Goal: Task Accomplishment & Management: Manage account settings

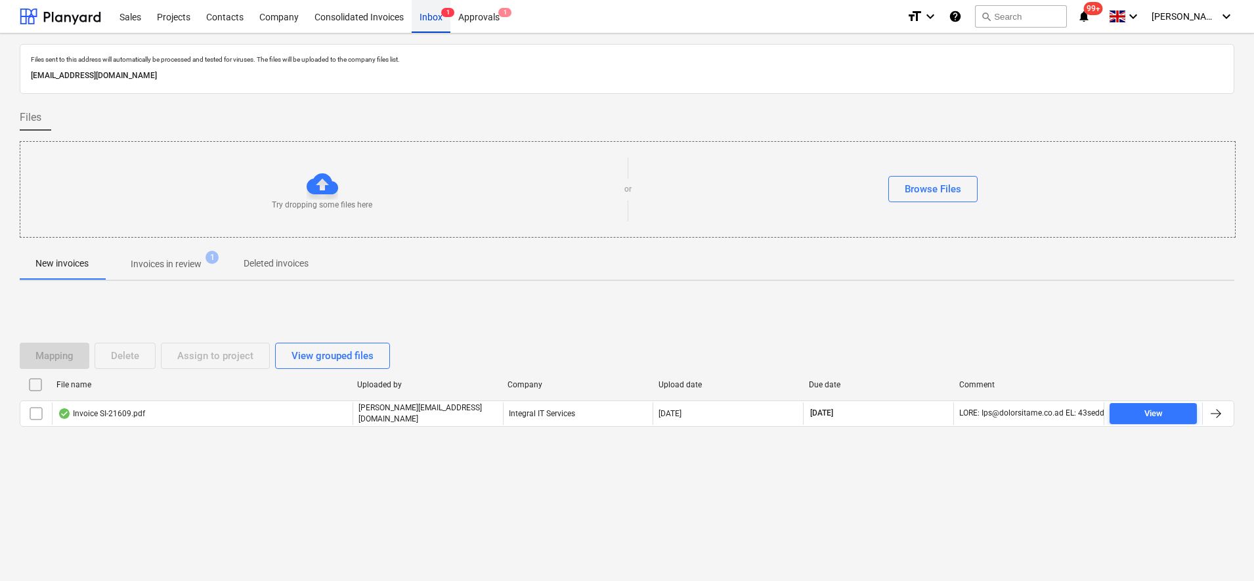
click at [441, 17] on div "Inbox 1" at bounding box center [431, 15] width 39 height 33
click at [189, 266] on p "Invoices in review" at bounding box center [166, 264] width 71 height 14
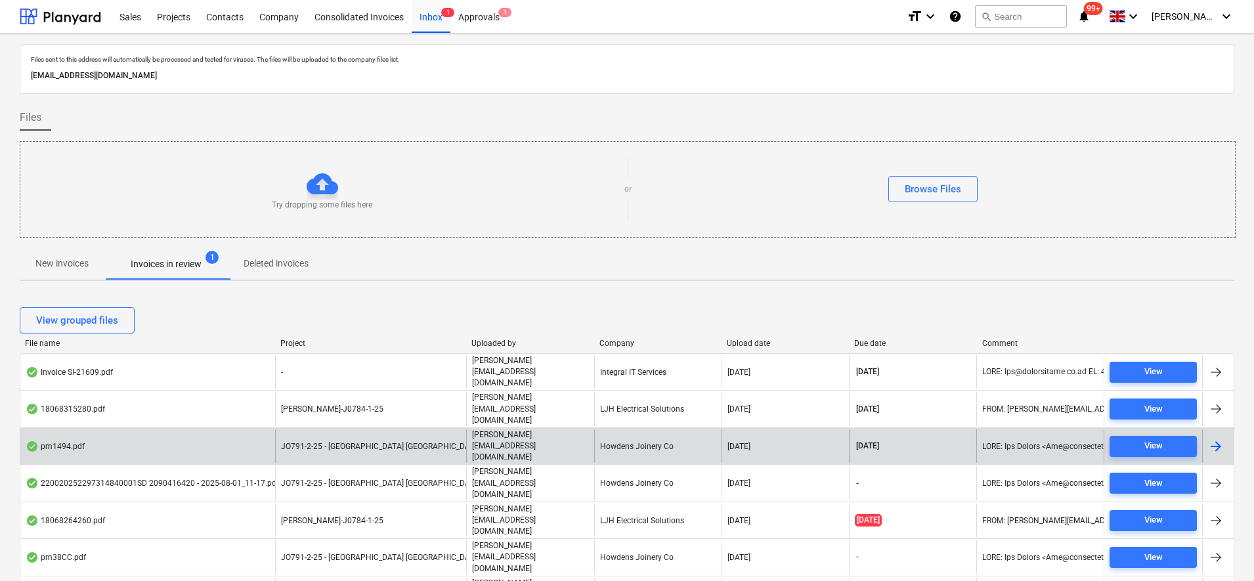
click at [689, 429] on div "Howdens Joinery Co" at bounding box center [657, 445] width 127 height 33
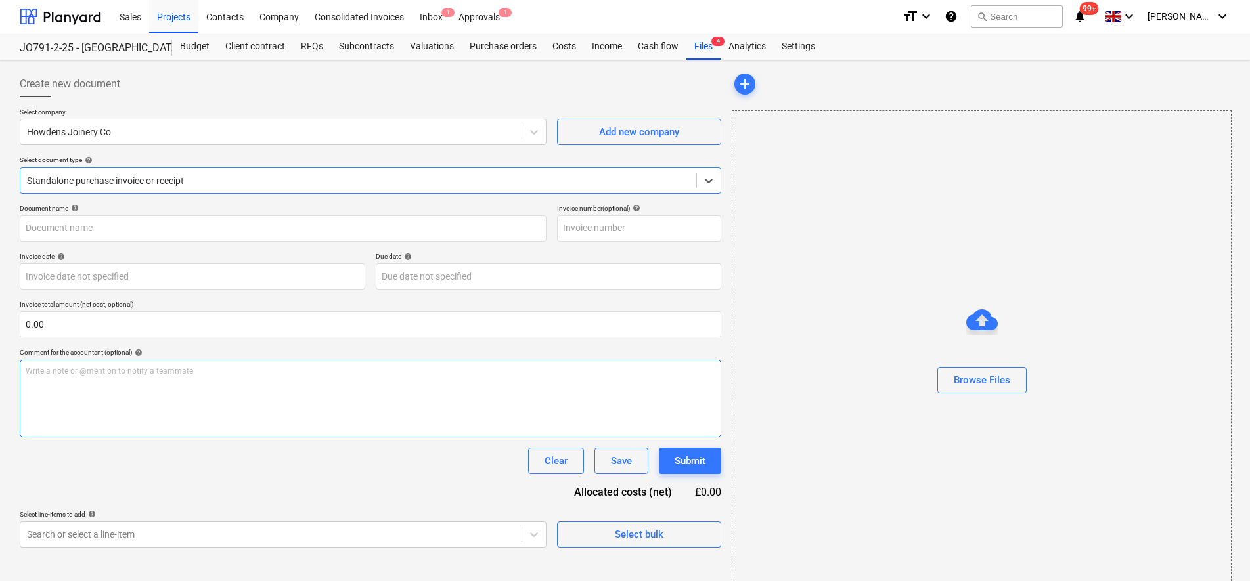
type input "0149654"
type input "[DATE]"
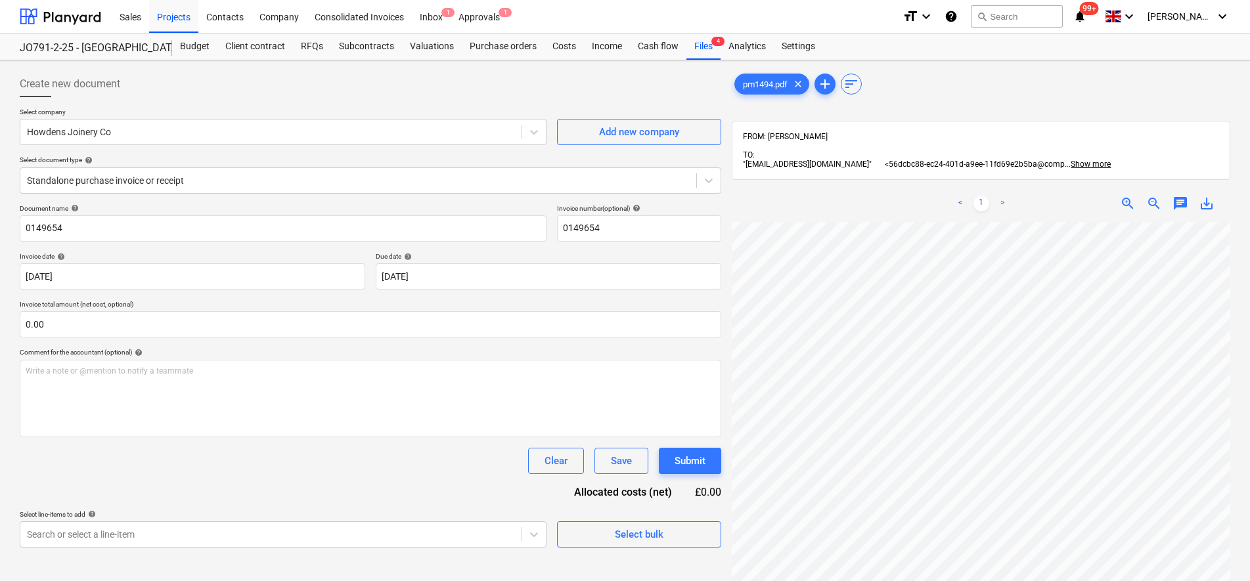
scroll to position [208, 48]
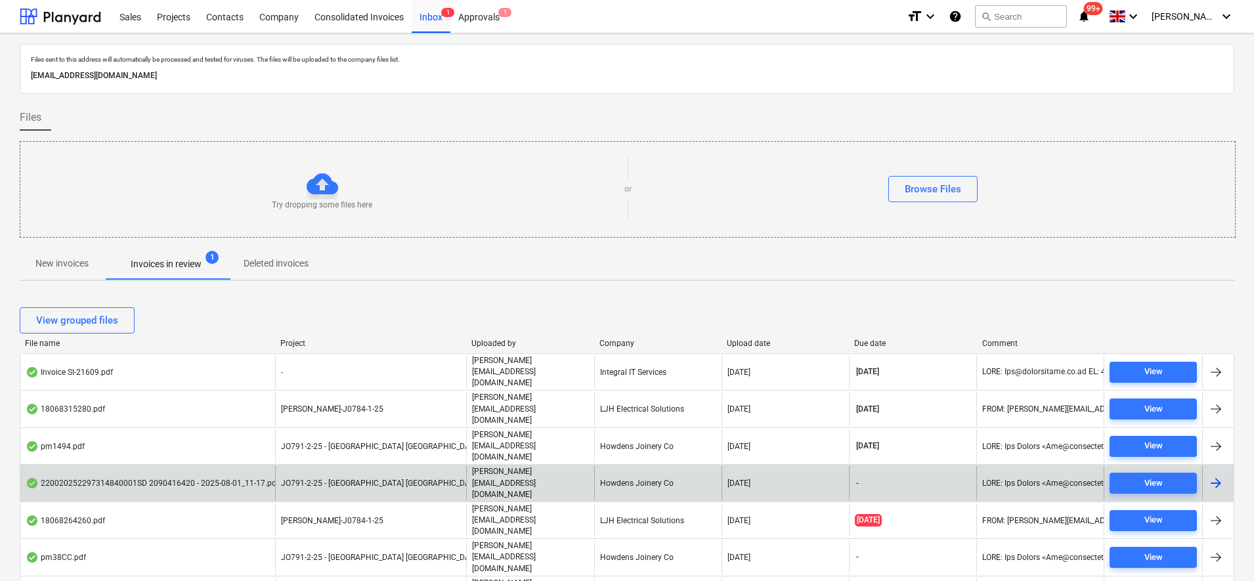
click at [317, 466] on div "JO791-2-25 - [GEOGRAPHIC_DATA] [GEOGRAPHIC_DATA]" at bounding box center [370, 482] width 191 height 33
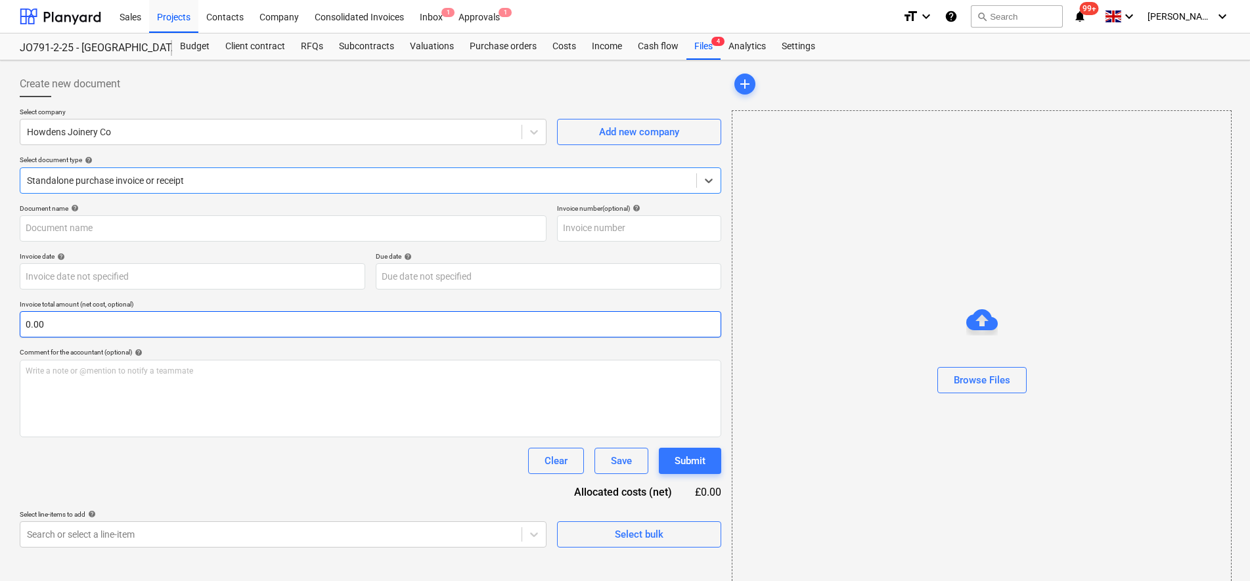
type input "1101944540"
type input "[DATE]"
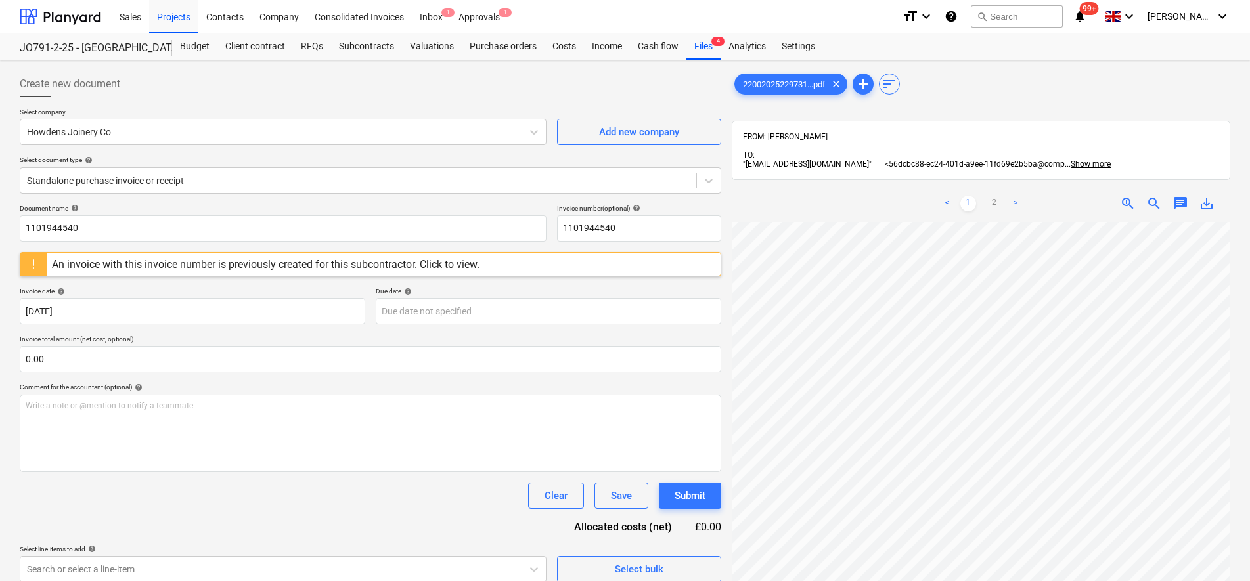
click at [1065, 202] on div "< 1 2 > zoom_in zoom_out chat 0 save_alt" at bounding box center [981, 475] width 498 height 581
click at [992, 196] on link "2" at bounding box center [994, 204] width 16 height 16
click at [969, 196] on link "1" at bounding box center [968, 204] width 16 height 16
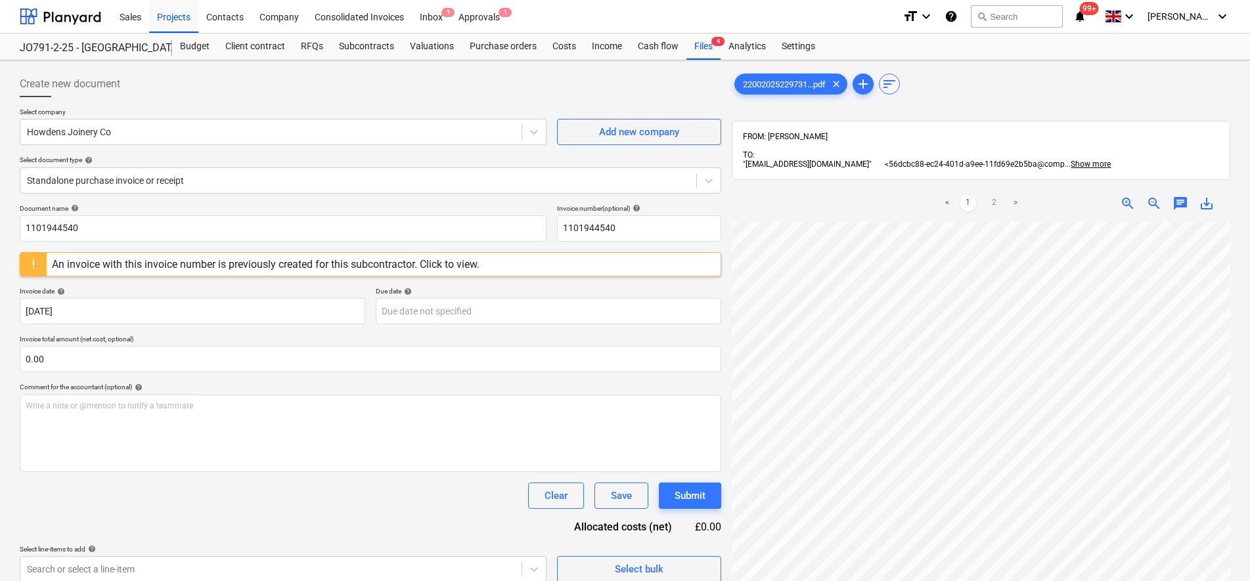
scroll to position [200, 75]
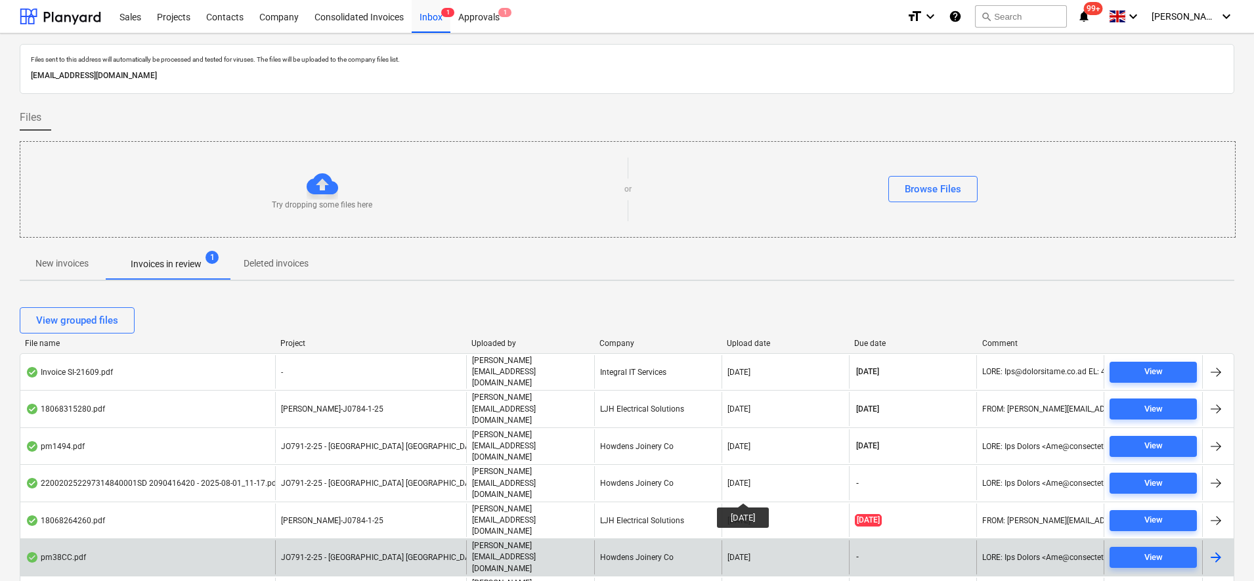
click at [751, 553] on div "[DATE]" at bounding box center [739, 557] width 23 height 9
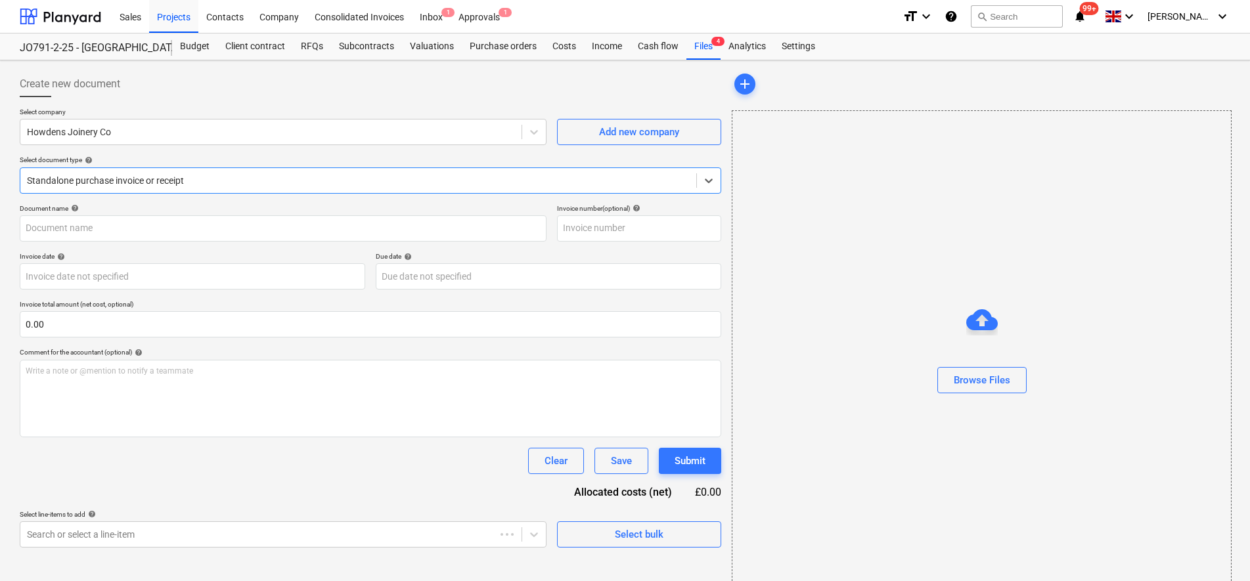
type input "1101944540"
type input "[DATE]"
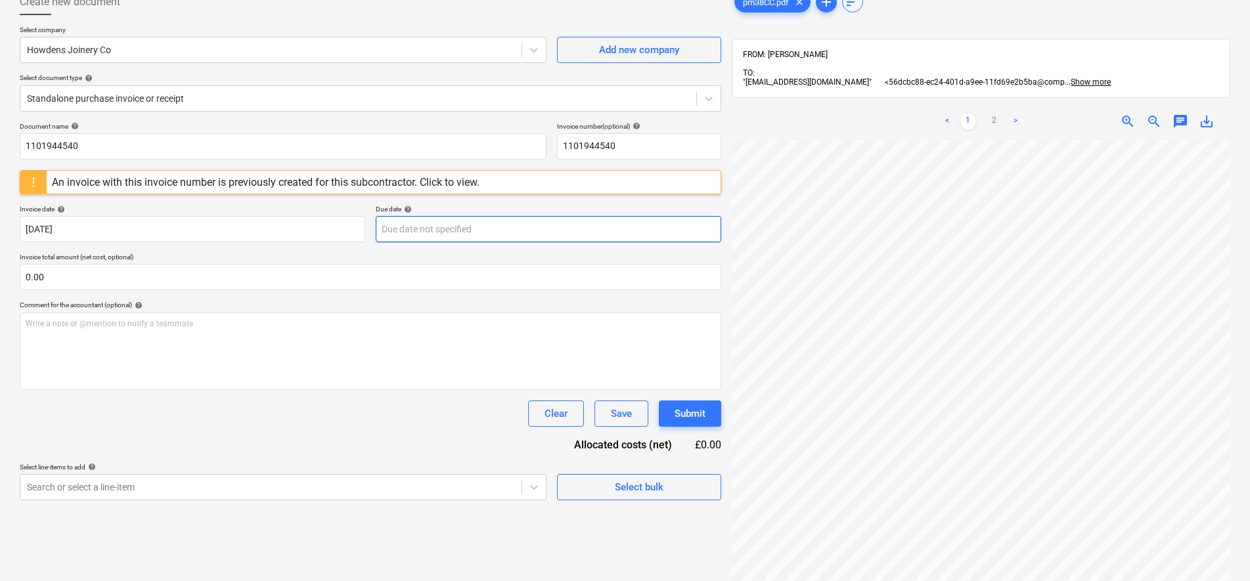
scroll to position [221, 84]
click at [997, 114] on link "2" at bounding box center [994, 122] width 16 height 16
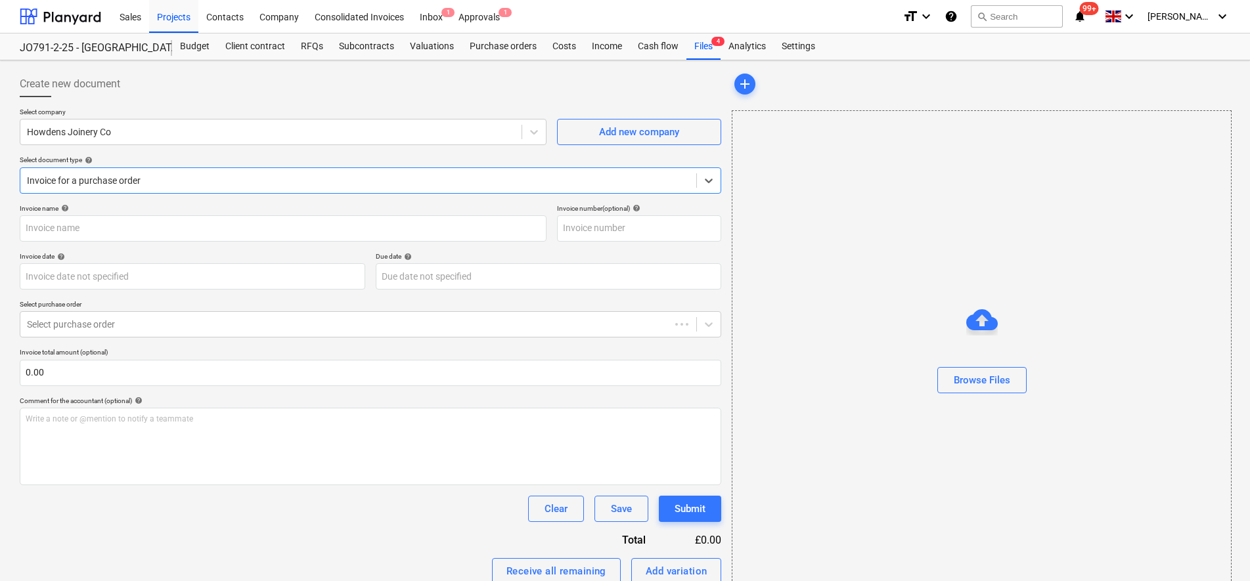
type input "1101944540"
type input "[DATE]"
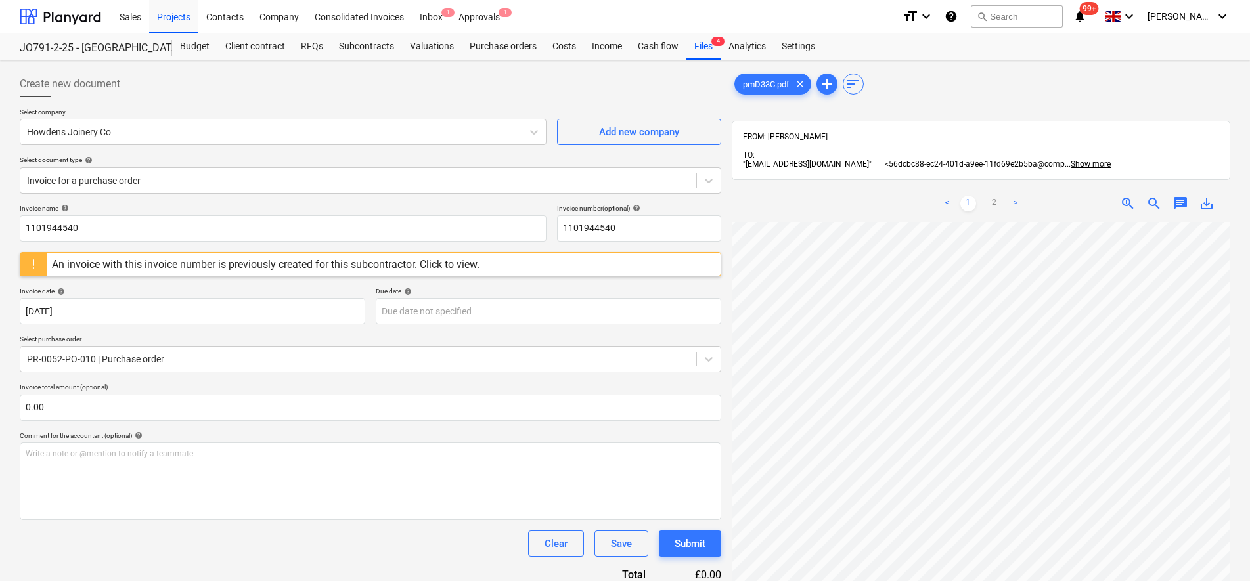
scroll to position [248, 47]
click at [995, 173] on div "pmD33C.pdf clear add sort FROM: Sam Ripley TO: "56dcbc88-ec24-401d-a9ee-11fd69e…" at bounding box center [981, 418] width 498 height 695
click at [994, 196] on link "2" at bounding box center [994, 204] width 16 height 16
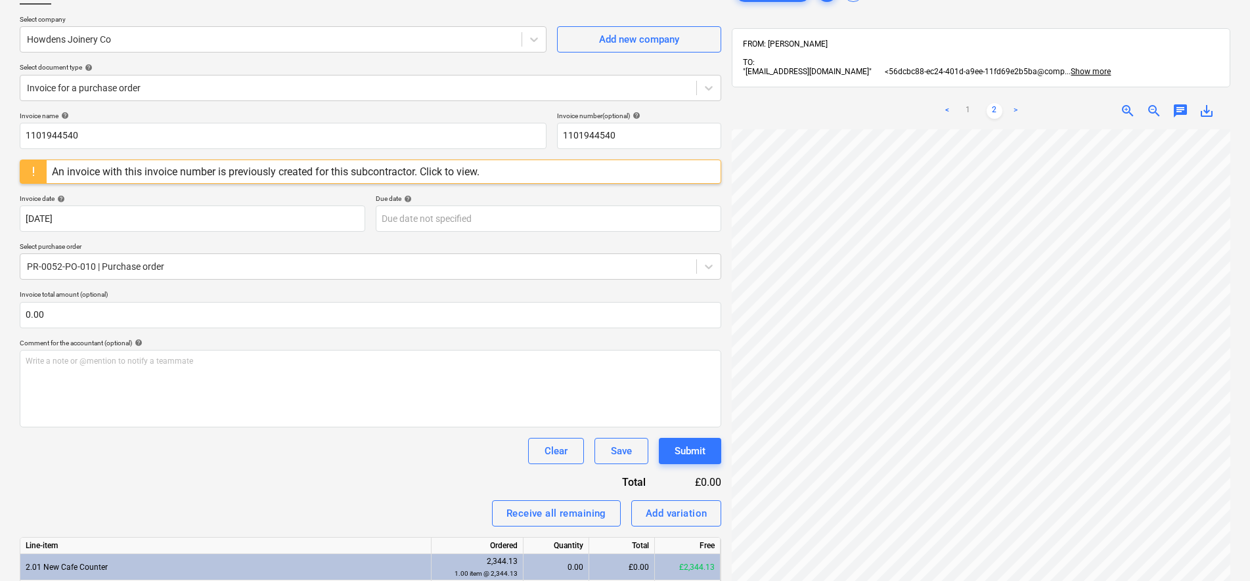
scroll to position [164, 0]
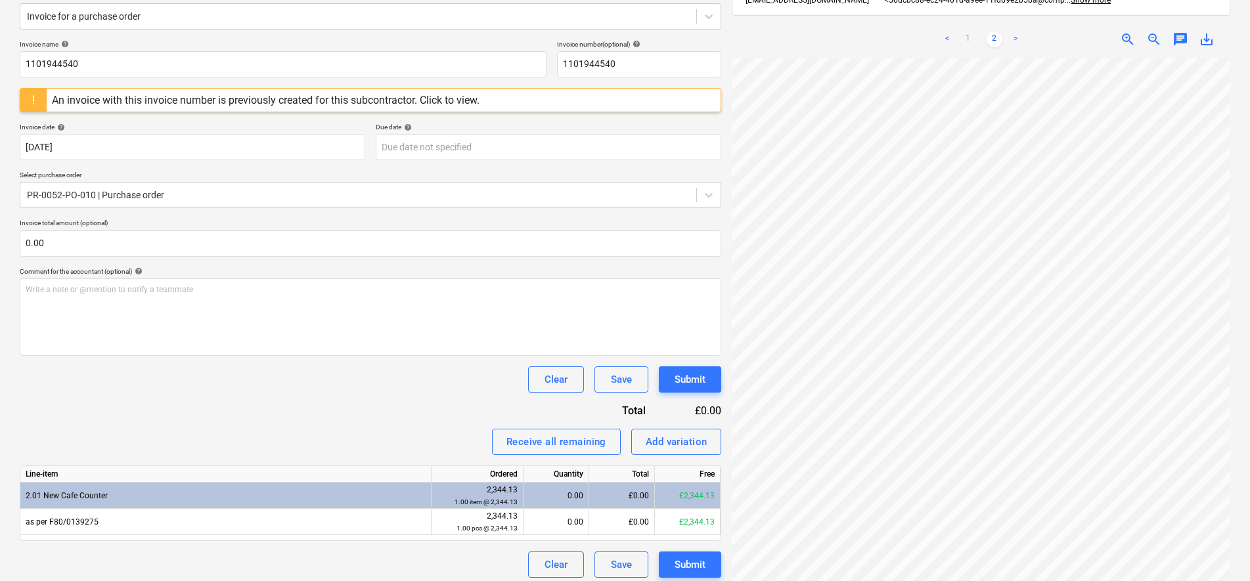
click at [966, 32] on link "1" at bounding box center [968, 40] width 16 height 16
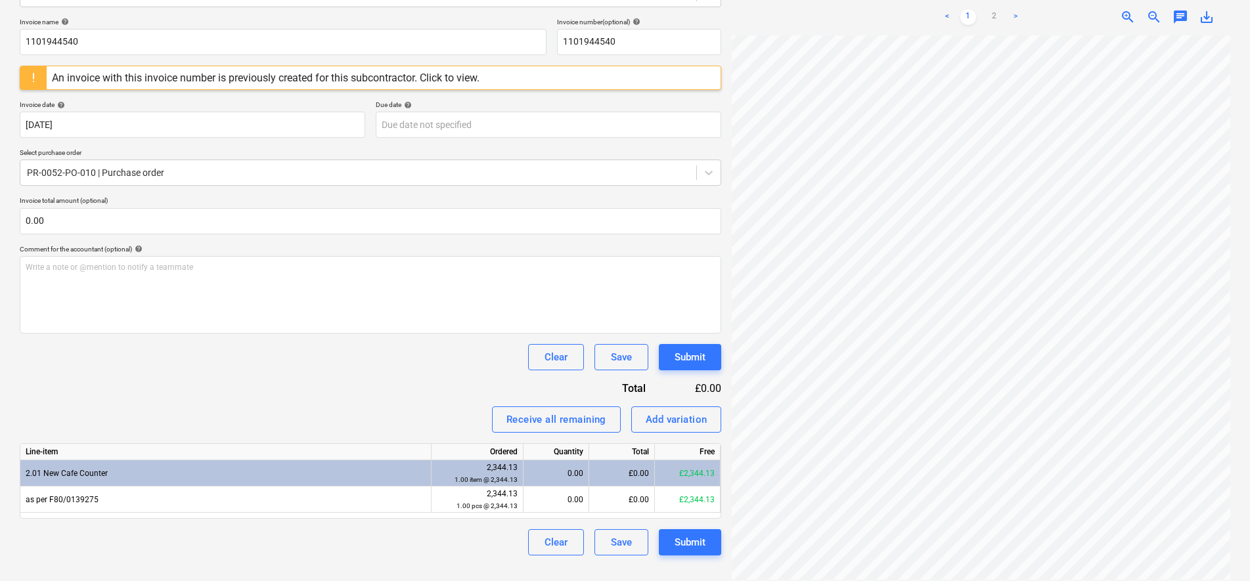
scroll to position [177, 62]
click at [995, 9] on link "2" at bounding box center [994, 17] width 16 height 16
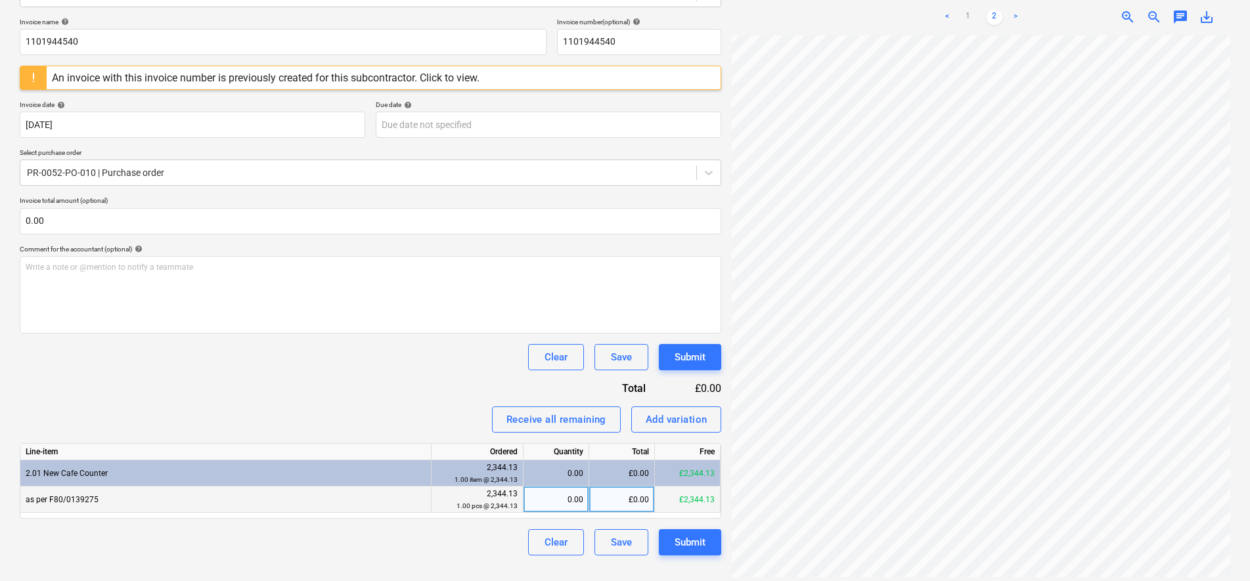
click at [565, 500] on div "0.00" at bounding box center [556, 500] width 55 height 26
click at [630, 504] on div "£0.00" at bounding box center [622, 500] width 66 height 26
type input "6"
type input "3516.06"
click at [282, 344] on div "Clear Save Submit" at bounding box center [370, 357] width 701 height 26
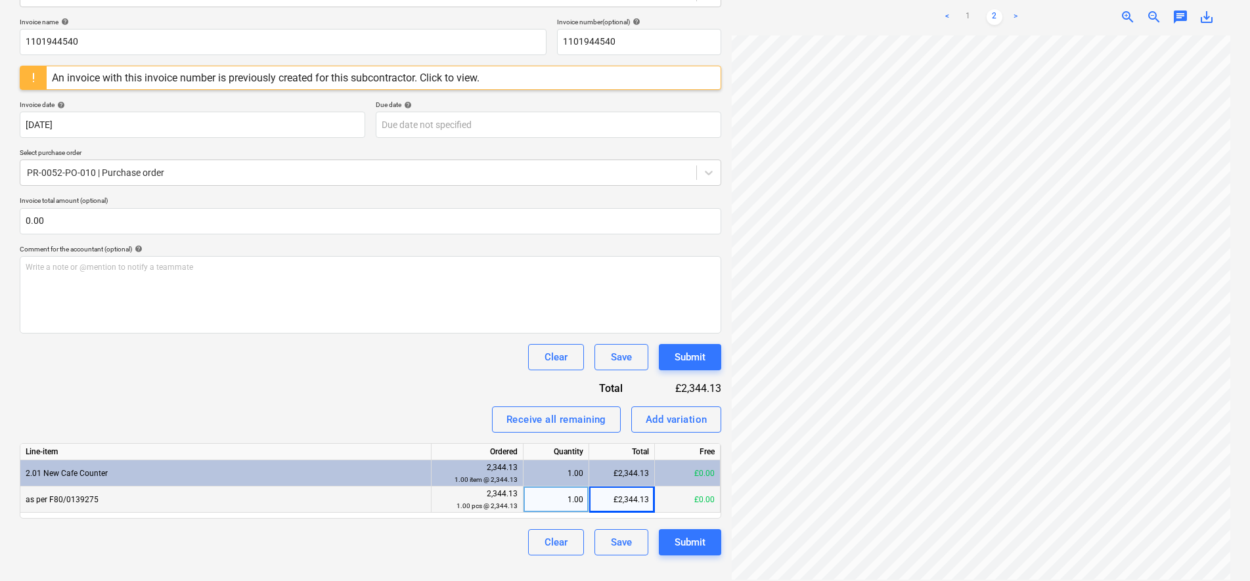
scroll to position [162, 5]
click at [965, 9] on link "1" at bounding box center [968, 17] width 16 height 16
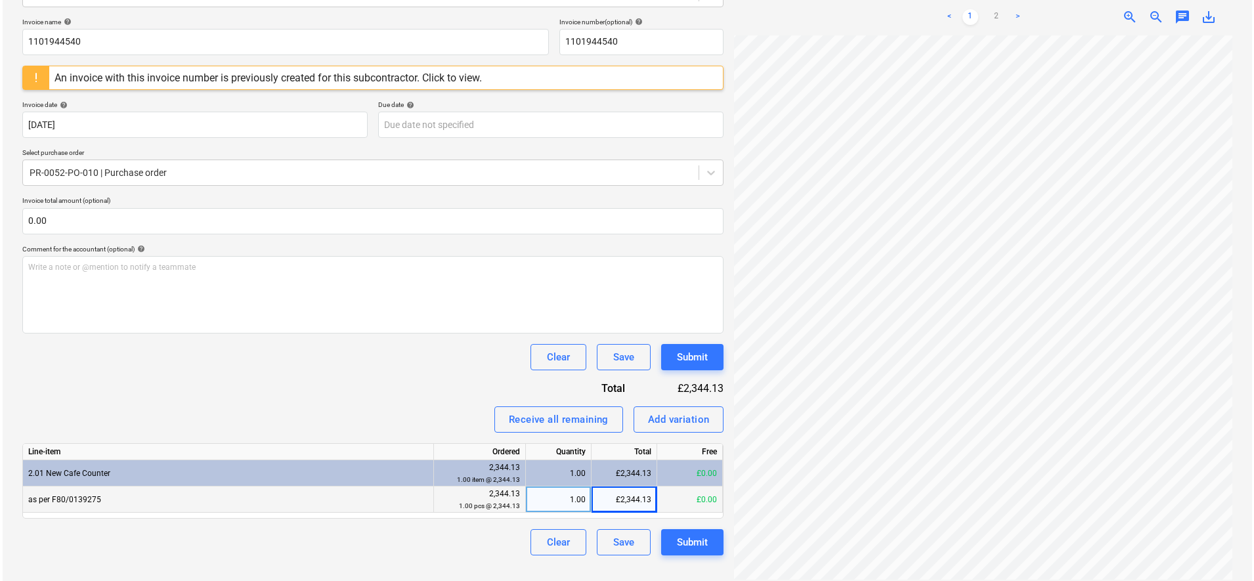
scroll to position [139, 95]
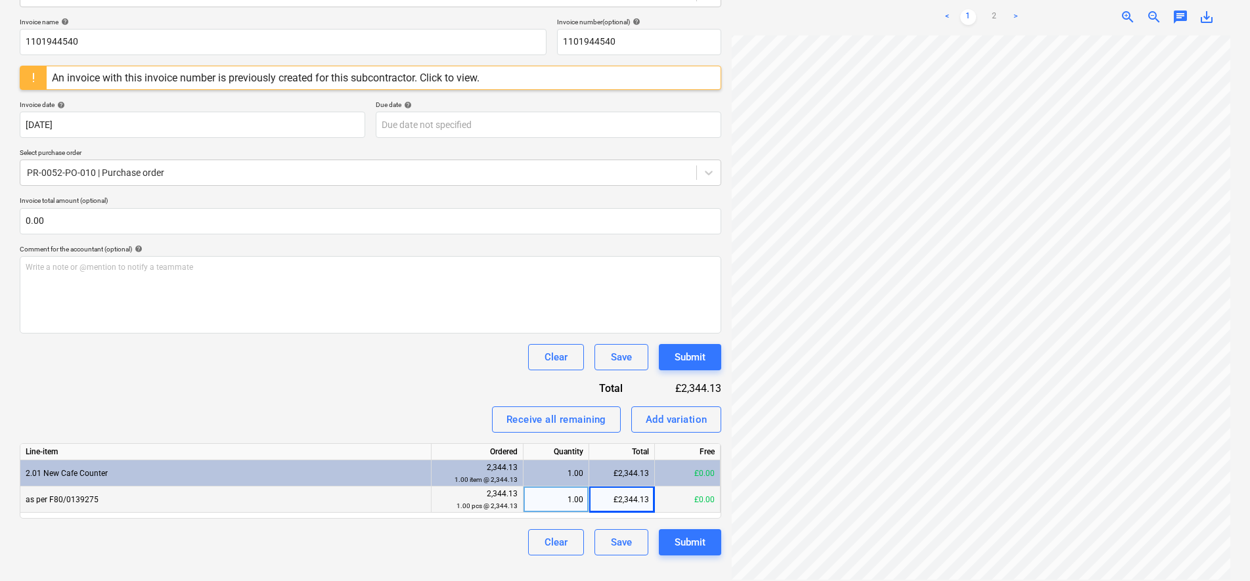
drag, startPoint x: 423, startPoint y: 369, endPoint x: 479, endPoint y: 364, distance: 56.7
click at [423, 366] on div "Clear Save Submit" at bounding box center [370, 357] width 701 height 26
click at [686, 361] on div "Submit" at bounding box center [689, 357] width 31 height 17
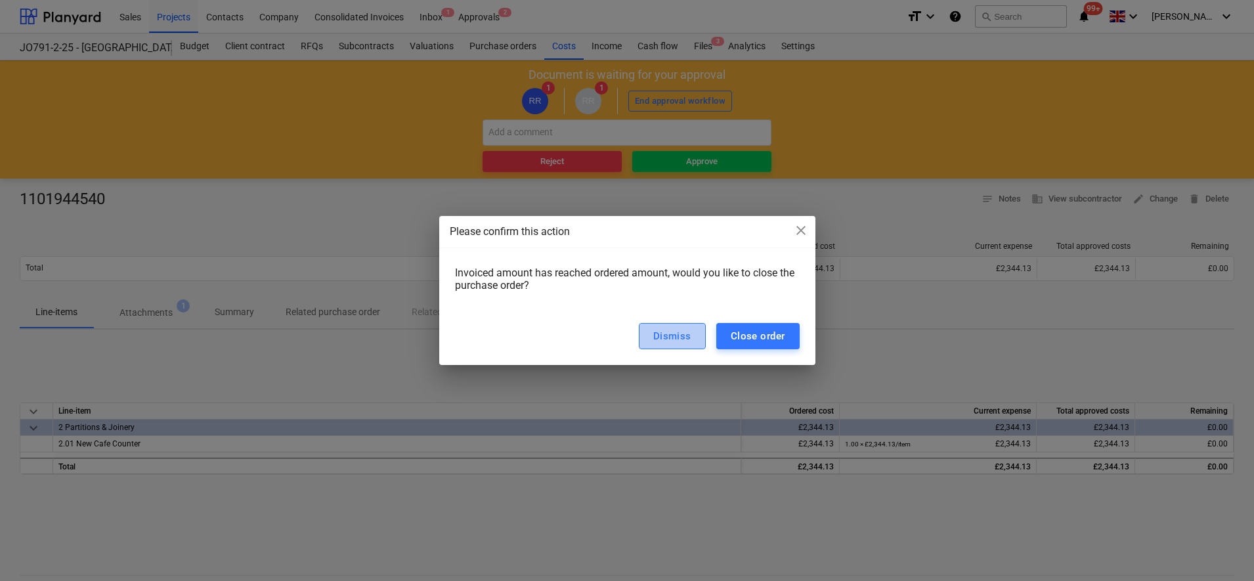
click at [657, 341] on div "Dismiss" at bounding box center [672, 336] width 38 height 17
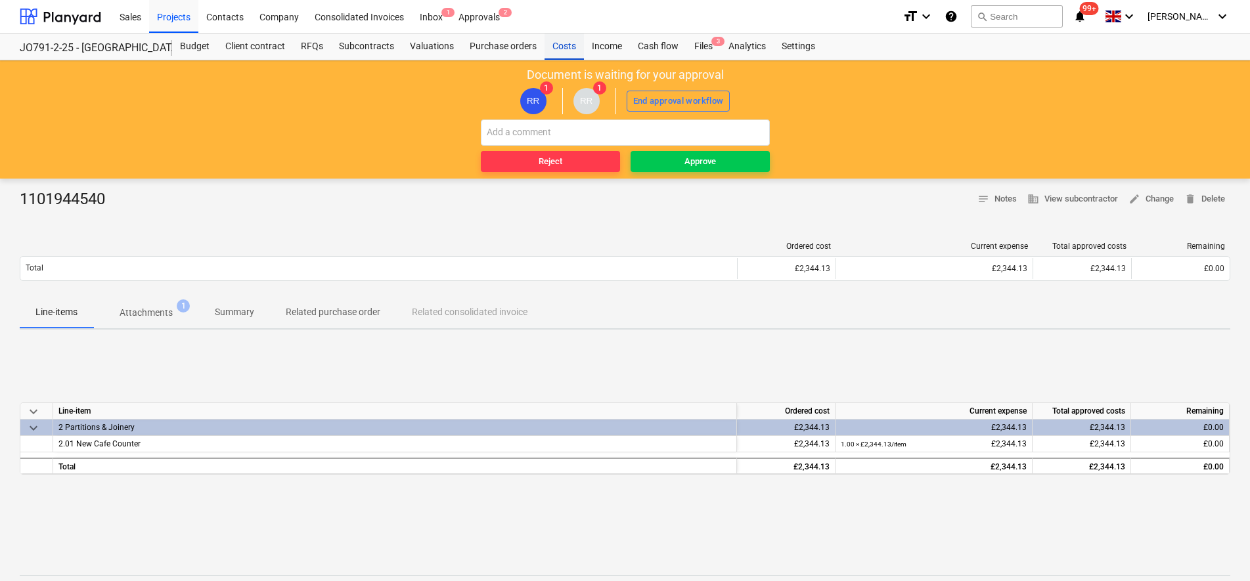
click at [569, 47] on div "Costs" at bounding box center [563, 46] width 39 height 26
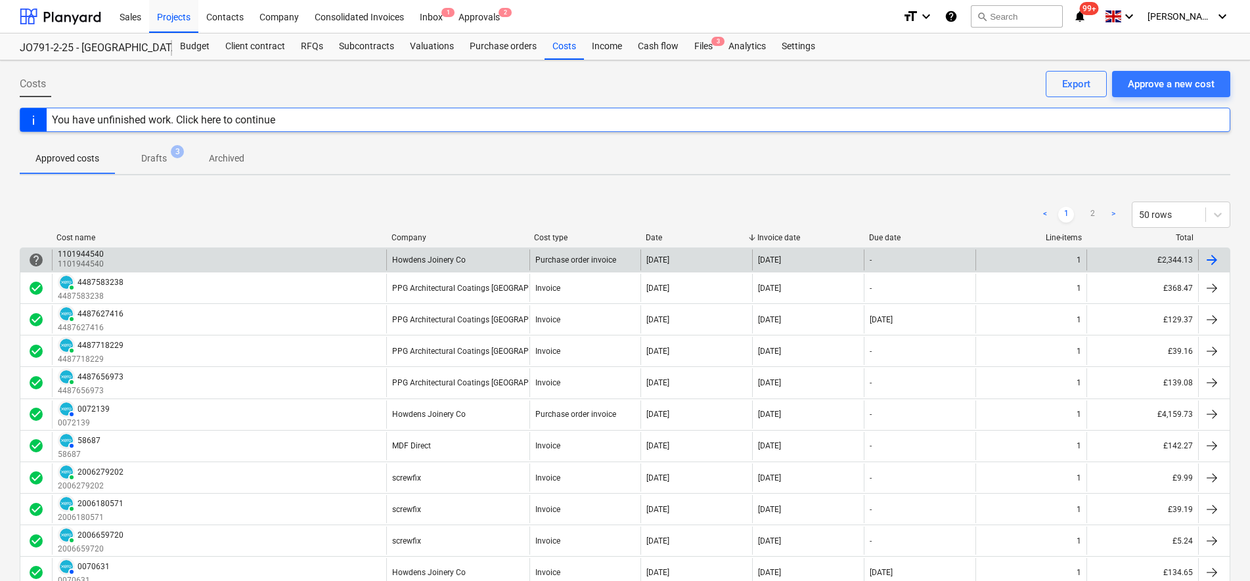
click at [213, 268] on div "1101944540 1101944540" at bounding box center [219, 260] width 334 height 21
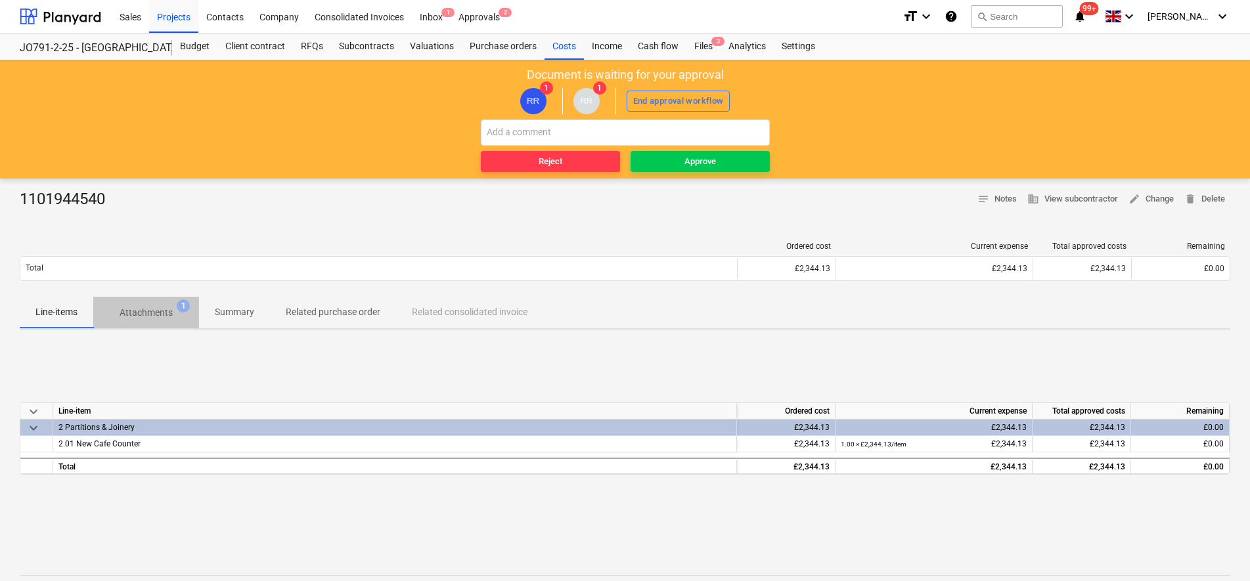
click at [150, 309] on p "Attachments" at bounding box center [146, 313] width 53 height 14
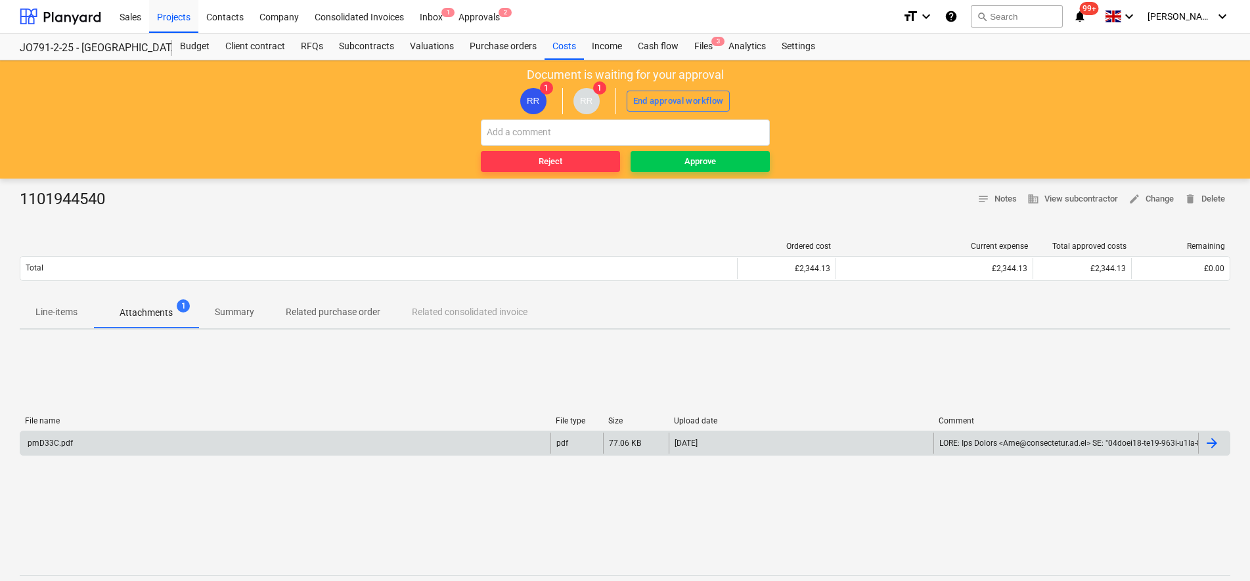
click at [305, 436] on div "pmD33C.pdf" at bounding box center [285, 443] width 530 height 21
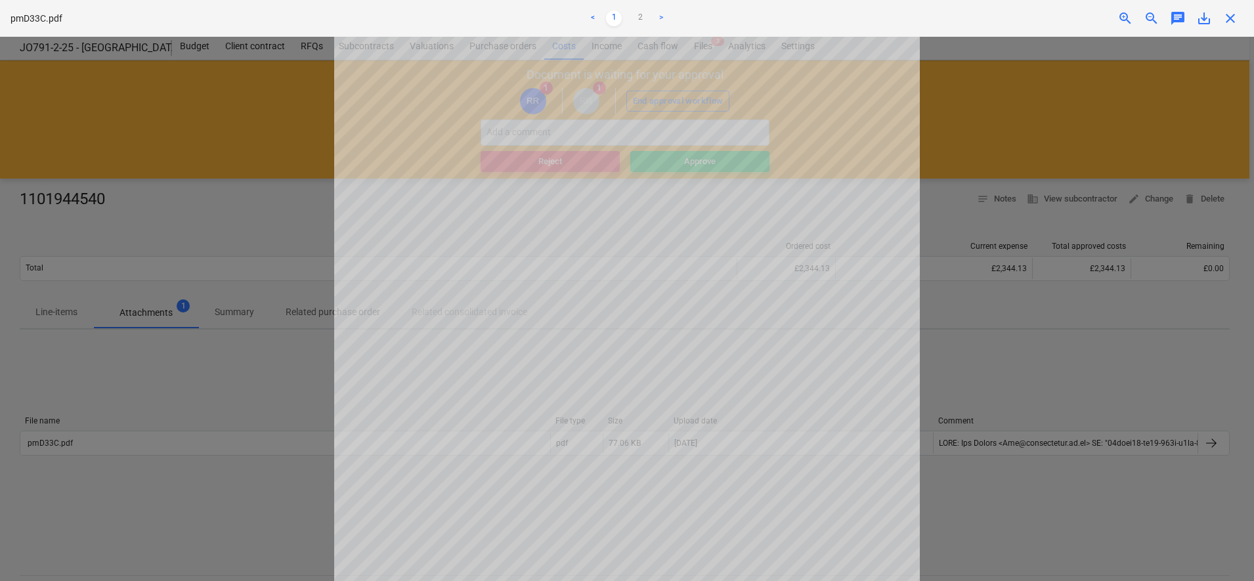
click at [1227, 21] on span "close" at bounding box center [1231, 19] width 16 height 16
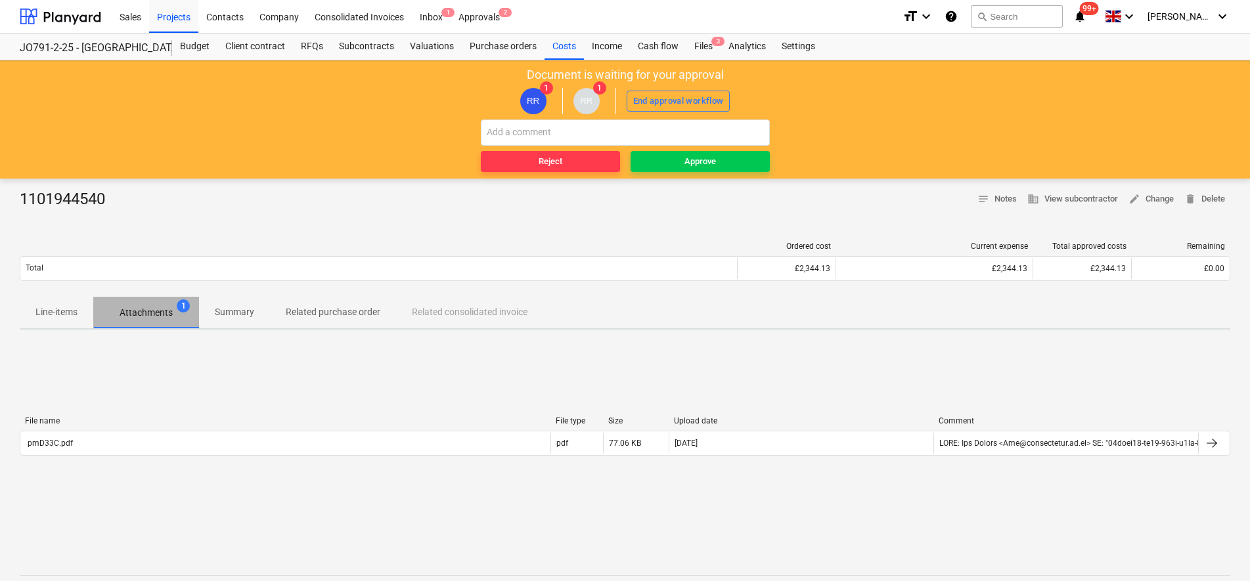
click at [164, 319] on p "Attachments" at bounding box center [146, 313] width 53 height 14
click at [67, 318] on p "Line-items" at bounding box center [56, 312] width 42 height 14
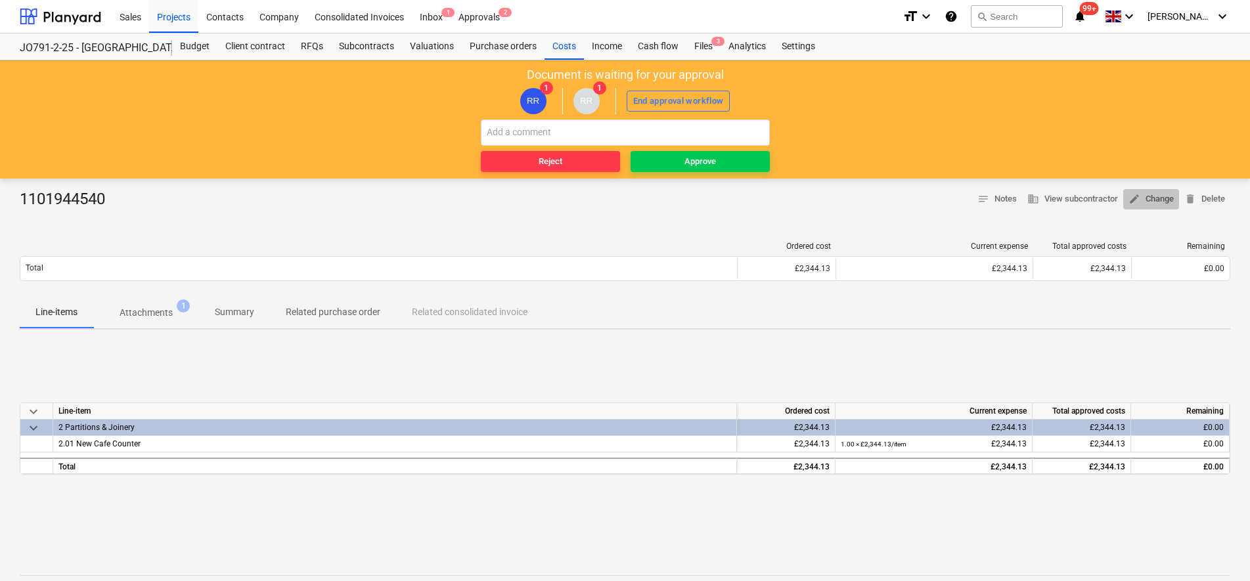
click at [1153, 195] on span "edit Change" at bounding box center [1150, 199] width 45 height 15
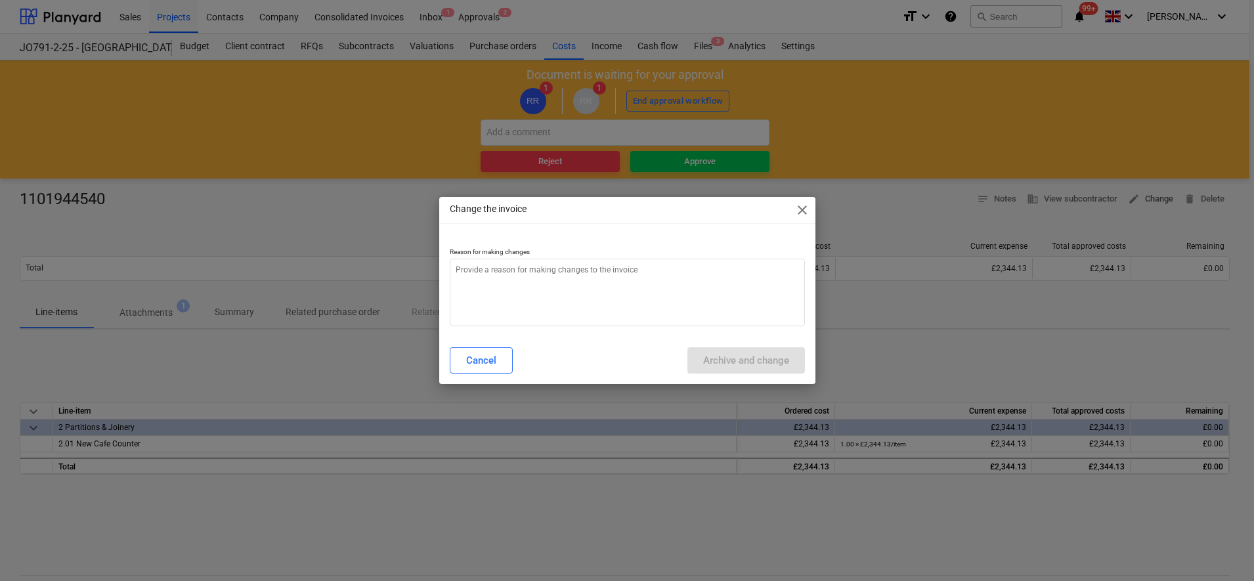
type textarea "x"
click at [577, 304] on textarea at bounding box center [627, 293] width 355 height 68
type textarea "W"
type textarea "x"
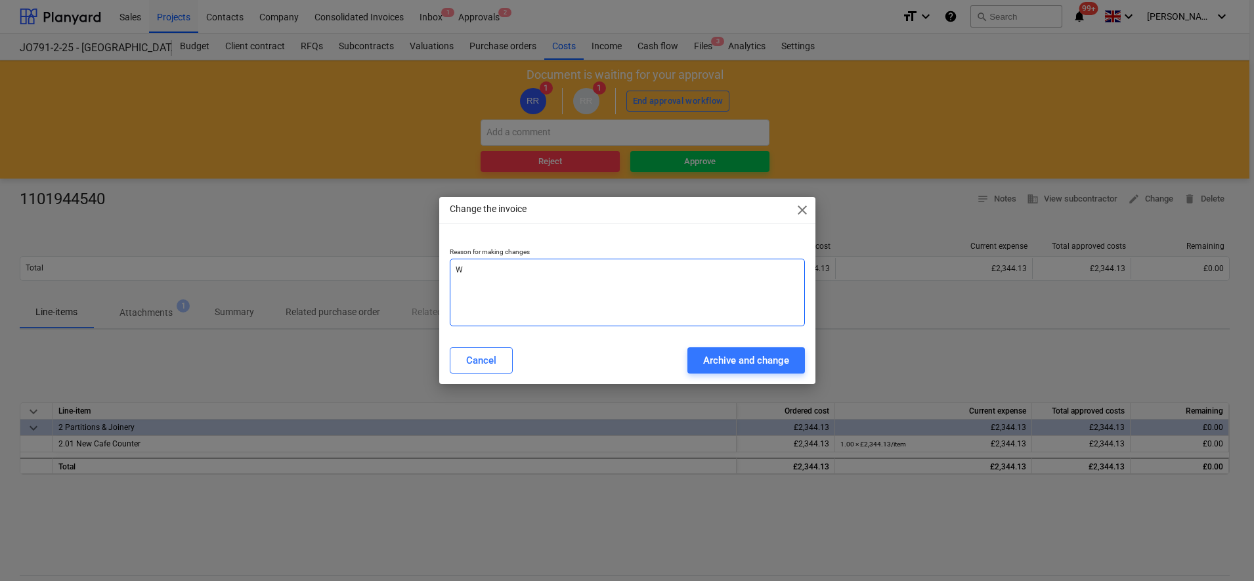
type textarea "WR"
type textarea "x"
type textarea "WRO"
type textarea "x"
type textarea "WRON"
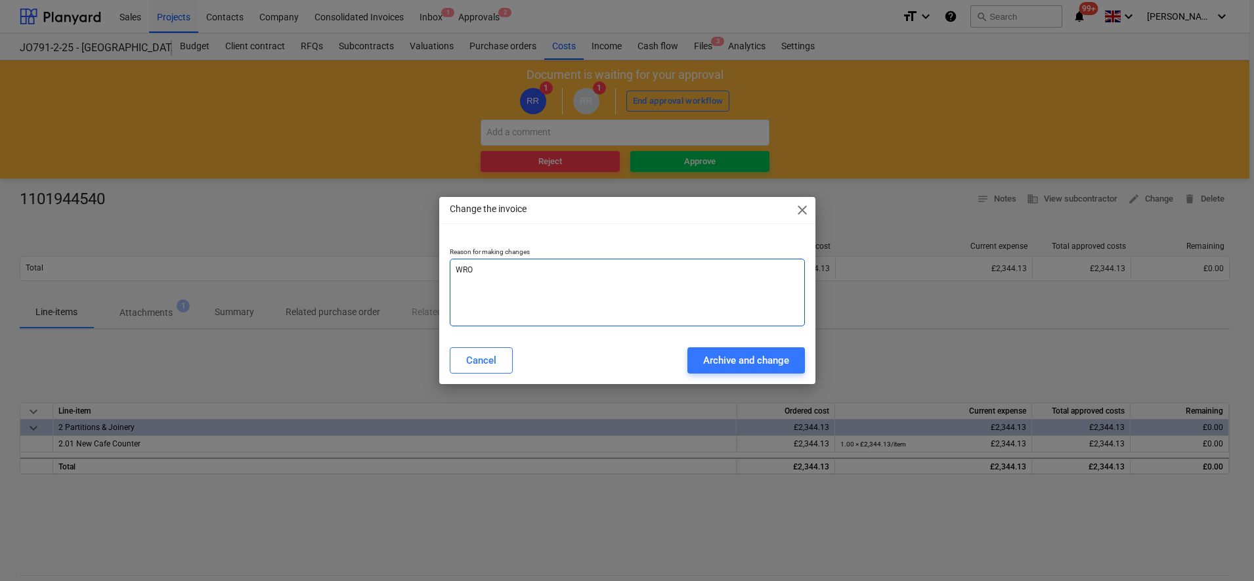
type textarea "x"
type textarea "WRONG"
type textarea "x"
type textarea "WRONG"
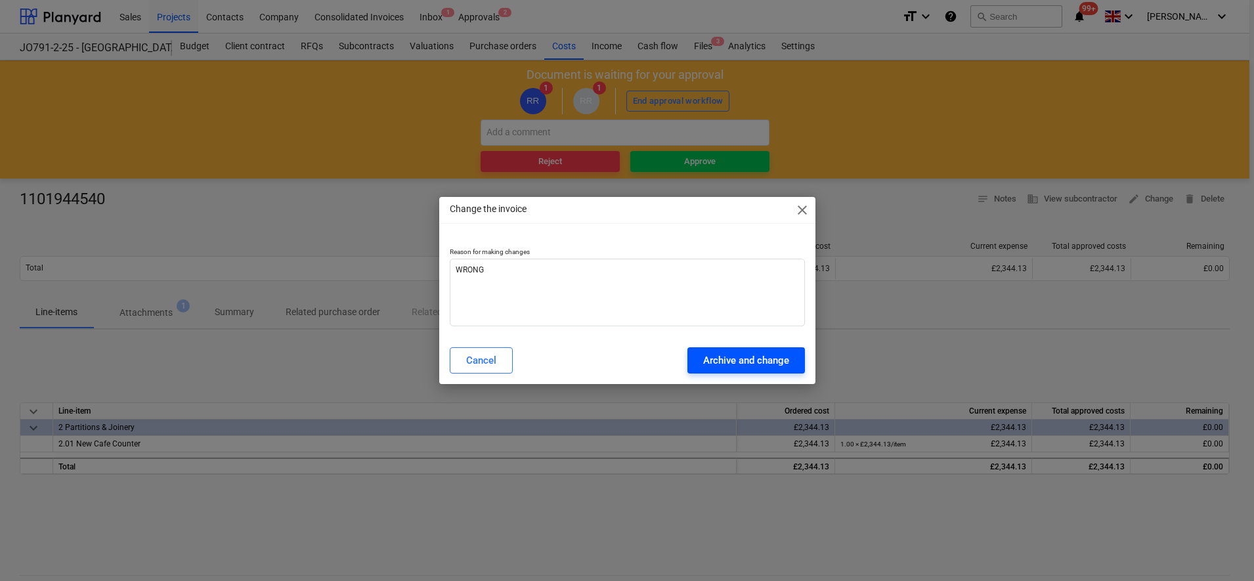
click at [756, 370] on button "Archive and change" at bounding box center [747, 360] width 118 height 26
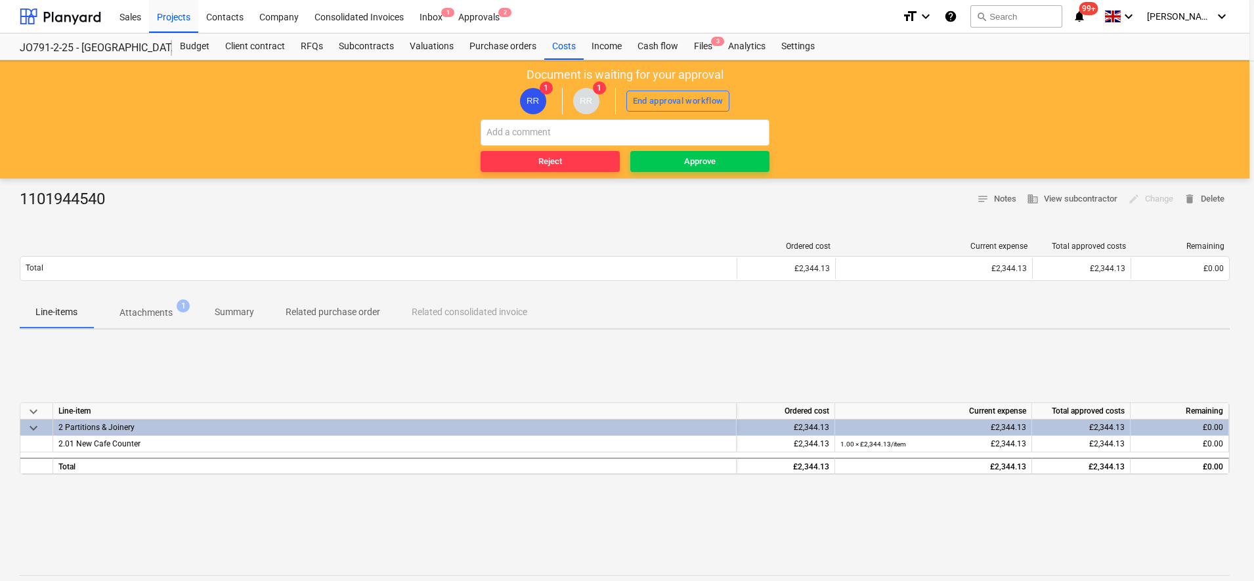
type textarea "x"
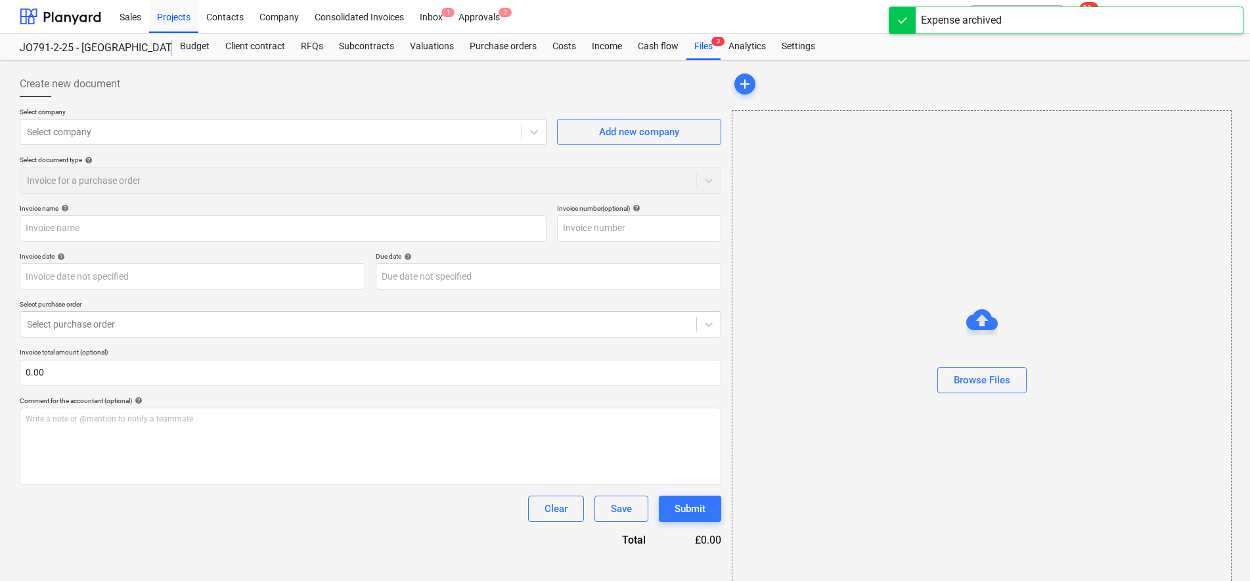
type input "1101944540"
type input "[DATE]"
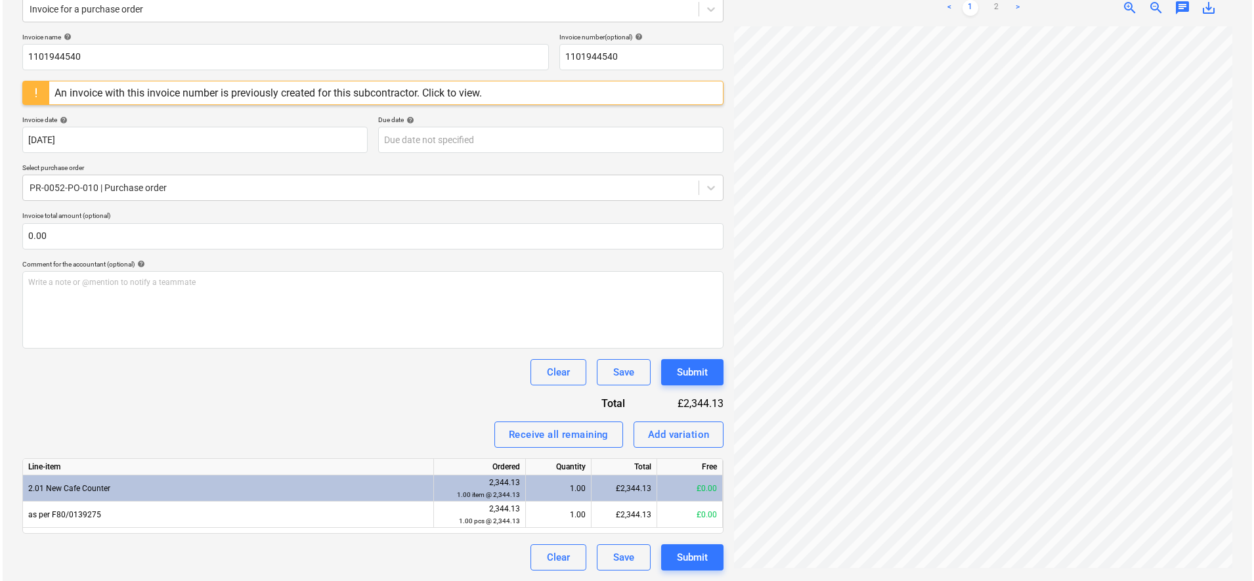
scroll to position [295, 22]
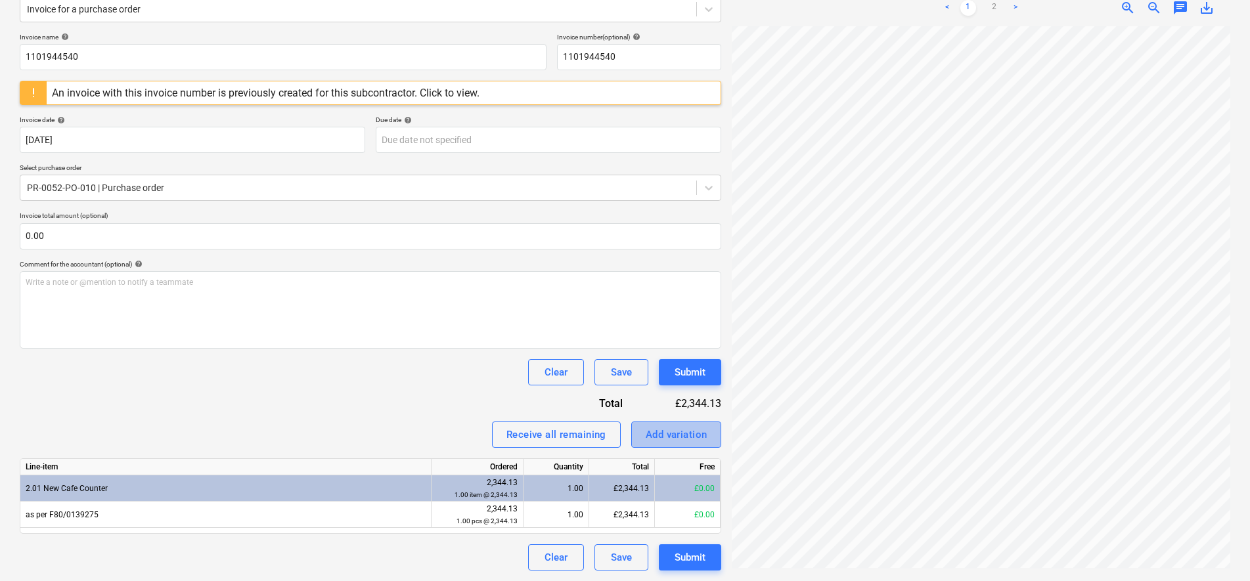
click at [701, 443] on div "Add variation" at bounding box center [677, 434] width 62 height 17
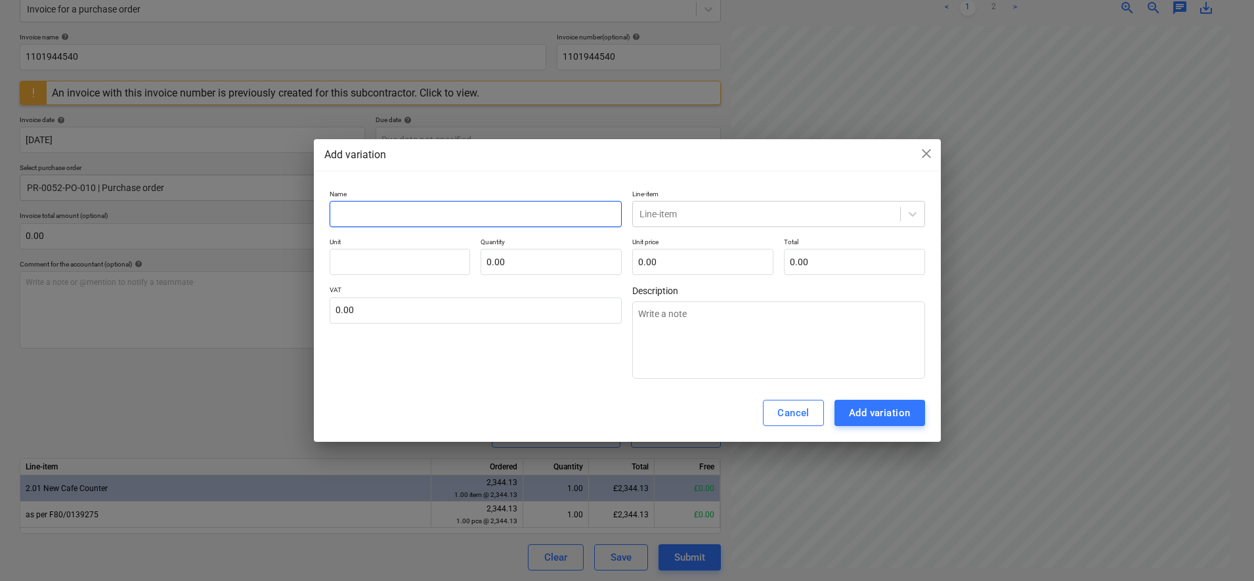
drag, startPoint x: 500, startPoint y: 224, endPoint x: 487, endPoint y: 226, distance: 13.3
click at [487, 226] on input "text" at bounding box center [476, 214] width 293 height 26
click at [359, 259] on input "text" at bounding box center [400, 262] width 141 height 26
type textarea "x"
type input "I"
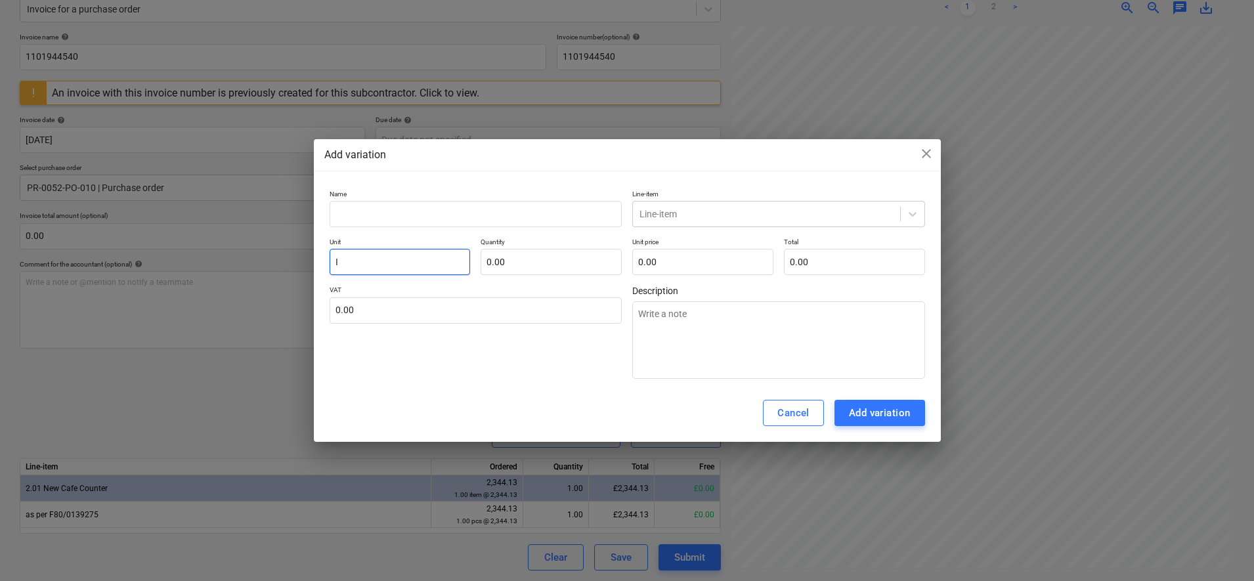
type textarea "x"
type input "IT"
type textarea "x"
type input "ITE"
type textarea "x"
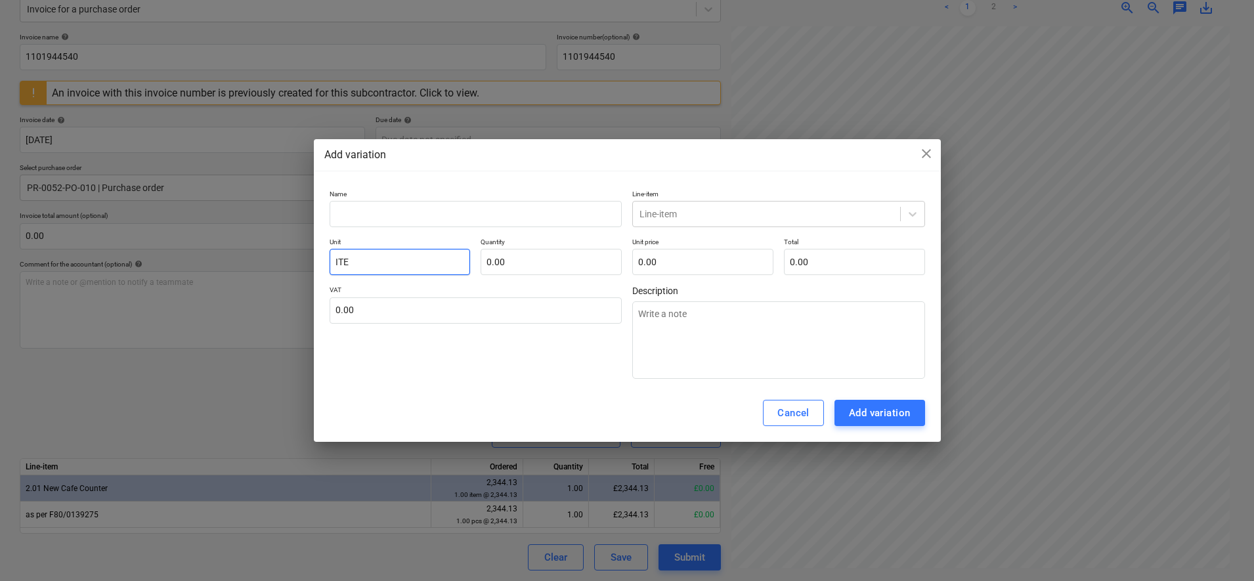
type input "ITEM"
type textarea "x"
type input "ITEM"
type textarea "x"
type input "ITEM"
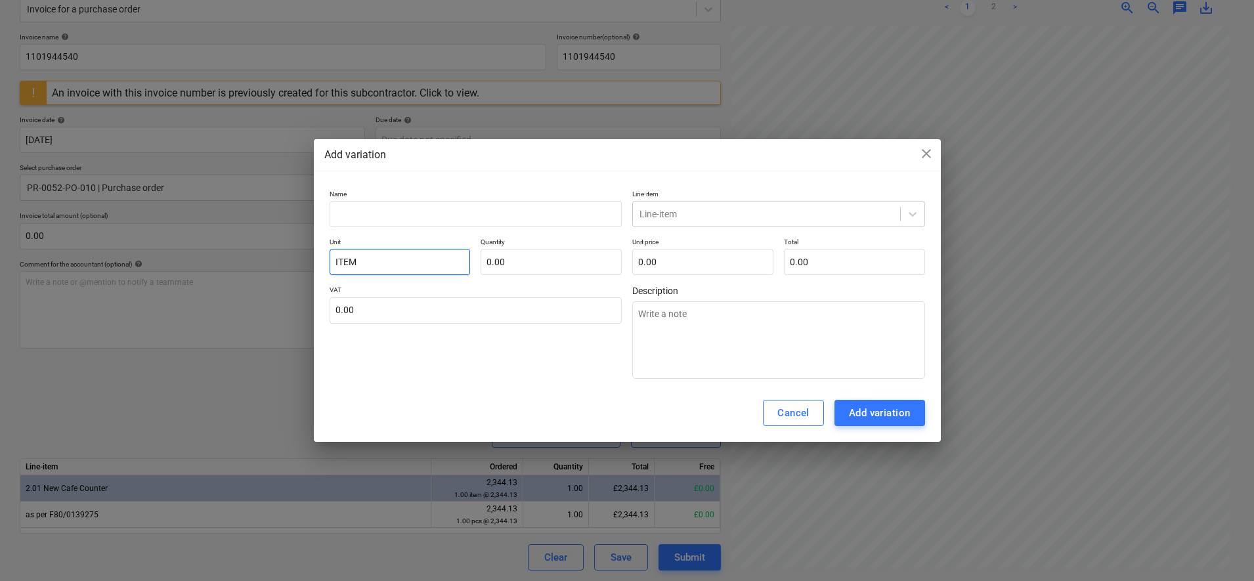
type textarea "x"
type input "ITE"
type textarea "x"
type input "IT"
type textarea "x"
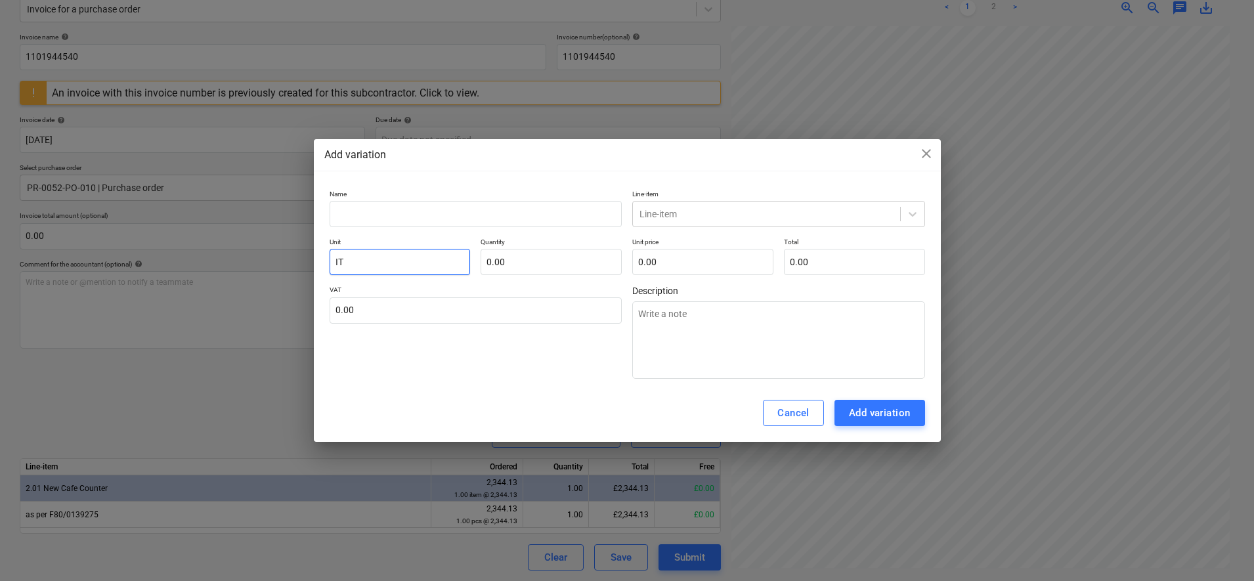
type input "I"
type textarea "x"
type input "i"
type textarea "x"
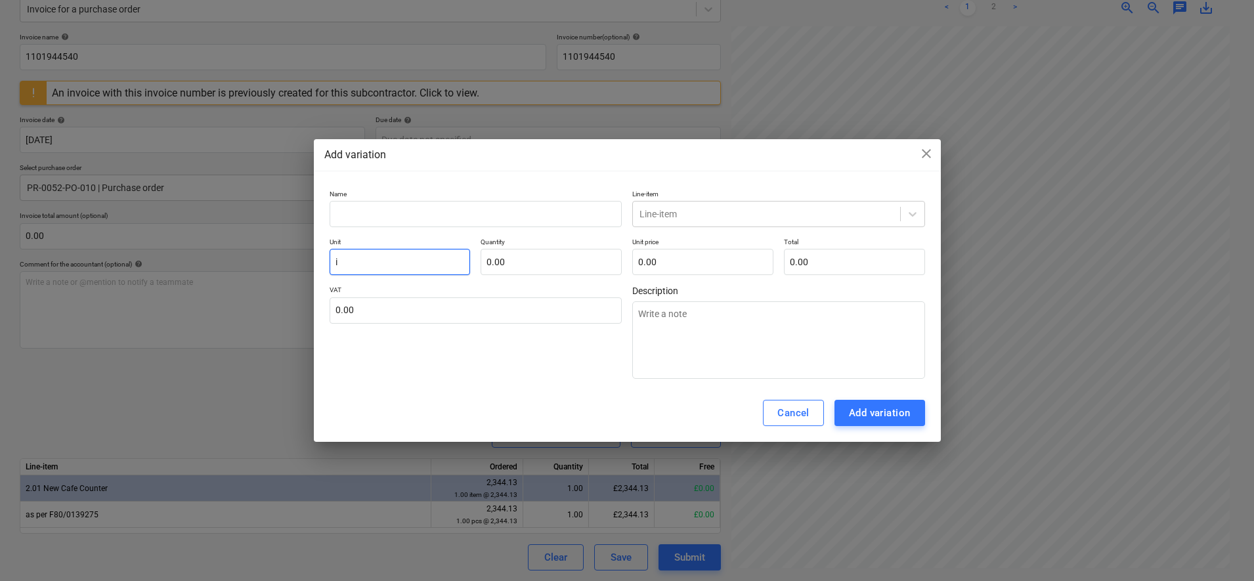
type input "it"
type textarea "x"
type input "ite"
type textarea "x"
type input "item"
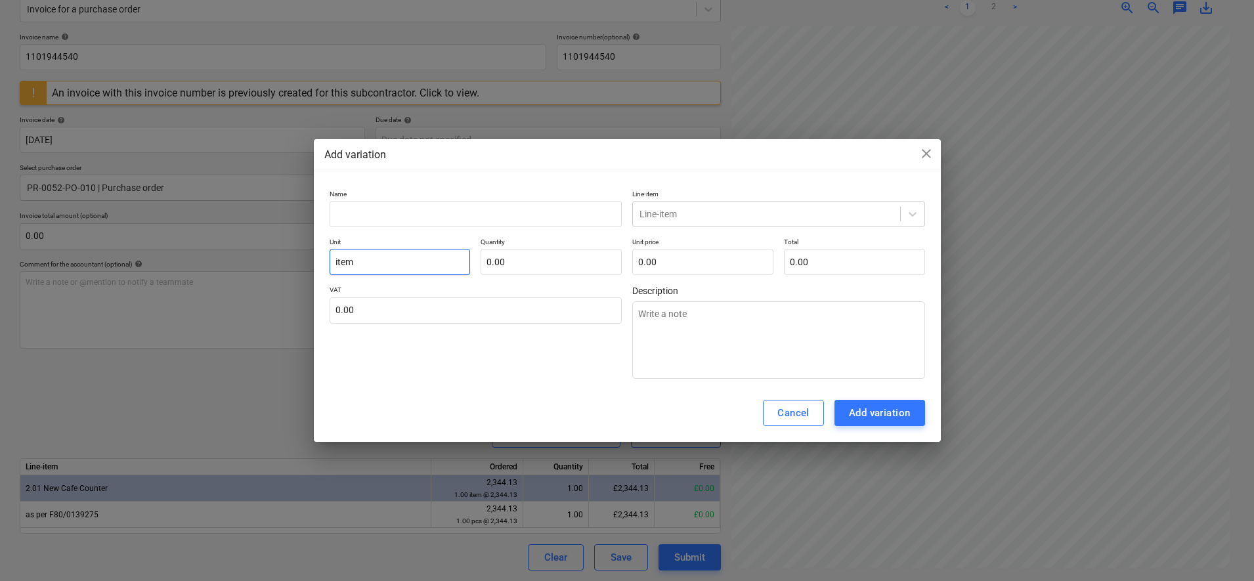
type textarea "x"
type input "item"
type textarea "x"
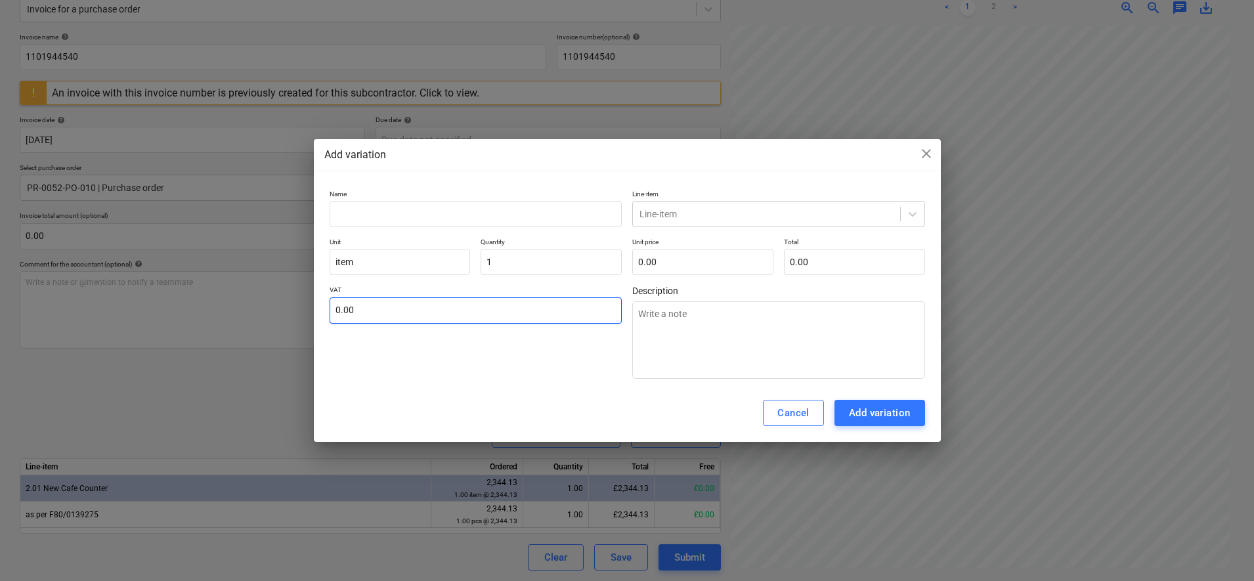
type input "1.00"
click at [446, 314] on input "text" at bounding box center [476, 310] width 293 height 26
type textarea "x"
type input "2"
type textarea "x"
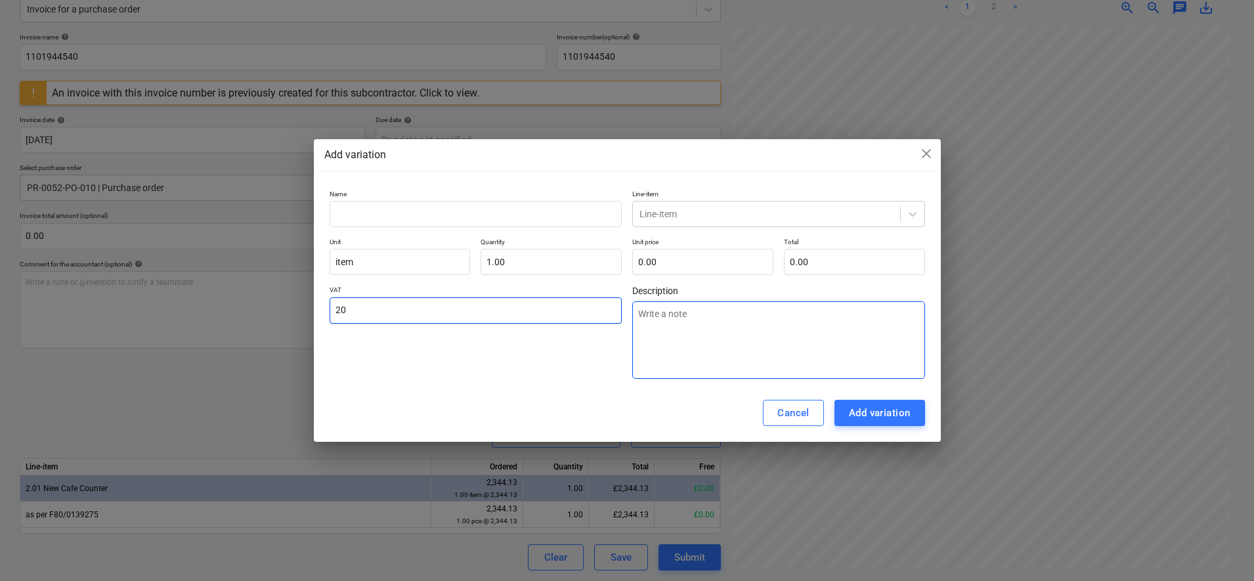
type input "20.00"
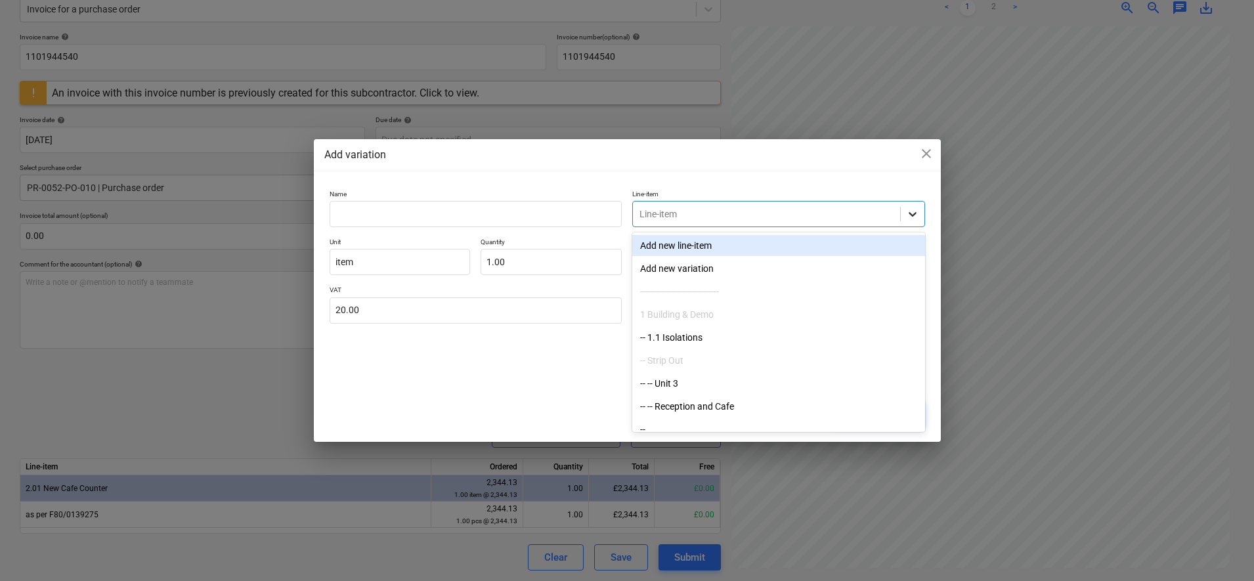
click at [913, 204] on div at bounding box center [913, 214] width 24 height 24
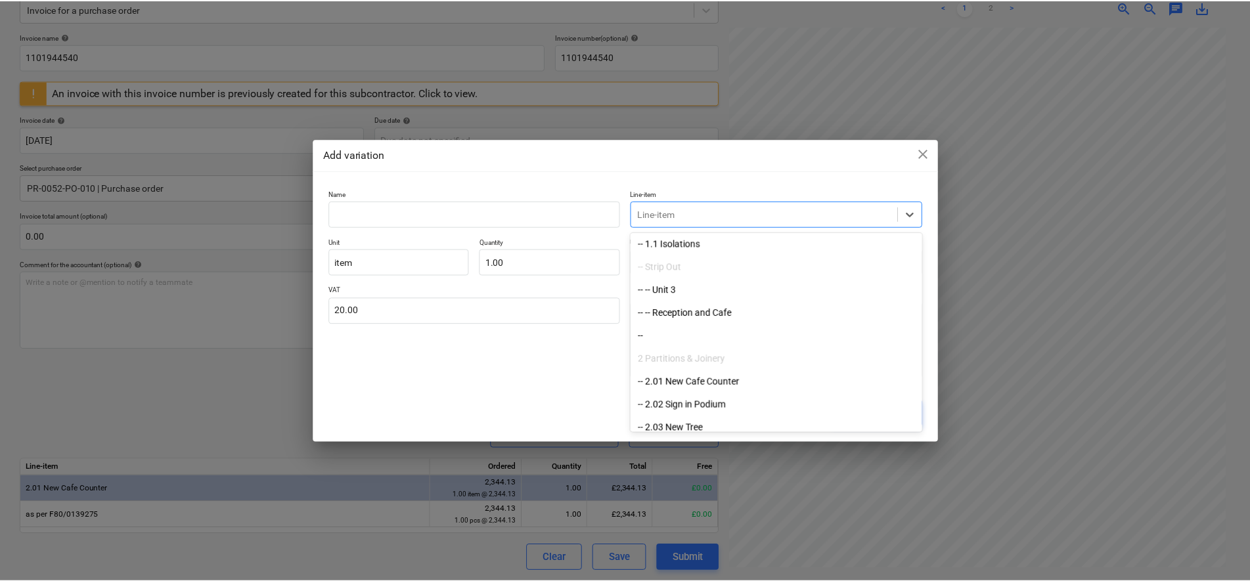
scroll to position [164, 0]
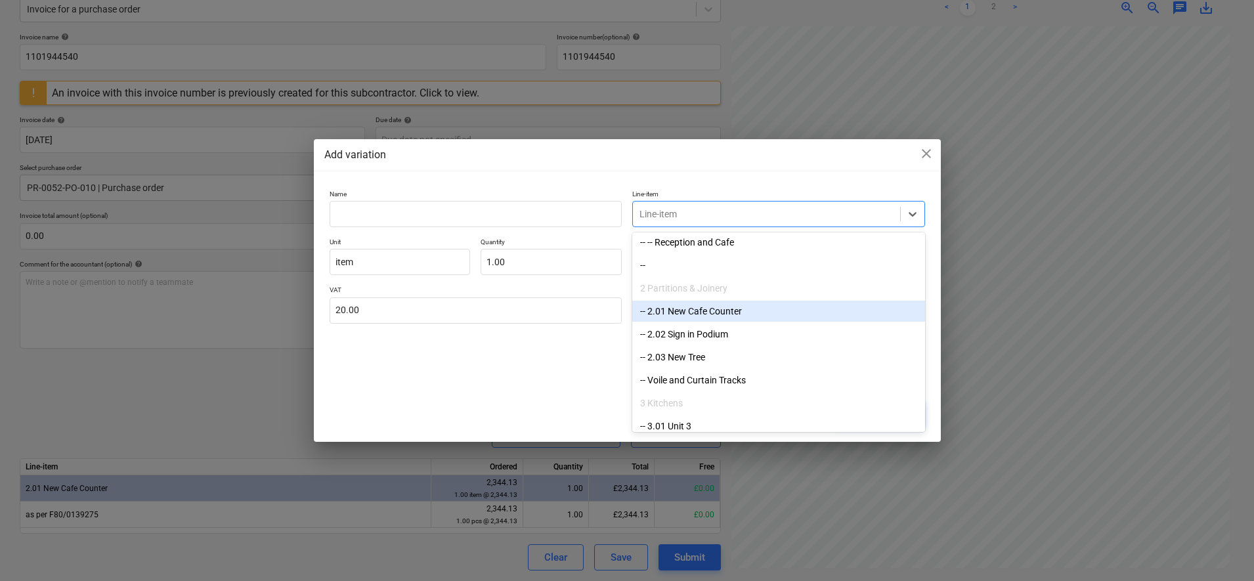
click at [762, 305] on div "-- 2.01 New Cafe Counter" at bounding box center [778, 311] width 293 height 21
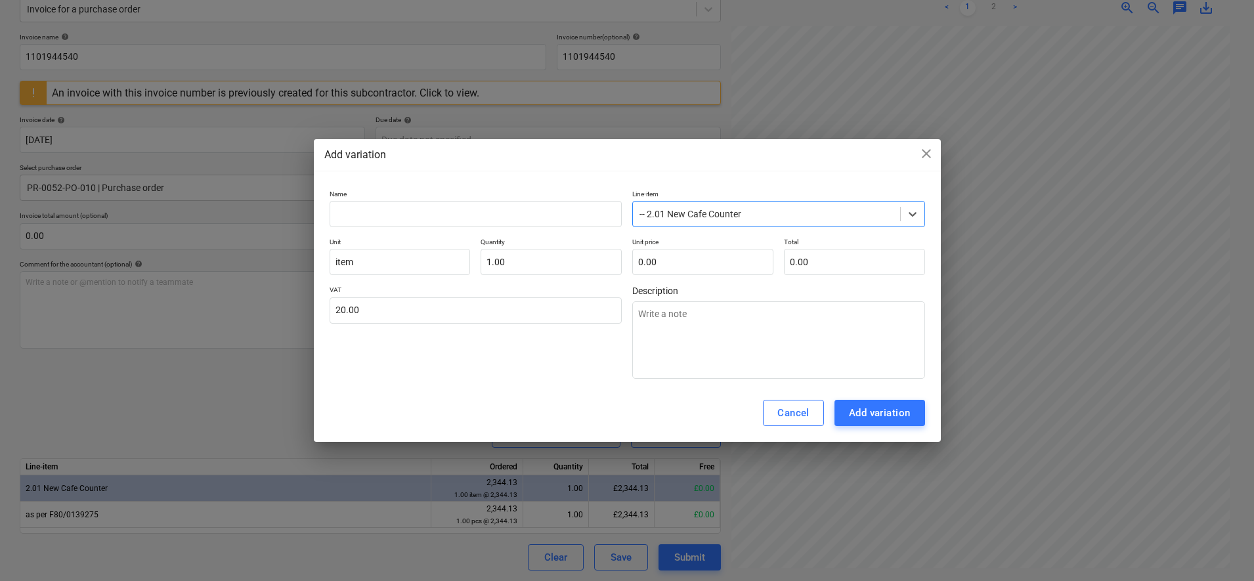
click at [547, 340] on div "VAT 20.00" at bounding box center [476, 332] width 293 height 93
drag, startPoint x: 1167, startPoint y: 243, endPoint x: 1030, endPoint y: 238, distance: 137.3
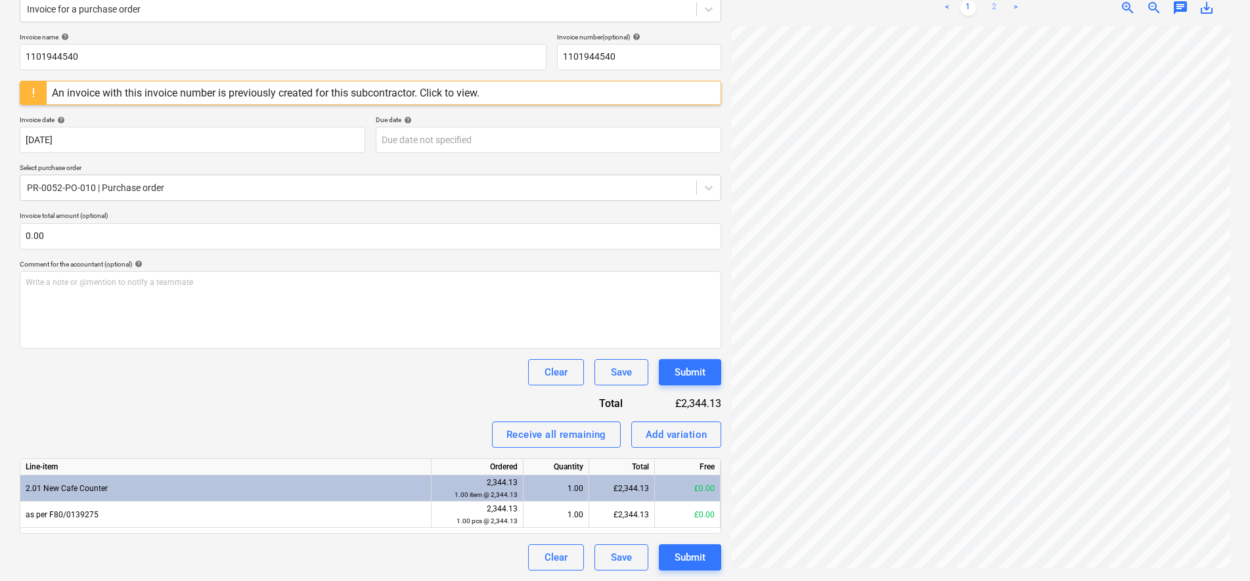
click at [992, 6] on link "2" at bounding box center [994, 8] width 16 height 16
click at [653, 434] on div "Add variation" at bounding box center [677, 434] width 62 height 17
type textarea "x"
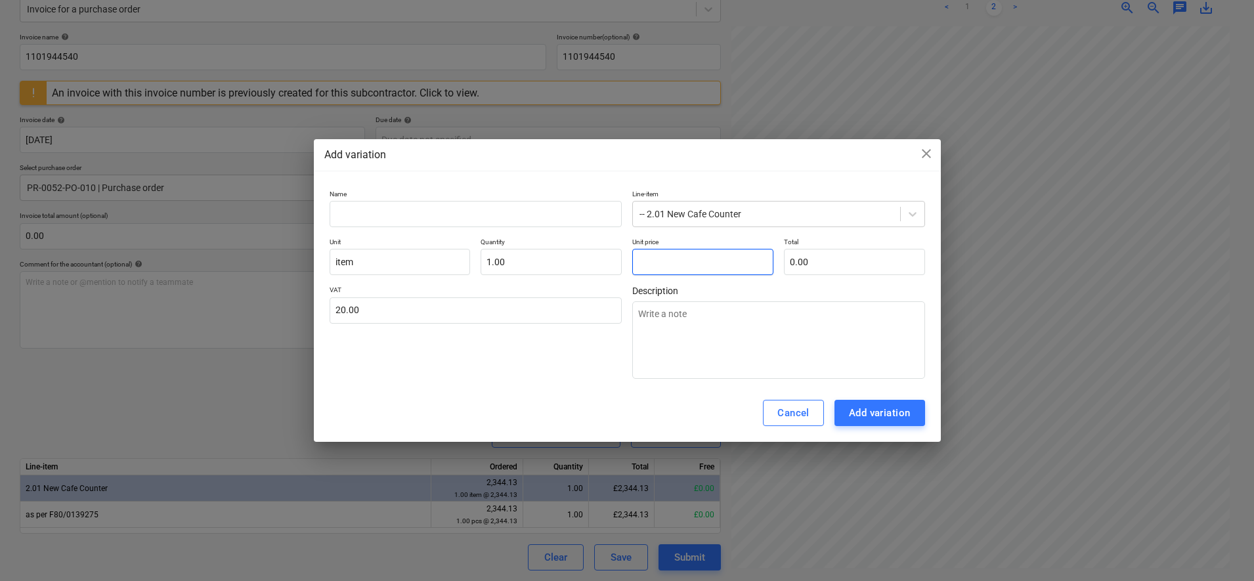
click at [667, 267] on input "text" at bounding box center [702, 262] width 141 height 26
type textarea "x"
type input "1"
type input "1.00"
type textarea "x"
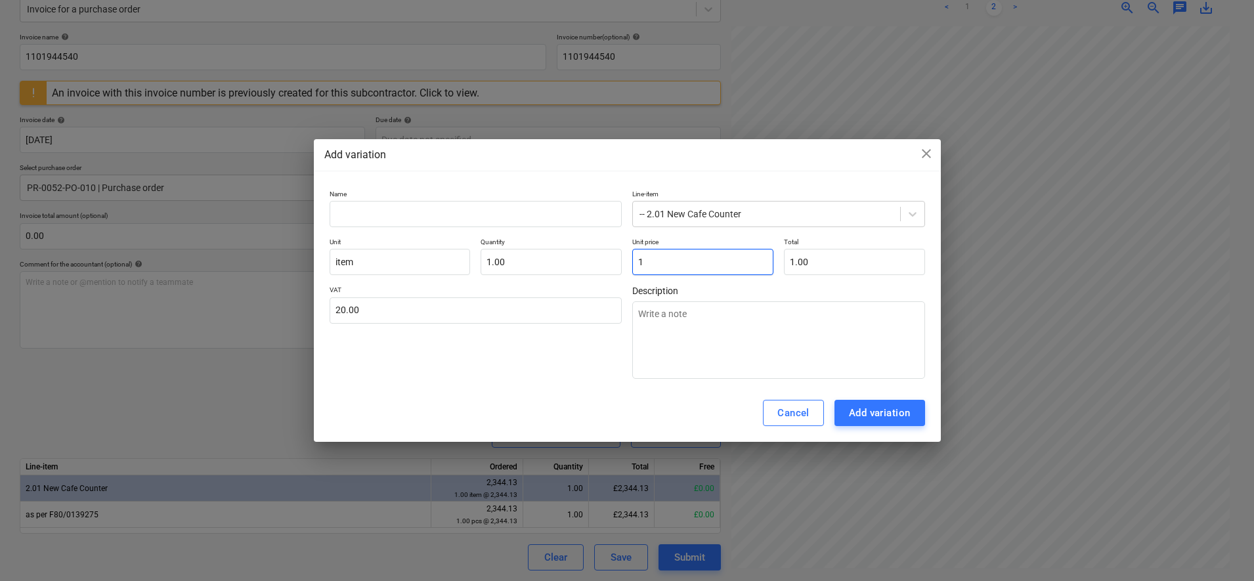
type input "11"
type input "11.00"
type textarea "x"
type input "117"
type input "117.00"
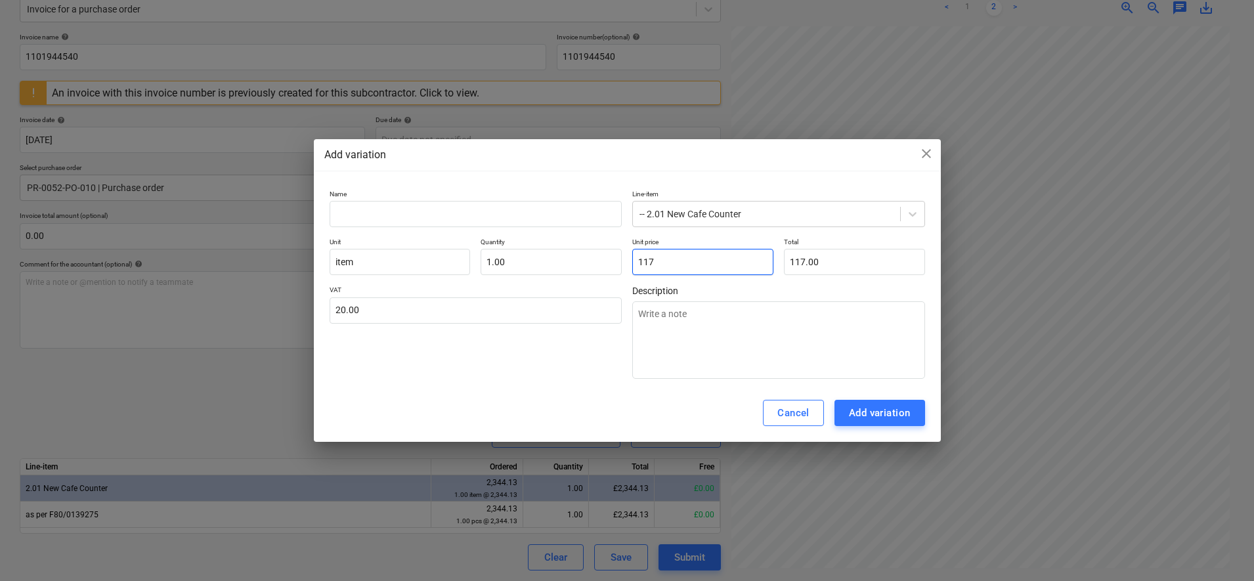
type textarea "x"
type input "1171"
type input "1,171.00"
type textarea "x"
type input "1171."
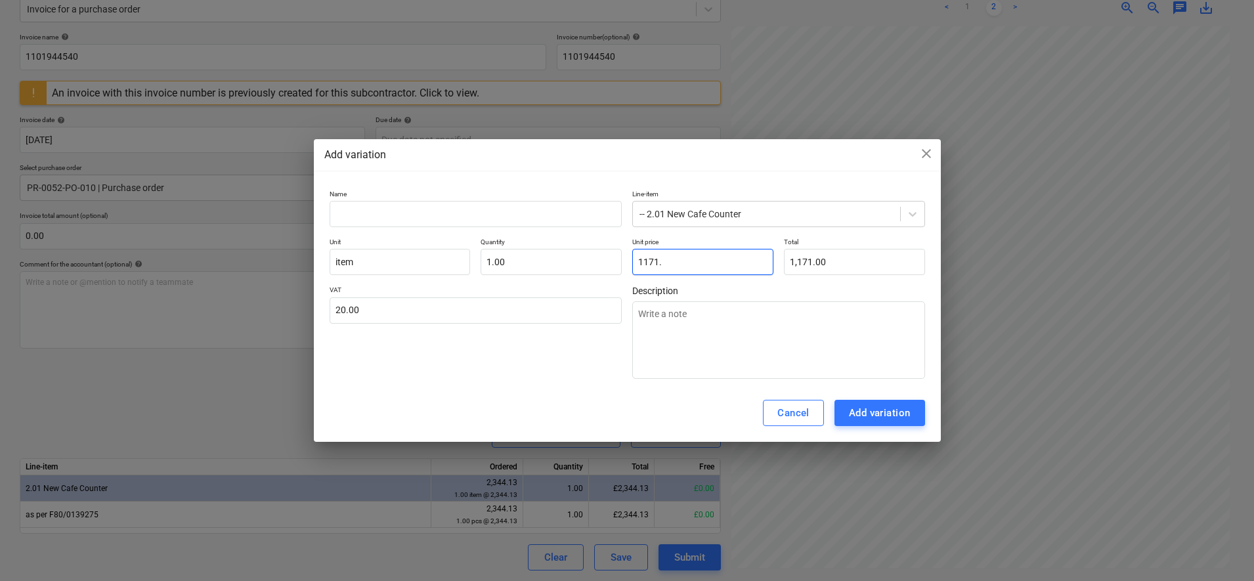
type textarea "x"
type input "1171.9"
type input "1,171.90"
type textarea "x"
type input "1171.93"
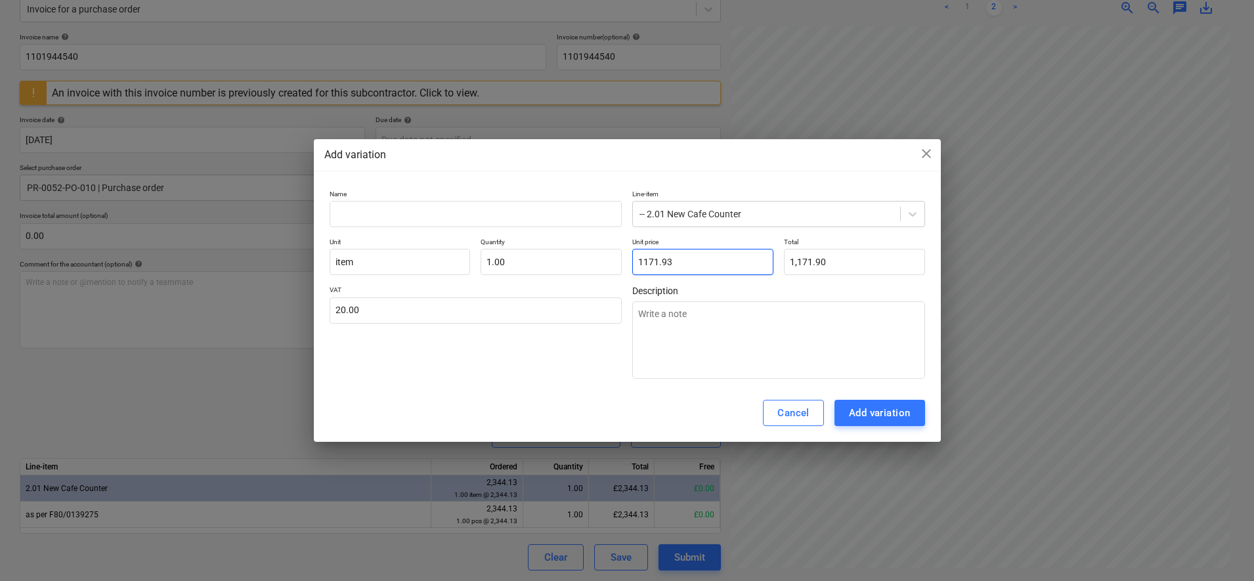
type input "1,171.93"
click at [546, 373] on div "VAT 20.00" at bounding box center [476, 332] width 293 height 93
click at [410, 215] on input "text" at bounding box center [476, 214] width 293 height 26
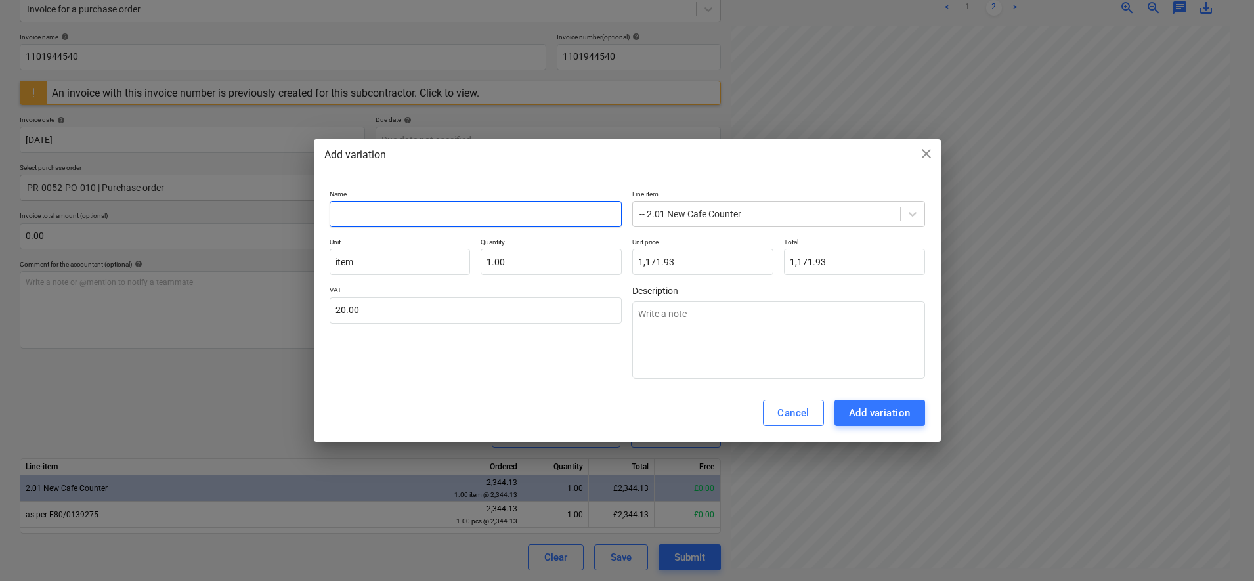
type textarea "x"
type input "A"
type textarea "x"
type input "Ad"
type textarea "x"
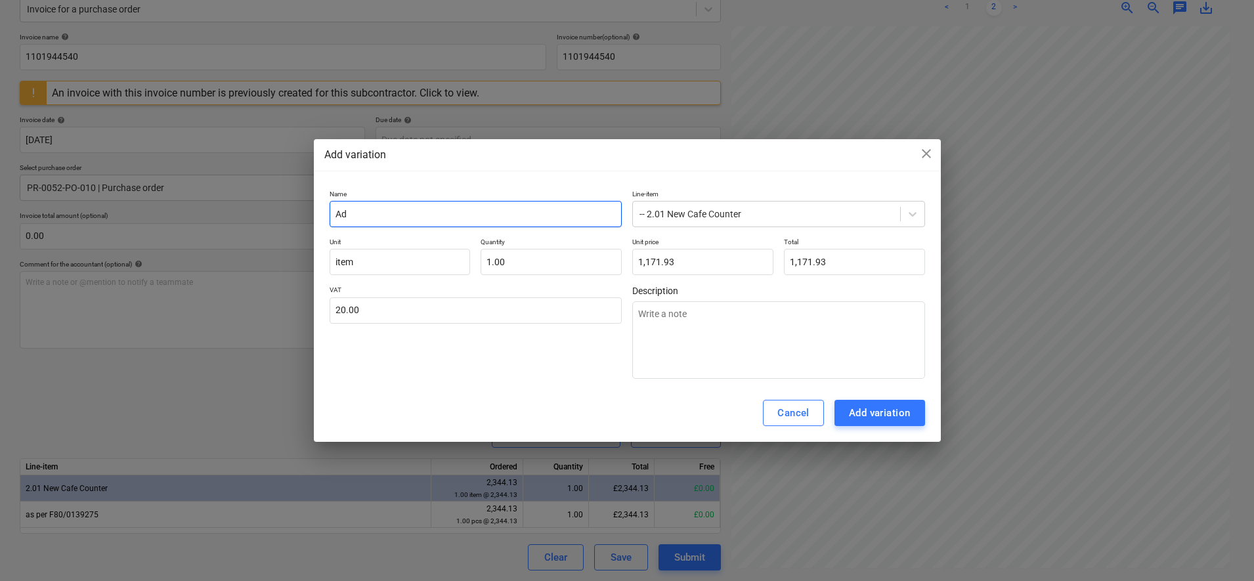
type input "Add"
type textarea "x"
type input "Addi"
type textarea "x"
type input "Addit"
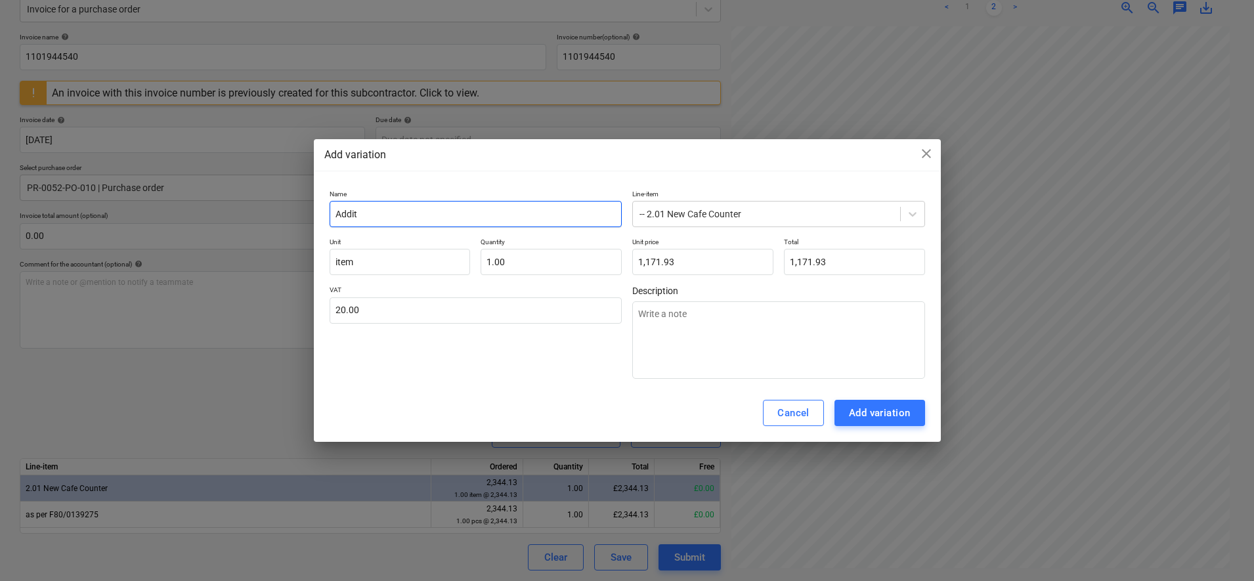
type textarea "x"
type input "[PERSON_NAME]"
type textarea "x"
type input "Additio"
type textarea "x"
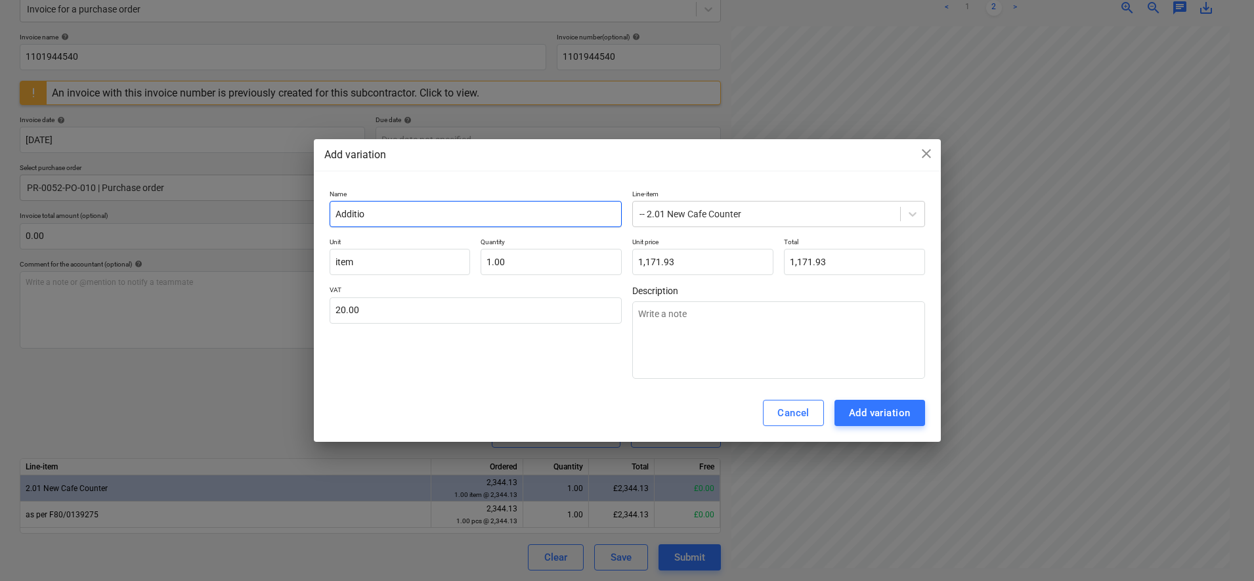
type input "Addition"
type textarea "x"
type input "Additiona"
type textarea "x"
type input "Additional"
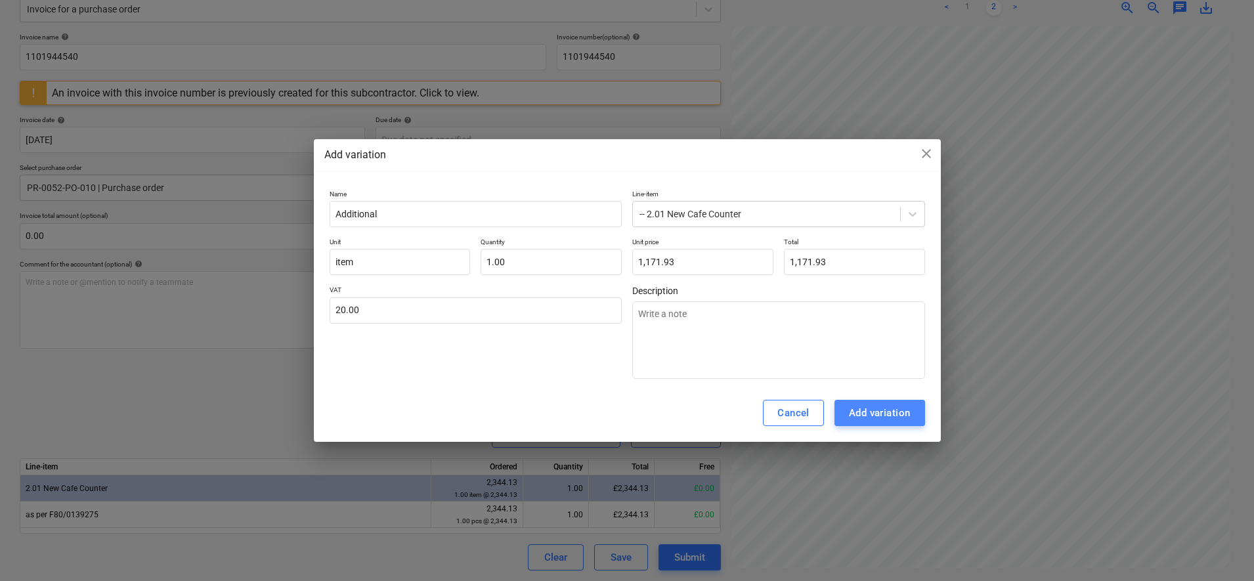
click at [889, 413] on div "Add variation" at bounding box center [880, 413] width 62 height 17
type textarea "x"
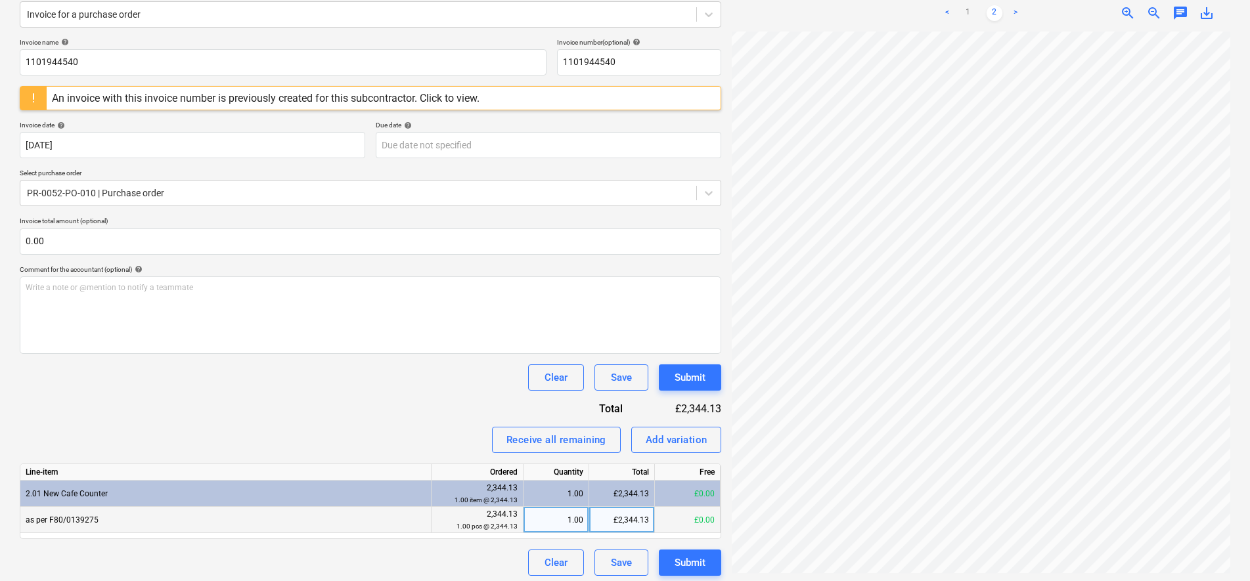
scroll to position [171, 0]
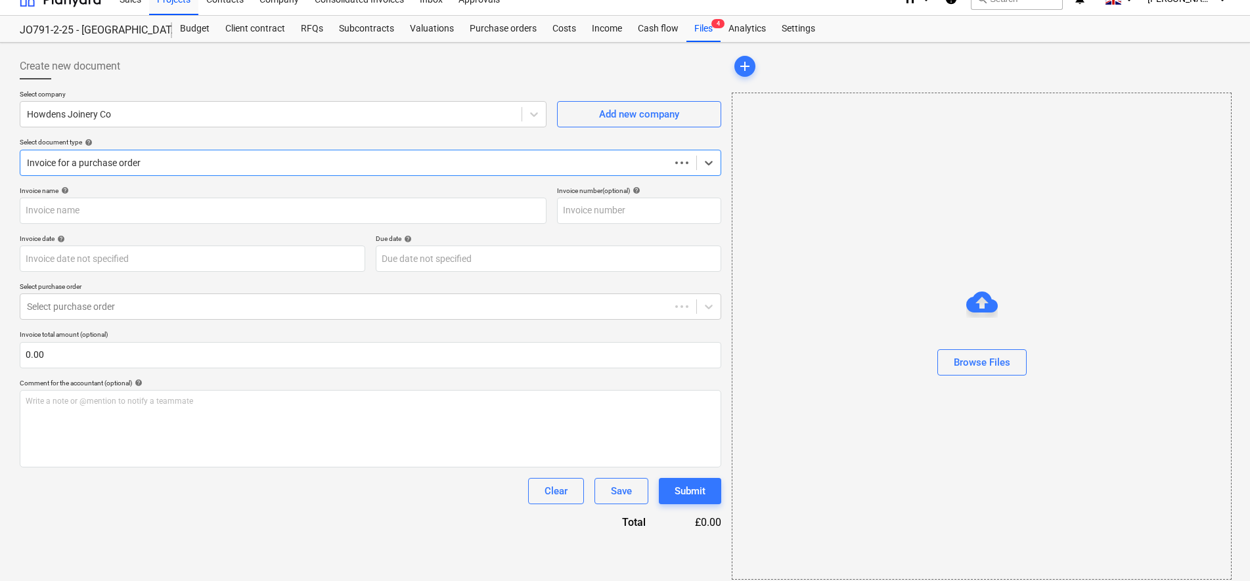
scroll to position [27, 0]
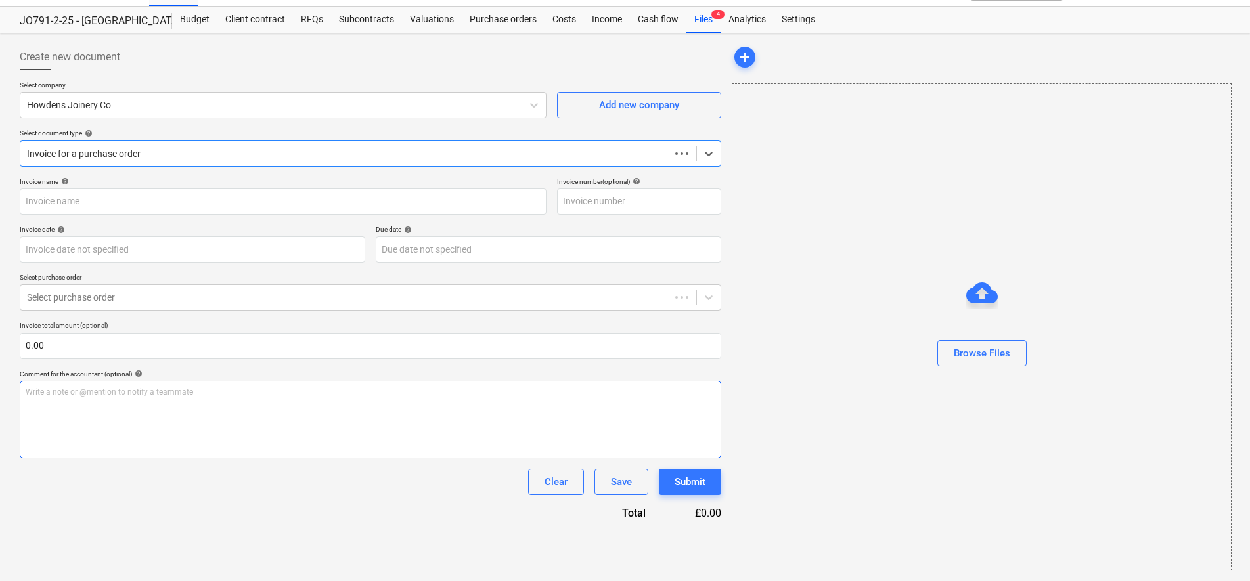
type input "1101944540"
type input "[DATE]"
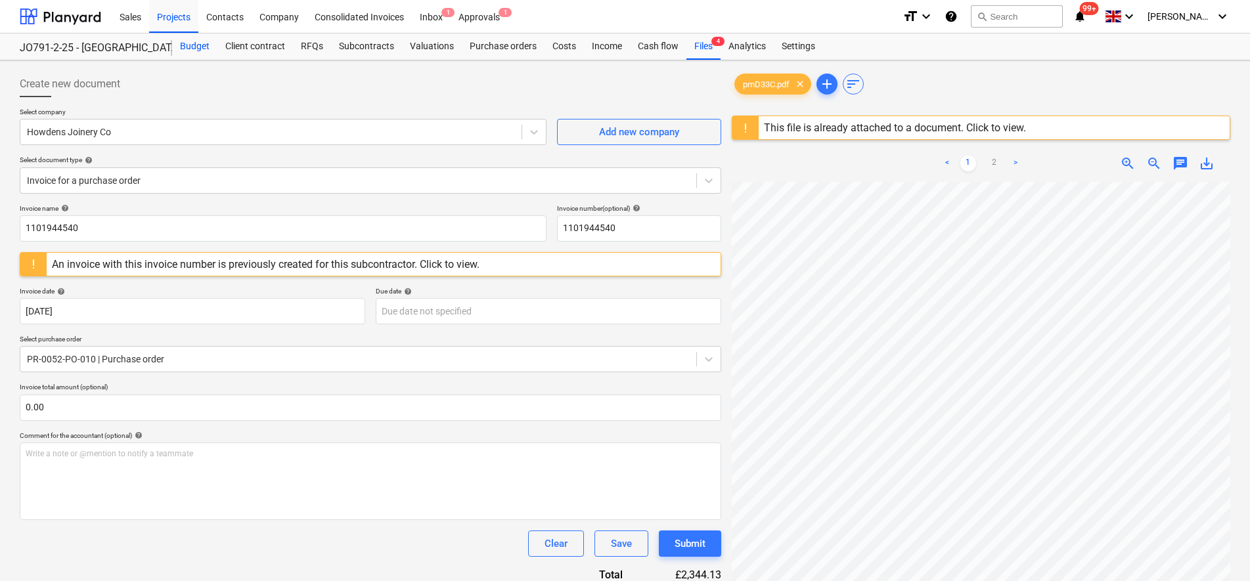
click at [181, 48] on div "Budget" at bounding box center [194, 46] width 45 height 26
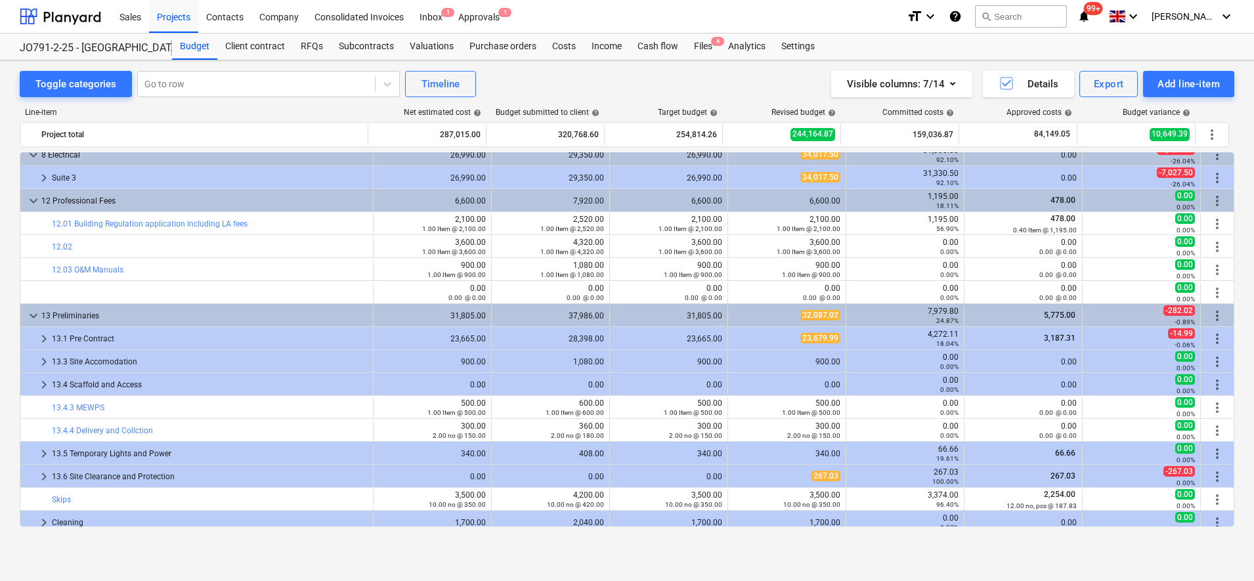
scroll to position [545, 0]
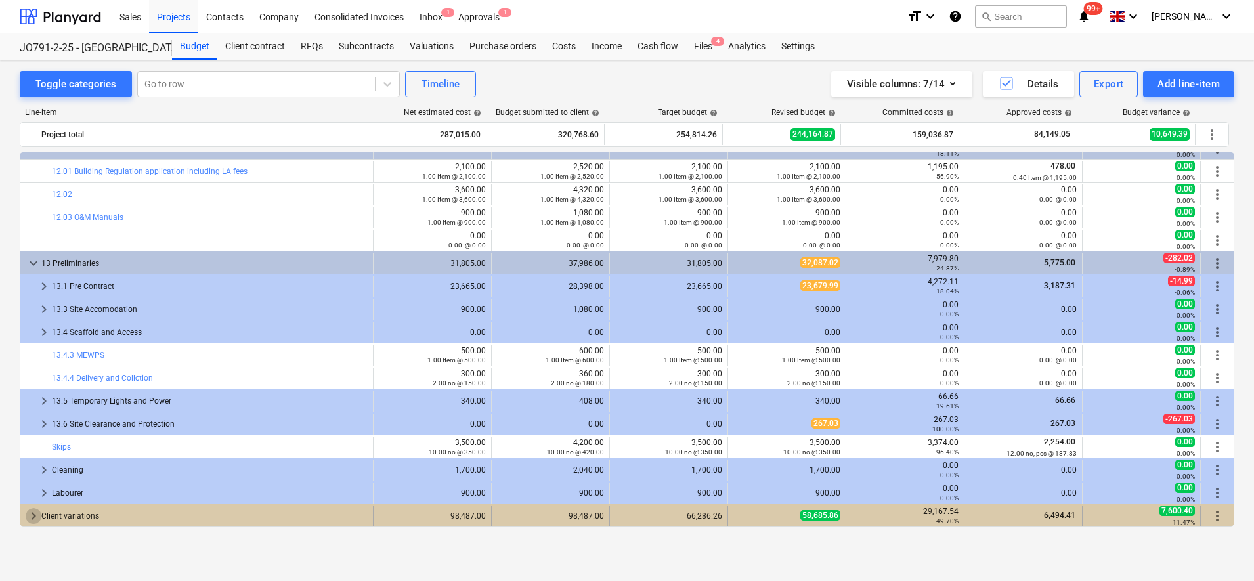
click at [38, 517] on span "keyboard_arrow_right" at bounding box center [34, 516] width 16 height 16
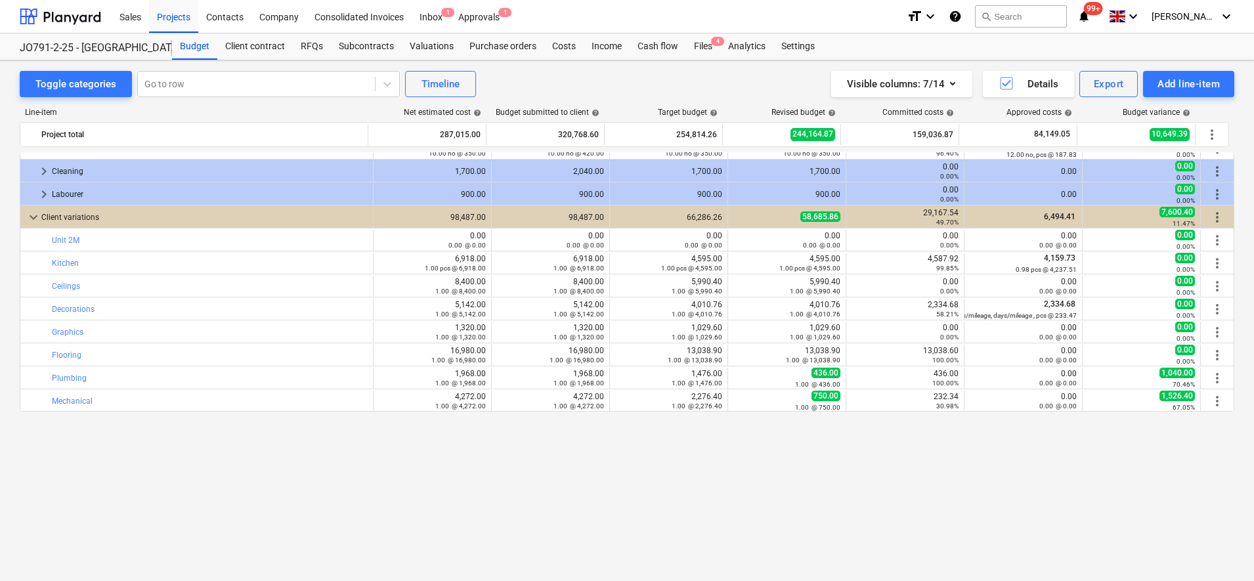
scroll to position [680, 0]
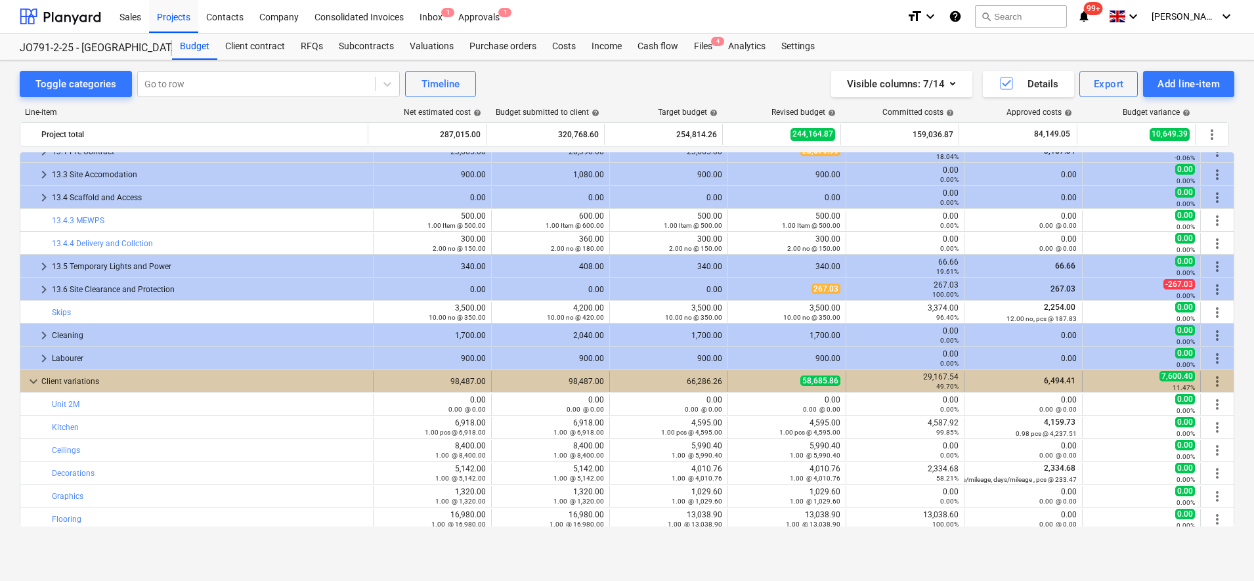
click at [42, 383] on div "Client variations" at bounding box center [204, 381] width 326 height 21
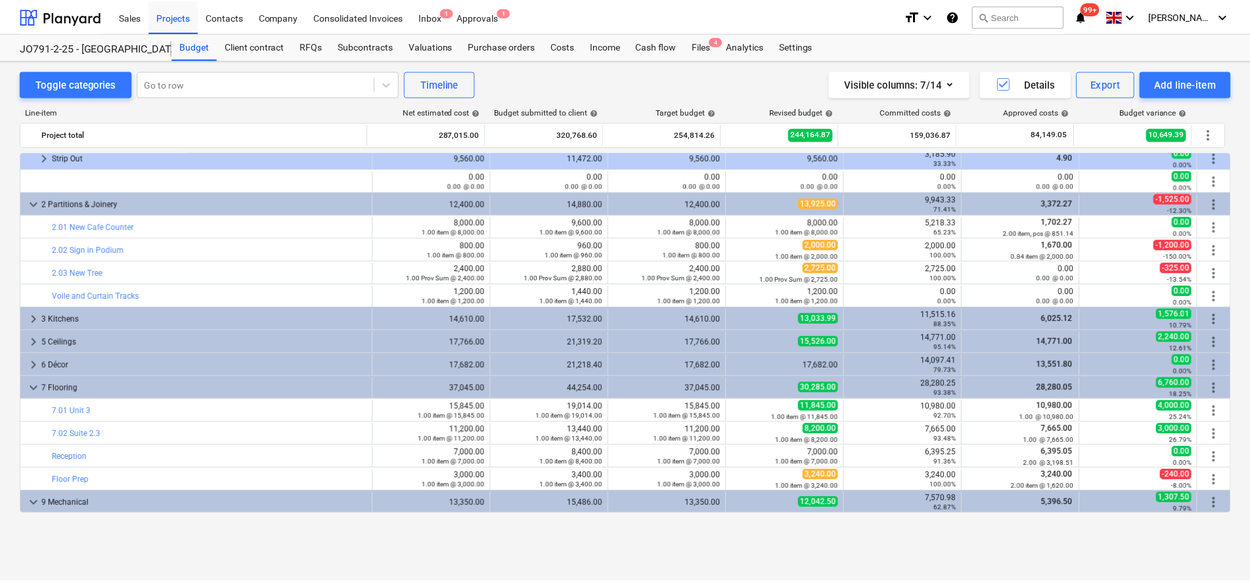
scroll to position [0, 0]
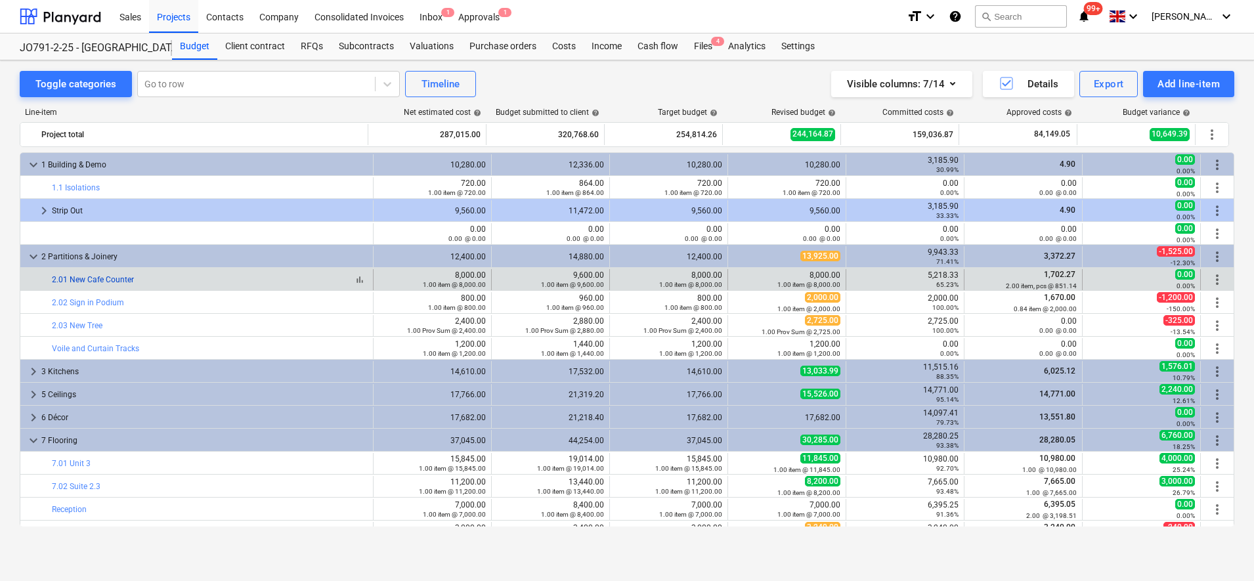
click at [91, 281] on link "2.01 New Cafe Counter" at bounding box center [93, 279] width 82 height 9
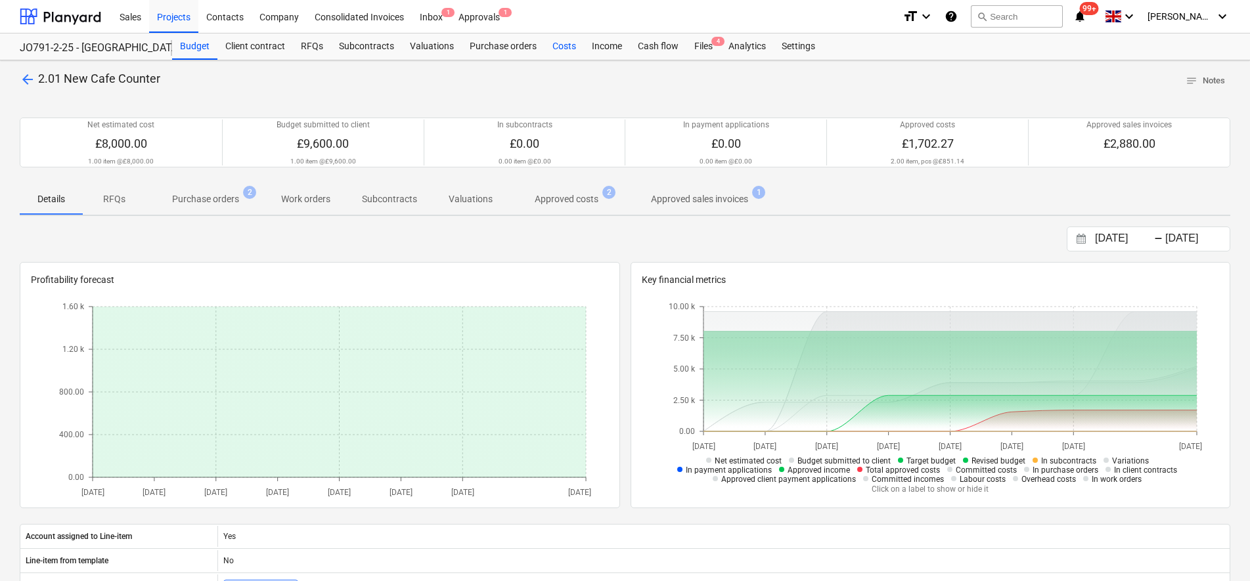
click at [559, 47] on div "Costs" at bounding box center [563, 46] width 39 height 26
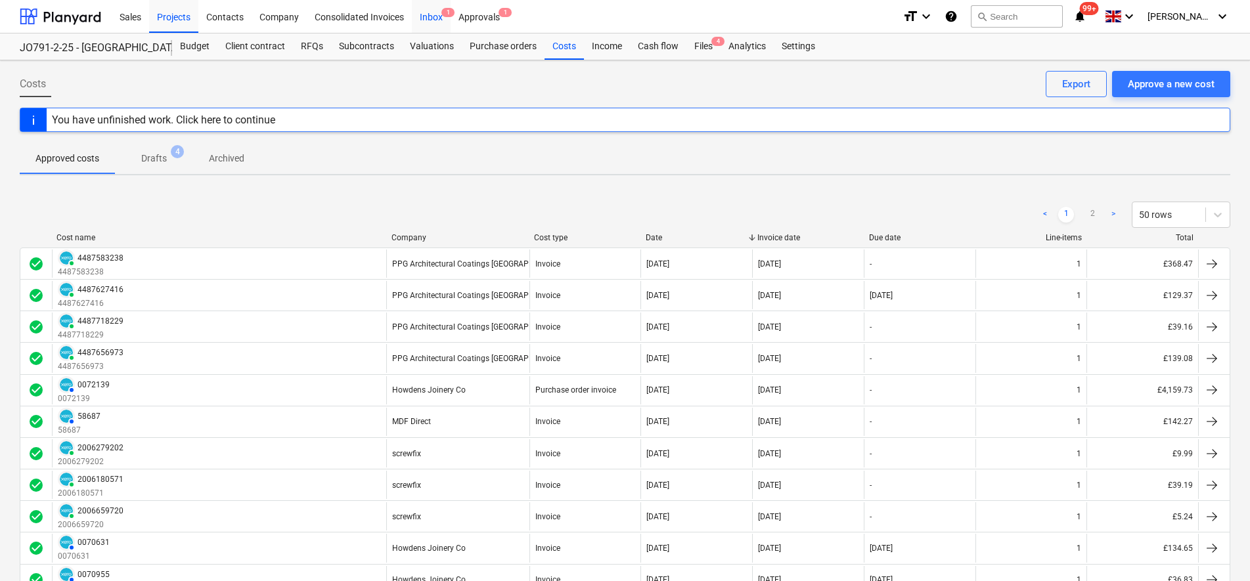
click at [433, 20] on div "Inbox 1" at bounding box center [431, 15] width 39 height 33
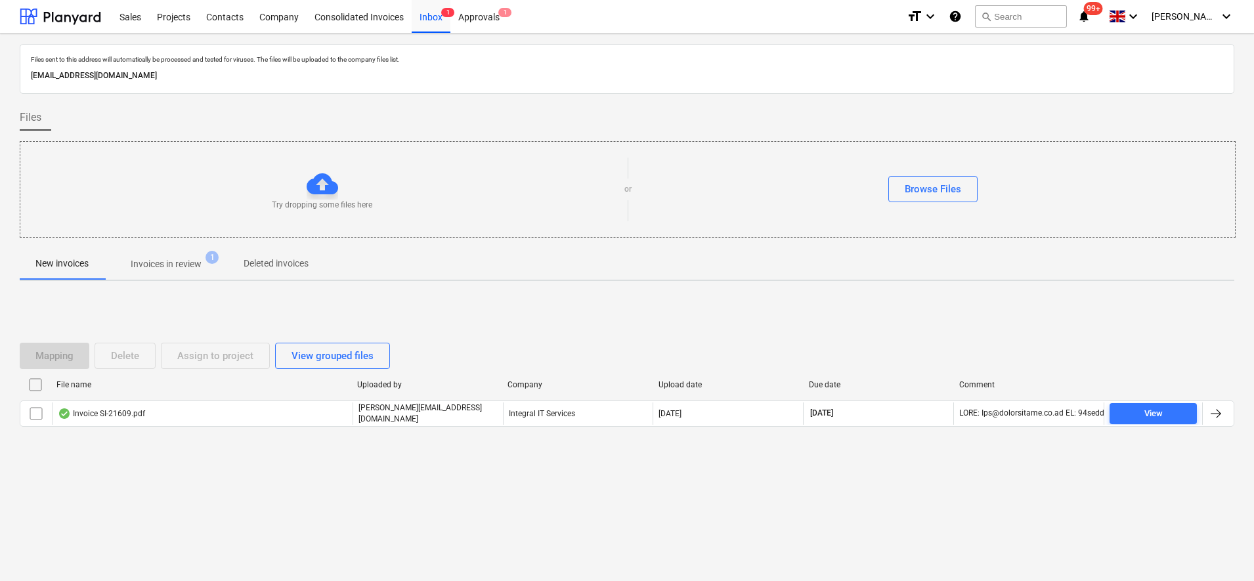
click at [167, 265] on p "Invoices in review" at bounding box center [166, 264] width 71 height 14
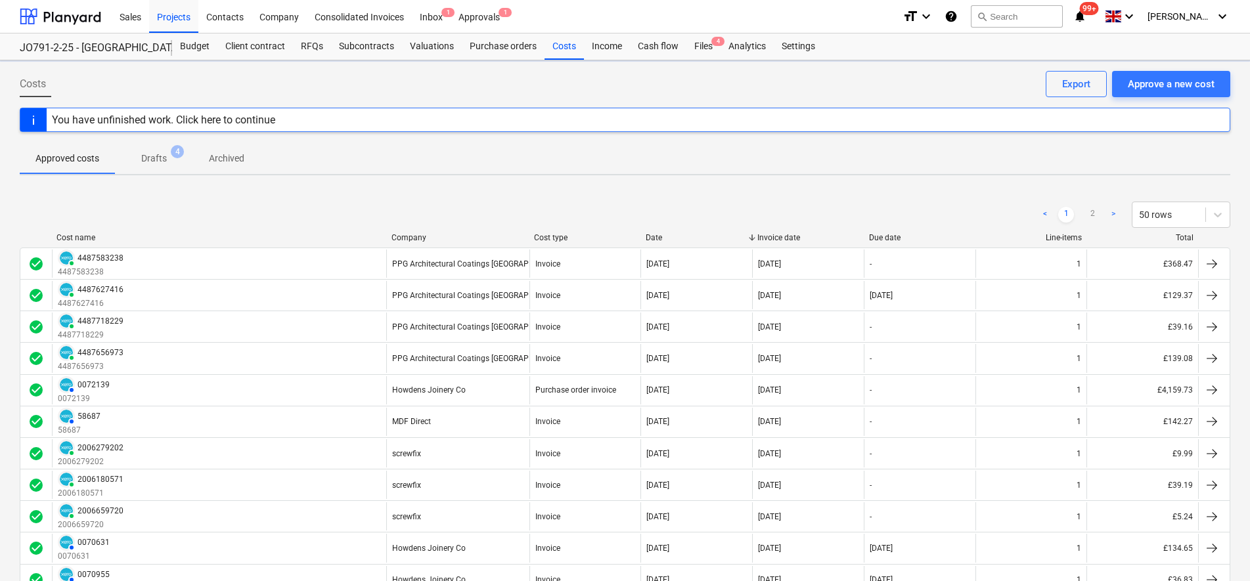
click at [177, 159] on span "Drafts 4" at bounding box center [154, 158] width 78 height 24
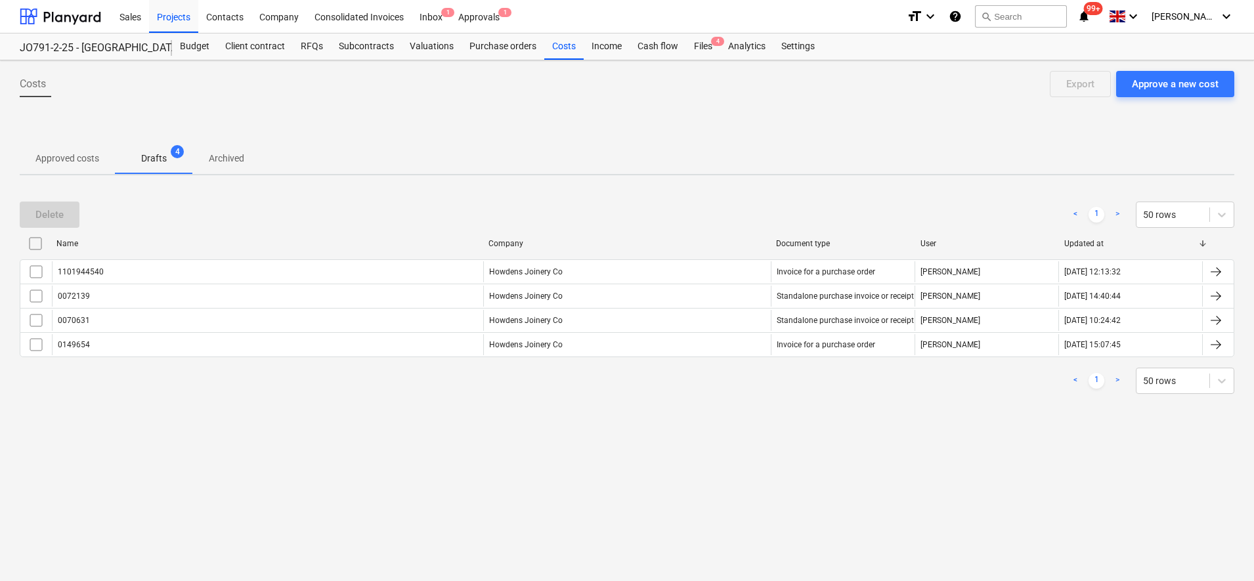
click at [45, 161] on p "Approved costs" at bounding box center [67, 159] width 64 height 14
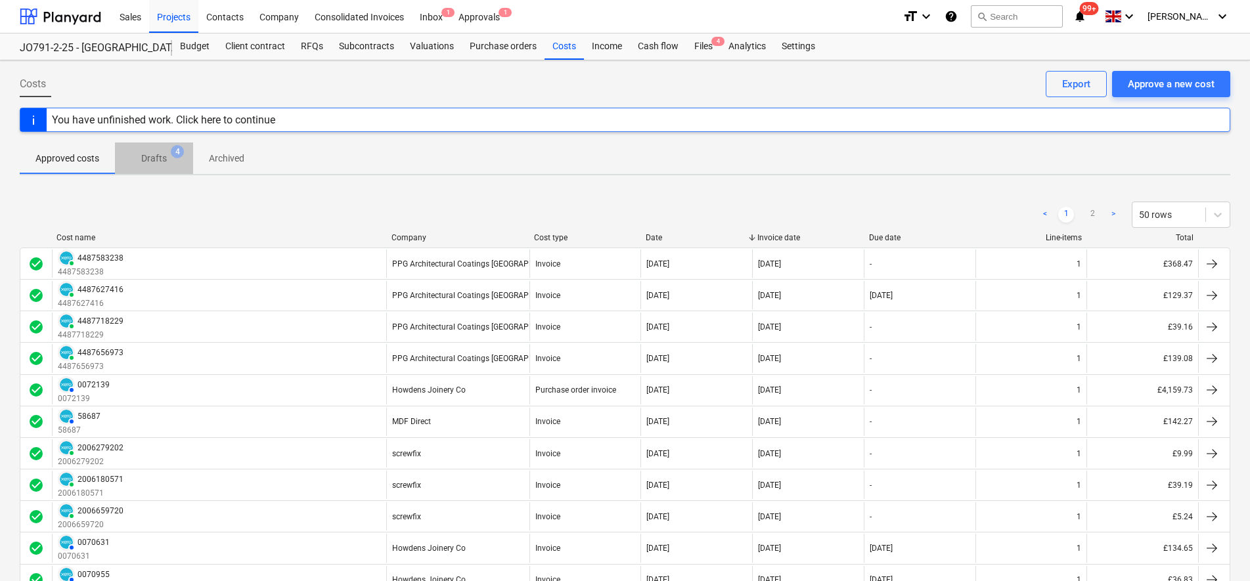
click at [154, 162] on p "Drafts" at bounding box center [154, 159] width 26 height 14
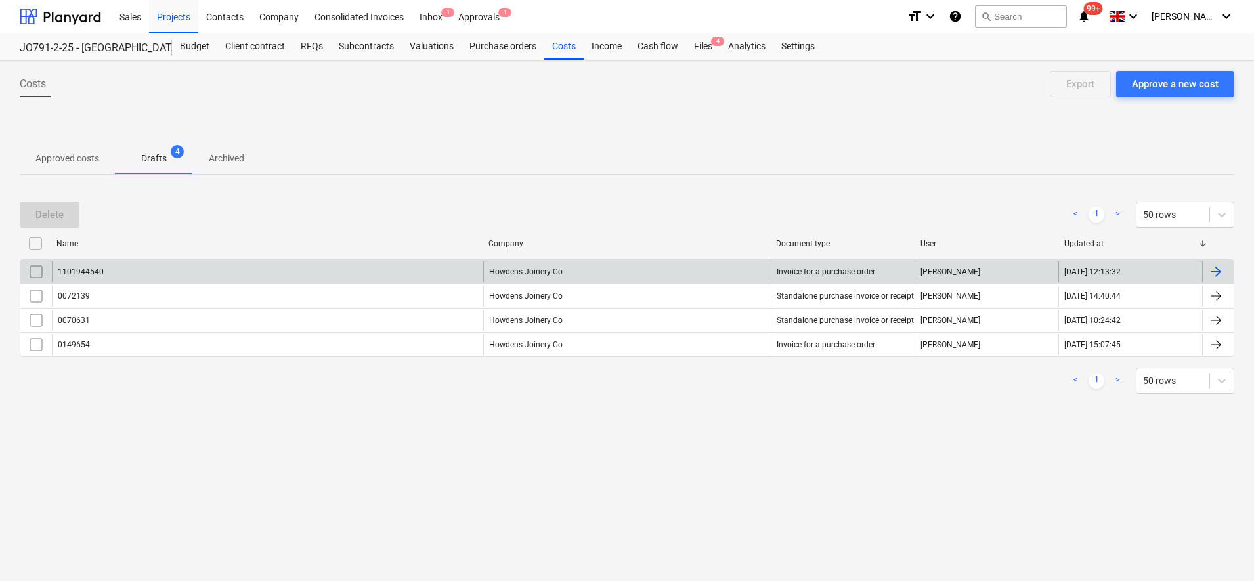
click at [249, 276] on div "1101944540" at bounding box center [267, 271] width 431 height 21
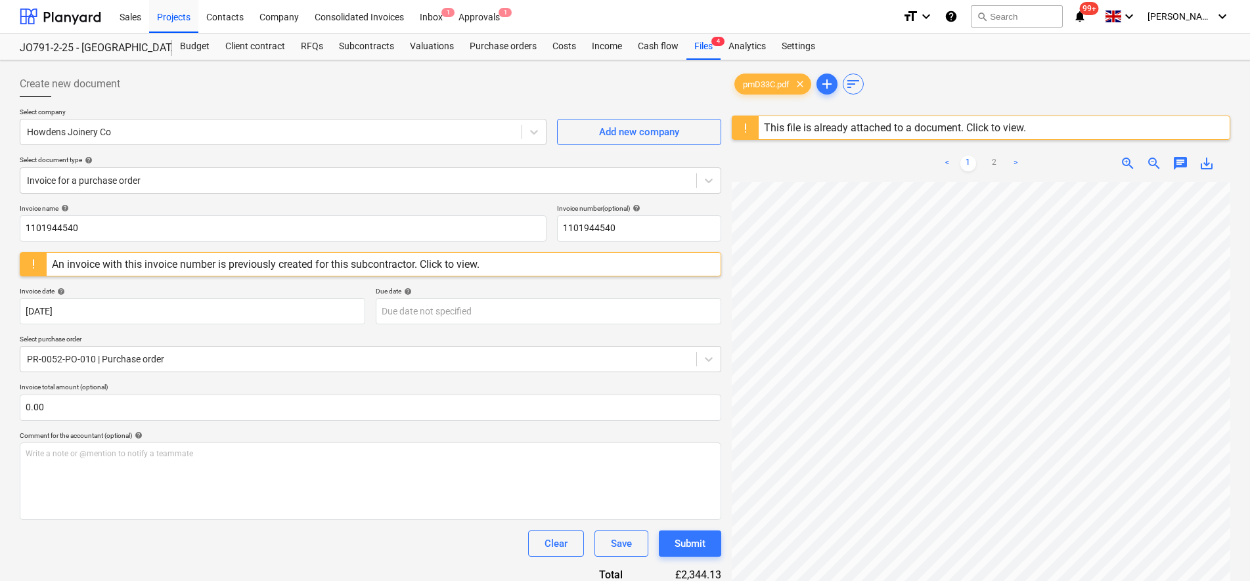
click at [1003, 155] on div "< 1 2 > zoom_in zoom_out chat 0 save_alt" at bounding box center [981, 435] width 498 height 581
click at [990, 166] on link "2" at bounding box center [994, 164] width 16 height 16
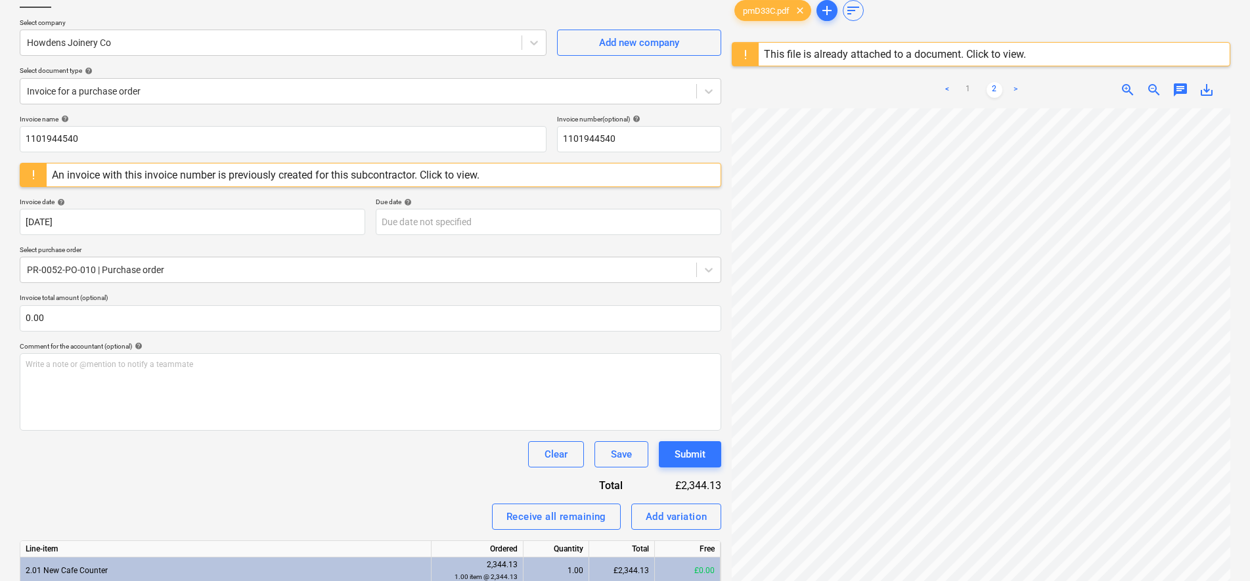
scroll to position [171, 0]
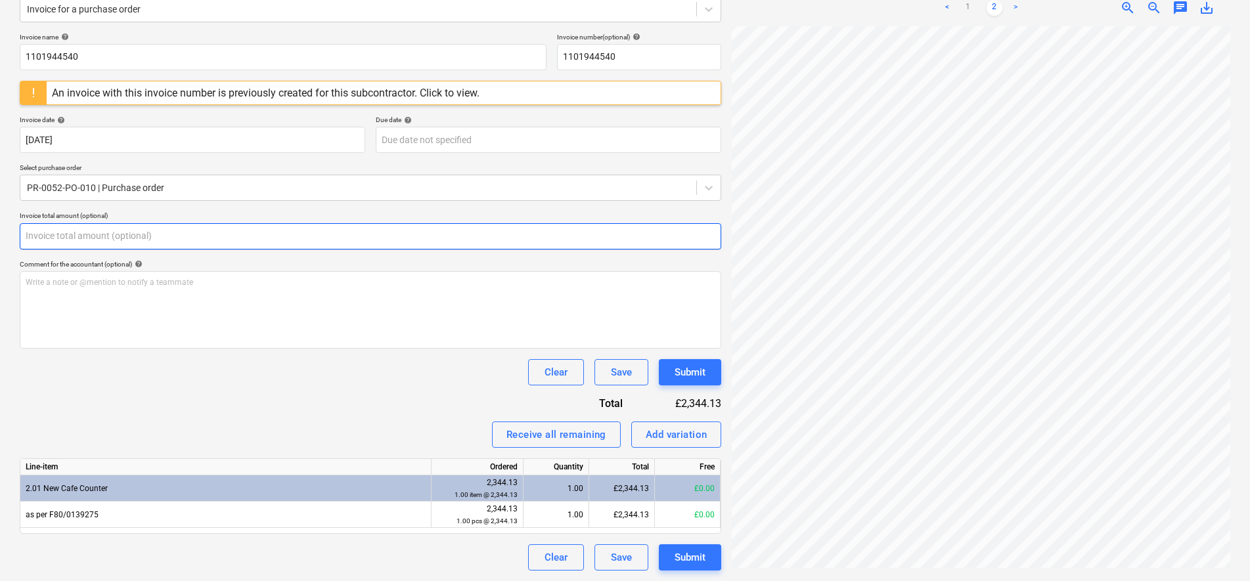
click at [79, 238] on input "text" at bounding box center [370, 236] width 701 height 26
drag, startPoint x: 79, startPoint y: 238, endPoint x: 0, endPoint y: 213, distance: 82.7
click at [0, 221] on html "Sales Projects Contacts Company Consolidated Invoices Inbox 1 Approvals 1 forma…" at bounding box center [625, 119] width 1250 height 581
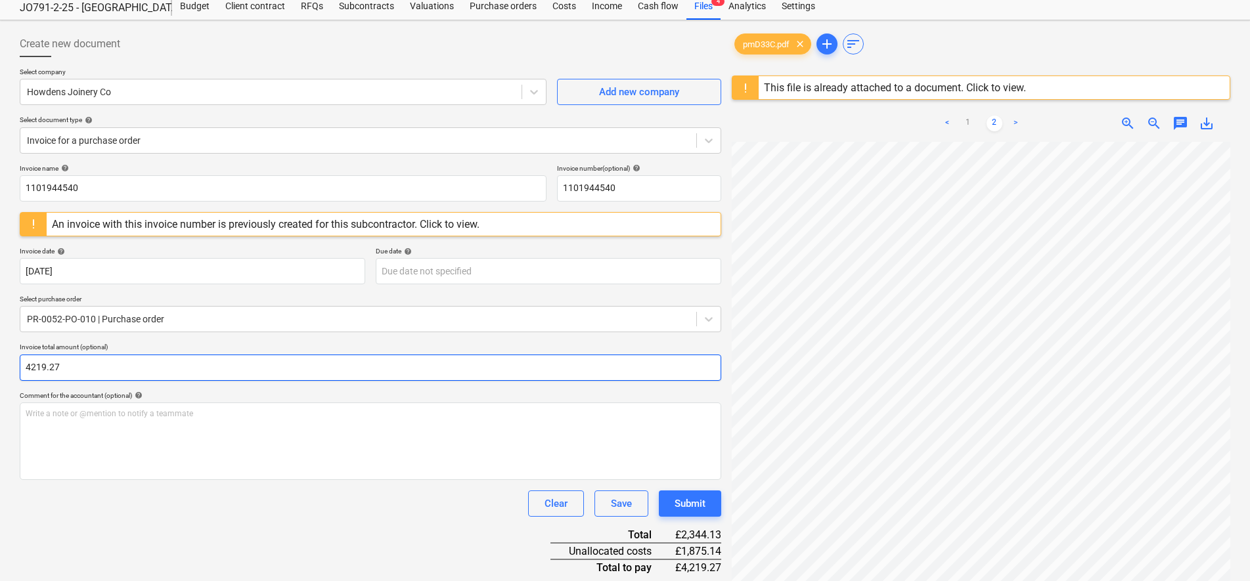
scroll to position [213, 95]
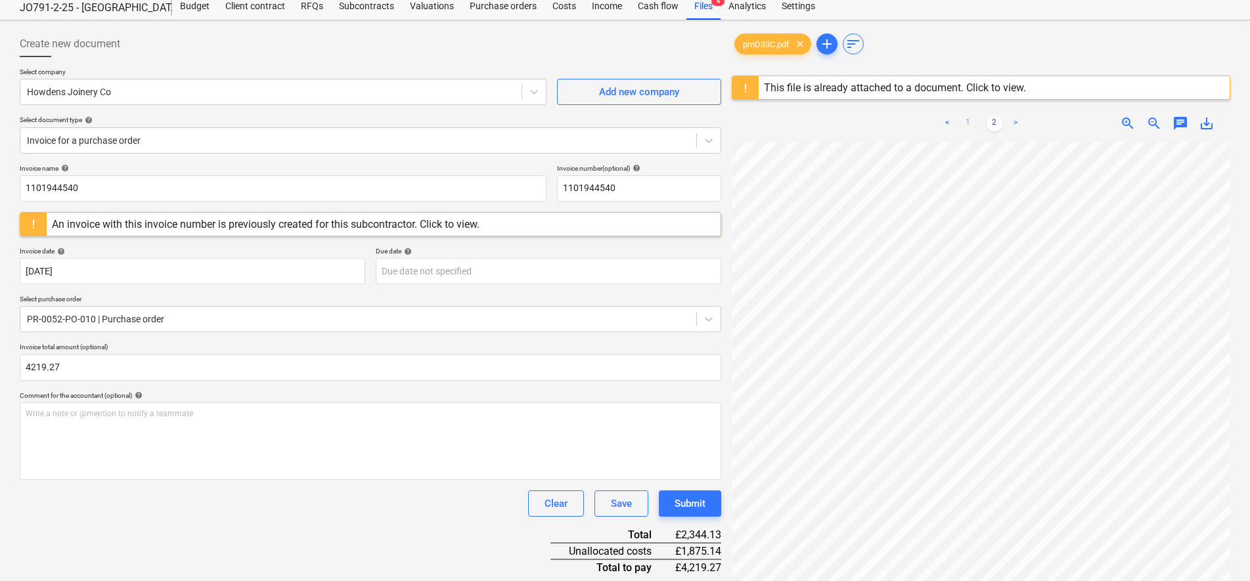
type input "4,219.27"
click at [965, 118] on link "1" at bounding box center [968, 124] width 16 height 16
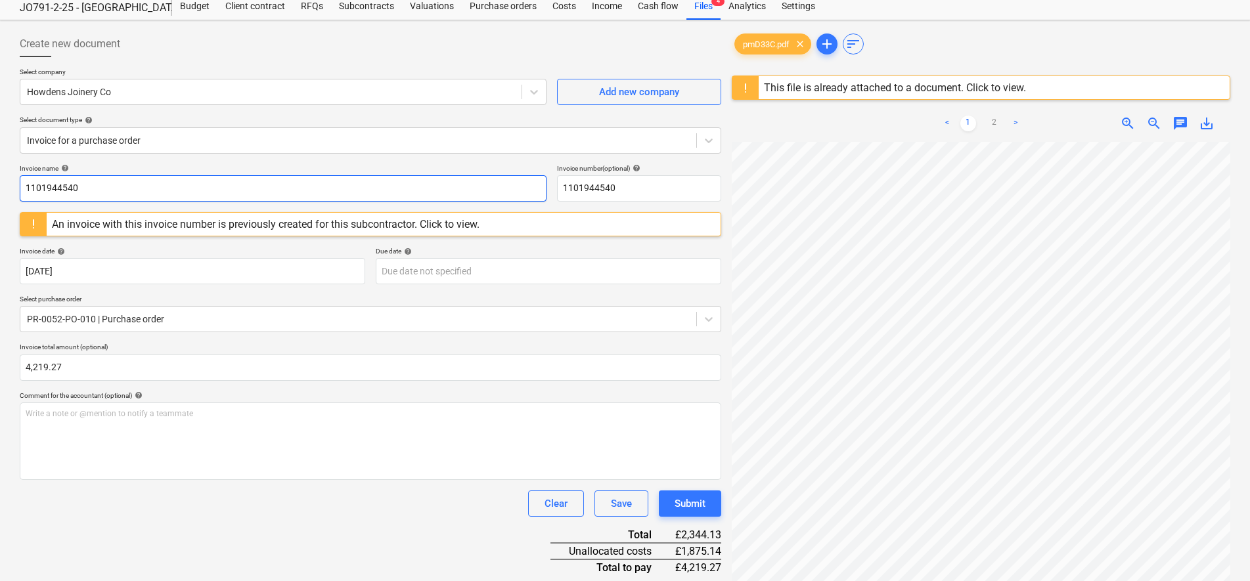
drag, startPoint x: 89, startPoint y: 186, endPoint x: 0, endPoint y: 177, distance: 89.1
click at [0, 179] on html "Sales Projects Contacts Company Consolidated Invoices Inbox 1 Approvals 1 forma…" at bounding box center [625, 250] width 1250 height 581
drag, startPoint x: 150, startPoint y: 182, endPoint x: -3, endPoint y: 177, distance: 153.1
click at [0, 177] on html "Sales Projects Contacts Company Consolidated Invoices Inbox 1 Approvals 1 forma…" at bounding box center [625, 250] width 1250 height 581
type input "F80/0070337"
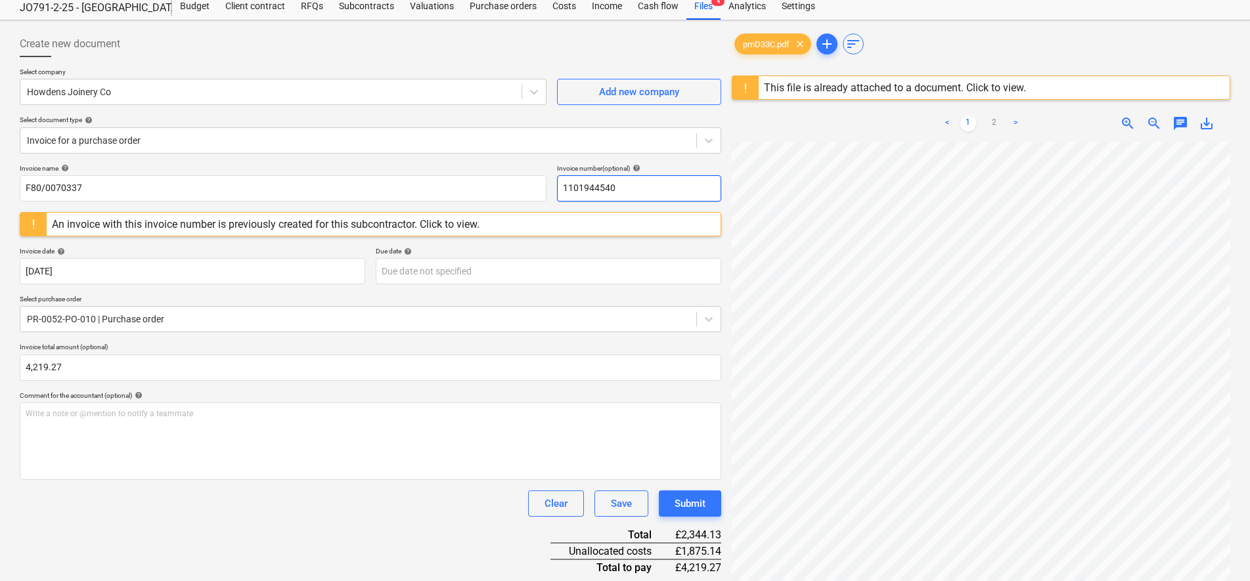
click at [666, 194] on input "1101944540" at bounding box center [639, 188] width 164 height 26
drag, startPoint x: 638, startPoint y: 191, endPoint x: 558, endPoint y: 187, distance: 79.6
click at [558, 187] on input "1101944540" at bounding box center [639, 188] width 164 height 26
paste input "F80/0070337"
type input "F80/0070337"
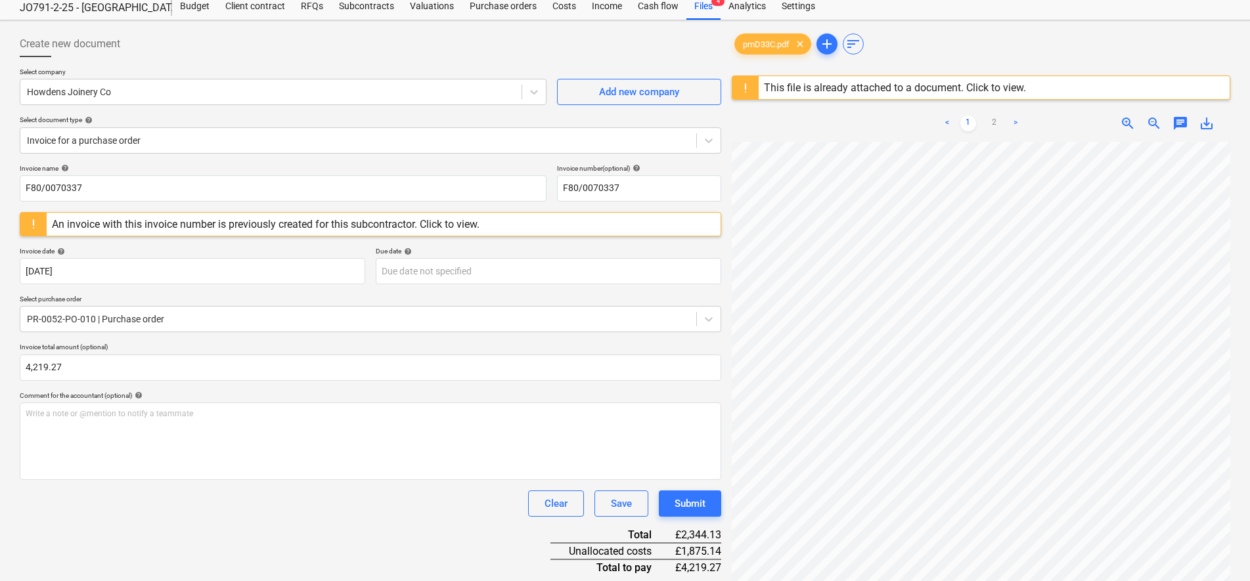
click at [484, 161] on div "Select company Howdens Joinery Co Add new company Select document type help Inv…" at bounding box center [370, 116] width 701 height 97
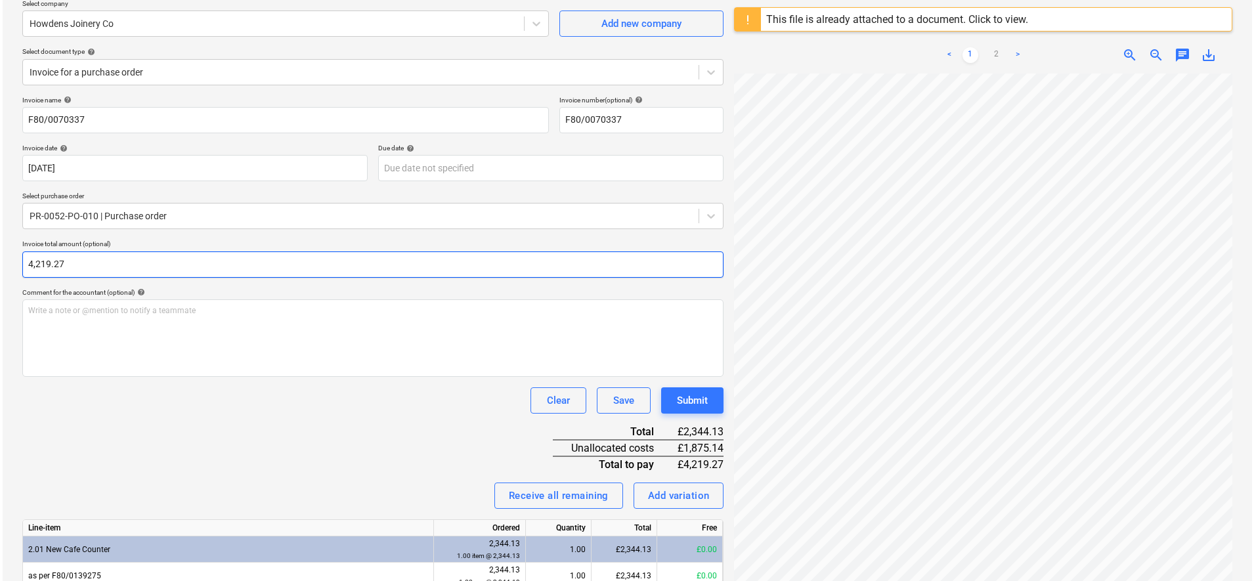
scroll to position [169, 0]
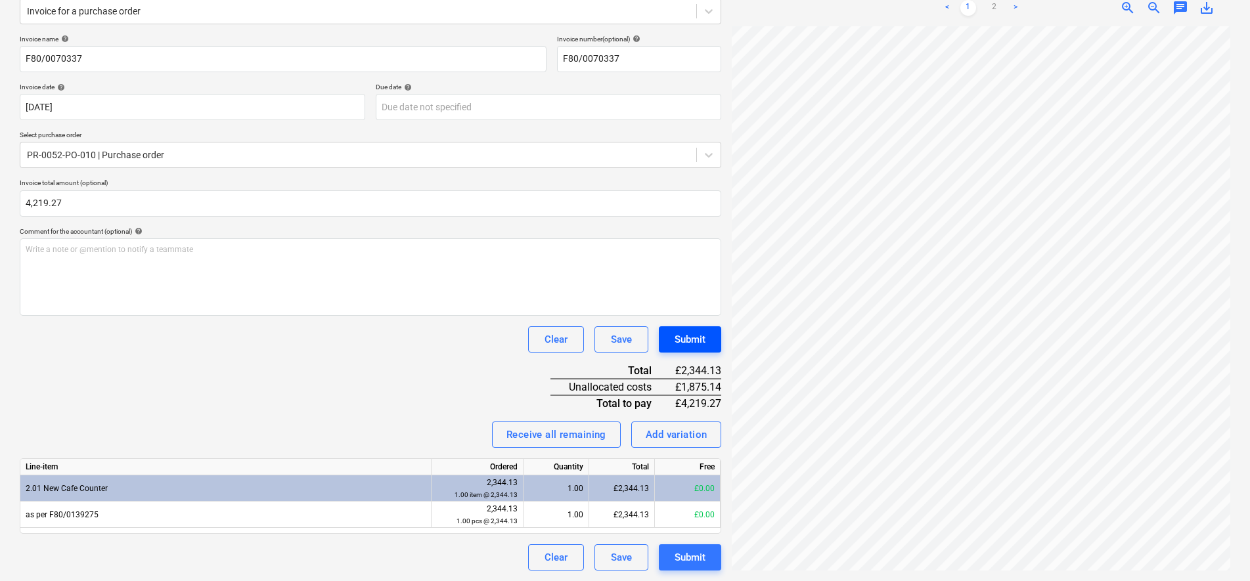
click at [702, 350] on button "Submit" at bounding box center [690, 339] width 62 height 26
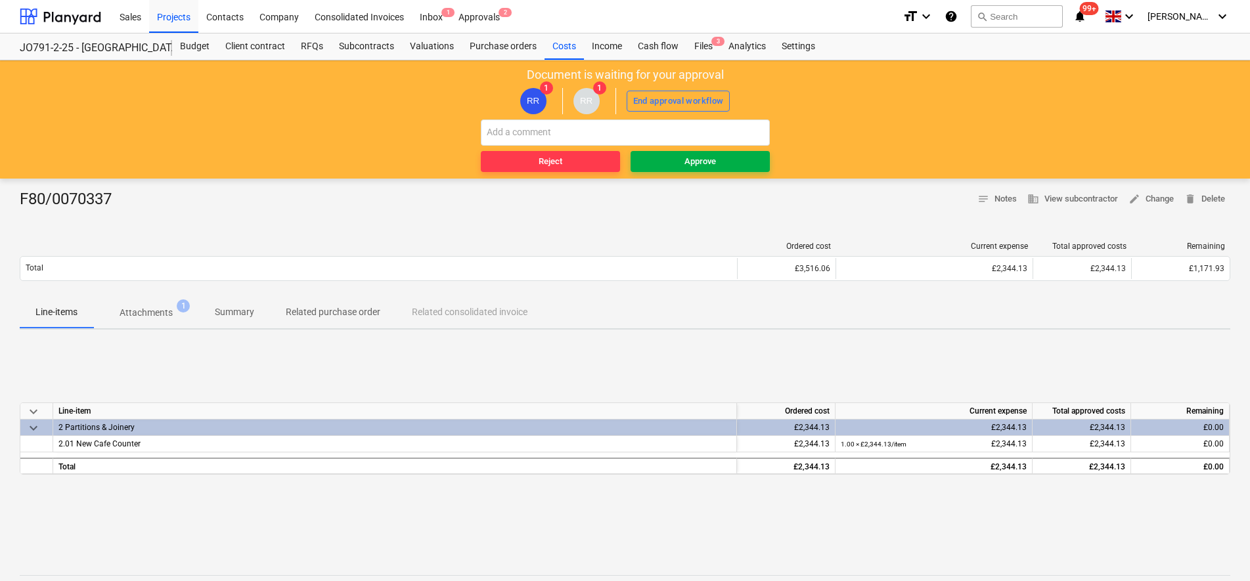
click at [670, 165] on span "Approve" at bounding box center [700, 161] width 129 height 15
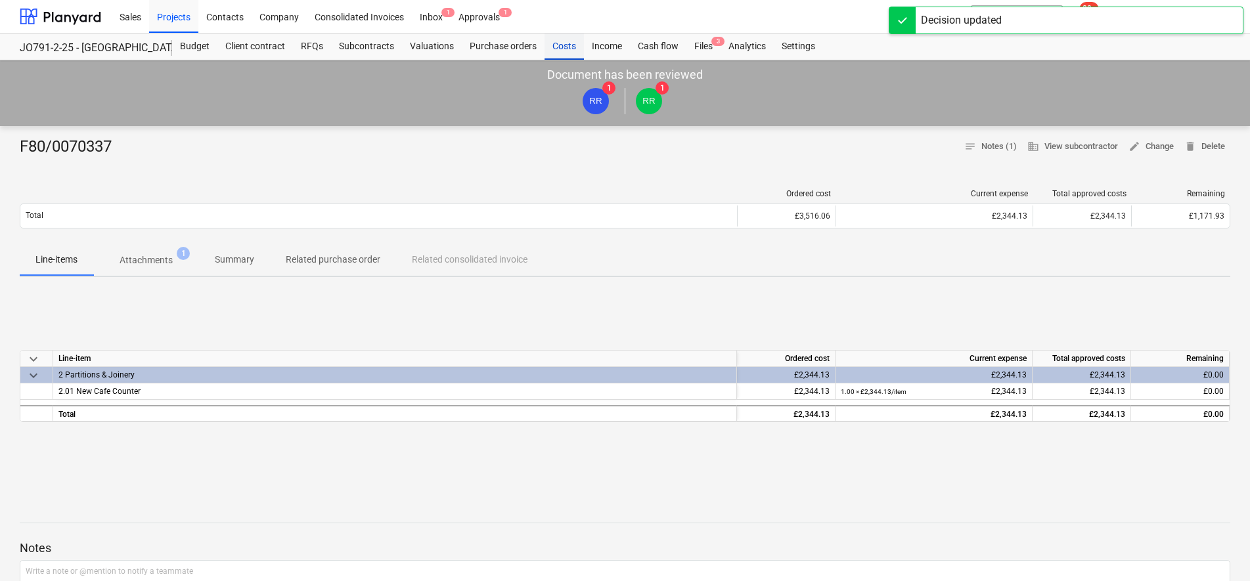
click at [559, 49] on div "Costs" at bounding box center [563, 46] width 39 height 26
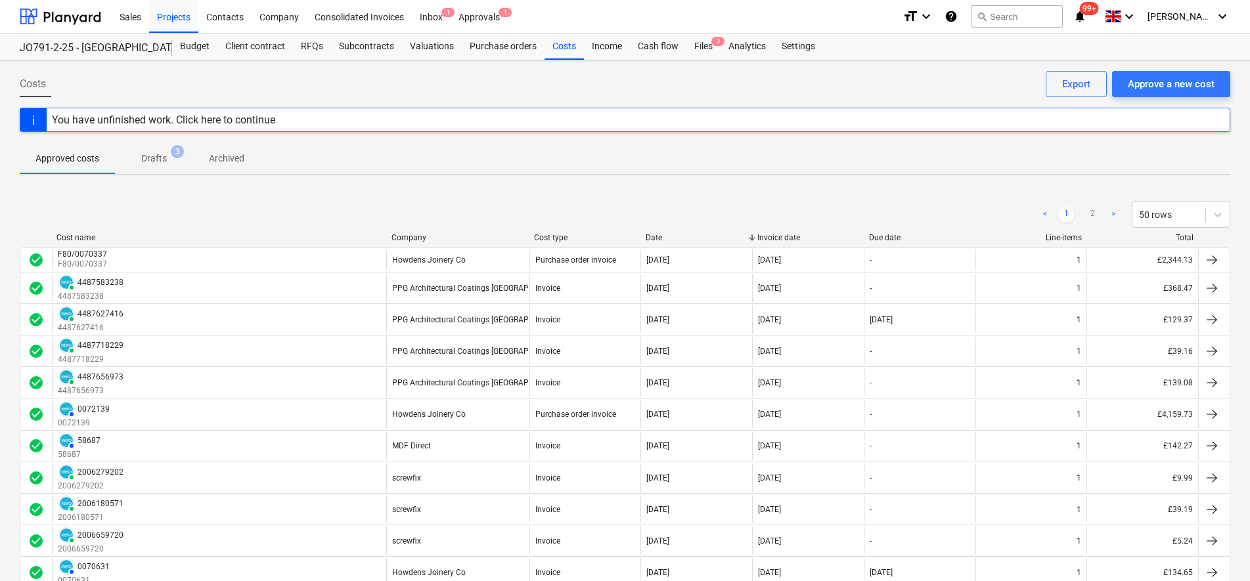
click at [134, 120] on div "You have unfinished work. Click here to continue" at bounding box center [163, 120] width 223 height 12
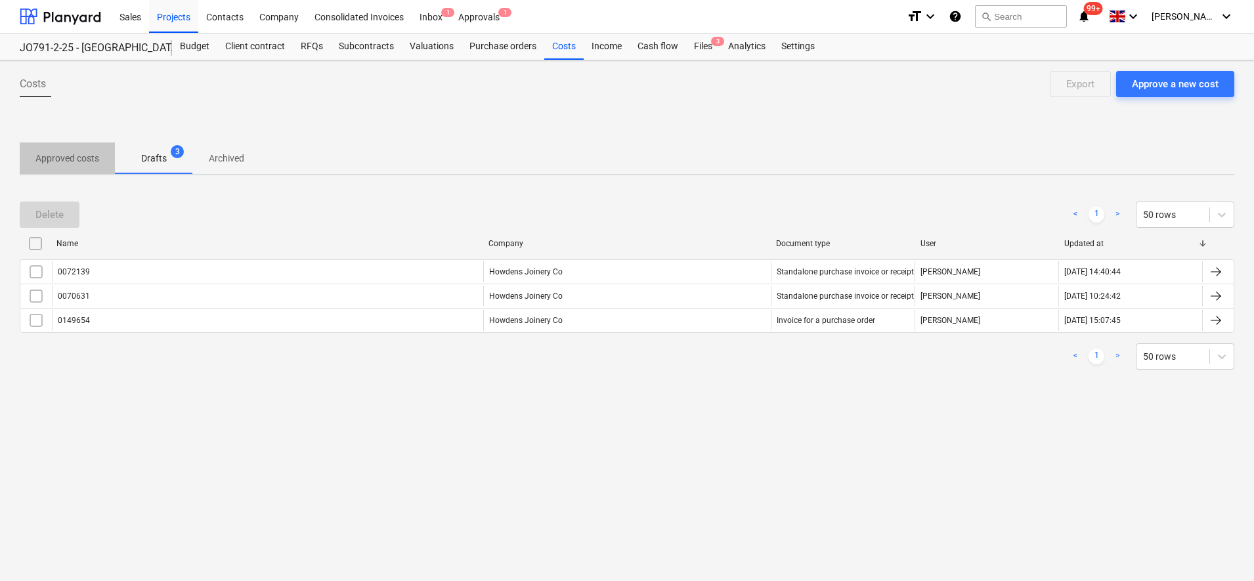
click at [88, 155] on p "Approved costs" at bounding box center [67, 159] width 64 height 14
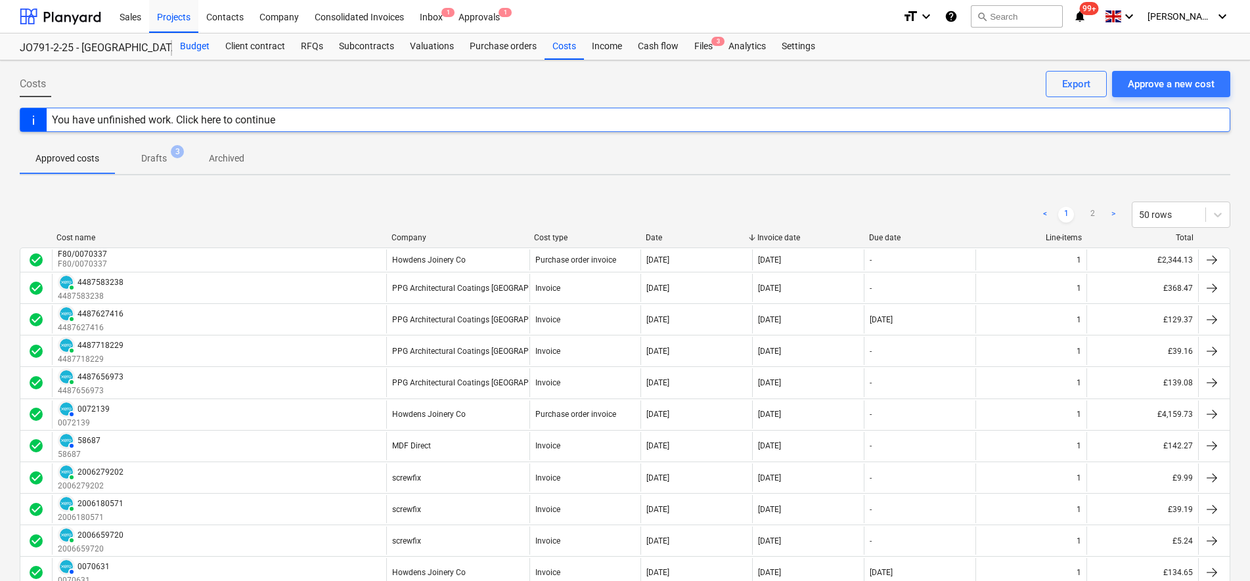
click at [208, 45] on div "Budget" at bounding box center [194, 46] width 45 height 26
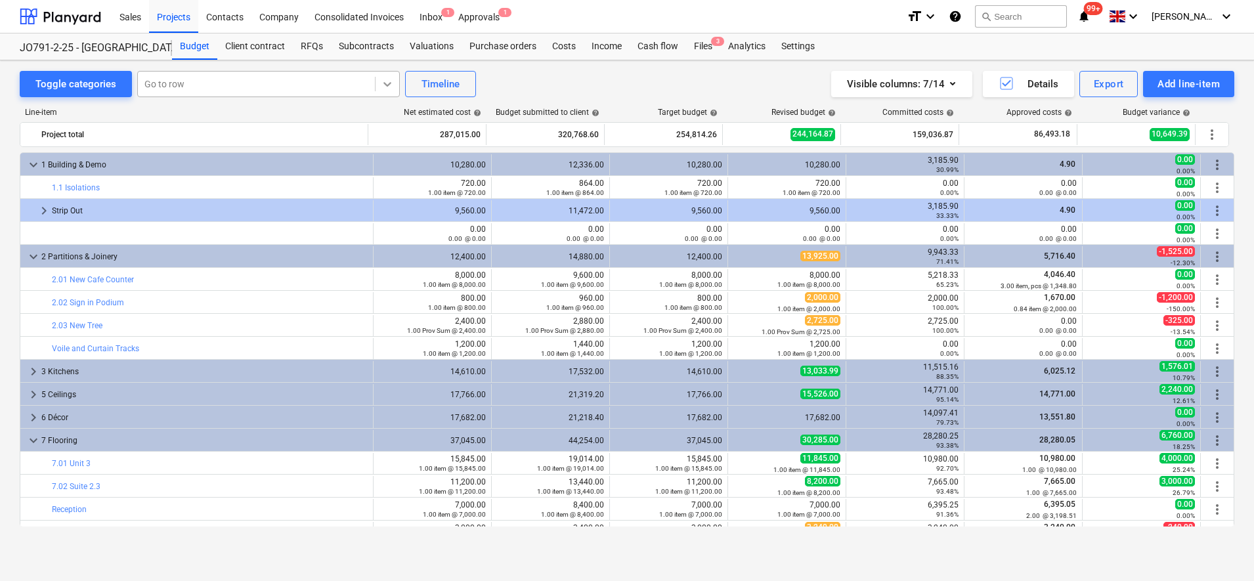
click at [383, 83] on icon at bounding box center [387, 83] width 13 height 13
type input "ADDIT"
click at [527, 83] on div "Toggle categories Go to row Timeline Visible columns : 7/14 Details Export Add …" at bounding box center [627, 84] width 1215 height 26
click at [556, 46] on div "Costs" at bounding box center [563, 46] width 39 height 26
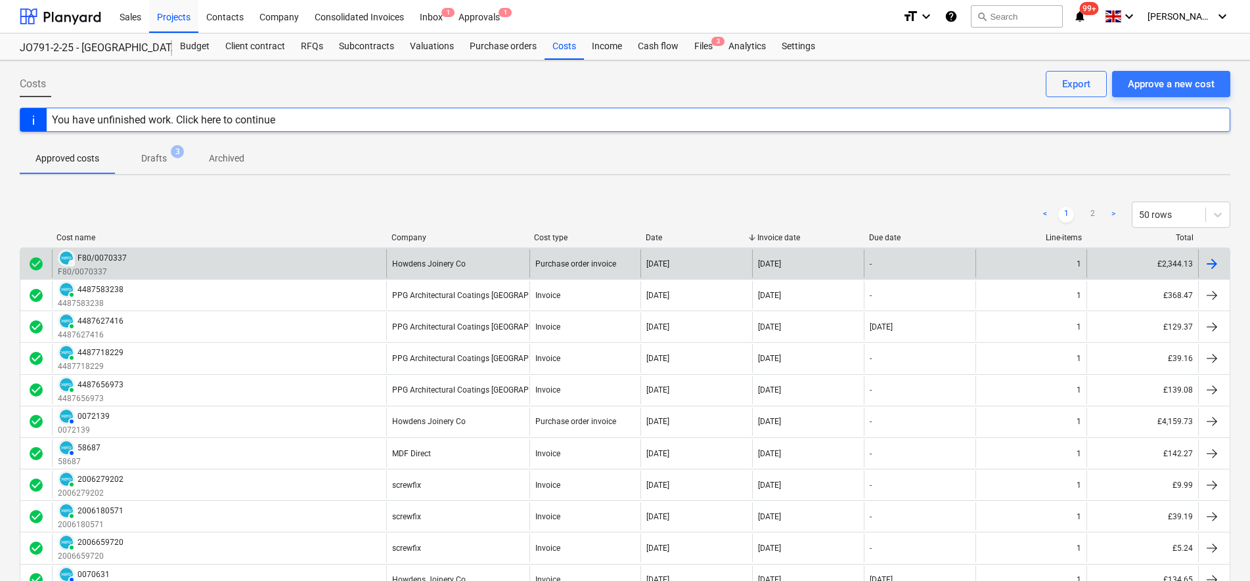
click at [150, 259] on div "DRAFT F80/0070337 F80/0070337" at bounding box center [219, 264] width 334 height 28
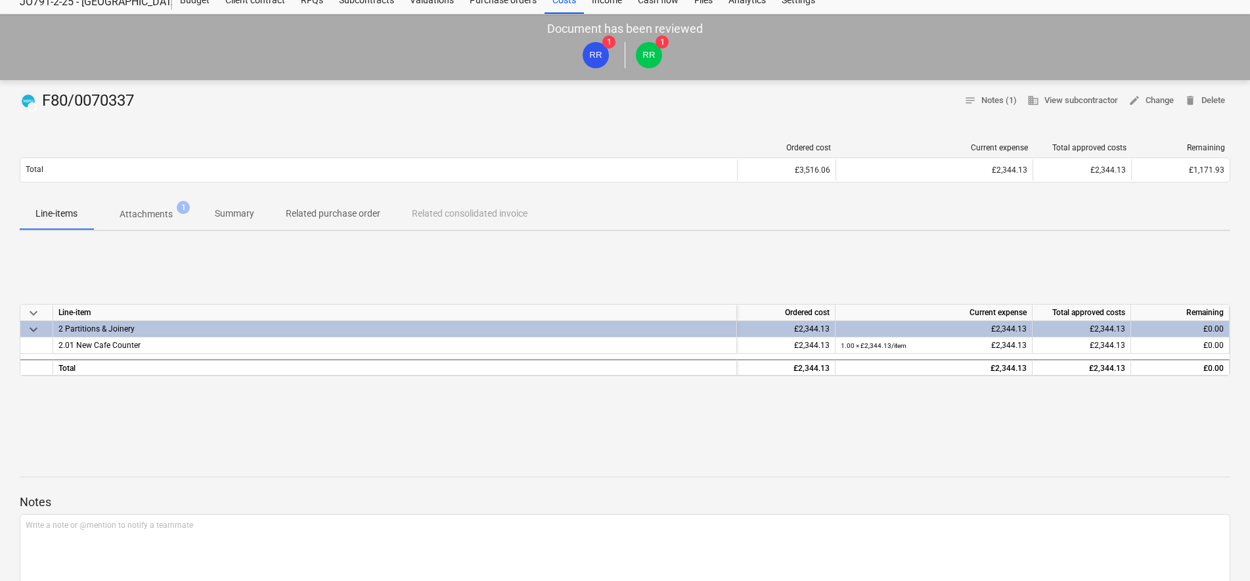
scroll to position [82, 0]
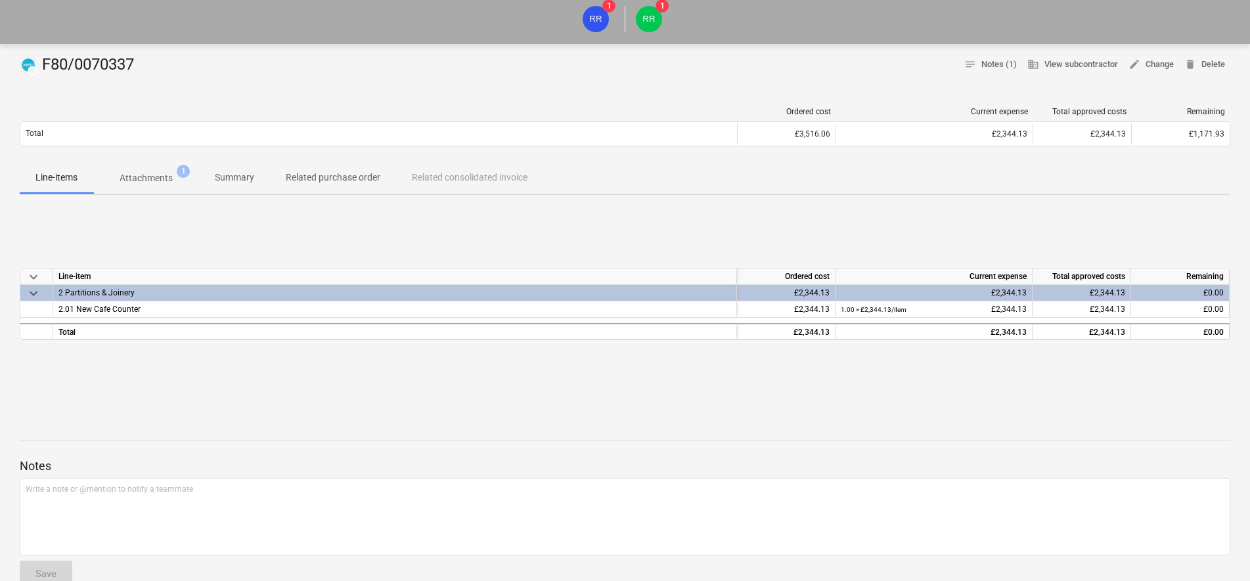
click at [137, 185] on p "Attachments" at bounding box center [146, 178] width 53 height 14
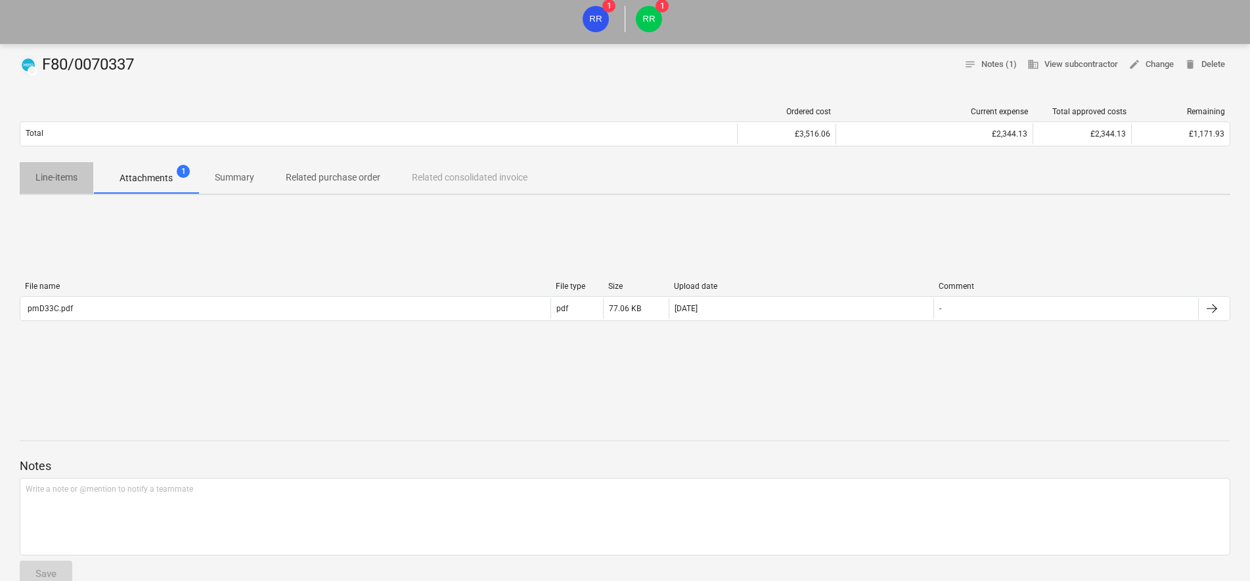
click at [62, 185] on p "Line-items" at bounding box center [56, 178] width 42 height 14
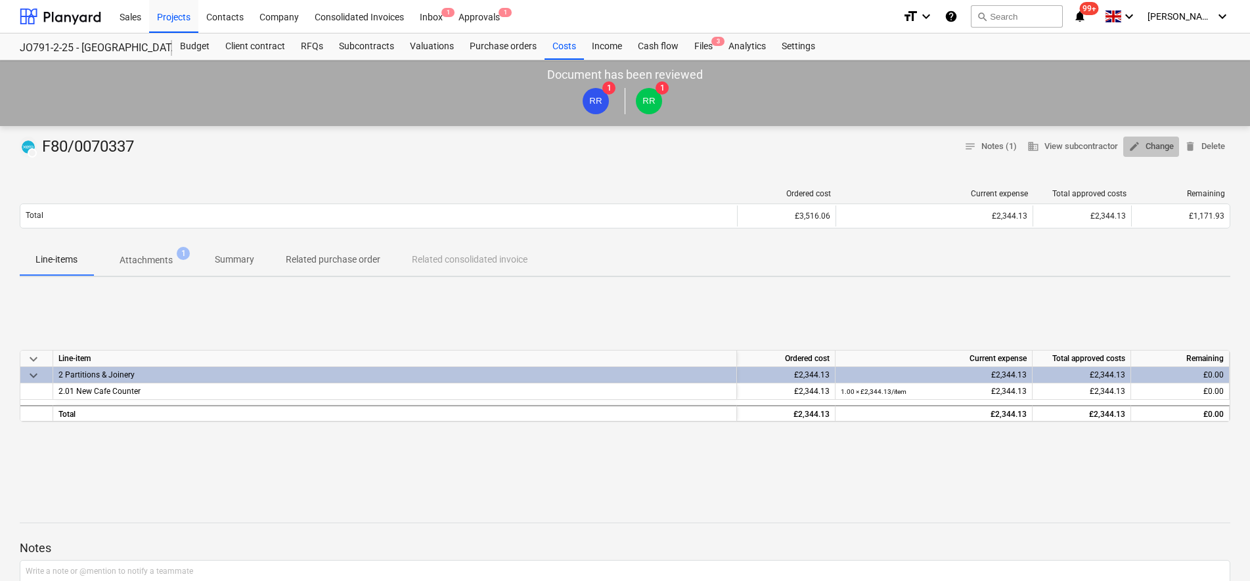
click at [1162, 143] on span "edit Change" at bounding box center [1150, 146] width 45 height 15
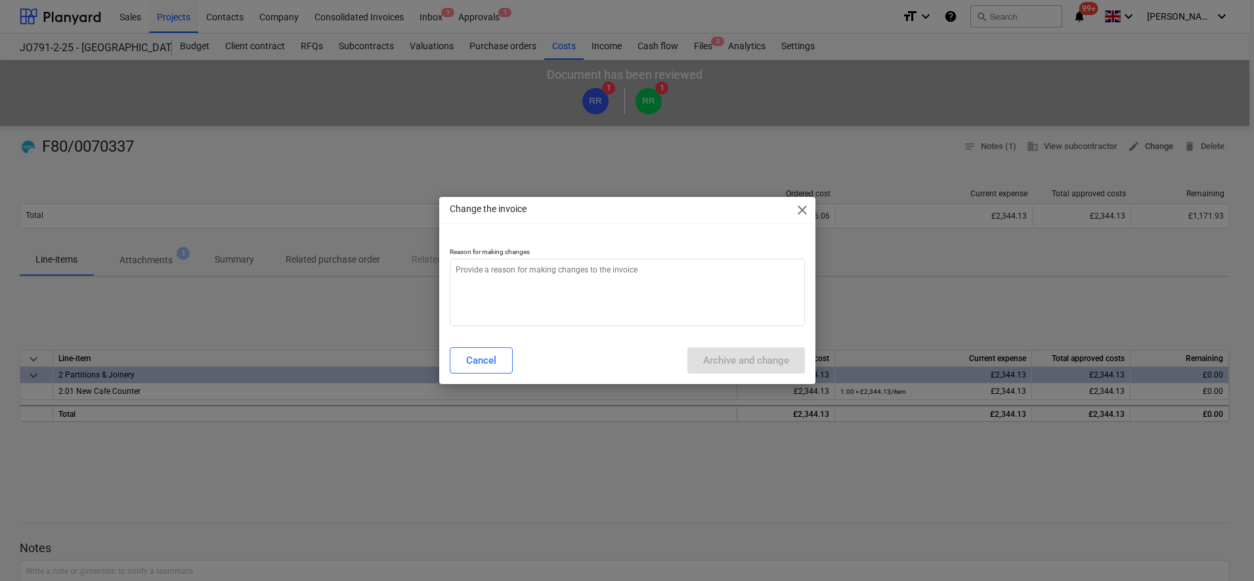
type textarea "x"
click at [737, 267] on textarea at bounding box center [627, 293] width 355 height 68
type textarea "W"
type textarea "x"
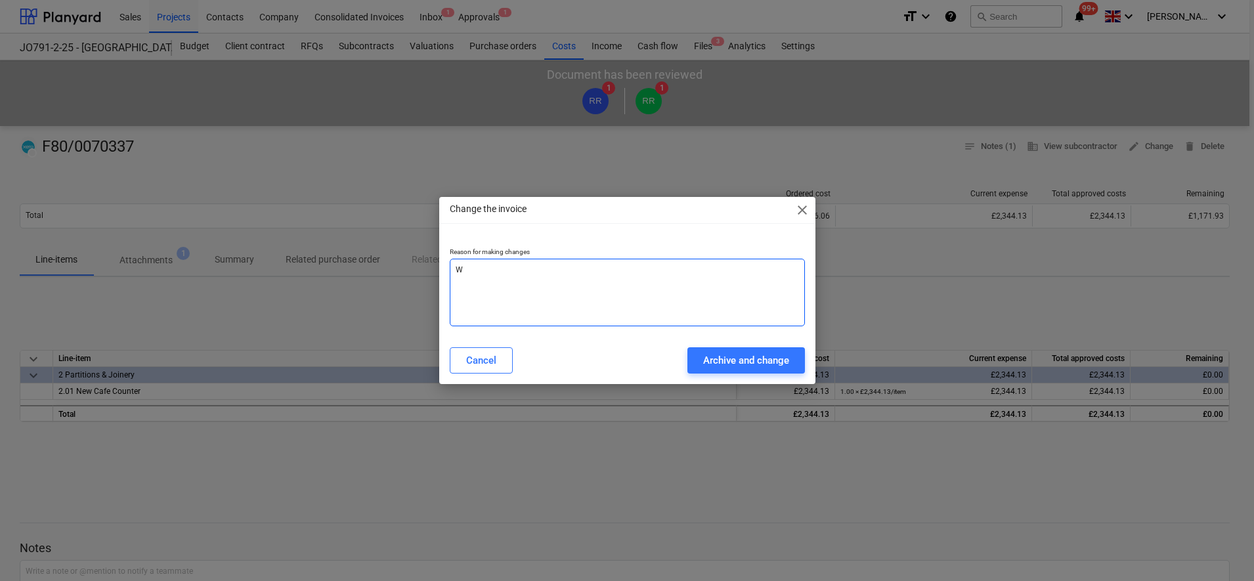
type textarea "WR"
type textarea "x"
type textarea "WRO"
type textarea "x"
type textarea "WRON"
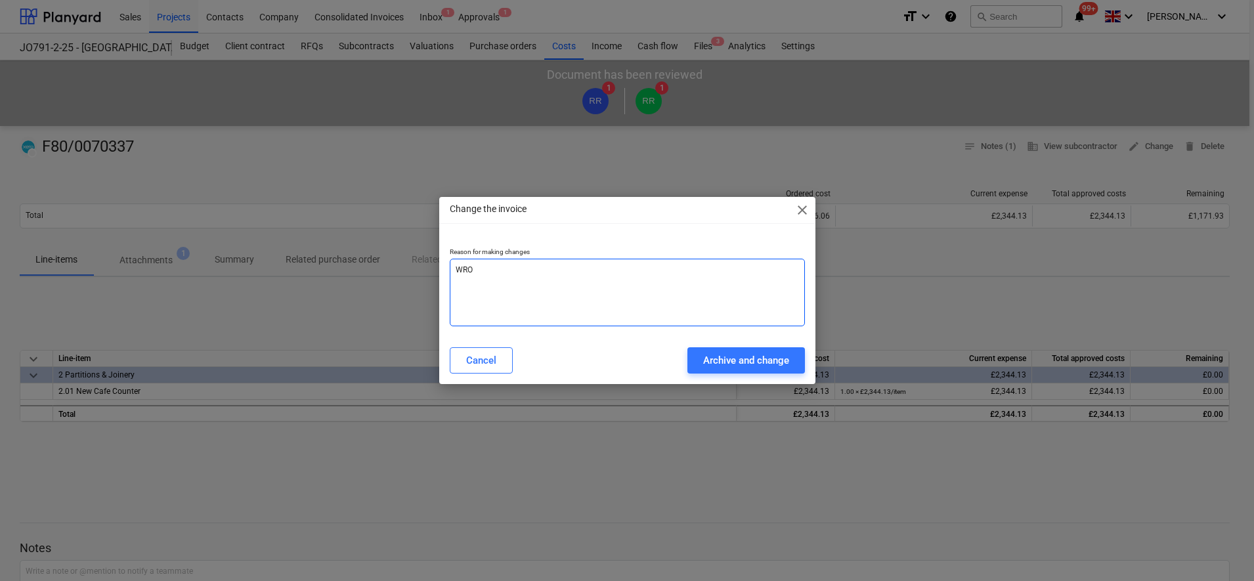
type textarea "x"
type textarea "WRONG"
type textarea "x"
type textarea "WRONG"
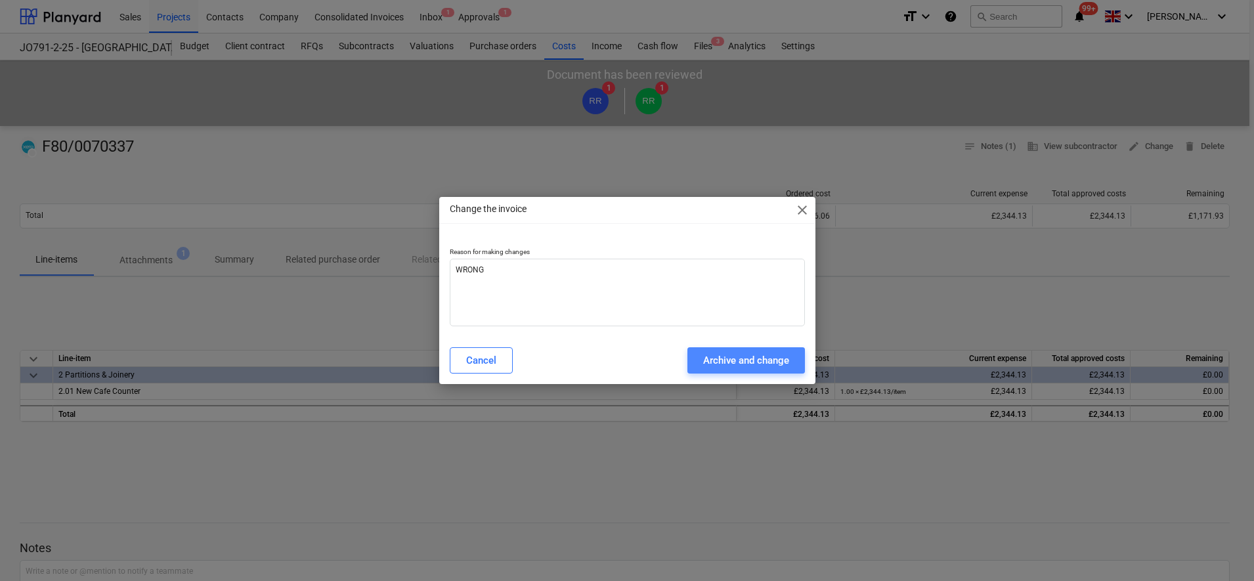
click at [751, 368] on div "Archive and change" at bounding box center [746, 360] width 86 height 17
type textarea "x"
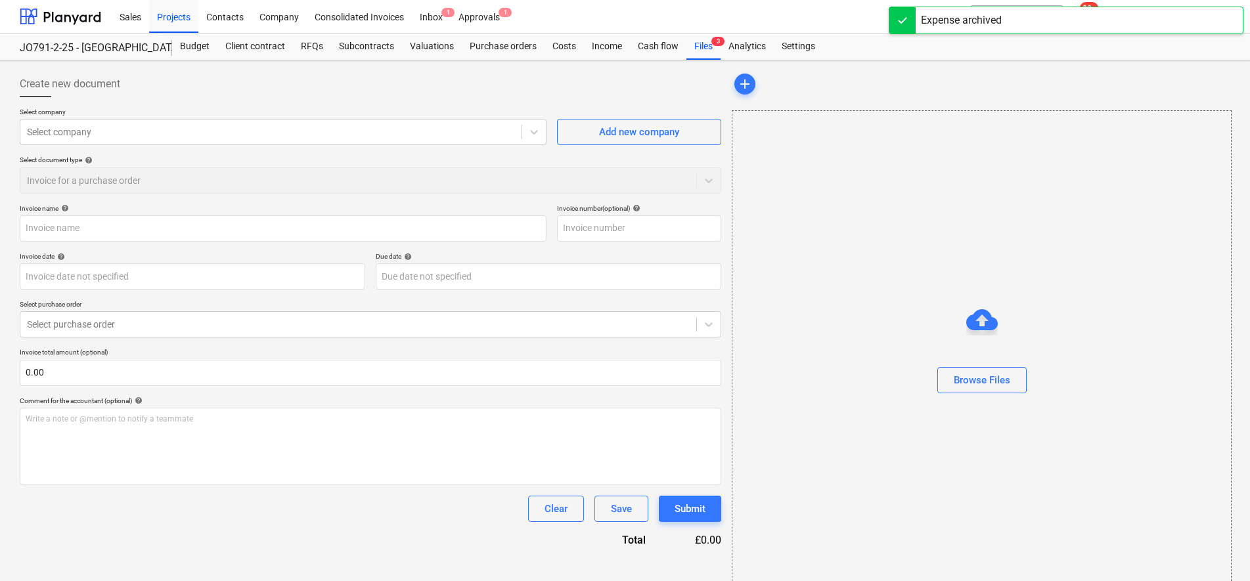
type input "F80/0070337"
type input "[DATE]"
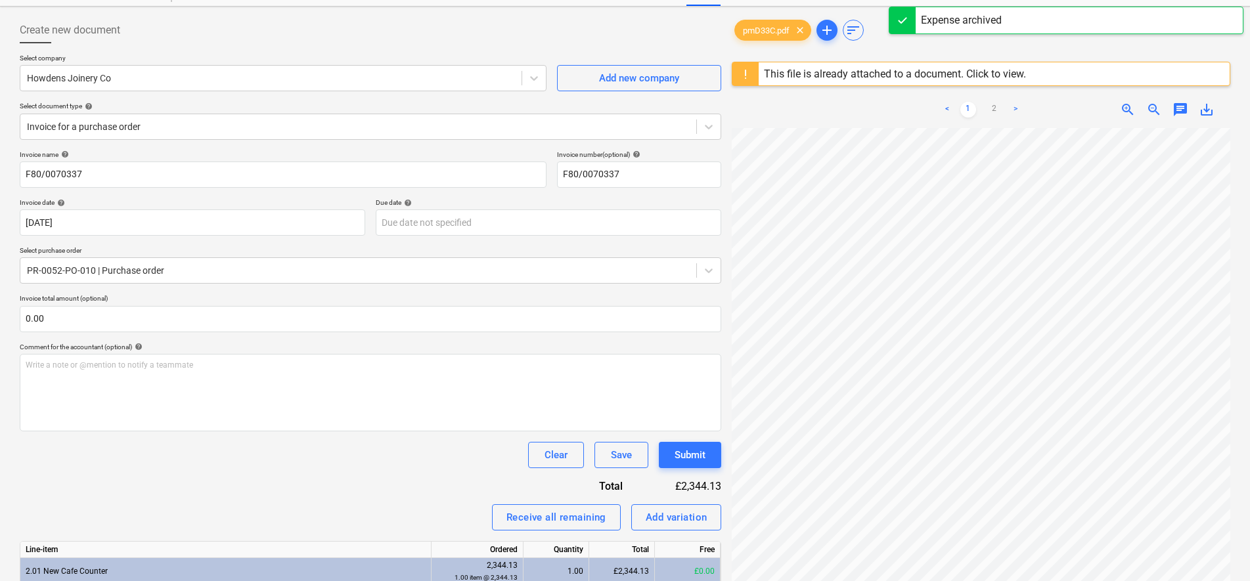
scroll to position [82, 0]
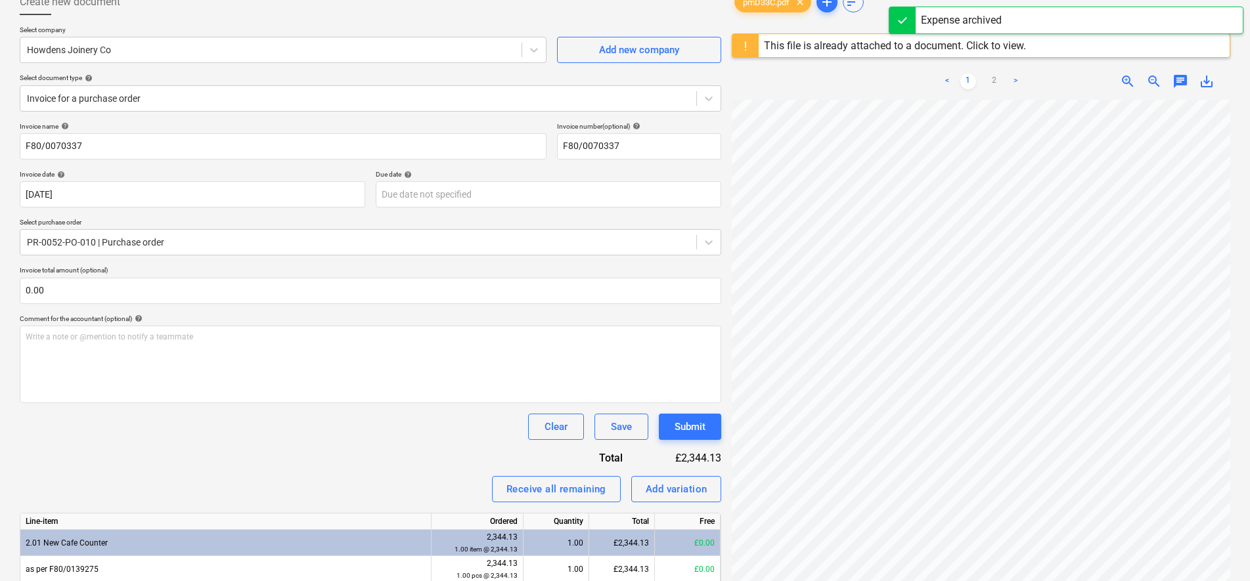
click at [862, 54] on div "This file is already attached to a document. Click to view." at bounding box center [894, 45] width 273 height 23
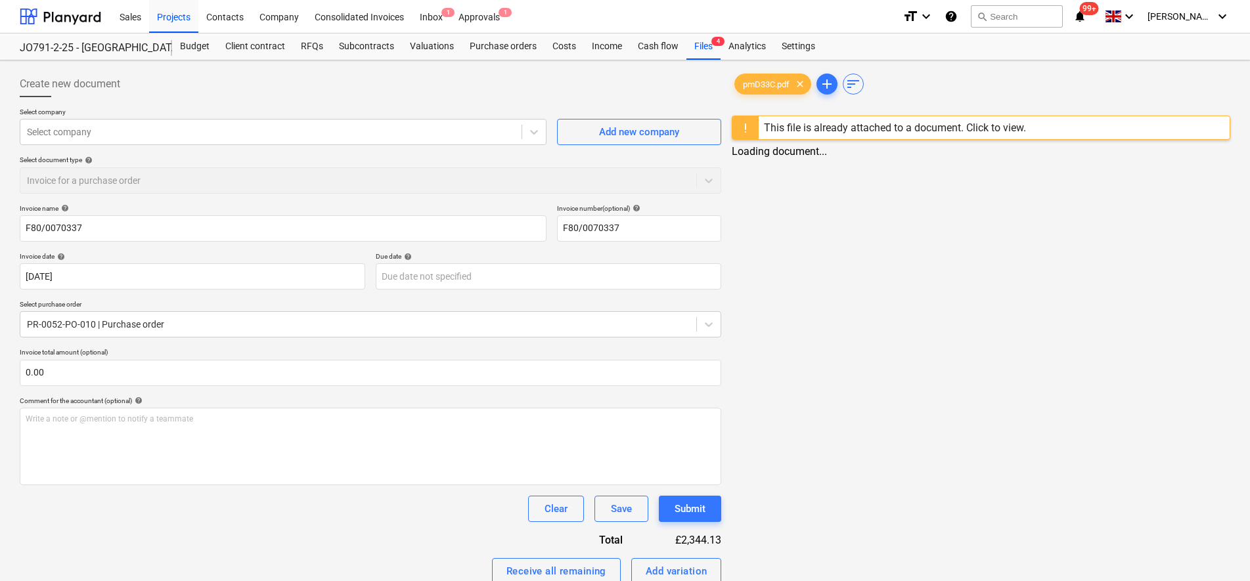
scroll to position [27, 0]
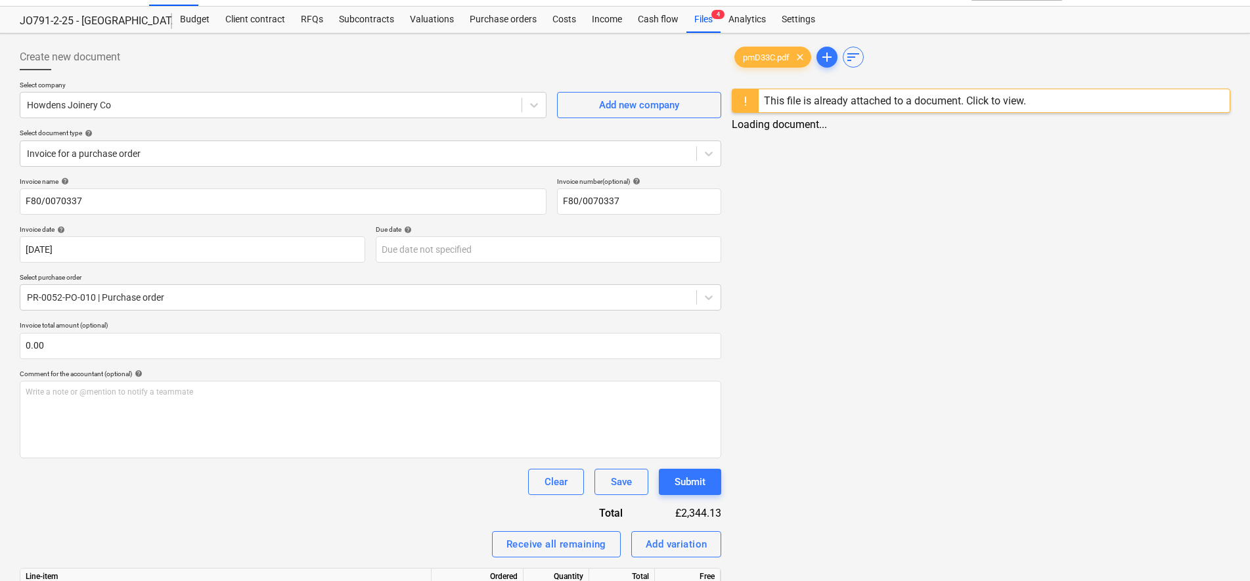
click at [850, 108] on div "This file is already attached to a document. Click to view." at bounding box center [894, 100] width 273 height 23
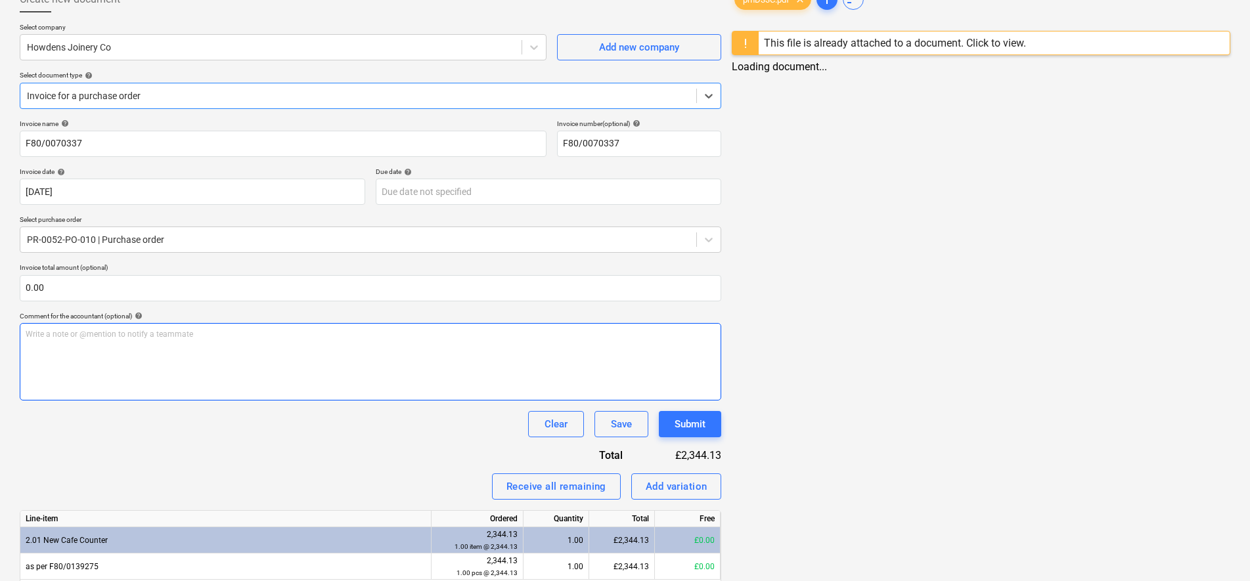
scroll to position [137, 0]
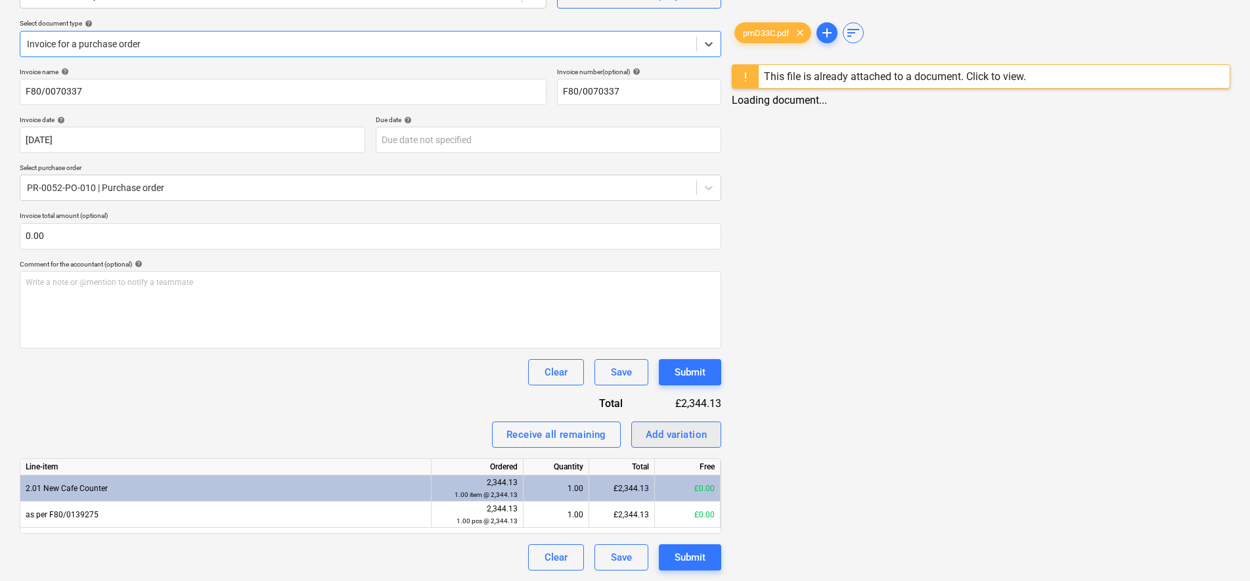
click at [657, 431] on div "Add variation" at bounding box center [677, 434] width 62 height 17
type textarea "x"
click at [893, 81] on div "This file is already attached to a document. Click to view." at bounding box center [895, 76] width 262 height 12
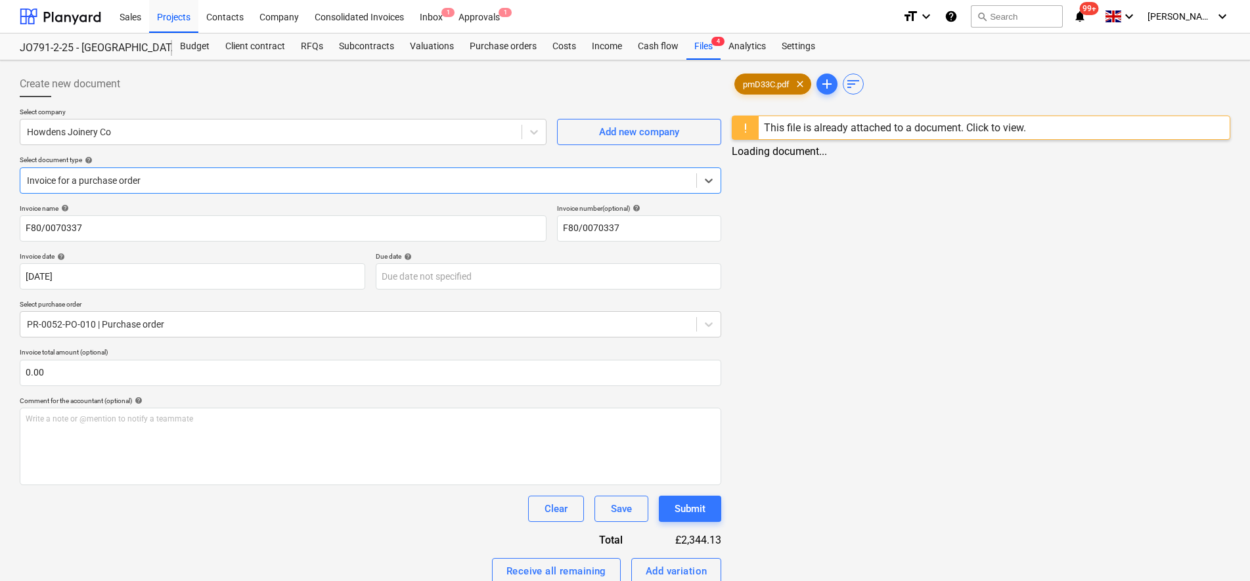
click at [767, 81] on span "pmD33C.pdf" at bounding box center [766, 84] width 62 height 10
click at [865, 127] on div "This file is already attached to a document. Click to view." at bounding box center [895, 127] width 262 height 12
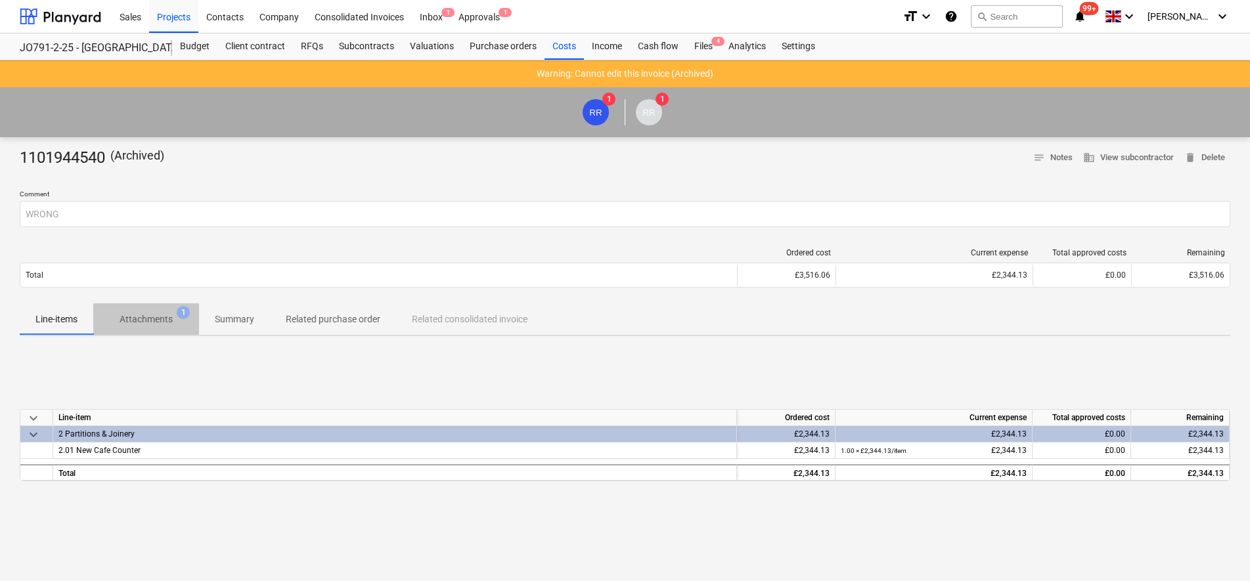
click at [138, 325] on p "Attachments" at bounding box center [146, 320] width 53 height 14
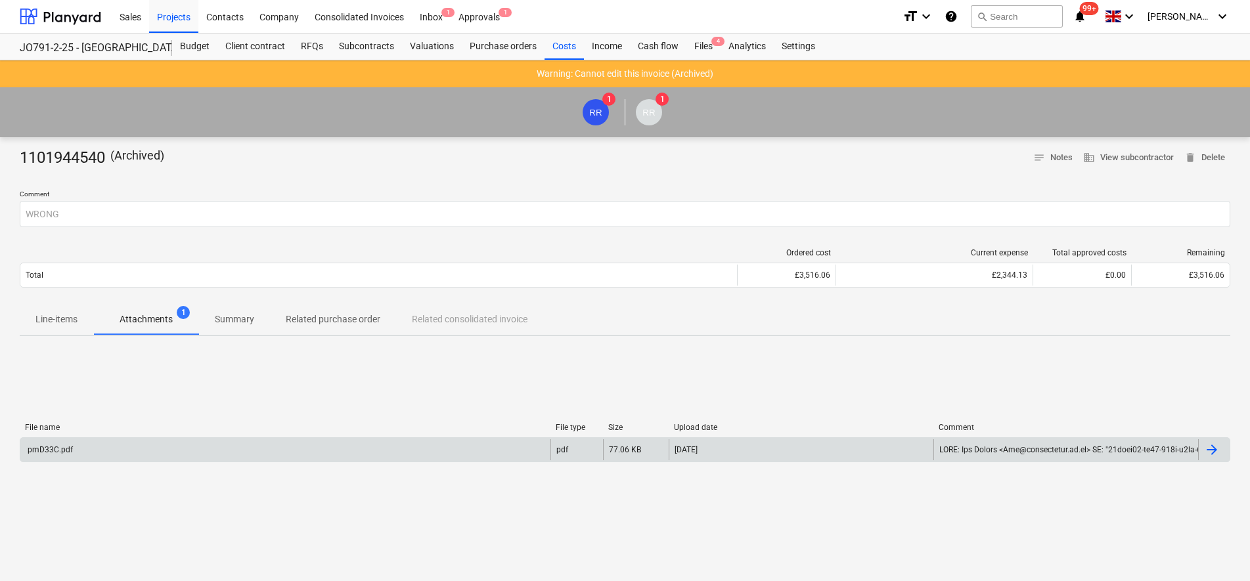
click at [229, 449] on div "pmD33C.pdf" at bounding box center [285, 449] width 530 height 21
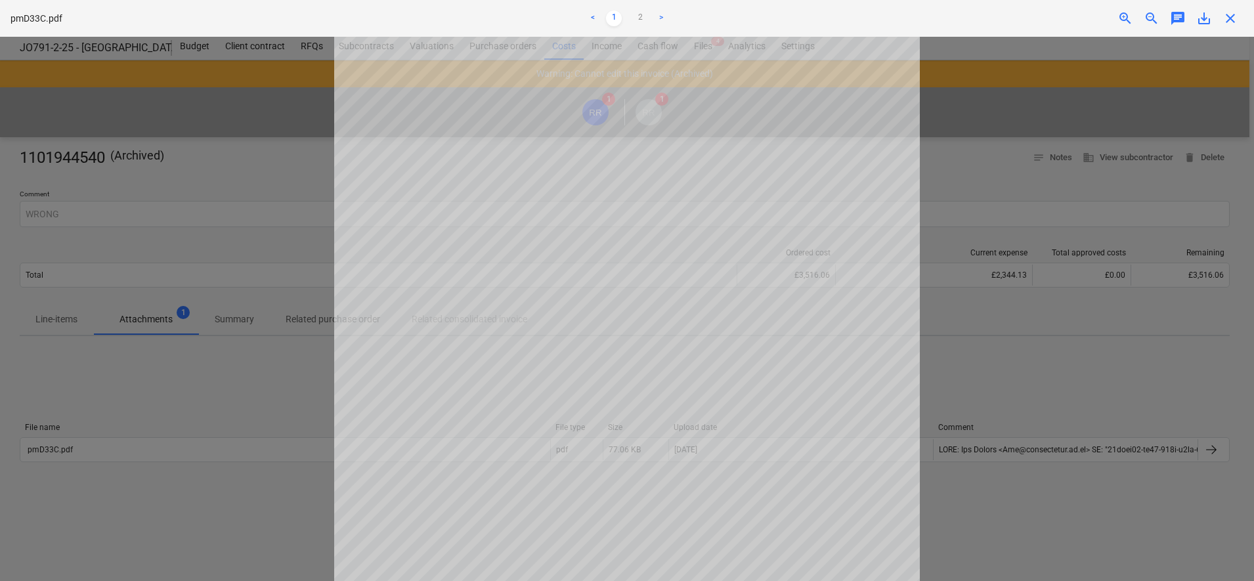
click at [1202, 21] on span "save_alt" at bounding box center [1204, 19] width 16 height 16
click at [1234, 18] on span "close" at bounding box center [1231, 19] width 16 height 16
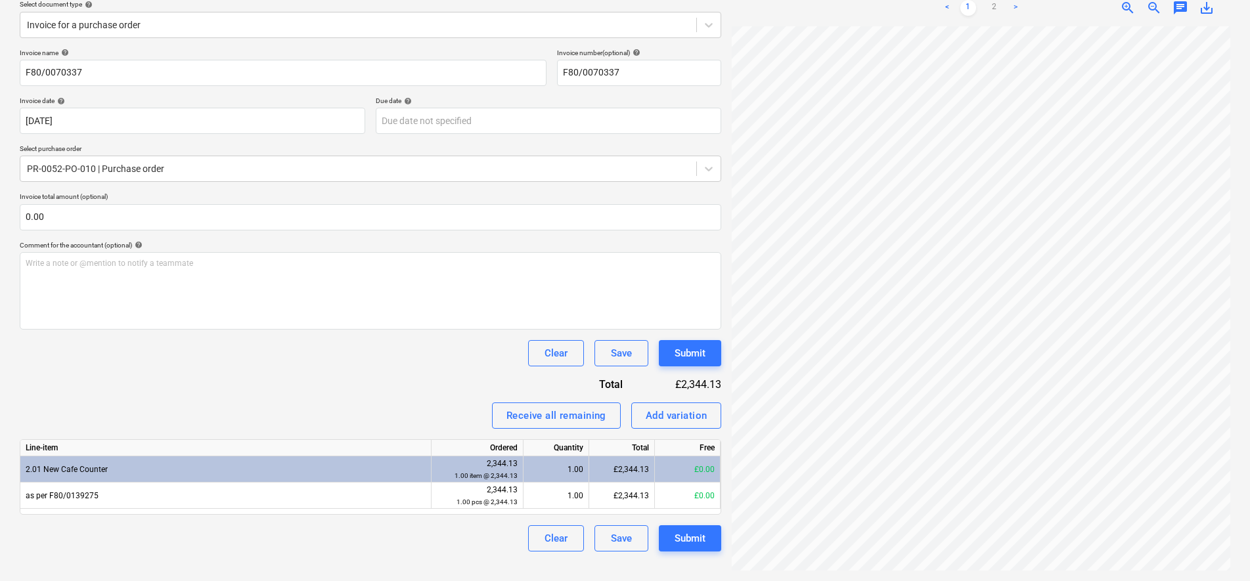
scroll to position [295, 95]
click at [1030, 11] on div "< 1 2 > zoom_in zoom_out chat 0 save_alt" at bounding box center [981, 279] width 498 height 581
click at [994, 3] on link "2" at bounding box center [994, 8] width 16 height 16
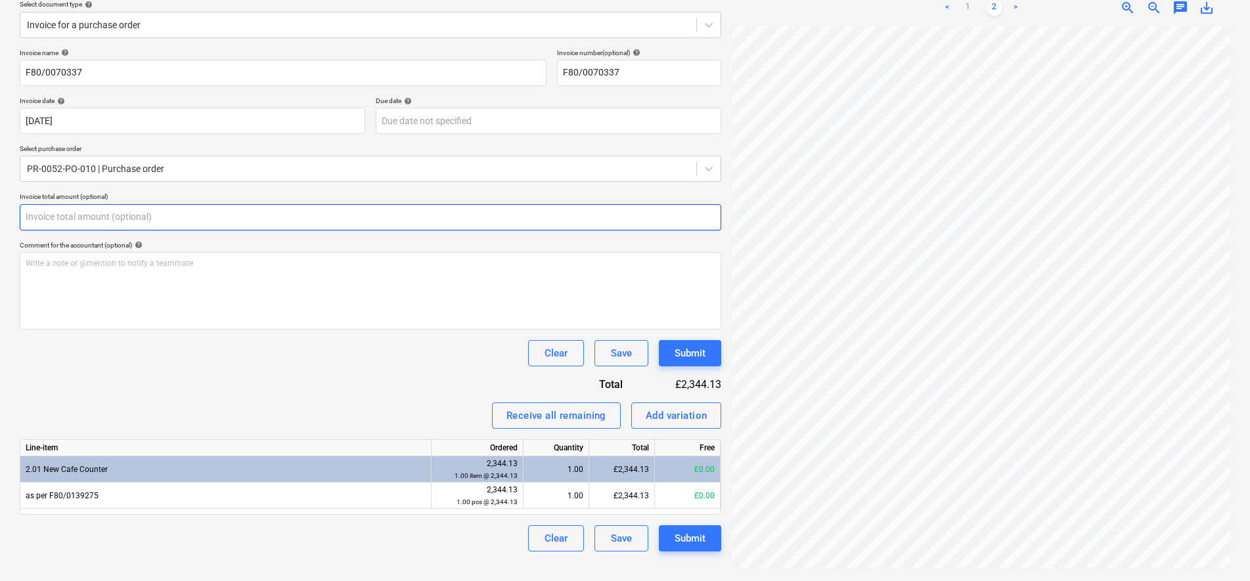
click at [125, 215] on input "text" at bounding box center [370, 217] width 701 height 26
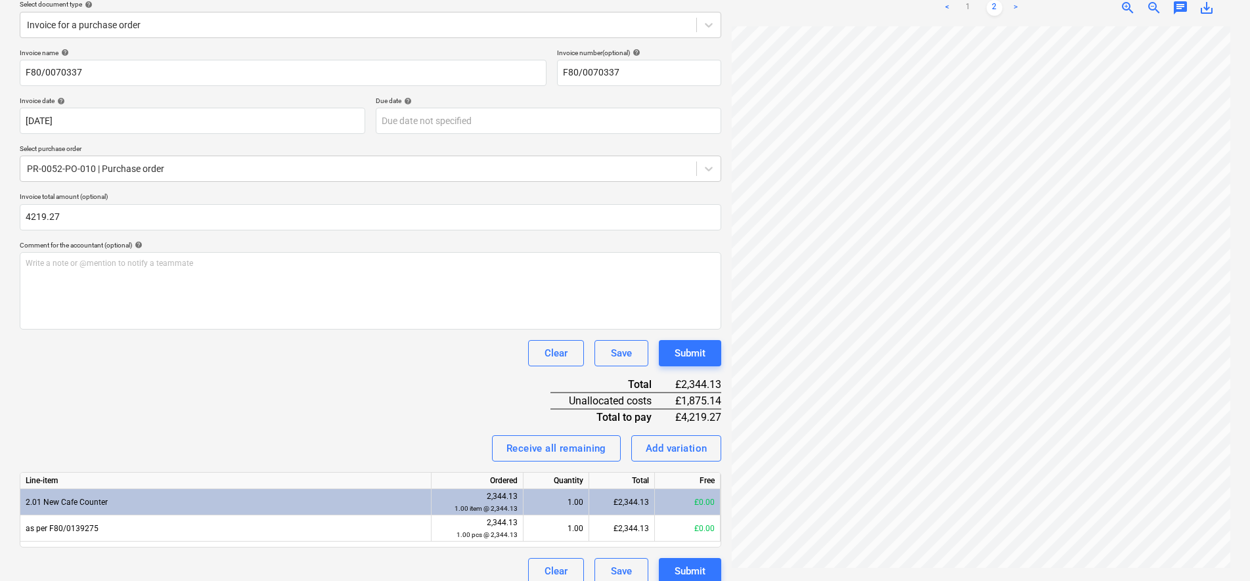
type input "4,219.27"
click at [244, 391] on div "Invoice name help F80/0070337 Invoice number (optional) help F80/0070337 Invoic…" at bounding box center [370, 317] width 701 height 536
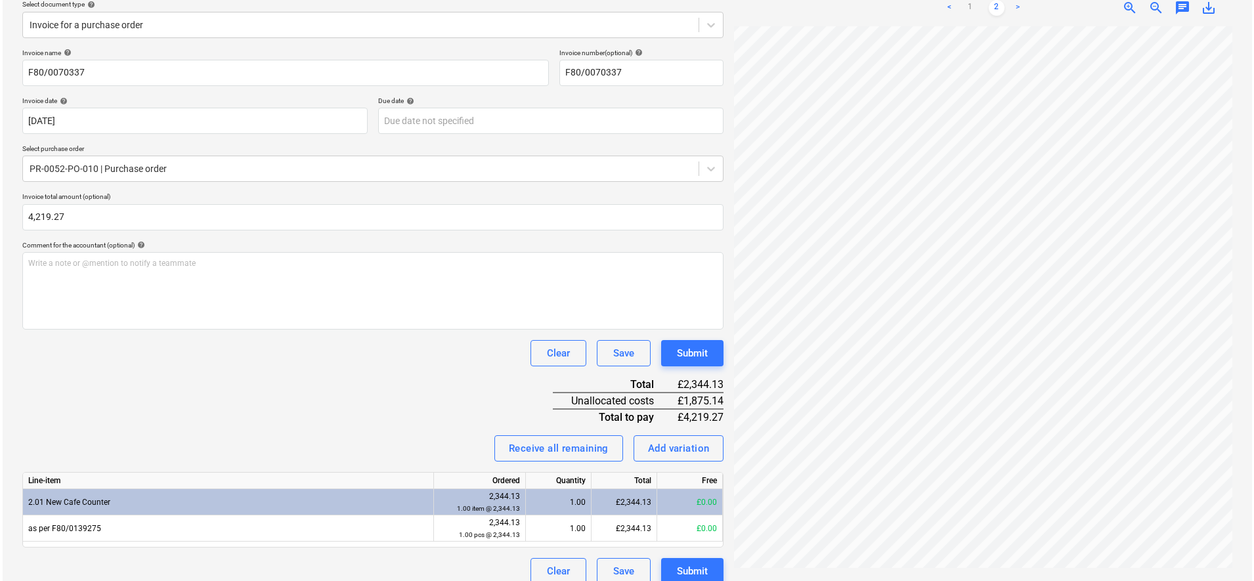
scroll to position [169, 0]
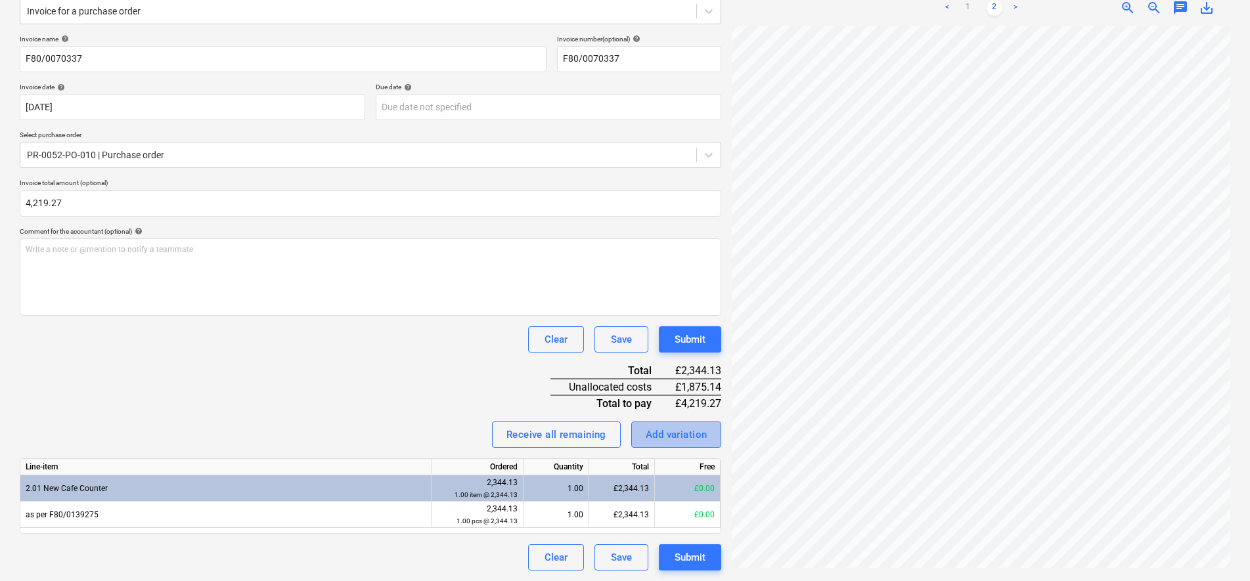
click at [688, 433] on div "Add variation" at bounding box center [677, 434] width 62 height 17
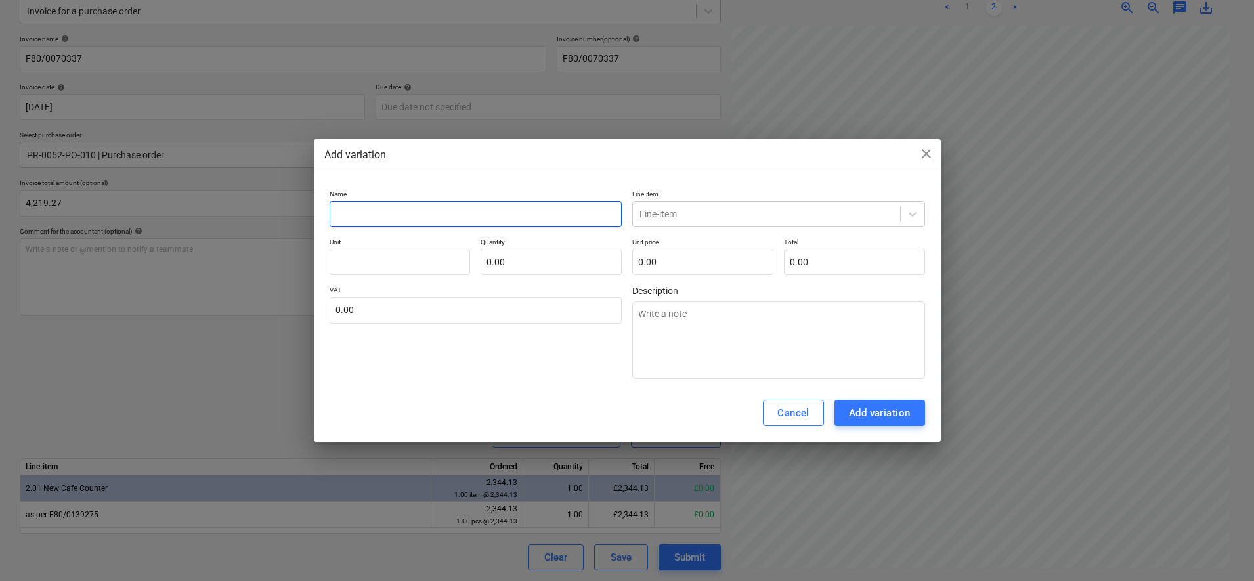
click at [442, 225] on input "text" at bounding box center [476, 214] width 293 height 26
type textarea "x"
type input "a"
type textarea "x"
type input "aD"
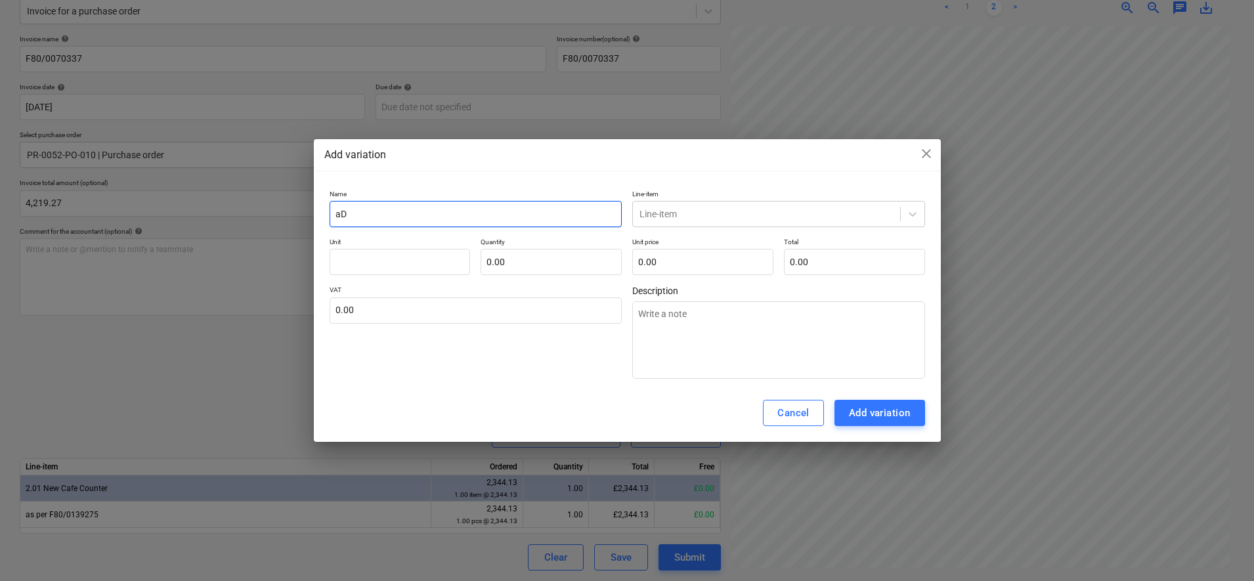
type textarea "x"
type input "aDD"
type textarea "x"
type input "aDDI"
type textarea "x"
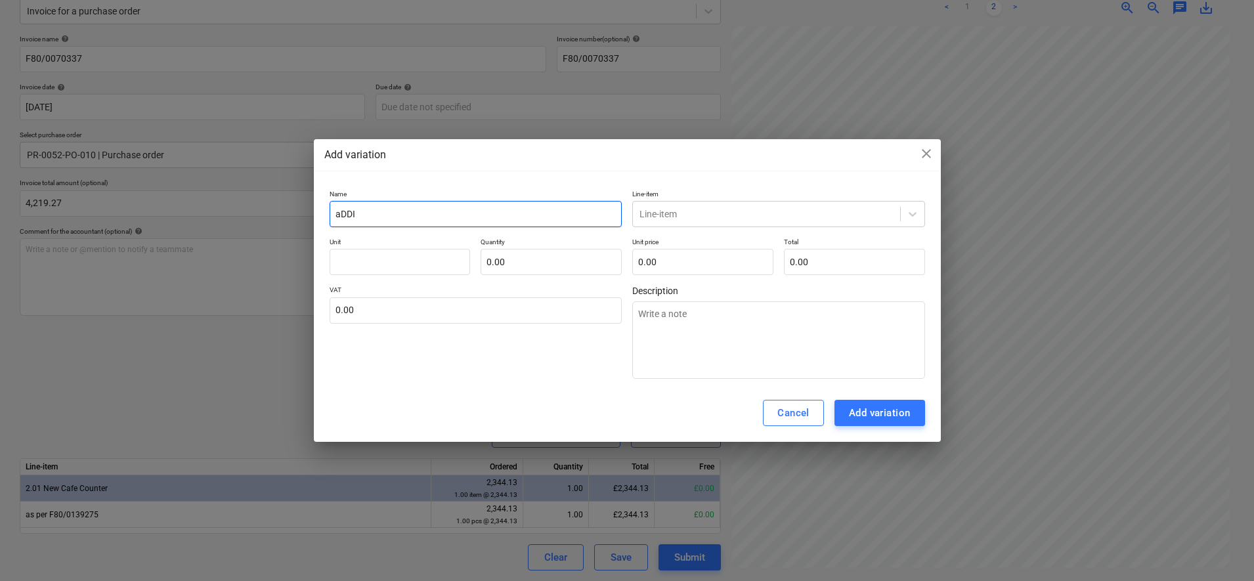
type input "aDDIT"
type textarea "x"
type input "aDDI"
type textarea "x"
type input "aDD"
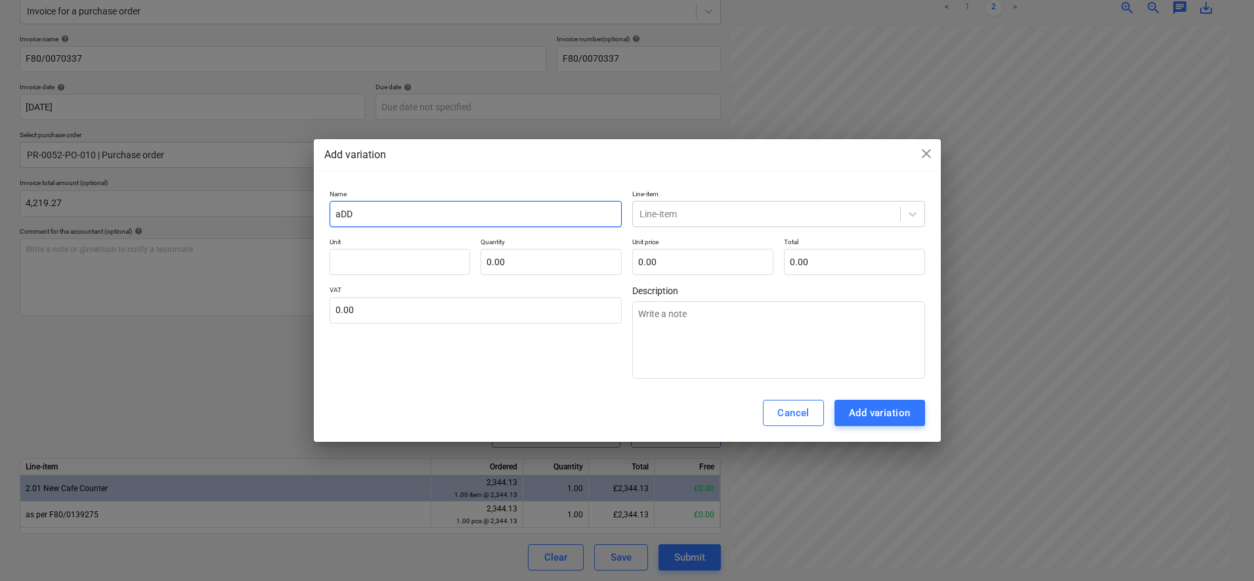
type textarea "x"
type input "aD"
type textarea "x"
type input "a"
type textarea "x"
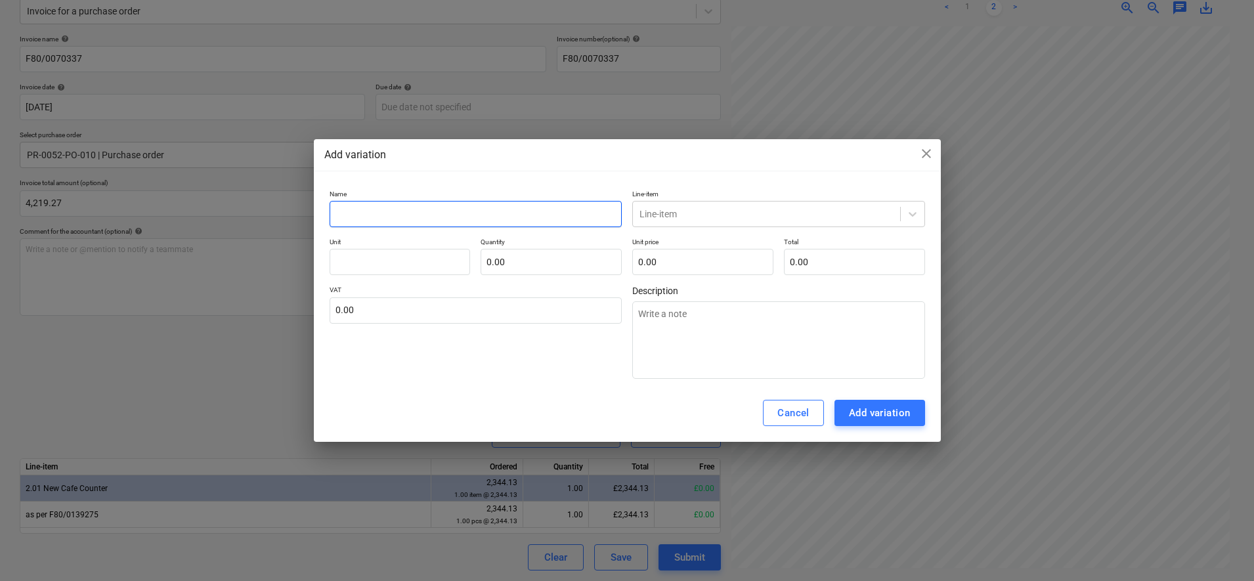
type textarea "x"
type input "A"
type textarea "x"
type input "Ad"
type textarea "x"
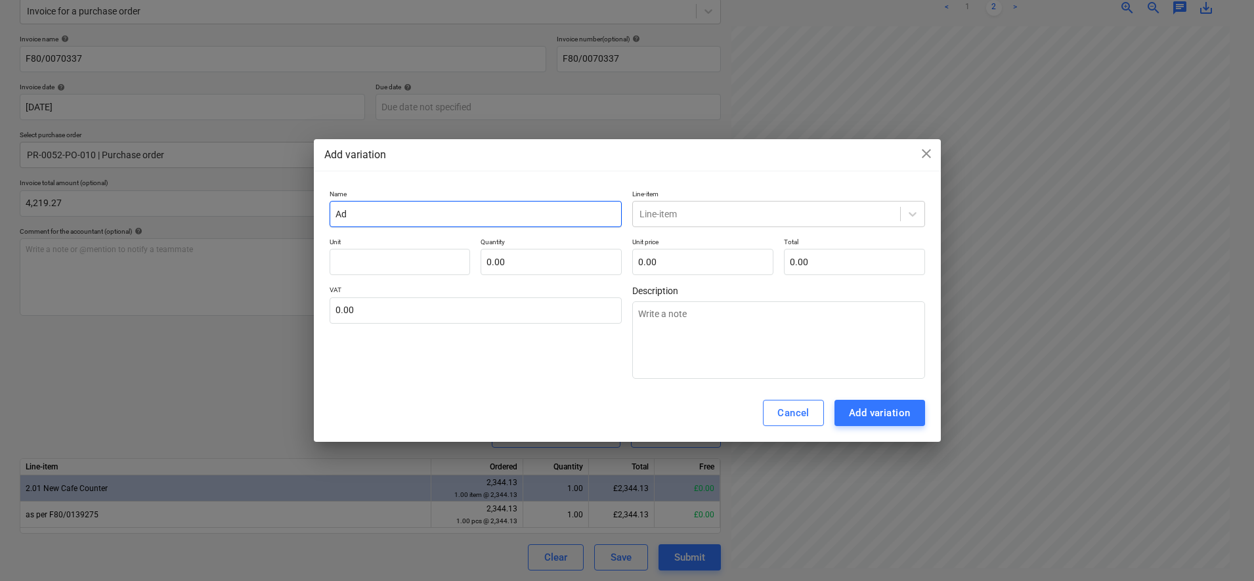
type input "Add"
type textarea "x"
type input "Addi"
type textarea "x"
type input "Addit"
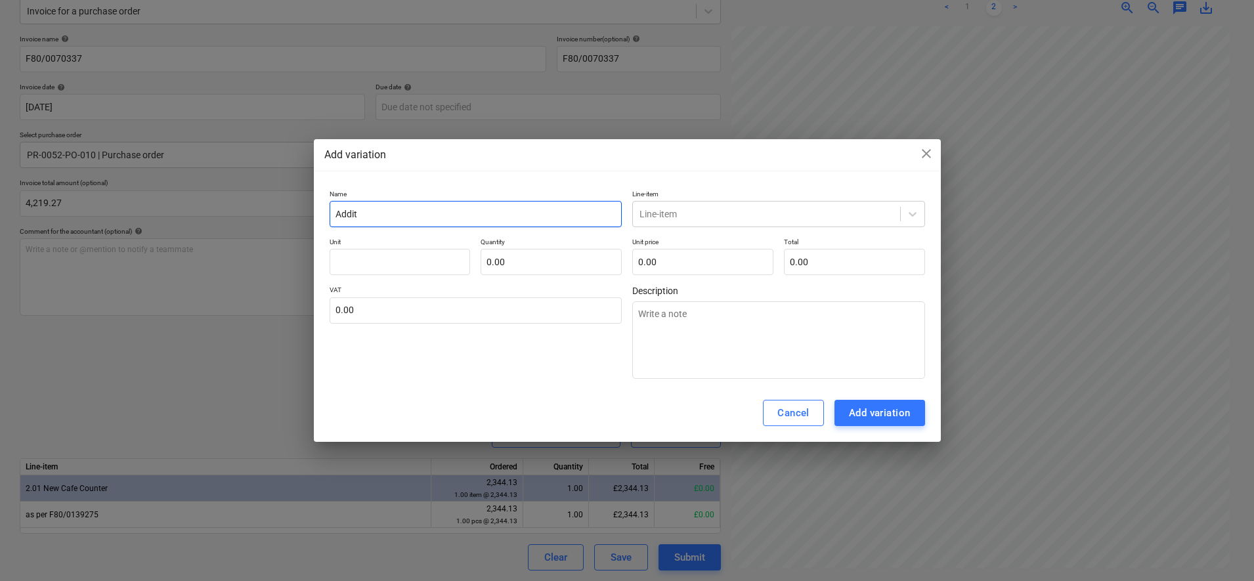
type textarea "x"
type input "[PERSON_NAME]"
type textarea "x"
type input "Additio"
type textarea "x"
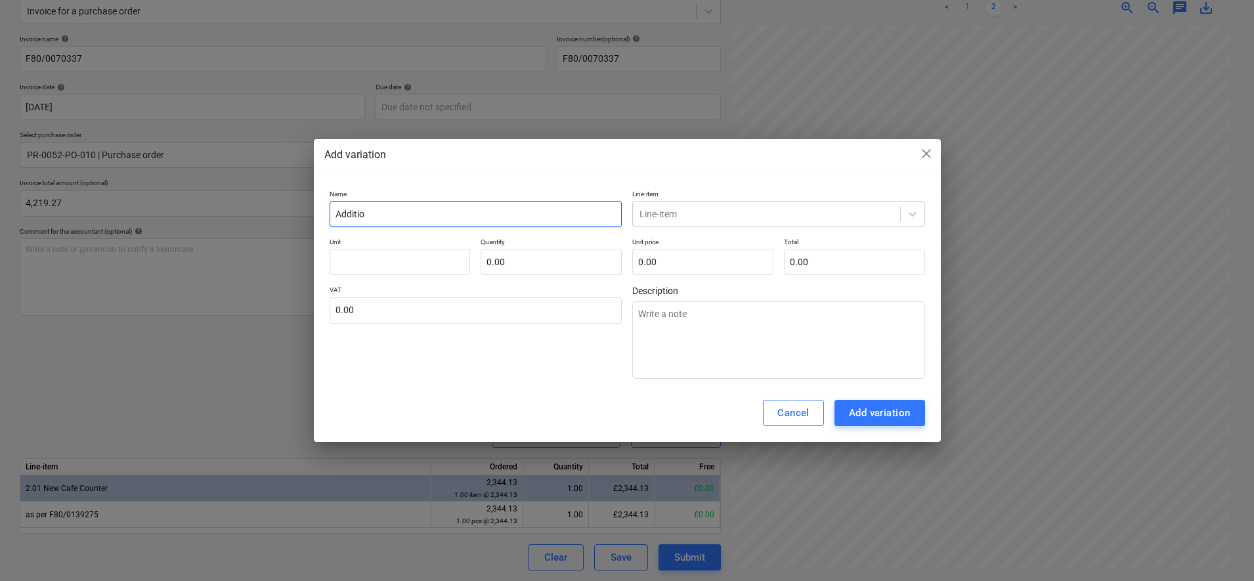
type input "Addition"
type textarea "x"
type input "Additiona"
type textarea "x"
type input "Additional"
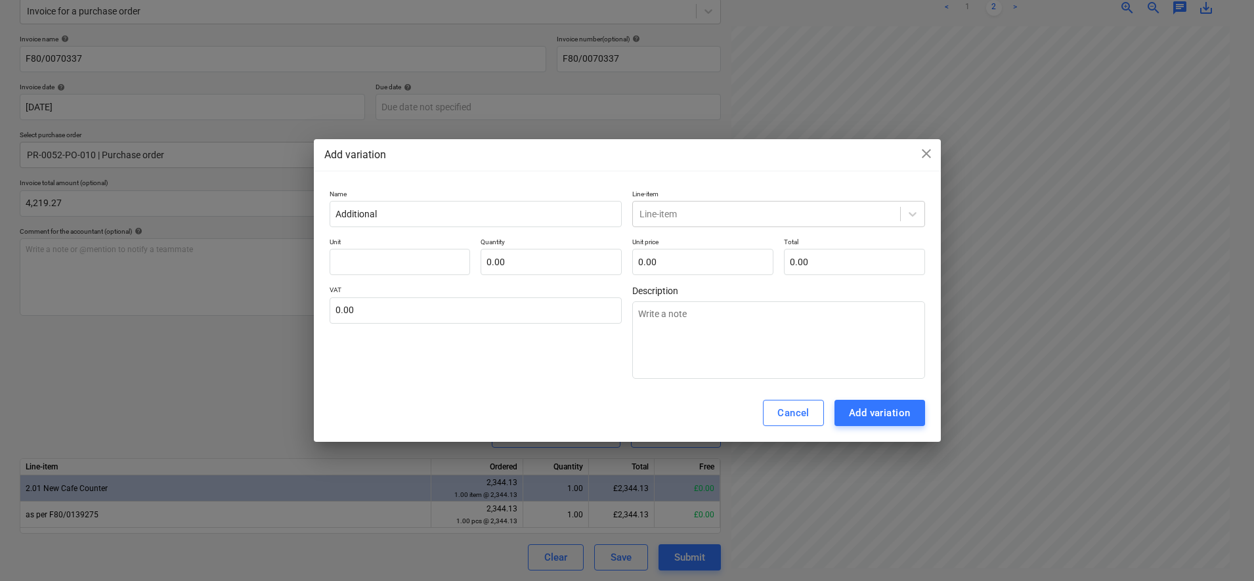
click at [404, 278] on div "Name Additional Line-item Line-item Unit Quantity 0.00 Unit price 0.00 Total 0.…" at bounding box center [628, 285] width 596 height 190
click at [403, 265] on input "text" at bounding box center [400, 262] width 141 height 26
type textarea "x"
type input "i"
type textarea "x"
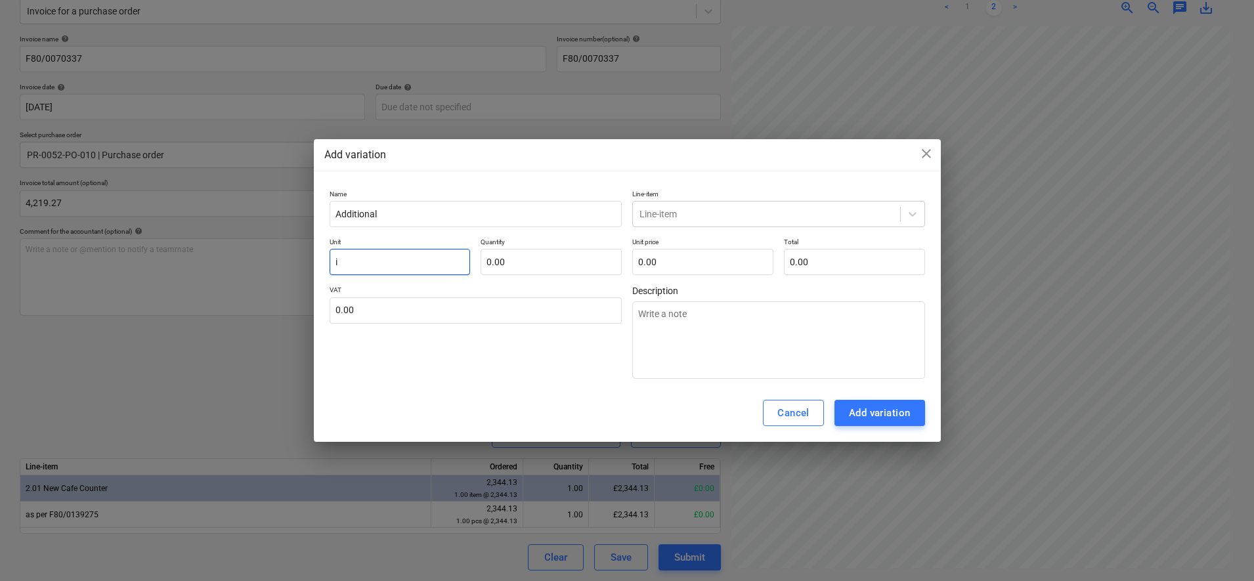
type input "it"
type textarea "x"
type input "ite"
type textarea "x"
type input "item"
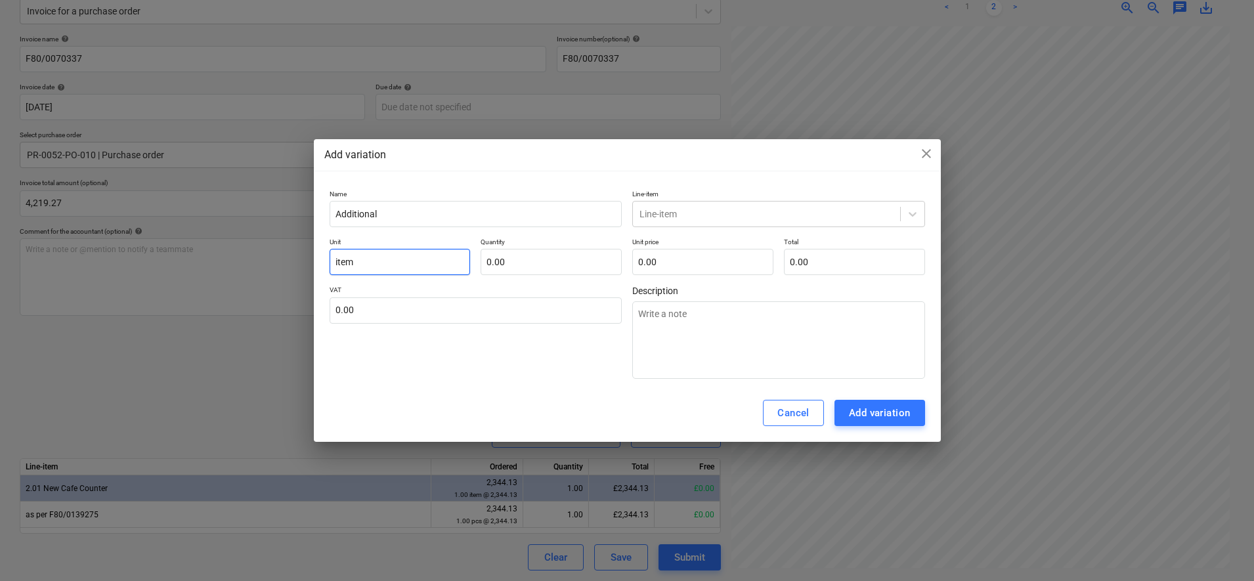
type textarea "x"
type input "item"
type textarea "x"
type input "1.00"
type input "0.00"
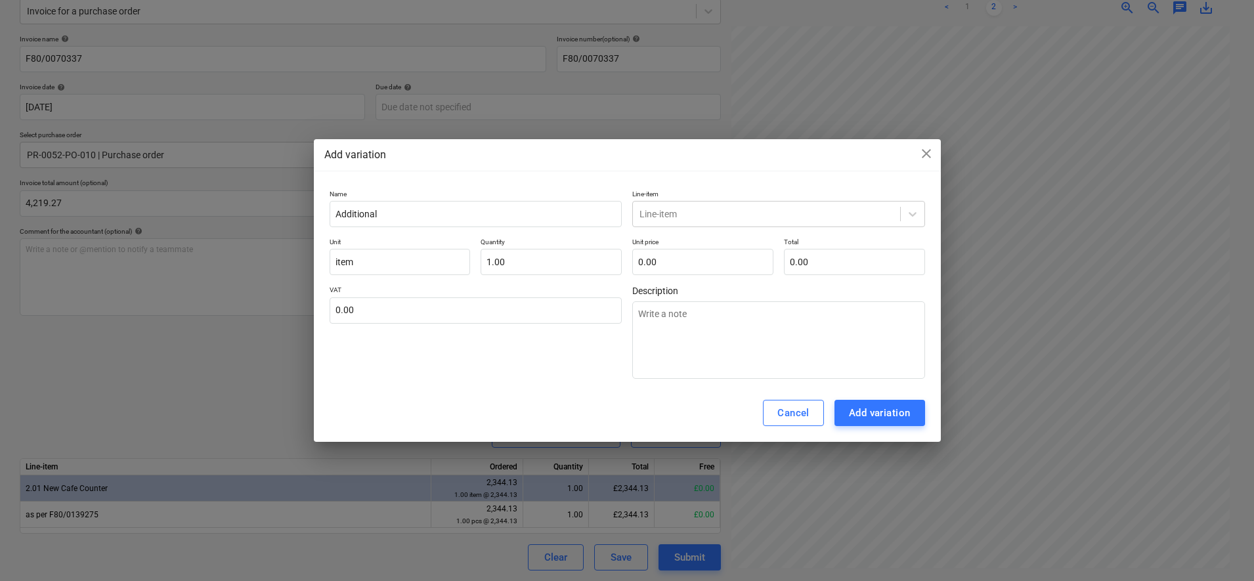
click at [542, 384] on div "Cancel Add variation" at bounding box center [627, 413] width 627 height 58
click at [695, 265] on input "text" at bounding box center [702, 262] width 141 height 26
type textarea "x"
type input "1"
type input "1.00"
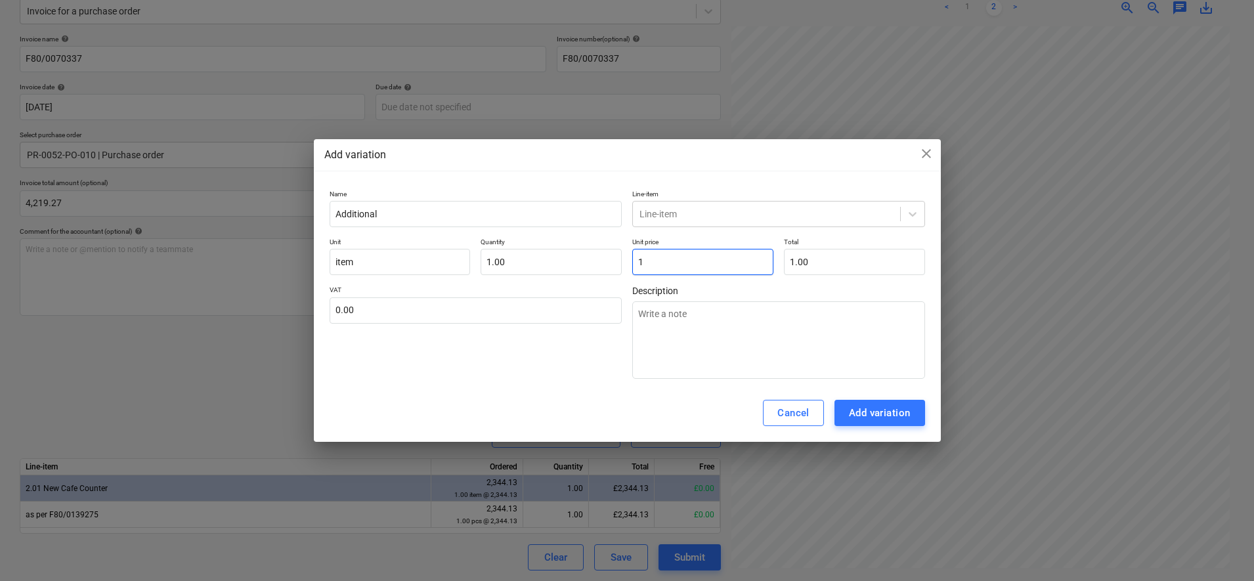
type textarea "x"
type input "11"
type input "11.00"
type textarea "x"
type input "117"
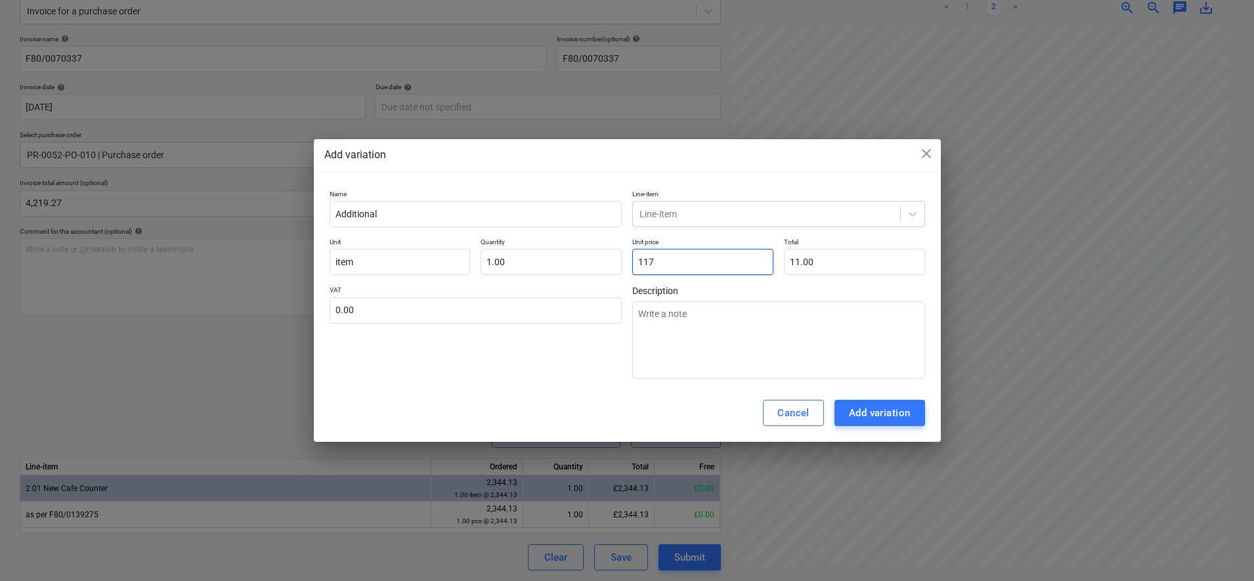
type input "117.00"
type textarea "x"
type input "1171"
type input "1,171.00"
type textarea "x"
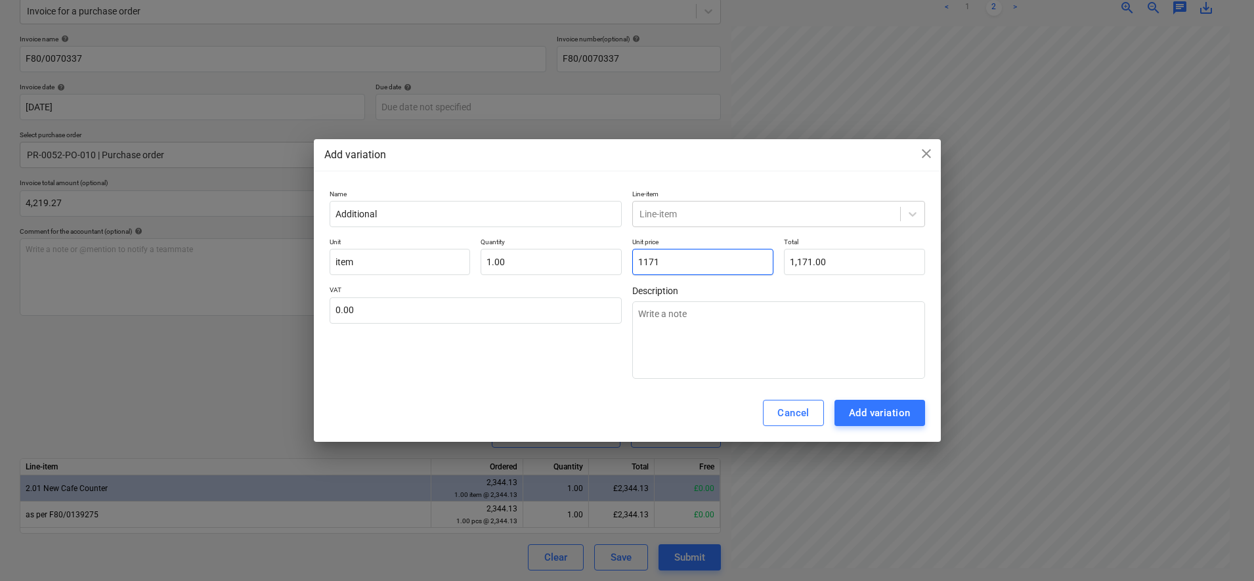
type input "1171."
type textarea "x"
type input "1171.8"
type input "1,171.80"
type textarea "x"
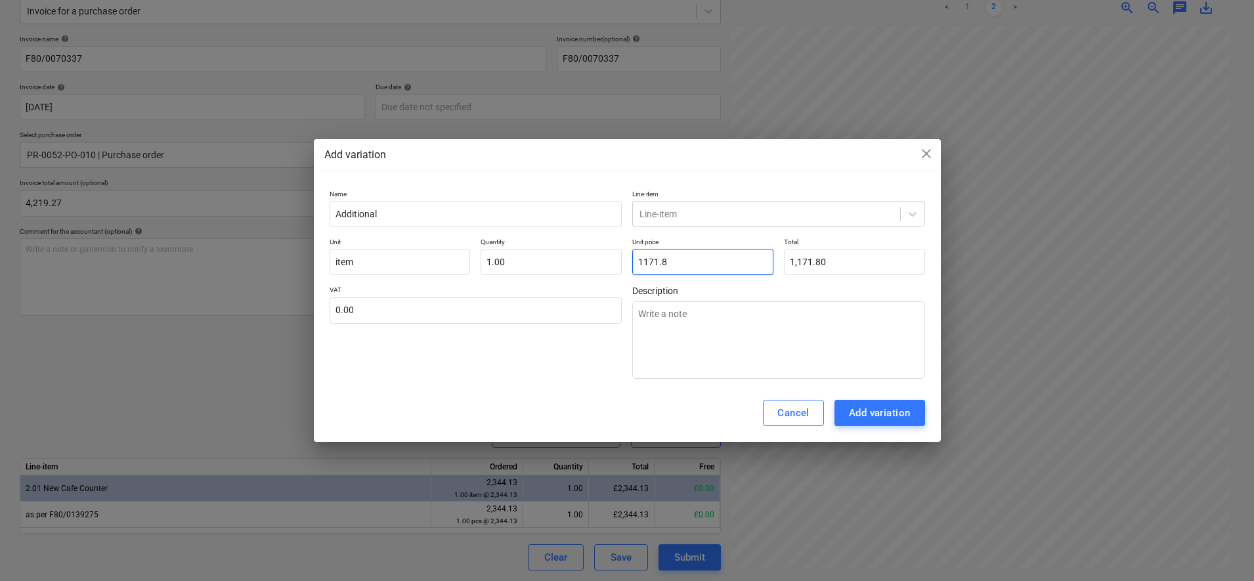
type input "1171.87"
type input "1,171.87"
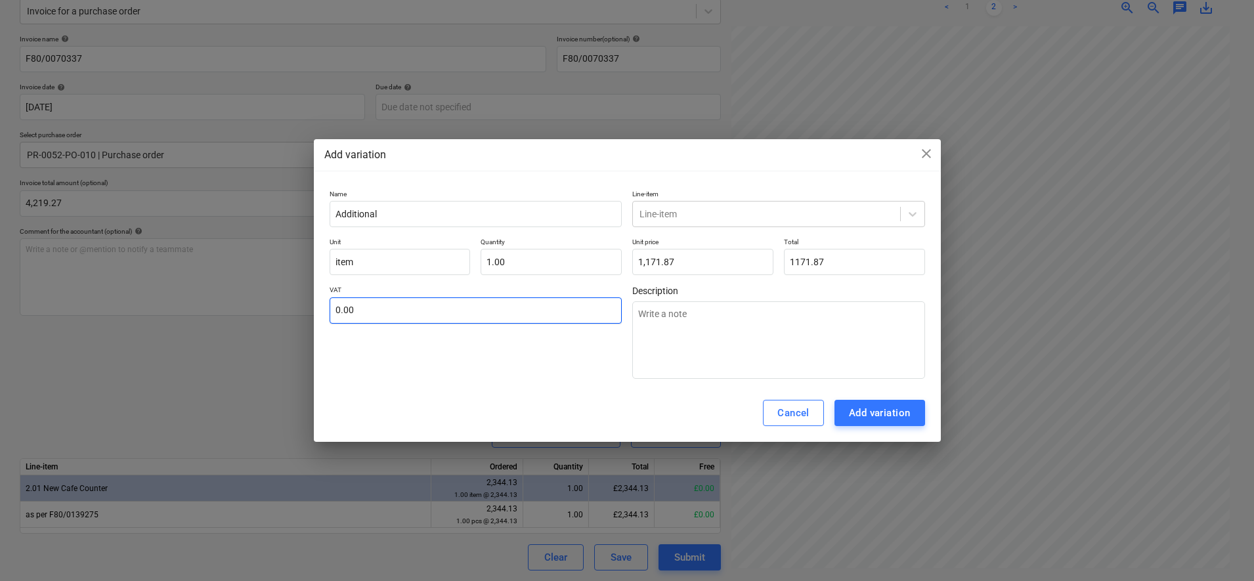
type input "1,171.87"
click at [487, 310] on input "text" at bounding box center [476, 310] width 293 height 26
type textarea "x"
type input "2"
type textarea "x"
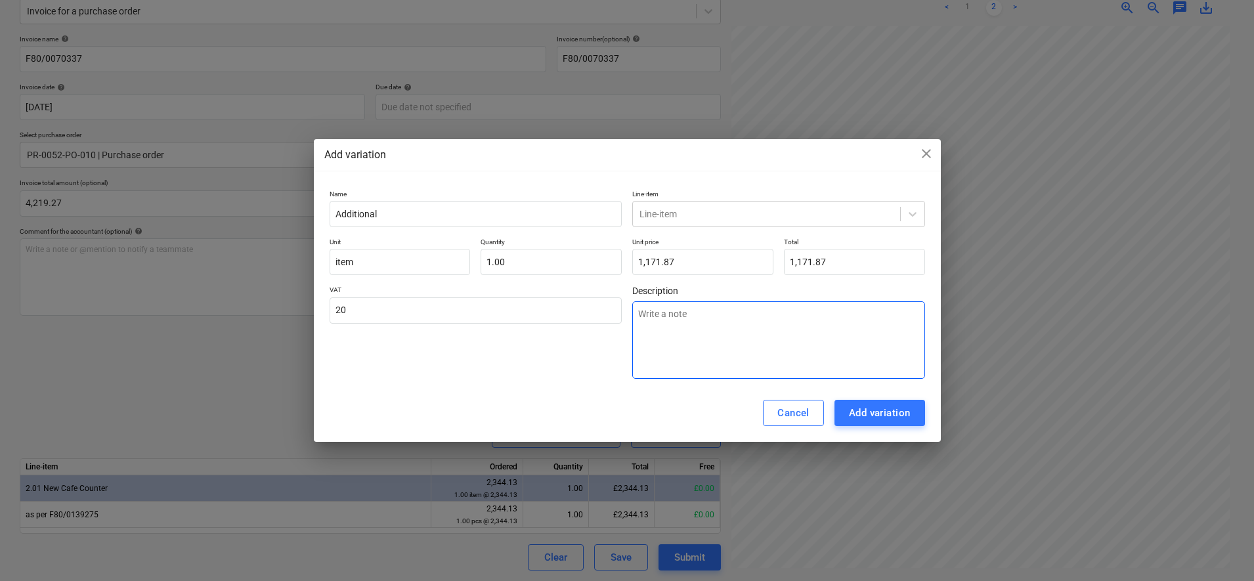
type input "20.00"
click at [792, 217] on div at bounding box center [767, 214] width 254 height 13
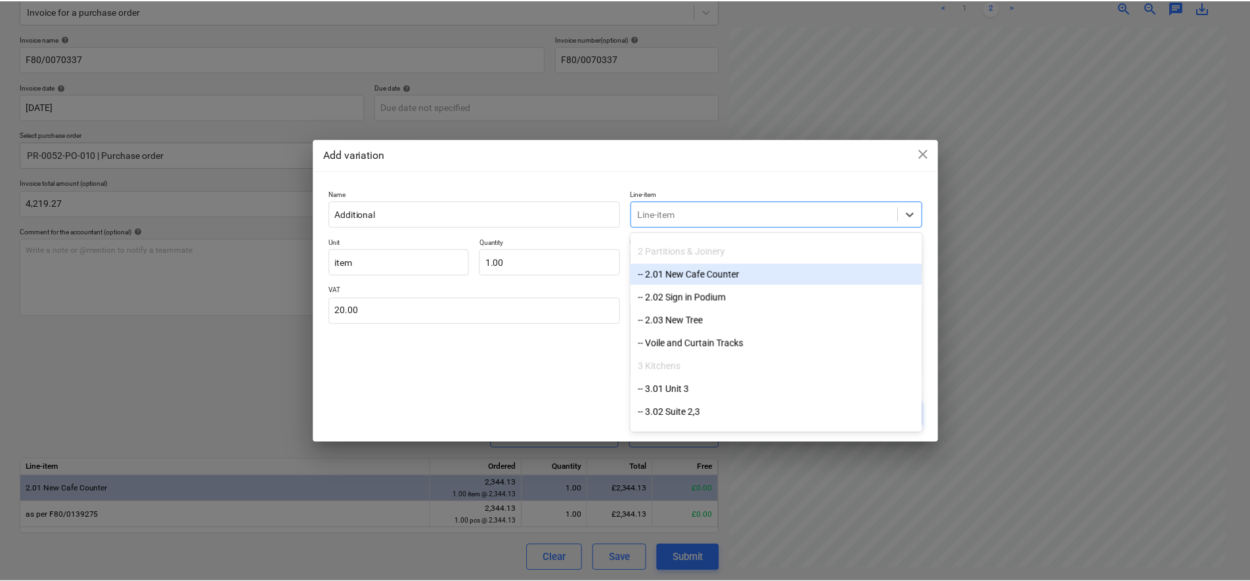
scroll to position [164, 0]
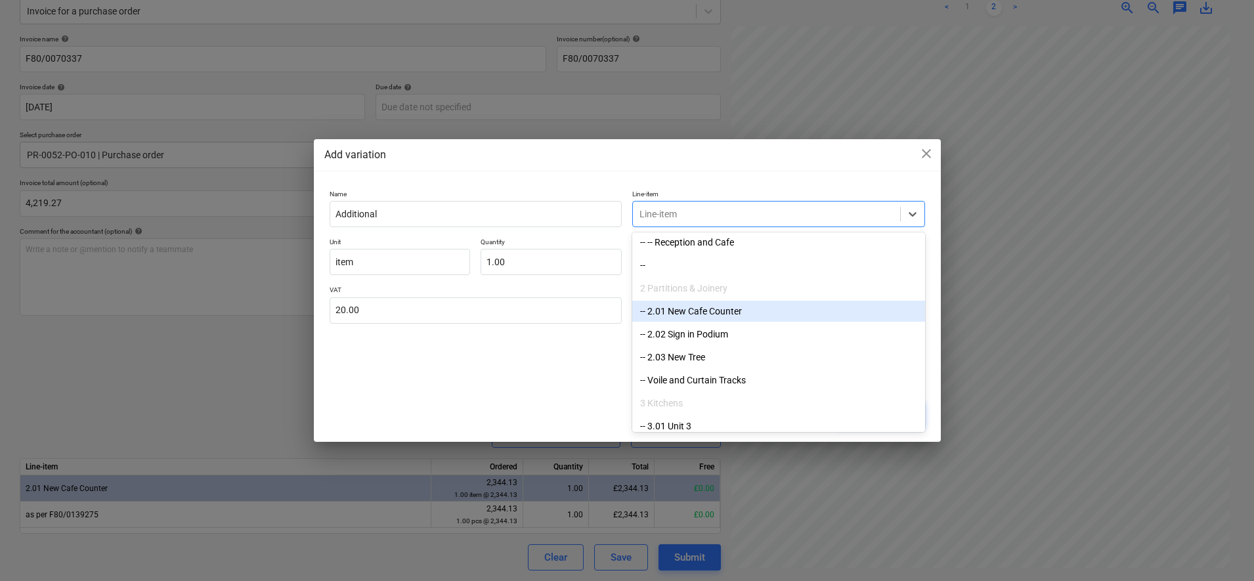
click at [690, 306] on div "-- 2.01 New Cafe Counter" at bounding box center [778, 311] width 293 height 21
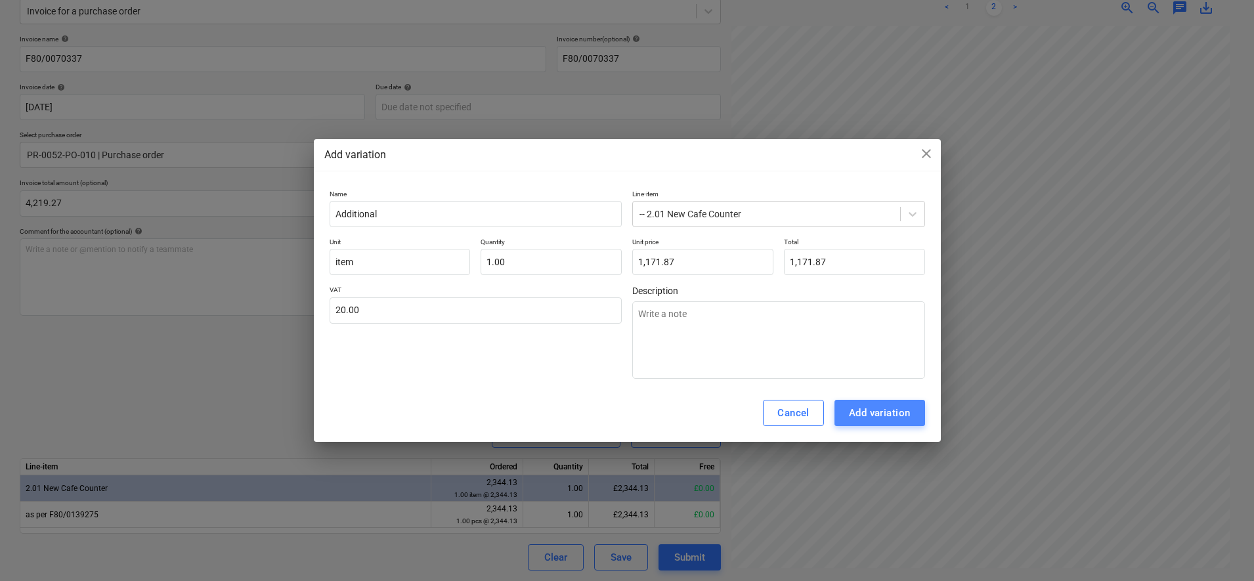
click at [899, 418] on div "Add variation" at bounding box center [880, 413] width 62 height 17
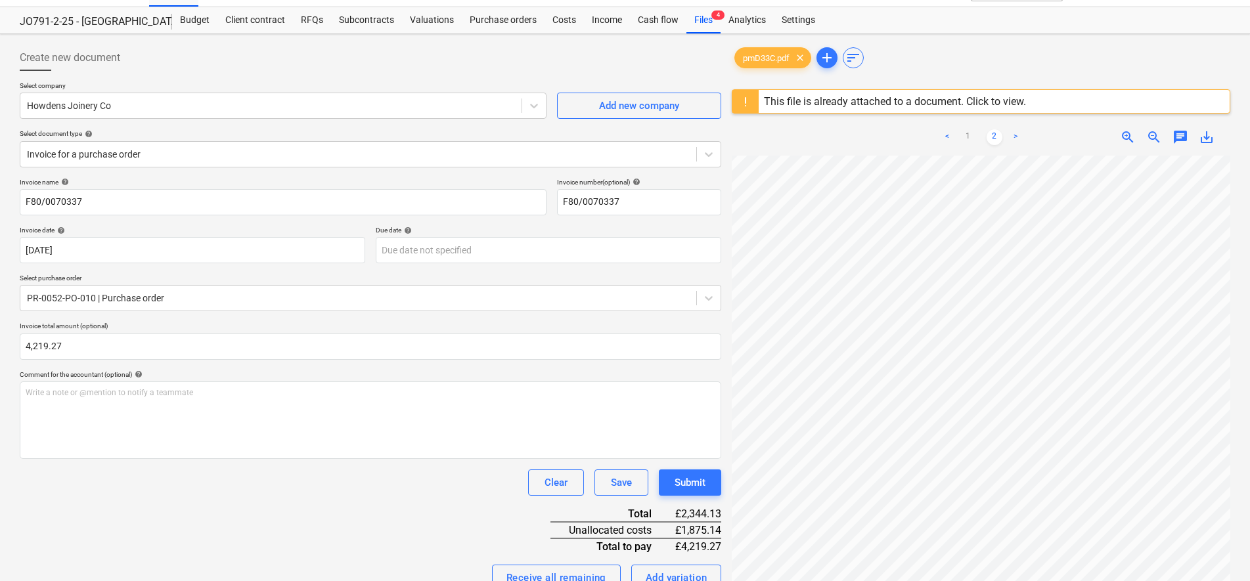
scroll to position [0, 0]
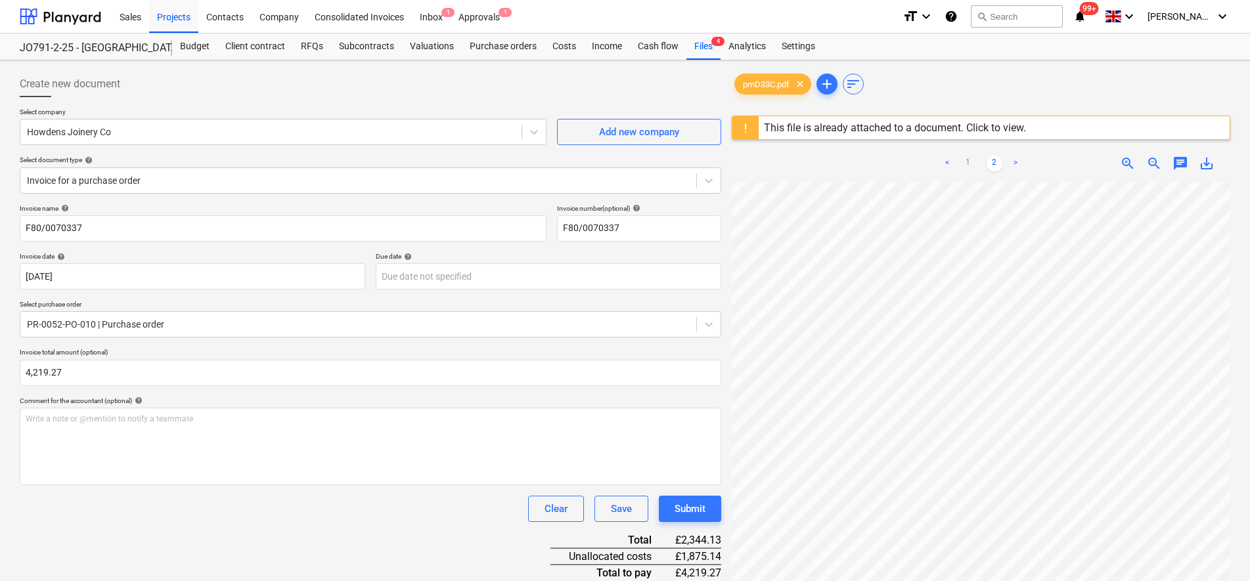
click at [867, 127] on div "This file is already attached to a document. Click to view." at bounding box center [895, 127] width 262 height 12
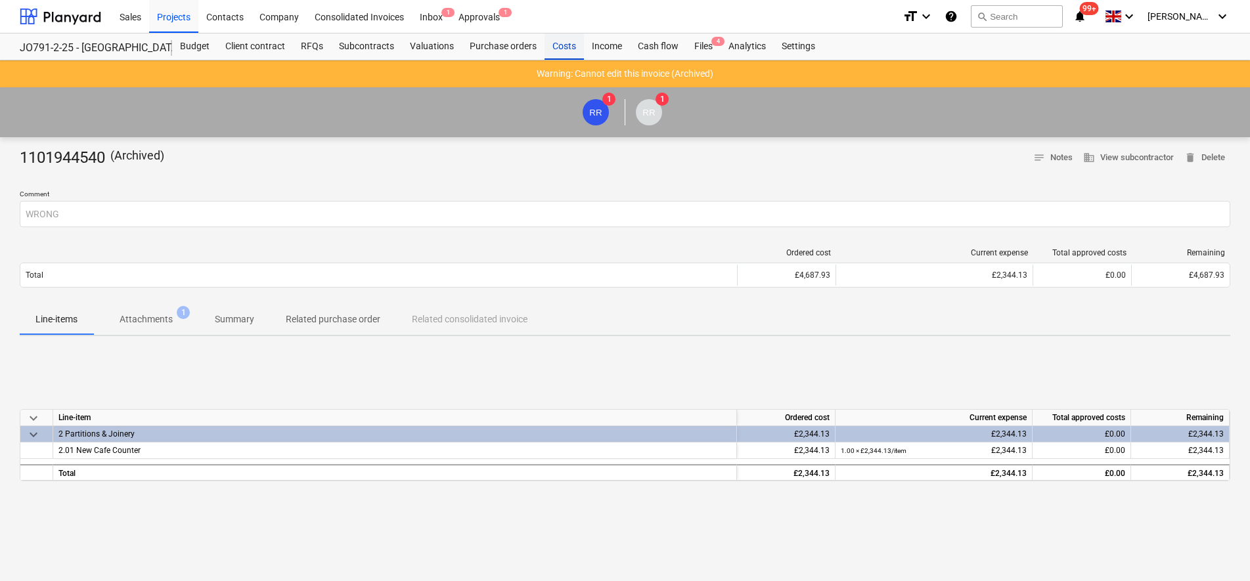
click at [558, 47] on div "Costs" at bounding box center [563, 46] width 39 height 26
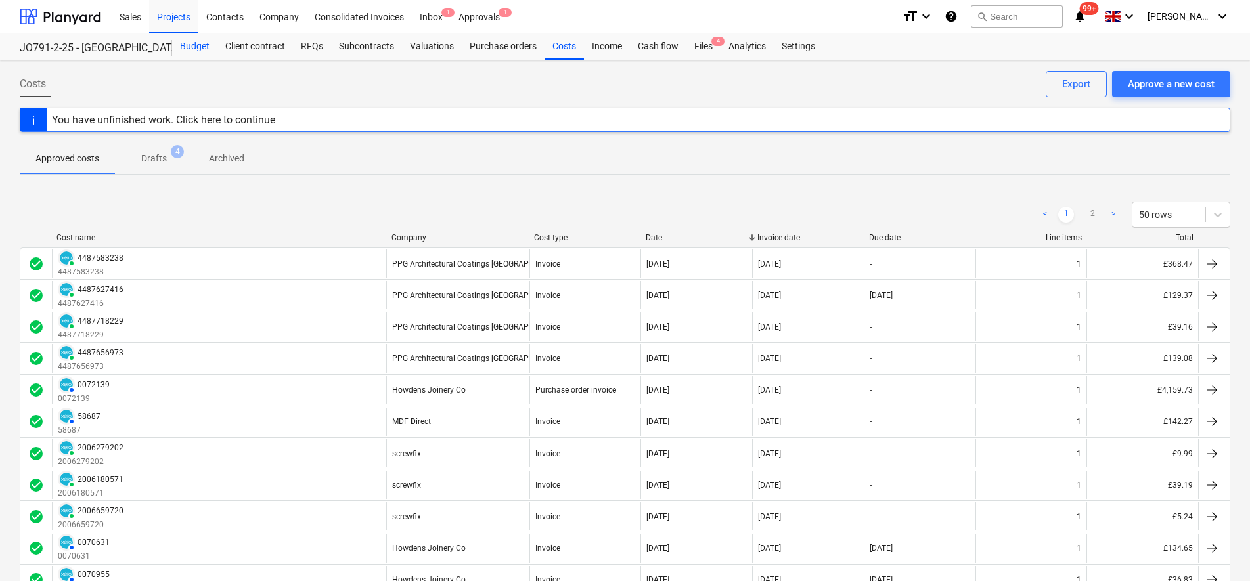
click at [198, 50] on div "Budget" at bounding box center [194, 46] width 45 height 26
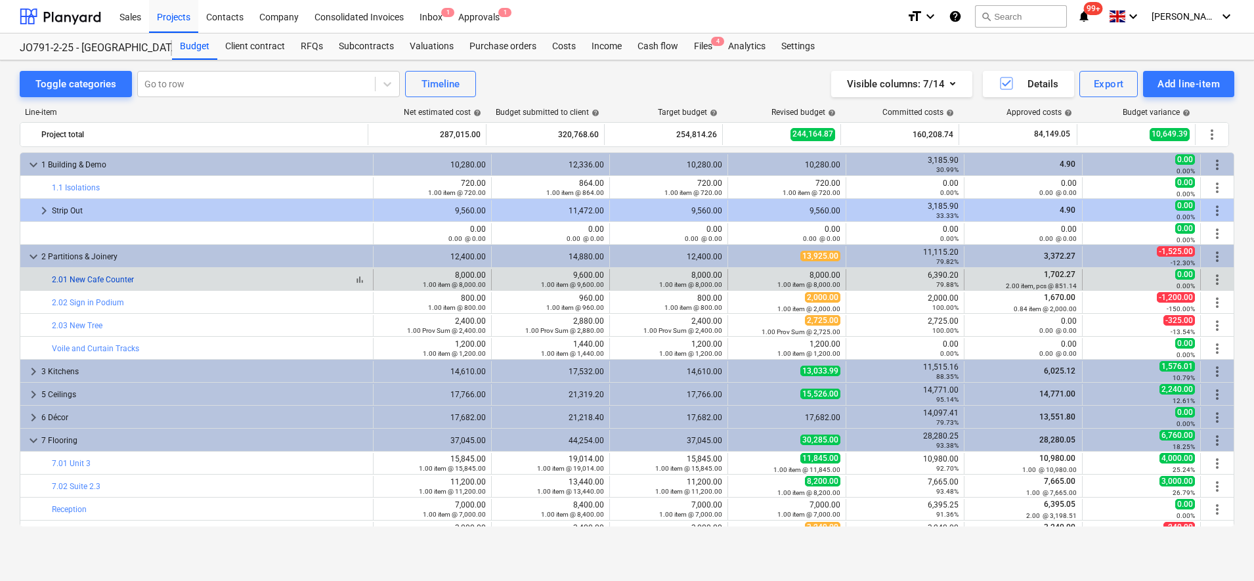
click at [102, 284] on link "2.01 New Cafe Counter" at bounding box center [93, 279] width 82 height 9
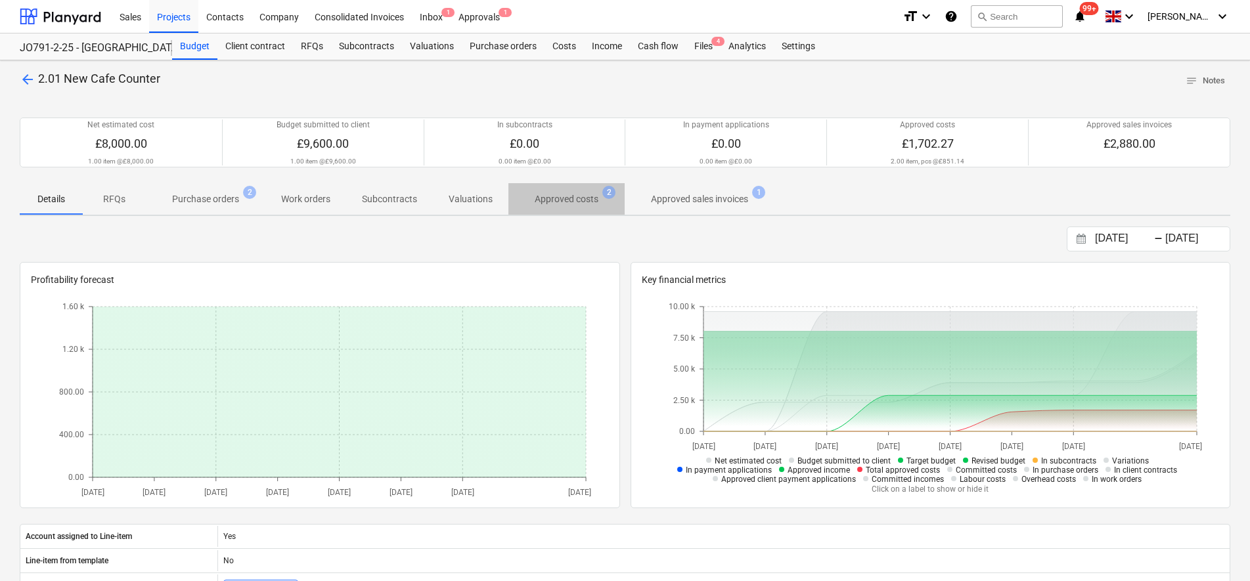
click at [544, 200] on p "Approved costs" at bounding box center [567, 199] width 64 height 14
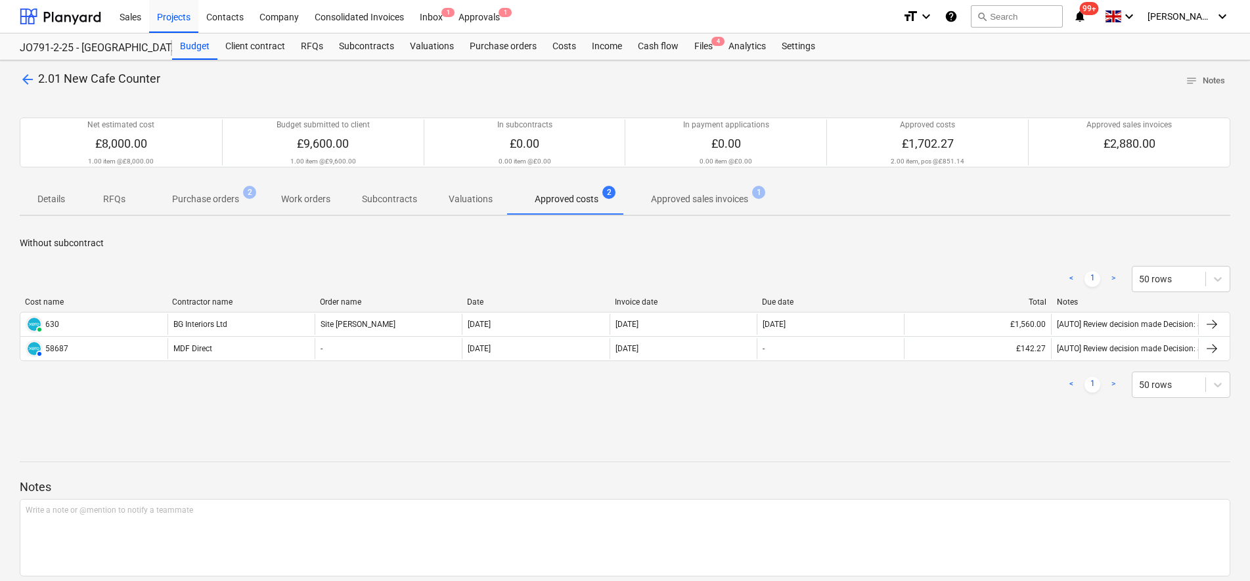
click at [727, 197] on p "Approved sales invoices" at bounding box center [699, 199] width 97 height 14
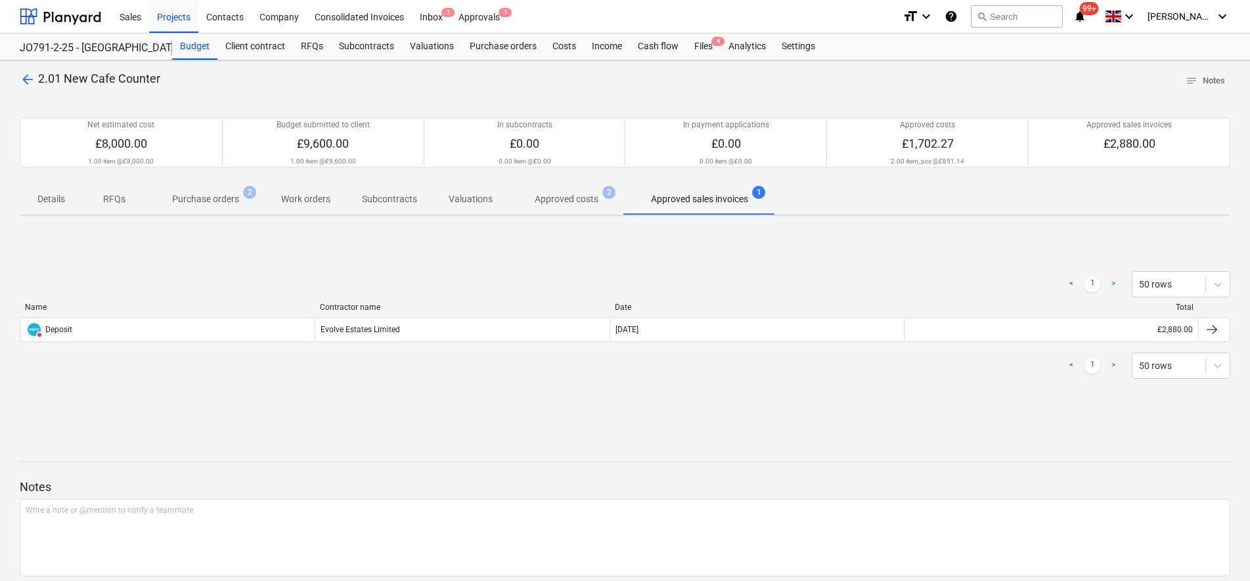
click at [238, 204] on p "Purchase orders" at bounding box center [205, 199] width 67 height 14
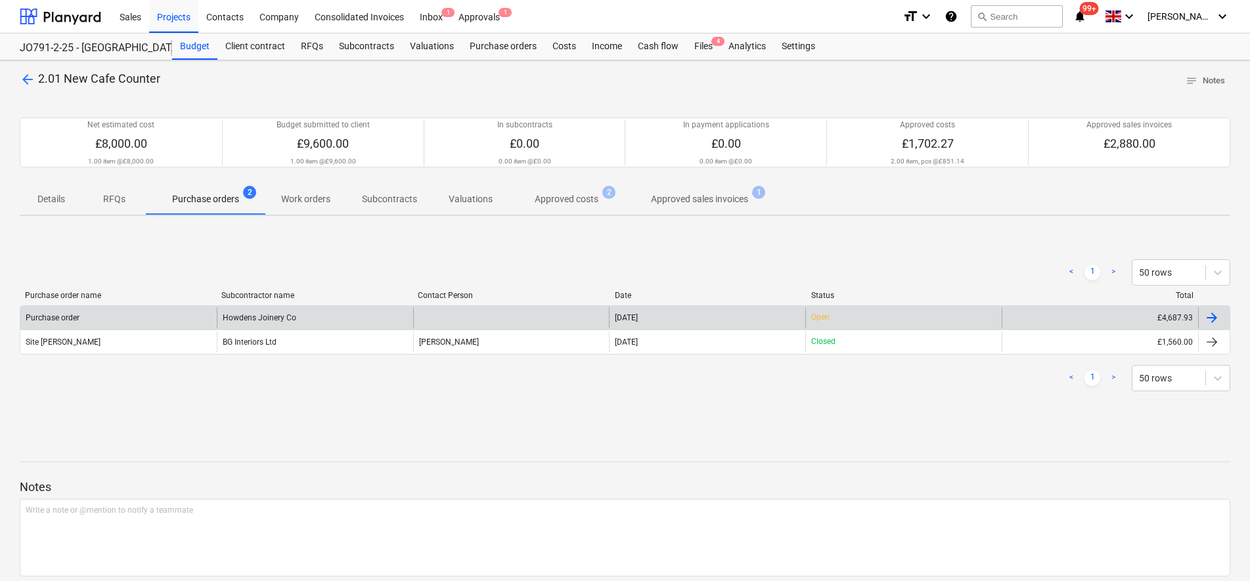
click at [278, 310] on div "Howdens Joinery Co" at bounding box center [315, 317] width 196 height 21
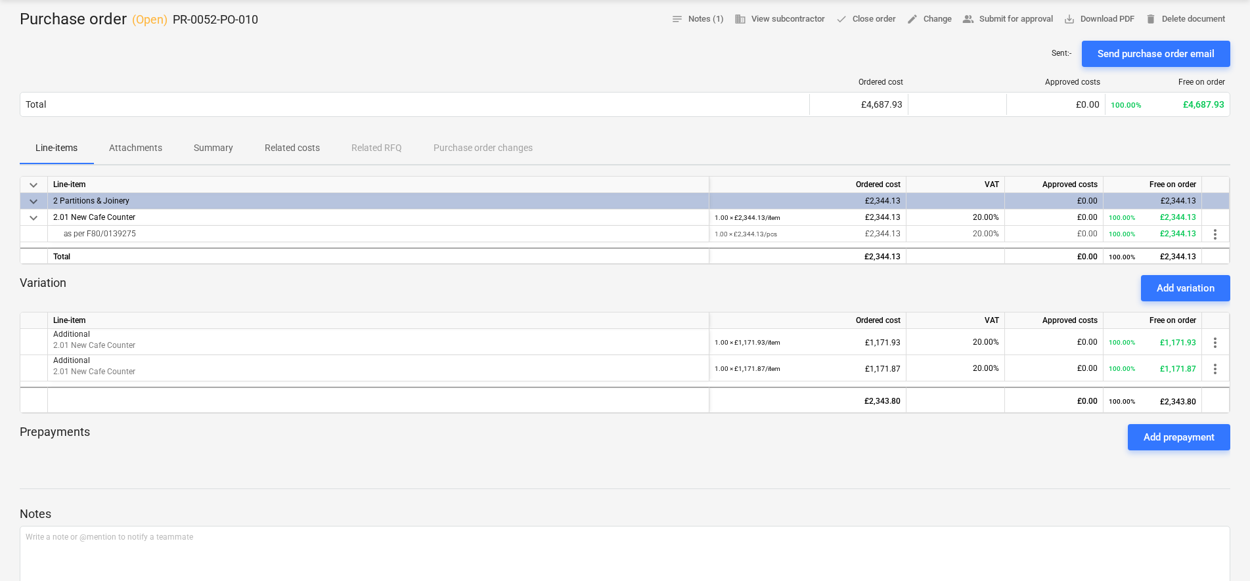
scroll to position [164, 0]
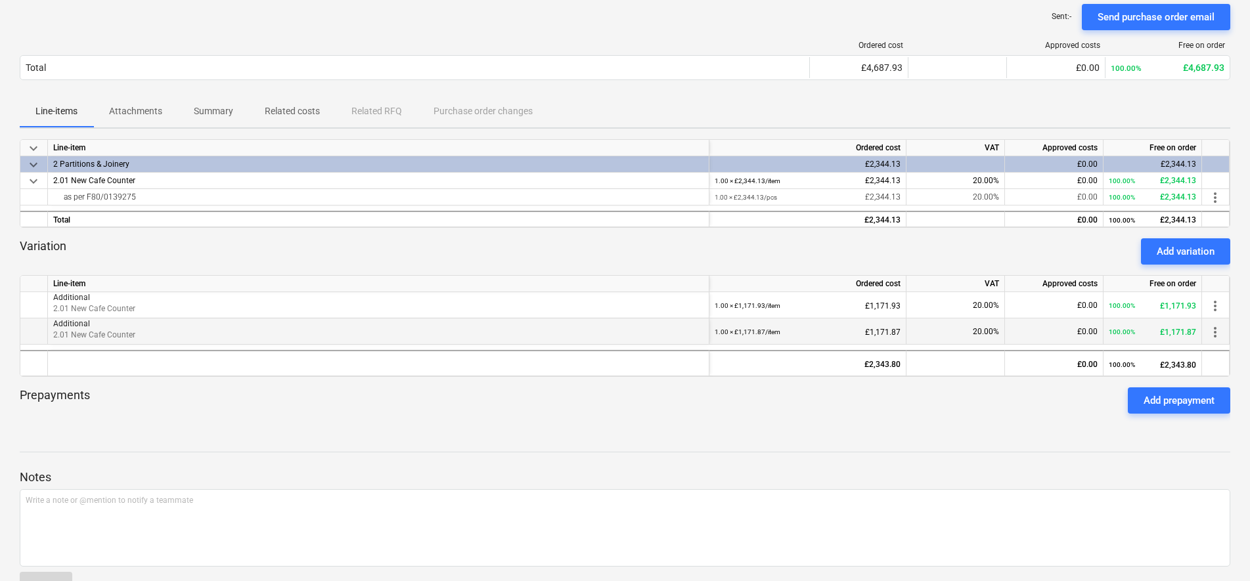
click at [1215, 330] on span "more_vert" at bounding box center [1215, 332] width 16 height 16
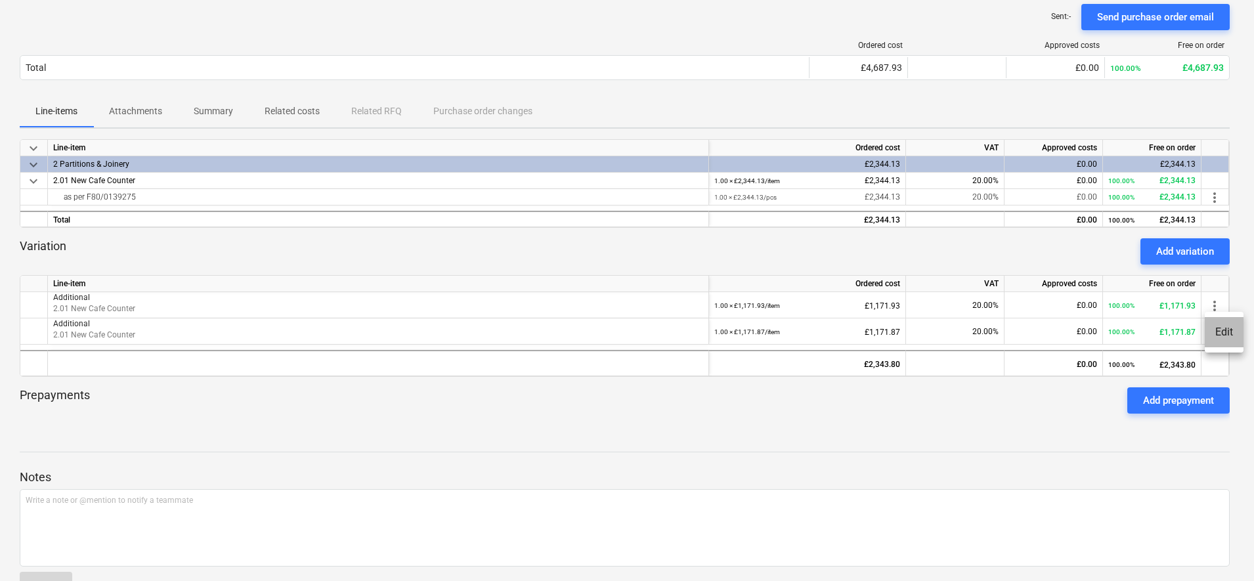
click at [1221, 332] on li "Edit" at bounding box center [1224, 332] width 39 height 30
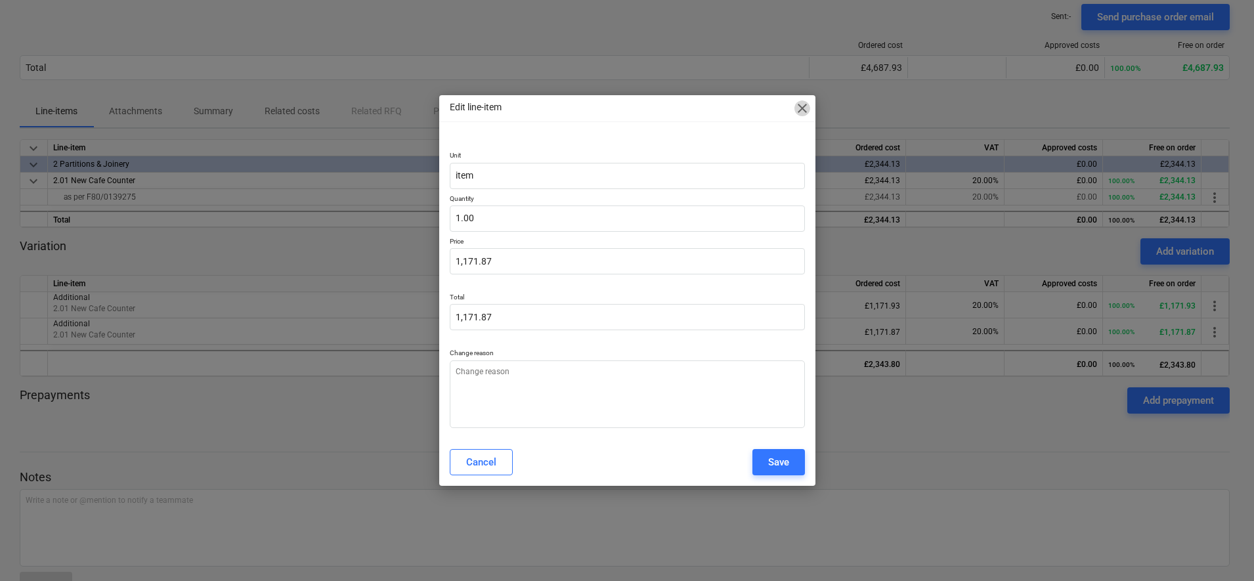
click at [803, 114] on span "close" at bounding box center [803, 108] width 16 height 16
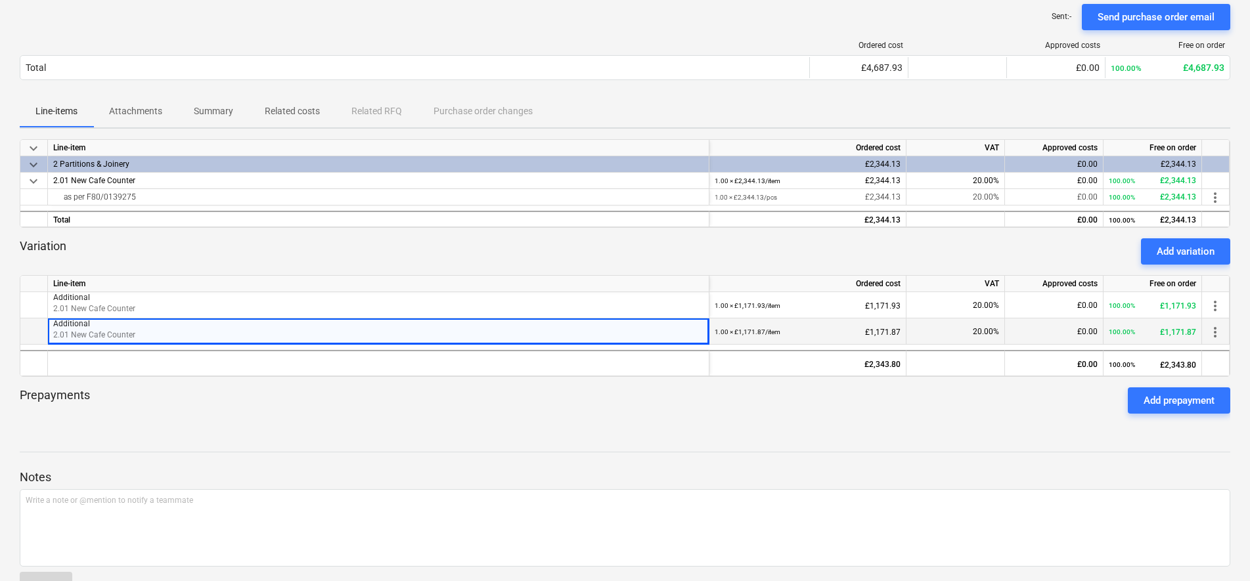
drag, startPoint x: 163, startPoint y: 326, endPoint x: 125, endPoint y: 332, distance: 38.4
click at [125, 332] on span "2.01 New Cafe Counter" at bounding box center [94, 334] width 82 height 9
click at [63, 333] on span "2.01 New Cafe Counter" at bounding box center [94, 334] width 82 height 9
click at [1209, 327] on span "more_vert" at bounding box center [1215, 332] width 16 height 16
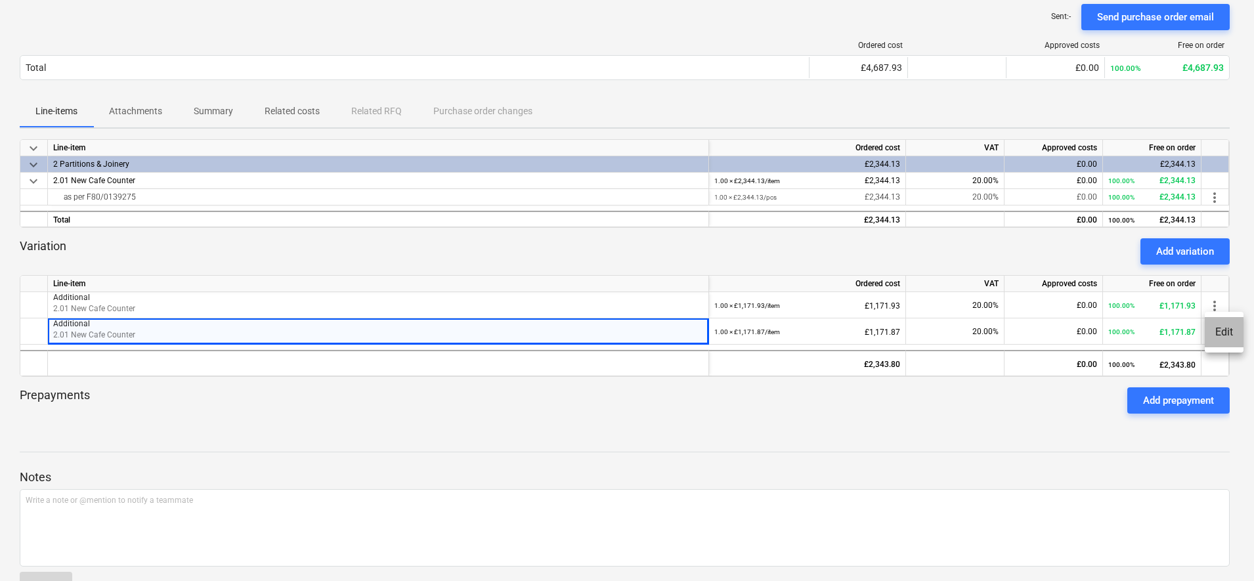
click at [1210, 328] on li "Edit" at bounding box center [1224, 332] width 39 height 30
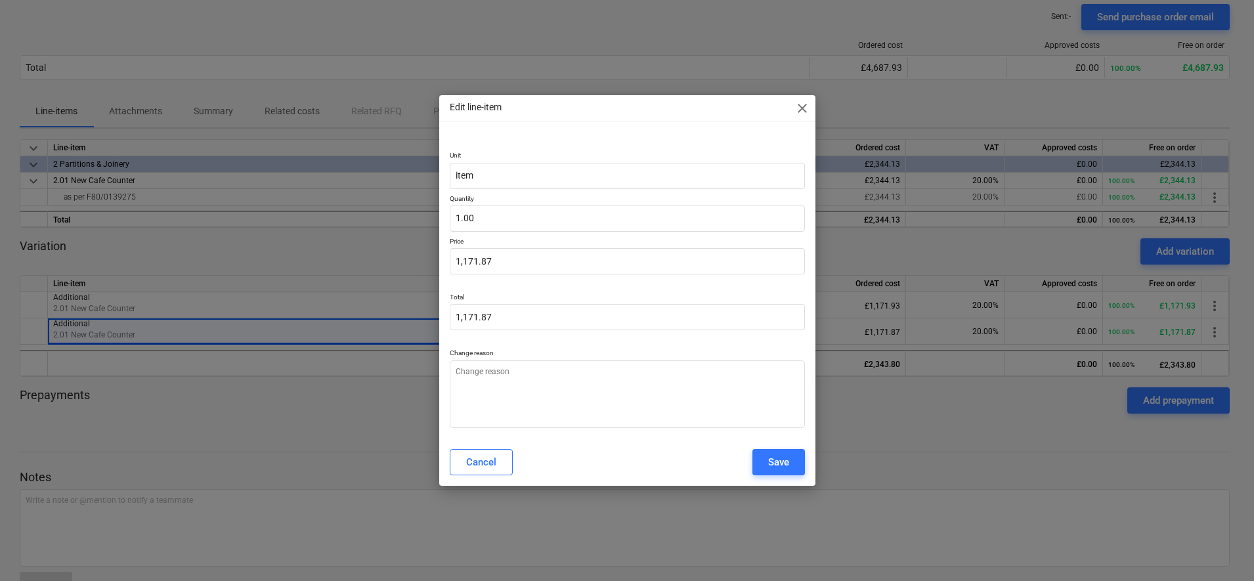
type textarea "x"
type input "1171.87"
drag, startPoint x: 508, startPoint y: 273, endPoint x: 437, endPoint y: 267, distance: 71.8
click at [437, 267] on div "Edit line-item close Unit item Quantity 1.00 Price 1171.87 Total 1,171.87 Chang…" at bounding box center [627, 290] width 1254 height 581
type textarea "x"
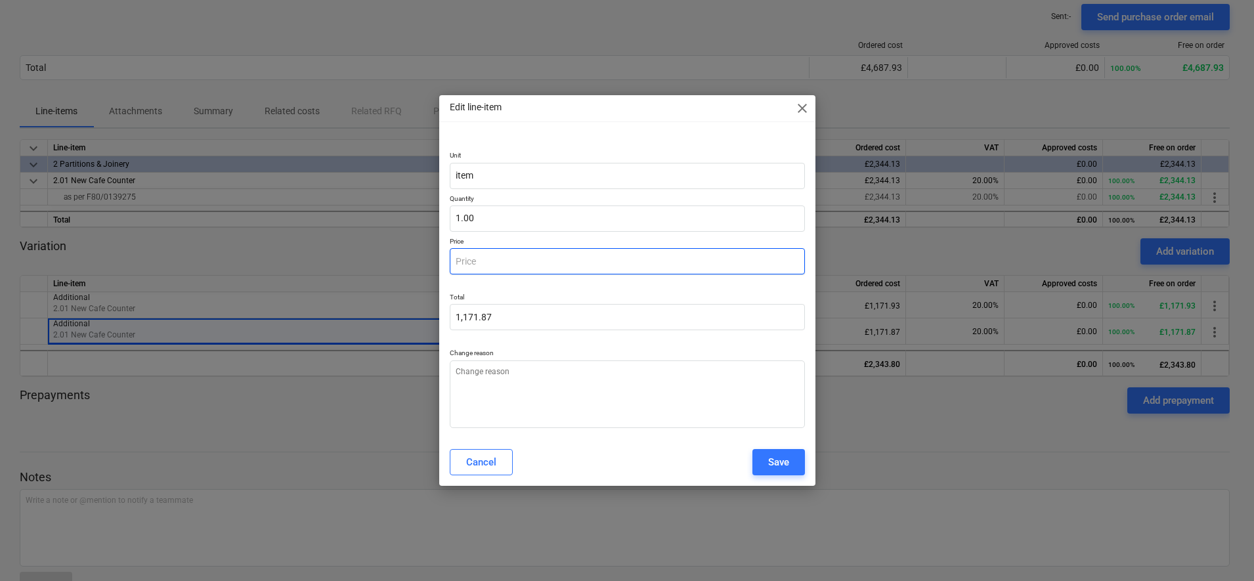
type input "0.00"
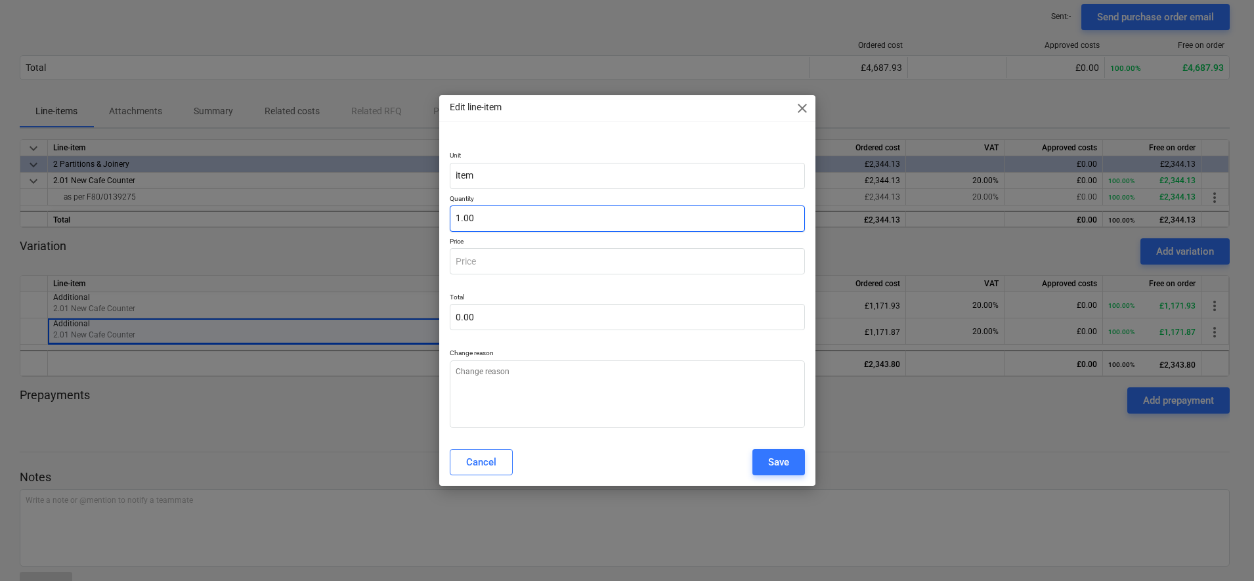
type textarea "x"
type input "1"
type input "0.00"
drag, startPoint x: 492, startPoint y: 222, endPoint x: 447, endPoint y: 222, distance: 44.7
click at [448, 222] on div "Unit item Quantity 1 Price 0.00 Total 0.00 Change reason" at bounding box center [627, 286] width 376 height 303
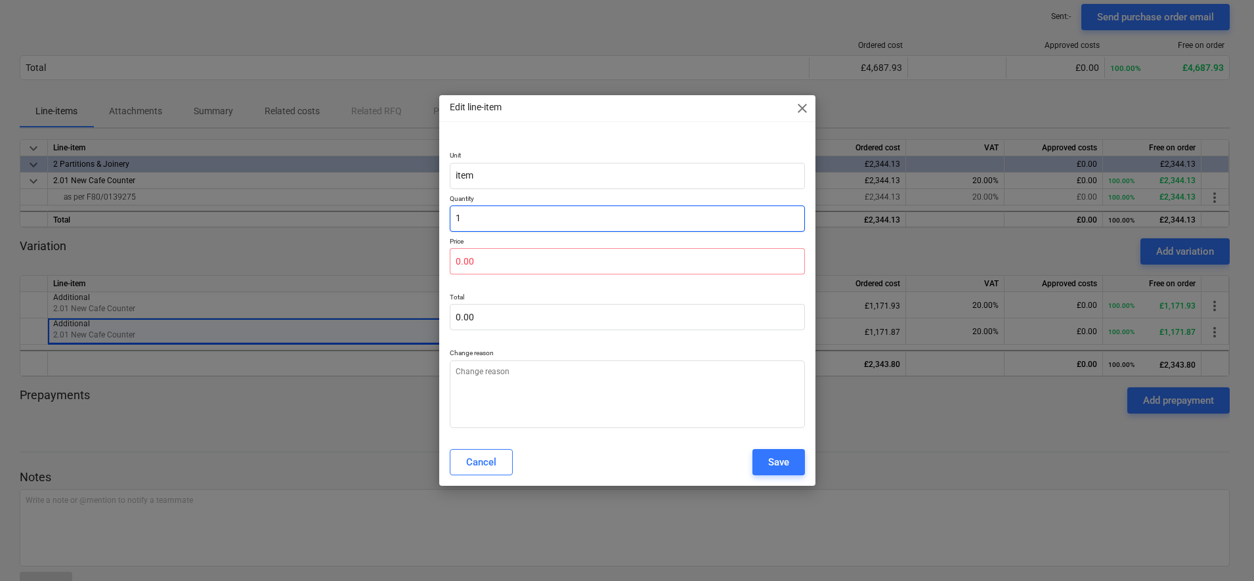
type textarea "x"
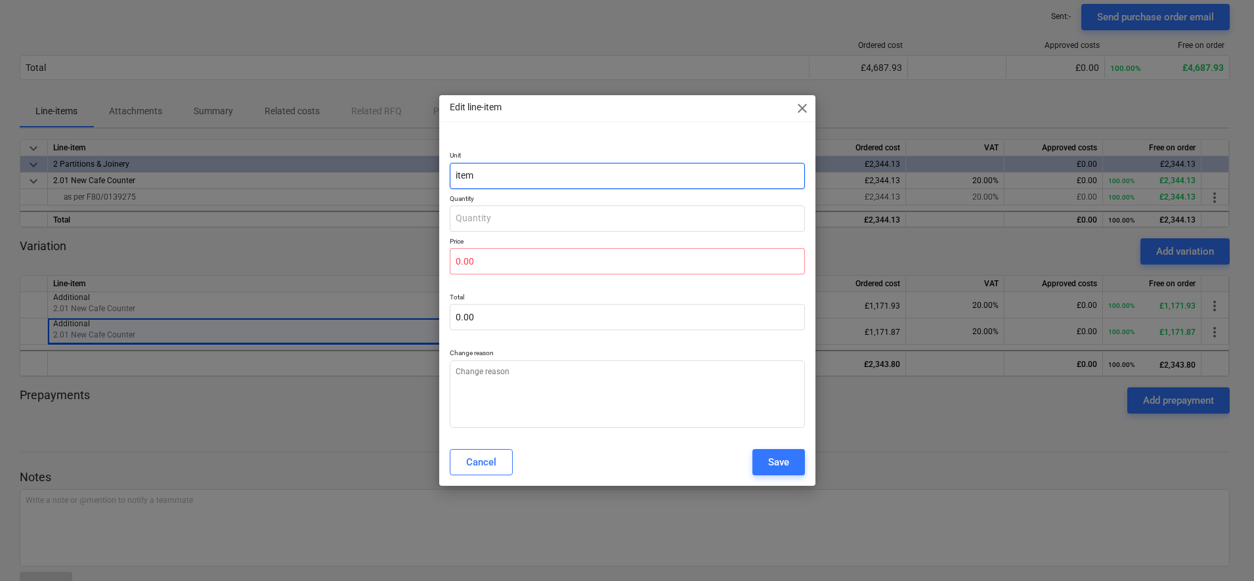
type textarea "x"
type input "0.00"
drag, startPoint x: 494, startPoint y: 177, endPoint x: 445, endPoint y: 190, distance: 51.6
click at [448, 190] on div "Unit item Quantity 0.00 Price 0.00 Total 0.00 Change reason" at bounding box center [627, 286] width 376 height 303
type textarea "x"
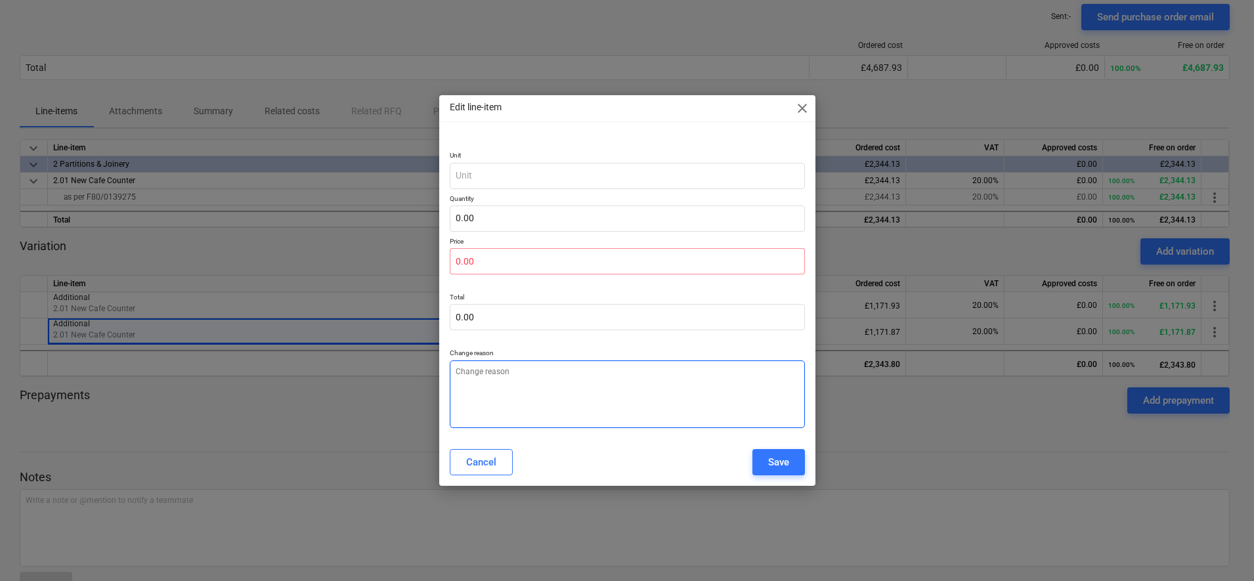
click at [584, 362] on textarea at bounding box center [627, 395] width 355 height 68
type textarea "x"
click at [567, 305] on input "text" at bounding box center [627, 317] width 355 height 26
type input "0.00"
click at [565, 343] on p at bounding box center [627, 340] width 355 height 8
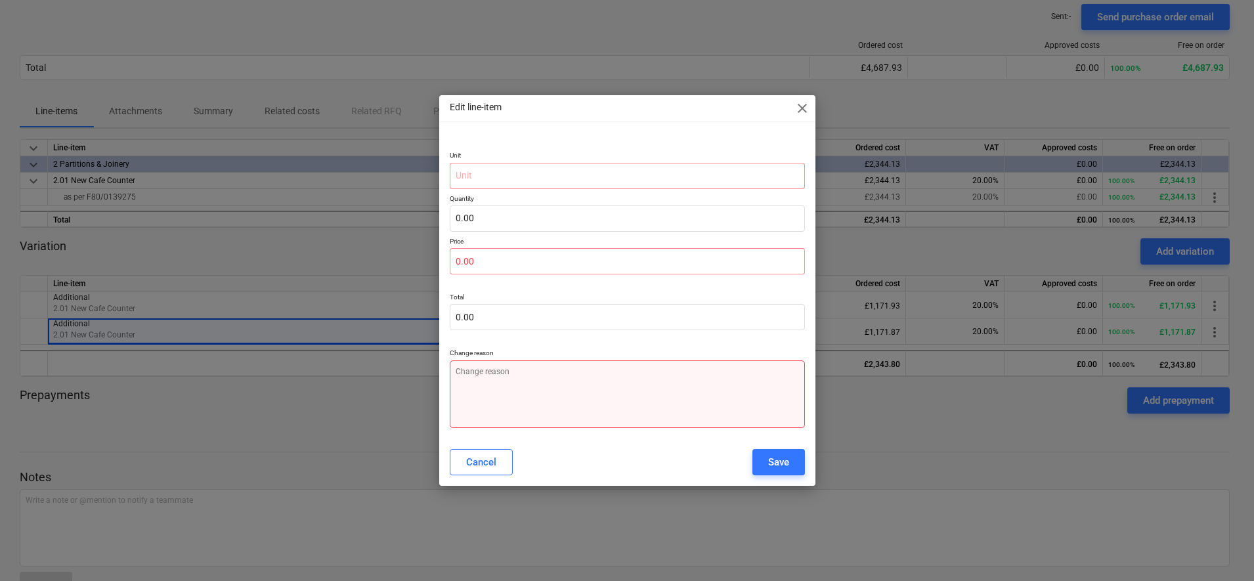
click at [561, 391] on textarea at bounding box center [627, 395] width 355 height 68
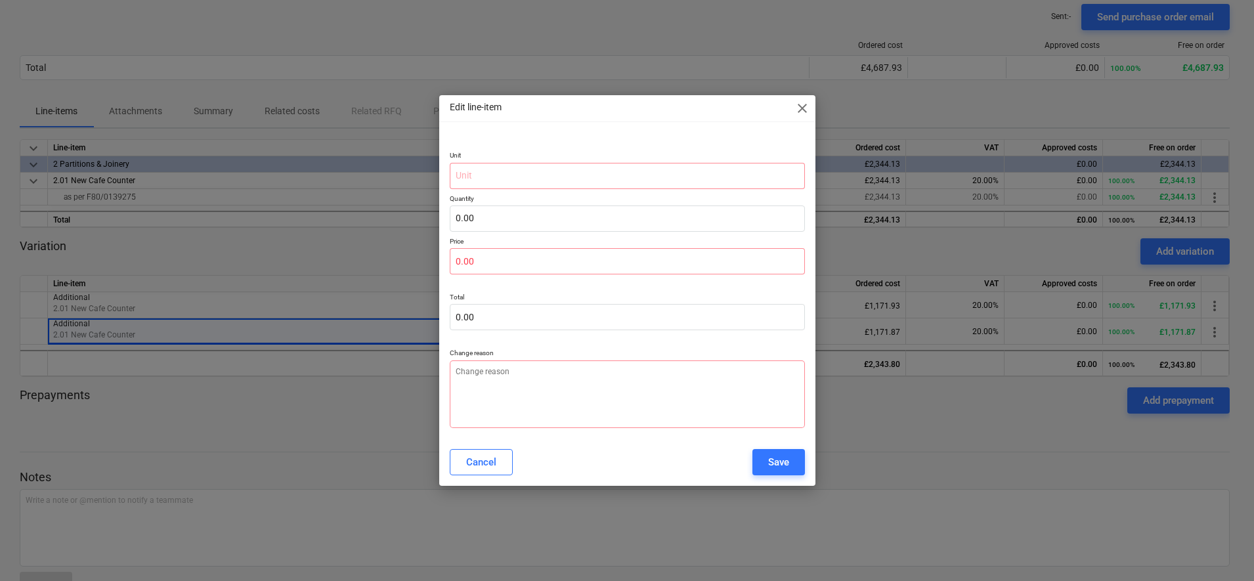
click at [788, 456] on div "Save" at bounding box center [778, 462] width 21 height 17
click at [804, 106] on span "close" at bounding box center [803, 108] width 16 height 16
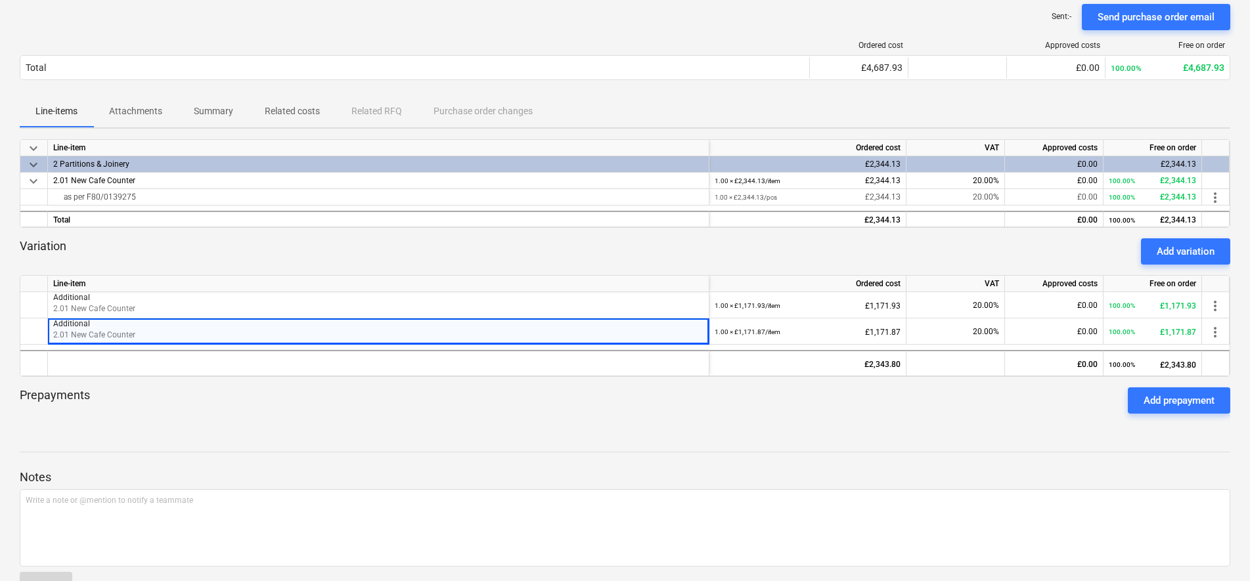
click at [718, 402] on div "Prepayments Add prepayment" at bounding box center [625, 400] width 1210 height 47
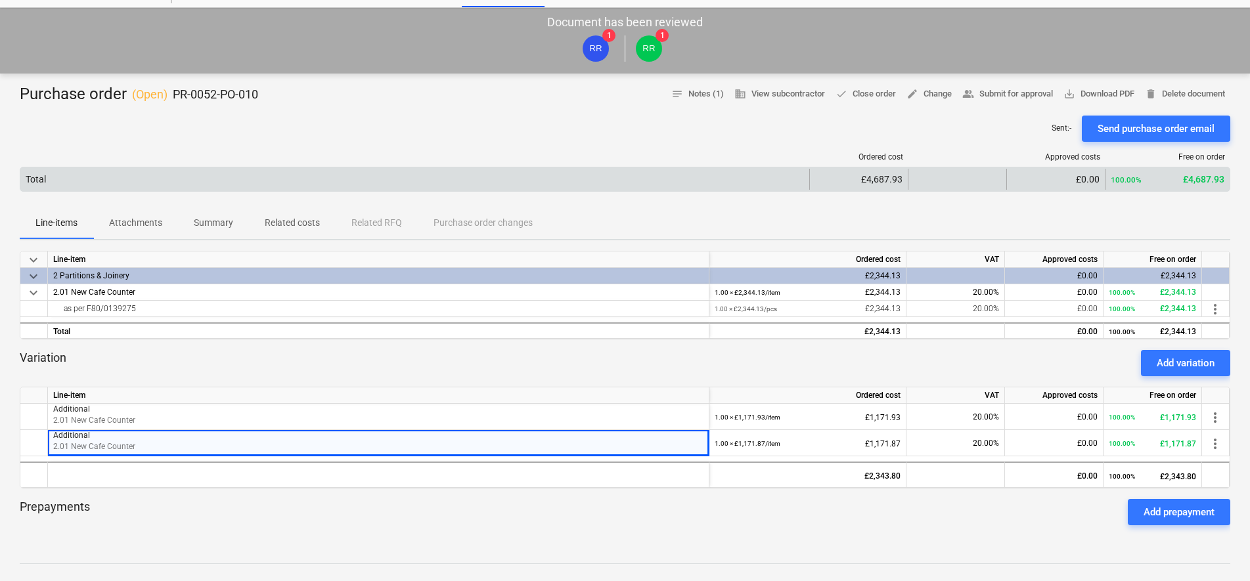
scroll to position [0, 0]
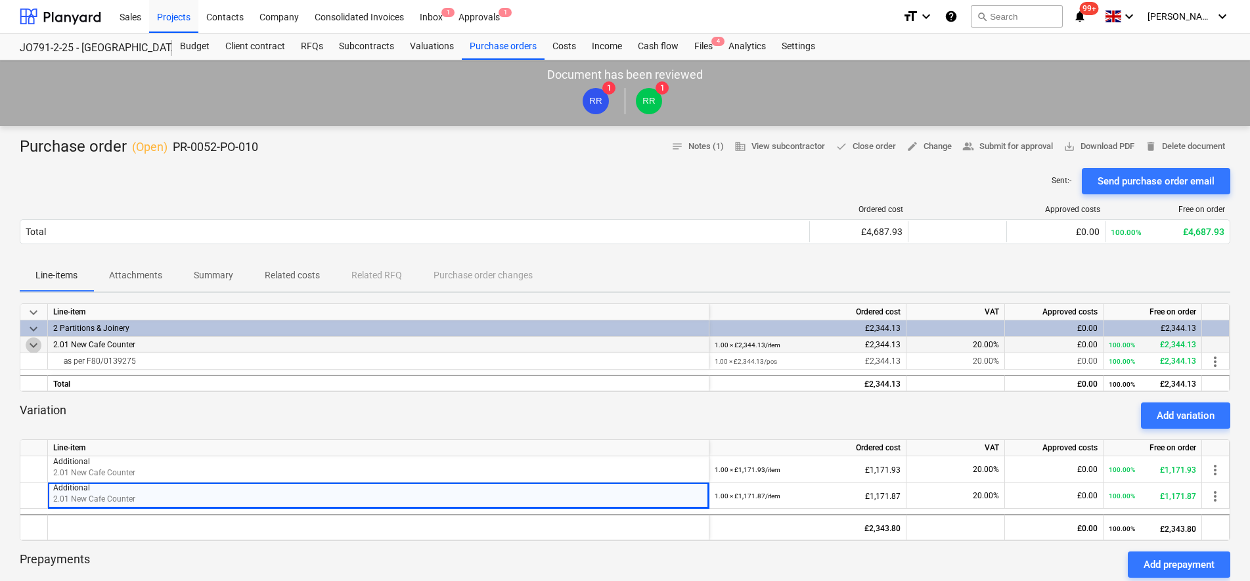
click at [32, 348] on span "keyboard_arrow_down" at bounding box center [34, 346] width 16 height 16
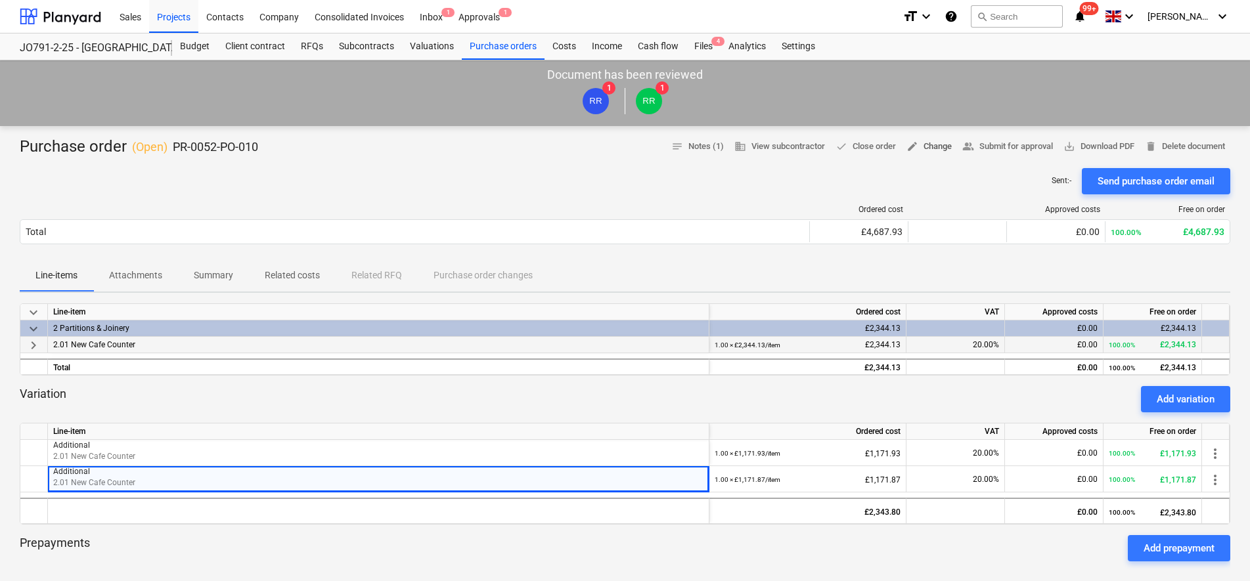
click at [913, 148] on span "edit Change" at bounding box center [928, 146] width 45 height 15
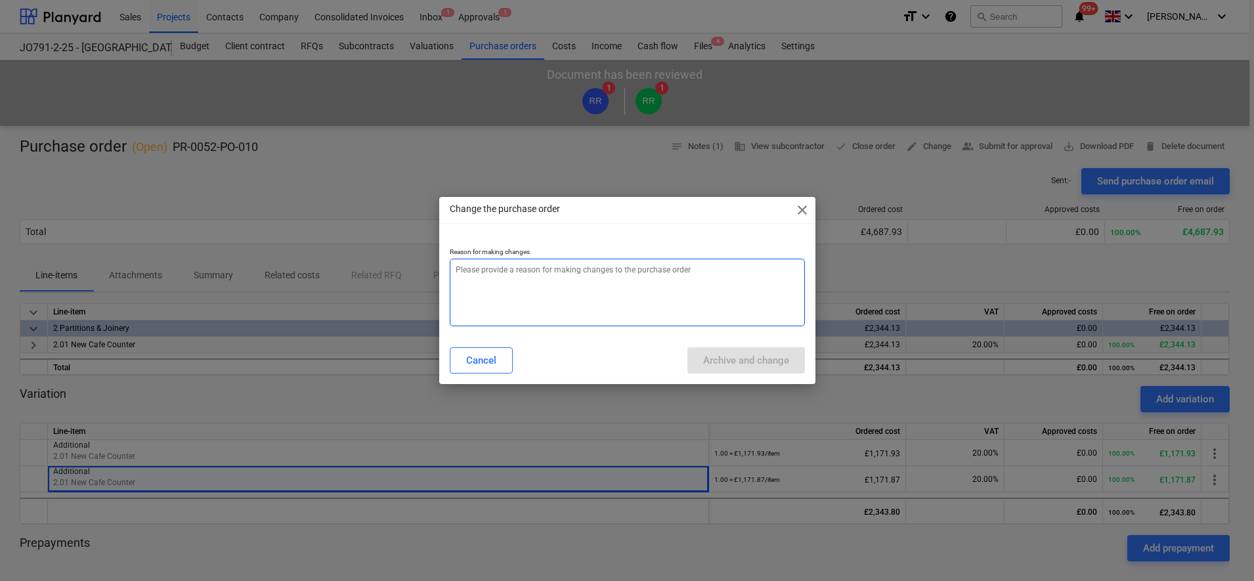
click at [544, 275] on textarea at bounding box center [627, 293] width 355 height 68
type textarea "x"
type textarea "w"
type textarea "x"
type textarea "wr"
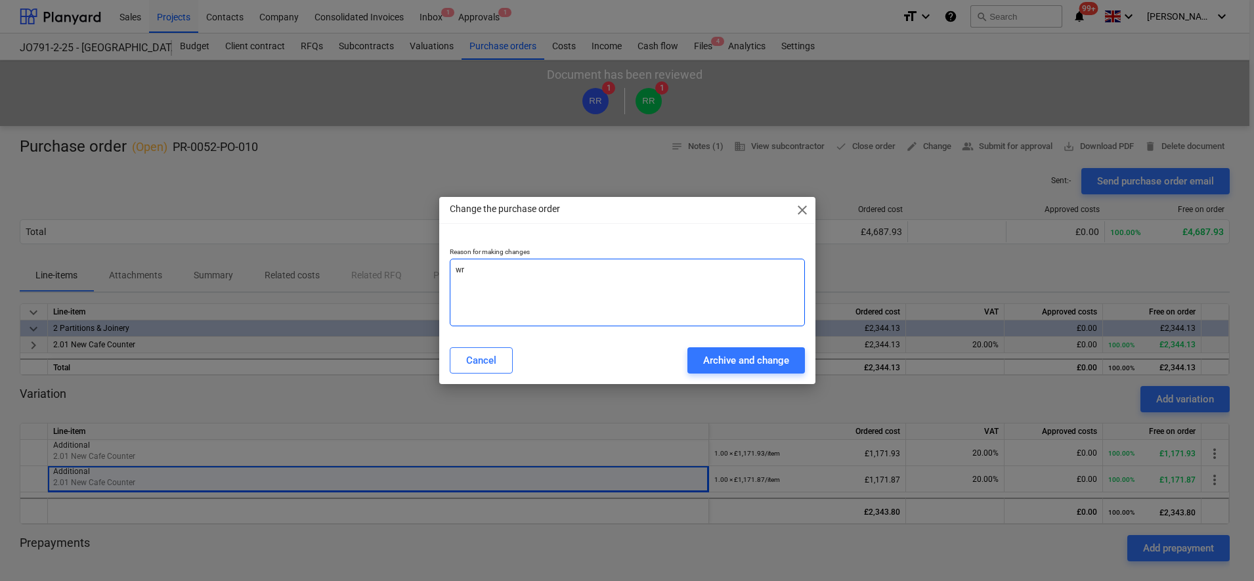
type textarea "x"
type textarea "wro"
type textarea "x"
type textarea "wron"
type textarea "x"
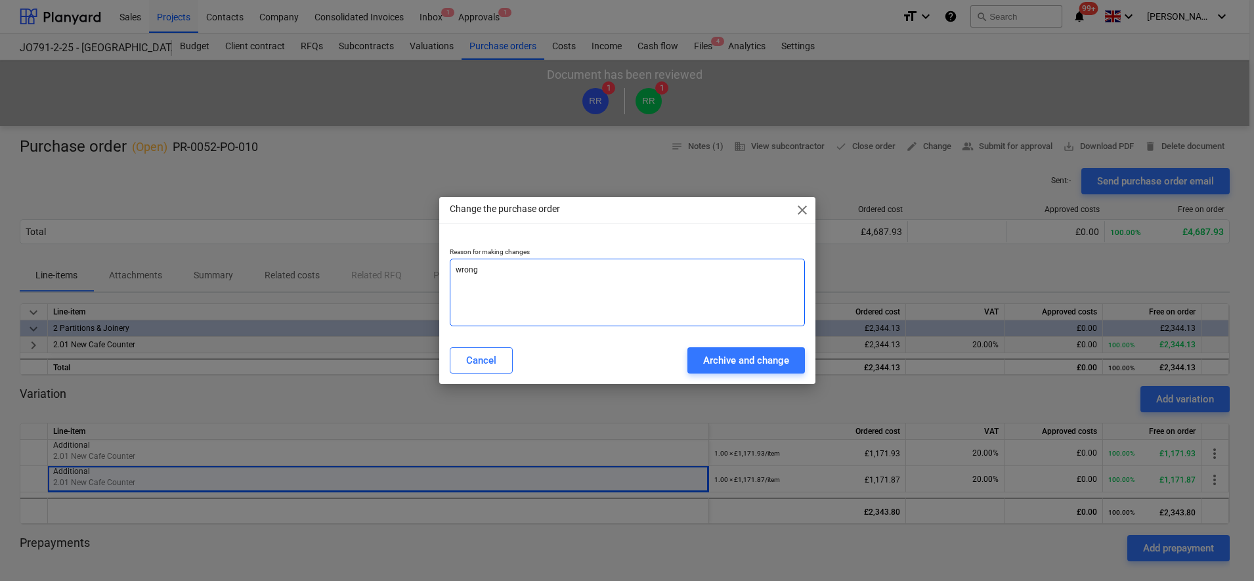
type textarea "wrong"
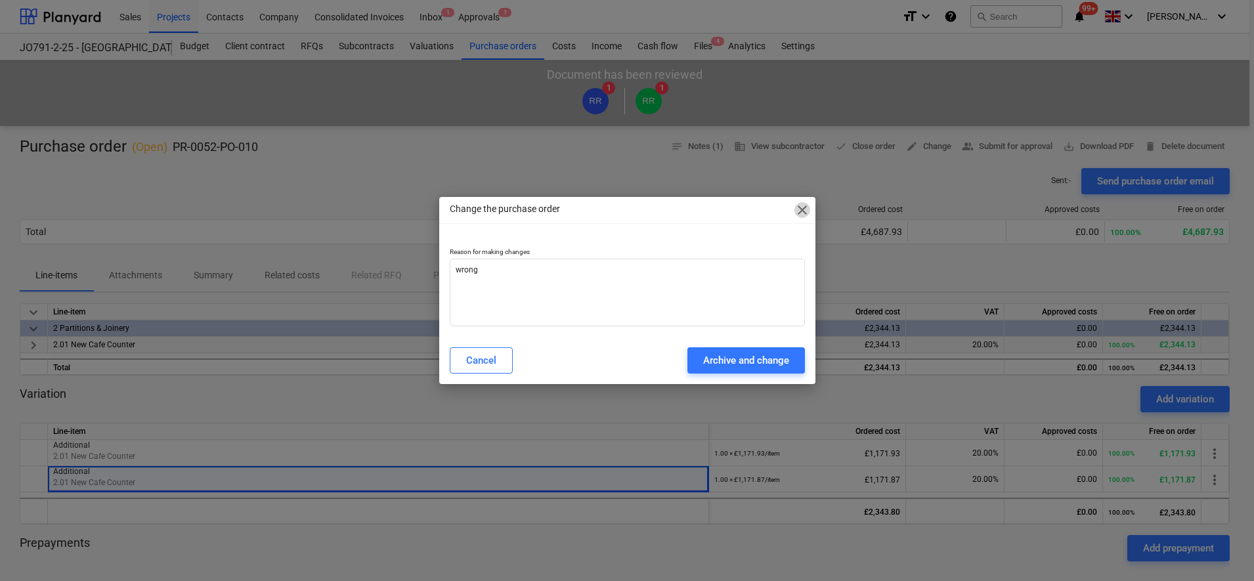
click at [800, 210] on span "close" at bounding box center [803, 210] width 16 height 16
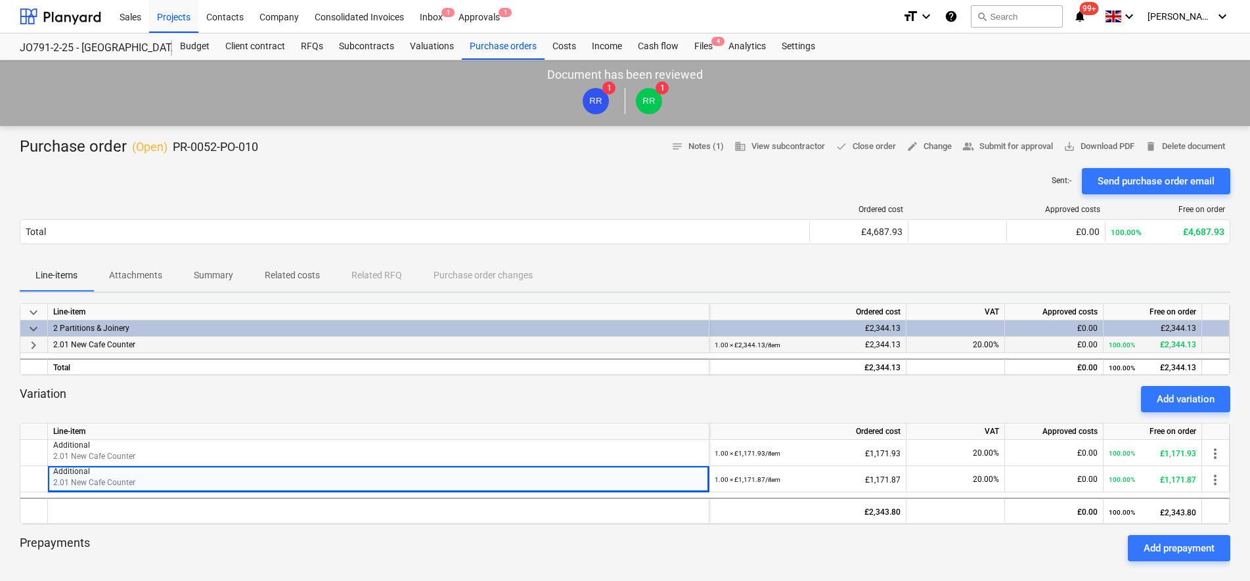
click at [489, 277] on div "Line-items Attachments Summary Related costs Related RFQ Purchase order changes" at bounding box center [625, 276] width 1210 height 32
click at [428, 288] on div "Line-items Attachments Summary Related costs Related RFQ Purchase order changes" at bounding box center [625, 276] width 1210 height 32
click at [407, 247] on div "Ordered cost Approved costs Free on order Total £4,687.93 £0.00 100.00% £4,687.…" at bounding box center [625, 227] width 1210 height 45
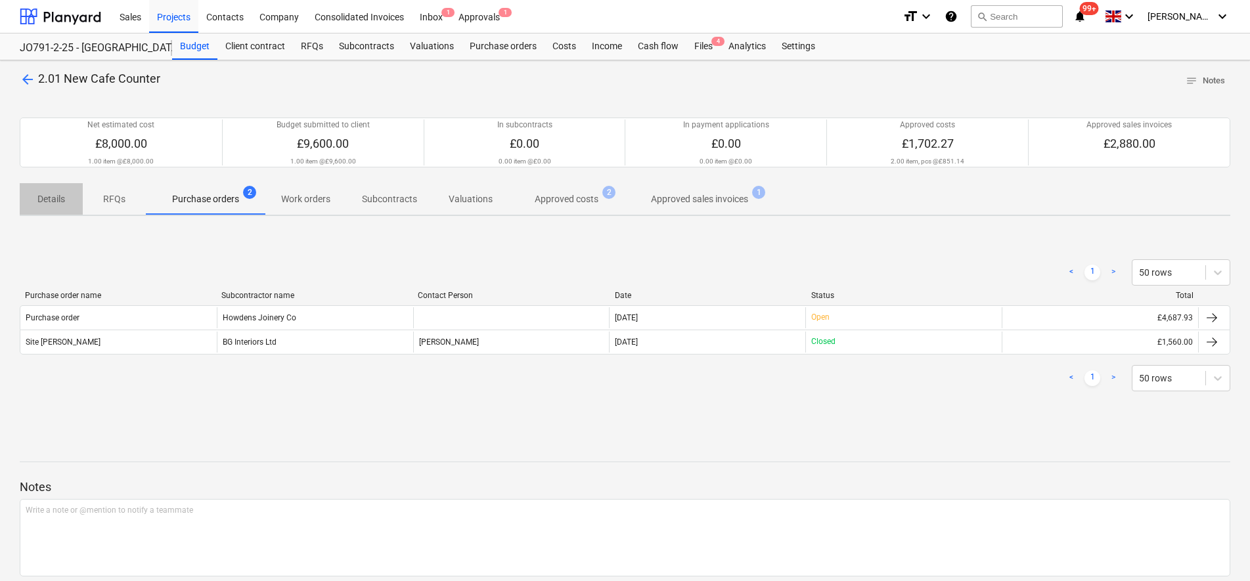
click at [45, 204] on p "Details" at bounding box center [51, 199] width 32 height 14
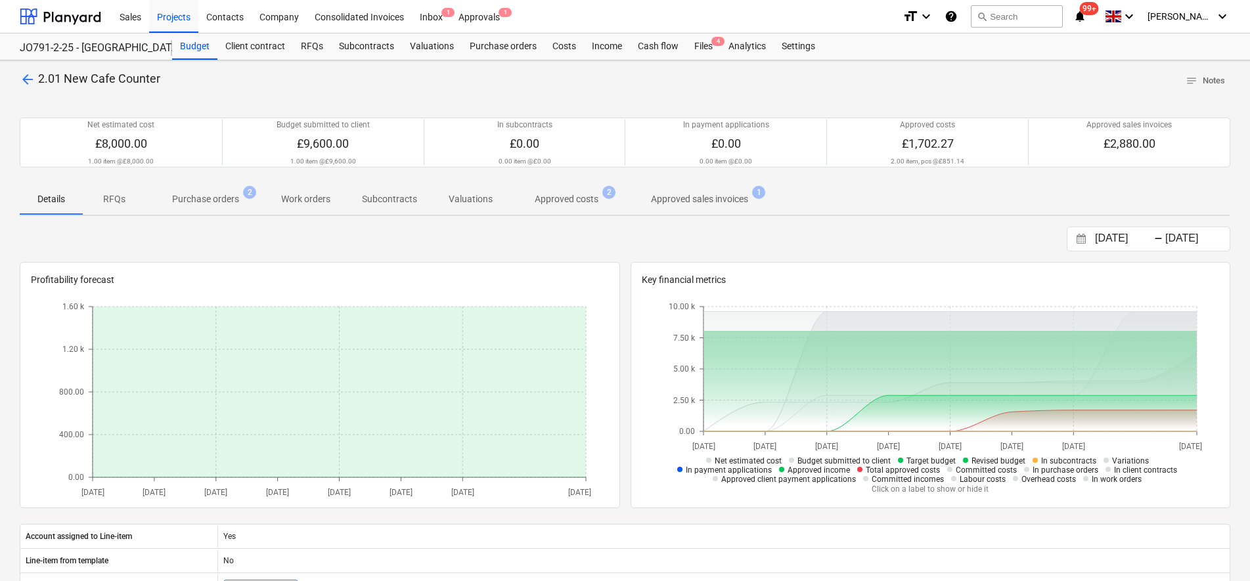
click at [479, 198] on p "Valuations" at bounding box center [471, 199] width 44 height 14
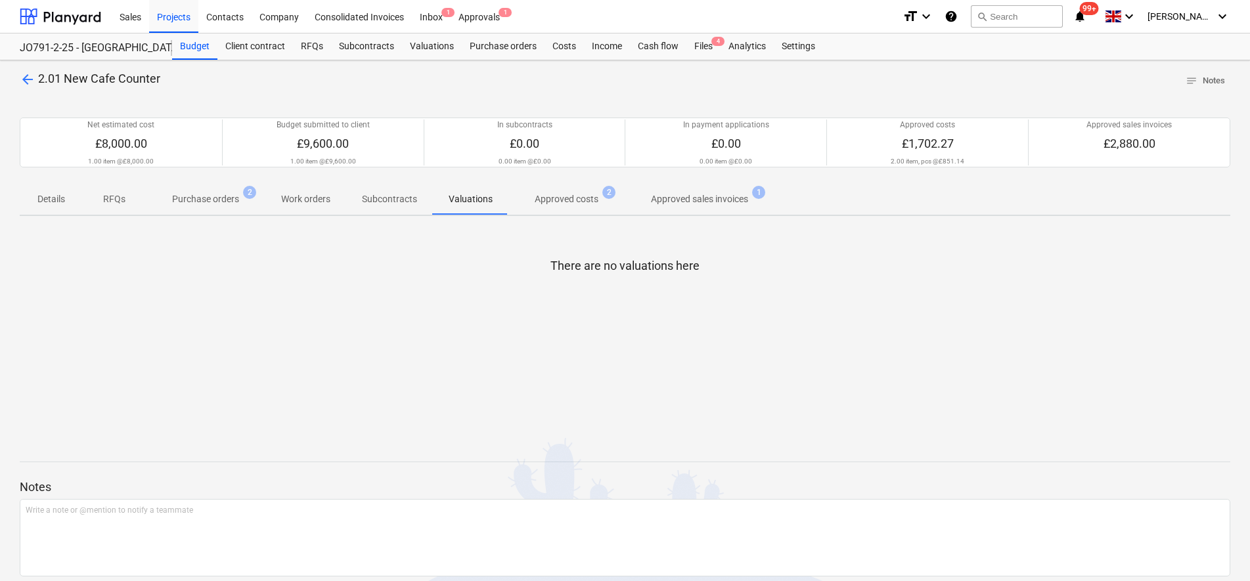
click at [414, 198] on p "Subcontracts" at bounding box center [389, 199] width 55 height 14
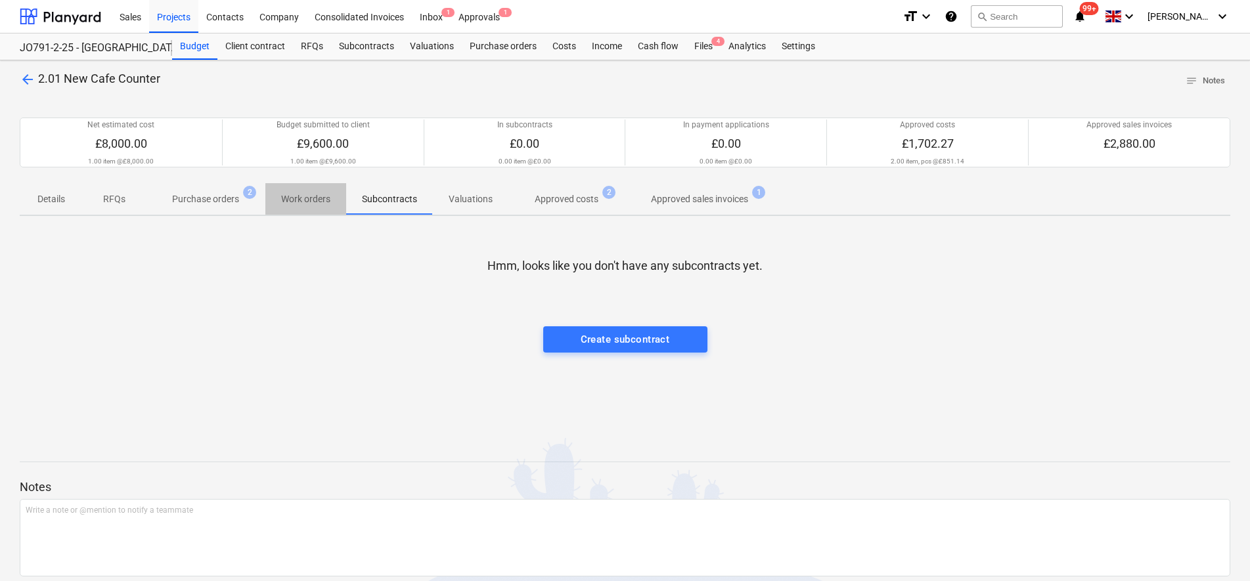
click at [290, 202] on p "Work orders" at bounding box center [305, 199] width 49 height 14
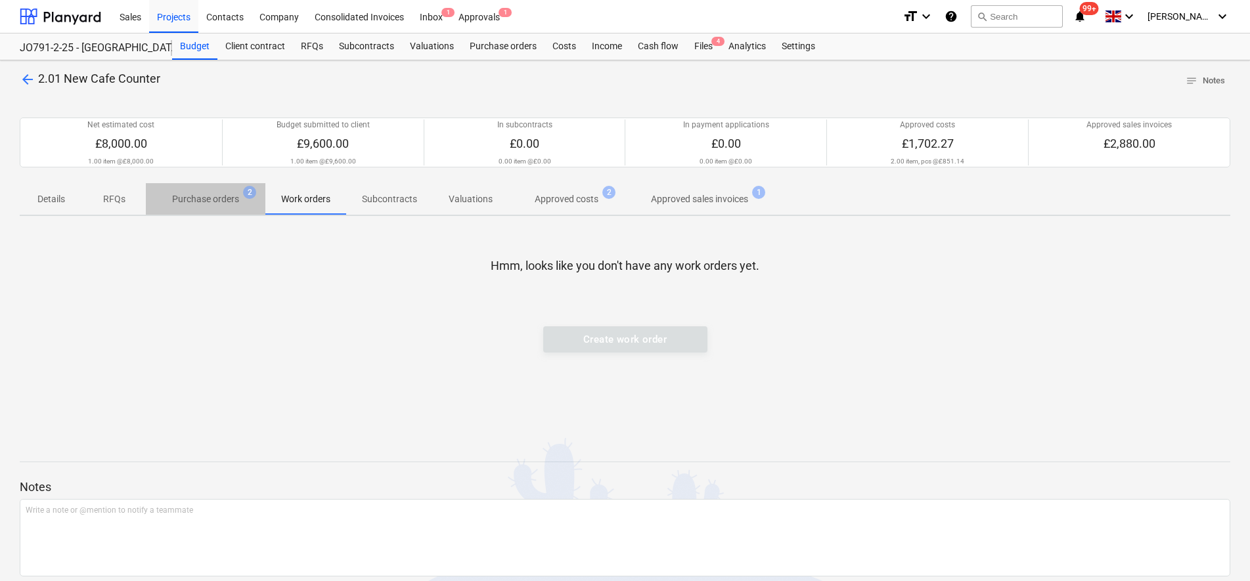
click at [213, 199] on p "Purchase orders" at bounding box center [205, 199] width 67 height 14
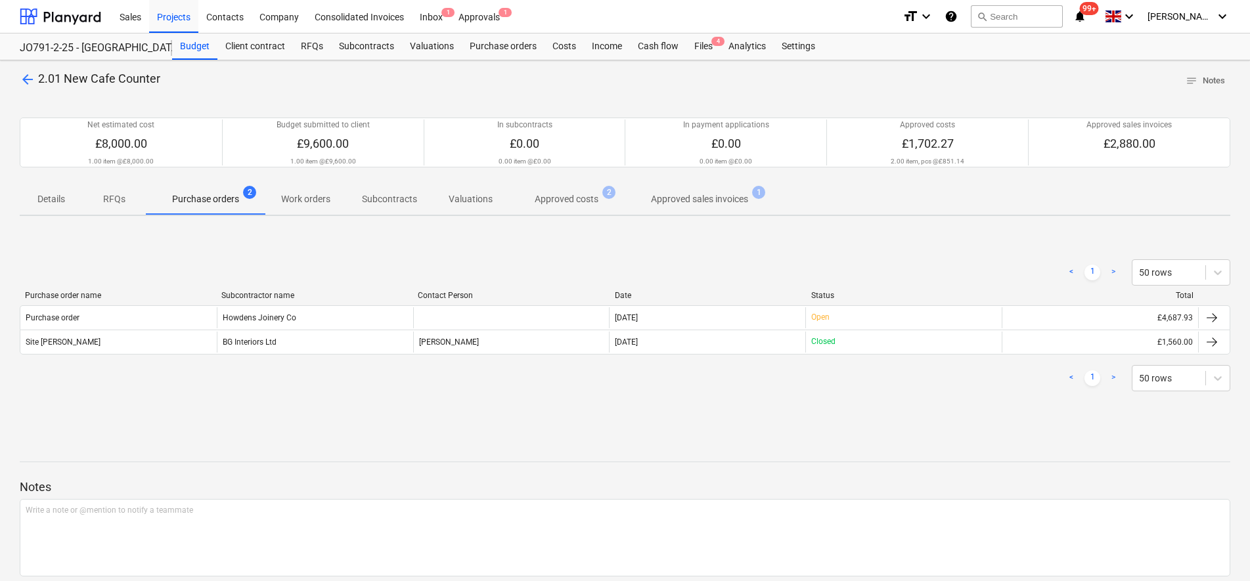
click at [134, 198] on span "RFQs" at bounding box center [114, 199] width 63 height 22
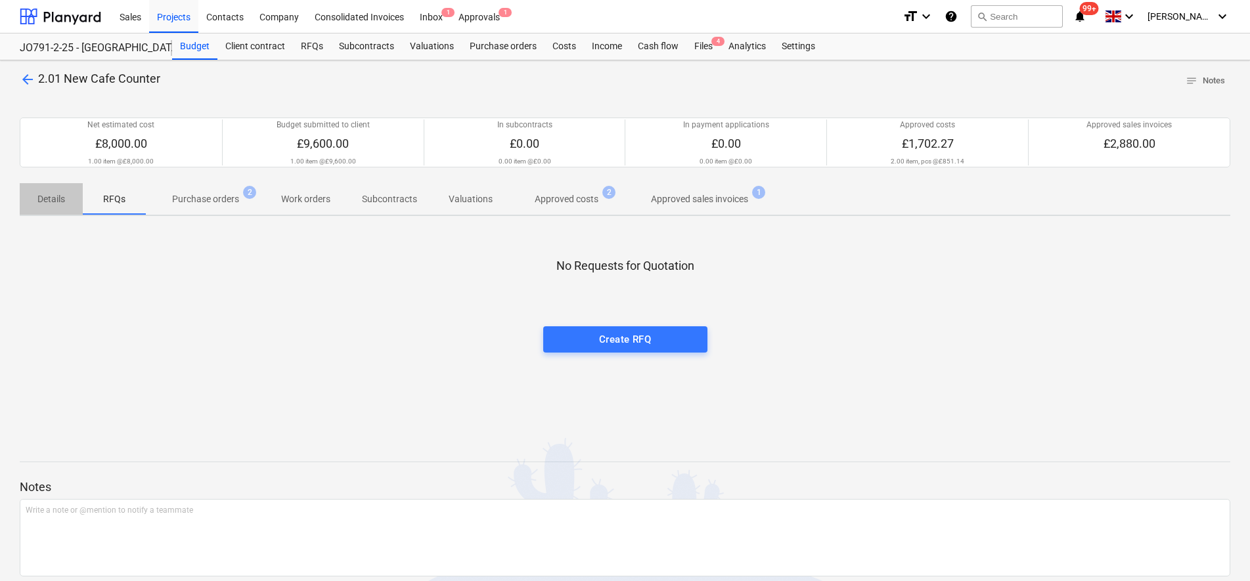
click at [53, 200] on p "Details" at bounding box center [51, 199] width 32 height 14
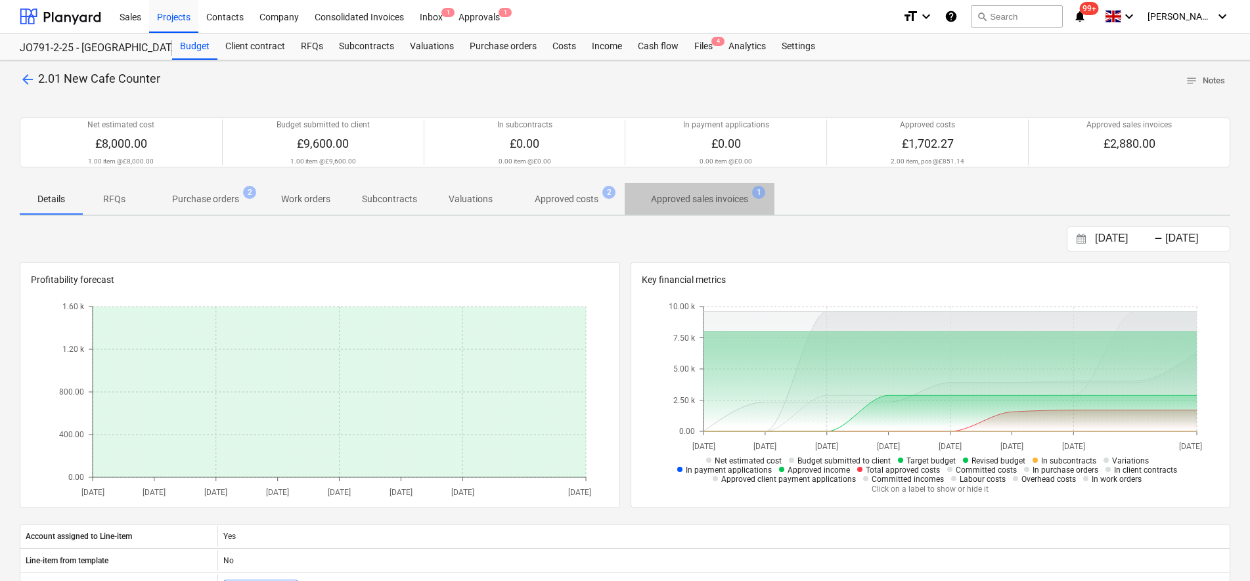
click at [716, 197] on p "Approved sales invoices" at bounding box center [699, 199] width 97 height 14
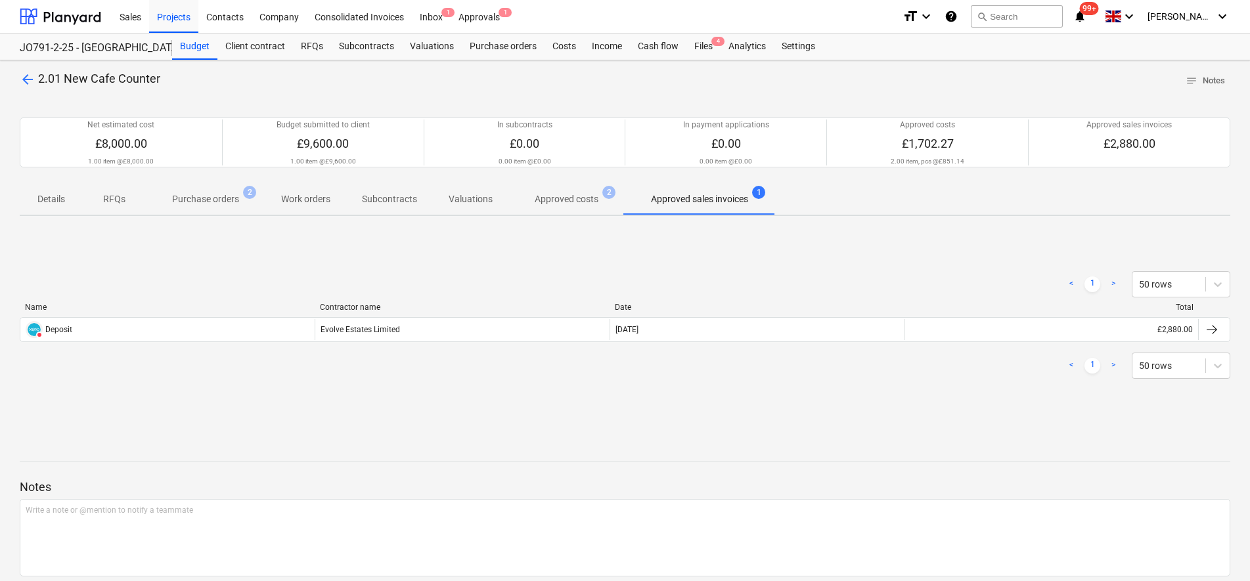
click at [580, 209] on span "Approved costs 2" at bounding box center [566, 199] width 116 height 24
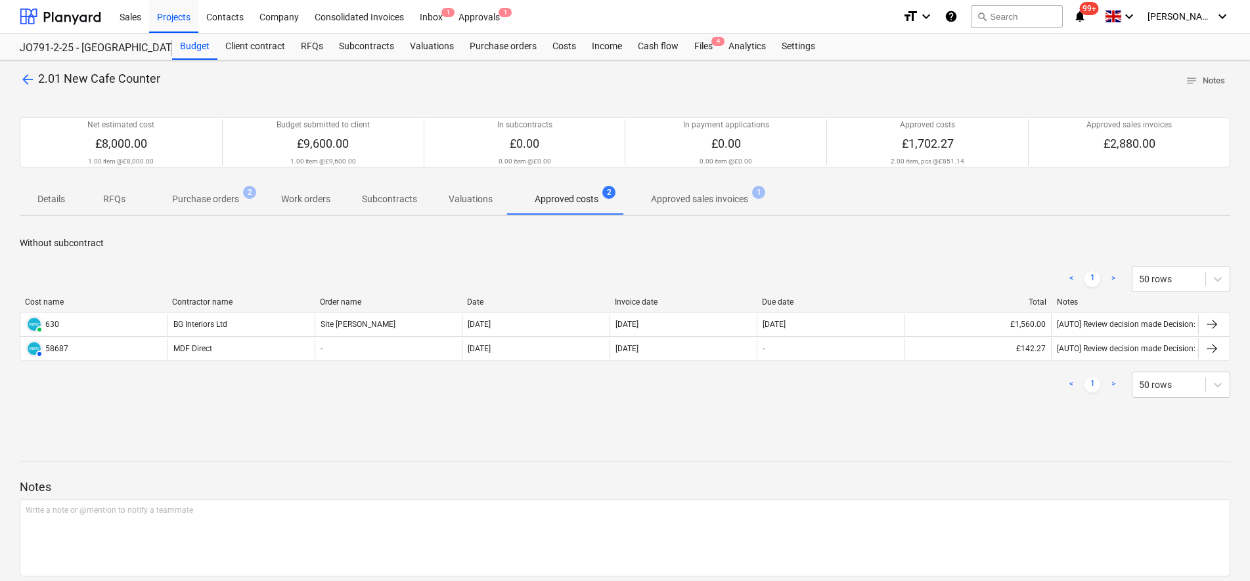
click at [243, 201] on span "Purchase orders 2" at bounding box center [206, 199] width 88 height 14
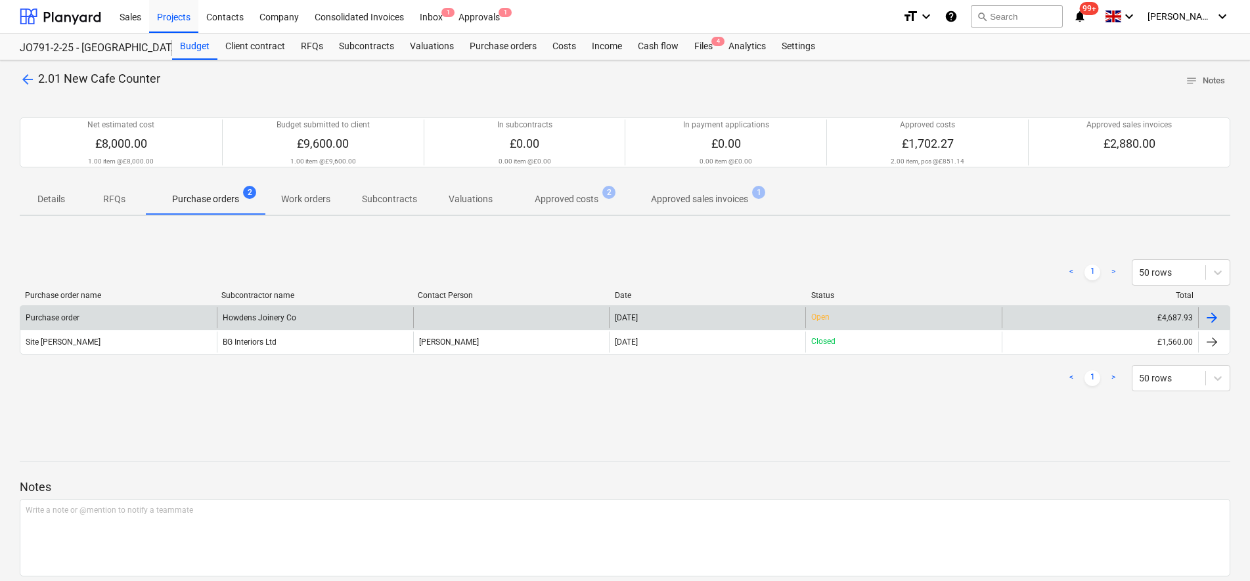
click at [274, 320] on div "Howdens Joinery Co" at bounding box center [315, 317] width 196 height 21
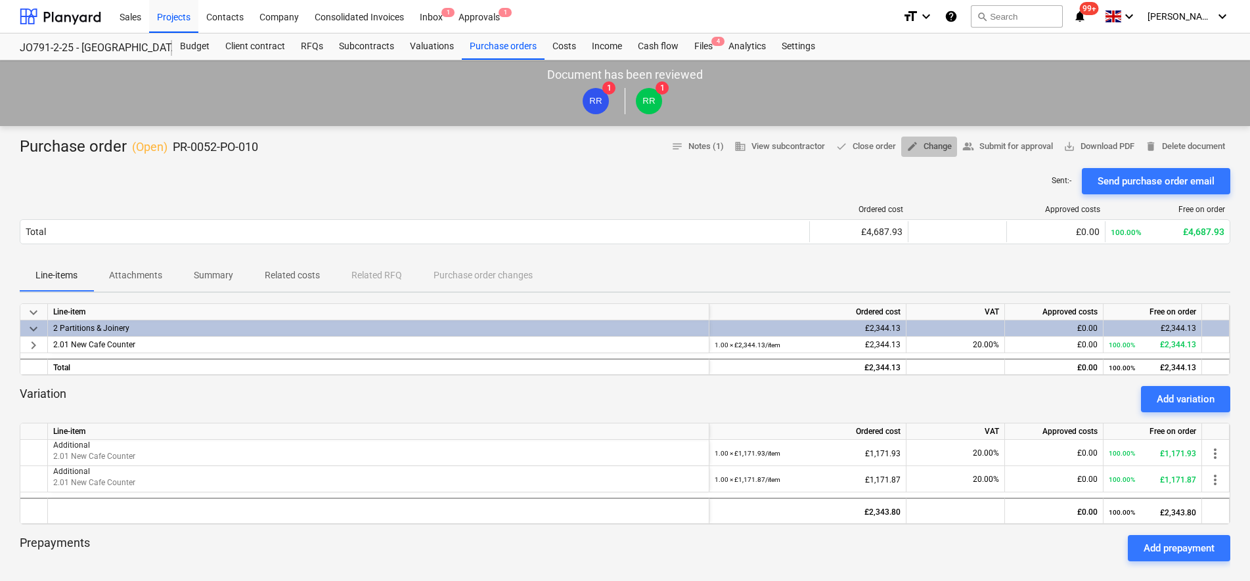
click at [930, 154] on span "edit Change" at bounding box center [928, 146] width 45 height 15
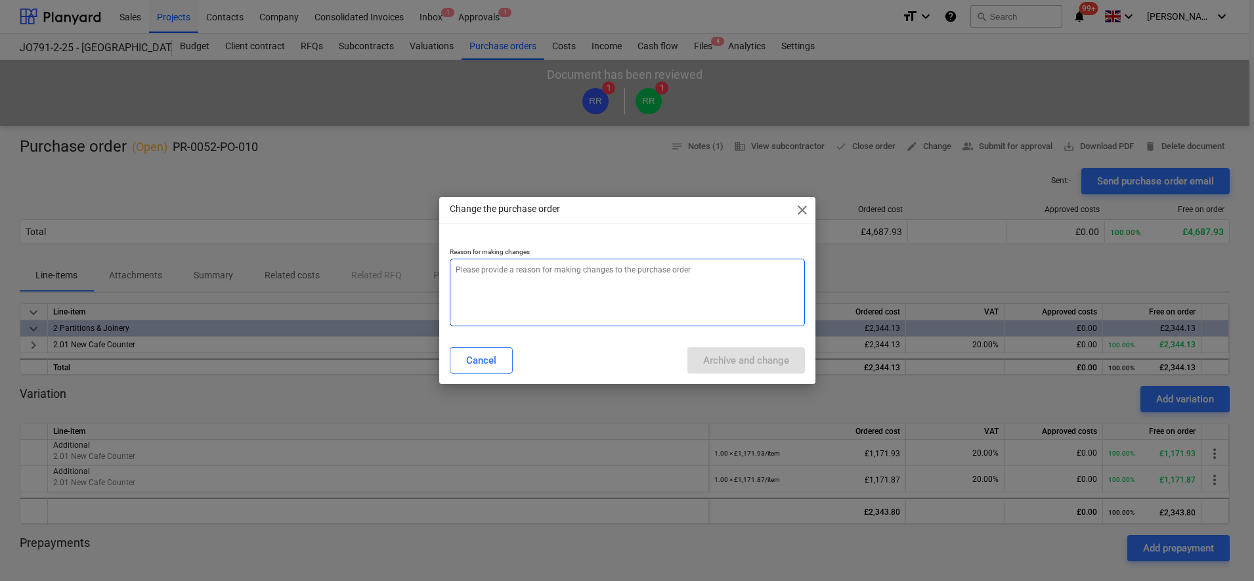
click at [615, 265] on textarea at bounding box center [627, 293] width 355 height 68
type textarea "x"
type textarea "w"
type textarea "x"
type textarea "wr"
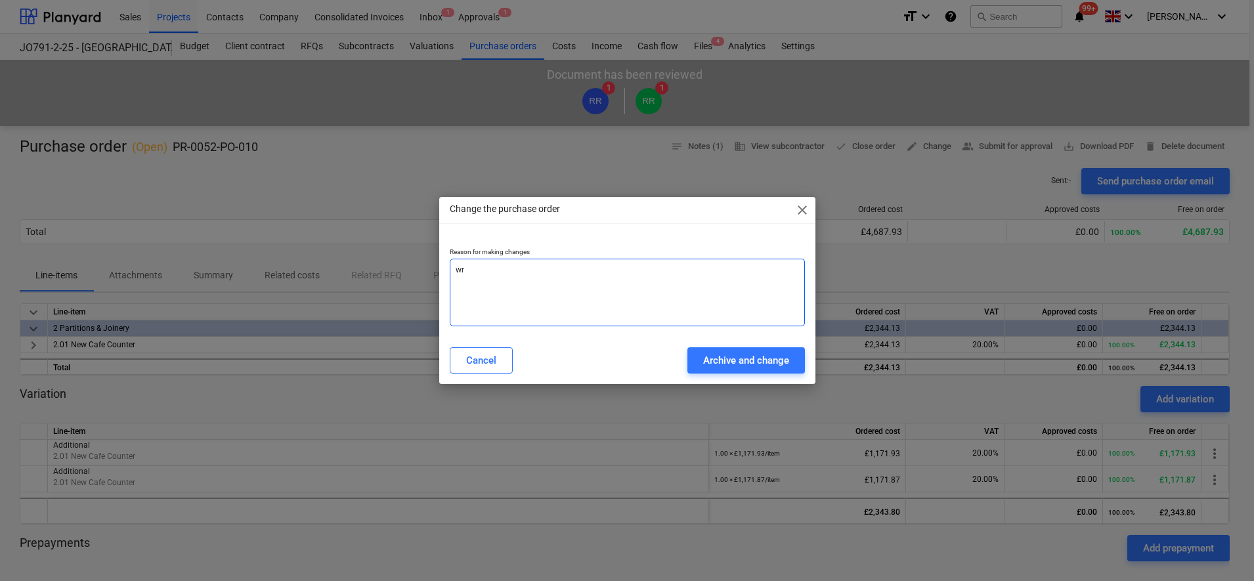
type textarea "x"
type textarea "wro"
type textarea "x"
type textarea "wron"
type textarea "x"
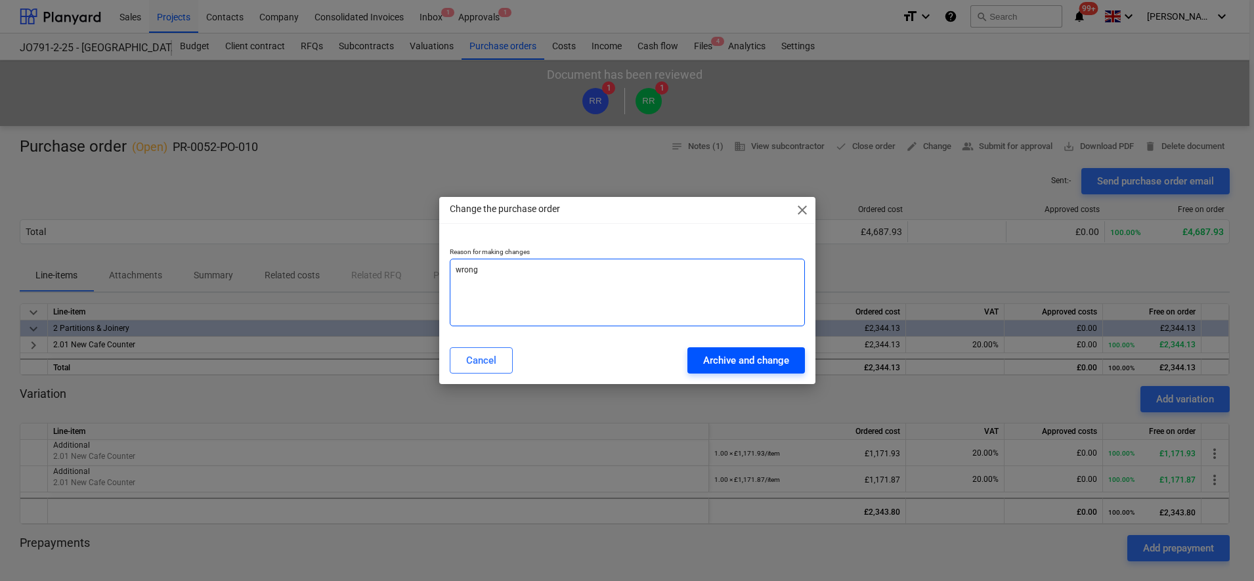
type textarea "wrong"
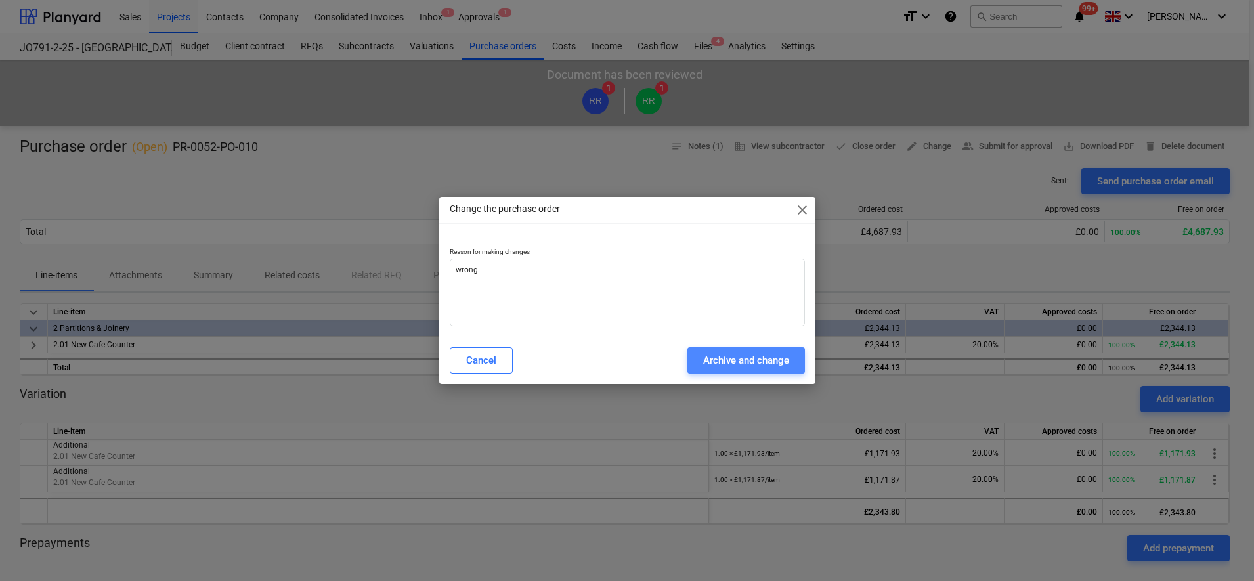
click at [742, 359] on div "Archive and change" at bounding box center [746, 360] width 86 height 17
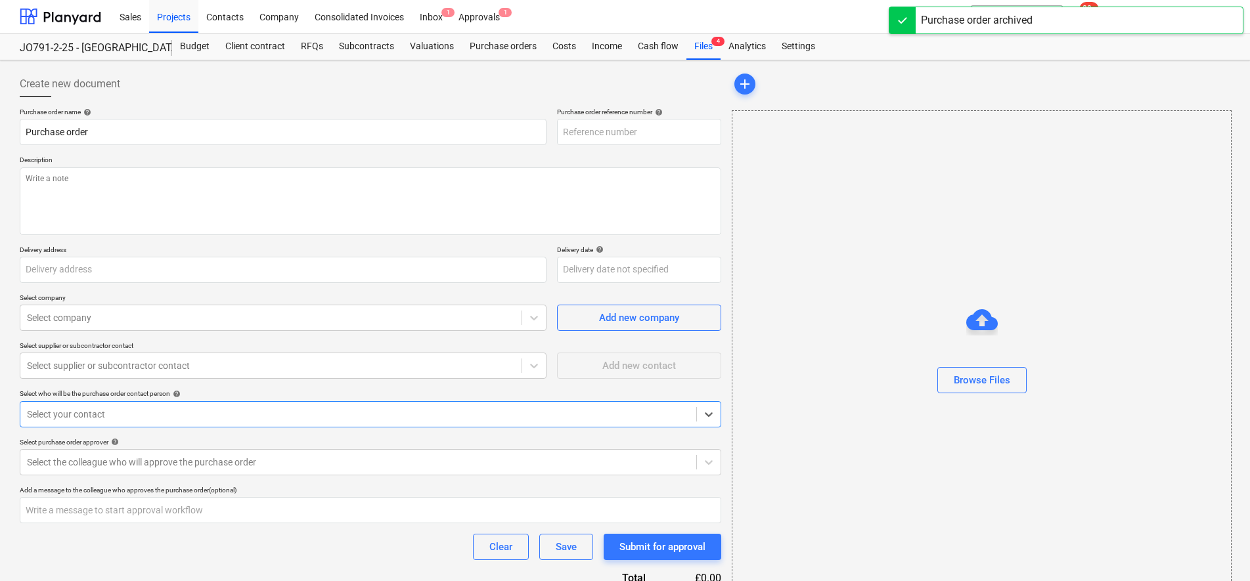
type textarea "x"
type input "PR-0052-PO-010"
type textarea "as per F80/[PHONE_NUMBER] Please call [PERSON_NAME] on [PHONE_NUMBER] for deliv…"
type input "[STREET_ADDRESS]"
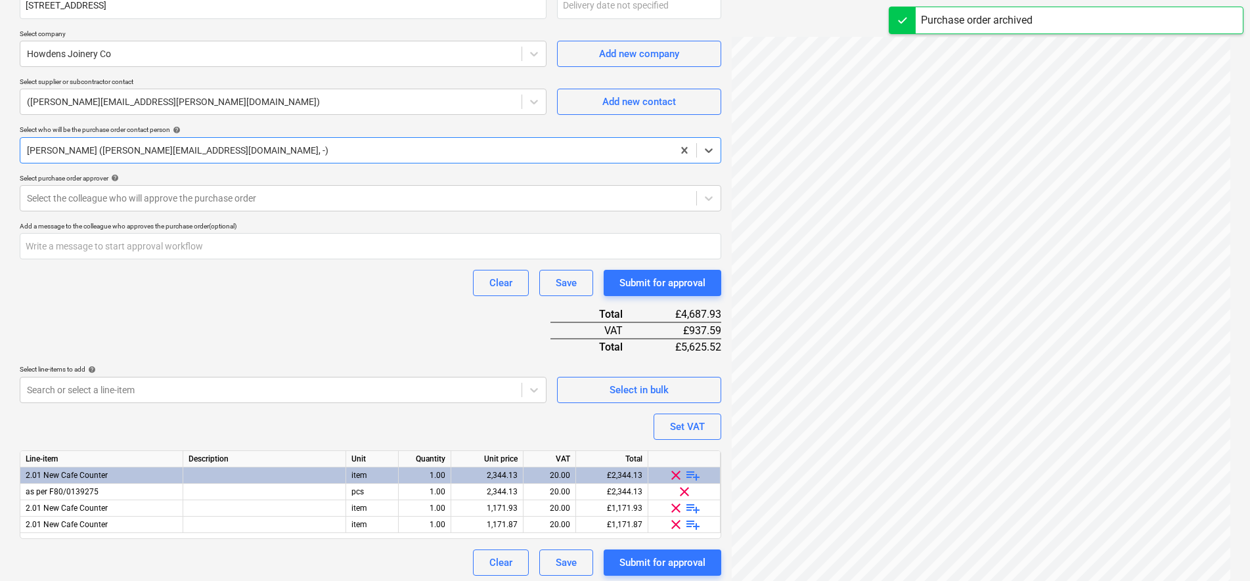
scroll to position [269, 0]
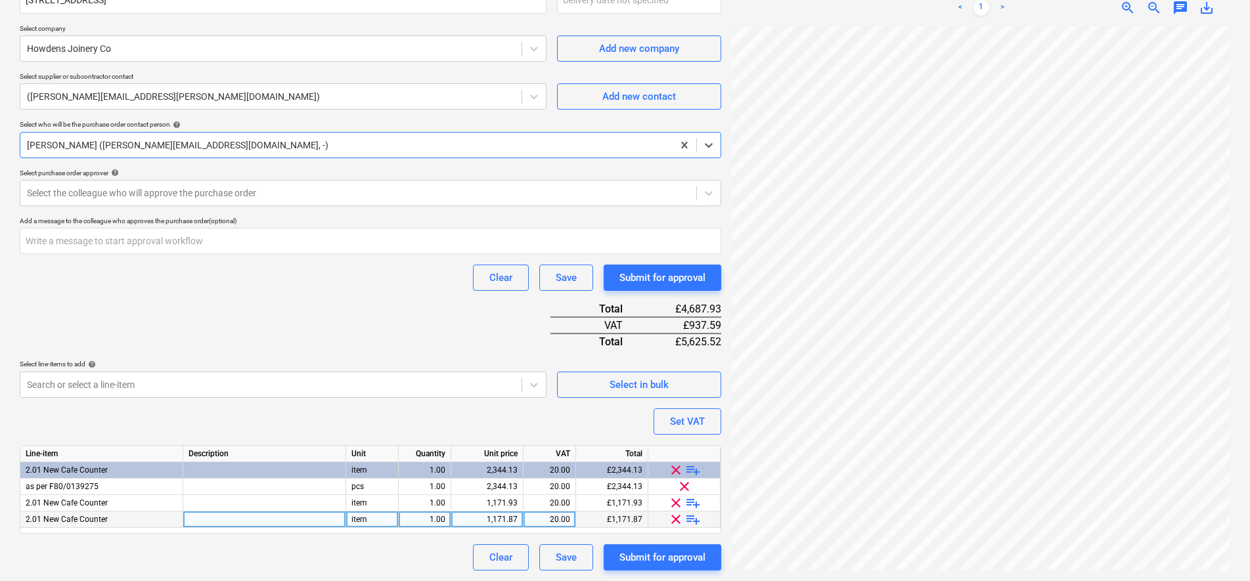
click at [676, 516] on span "clear" at bounding box center [676, 520] width 16 height 16
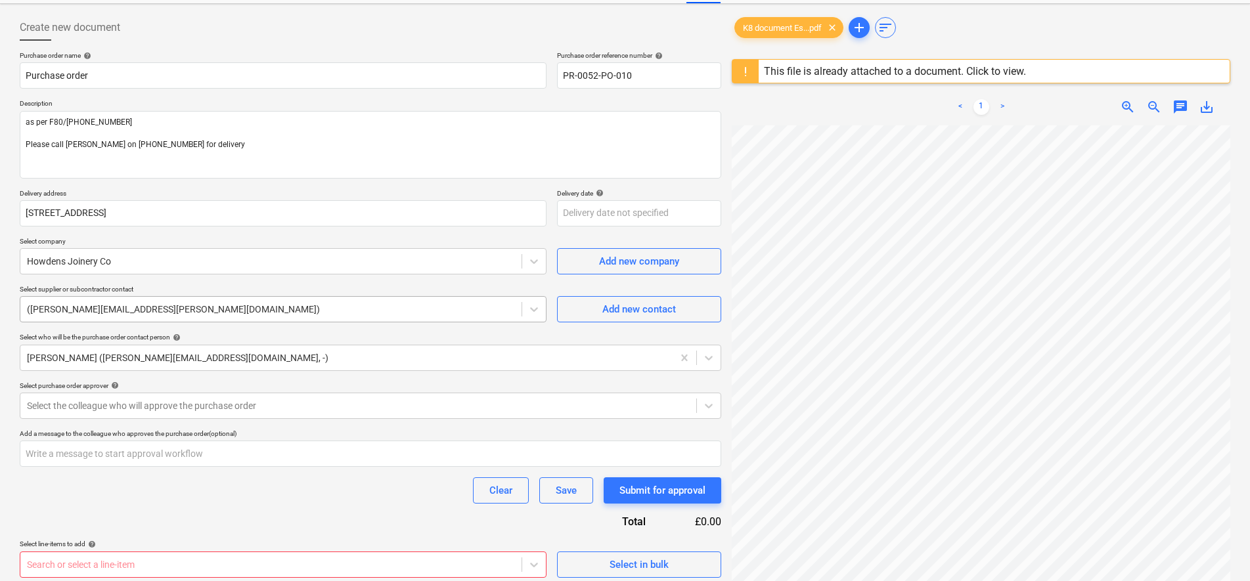
scroll to position [0, 0]
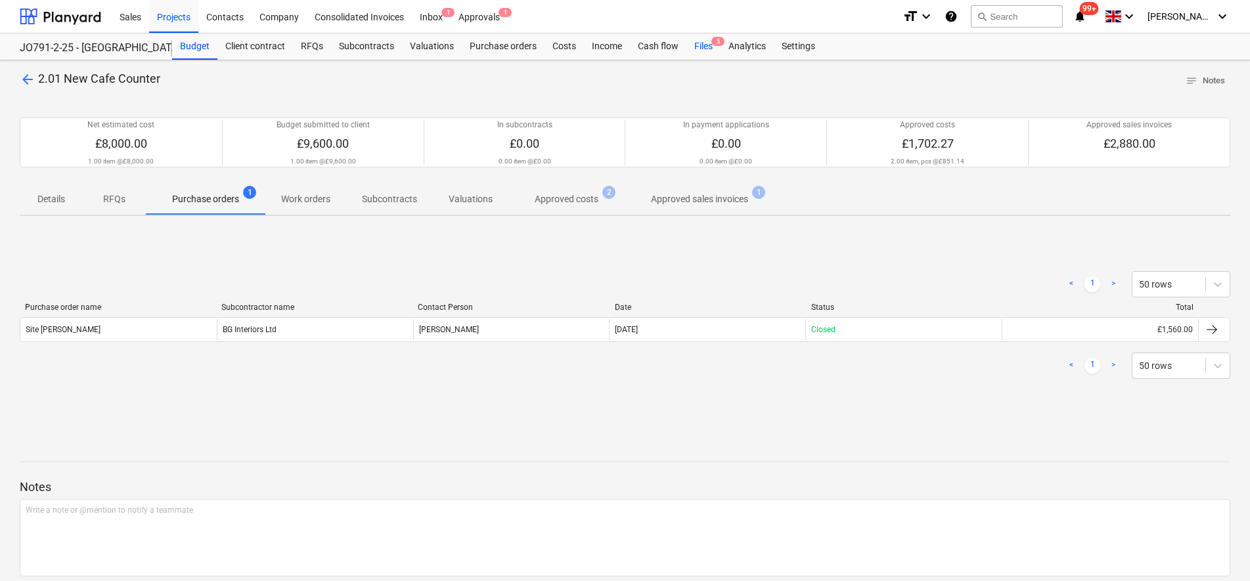
click at [693, 49] on div "Files 5" at bounding box center [703, 46] width 34 height 26
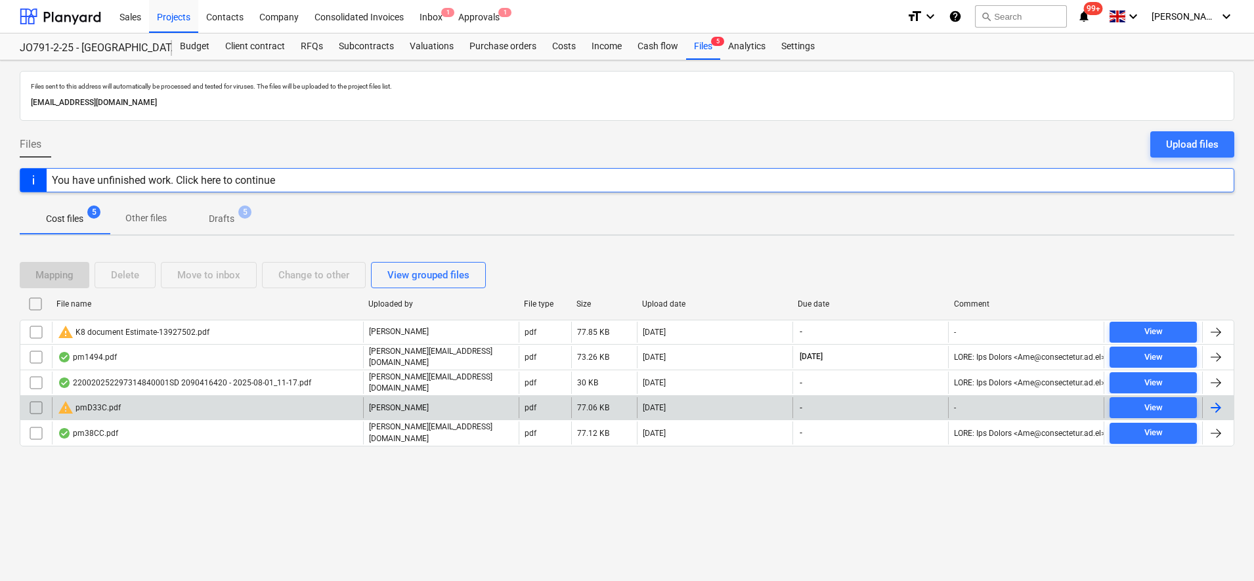
click at [123, 400] on div "warning pmD33C.pdf" at bounding box center [207, 407] width 311 height 21
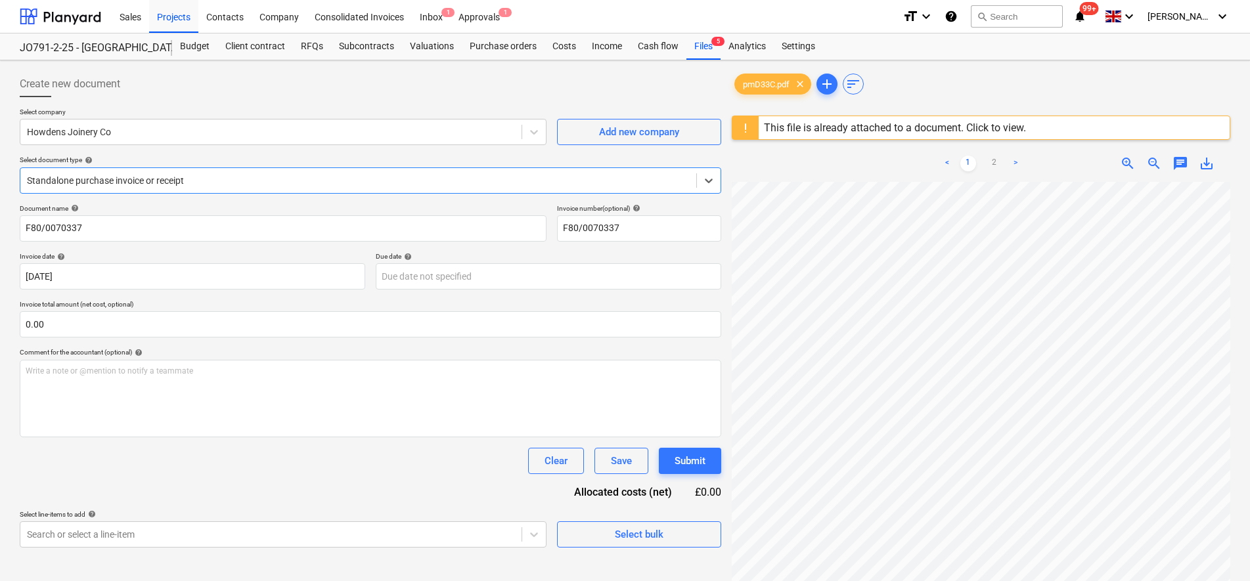
scroll to position [295, 95]
click at [997, 158] on link "2" at bounding box center [994, 164] width 16 height 16
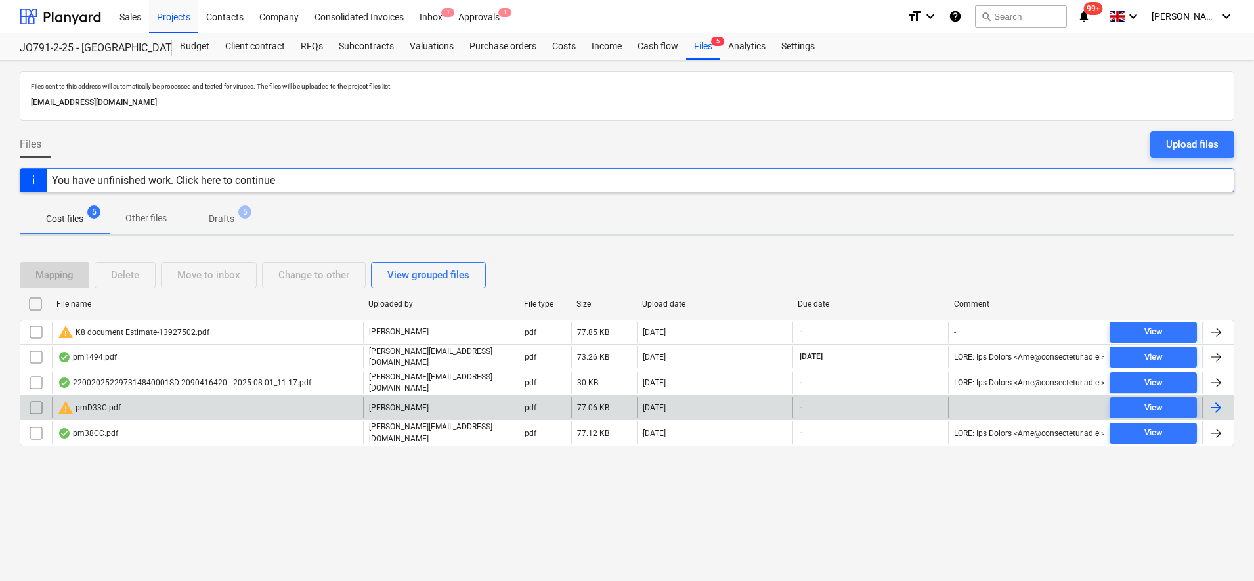
click at [92, 400] on div "warning pmD33C.pdf" at bounding box center [89, 408] width 63 height 16
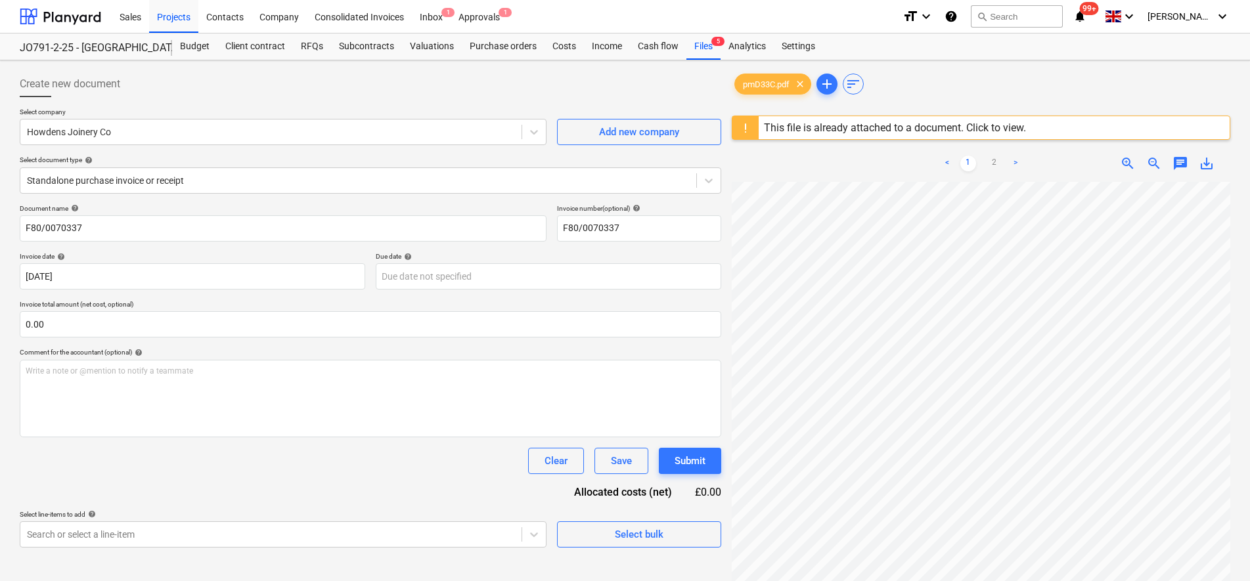
click at [811, 127] on div "This file is already attached to a document. Click to view." at bounding box center [895, 127] width 262 height 12
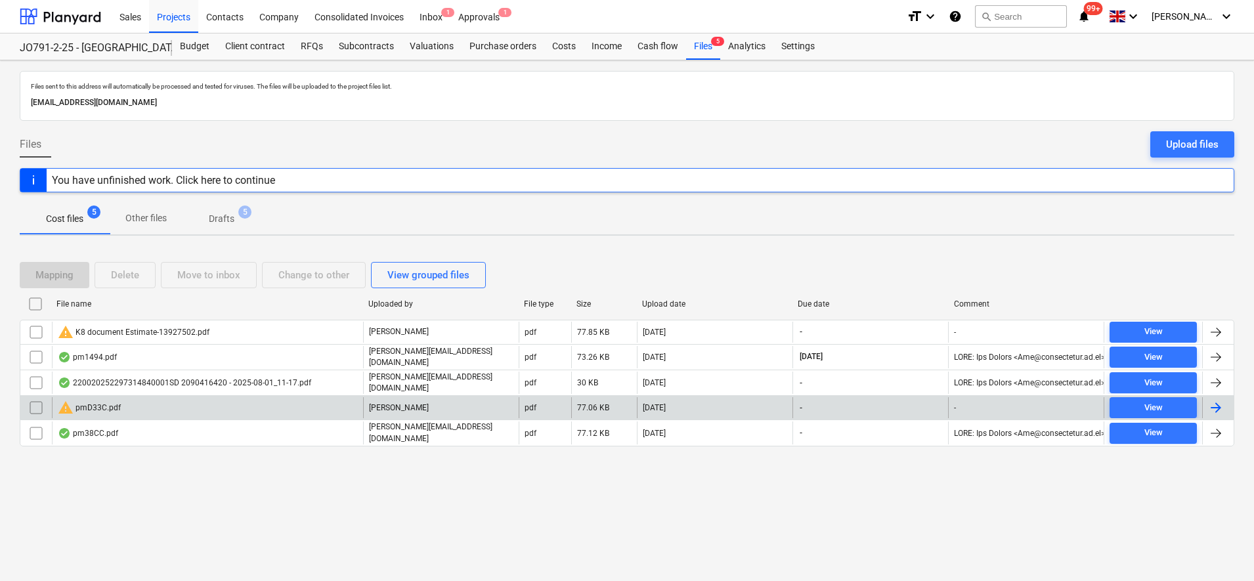
click at [40, 405] on input "checkbox" at bounding box center [36, 407] width 21 height 21
click at [219, 227] on span "Drafts 5" at bounding box center [222, 219] width 78 height 24
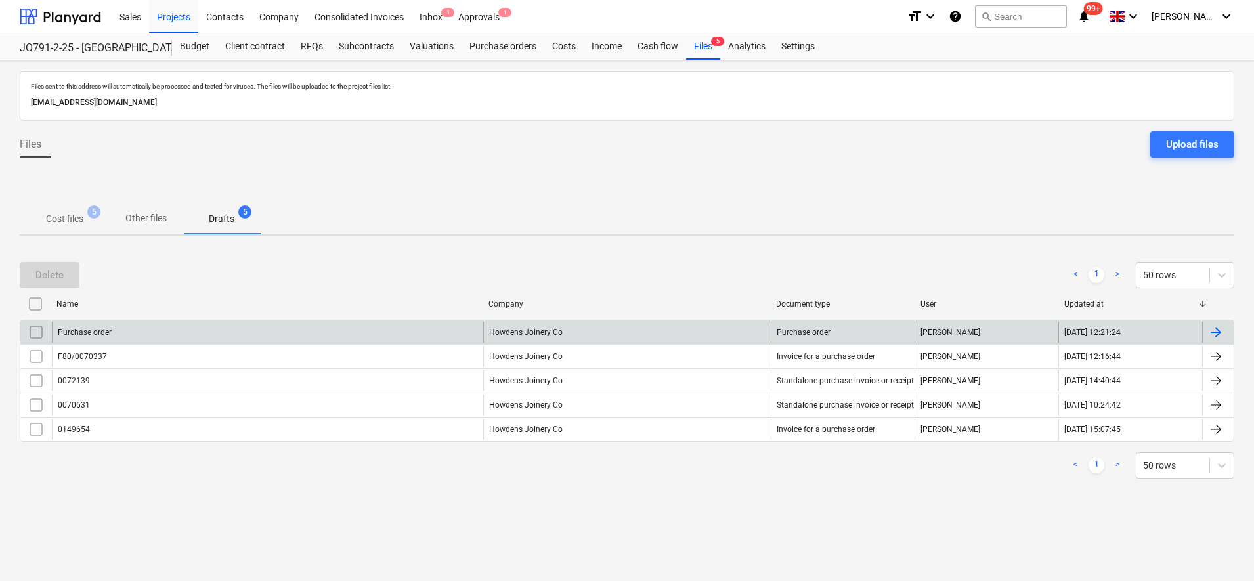
click at [567, 334] on div "Howdens Joinery Co" at bounding box center [627, 332] width 288 height 21
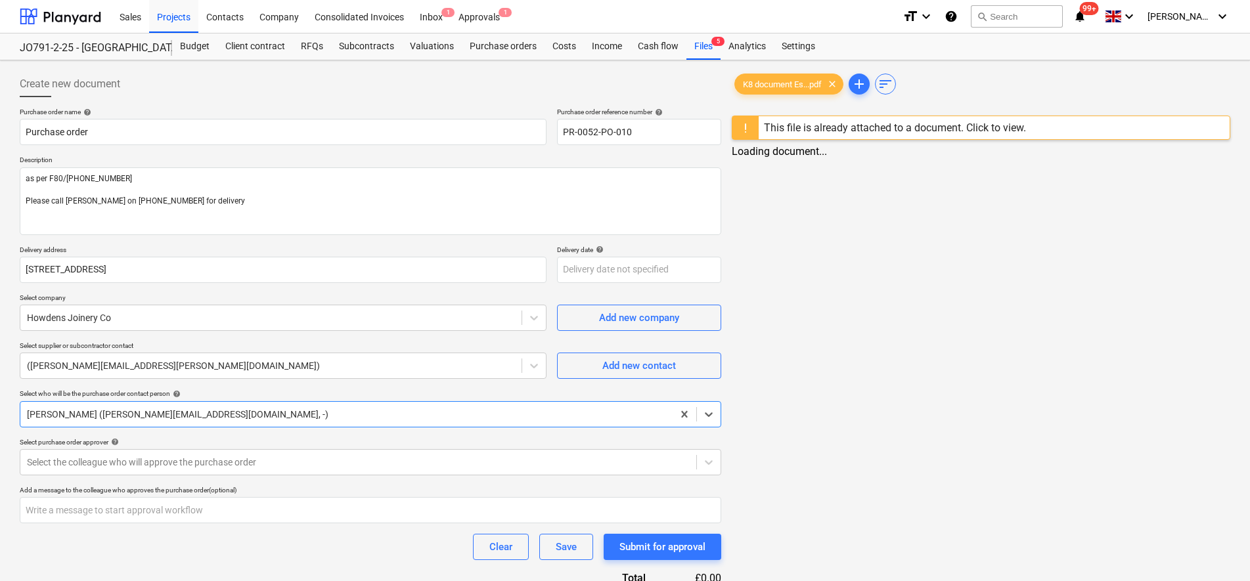
type textarea "x"
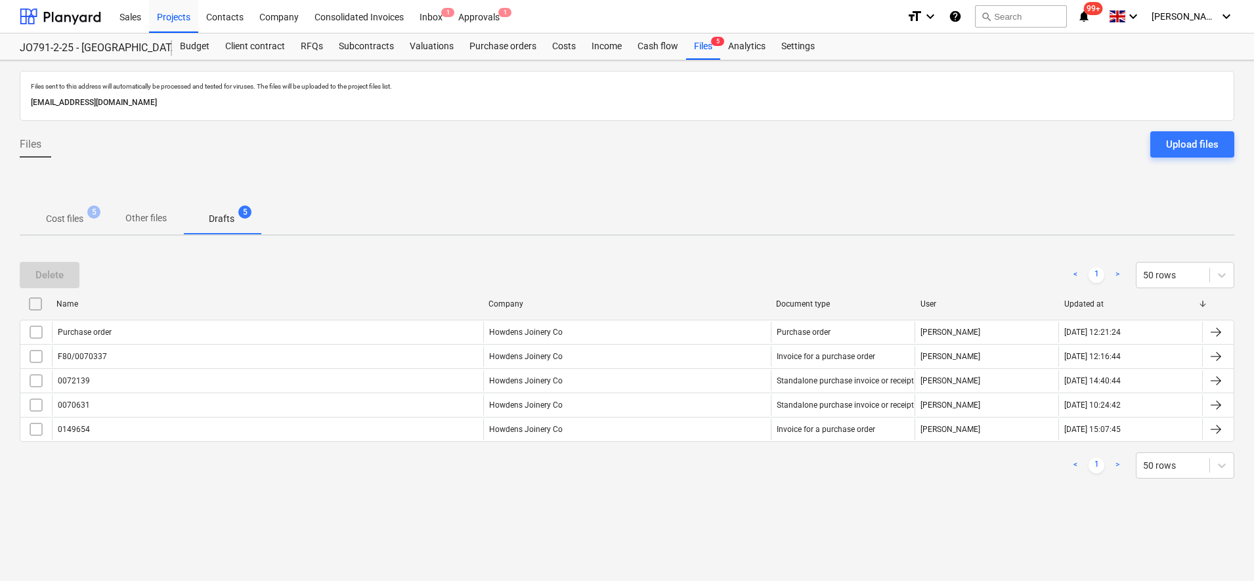
click at [53, 219] on p "Cost files" at bounding box center [64, 219] width 37 height 14
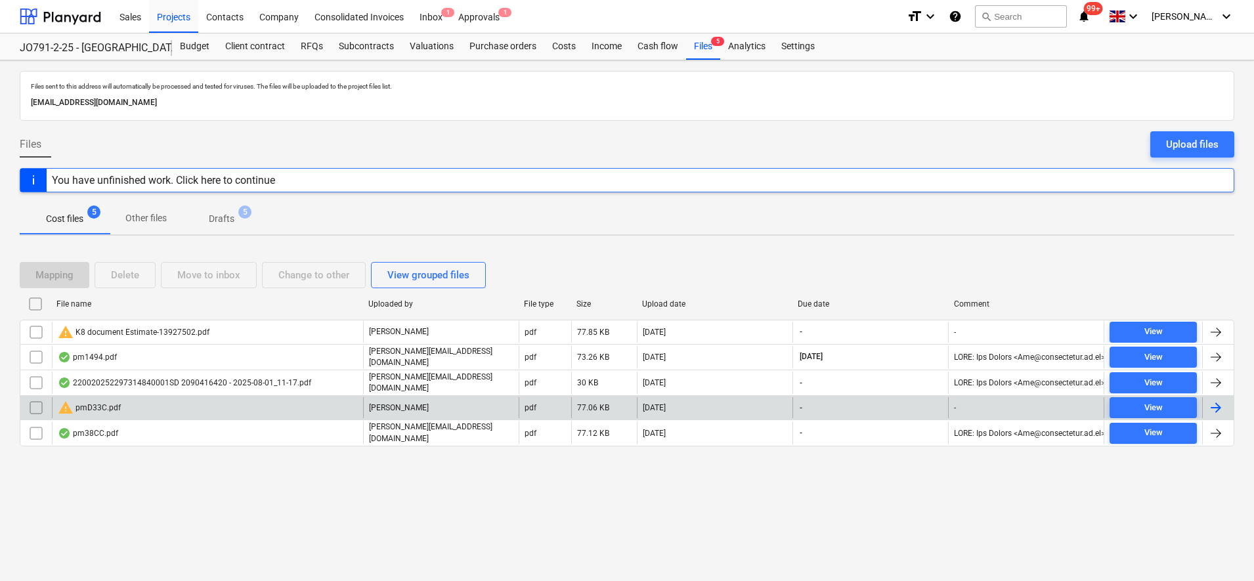
click at [116, 408] on div "warning pmD33C.pdf" at bounding box center [89, 408] width 63 height 16
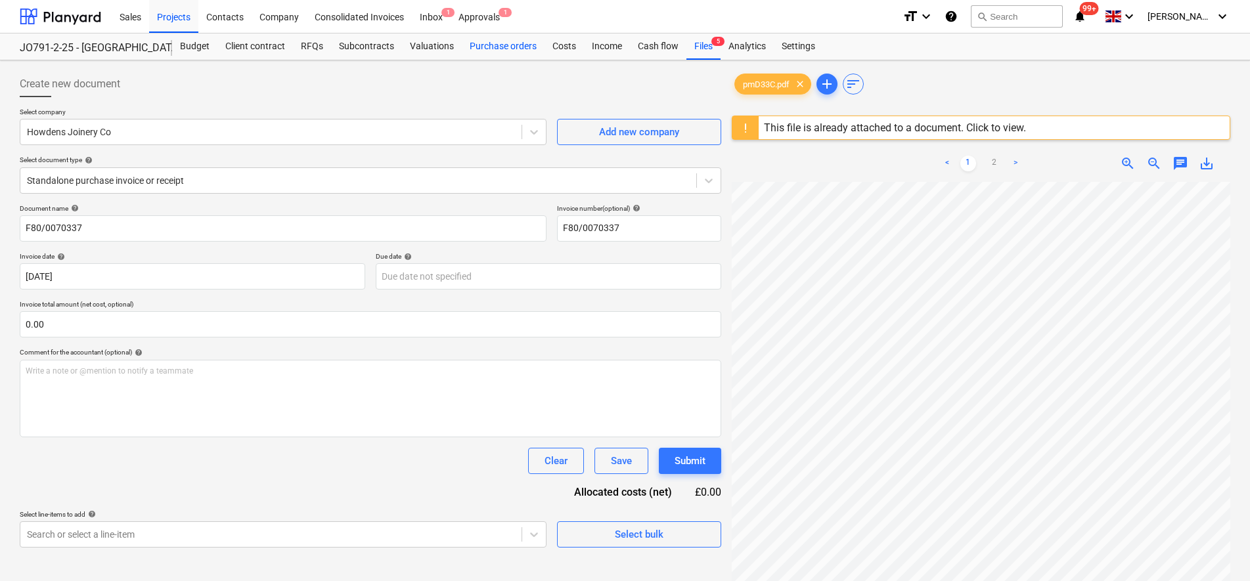
click at [505, 50] on div "Purchase orders" at bounding box center [503, 46] width 83 height 26
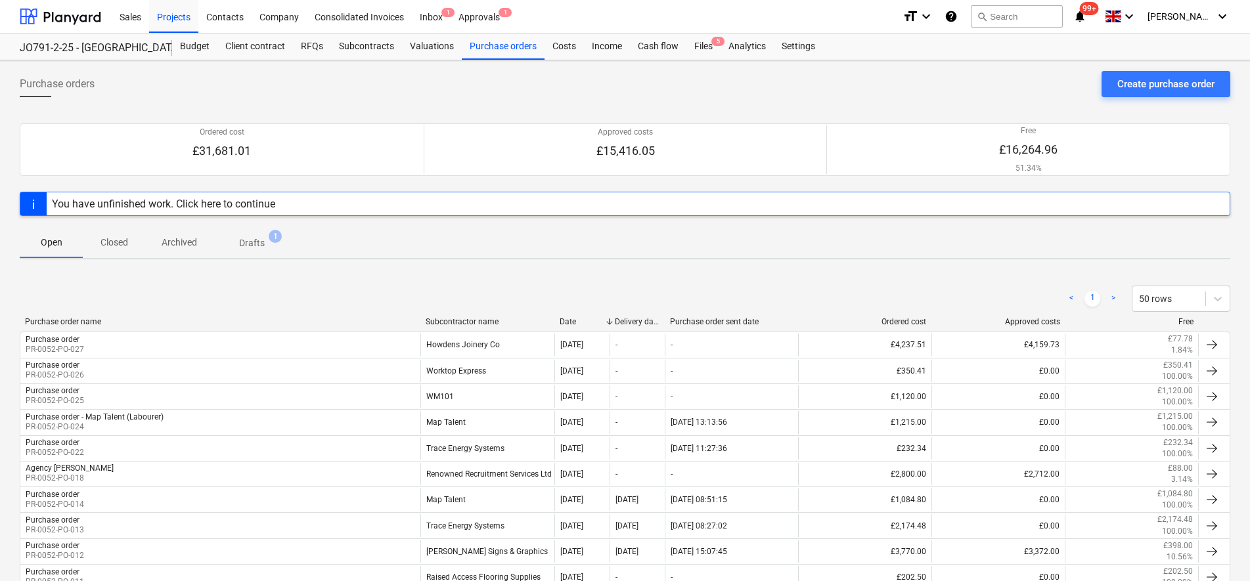
click at [174, 236] on p "Archived" at bounding box center [179, 243] width 35 height 14
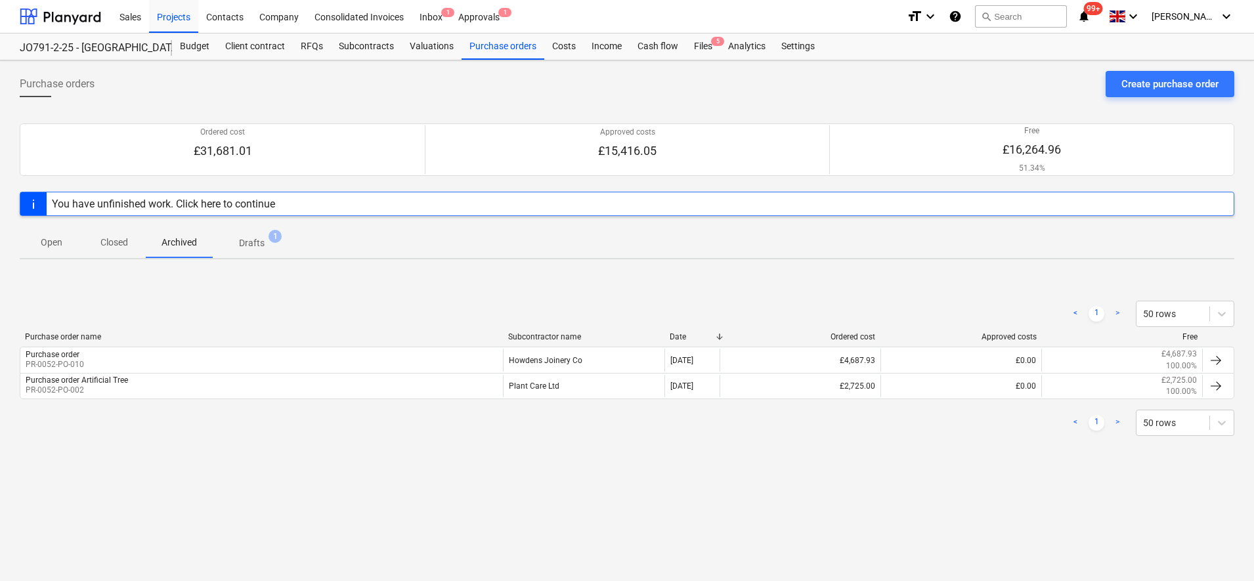
click at [56, 238] on p "Open" at bounding box center [51, 243] width 32 height 14
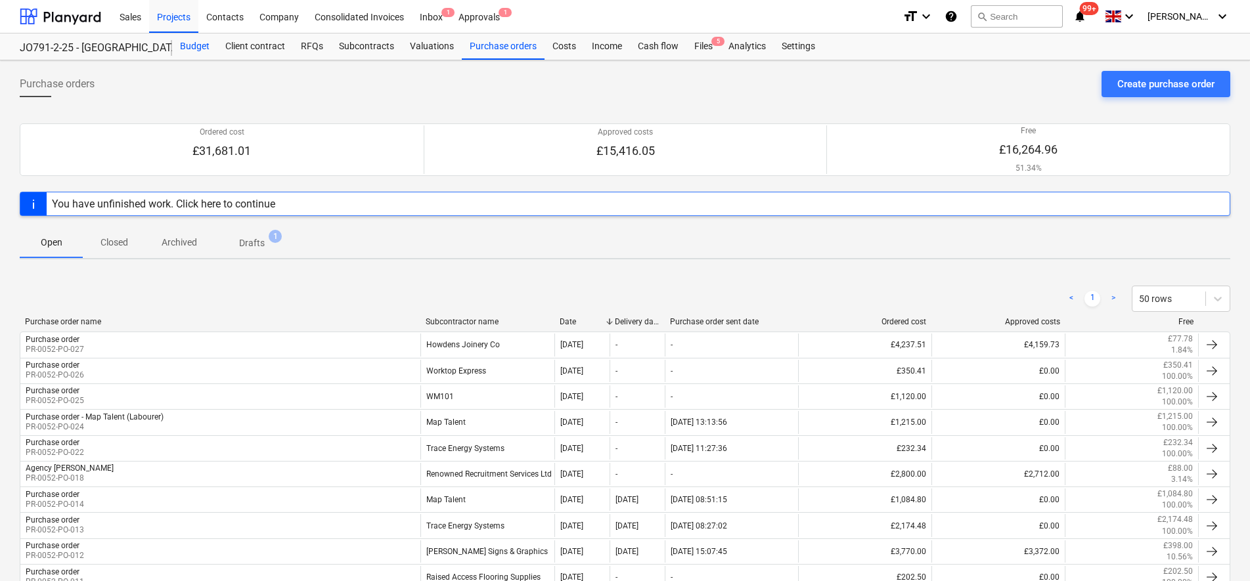
click at [196, 49] on div "Budget" at bounding box center [194, 46] width 45 height 26
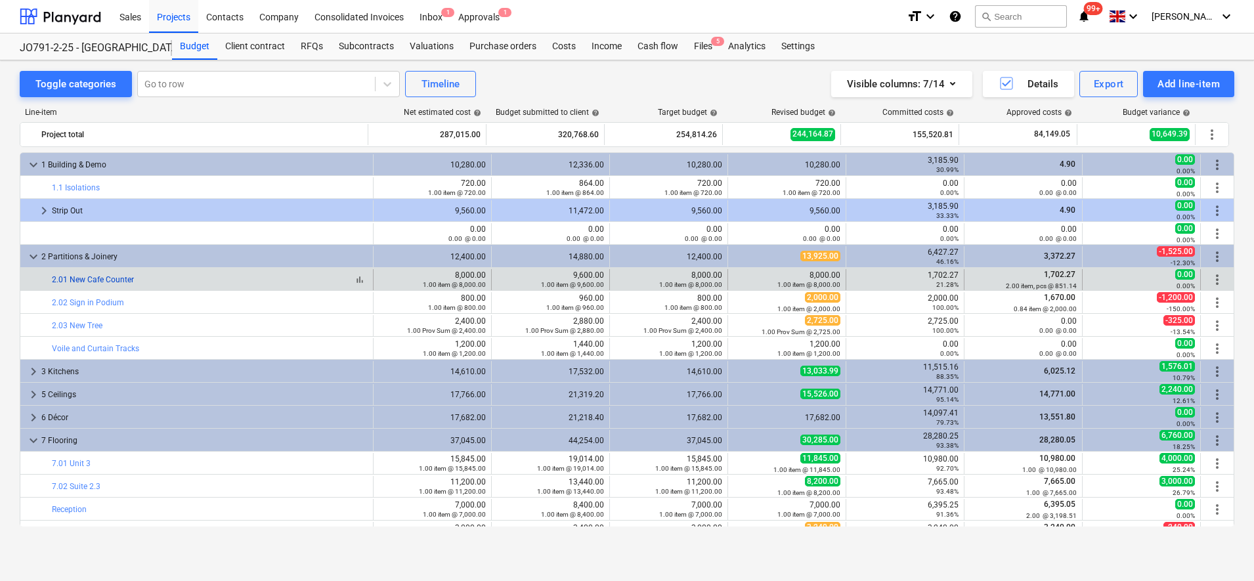
click at [97, 281] on link "2.01 New Cafe Counter" at bounding box center [93, 279] width 82 height 9
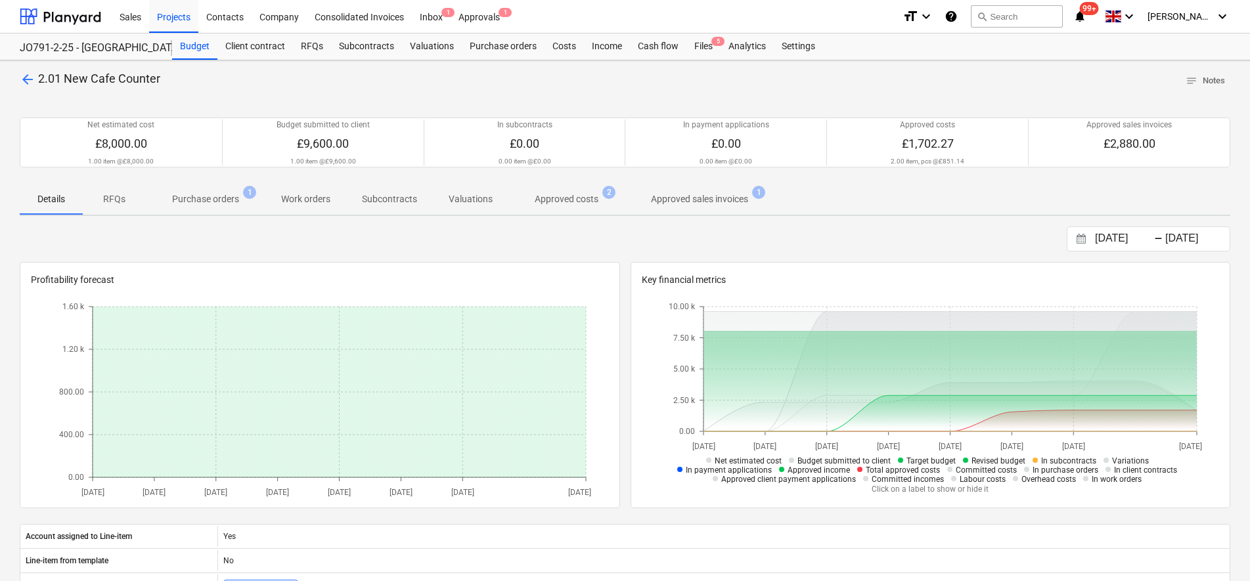
click at [192, 193] on p "Purchase orders" at bounding box center [205, 199] width 67 height 14
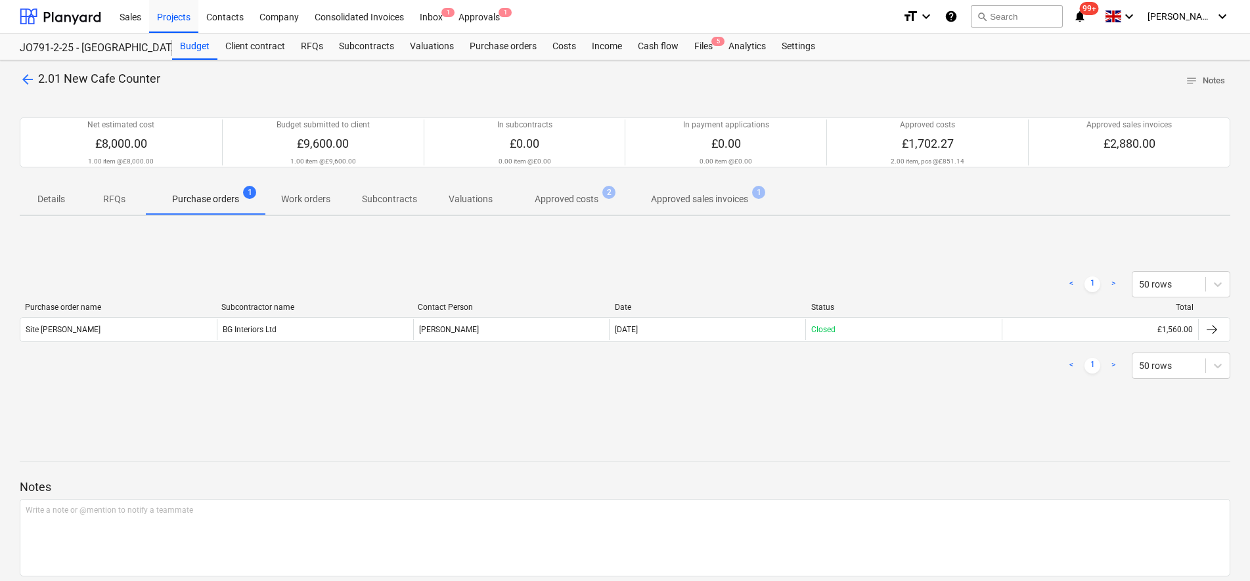
click at [54, 196] on p "Details" at bounding box center [51, 199] width 32 height 14
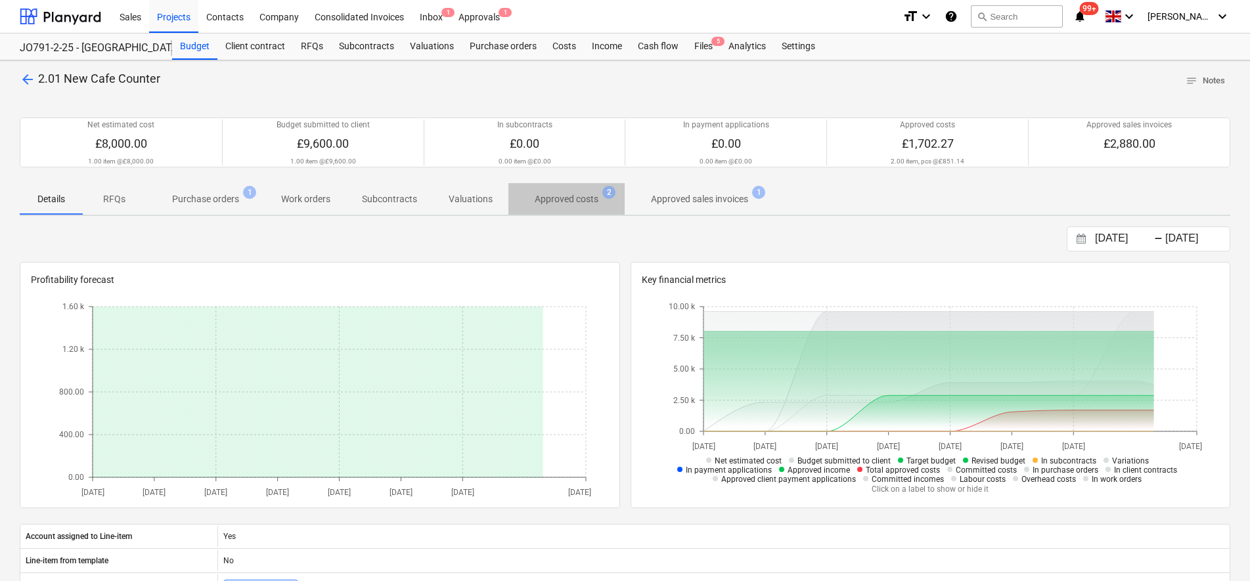
click at [558, 202] on p "Approved costs" at bounding box center [567, 199] width 64 height 14
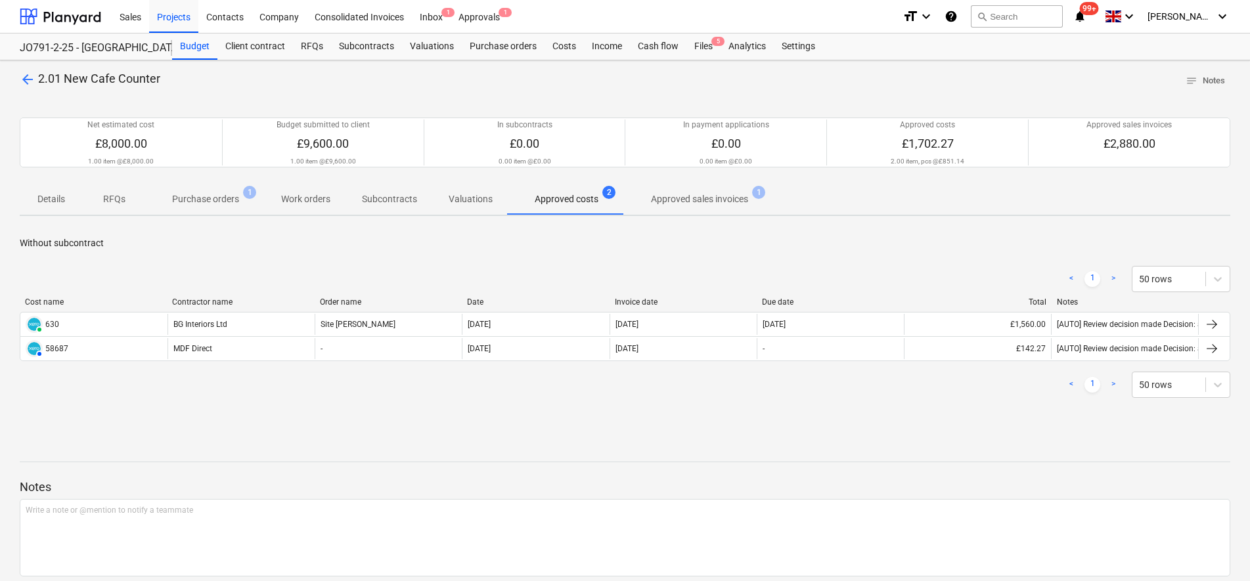
click at [659, 209] on span "Approved sales invoices 1" at bounding box center [699, 199] width 150 height 24
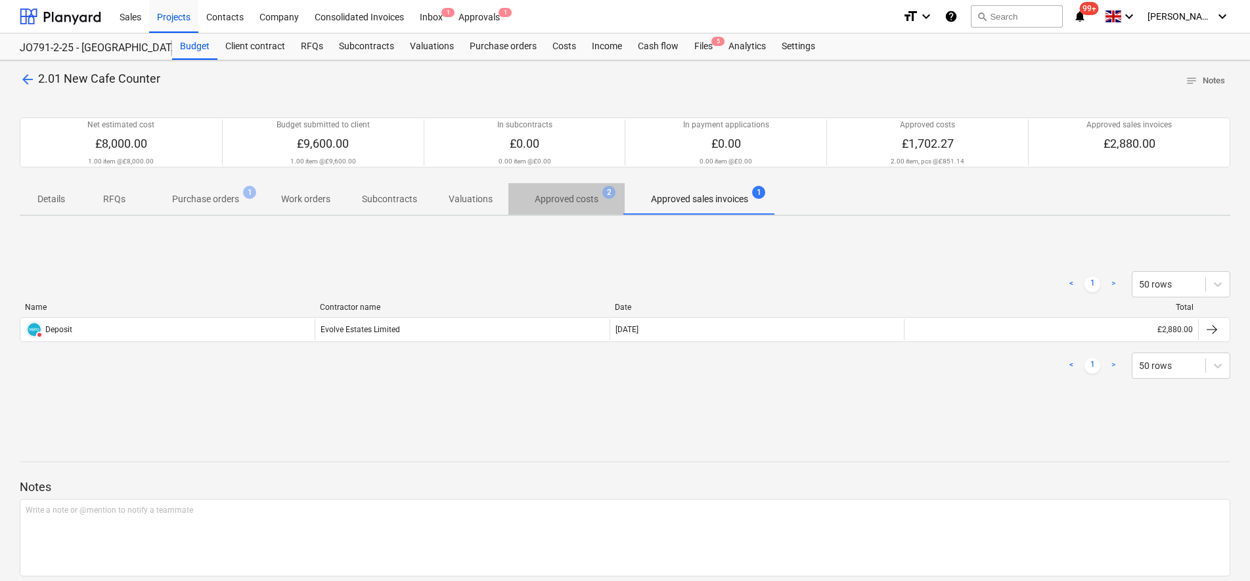
click at [548, 201] on p "Approved costs" at bounding box center [567, 199] width 64 height 14
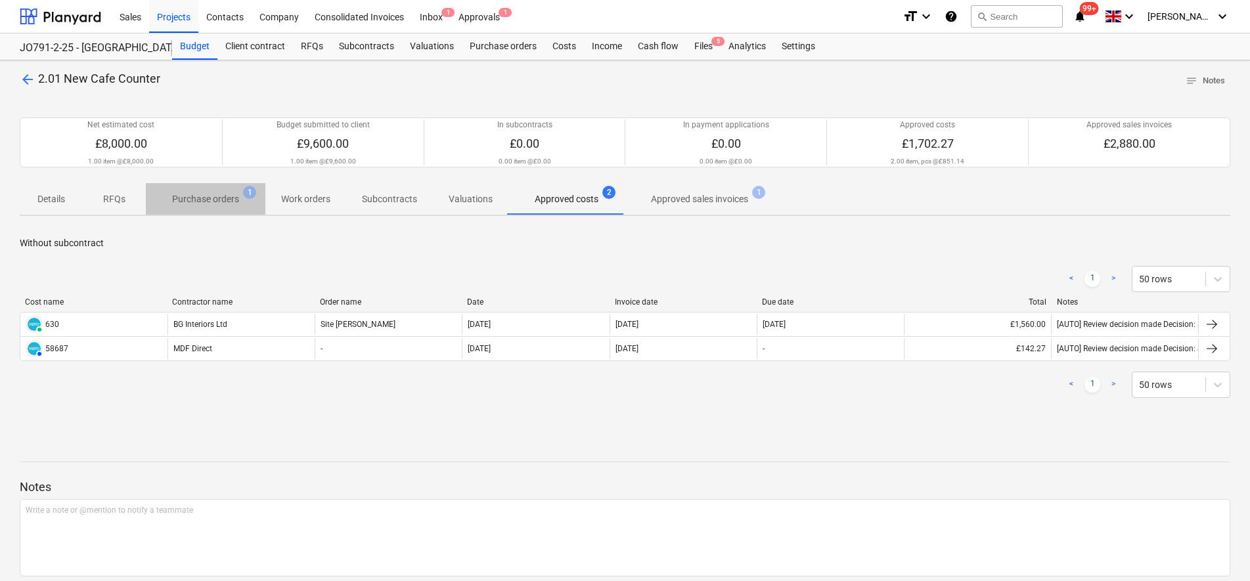
click at [227, 196] on p "Purchase orders" at bounding box center [205, 199] width 67 height 14
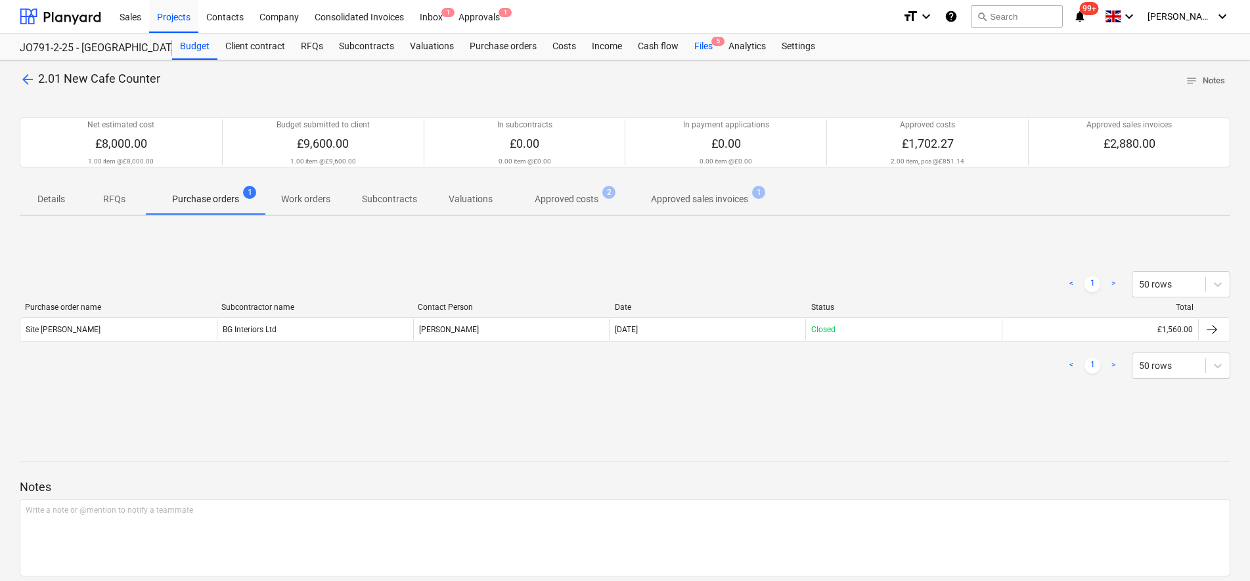
click at [701, 43] on div "Files 5" at bounding box center [703, 46] width 34 height 26
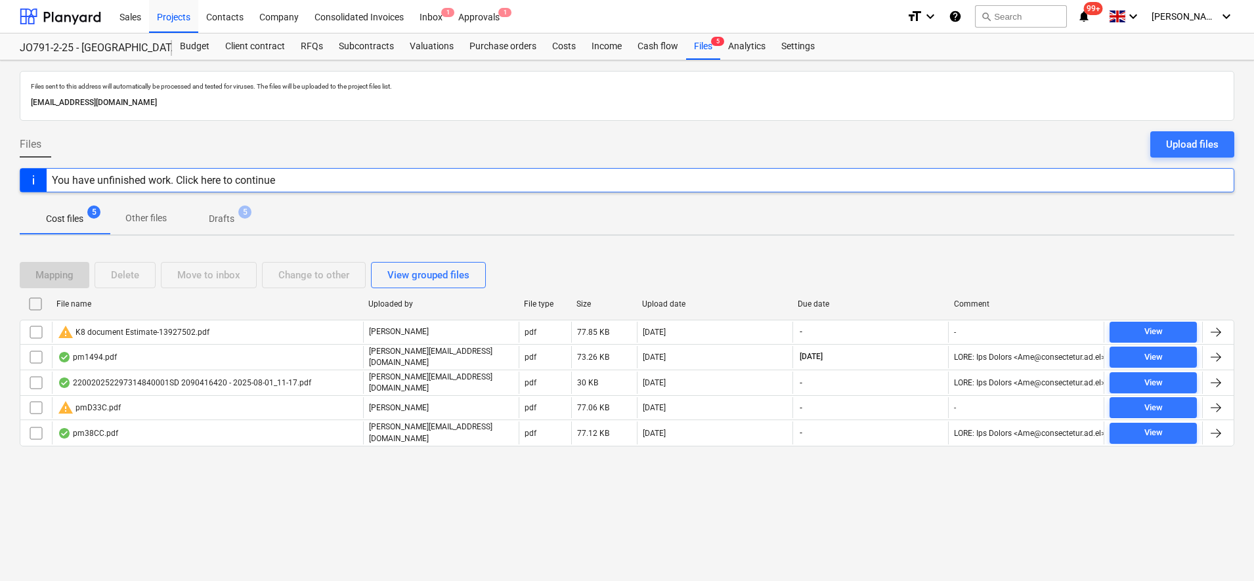
click at [143, 220] on p "Other files" at bounding box center [145, 218] width 41 height 14
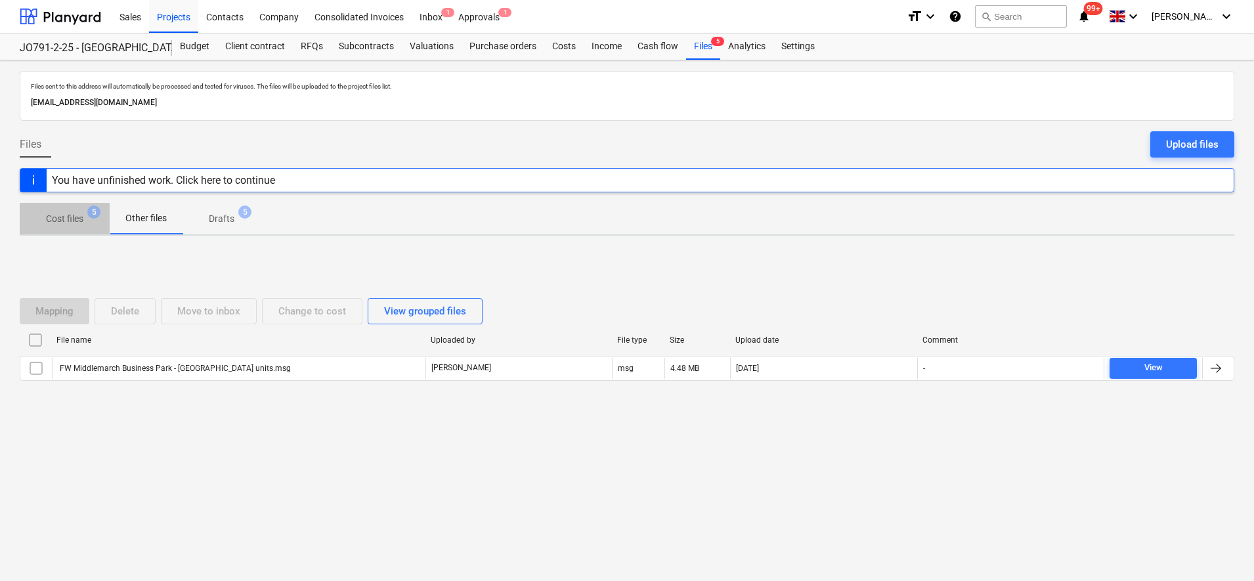
click at [70, 228] on span "Cost files 5" at bounding box center [65, 219] width 90 height 24
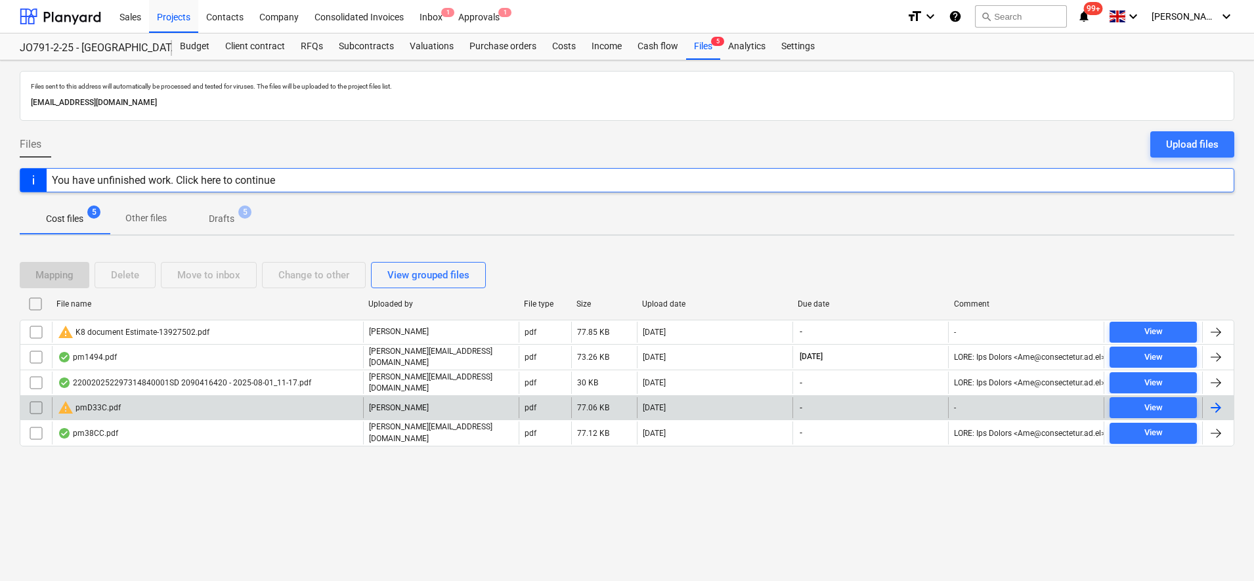
click at [98, 403] on div "warning pmD33C.pdf" at bounding box center [89, 408] width 63 height 16
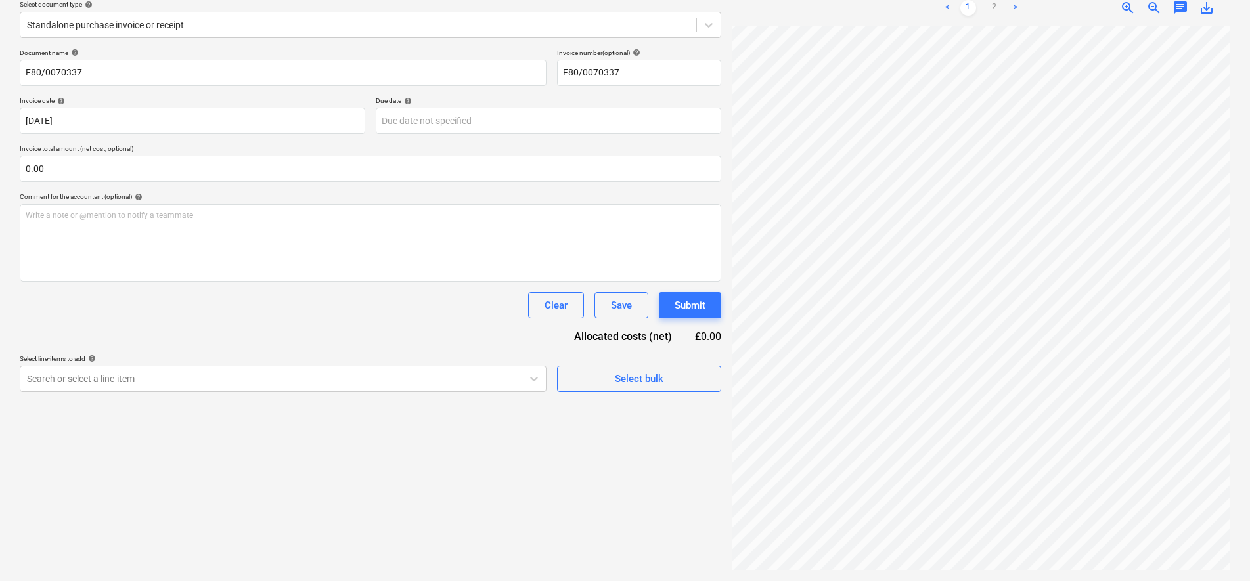
scroll to position [232, 95]
click at [990, 14] on link "2" at bounding box center [994, 8] width 16 height 16
click at [72, 173] on input "text" at bounding box center [370, 169] width 701 height 26
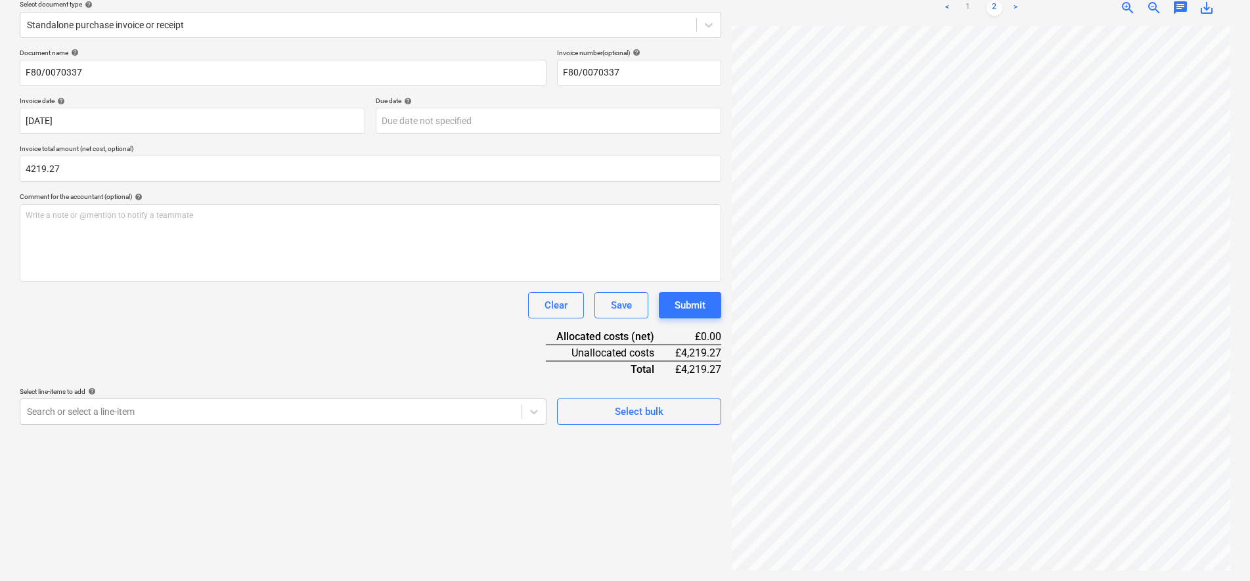
type input "4,219.27"
click at [229, 306] on div "Clear Save Submit" at bounding box center [370, 305] width 701 height 26
click at [117, 396] on div "Select line-items to add help" at bounding box center [283, 391] width 527 height 9
click at [115, 405] on body "Sales Projects Contacts Company Consolidated Invoices Inbox 1 Approvals 1 forma…" at bounding box center [625, 134] width 1250 height 581
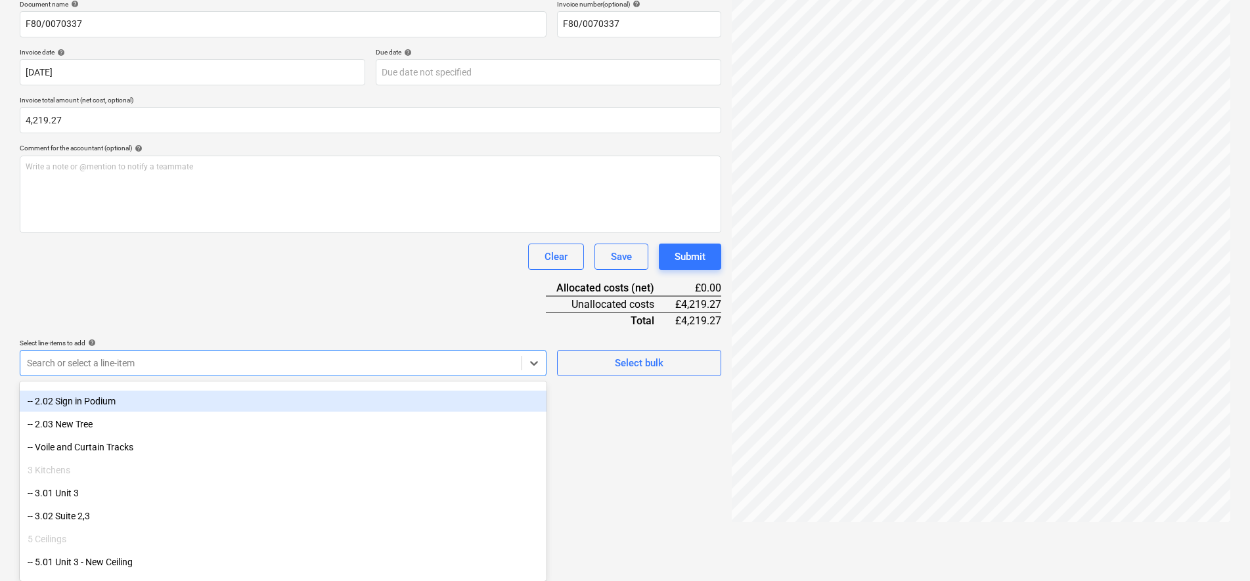
scroll to position [164, 0]
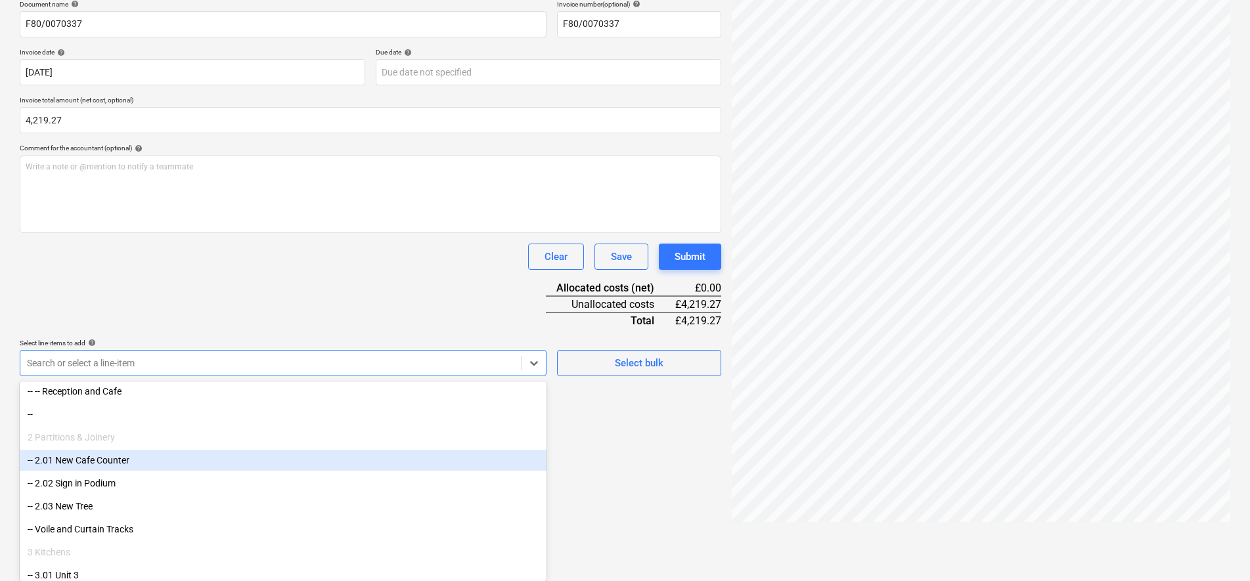
click at [116, 460] on div "-- 2.01 New Cafe Counter" at bounding box center [283, 460] width 527 height 21
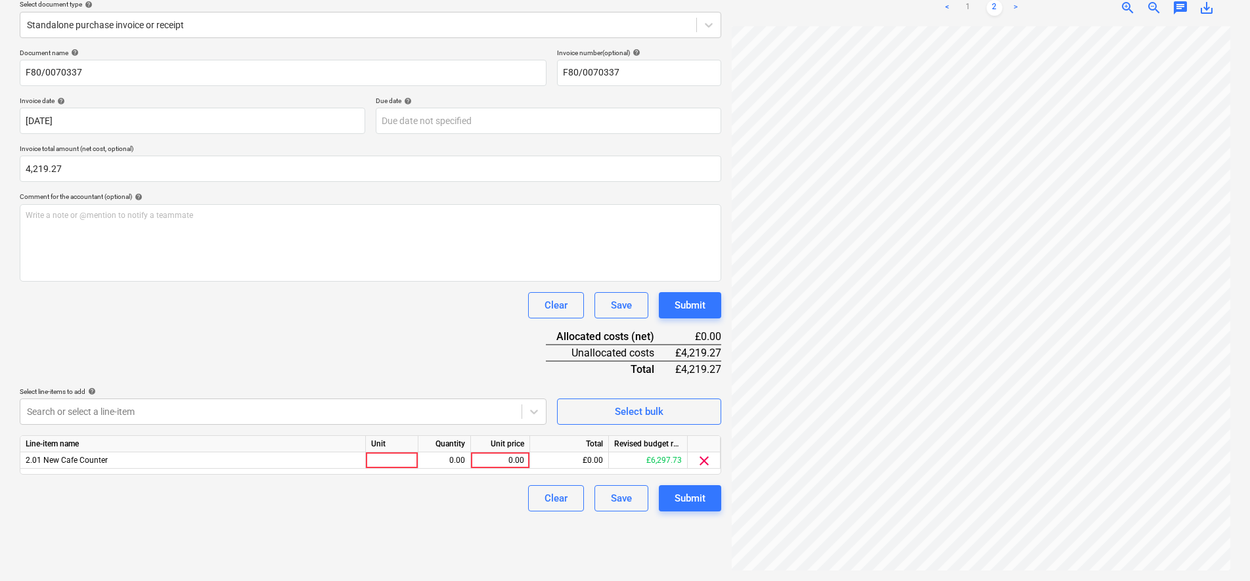
scroll to position [156, 0]
click at [217, 288] on div "Document name help F80/0070337 Invoice number (optional) help F80/0070337 Invoi…" at bounding box center [370, 280] width 701 height 463
click at [386, 455] on div at bounding box center [392, 460] width 53 height 16
type input "item"
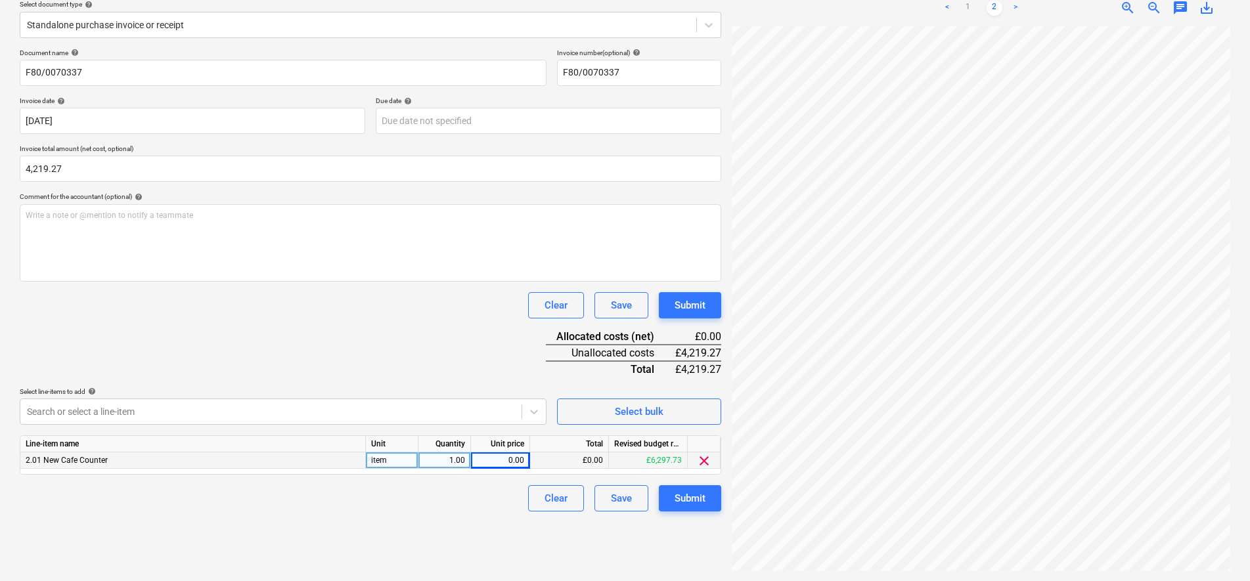
click at [500, 466] on div "0.00" at bounding box center [500, 460] width 48 height 16
type input "3516.06"
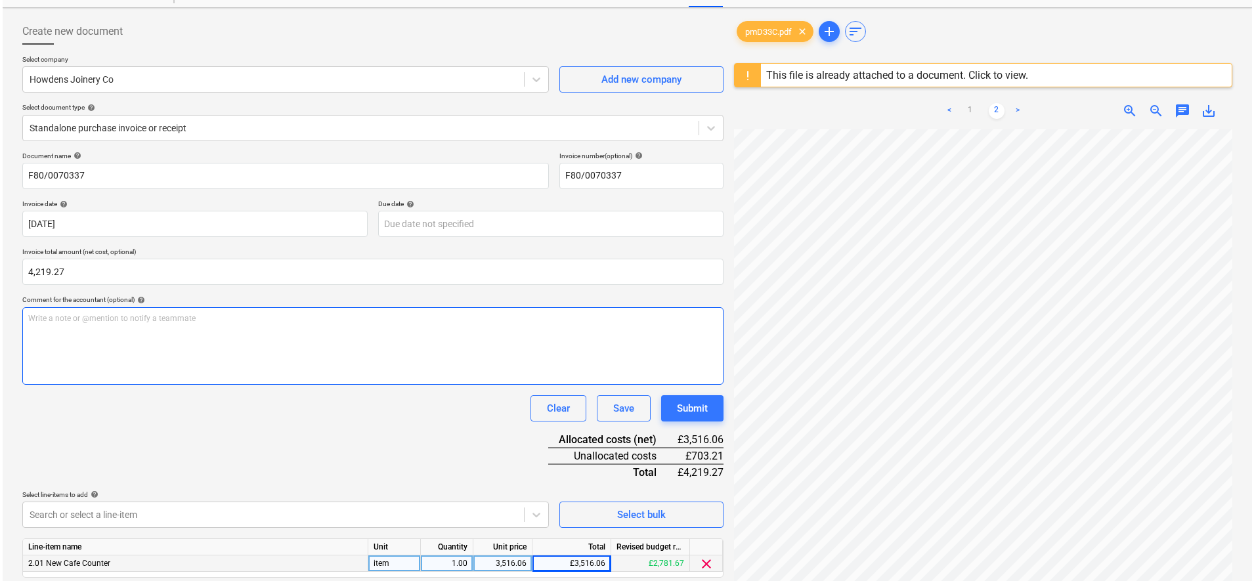
scroll to position [156, 0]
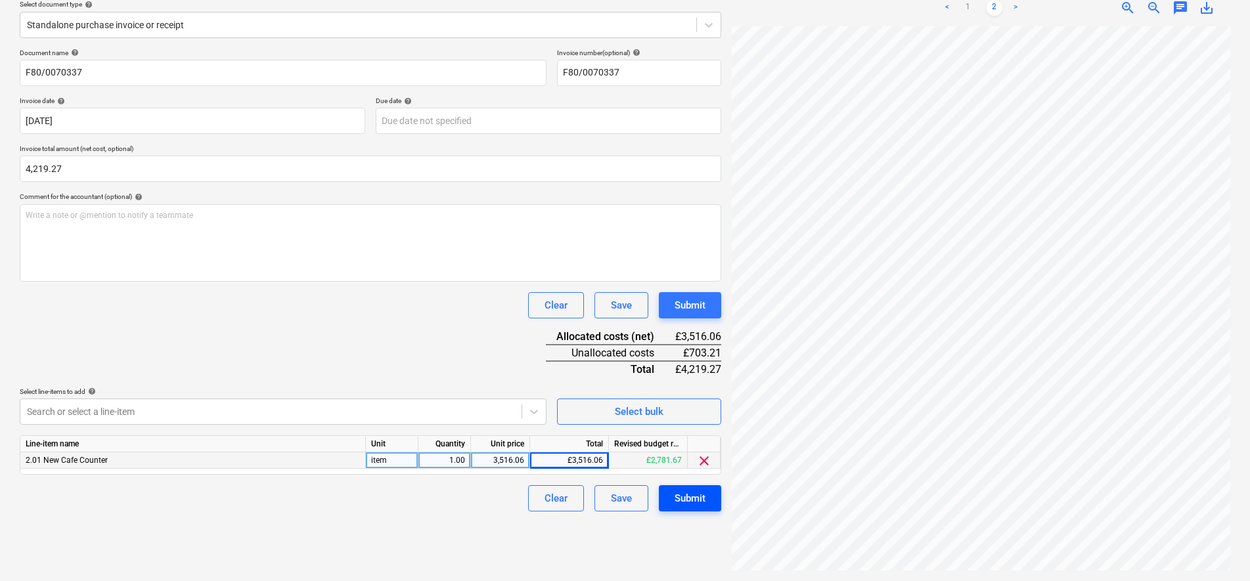
click at [699, 503] on div "Submit" at bounding box center [689, 498] width 31 height 17
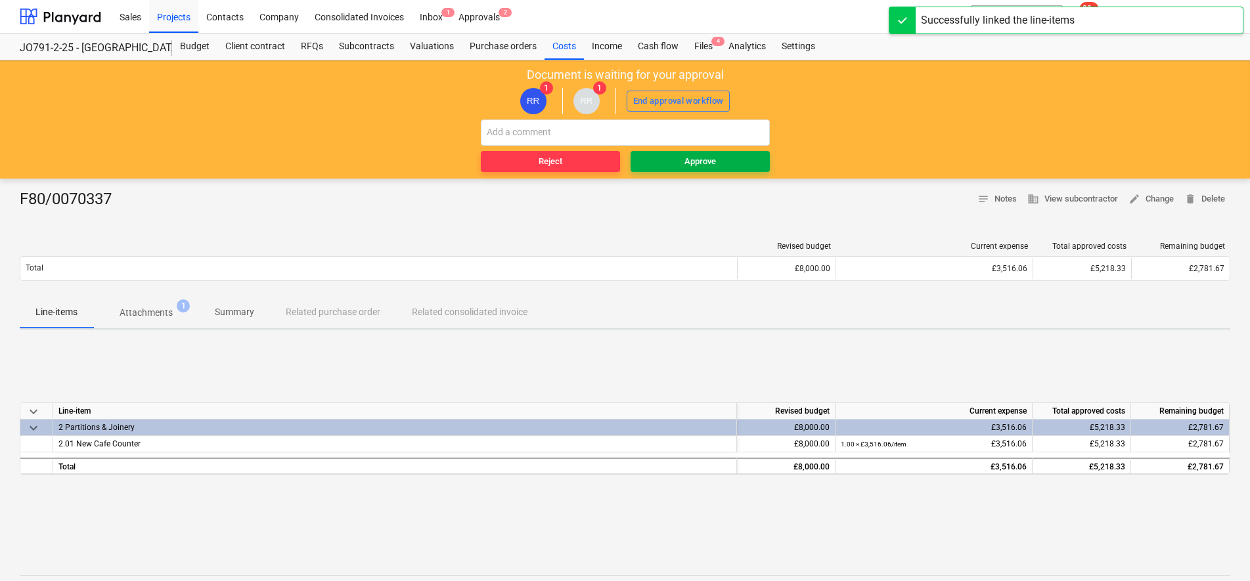
click at [683, 158] on span "Approve" at bounding box center [700, 161] width 129 height 15
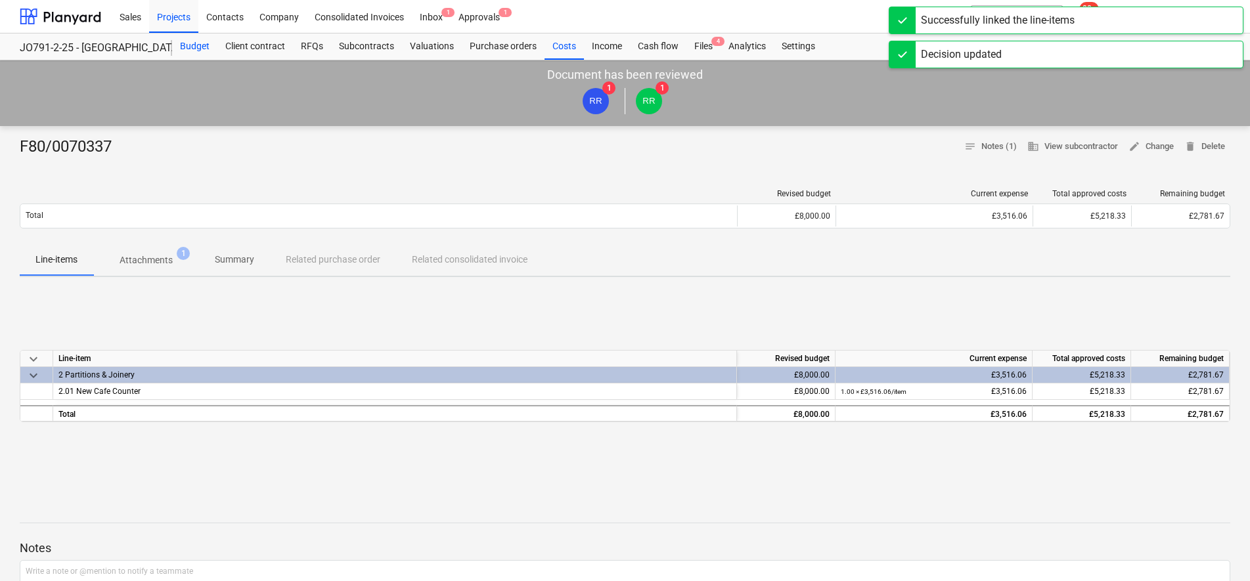
click at [191, 48] on div "Budget" at bounding box center [194, 46] width 45 height 26
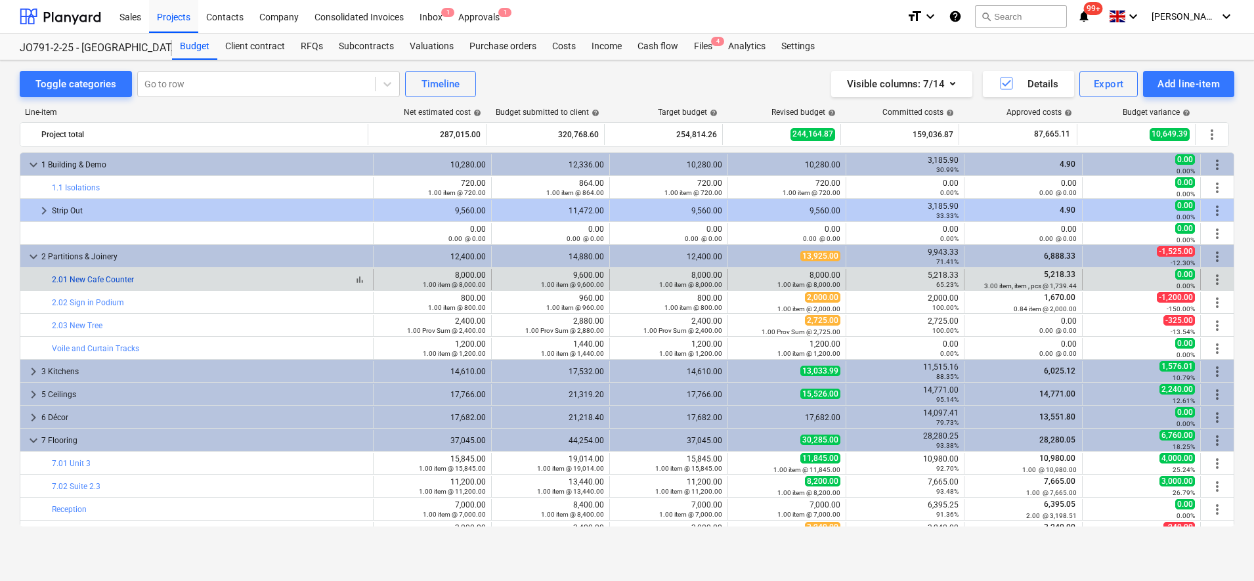
click at [110, 277] on link "2.01 New Cafe Counter" at bounding box center [93, 279] width 82 height 9
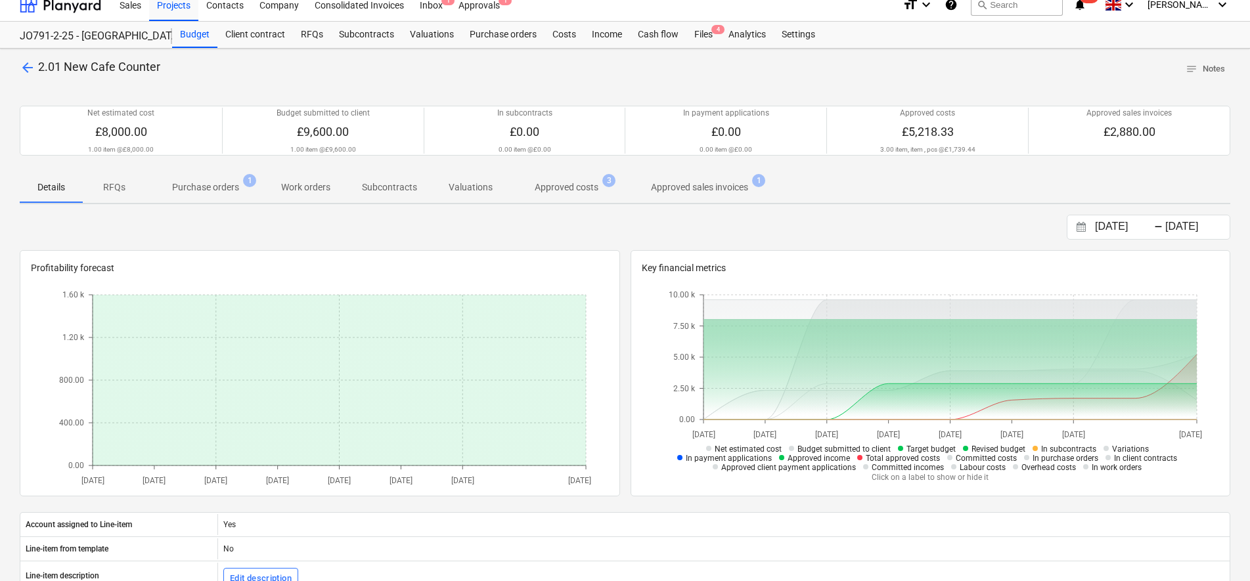
scroll to position [82, 0]
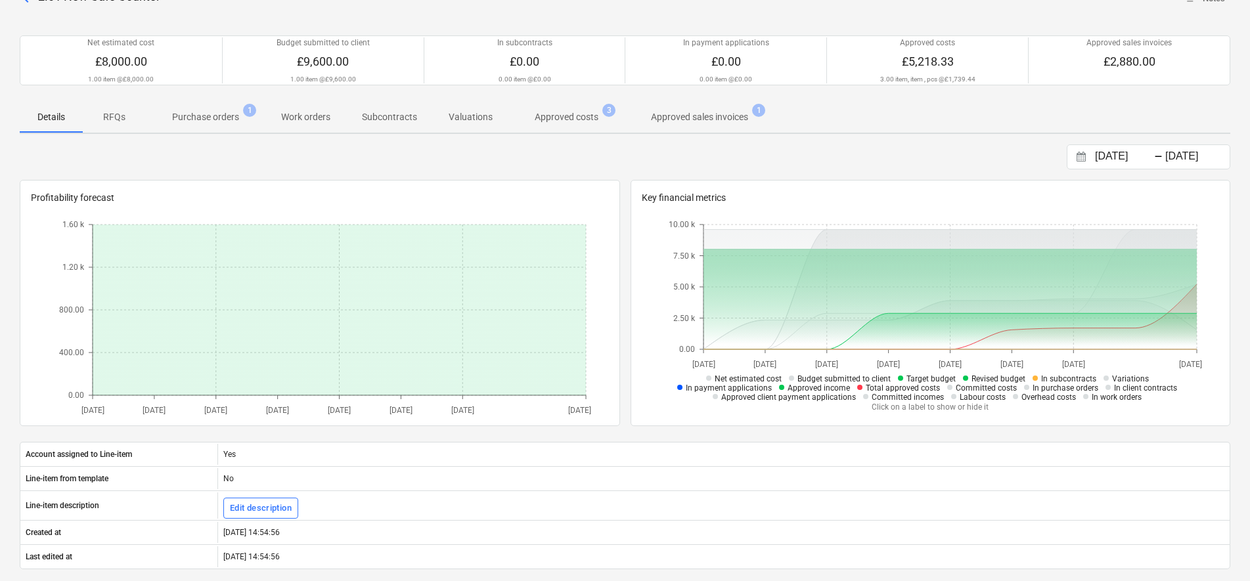
click at [232, 126] on span "Purchase orders 1" at bounding box center [206, 117] width 120 height 24
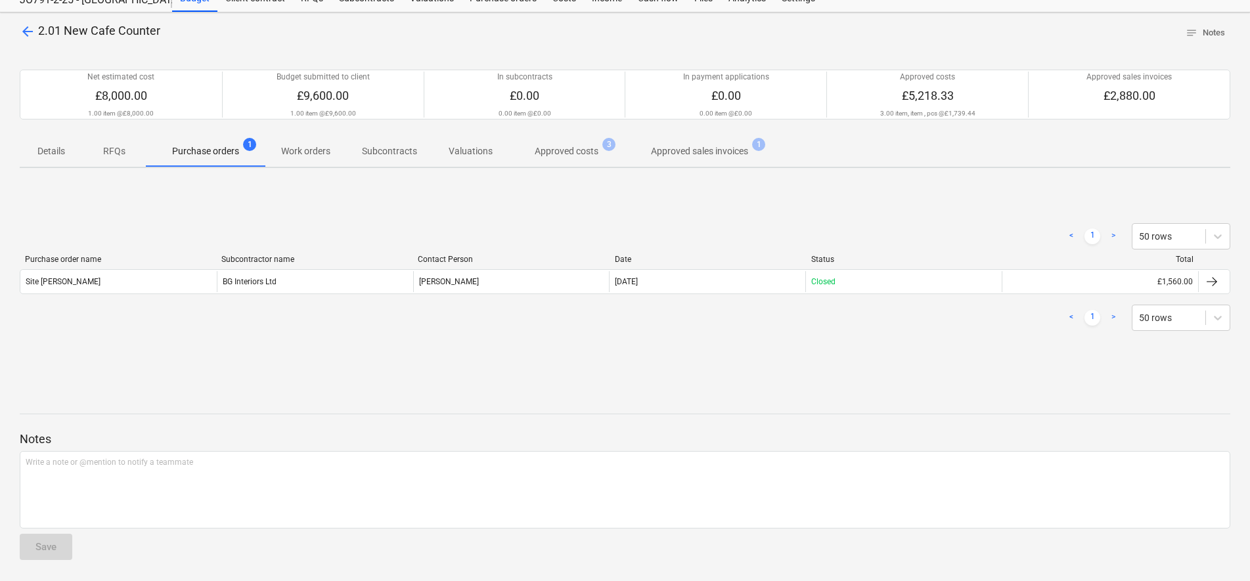
scroll to position [48, 0]
click at [525, 152] on span "Approved costs 3" at bounding box center [566, 151] width 85 height 14
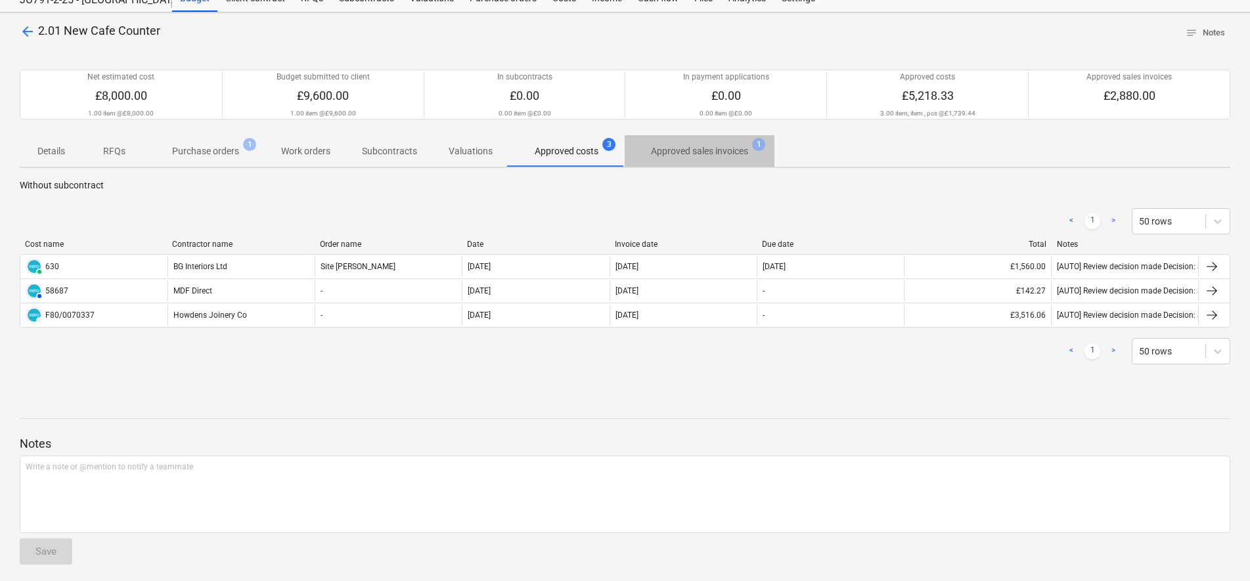
click at [715, 157] on p "Approved sales invoices" at bounding box center [699, 151] width 97 height 14
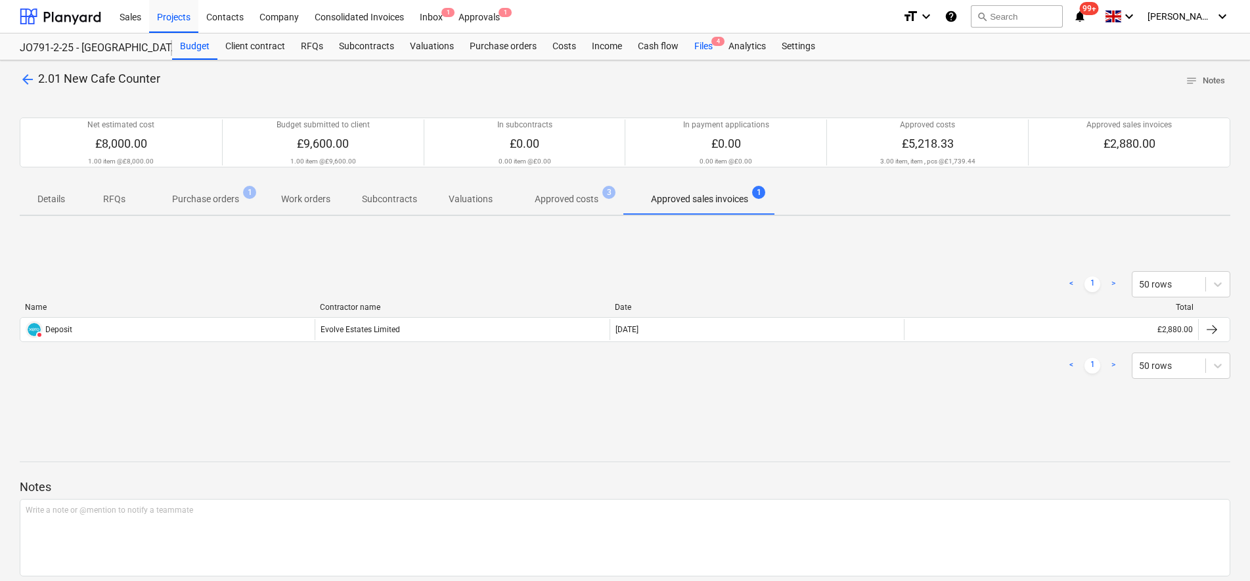
click at [707, 41] on div "Files 4" at bounding box center [703, 46] width 34 height 26
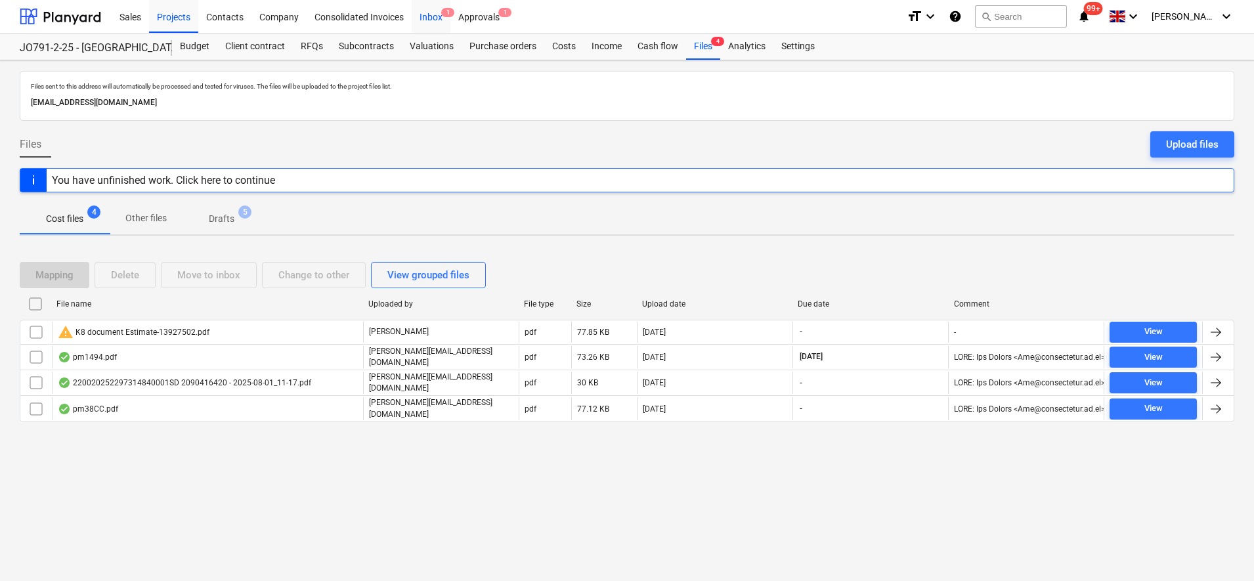
click at [441, 16] on div "Inbox 1" at bounding box center [431, 15] width 39 height 33
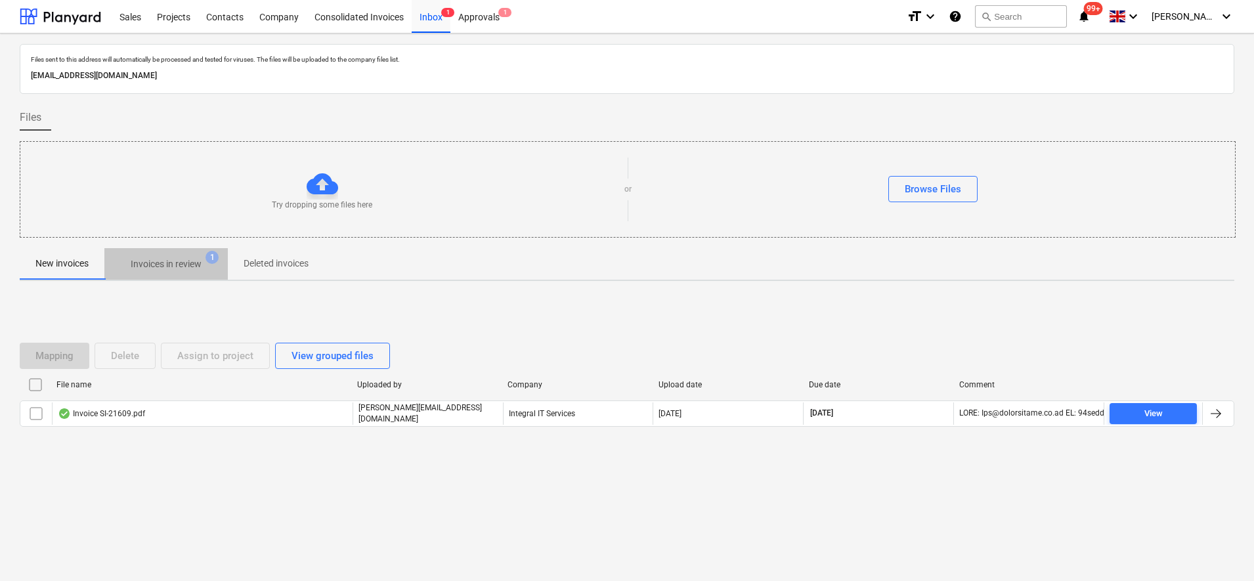
click at [185, 256] on span "Invoices in review 1" at bounding box center [165, 264] width 123 height 24
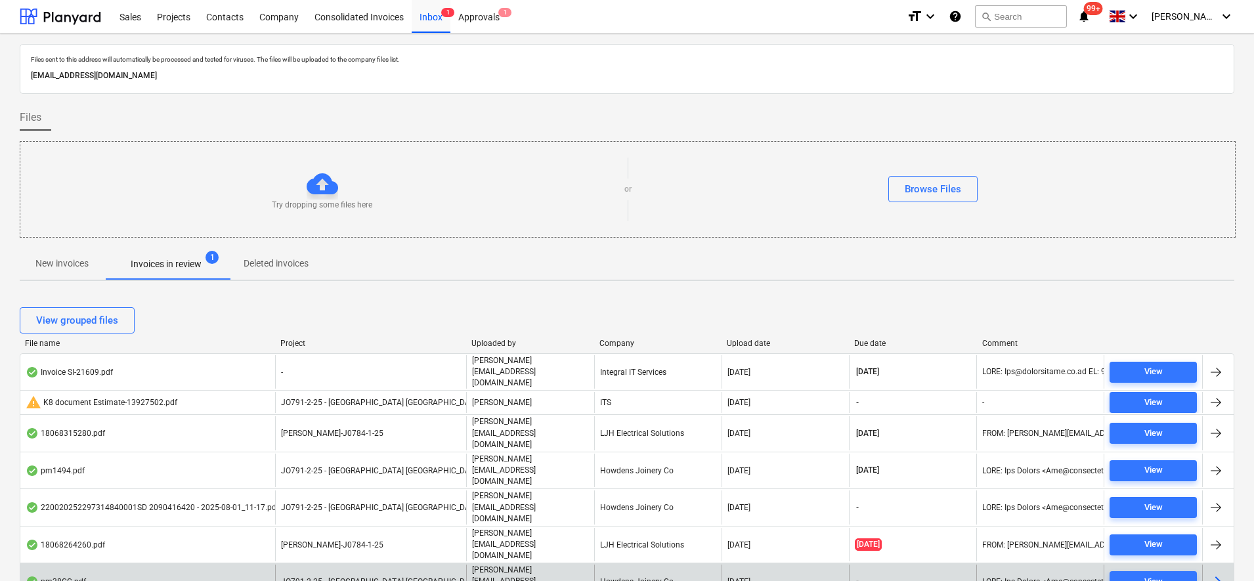
click at [215, 565] on div "pm38CC.pdf" at bounding box center [147, 581] width 255 height 33
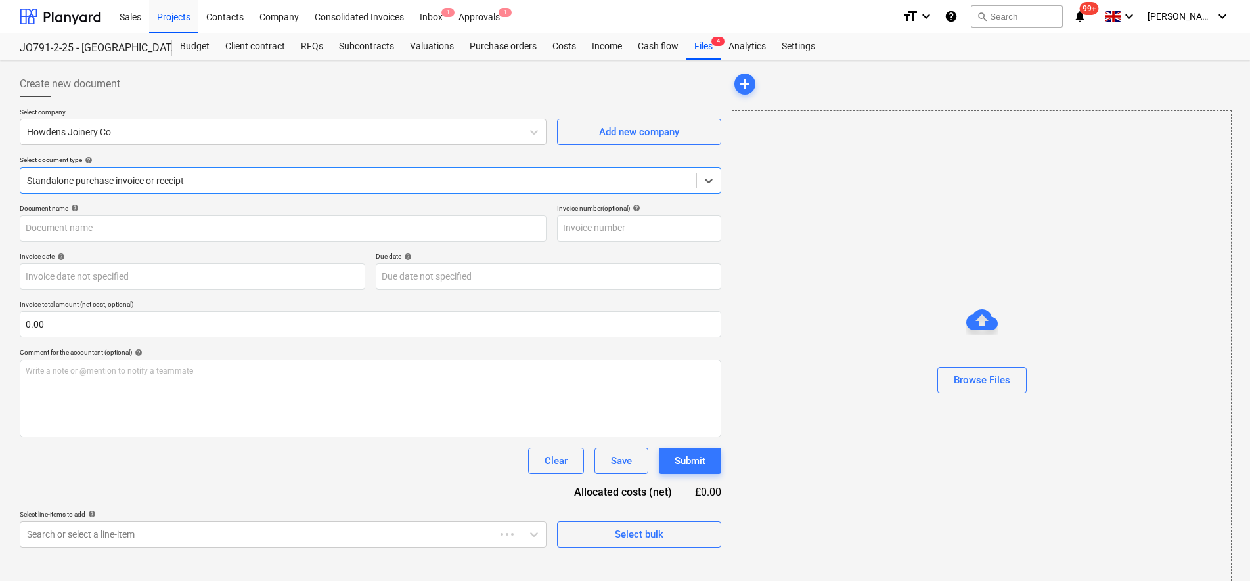
type input "1101944540"
type input "[DATE]"
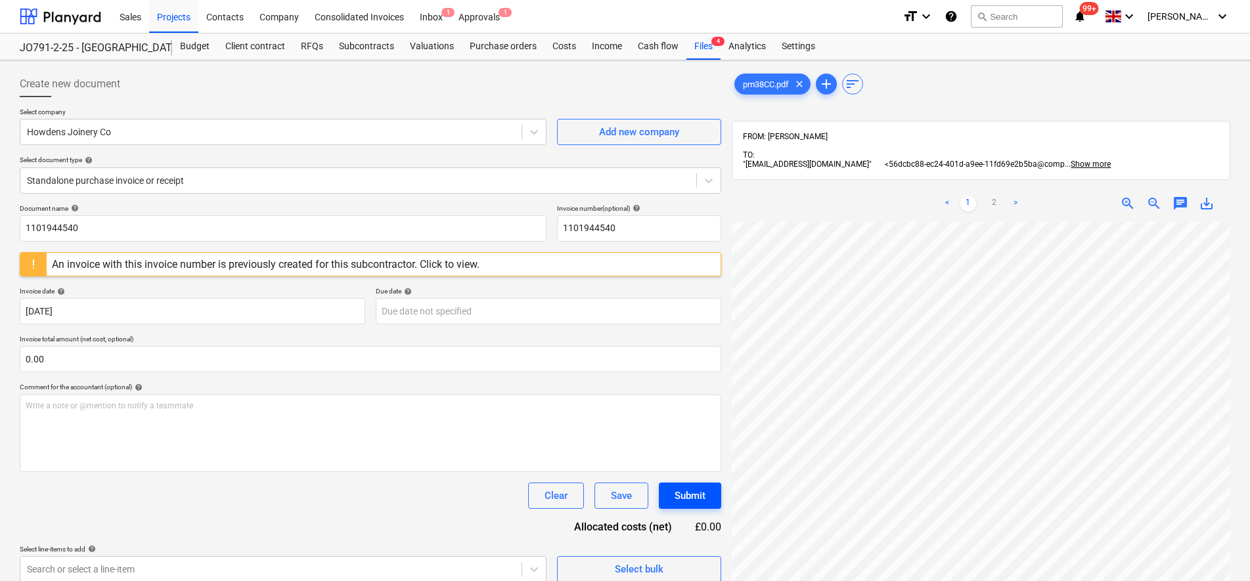
scroll to position [147, 53]
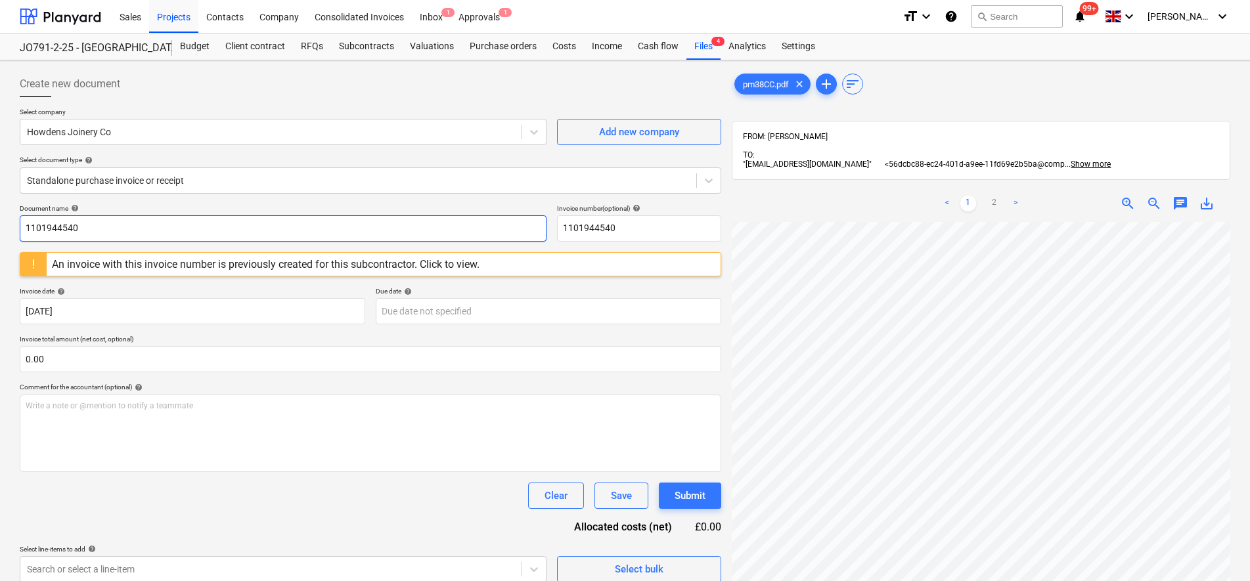
drag, startPoint x: 19, startPoint y: 216, endPoint x: -3, endPoint y: 209, distance: 23.5
click at [0, 209] on html "Sales Projects Contacts Company Consolidated Invoices Inbox 1 Approvals 1 forma…" at bounding box center [625, 290] width 1250 height 581
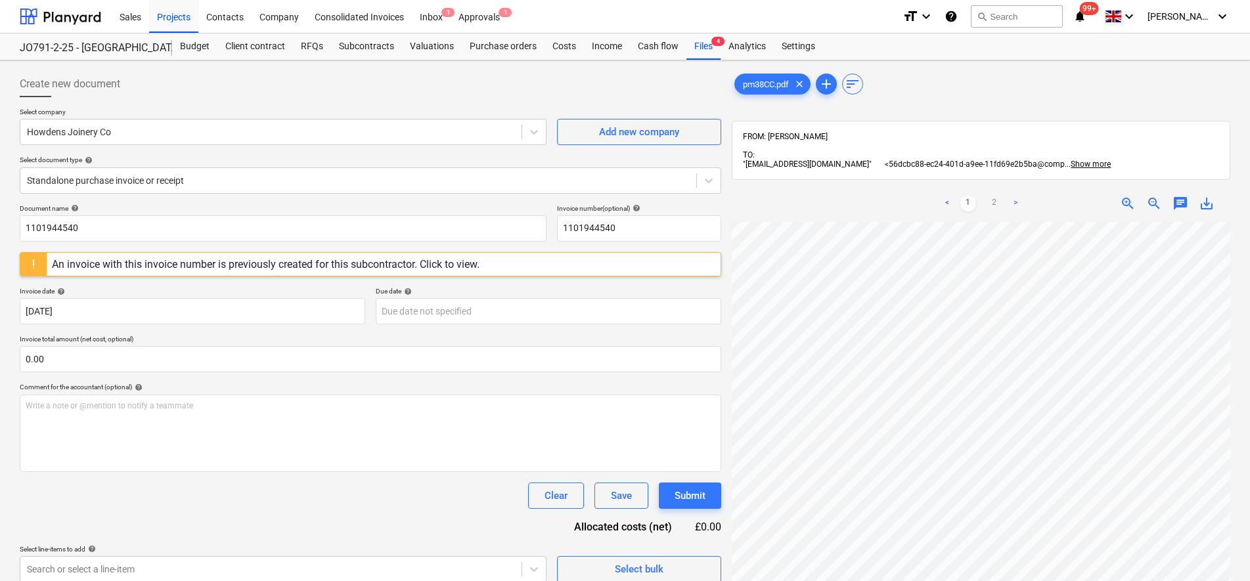
click at [1035, 206] on div "< 1 2 > zoom_in zoom_out chat 0 save_alt" at bounding box center [981, 475] width 498 height 581
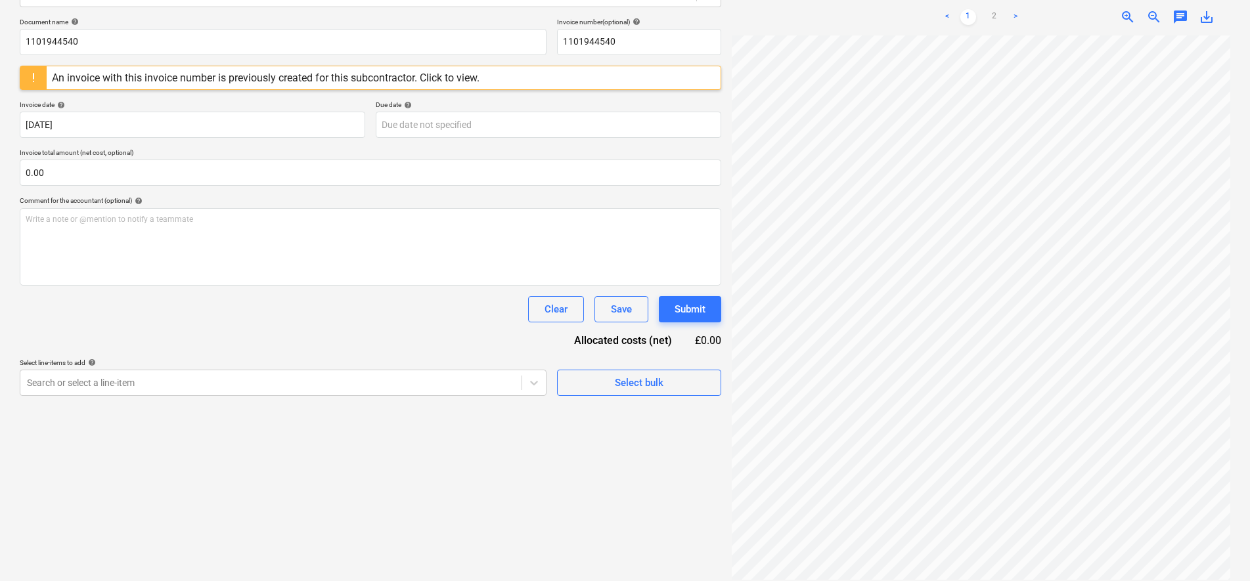
scroll to position [7, 0]
click at [1091, 395] on html "Sales Projects Contacts Company Consolidated Invoices Inbox 1 Approvals 1 forma…" at bounding box center [625, 104] width 1250 height 581
click at [1037, 567] on div at bounding box center [981, 307] width 498 height 544
click at [996, 12] on link "2" at bounding box center [994, 17] width 16 height 16
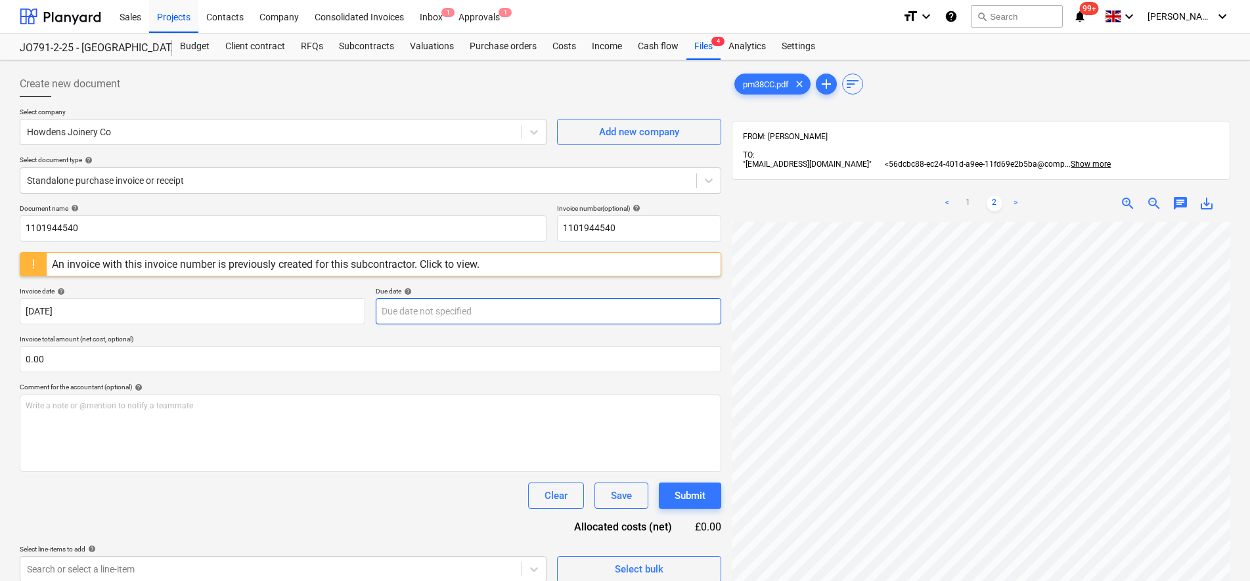
scroll to position [129, 0]
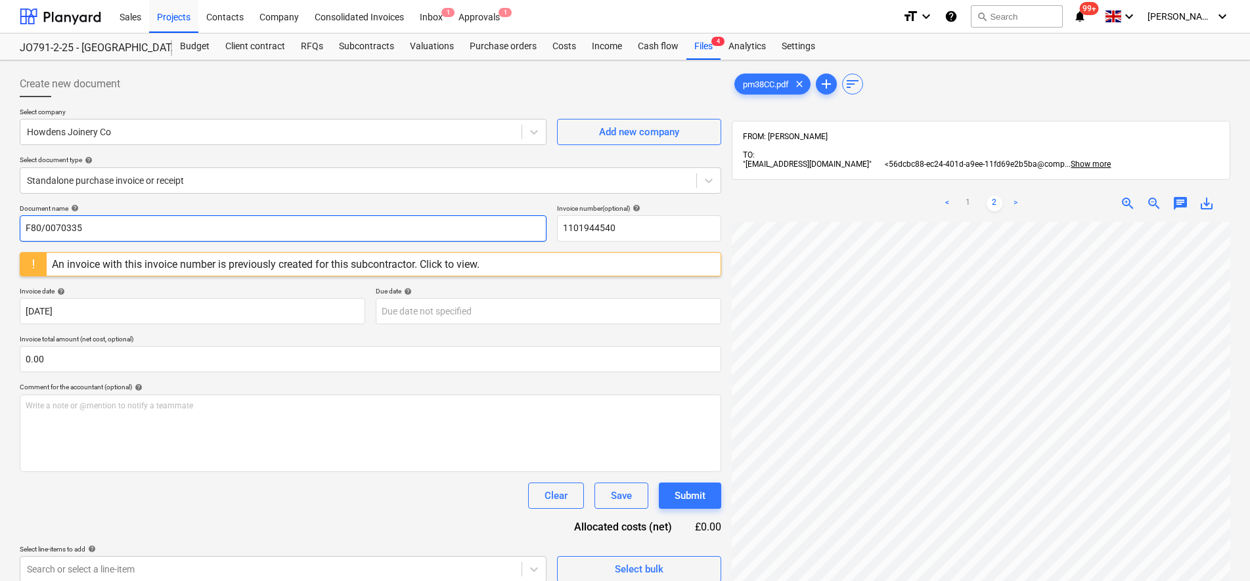
click at [184, 240] on input "F80/0070335" at bounding box center [283, 228] width 527 height 26
type input "F80/0070335"
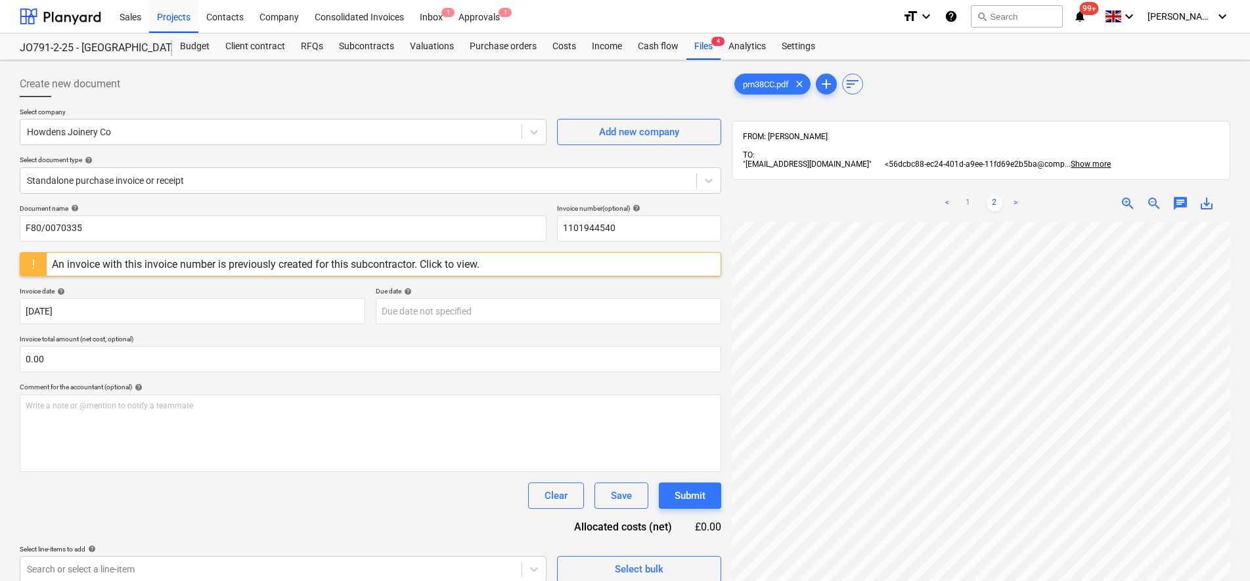
click at [255, 201] on div "Select company Howdens Joinery Co Add new company Select document type help Sta…" at bounding box center [370, 156] width 701 height 97
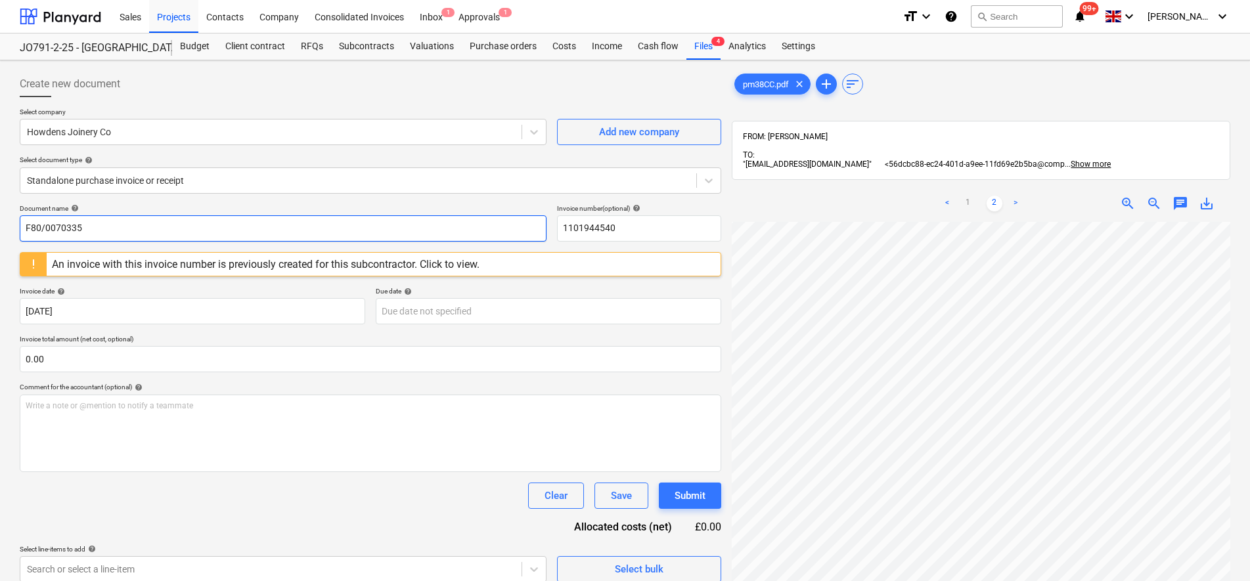
drag, startPoint x: 22, startPoint y: 230, endPoint x: -1, endPoint y: 230, distance: 23.0
click at [0, 230] on html "Sales Projects Contacts Company Consolidated Invoices Inbox 1 Approvals 1 forma…" at bounding box center [625, 290] width 1250 height 581
drag, startPoint x: 640, startPoint y: 226, endPoint x: 527, endPoint y: 225, distance: 113.6
click at [527, 225] on div "Document name help F80/0070335 Invoice number (optional) help 1101944540" at bounding box center [370, 222] width 701 height 37
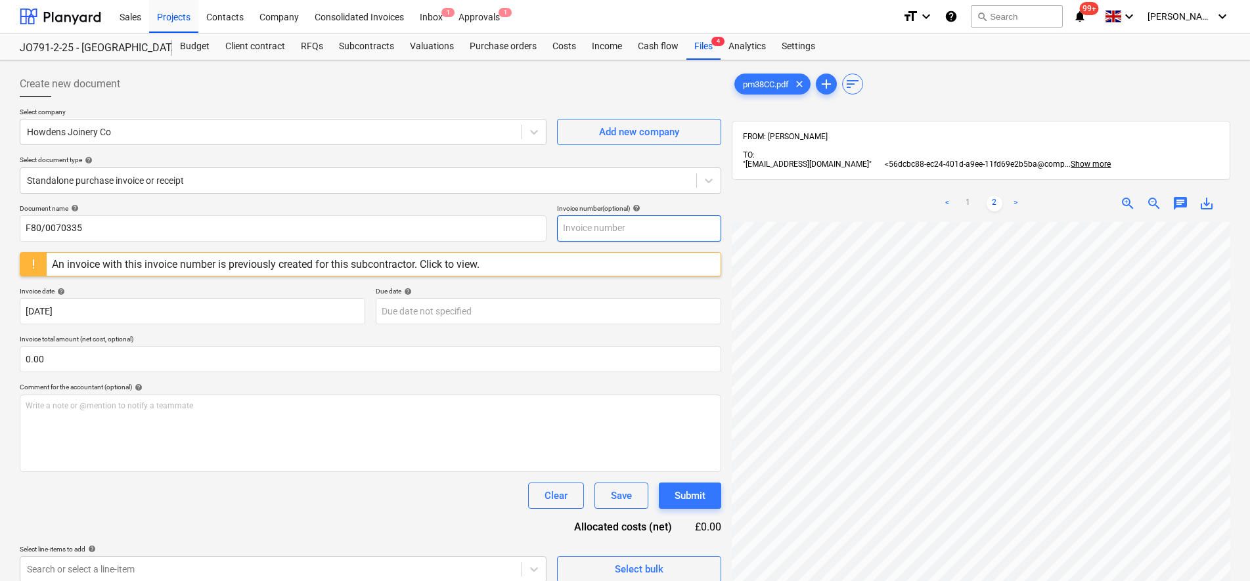
paste input "F80/0070335"
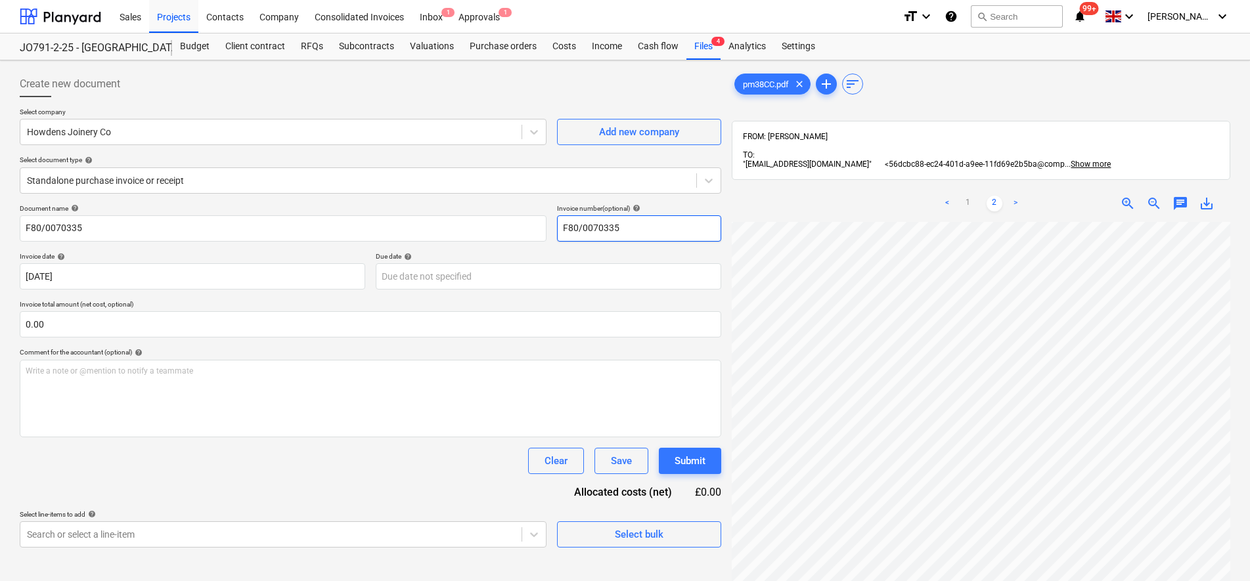
type input "F80/0070335"
click at [1066, 175] on div "pm38CC.pdf clear add sort FROM: [PERSON_NAME] TO: "[EMAIL_ADDRESS][DOMAIN_NAME]…" at bounding box center [981, 418] width 498 height 695
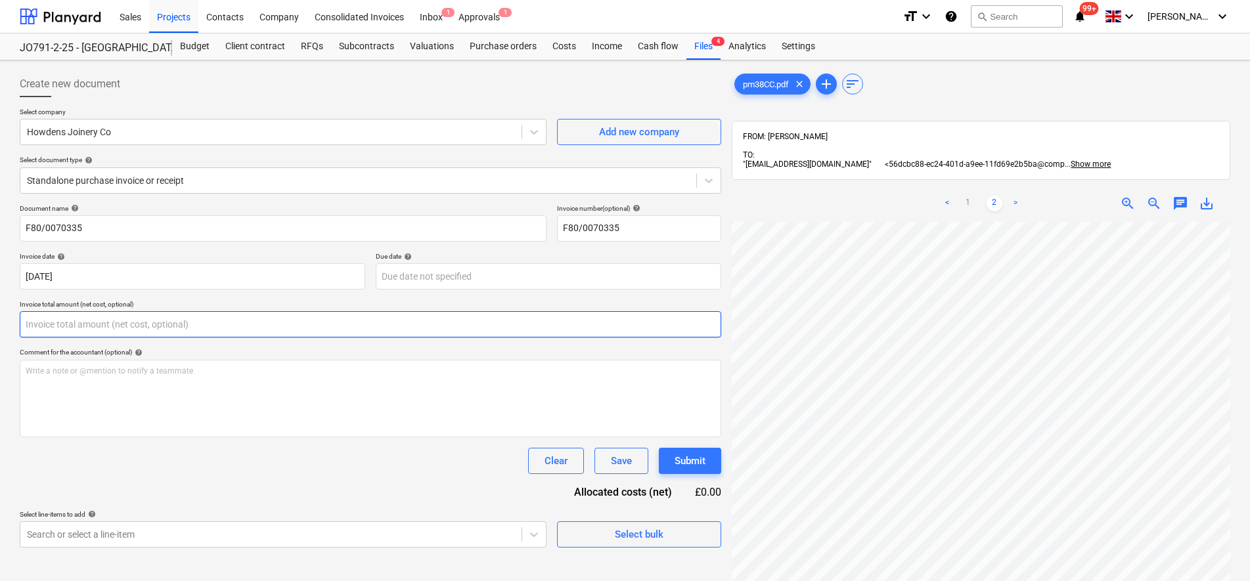
click at [127, 322] on input "text" at bounding box center [370, 324] width 701 height 26
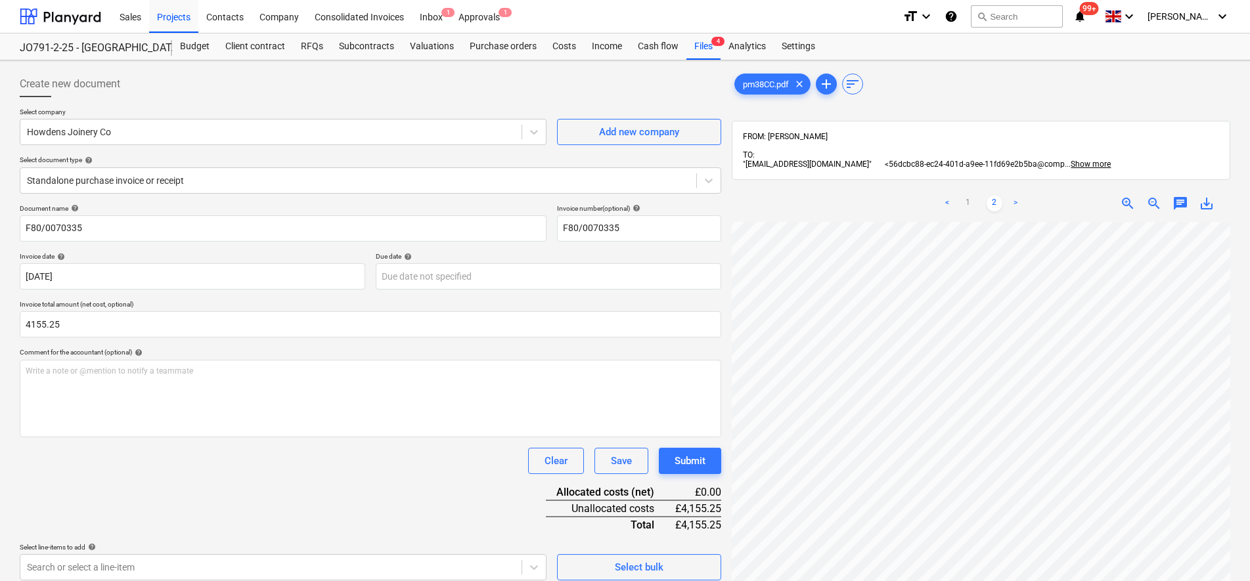
type input "4,155.25"
click at [971, 196] on link "1" at bounding box center [968, 204] width 16 height 16
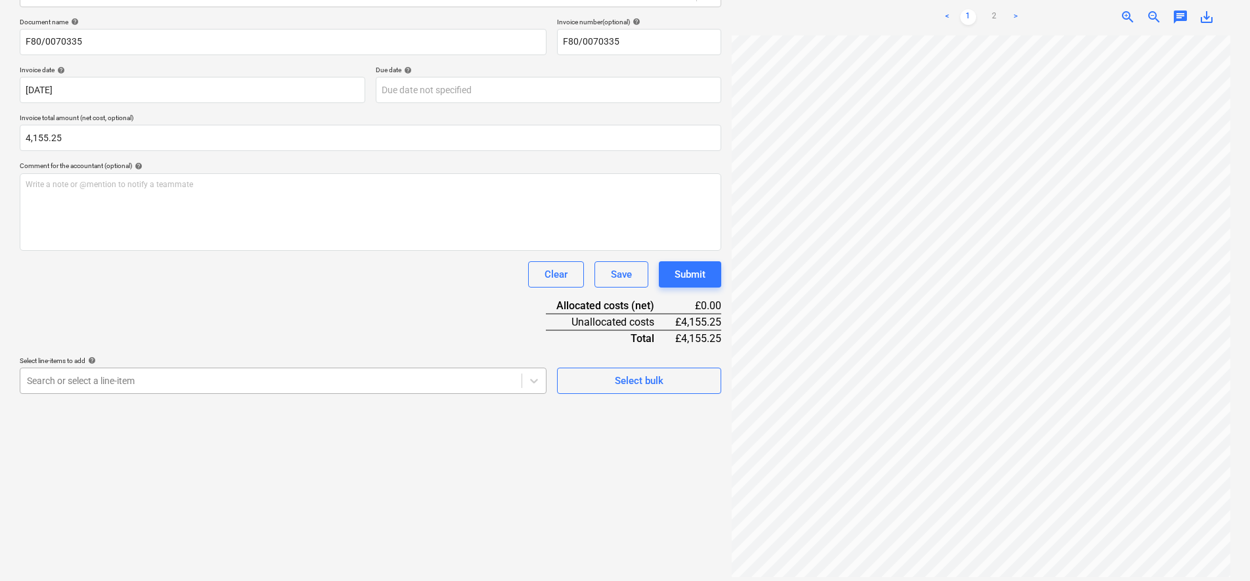
scroll to position [204, 0]
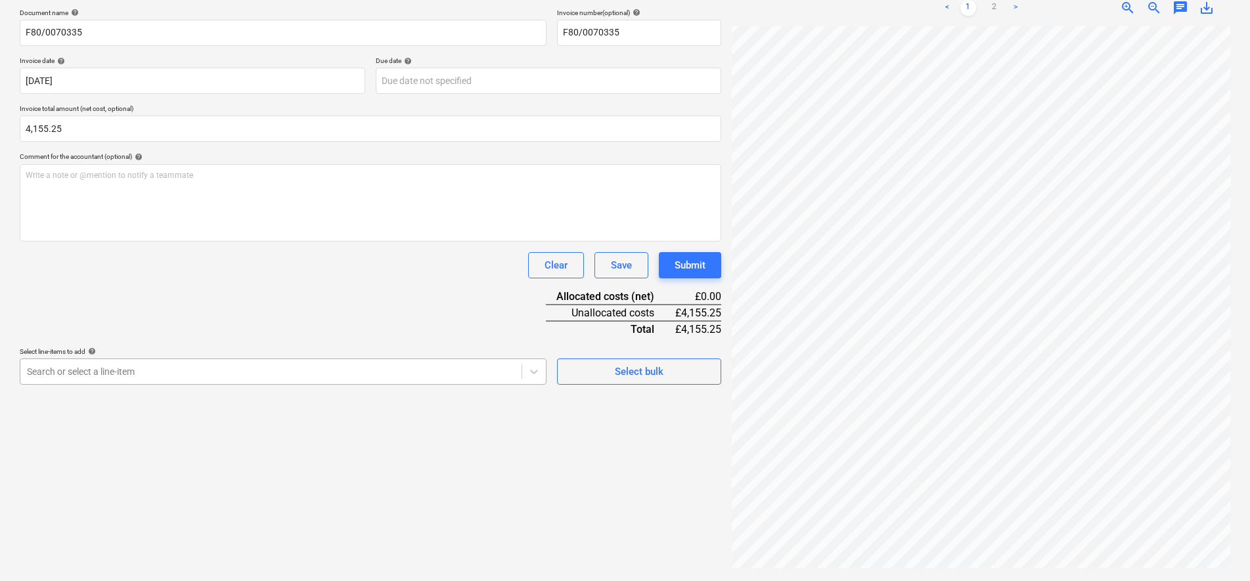
click at [370, 385] on body "Sales Projects Contacts Company Consolidated Invoices Inbox 1 Approvals 1 forma…" at bounding box center [625, 94] width 1250 height 581
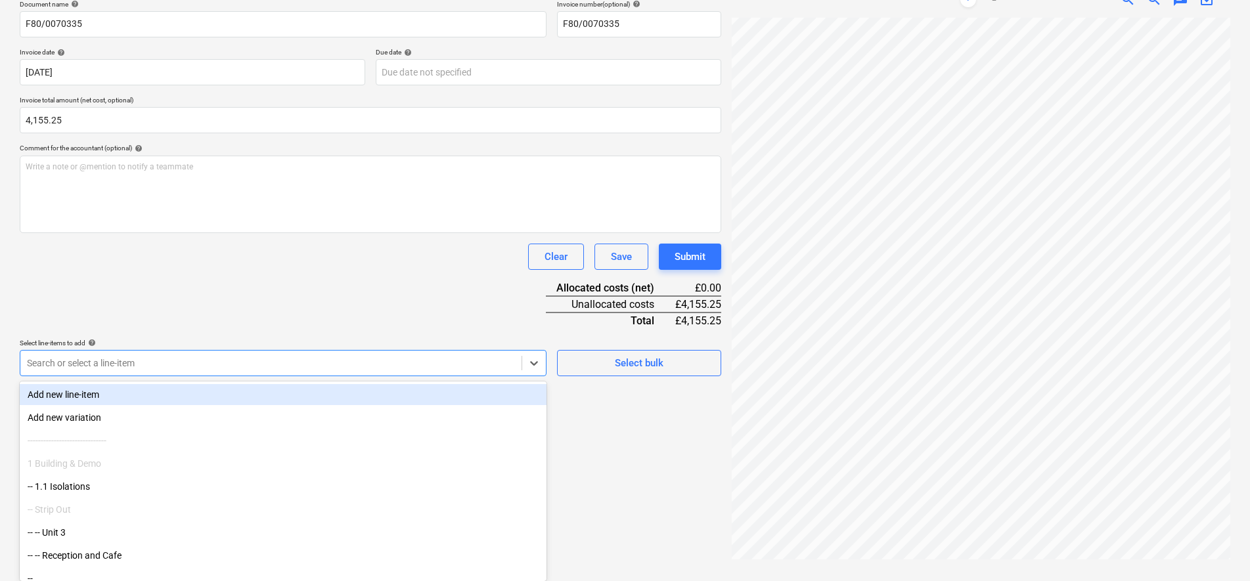
scroll to position [186, 0]
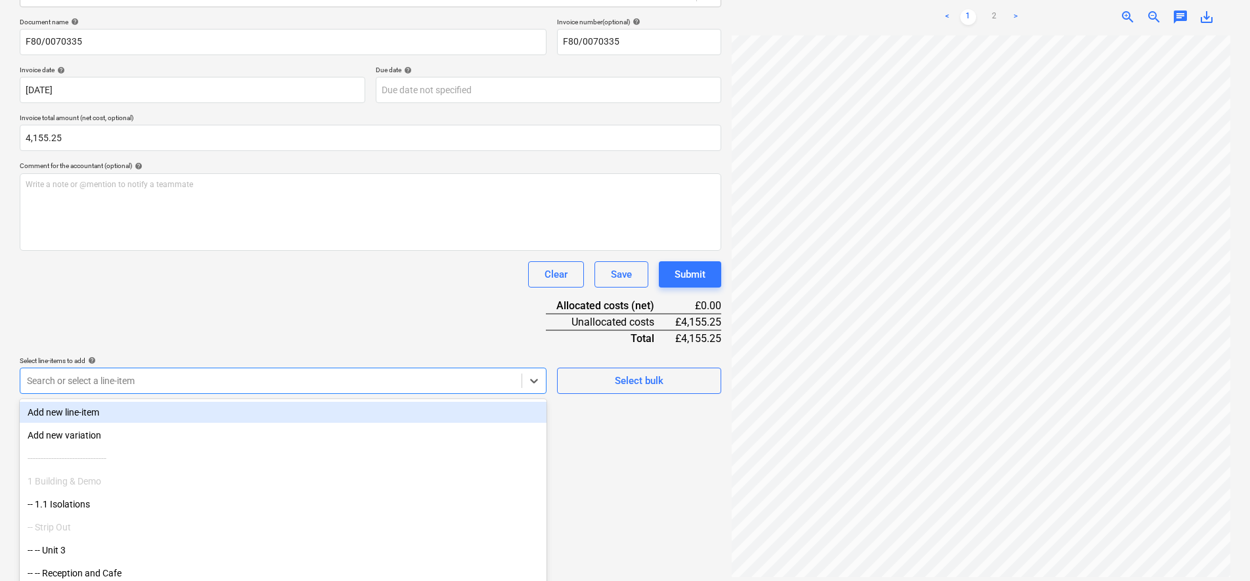
click at [198, 303] on div "Document name help F80/0070335 Invoice number (optional) help F80/0070335 Invoi…" at bounding box center [370, 206] width 701 height 376
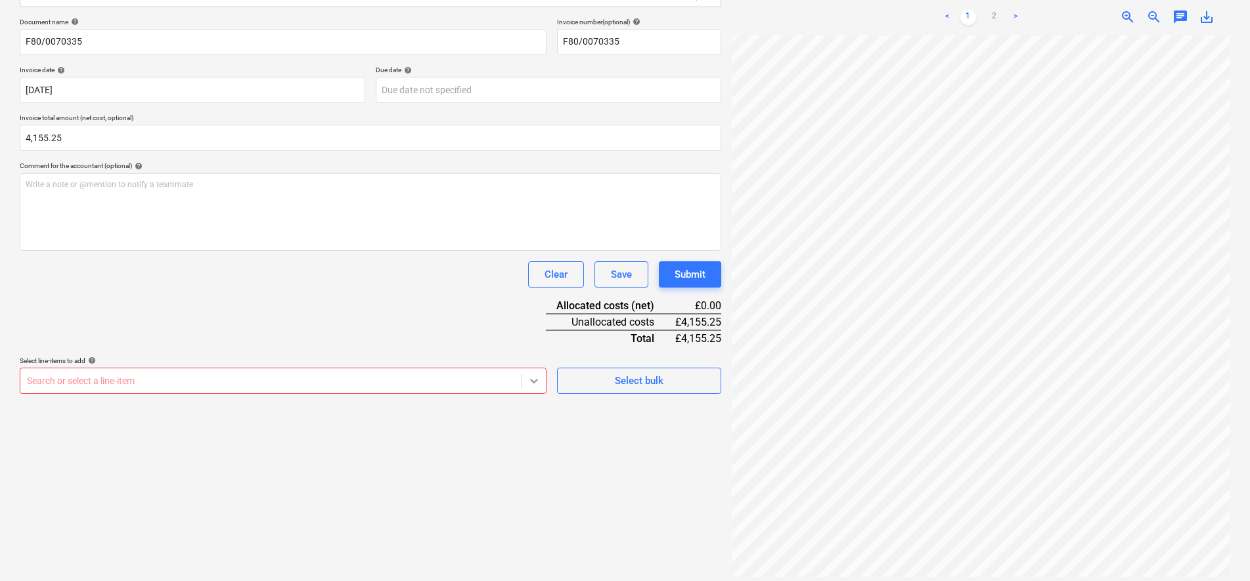
click at [529, 378] on div "Create new document Select company Howdens Joinery Co Add new company Select do…" at bounding box center [370, 232] width 712 height 706
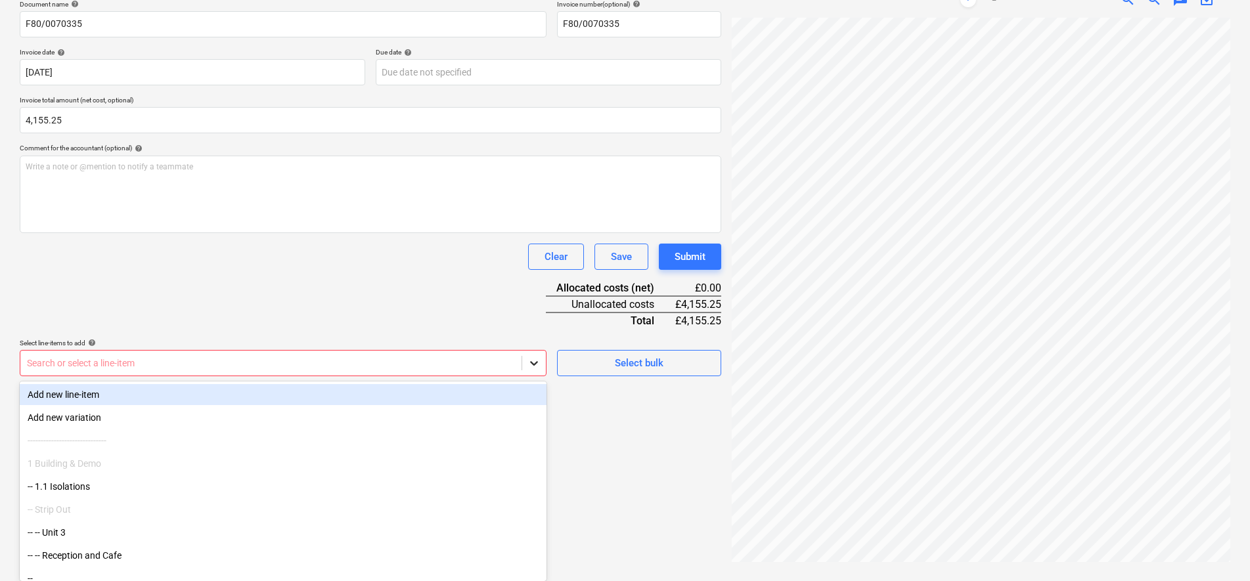
click at [538, 377] on body "Sales Projects Contacts Company Consolidated Invoices Inbox 1 Approvals 1 forma…" at bounding box center [625, 86] width 1250 height 581
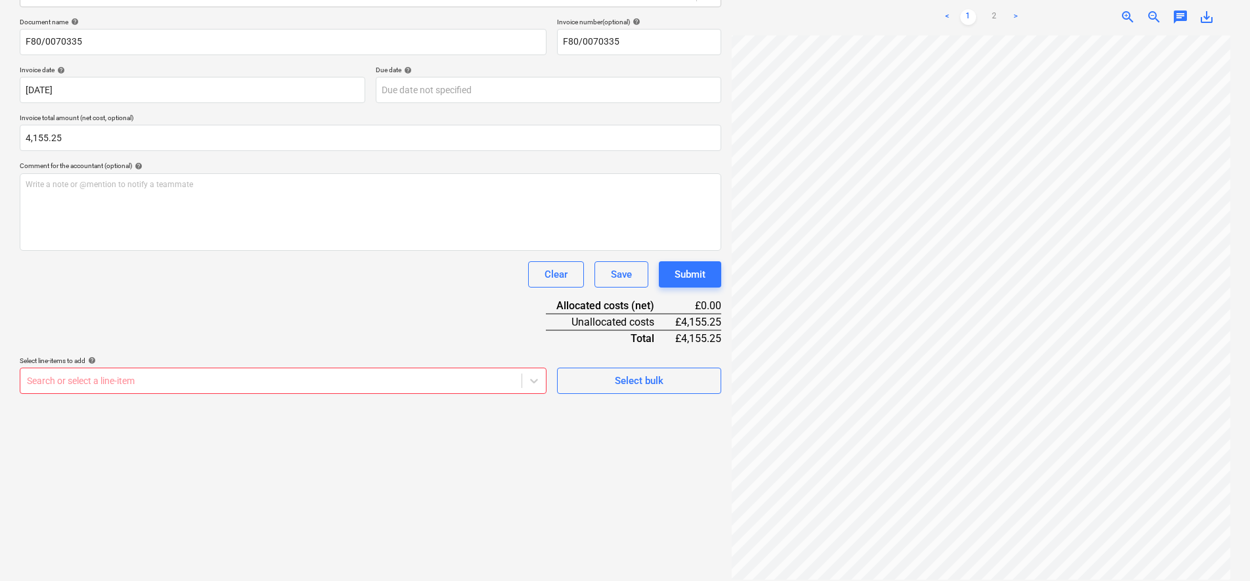
scroll to position [113, 0]
click at [526, 383] on body "Sales Projects Contacts Company Consolidated Invoices Inbox 1 Approvals 1 forma…" at bounding box center [625, 104] width 1250 height 581
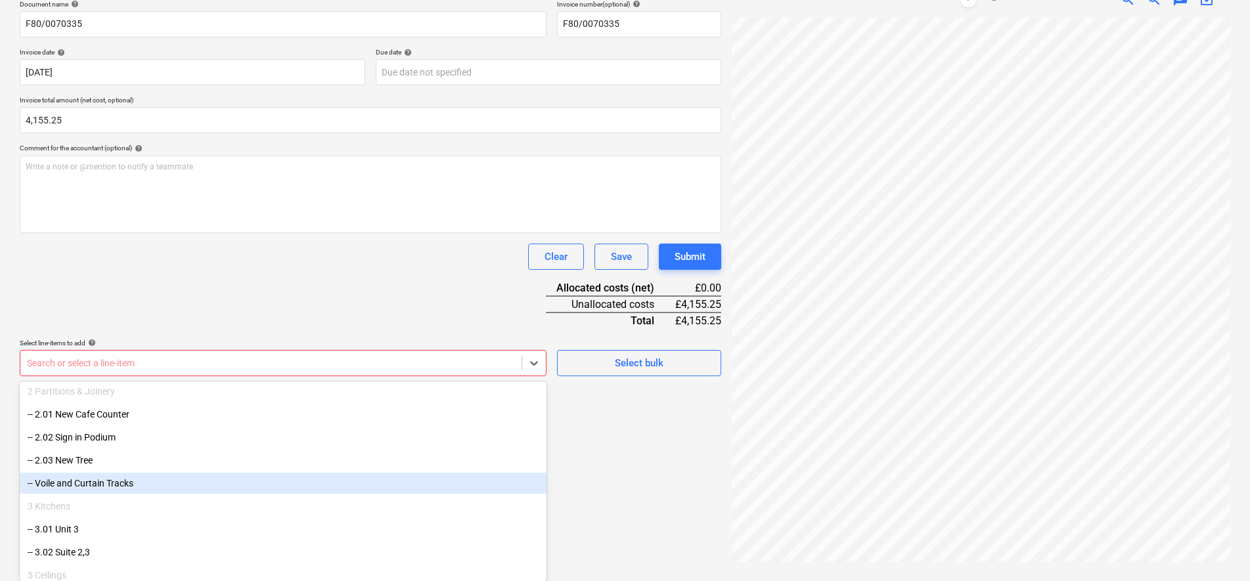
scroll to position [246, 0]
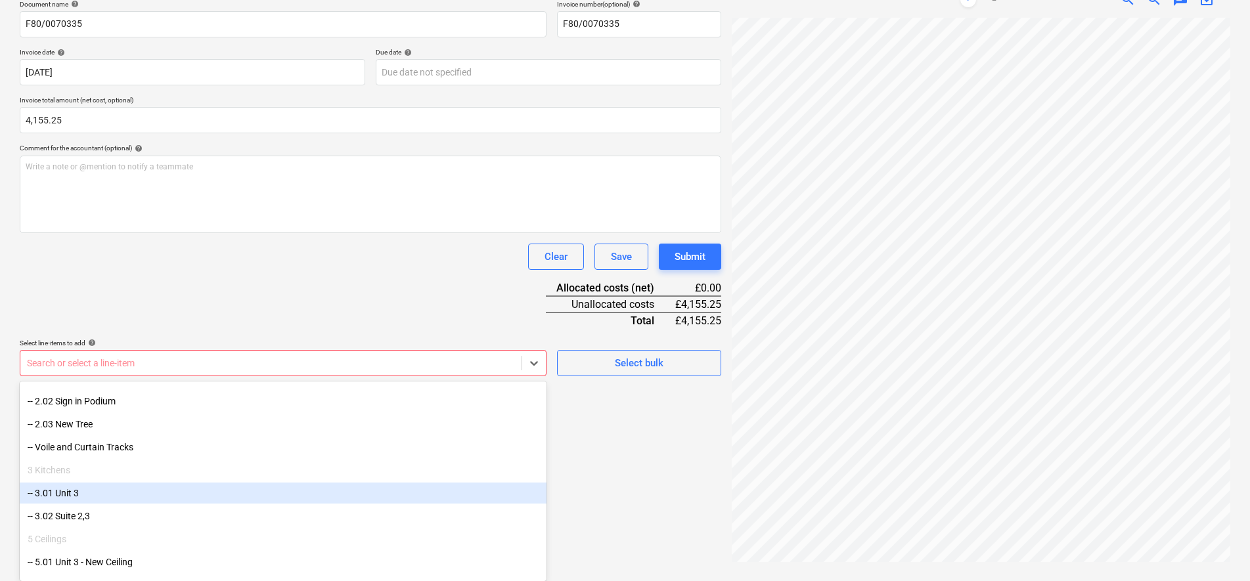
drag, startPoint x: 108, startPoint y: 502, endPoint x: 98, endPoint y: 496, distance: 11.8
click at [98, 496] on div "-- 3.01 Unit 3" at bounding box center [283, 493] width 527 height 21
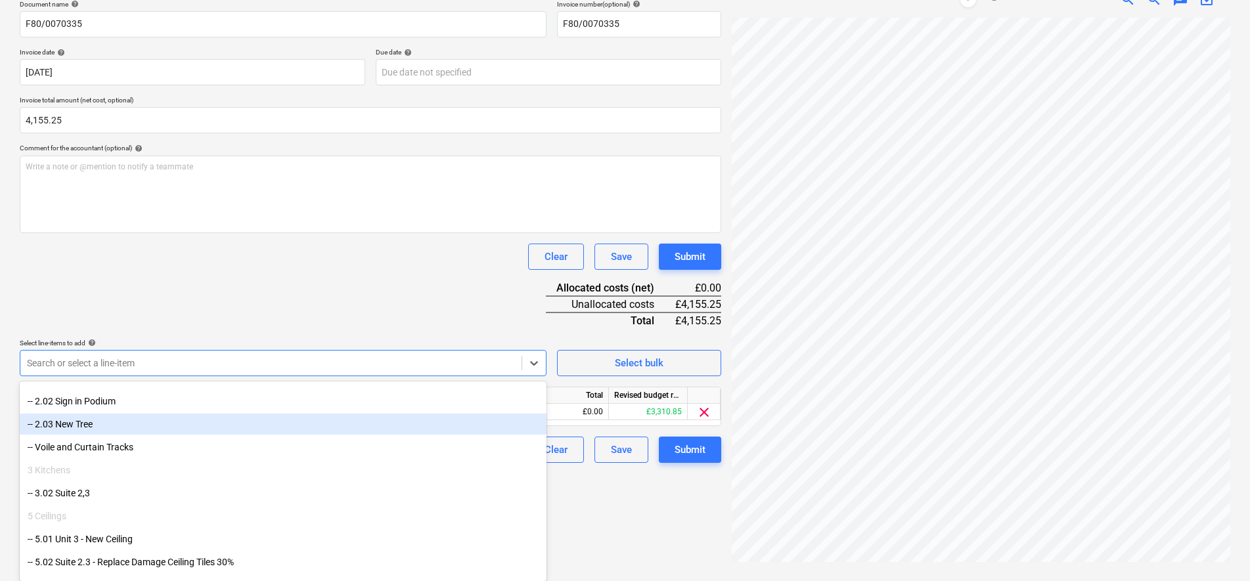
click at [347, 254] on div "Document name help F80/0070335 Invoice number (optional) help F80/0070335 Invoi…" at bounding box center [370, 231] width 701 height 463
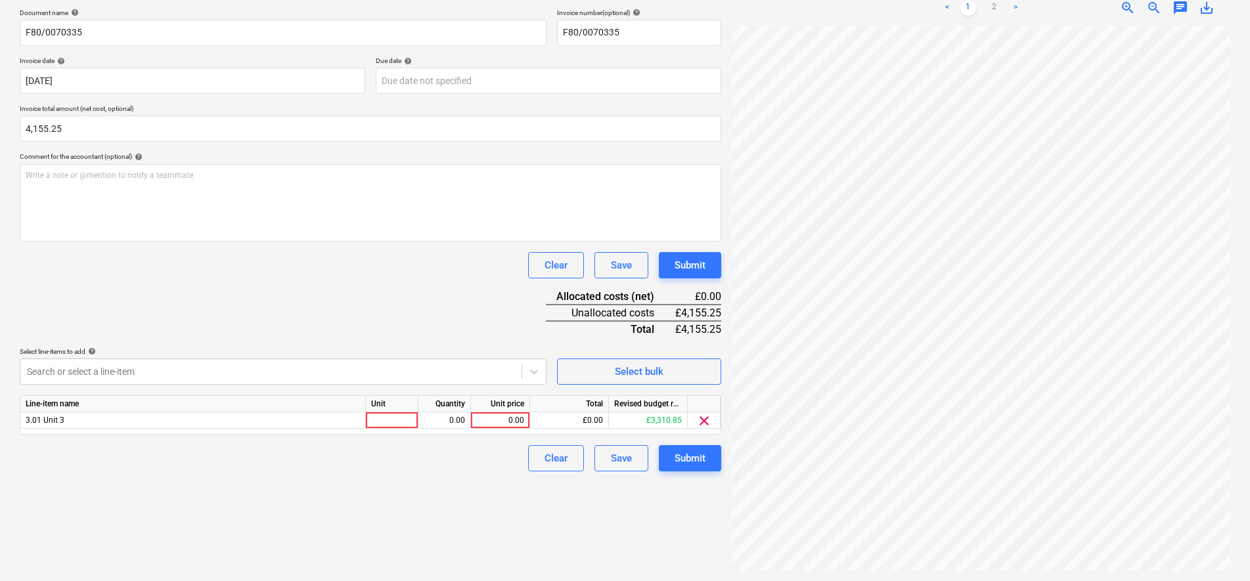
scroll to position [186, 0]
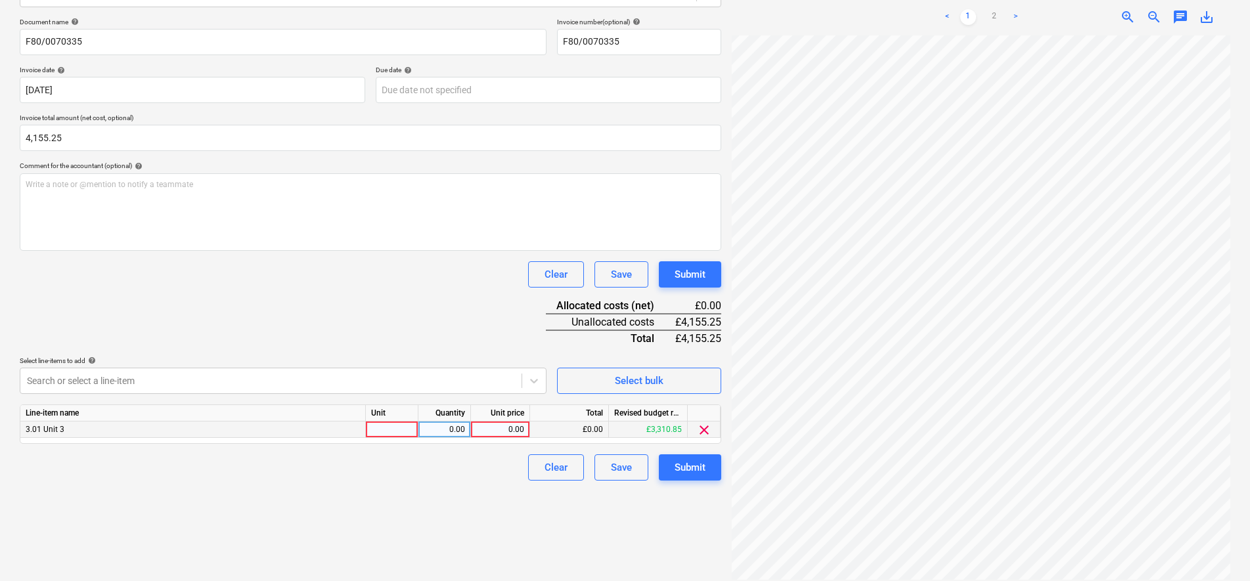
click at [385, 429] on div at bounding box center [392, 430] width 53 height 16
type input "I"
type input "item"
click at [996, 9] on link "2" at bounding box center [994, 17] width 16 height 16
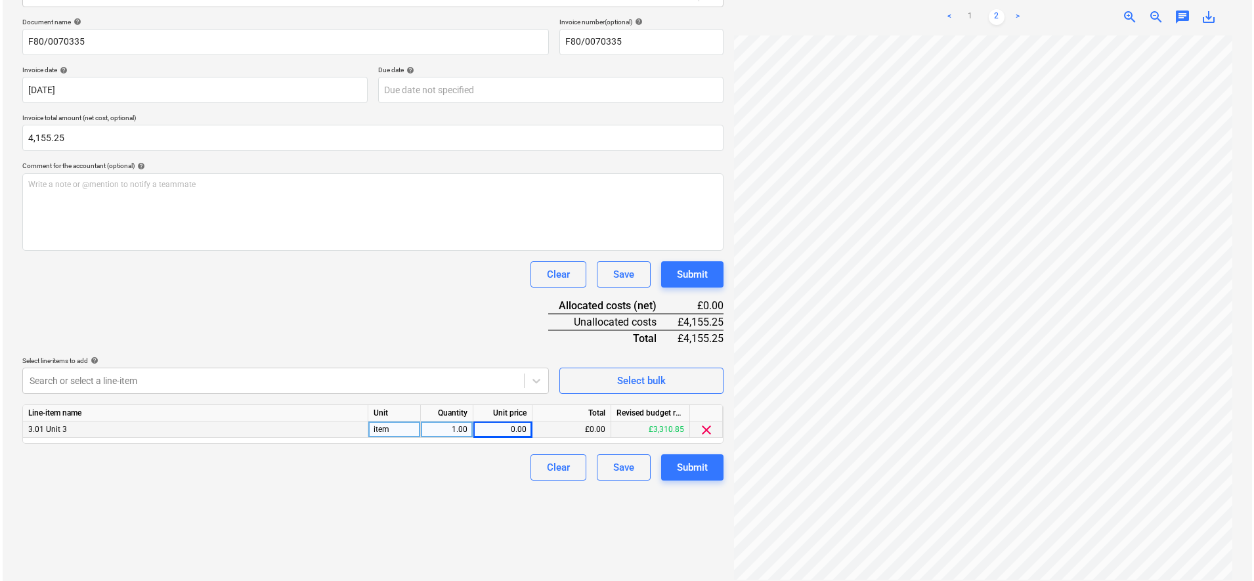
scroll to position [194, 74]
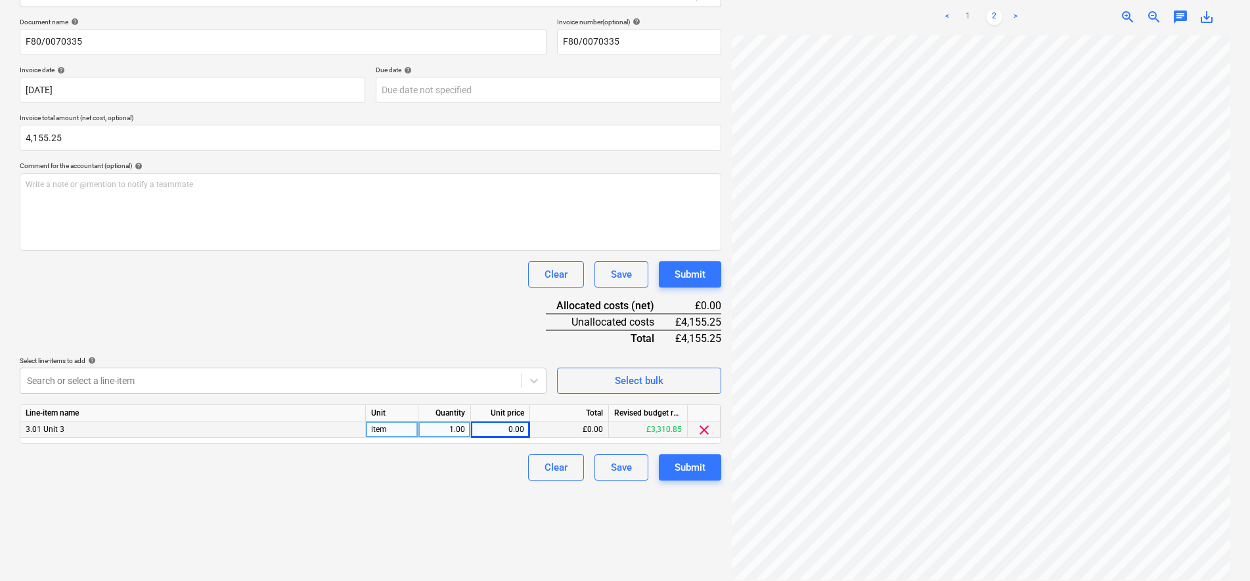
click at [512, 427] on div "0.00" at bounding box center [500, 430] width 48 height 16
type input "3462.71"
click at [693, 471] on div "Submit" at bounding box center [689, 467] width 31 height 17
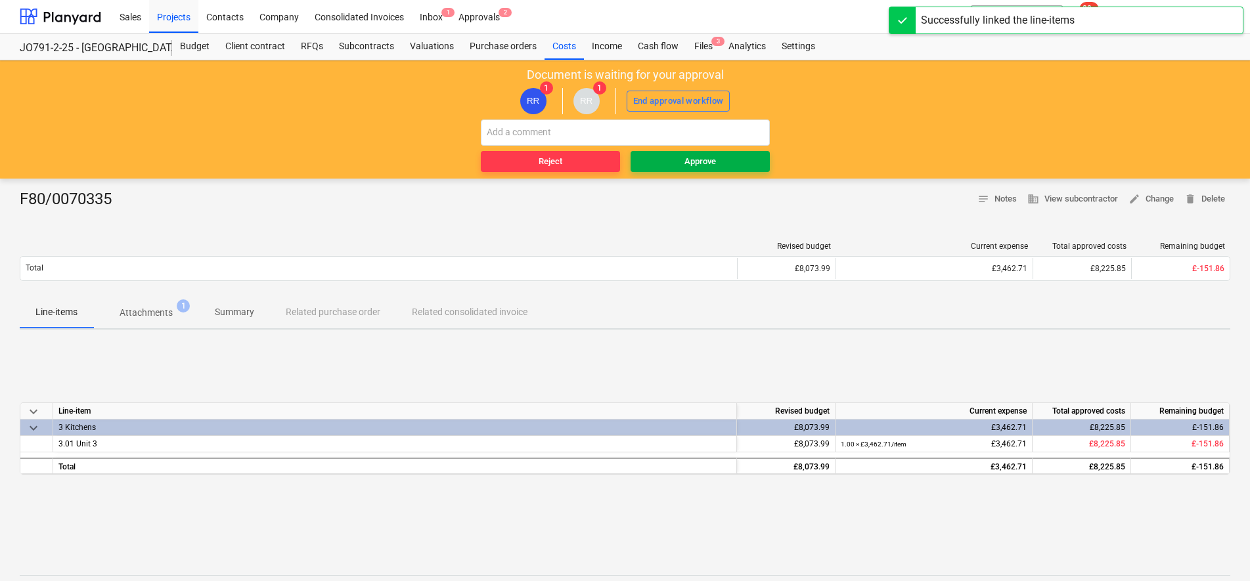
click at [705, 169] on button "Approve" at bounding box center [699, 161] width 139 height 21
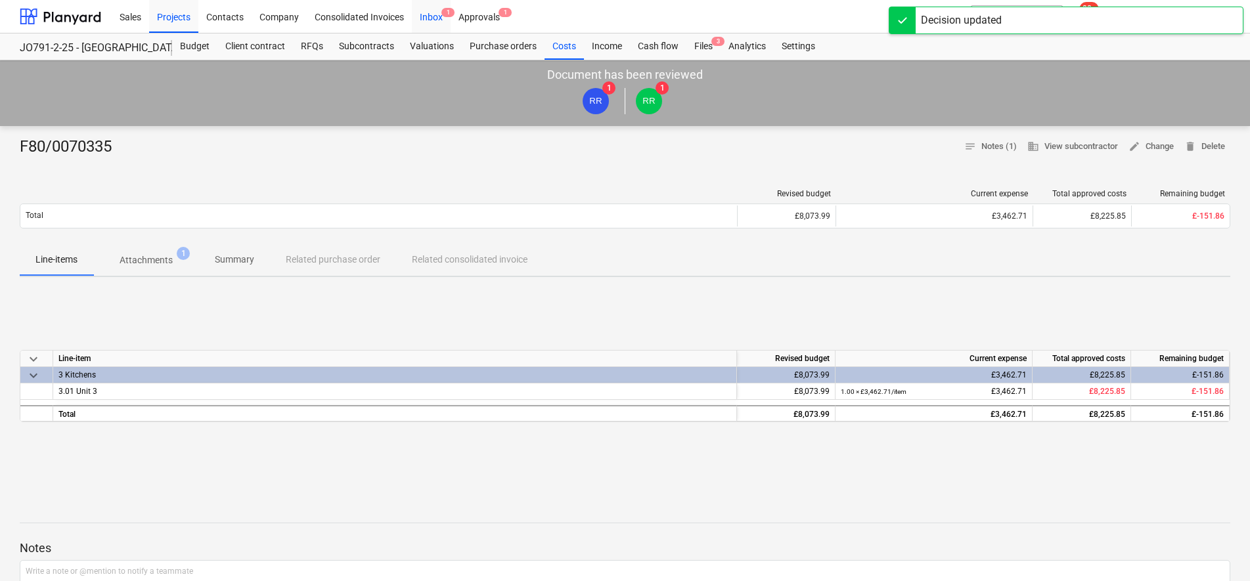
click at [443, 21] on div "Inbox 1" at bounding box center [431, 15] width 39 height 33
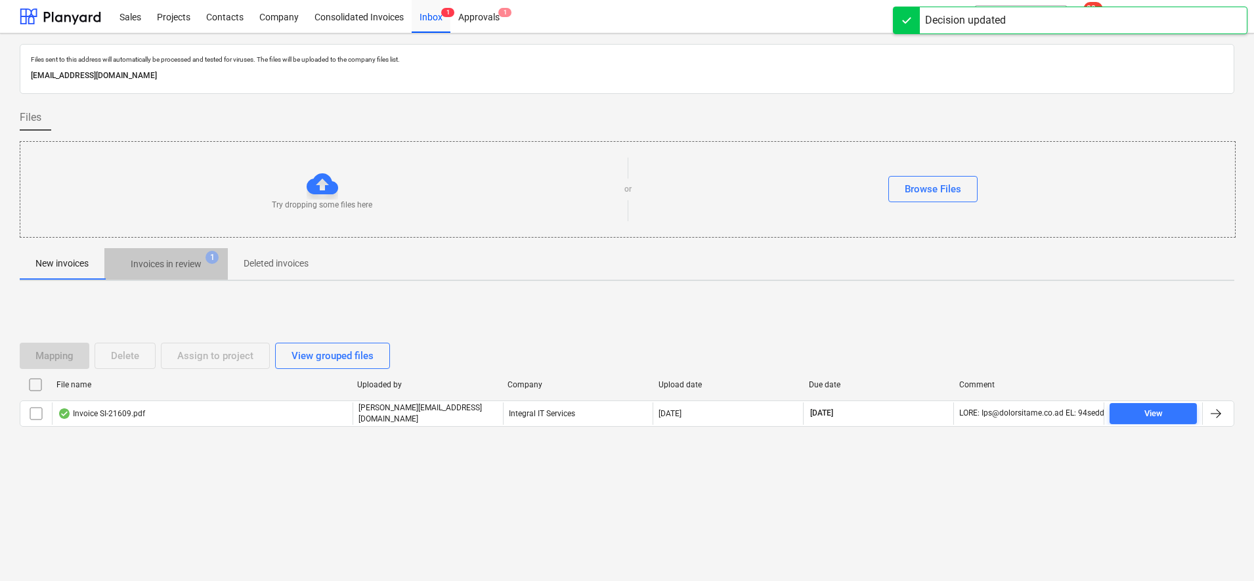
click at [204, 266] on span "Invoices in review 1" at bounding box center [166, 264] width 92 height 14
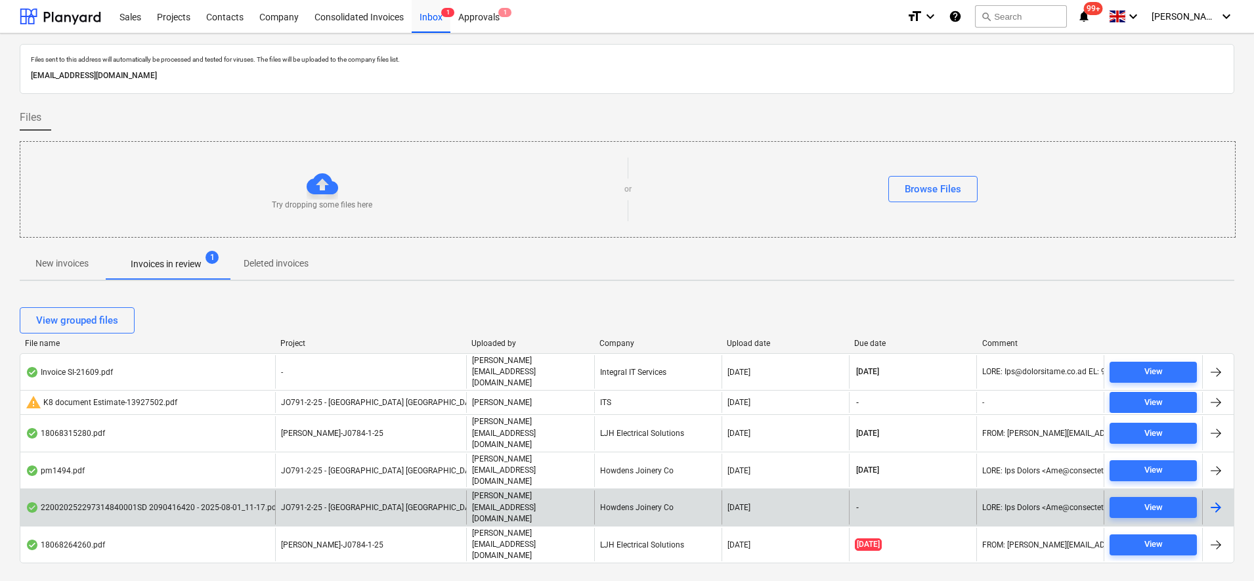
click at [375, 503] on span "JO791-2-25 - [GEOGRAPHIC_DATA] [GEOGRAPHIC_DATA]" at bounding box center [381, 507] width 200 height 9
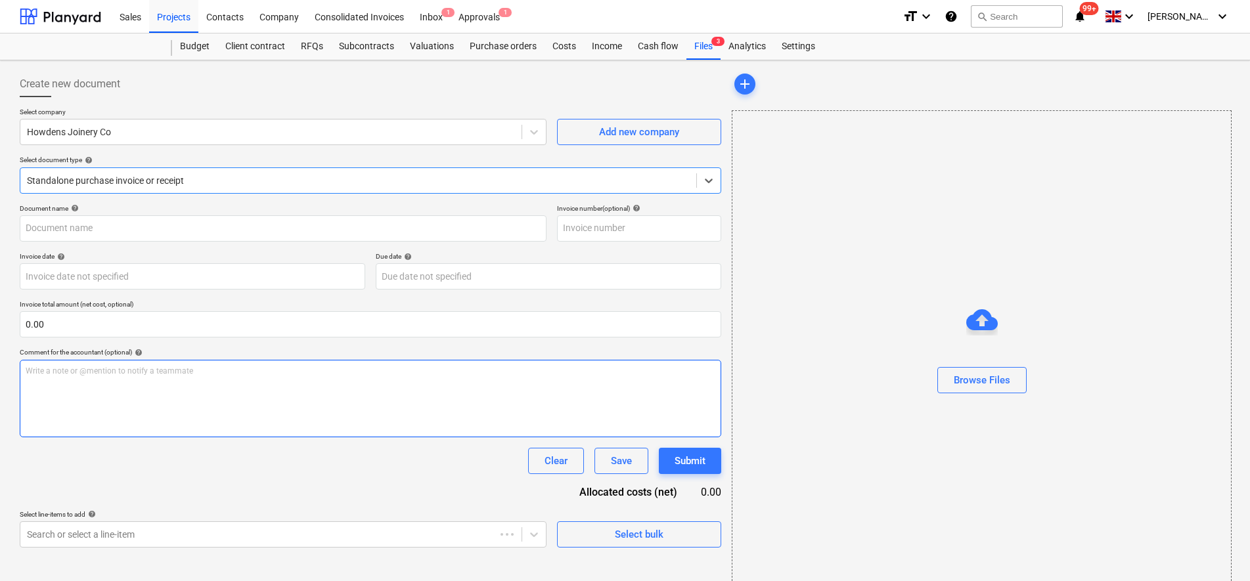
type input "1101944540"
type input "[DATE]"
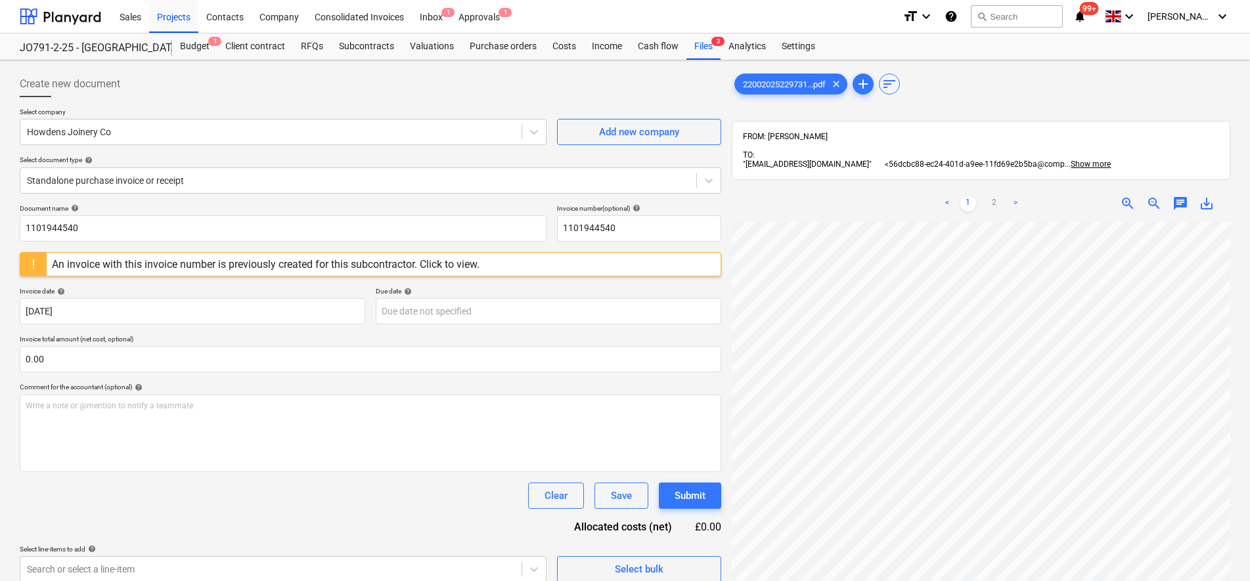
scroll to position [171, 79]
click at [996, 196] on link "2" at bounding box center [994, 204] width 16 height 16
click at [967, 196] on link "1" at bounding box center [968, 204] width 16 height 16
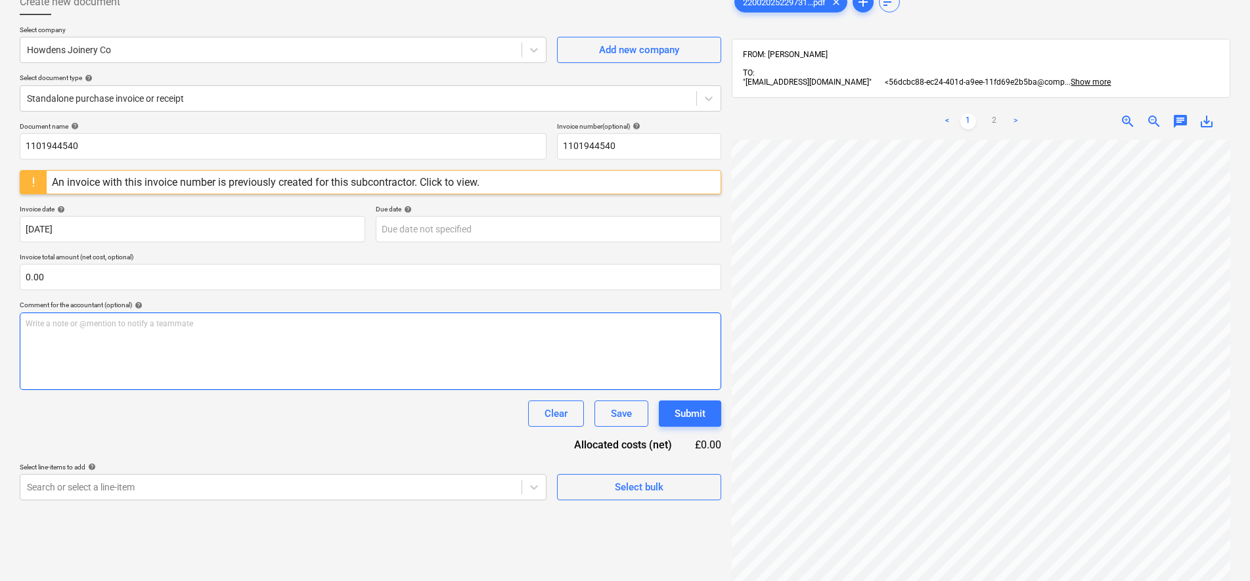
scroll to position [171, 53]
click at [989, 114] on link "2" at bounding box center [994, 122] width 16 height 16
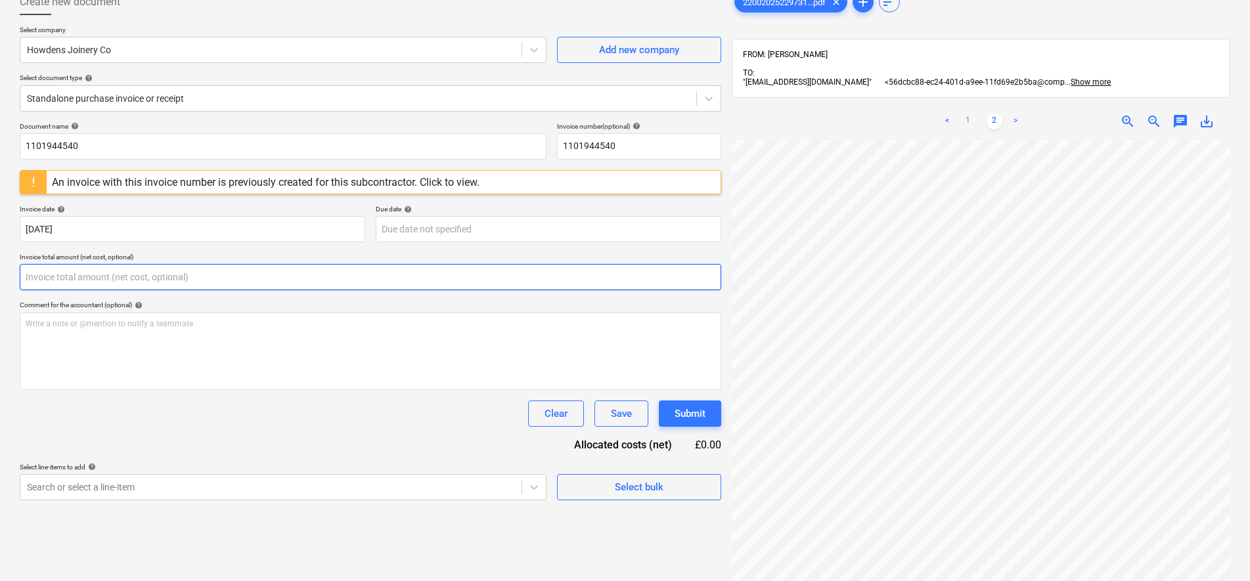
click at [52, 276] on input "text" at bounding box center [370, 277] width 701 height 26
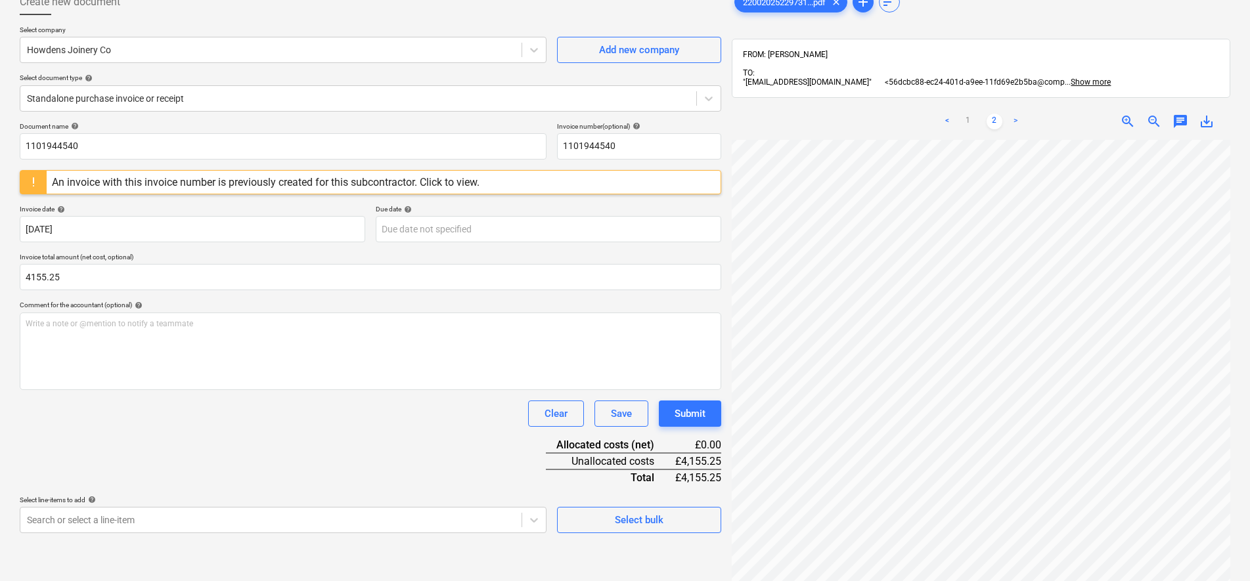
type input "4,155.25"
click at [236, 307] on div "Comment for the accountant (optional) help" at bounding box center [370, 305] width 701 height 9
click at [940, 499] on html "Sales Projects Contacts Company Consolidated Invoices Inbox 1 Approvals 1 forma…" at bounding box center [625, 208] width 1250 height 581
click at [971, 114] on link "1" at bounding box center [968, 122] width 16 height 16
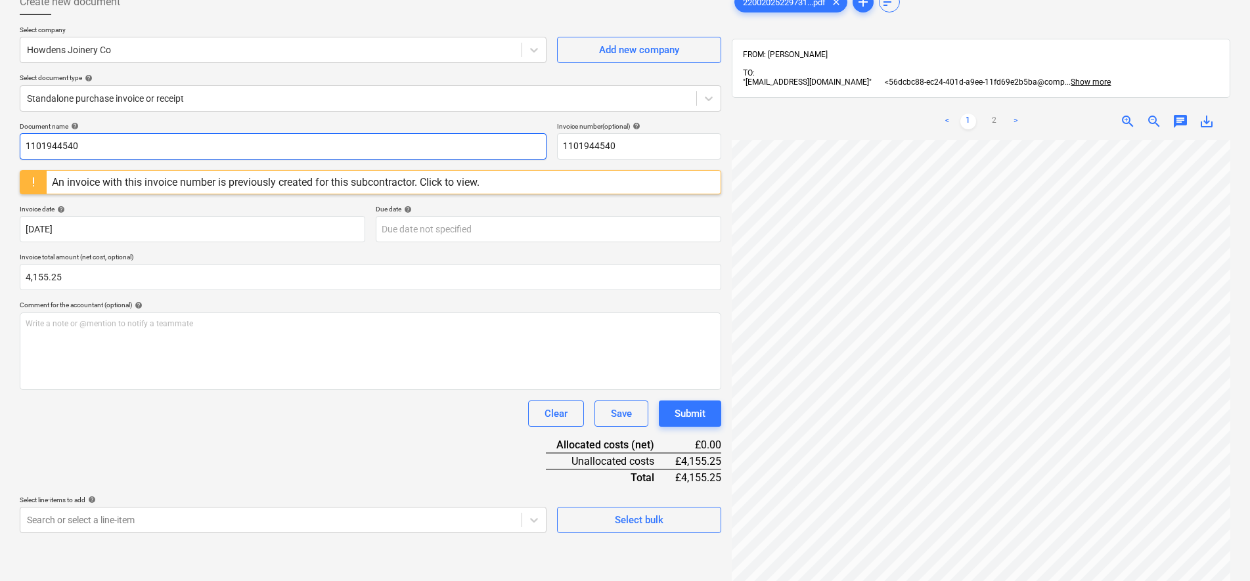
drag, startPoint x: 91, startPoint y: 148, endPoint x: -3, endPoint y: 137, distance: 95.2
click at [0, 137] on html "Sales Projects Contacts Company Consolidated Invoices Inbox 1 Approvals 1 forma…" at bounding box center [625, 208] width 1250 height 581
type input "F80/0070335"
drag, startPoint x: 91, startPoint y: 146, endPoint x: 28, endPoint y: 149, distance: 63.1
click at [0, 147] on html "Sales Projects Contacts Company Consolidated Invoices Inbox 1 Approvals 1 forma…" at bounding box center [625, 208] width 1250 height 581
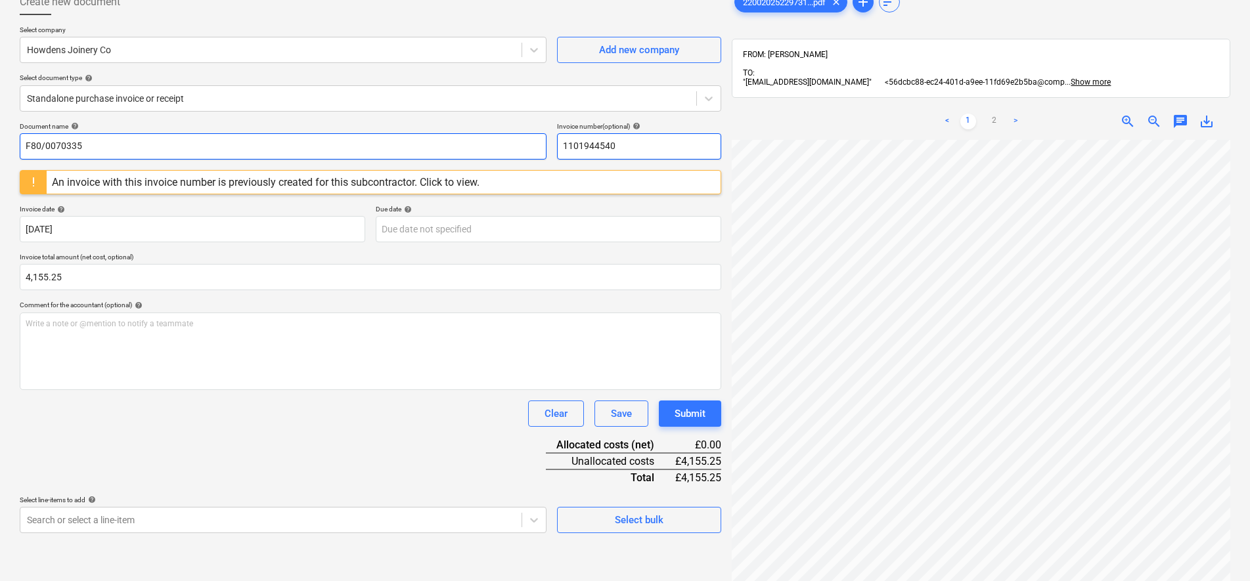
drag, startPoint x: 669, startPoint y: 154, endPoint x: 535, endPoint y: 150, distance: 134.0
click at [535, 150] on div "Document name help F80/0070335 Invoice number (optional) help 1101944540" at bounding box center [370, 140] width 701 height 37
paste input "F80/0070335"
type input "F80/0070335"
click at [416, 120] on div "Select company Howdens Joinery Co Add new company Select document type help Sta…" at bounding box center [370, 74] width 701 height 97
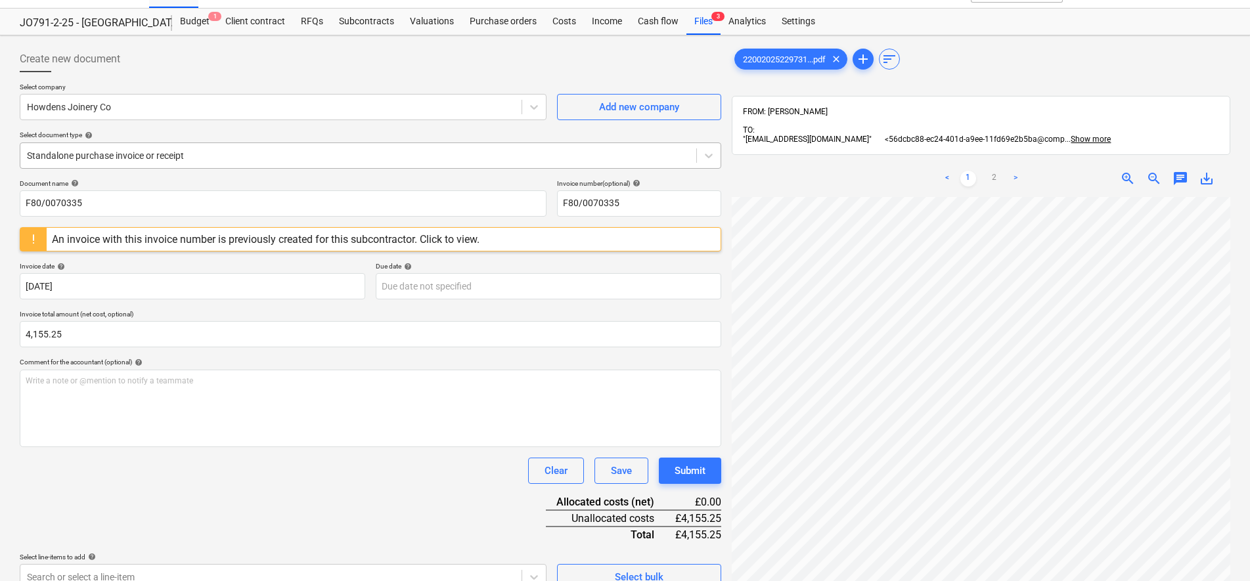
scroll to position [0, 0]
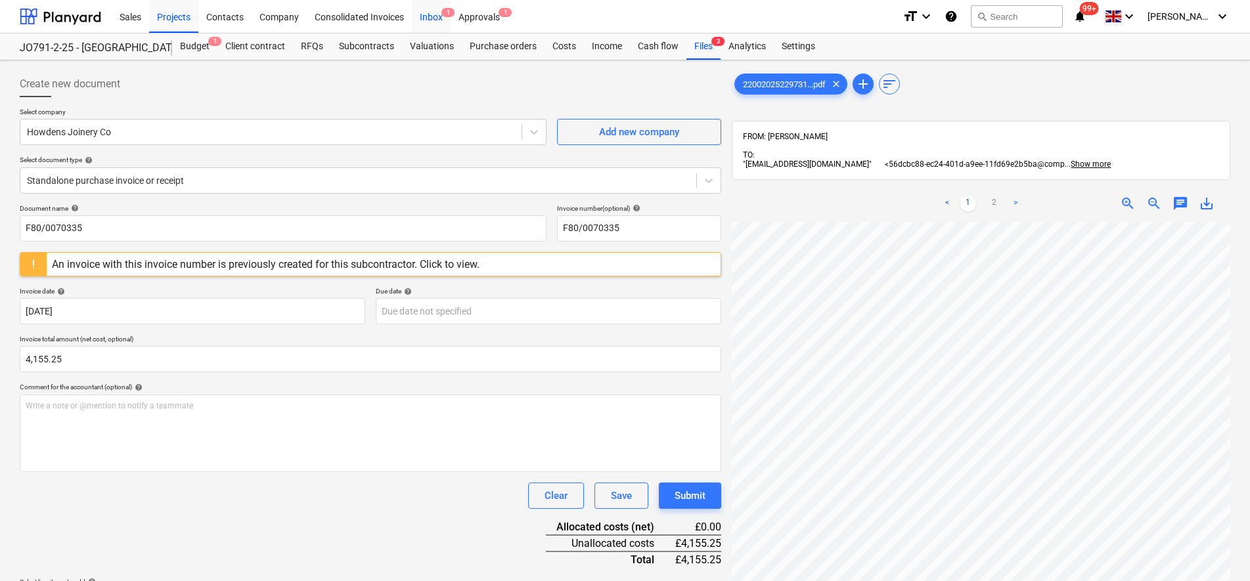
click at [429, 19] on div "Inbox 1" at bounding box center [431, 15] width 39 height 33
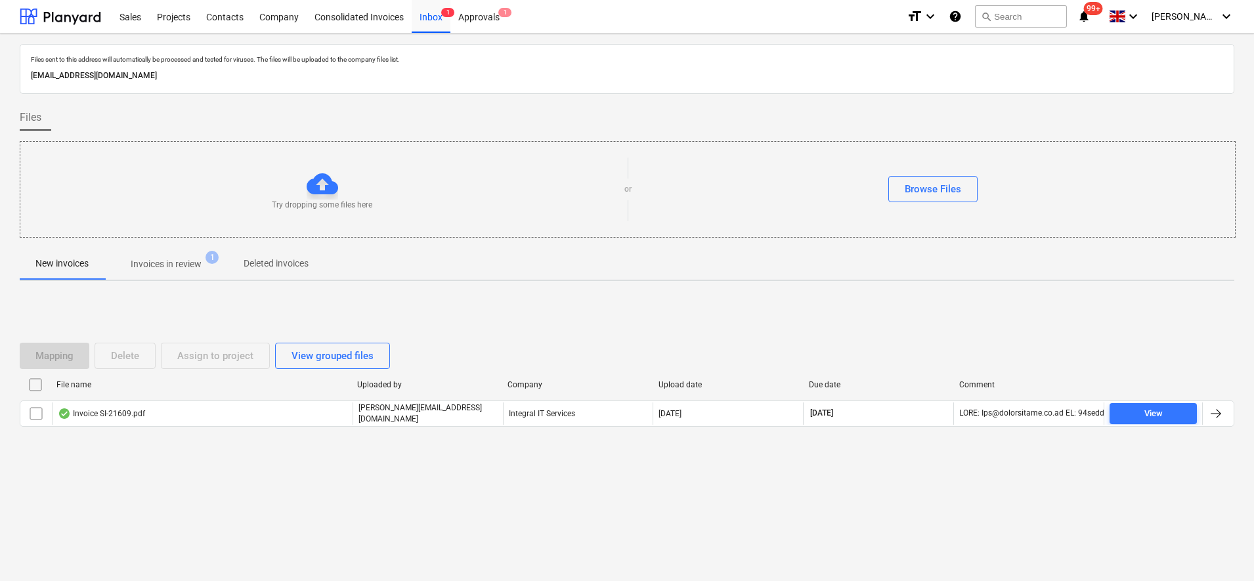
click at [147, 265] on p "Invoices in review" at bounding box center [166, 264] width 71 height 14
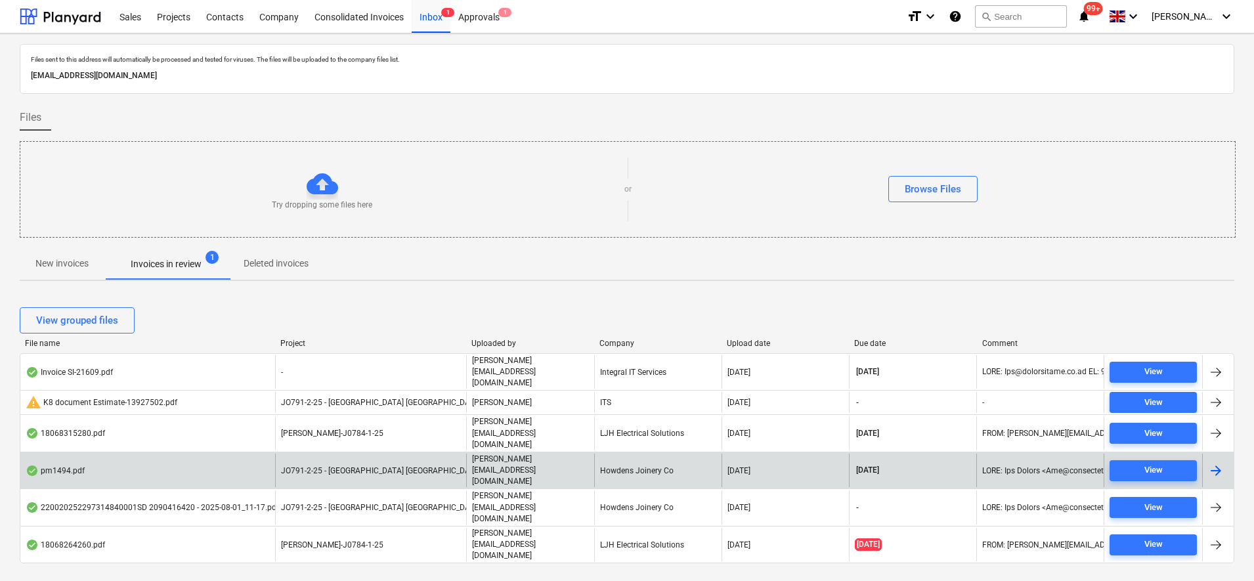
click at [460, 454] on div "JO791-2-25 - [GEOGRAPHIC_DATA] [GEOGRAPHIC_DATA]" at bounding box center [370, 470] width 191 height 33
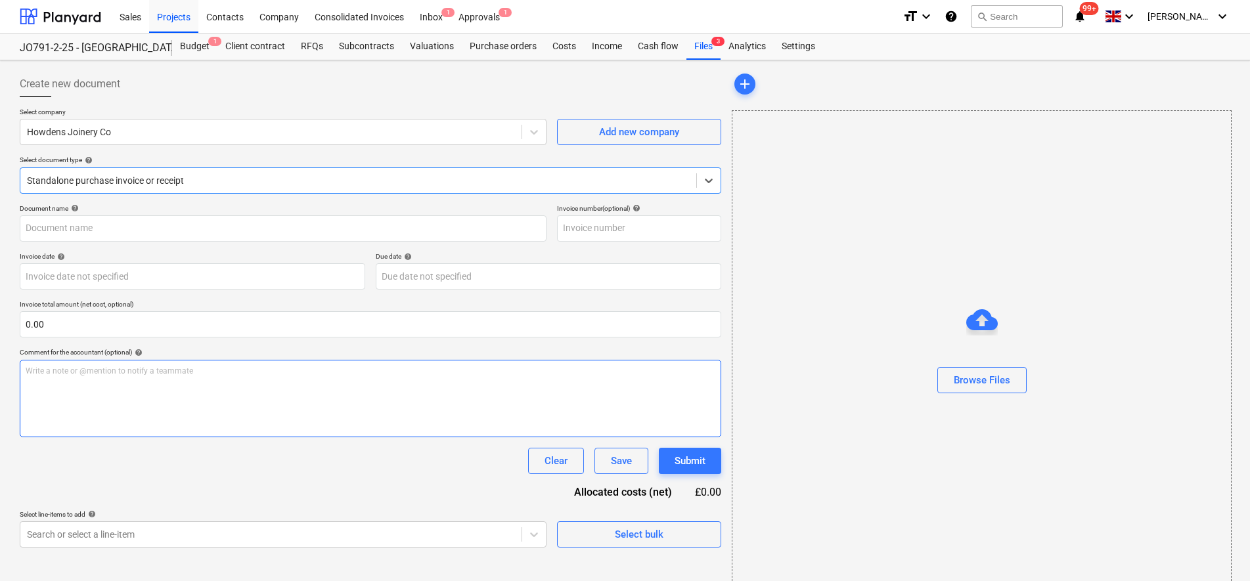
type input "0149654"
type input "[DATE]"
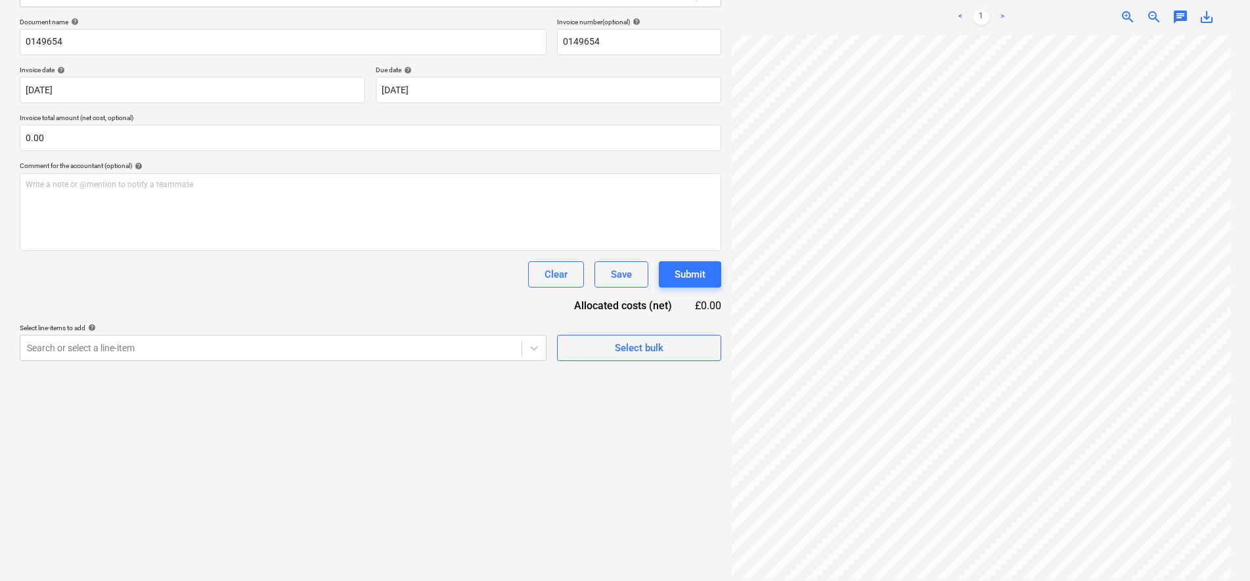
scroll to position [295, 95]
click at [923, 17] on div "< 1 > zoom_in zoom_out chat 0 save_alt" at bounding box center [981, 289] width 498 height 581
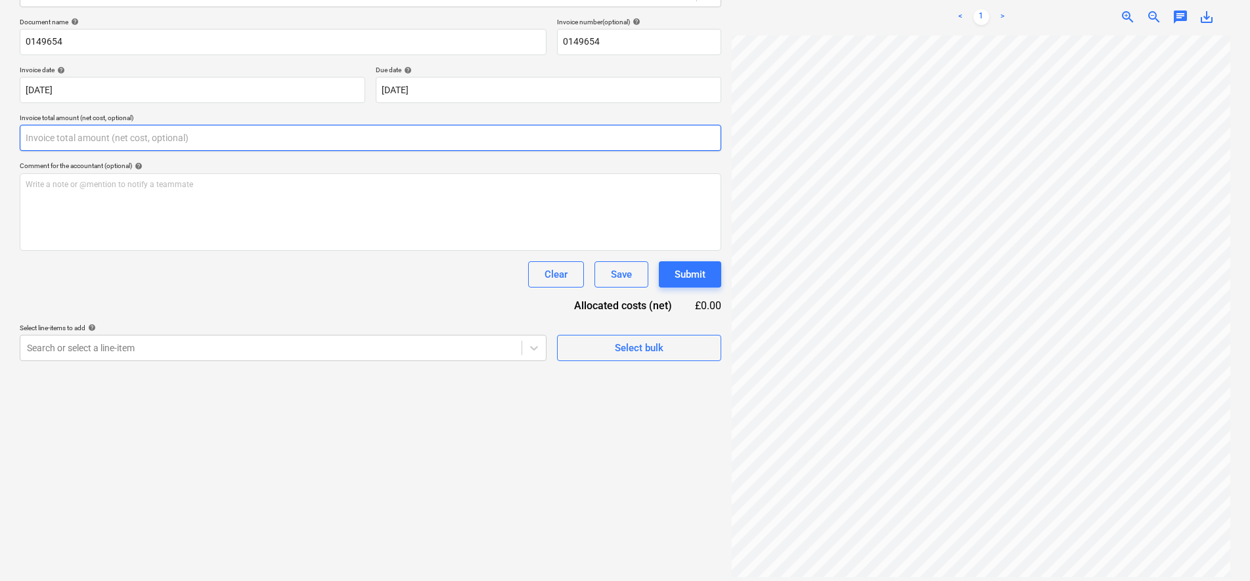
click at [47, 138] on input "text" at bounding box center [370, 138] width 701 height 26
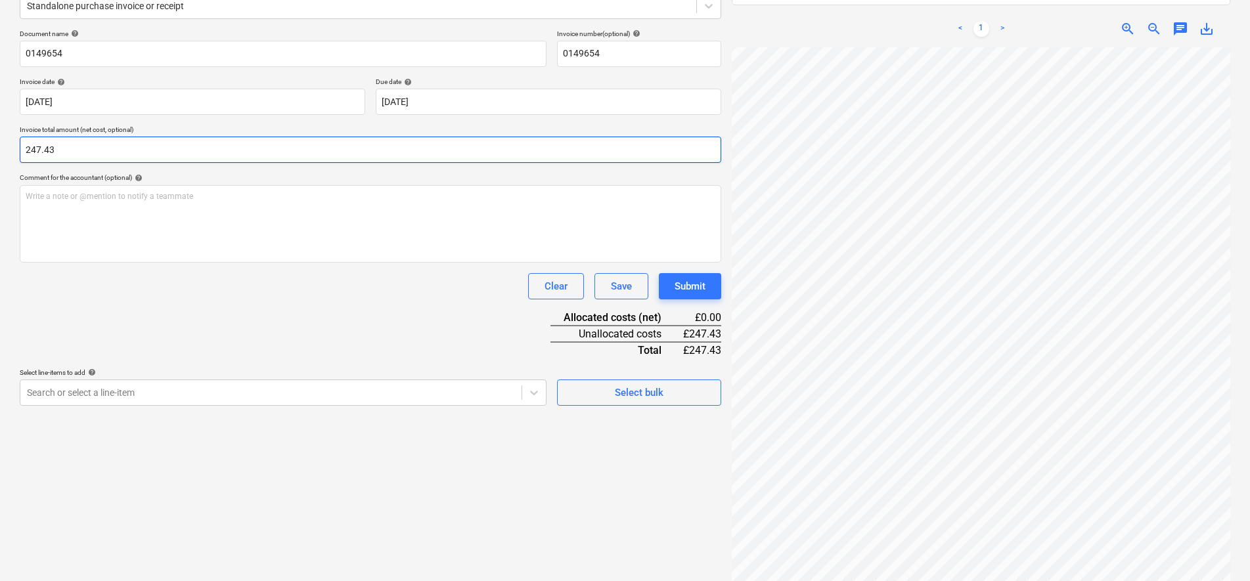
scroll to position [22, 0]
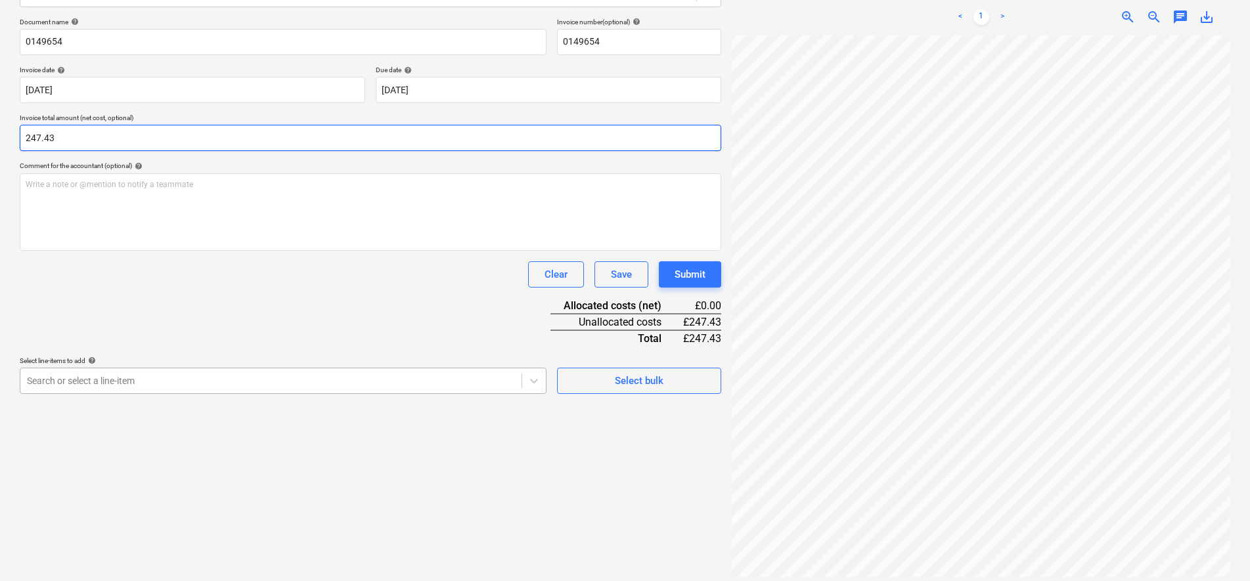
type input "247.43"
click at [148, 381] on div "Create new document Select company Howdens Joinery Co Add new company Select do…" at bounding box center [370, 232] width 712 height 706
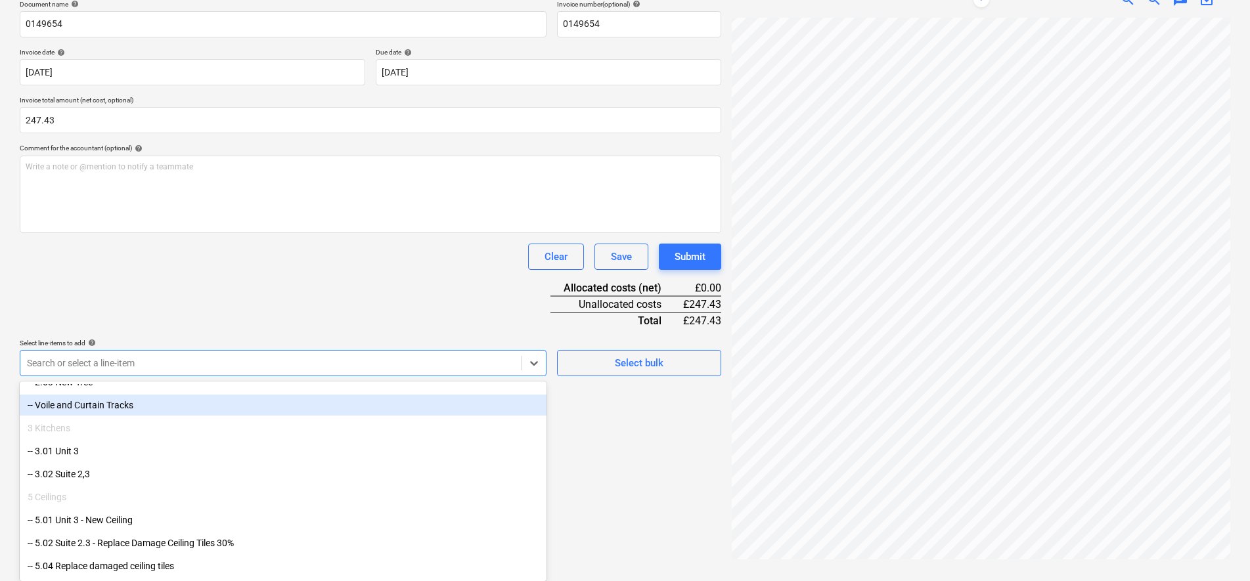
scroll to position [328, 0]
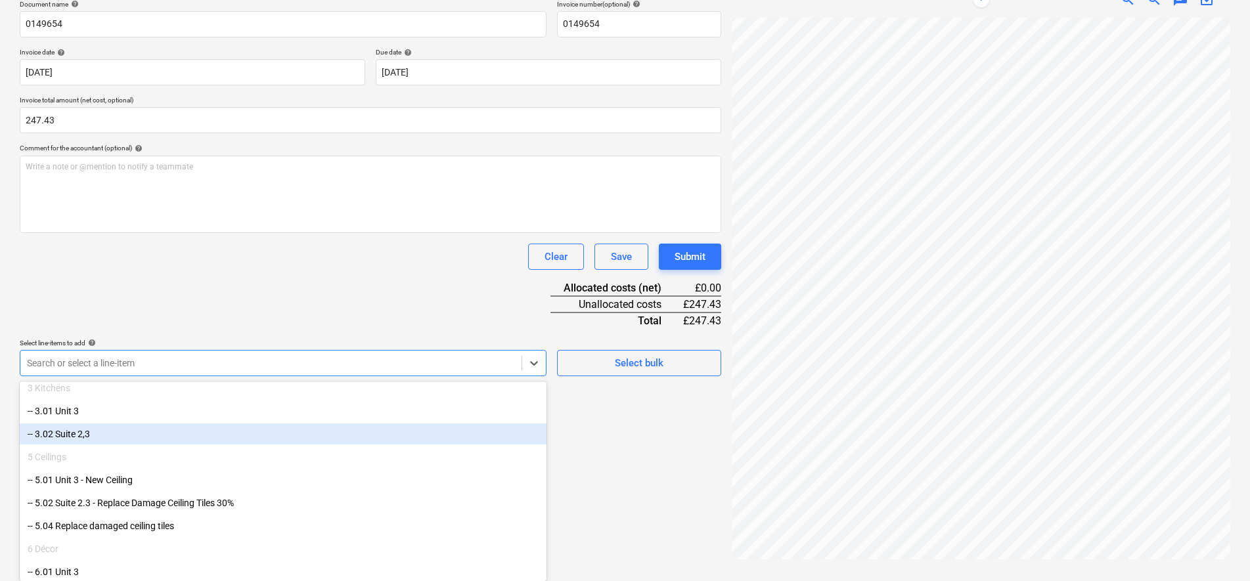
click at [141, 435] on div "-- 3.02 Suite 2,3" at bounding box center [283, 434] width 527 height 21
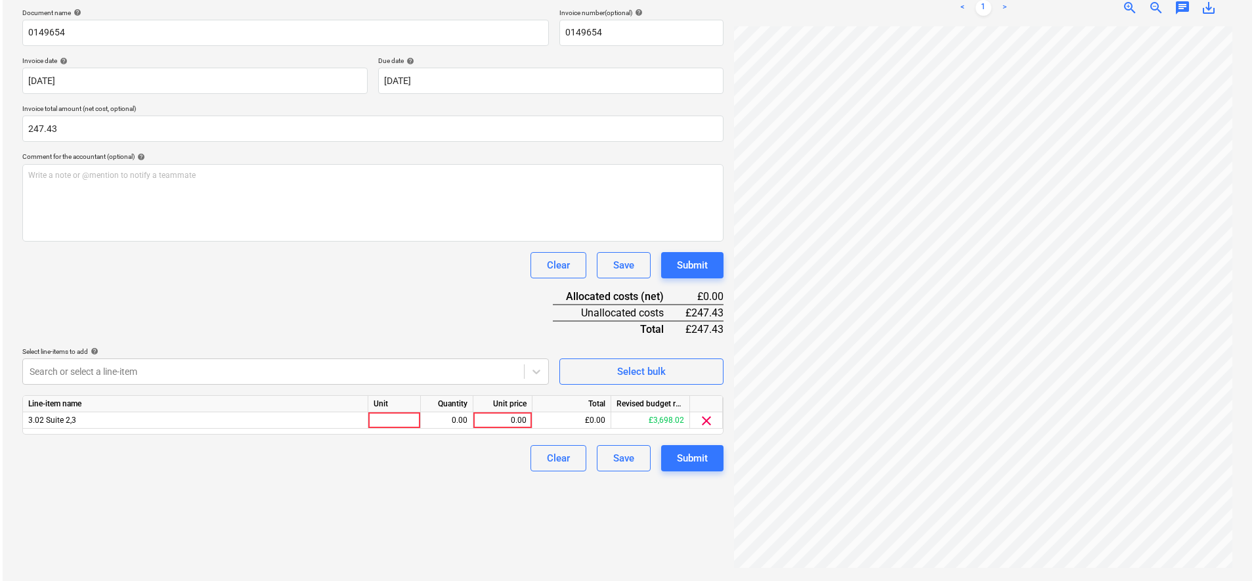
scroll to position [186, 0]
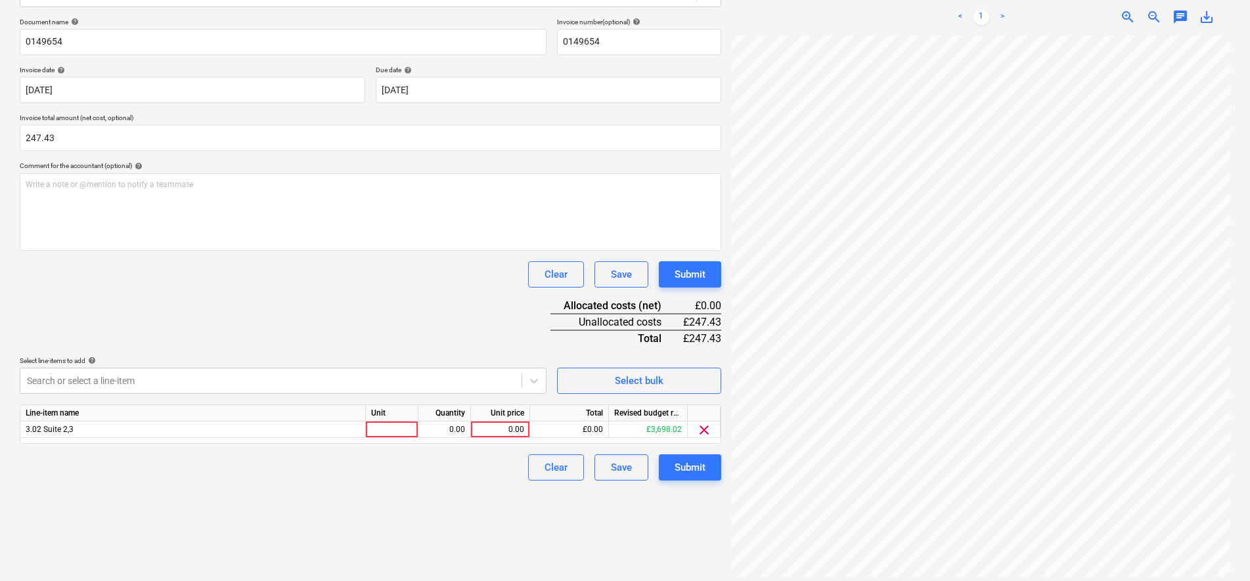
click at [164, 313] on div "Document name help 0149654 Invoice number (optional) help 0149654 Invoice date …" at bounding box center [370, 249] width 701 height 463
click at [389, 434] on div at bounding box center [392, 430] width 53 height 16
type input "item"
type input "206.19"
drag, startPoint x: 268, startPoint y: 292, endPoint x: 264, endPoint y: 281, distance: 11.2
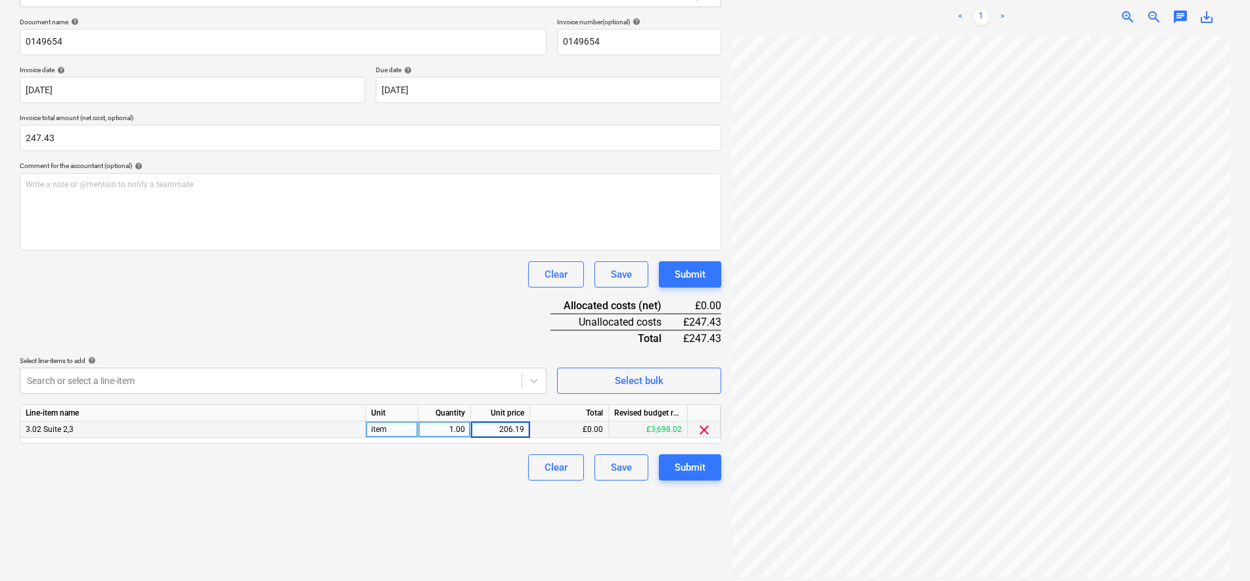
click at [264, 284] on div "Document name help 0149654 Invoice number (optional) help 0149654 Invoice date …" at bounding box center [370, 249] width 701 height 463
click at [701, 466] on div "Submit" at bounding box center [689, 467] width 31 height 17
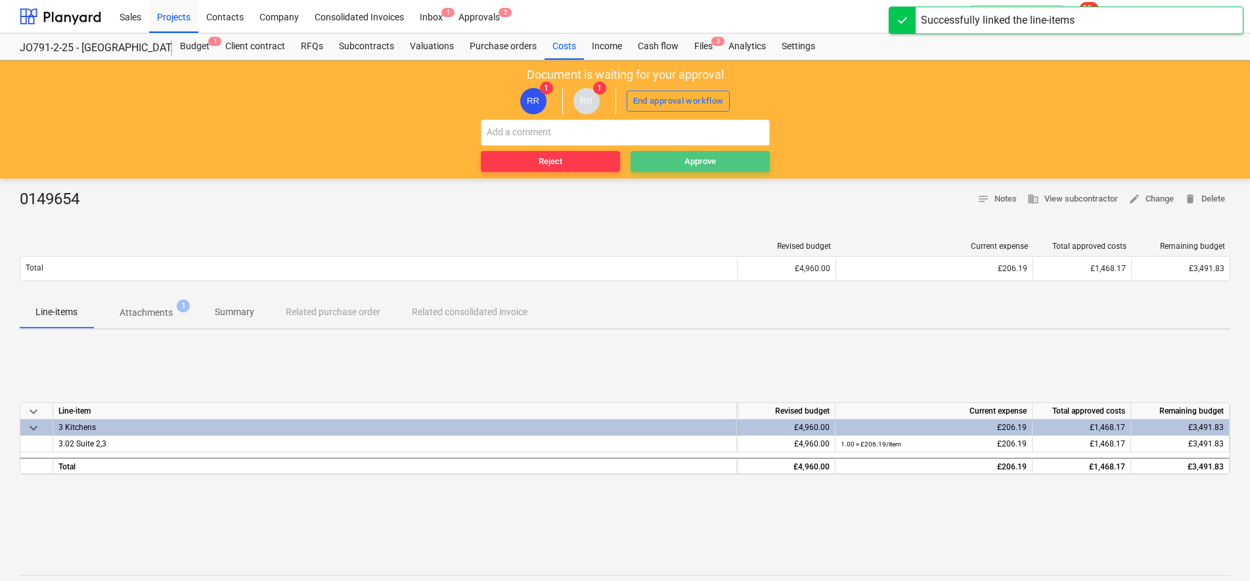
click at [705, 169] on div "Approve" at bounding box center [700, 161] width 32 height 15
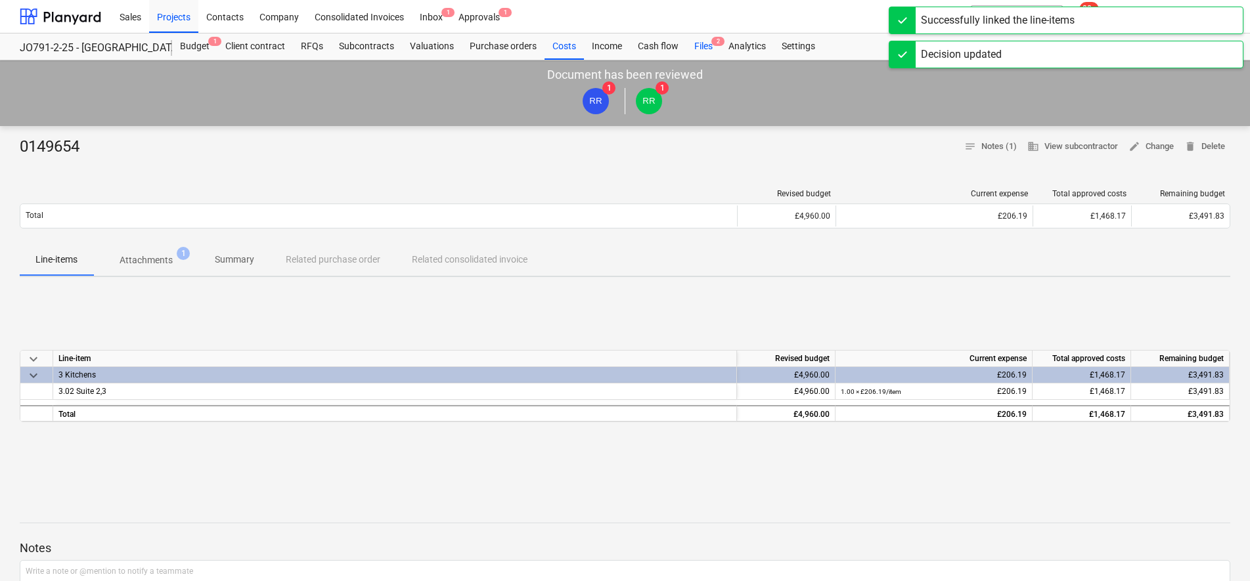
click at [714, 41] on span "2" at bounding box center [717, 41] width 13 height 9
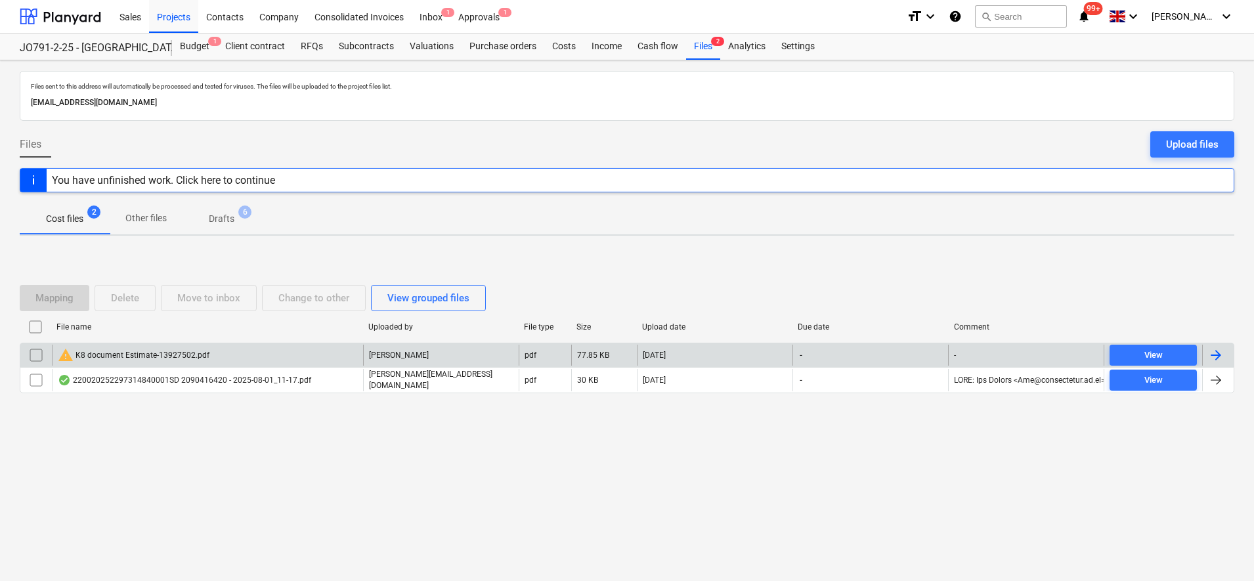
click at [108, 357] on div "warning K8 document Estimate-13927502.pdf" at bounding box center [134, 355] width 152 height 16
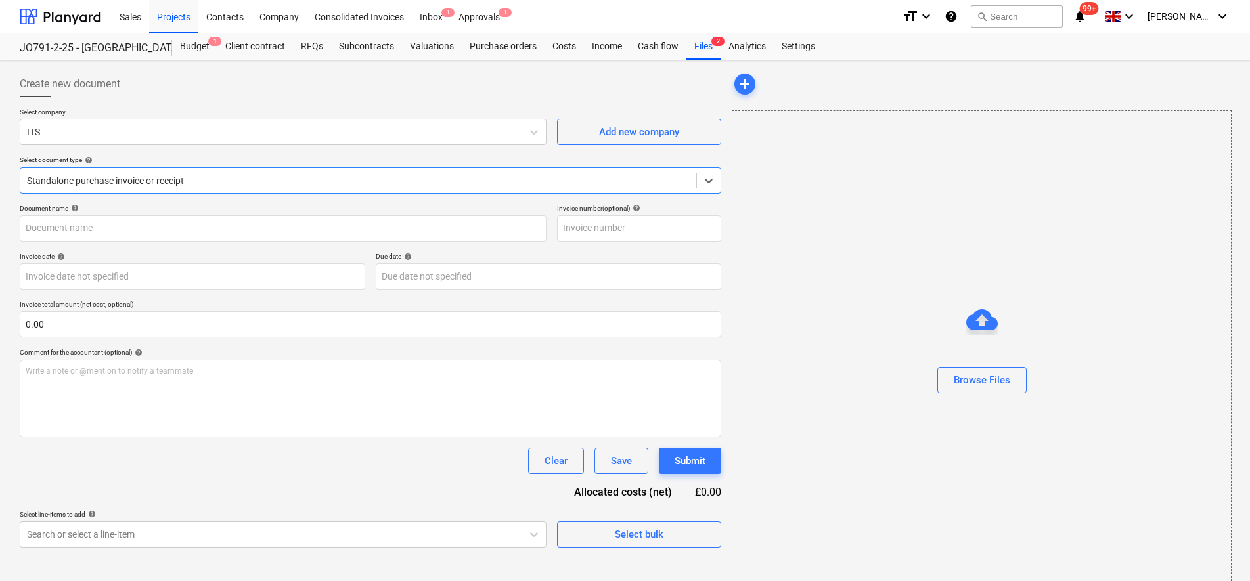
type input "1101944540"
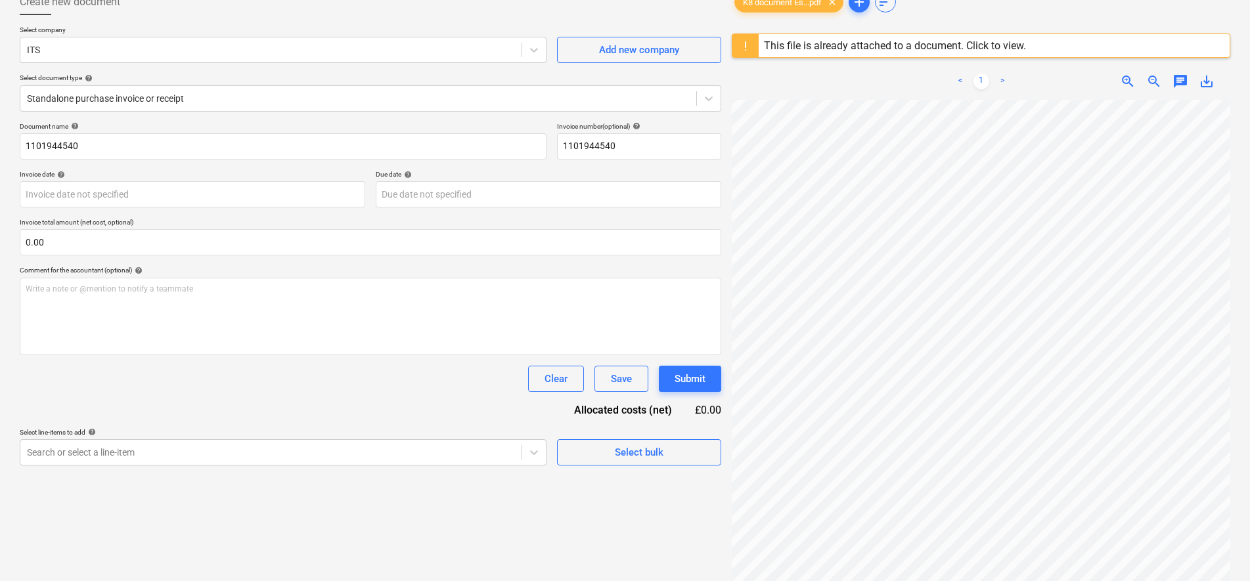
scroll to position [280, 27]
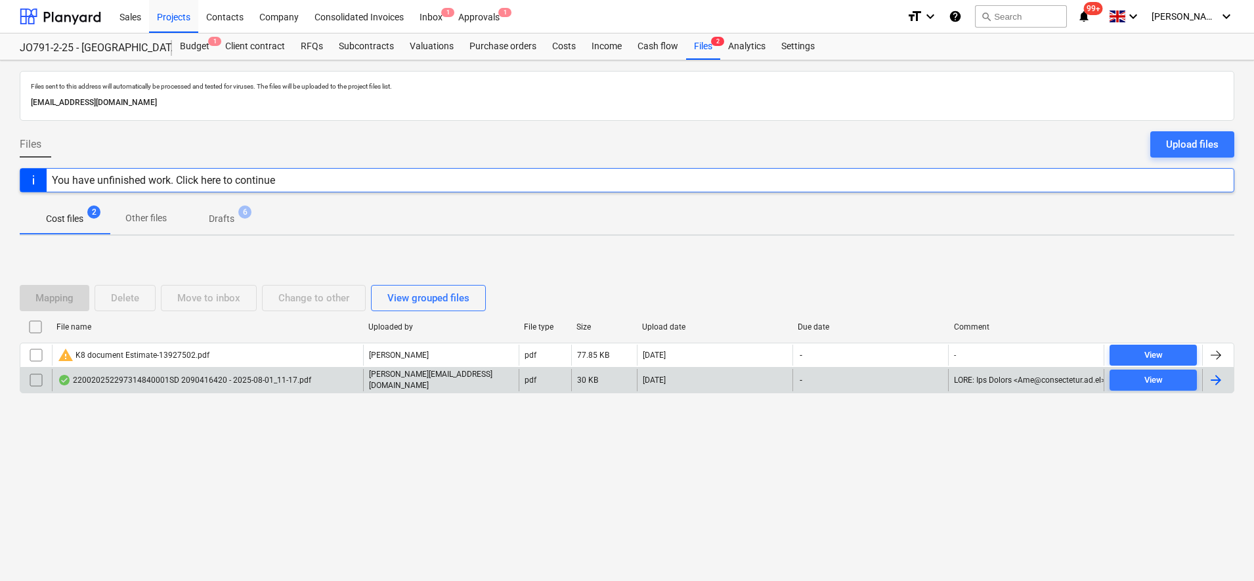
click at [151, 376] on div "220020252297314840001SD 2090416420 - 2025-08-01_11-17.pdf" at bounding box center [184, 380] width 253 height 11
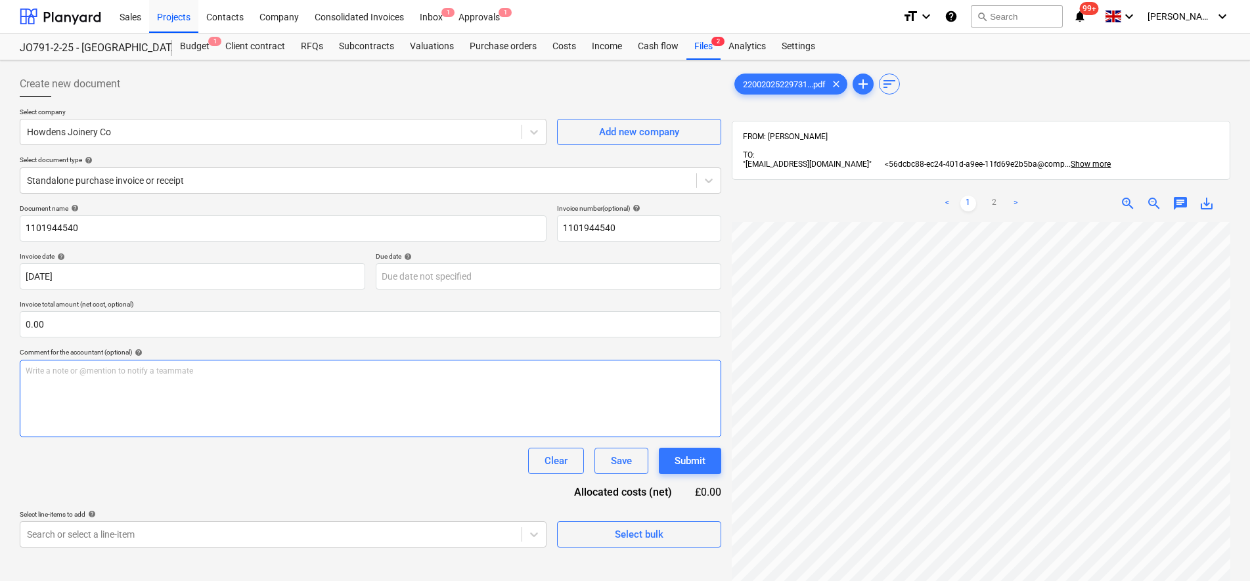
scroll to position [171, 41]
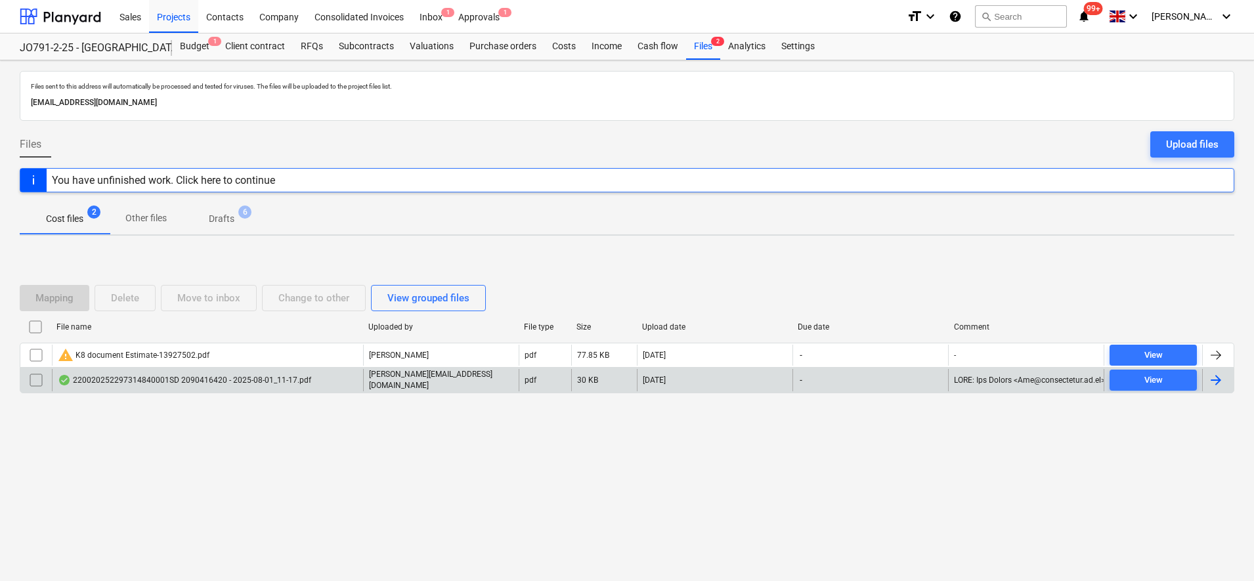
click at [152, 385] on div "220020252297314840001SD 2090416420 - 2025-08-01_11-17.pdf" at bounding box center [184, 380] width 253 height 11
click at [39, 380] on input "checkbox" at bounding box center [36, 380] width 21 height 21
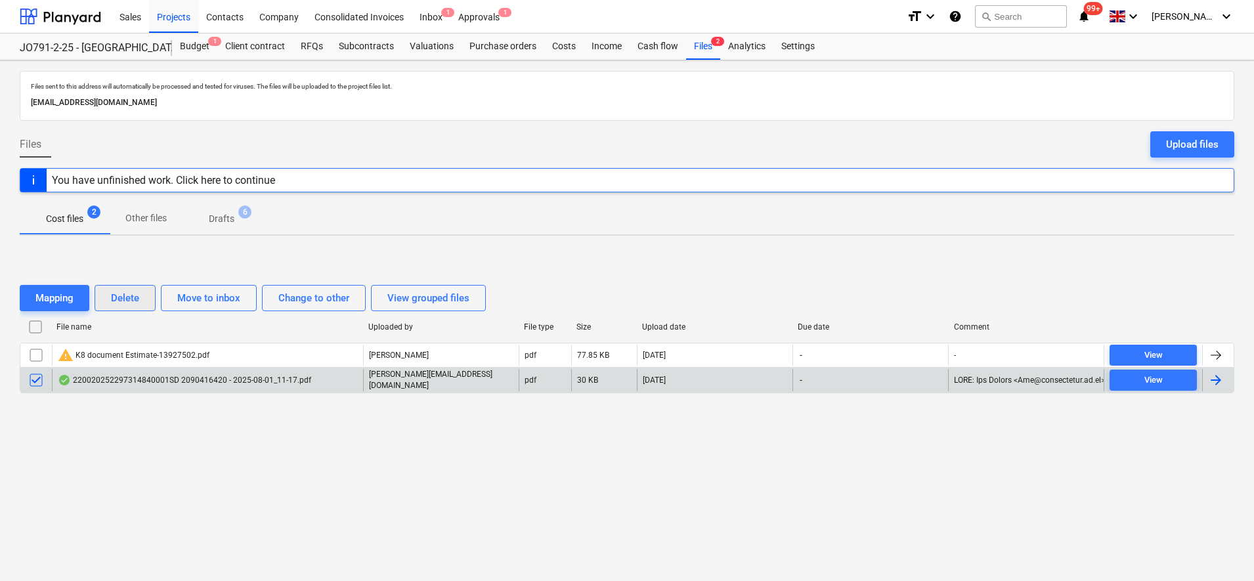
click at [124, 294] on div "Delete" at bounding box center [125, 298] width 28 height 17
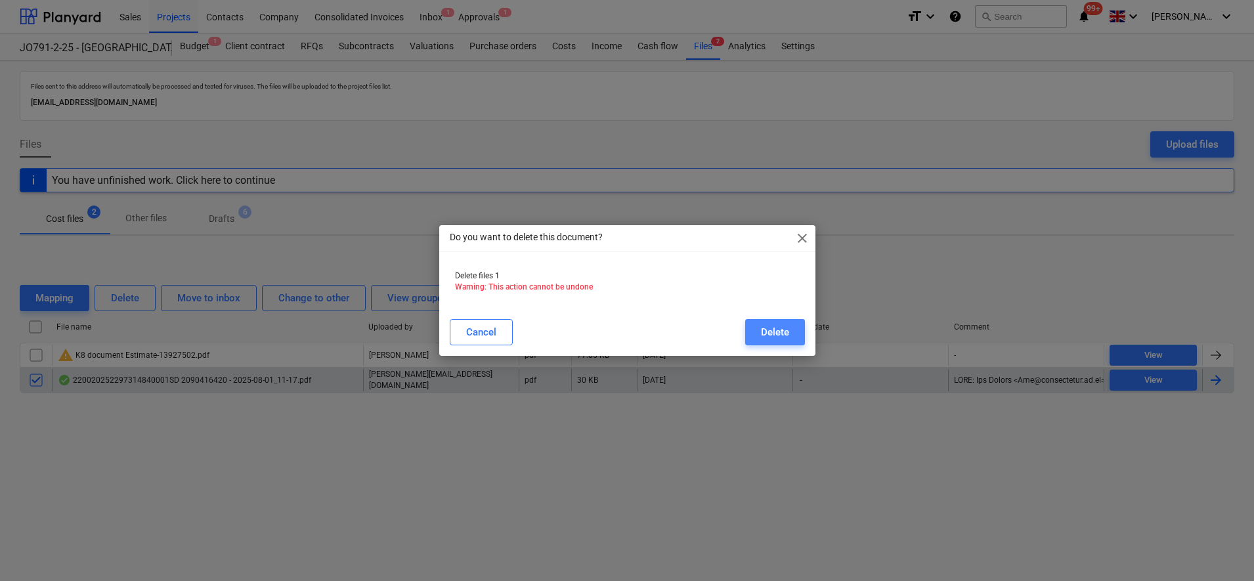
click at [750, 333] on button "Delete" at bounding box center [775, 332] width 60 height 26
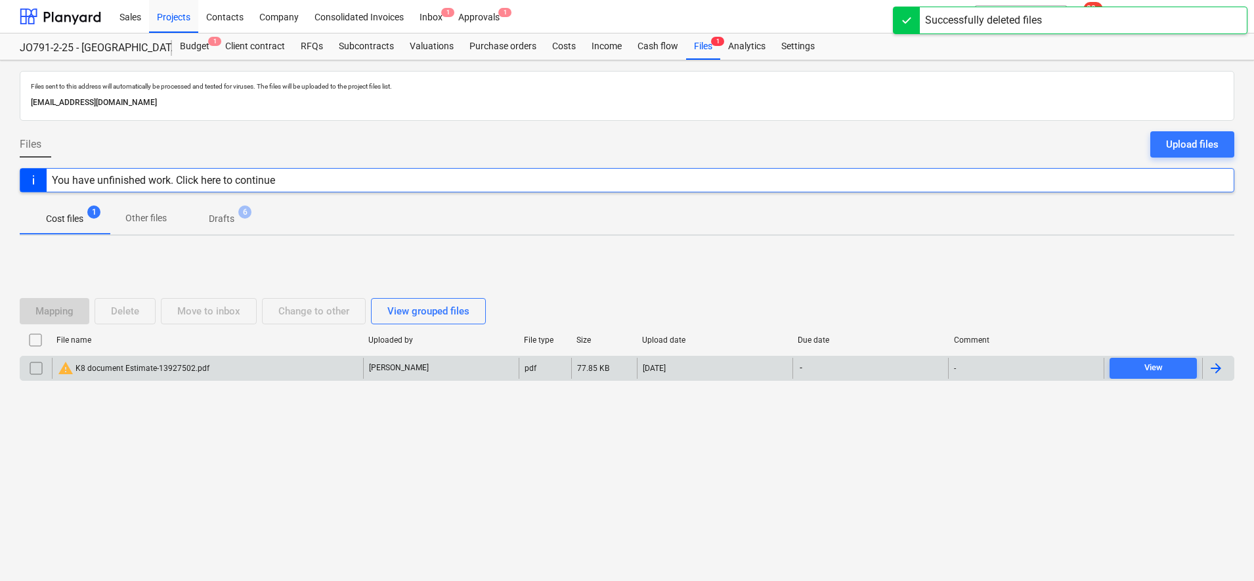
click at [156, 367] on div "warning K8 document Estimate-13927502.pdf" at bounding box center [134, 369] width 152 height 16
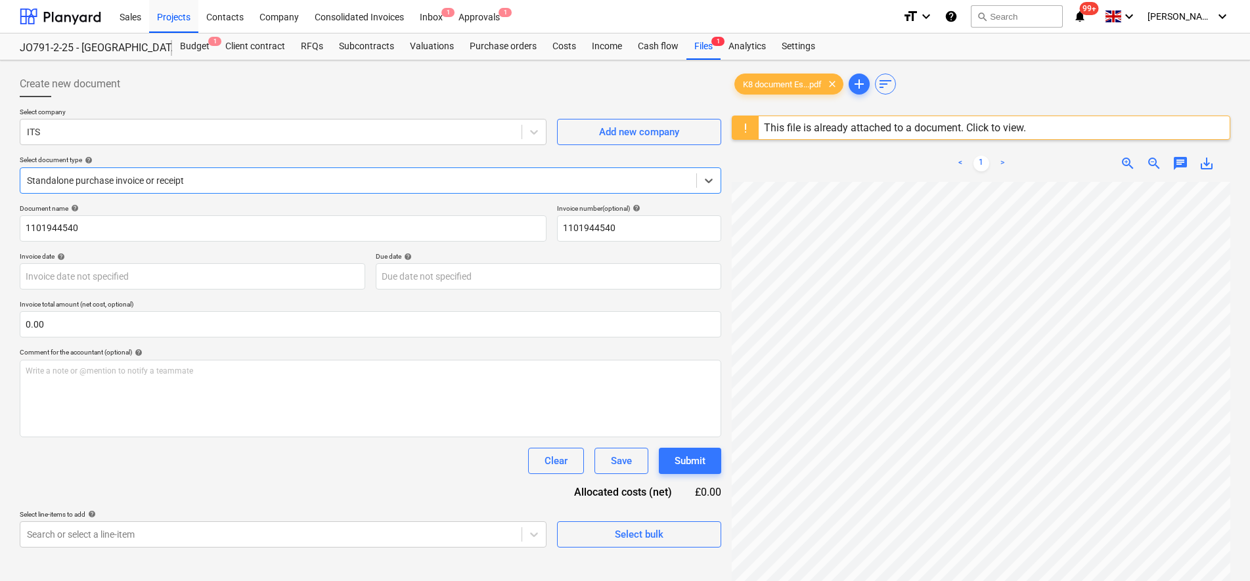
click at [862, 125] on div "This file is already attached to a document. Click to view." at bounding box center [895, 127] width 262 height 12
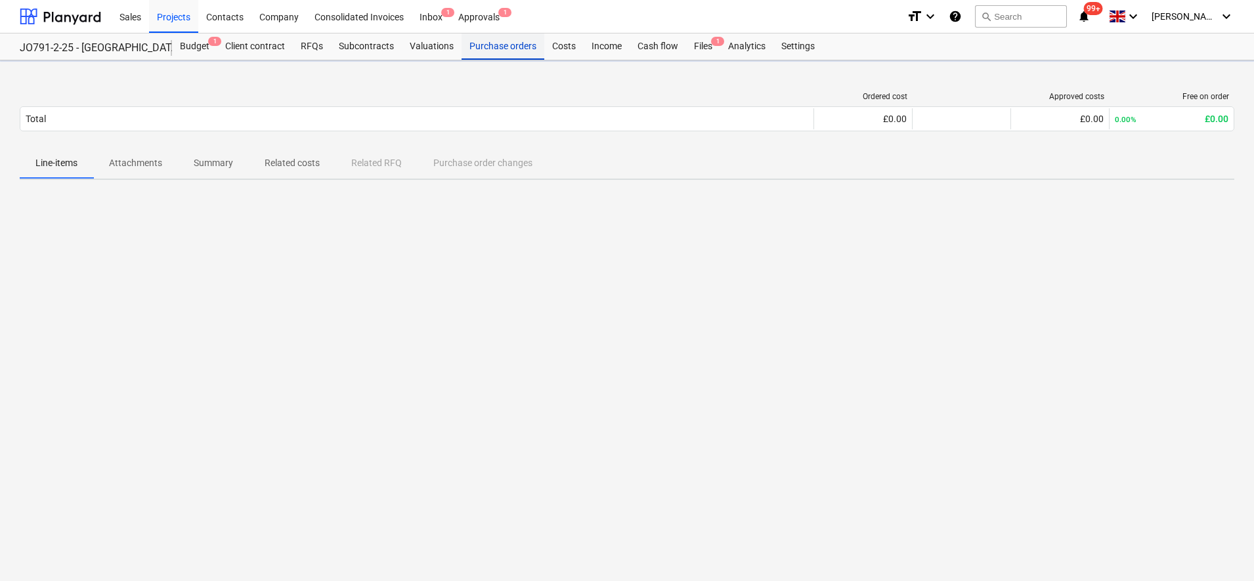
click at [515, 57] on div "Purchase orders" at bounding box center [503, 46] width 83 height 26
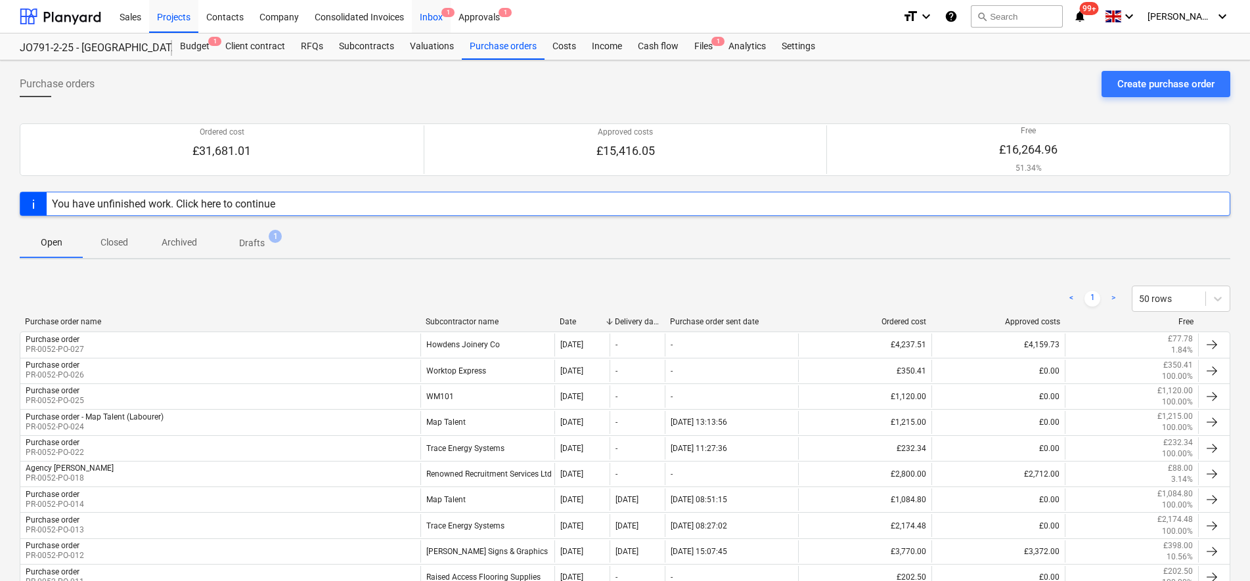
click at [446, 21] on div "Inbox 1" at bounding box center [431, 15] width 39 height 33
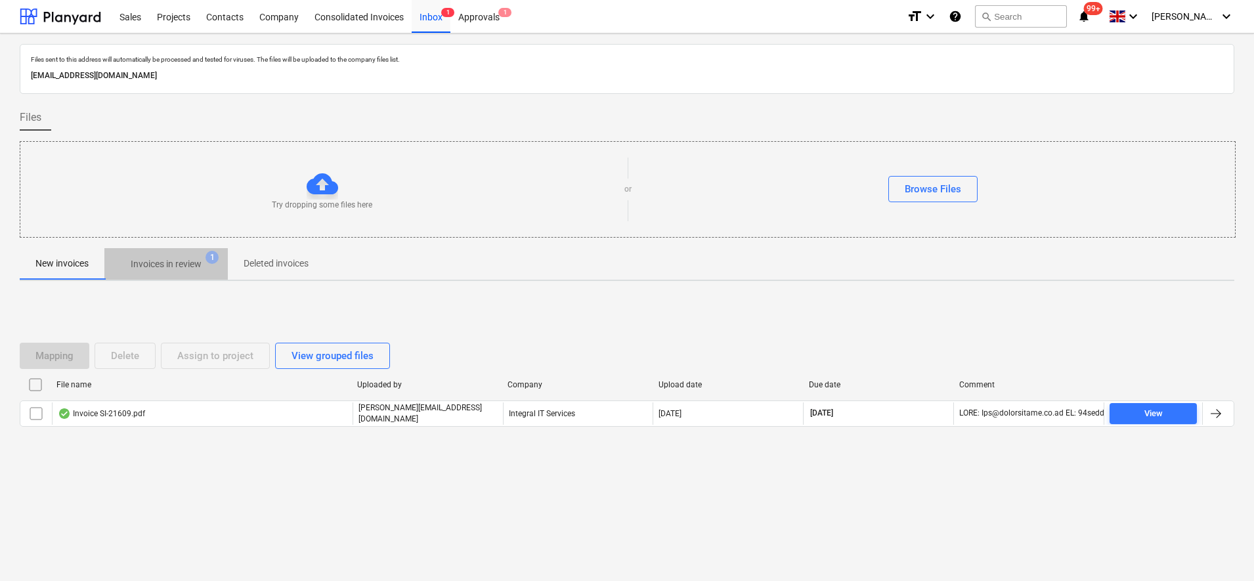
click at [156, 261] on p "Invoices in review" at bounding box center [166, 264] width 71 height 14
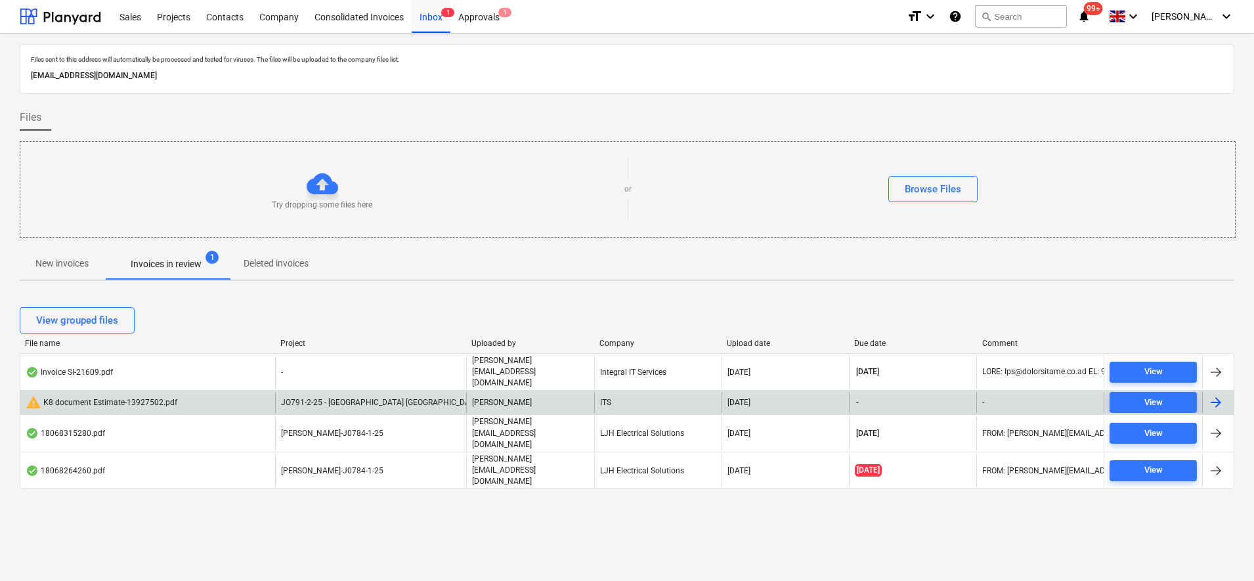
click at [602, 399] on div "ITS" at bounding box center [657, 402] width 127 height 21
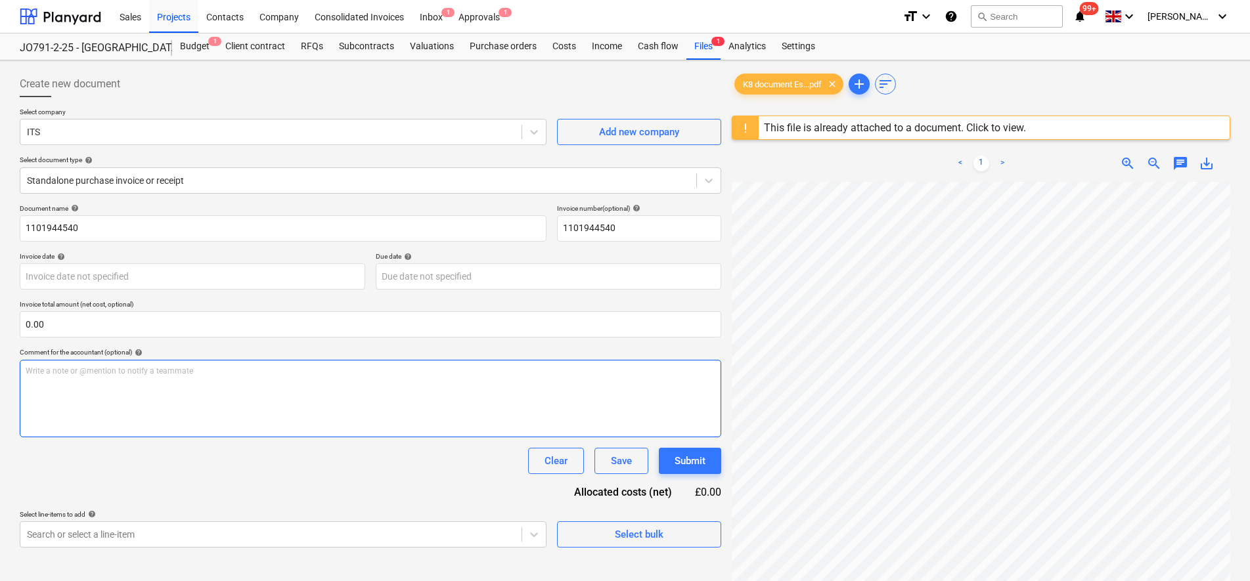
scroll to position [138, 91]
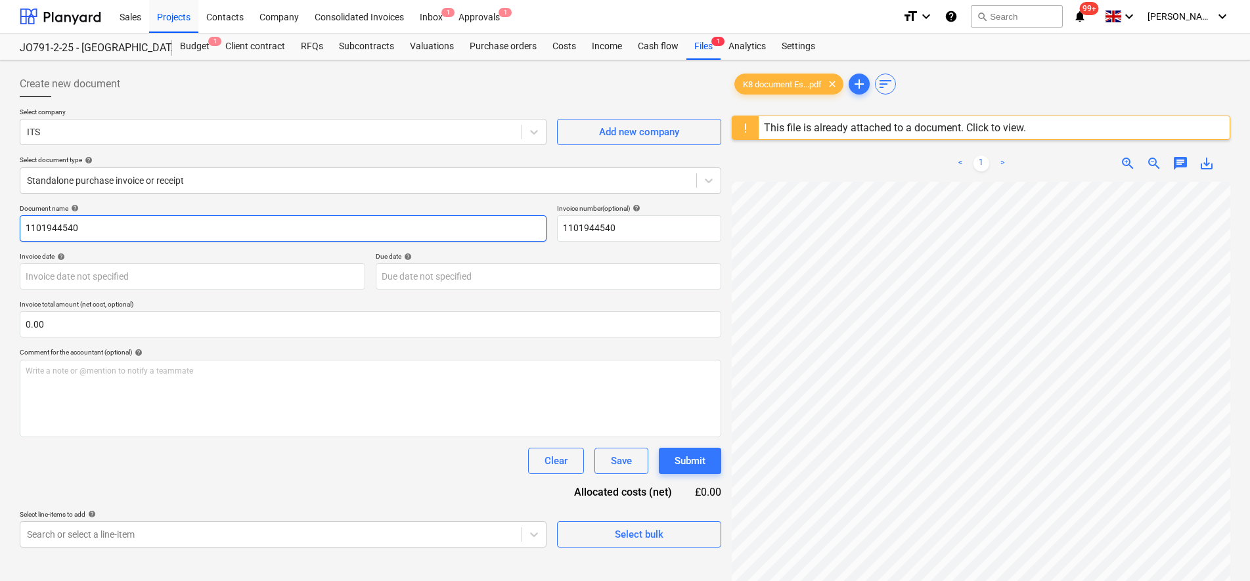
drag, startPoint x: 194, startPoint y: 225, endPoint x: -3, endPoint y: 236, distance: 197.3
click at [0, 236] on html "Sales Projects Contacts Company Consolidated Invoices Inbox 1 Approvals 1 forma…" at bounding box center [625, 290] width 1250 height 581
type input "F80/0139275"
drag, startPoint x: 107, startPoint y: 227, endPoint x: 7, endPoint y: 226, distance: 99.8
click at [7, 226] on div "Create new document Select company ITS Add new company Select document type hel…" at bounding box center [625, 398] width 1250 height 676
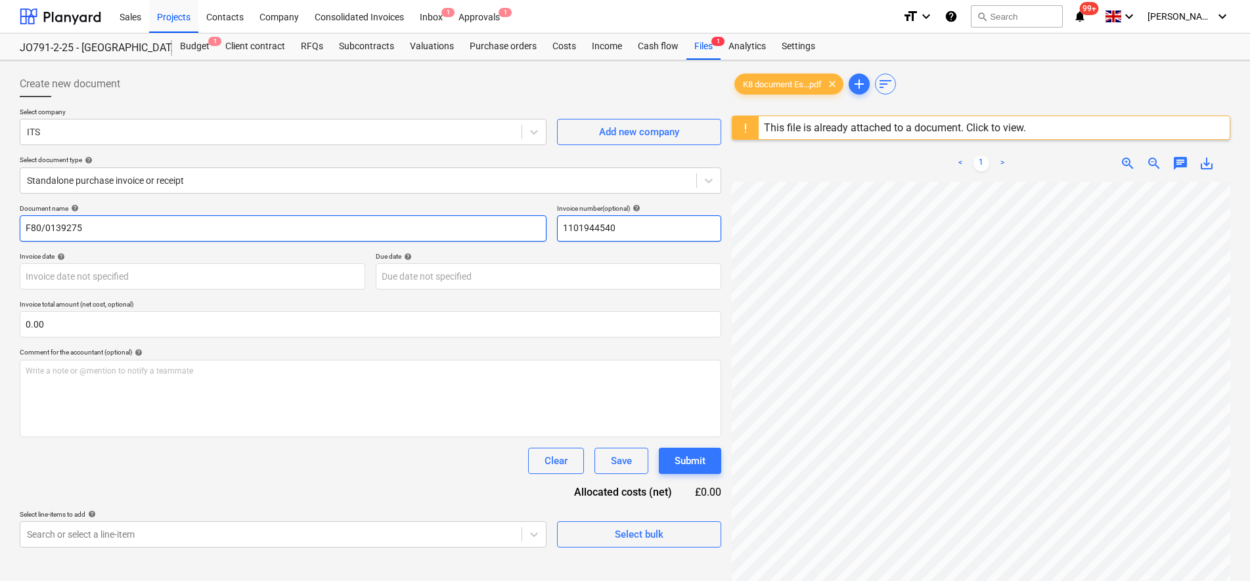
drag, startPoint x: 589, startPoint y: 234, endPoint x: 537, endPoint y: 230, distance: 52.0
click at [537, 230] on div "Document name help F80/0139275 Invoice number (optional) help 1101944540" at bounding box center [370, 222] width 701 height 37
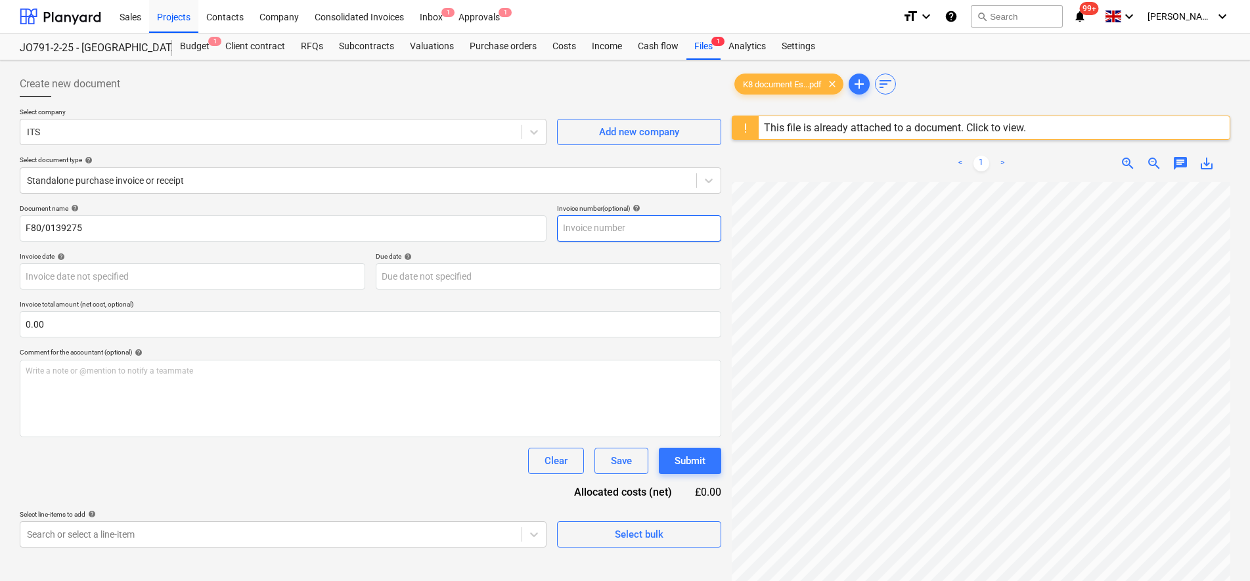
paste input "F80/0139275"
type input "F80/0139275"
click at [409, 194] on div "Select company ITS Add new company Select document type help Standalone purchas…" at bounding box center [370, 156] width 701 height 97
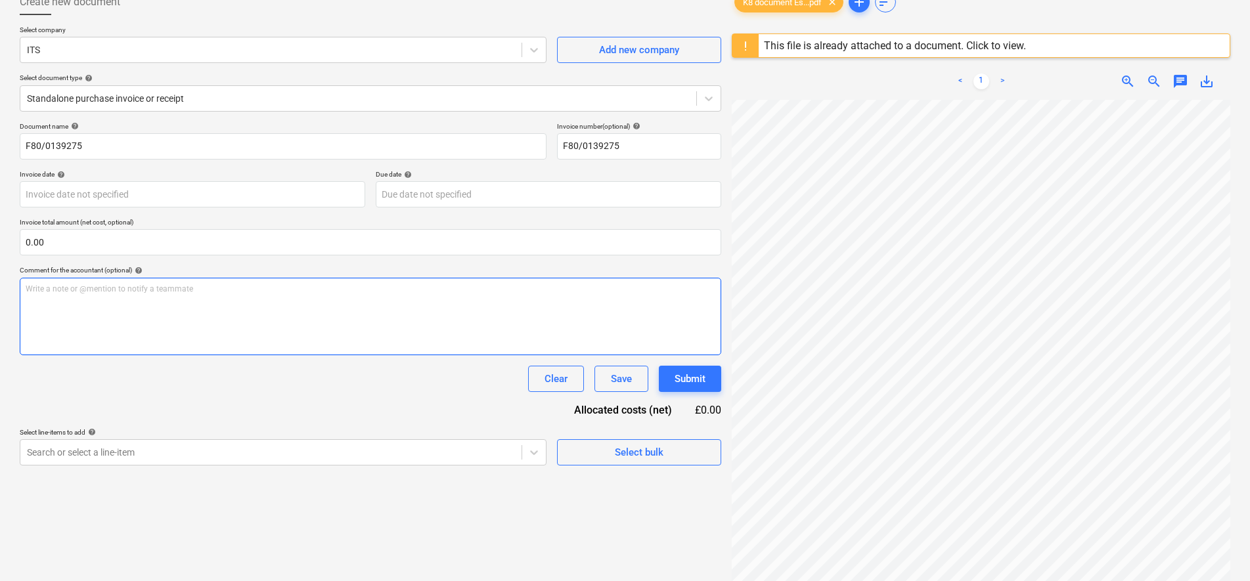
scroll to position [295, 95]
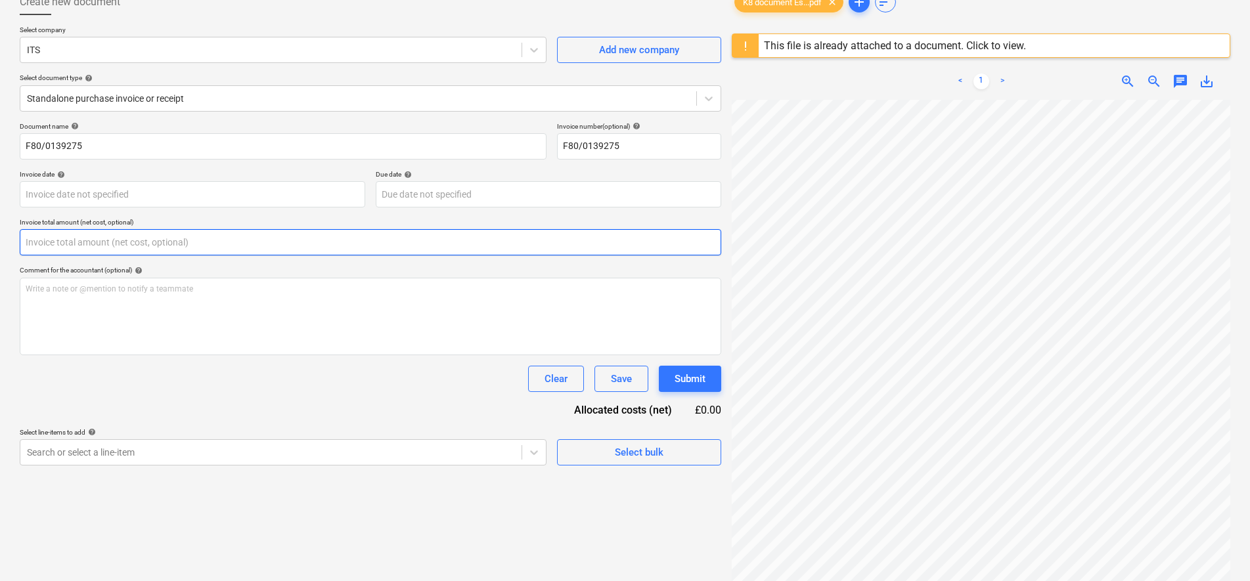
click at [110, 255] on input "text" at bounding box center [370, 242] width 701 height 26
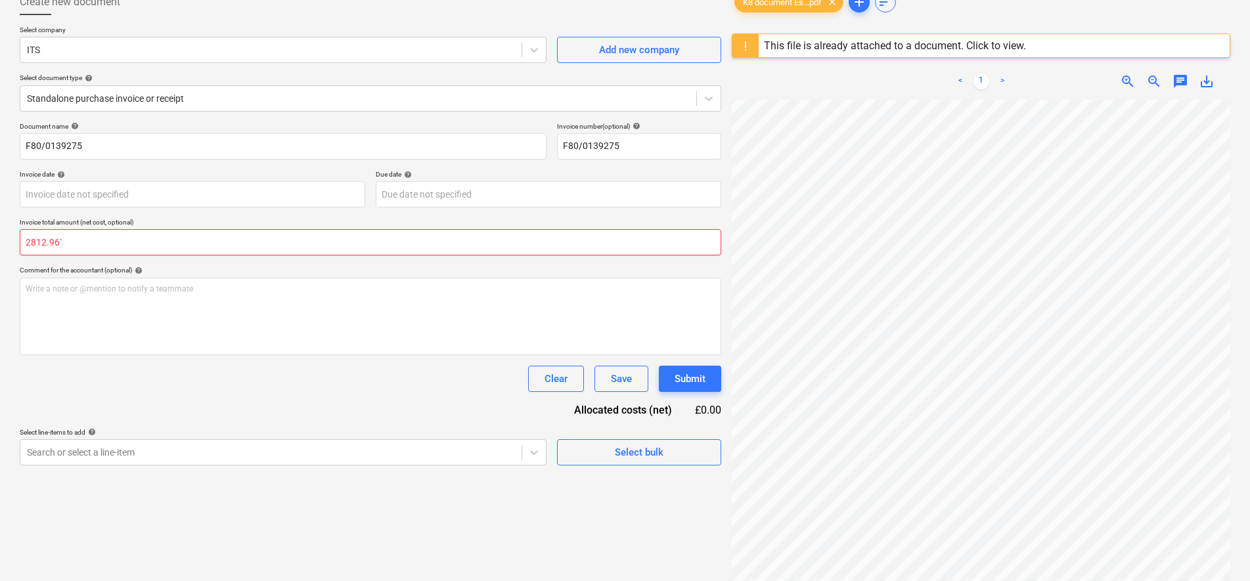
click at [72, 237] on input "2812.96`" at bounding box center [370, 242] width 701 height 26
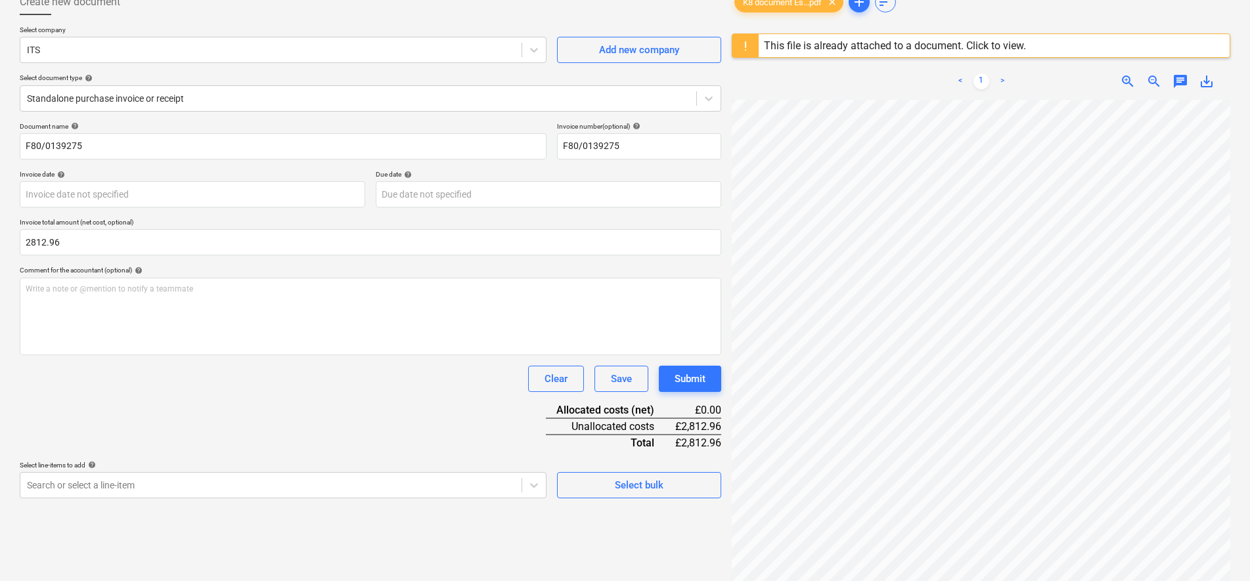
type input "2,812.96"
click at [166, 429] on div "Document name help F80/0139275 Invoice number (optional) help F80/0139275 Invoi…" at bounding box center [370, 310] width 701 height 376
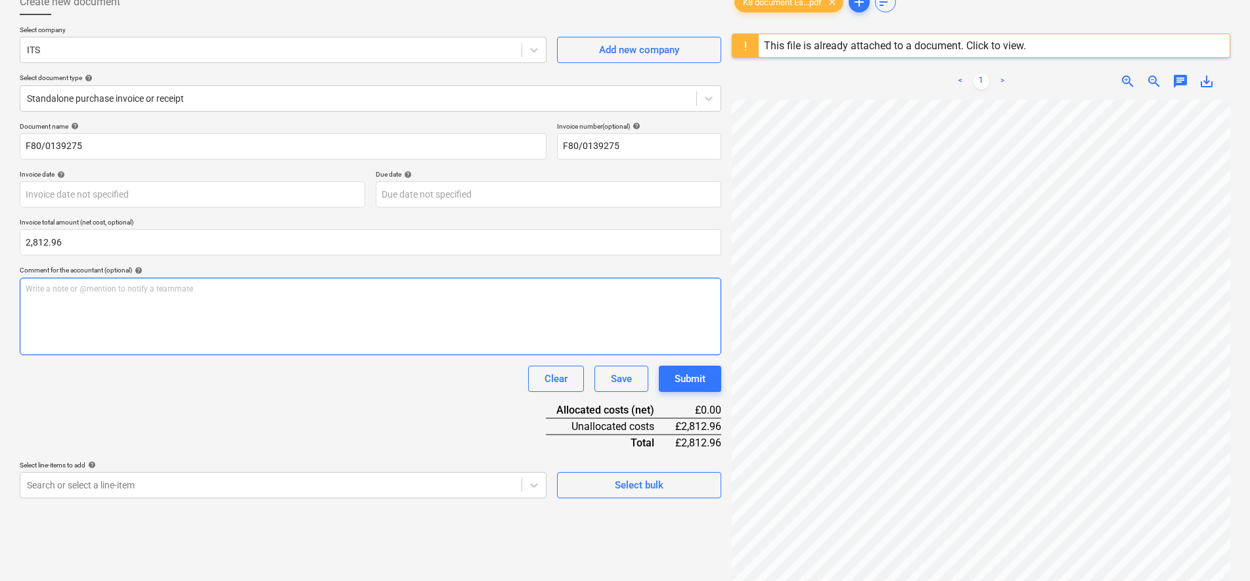
scroll to position [93, 0]
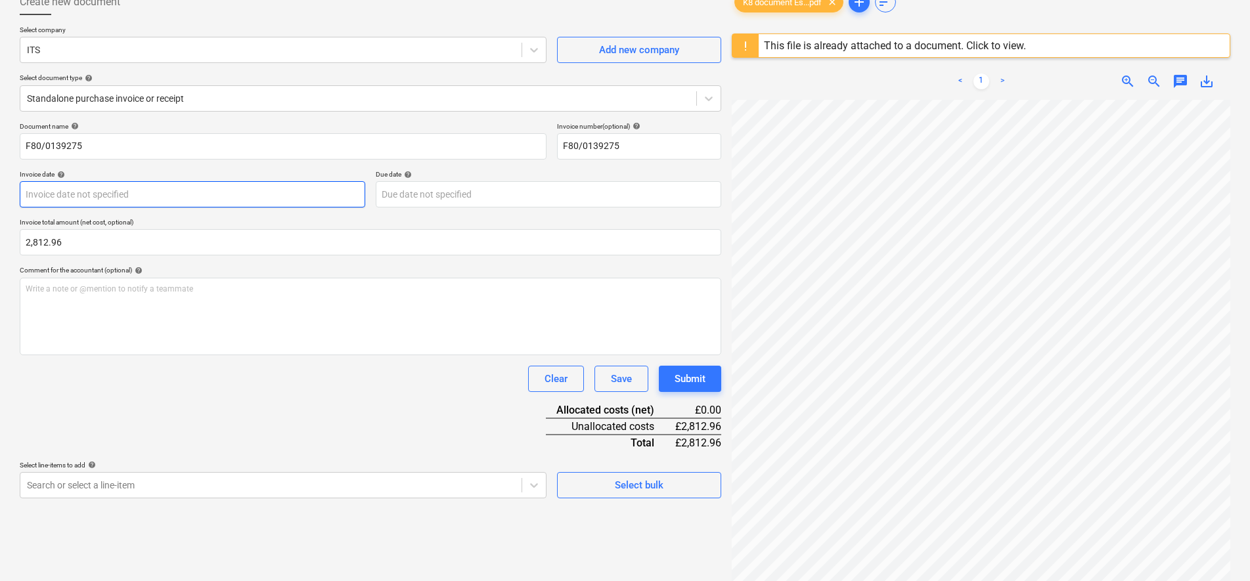
click at [275, 193] on body "Sales Projects Contacts Company Consolidated Invoices Inbox 1 Approvals 1 forma…" at bounding box center [625, 208] width 1250 height 581
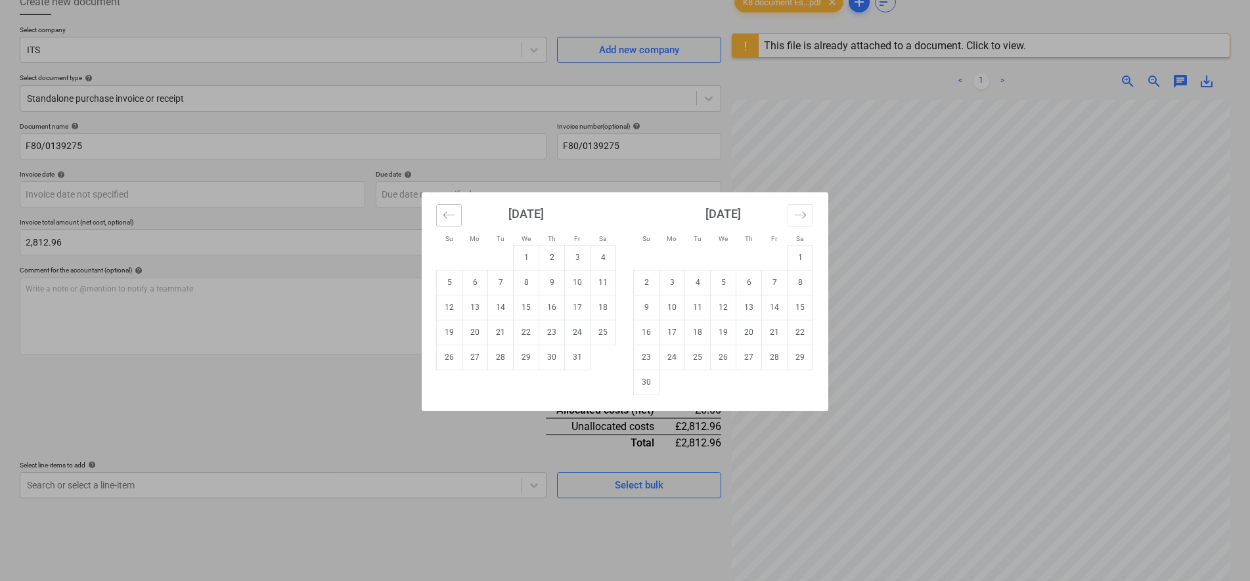
click at [450, 211] on icon "Move backward to switch to the previous month." at bounding box center [449, 215] width 12 height 12
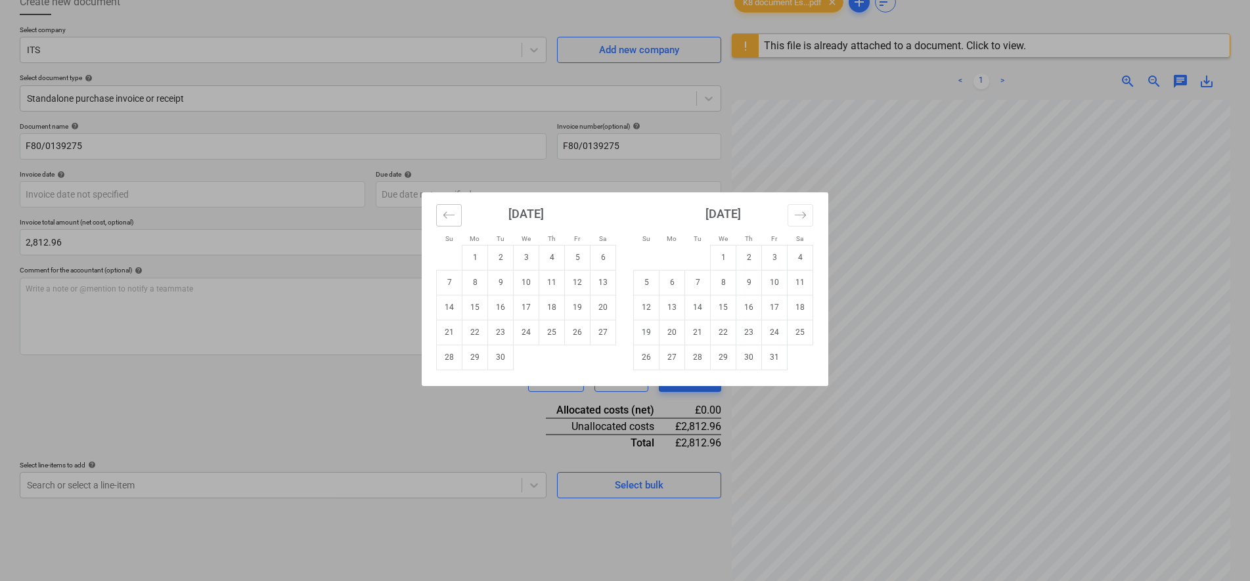
click at [451, 211] on icon "Move backward to switch to the previous month." at bounding box center [449, 215] width 12 height 12
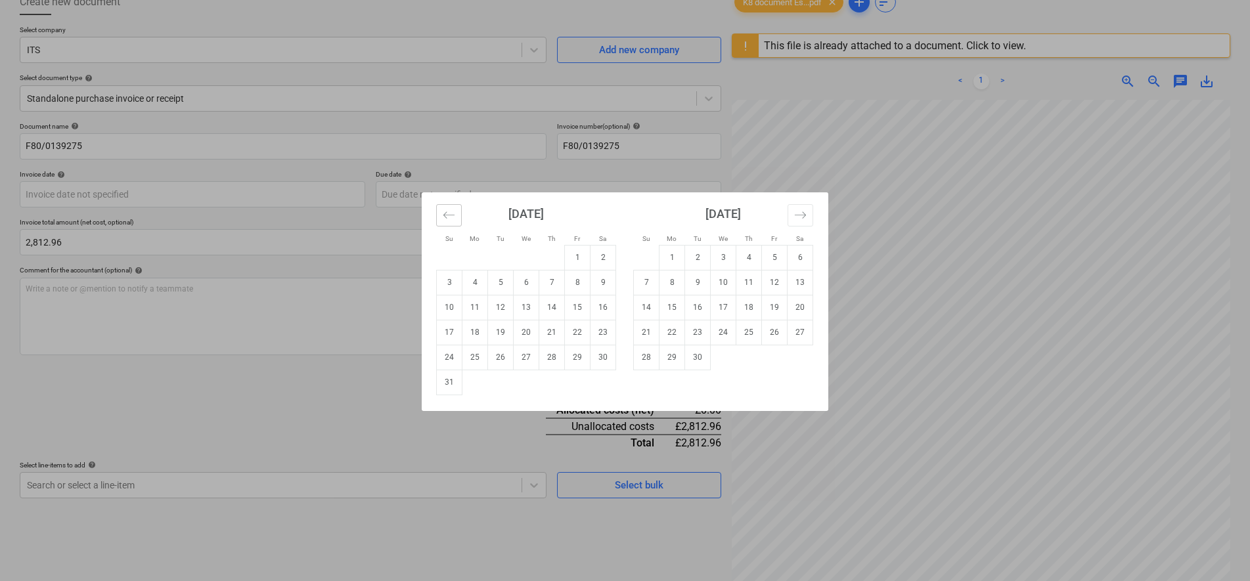
click at [452, 212] on icon "Move backward to switch to the previous month." at bounding box center [449, 215] width 12 height 12
click at [588, 311] on td "18" at bounding box center [578, 307] width 26 height 25
type input "[DATE]"
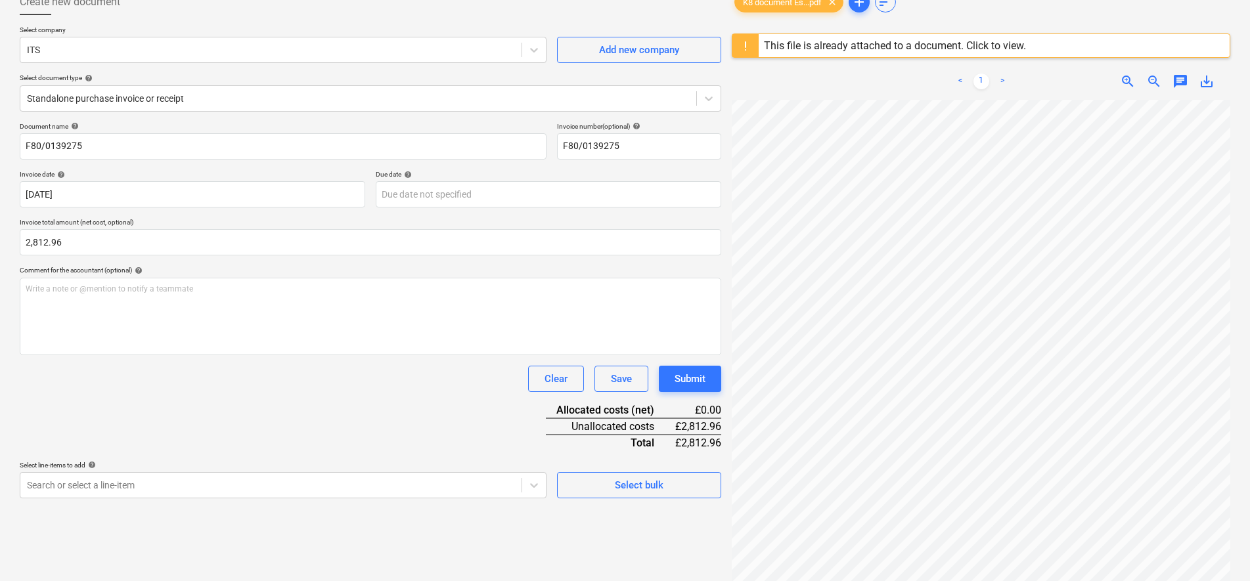
click at [429, 383] on div "Clear Save Submit" at bounding box center [370, 379] width 701 height 26
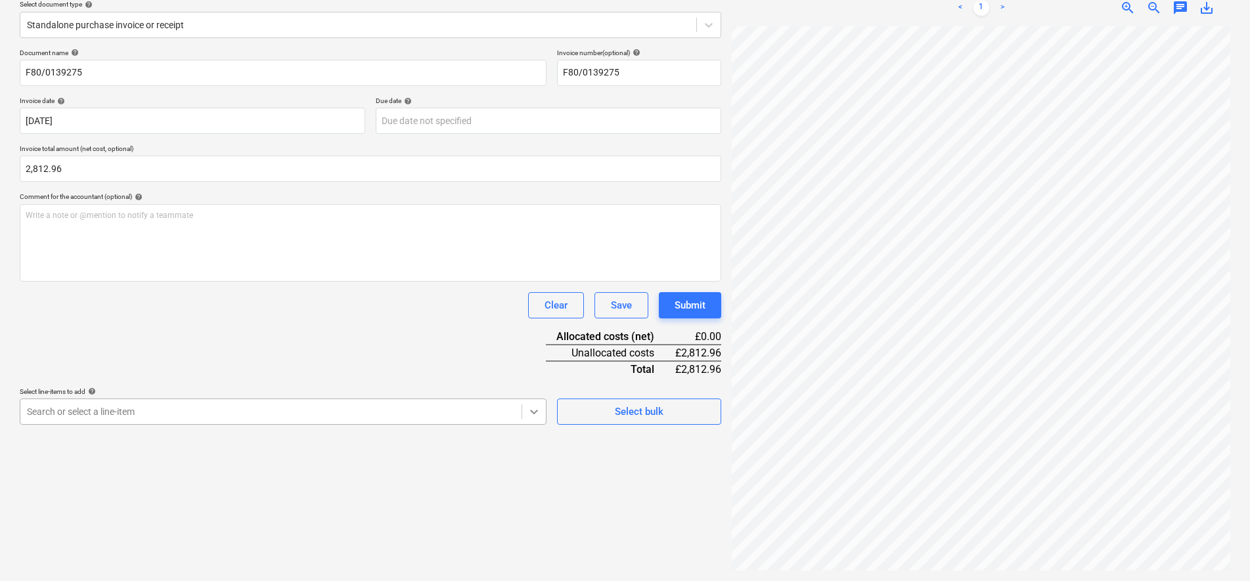
click at [541, 408] on body "Sales Projects Contacts Company Consolidated Invoices Inbox 1 Approvals 1 forma…" at bounding box center [625, 134] width 1250 height 581
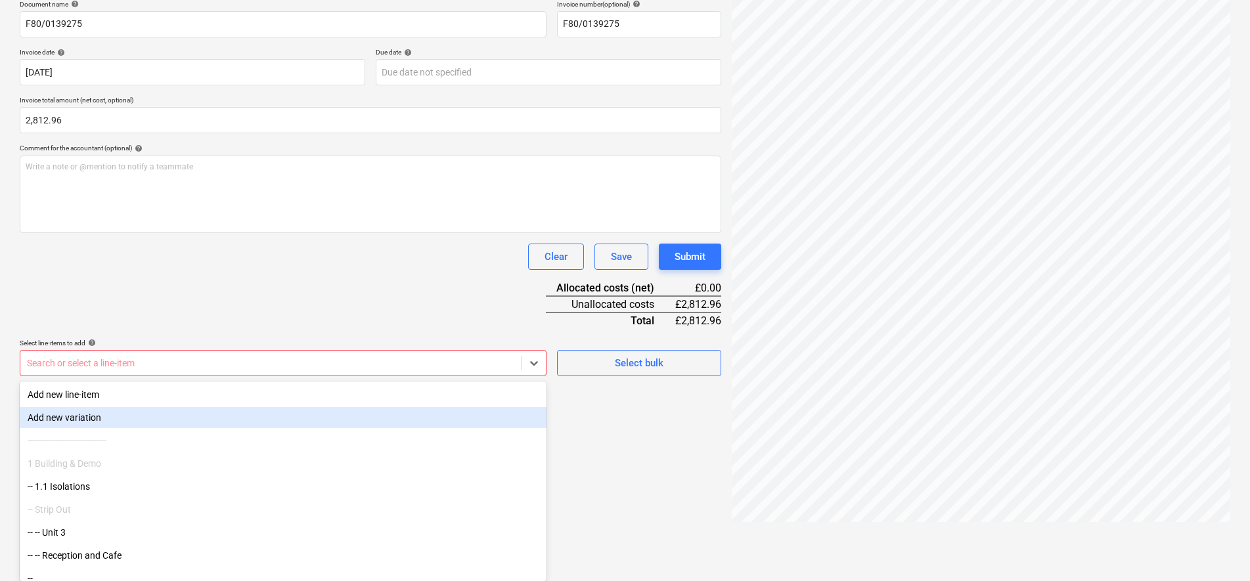
click at [120, 377] on body "Sales Projects Contacts Company Consolidated Invoices Inbox 1 Approvals 1 forma…" at bounding box center [625, 86] width 1250 height 581
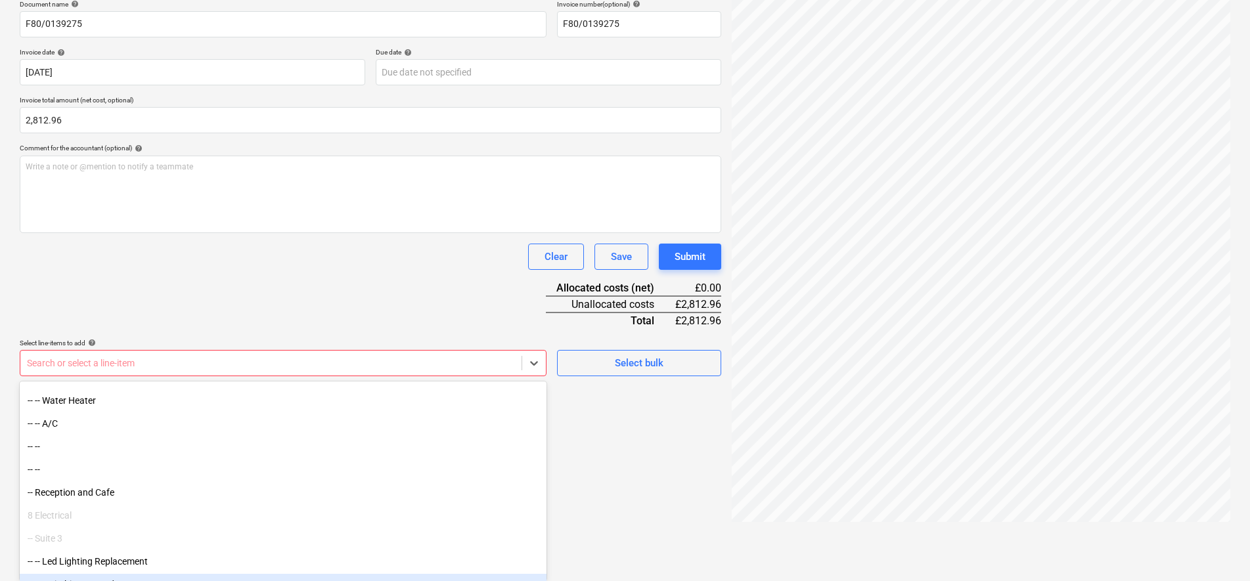
scroll to position [821, 0]
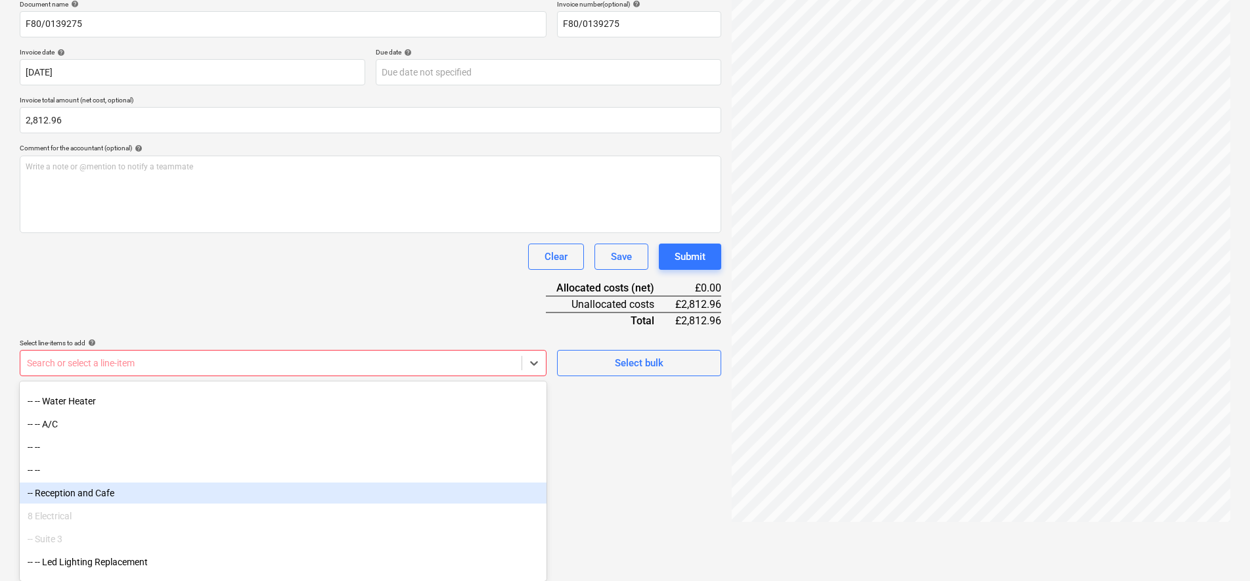
click at [122, 497] on div "-- Reception and Cafe" at bounding box center [283, 493] width 527 height 21
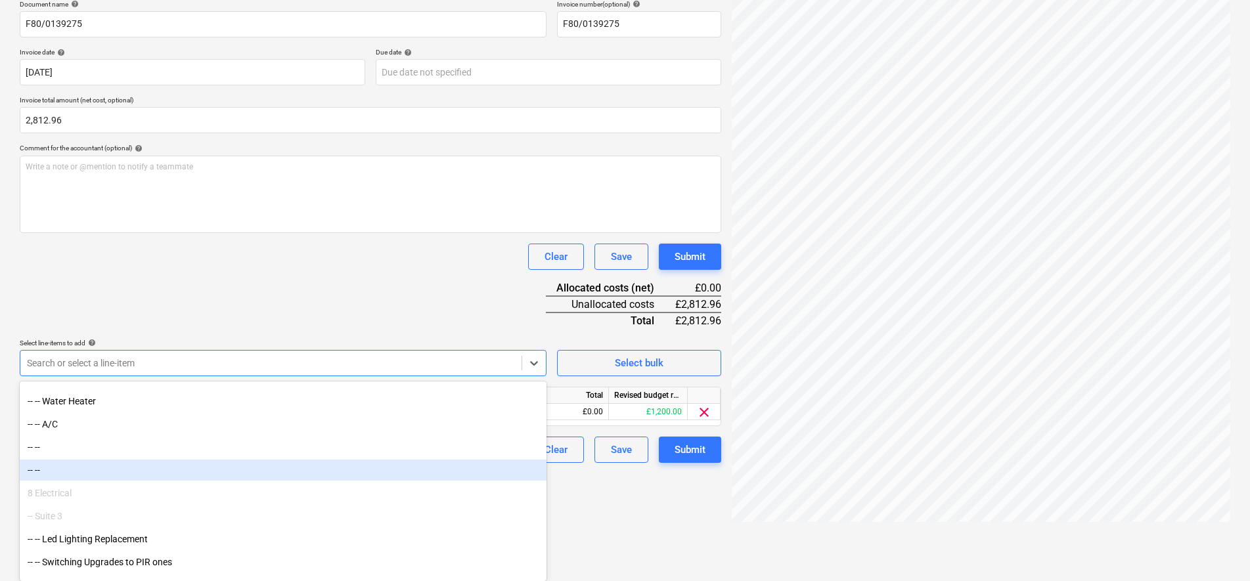
scroll to position [156, 0]
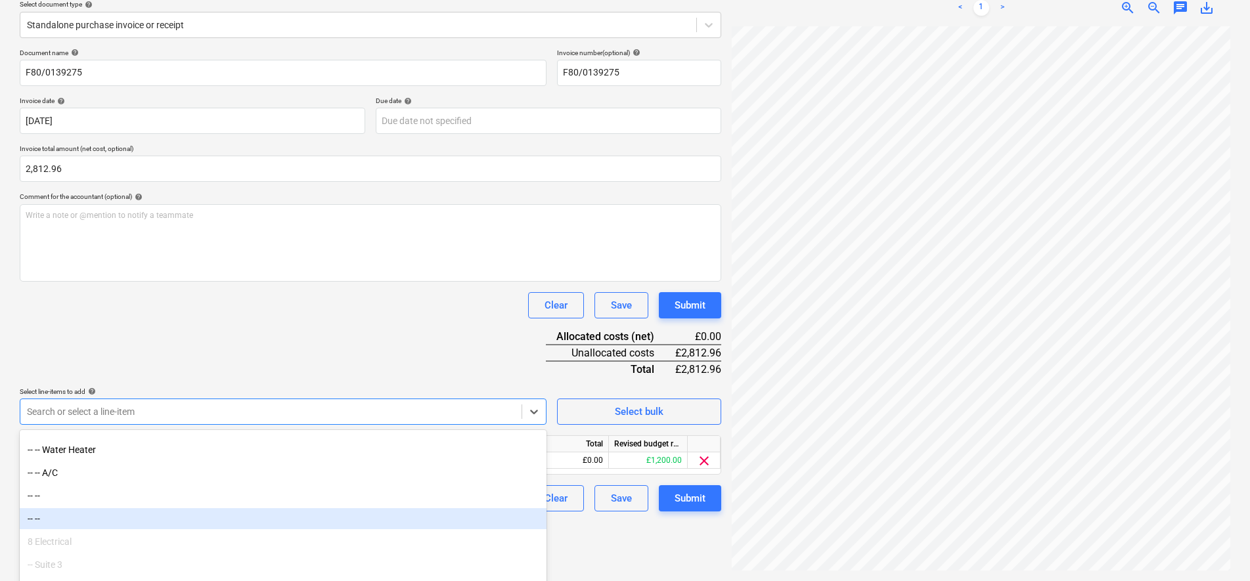
drag, startPoint x: 700, startPoint y: 523, endPoint x: 696, endPoint y: 477, distance: 46.8
click at [701, 523] on div "Create new document Select company ITS Add new company Select document type hel…" at bounding box center [370, 243] width 712 height 666
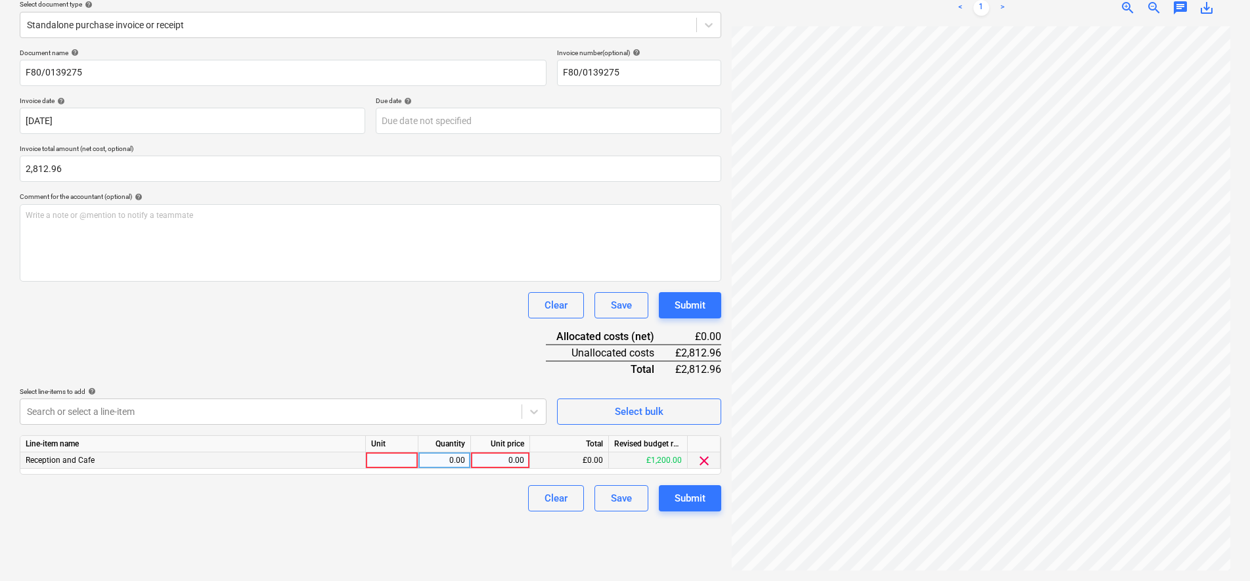
click at [709, 462] on span "clear" at bounding box center [704, 461] width 16 height 16
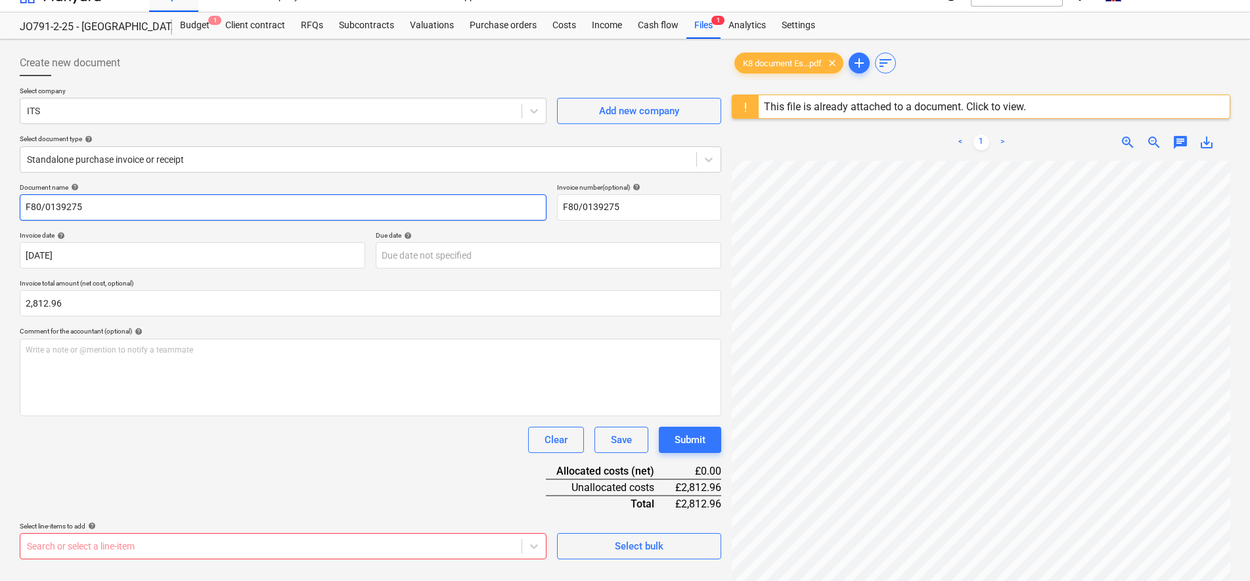
scroll to position [0, 0]
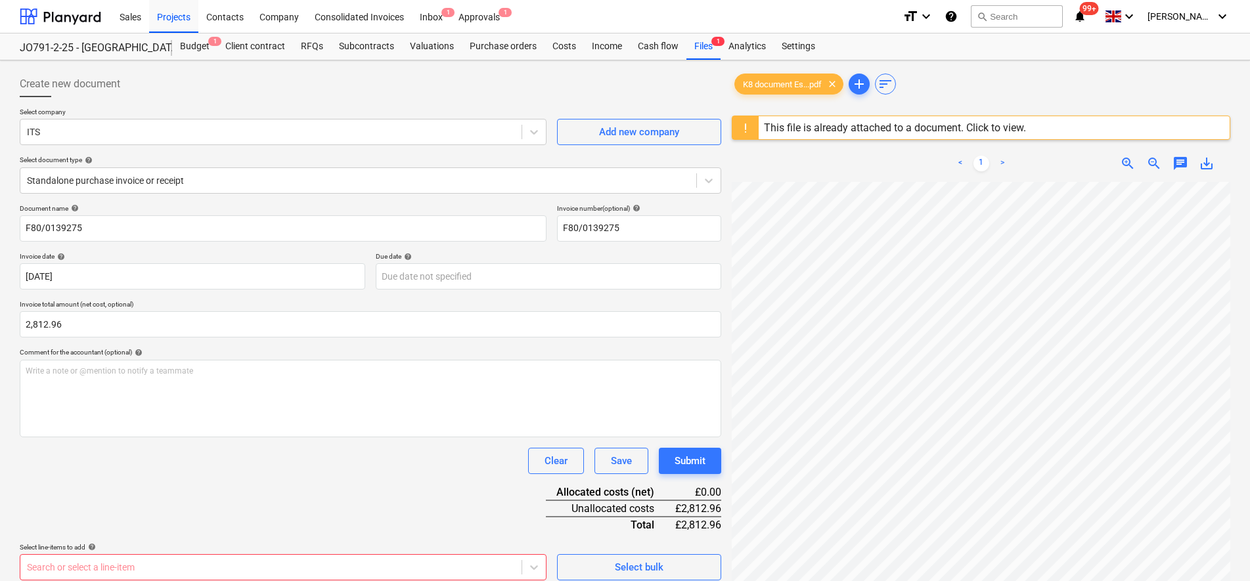
click at [869, 127] on div "This file is already attached to a document. Click to view." at bounding box center [895, 127] width 262 height 12
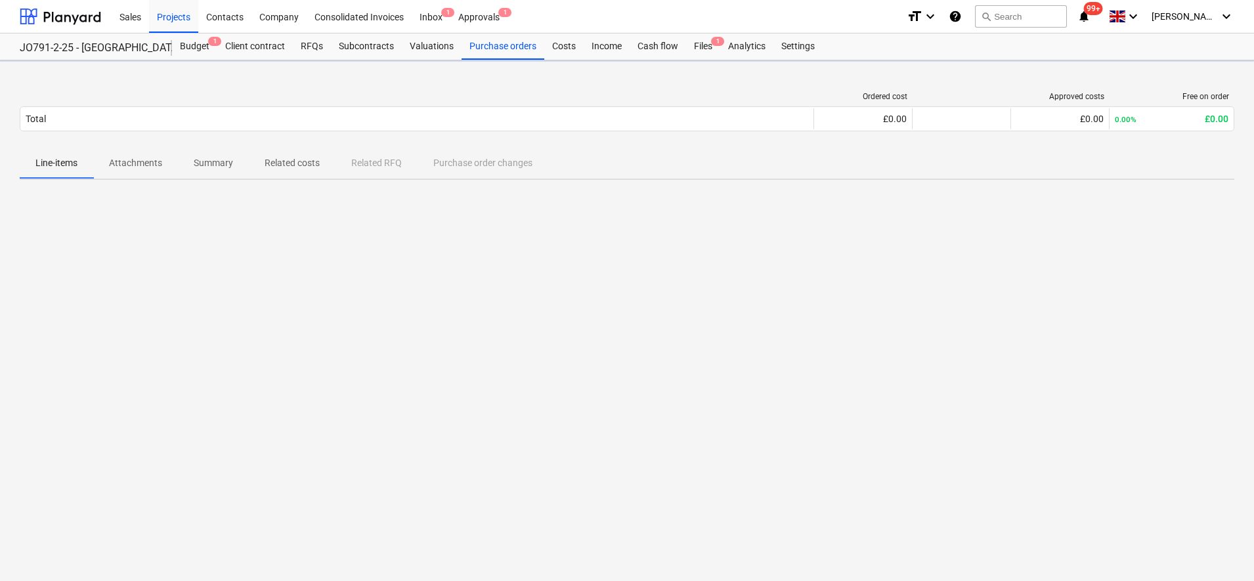
click at [133, 165] on p "Attachments" at bounding box center [135, 163] width 53 height 14
click at [55, 165] on p "Line-items" at bounding box center [56, 163] width 42 height 14
click at [710, 49] on div "Files 1" at bounding box center [703, 46] width 34 height 26
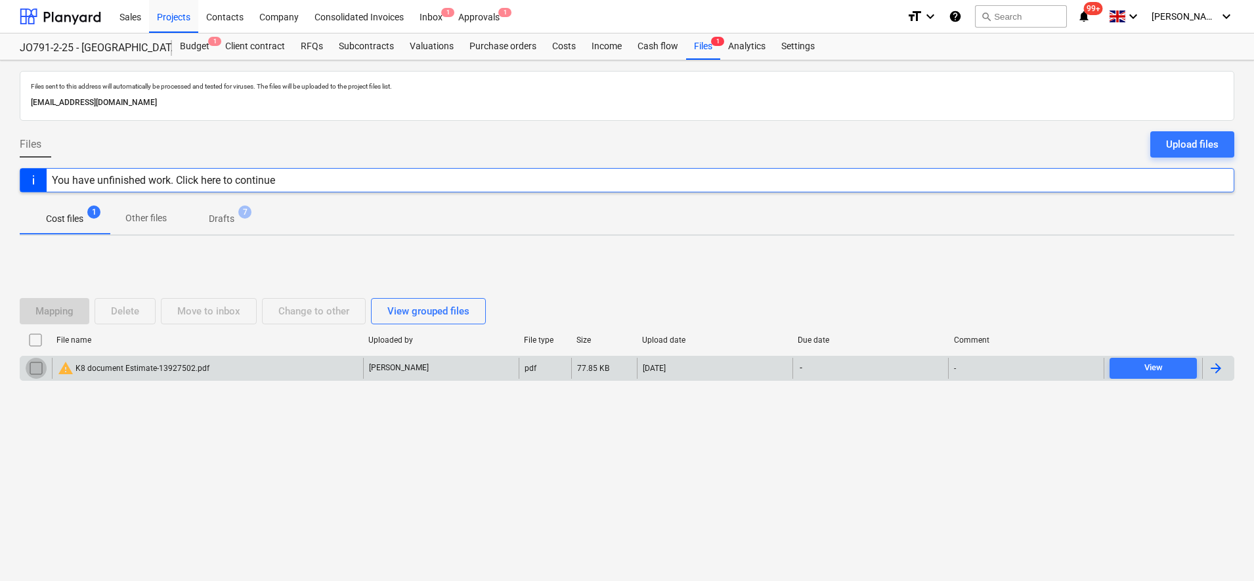
click at [33, 370] on input "checkbox" at bounding box center [36, 368] width 21 height 21
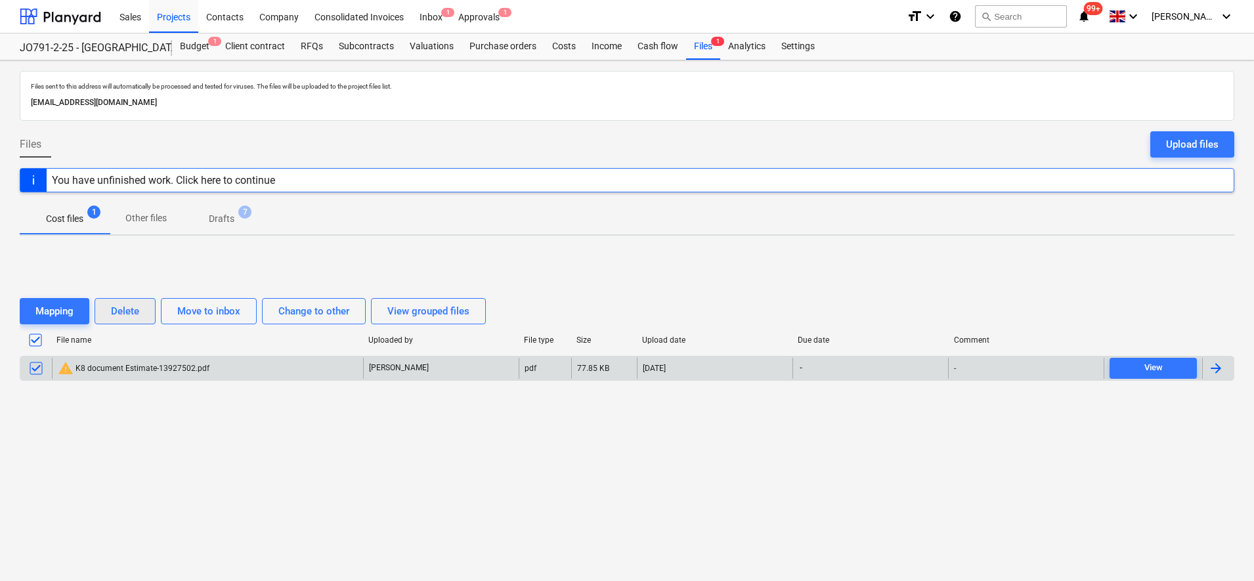
click at [116, 321] on button "Delete" at bounding box center [125, 311] width 61 height 26
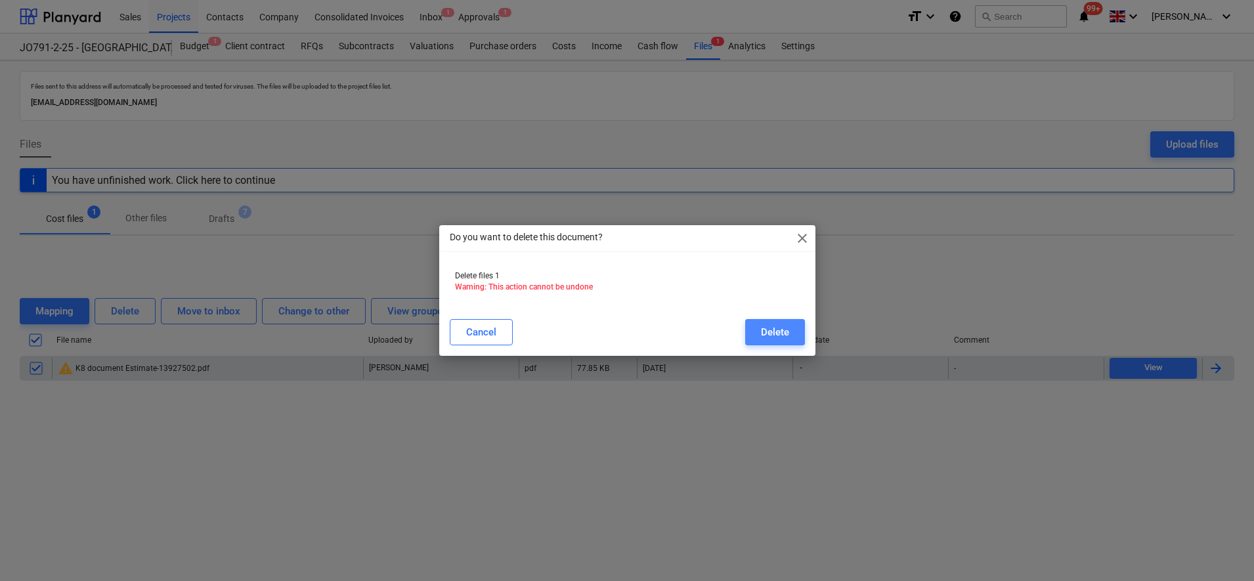
click at [796, 325] on button "Delete" at bounding box center [775, 332] width 60 height 26
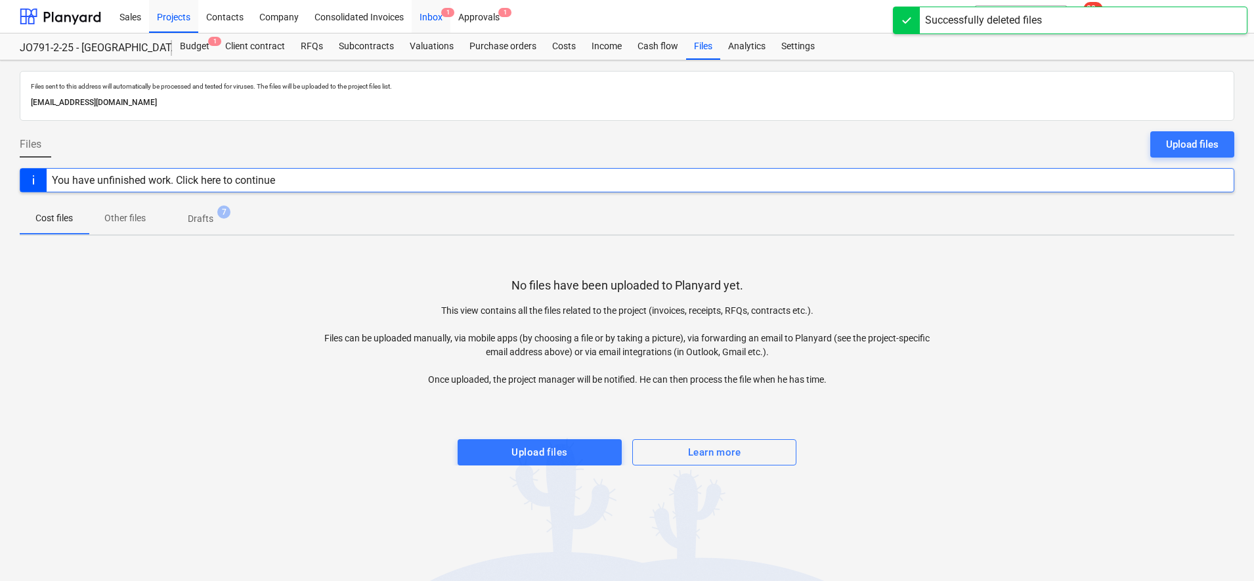
click at [437, 21] on div "Inbox 1" at bounding box center [431, 15] width 39 height 33
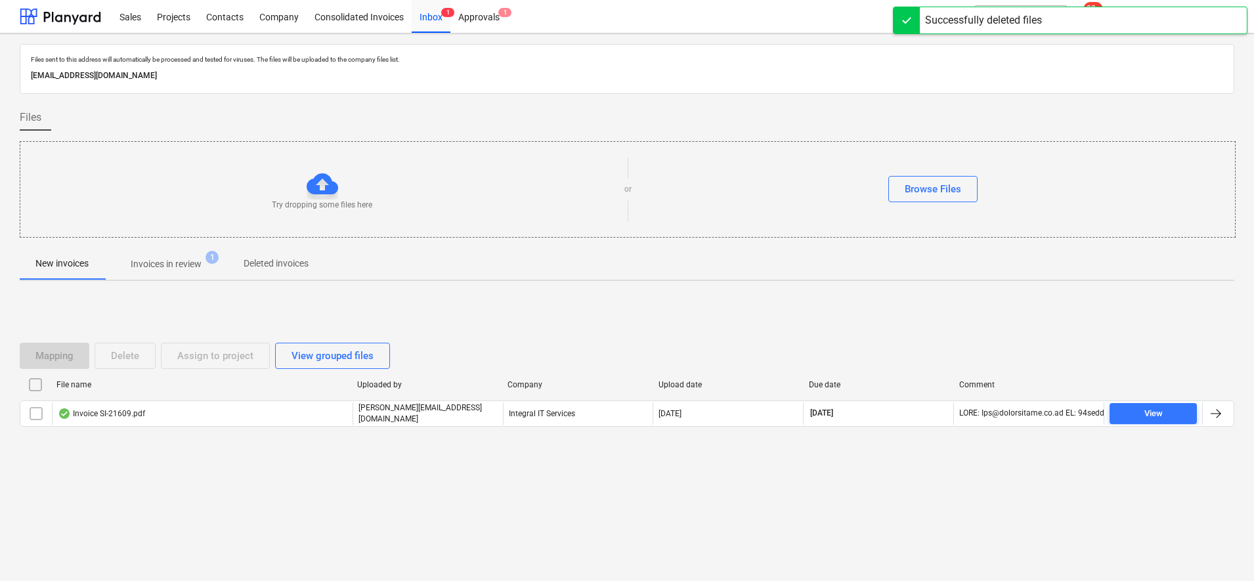
click at [184, 276] on button "Invoices in review 1" at bounding box center [165, 264] width 123 height 32
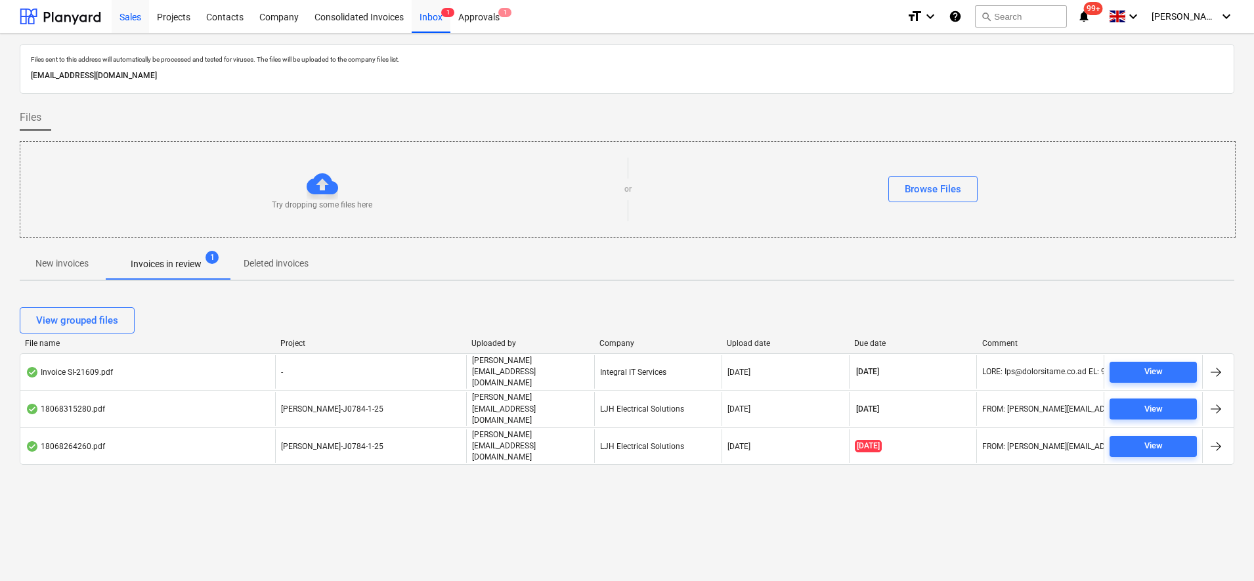
click at [139, 14] on div "Sales" at bounding box center [130, 15] width 37 height 33
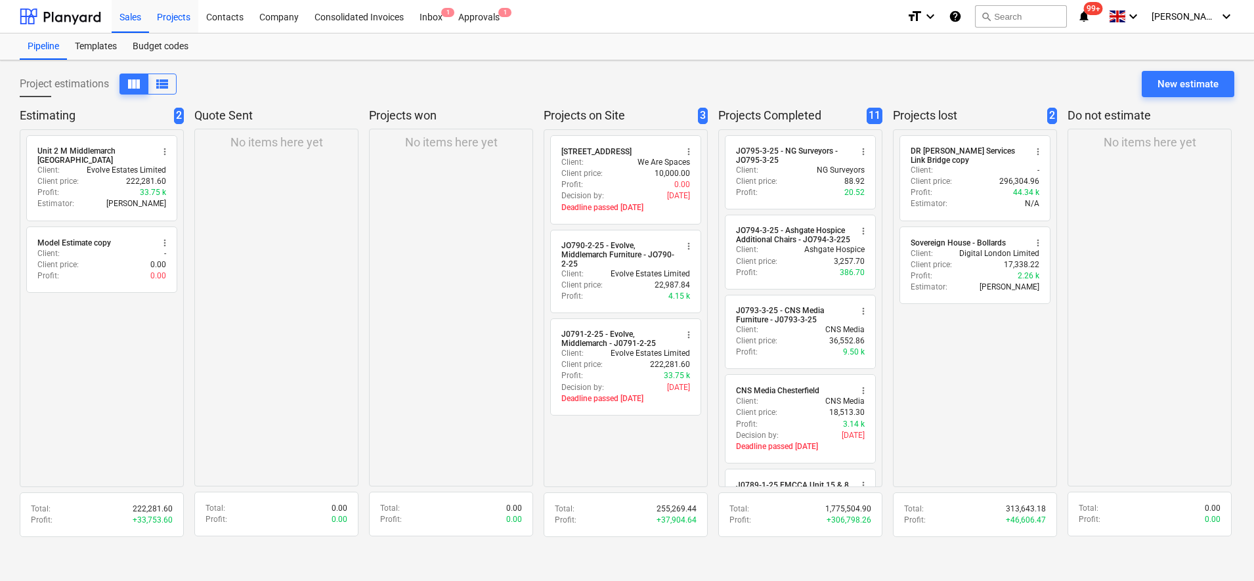
click at [185, 21] on div "Projects" at bounding box center [173, 15] width 49 height 33
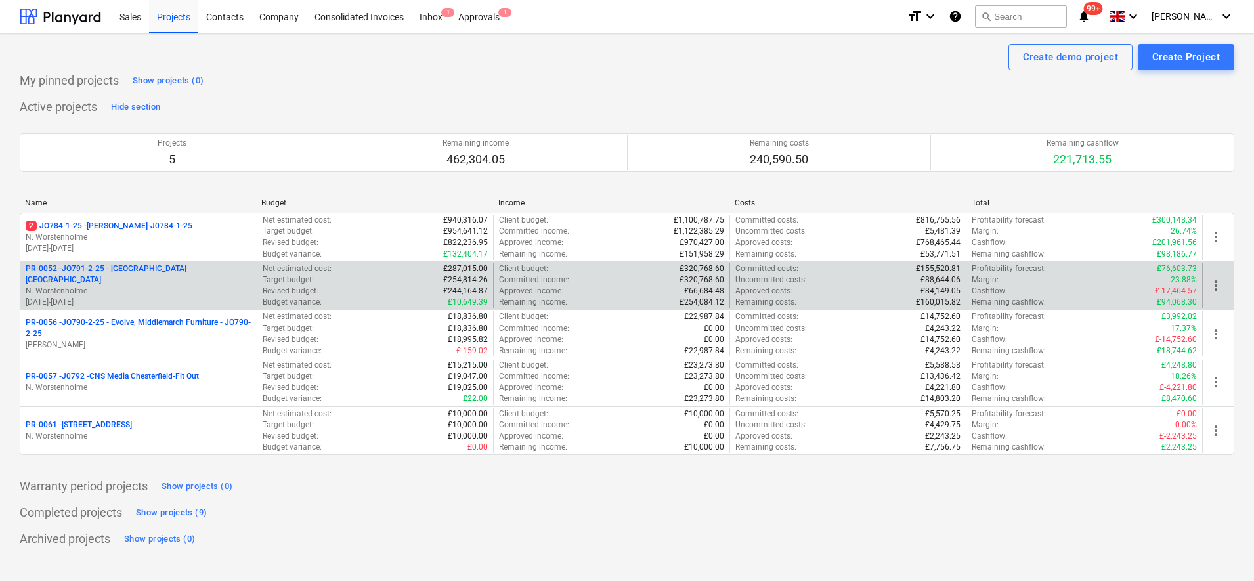
click at [123, 276] on p "PR-0052 - JO791-2-25 - [GEOGRAPHIC_DATA] [GEOGRAPHIC_DATA]" at bounding box center [139, 274] width 226 height 22
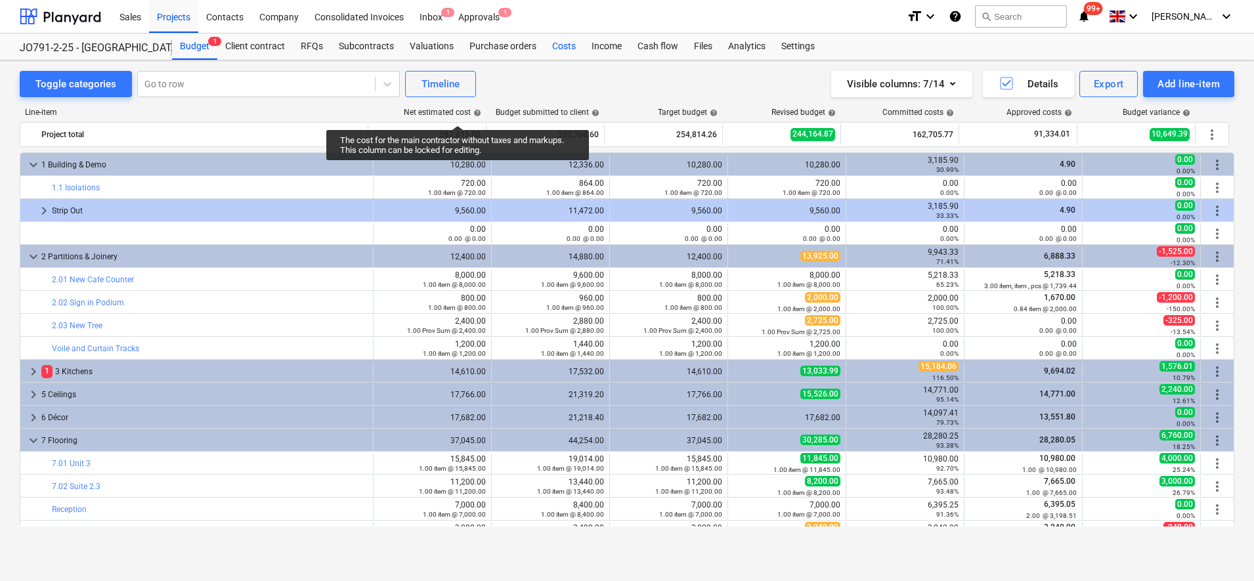
click at [564, 49] on div "Costs" at bounding box center [563, 46] width 39 height 26
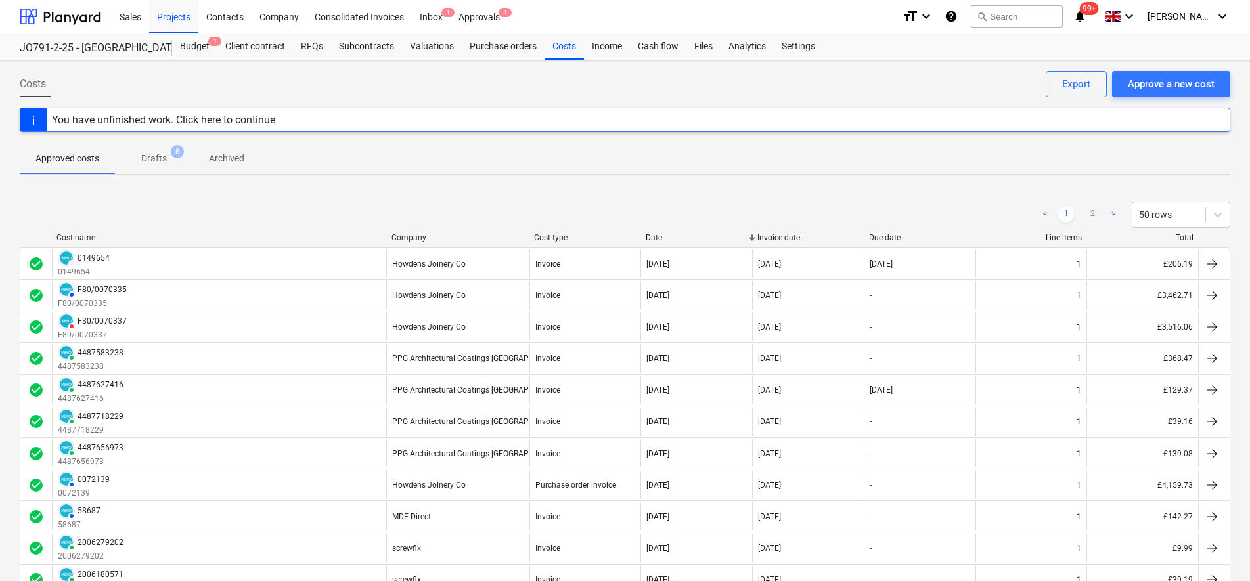
click at [171, 162] on span "Drafts 6" at bounding box center [154, 159] width 47 height 14
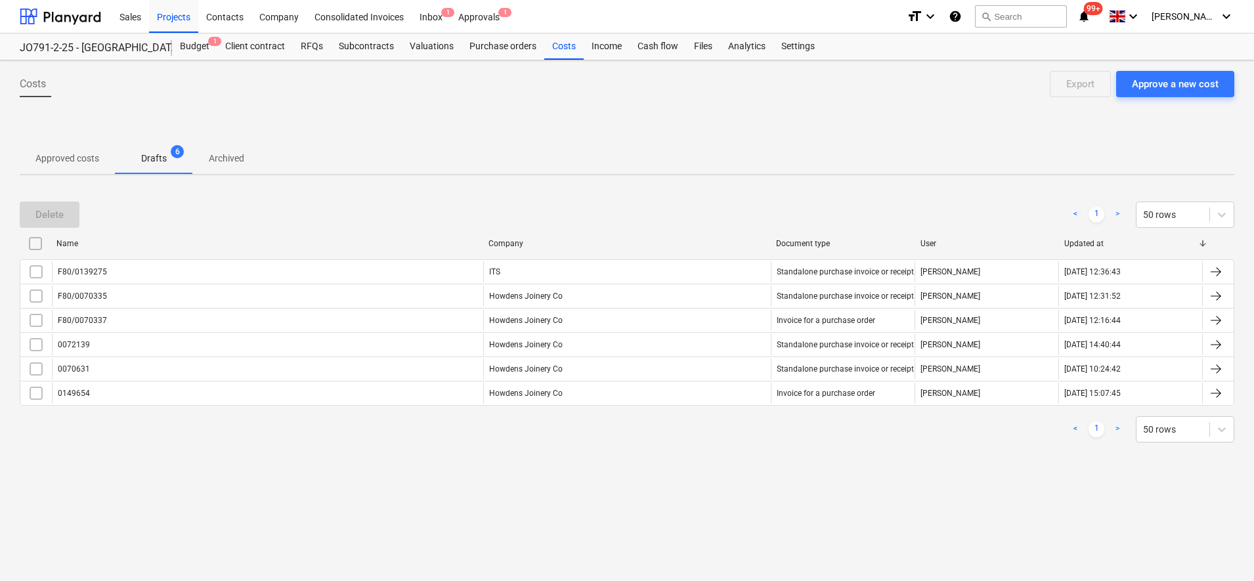
click at [37, 247] on input "checkbox" at bounding box center [35, 243] width 21 height 21
click at [53, 213] on div "Delete" at bounding box center [49, 214] width 28 height 17
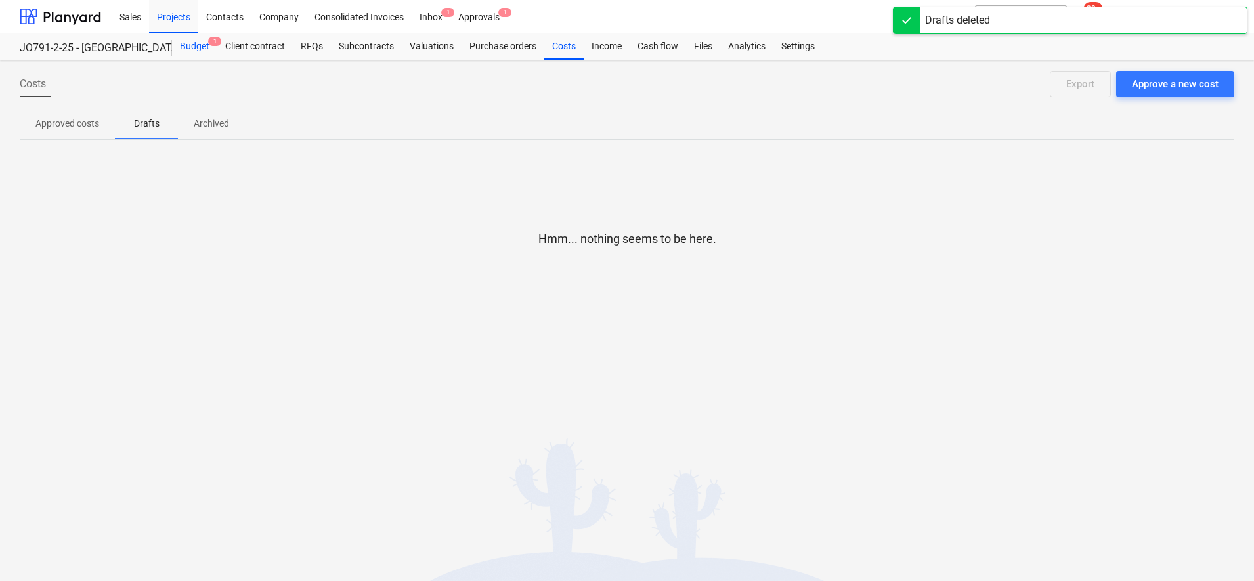
click at [182, 51] on div "Budget 1" at bounding box center [194, 46] width 45 height 26
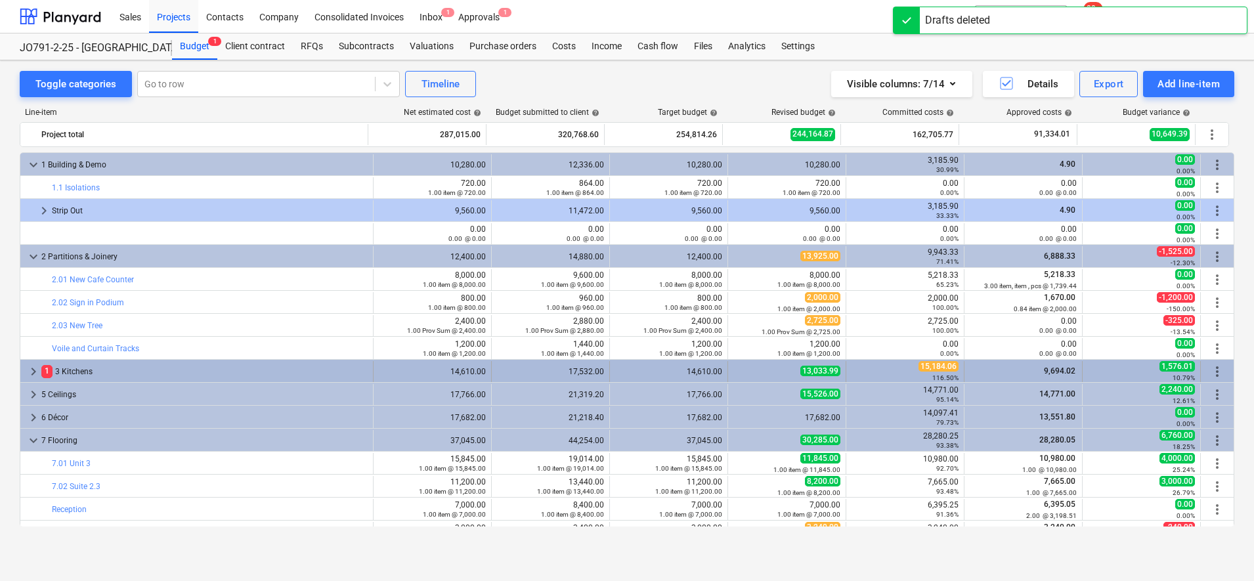
click at [33, 371] on span "keyboard_arrow_right" at bounding box center [34, 372] width 16 height 16
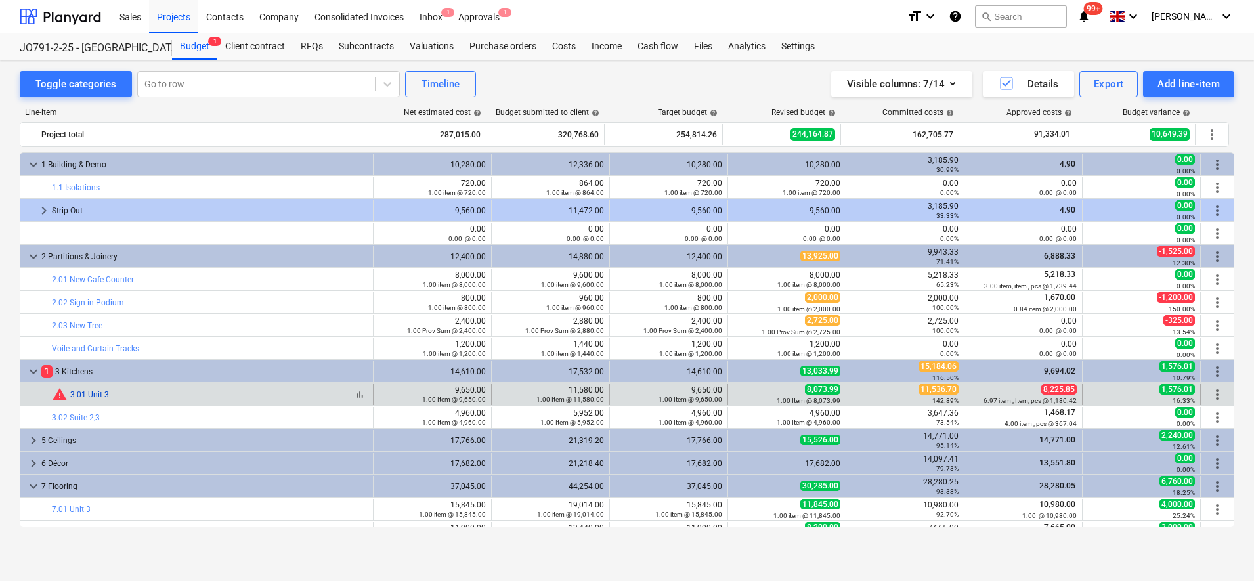
click at [80, 391] on link "3.01 Unit 3" at bounding box center [89, 394] width 39 height 9
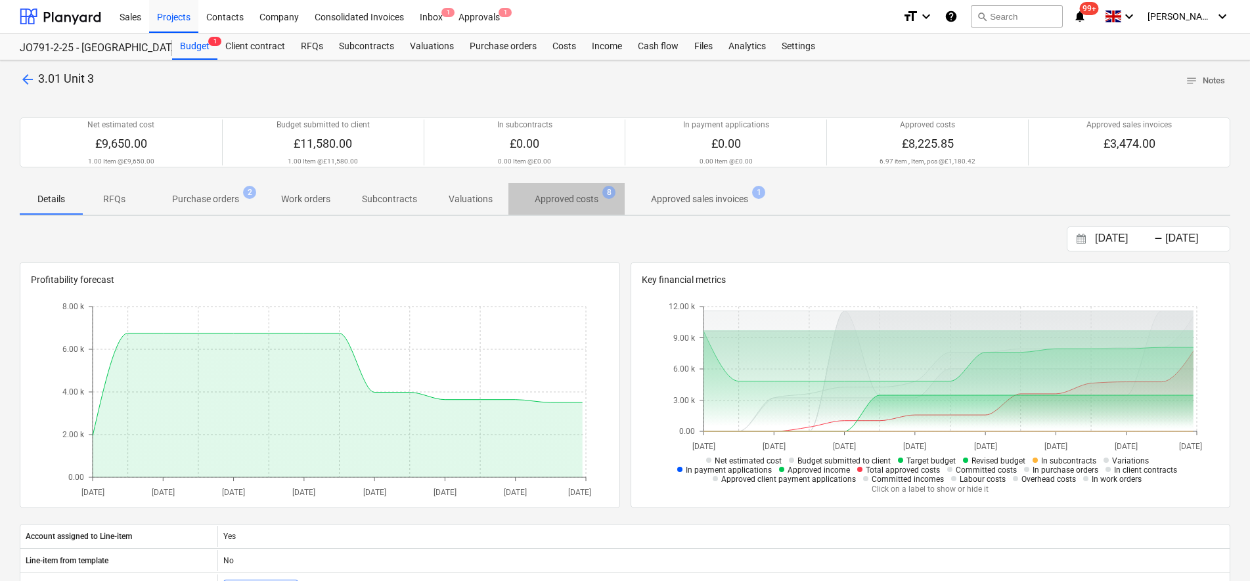
click at [584, 196] on p "Approved costs" at bounding box center [567, 199] width 64 height 14
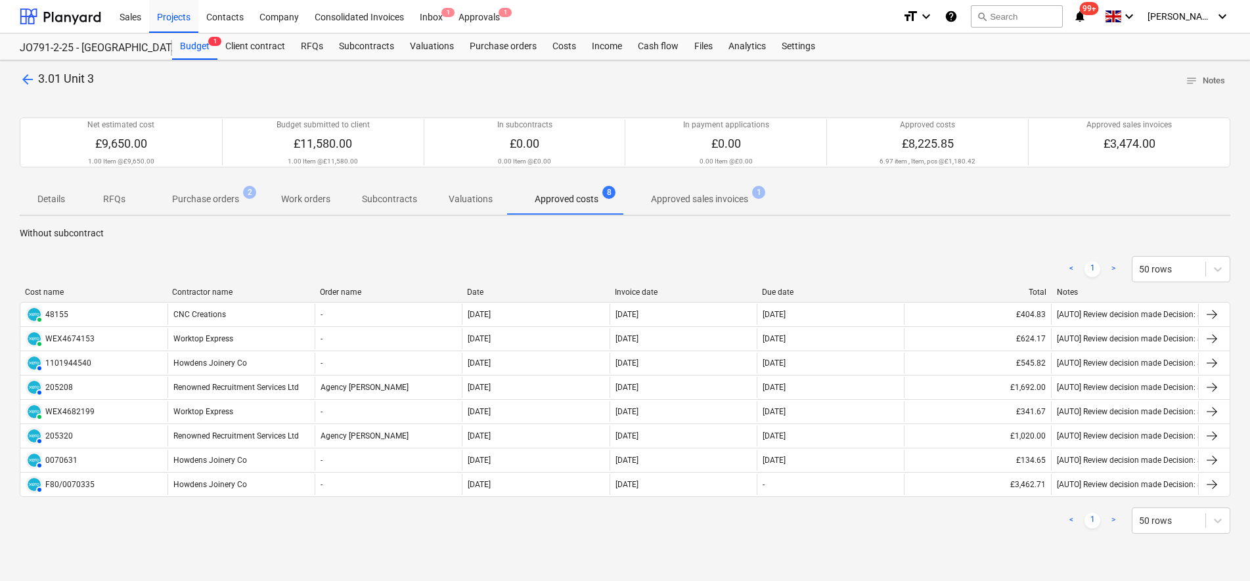
click at [223, 200] on p "Purchase orders" at bounding box center [205, 199] width 67 height 14
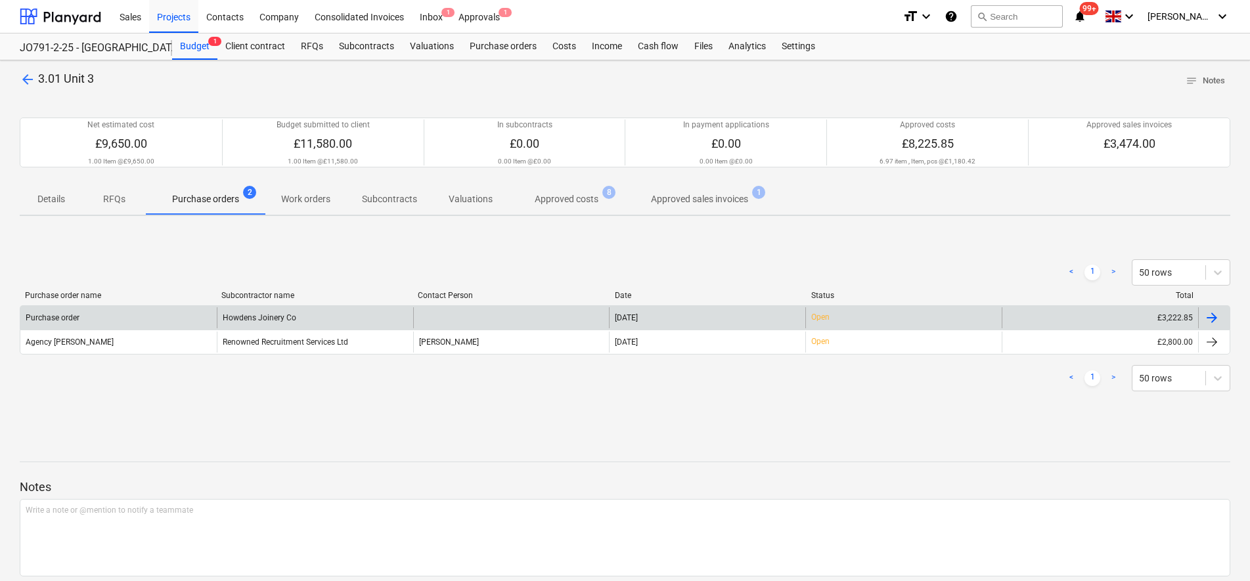
click at [123, 320] on div "Purchase order" at bounding box center [118, 317] width 196 height 21
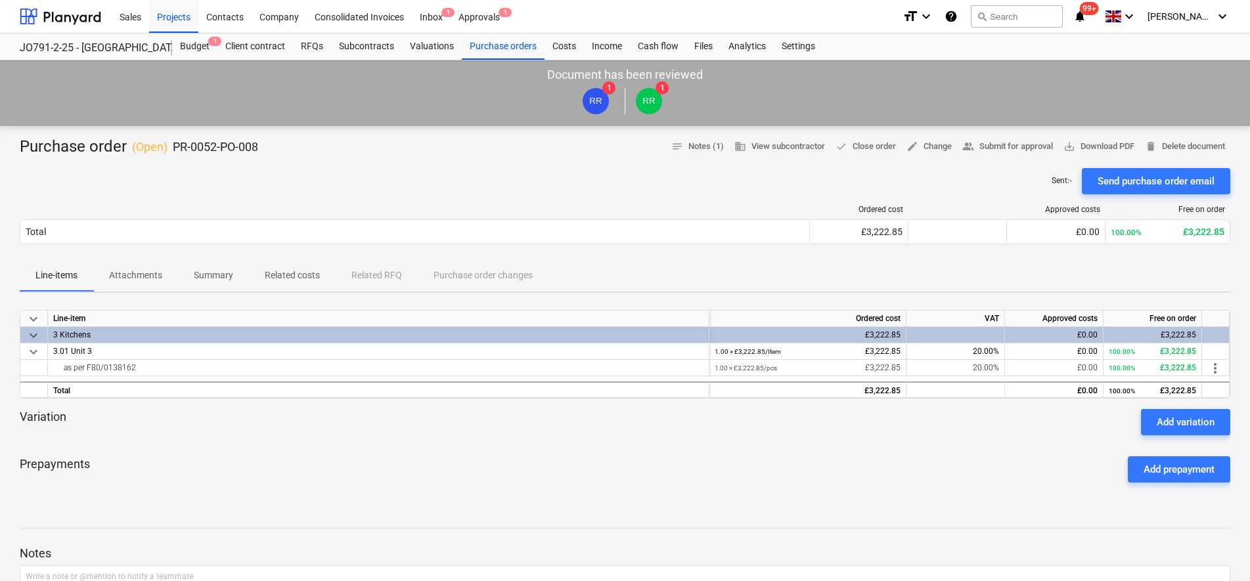
click at [150, 284] on span "Attachments" at bounding box center [135, 276] width 85 height 22
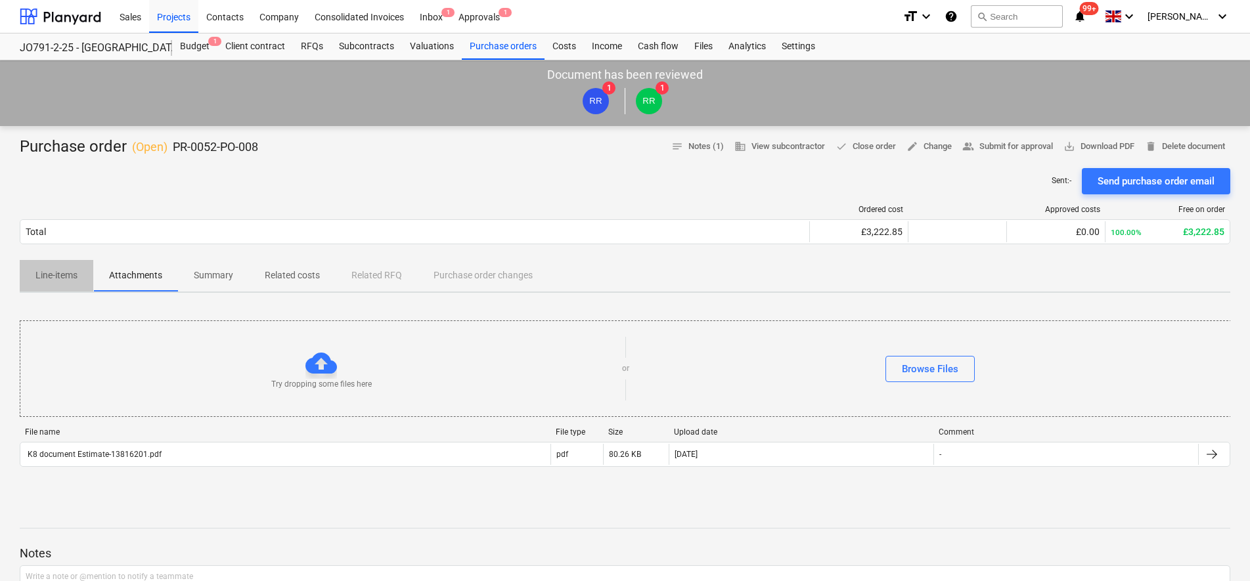
click at [34, 282] on span "Line-items" at bounding box center [57, 276] width 74 height 22
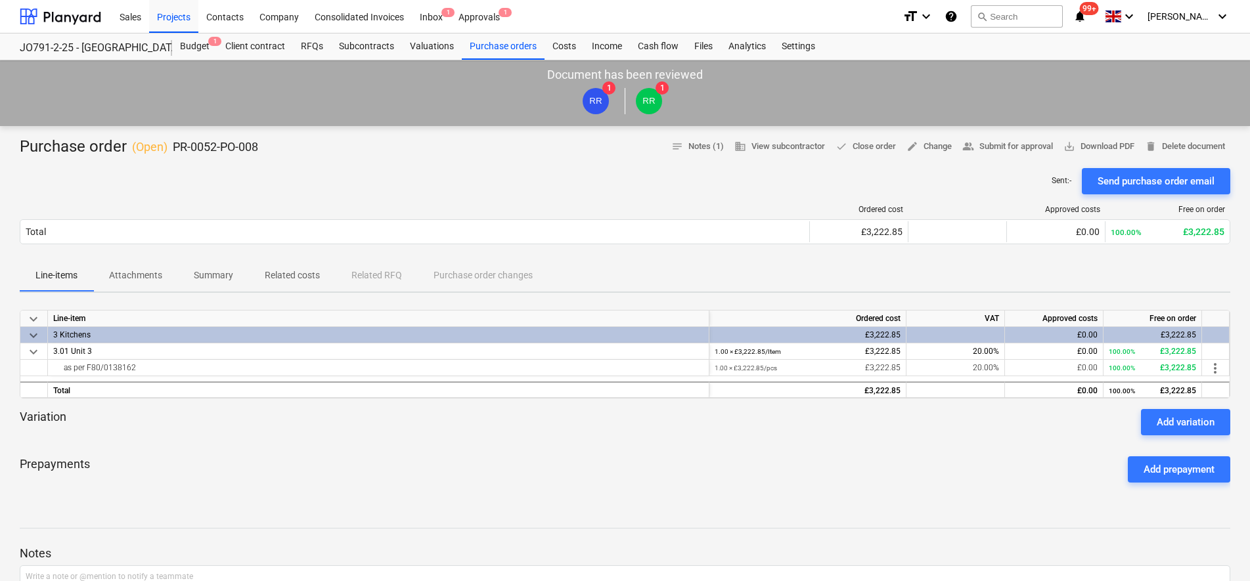
click at [135, 284] on span "Attachments" at bounding box center [135, 276] width 85 height 22
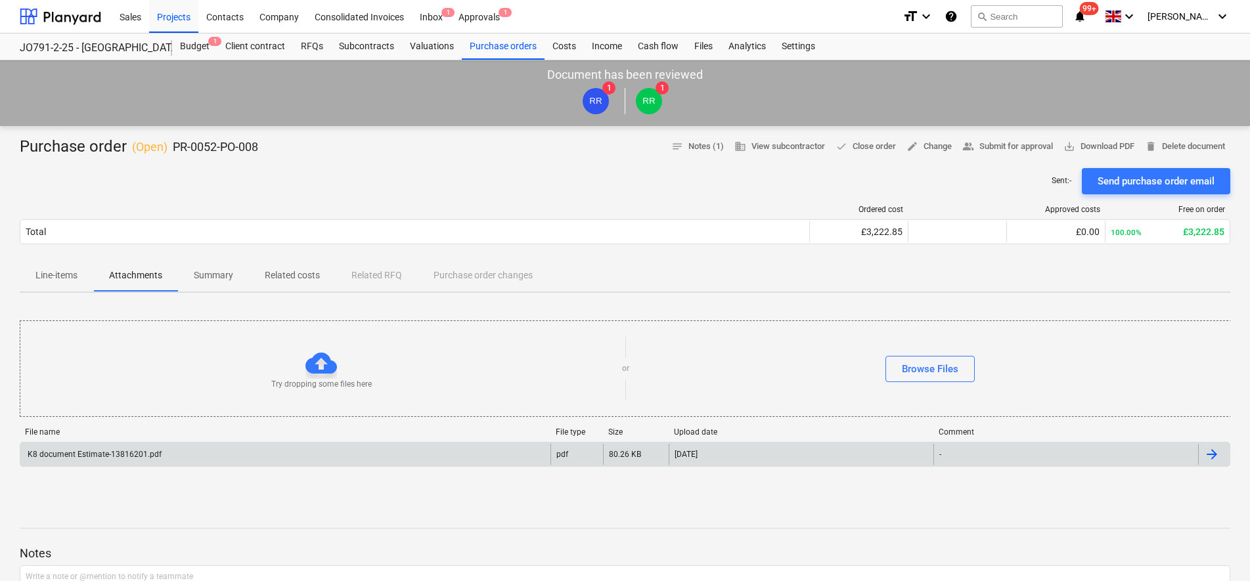
click at [118, 447] on div "K8 document Estimate-13816201.pdf" at bounding box center [285, 454] width 530 height 21
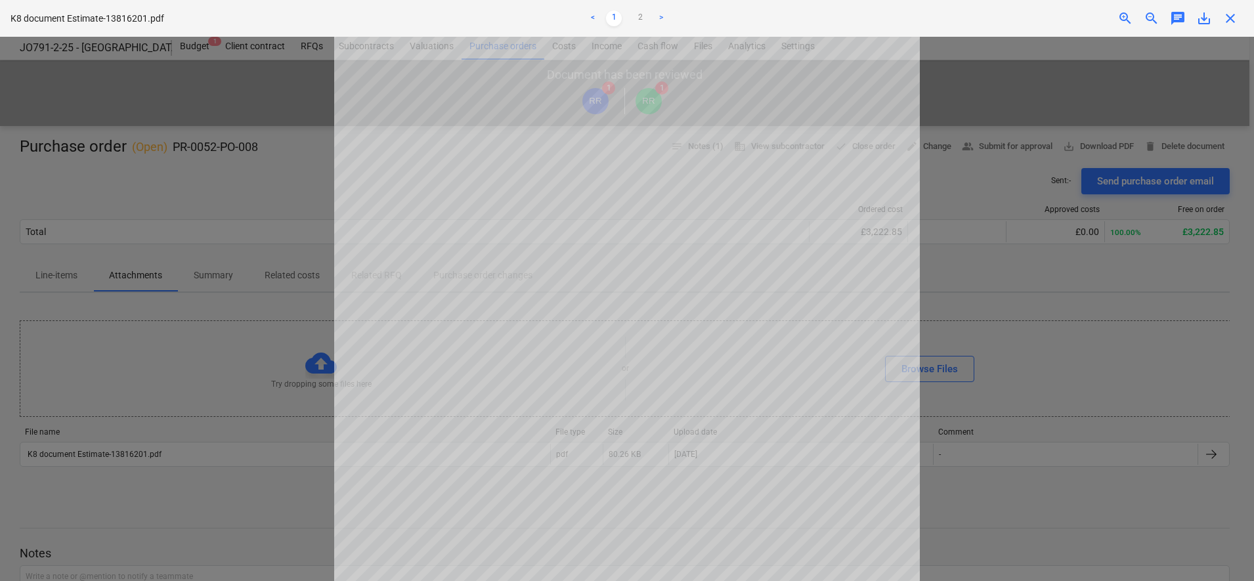
scroll to position [288, 0]
click at [220, 440] on div at bounding box center [627, 309] width 1254 height 544
click at [214, 420] on div at bounding box center [627, 309] width 1254 height 544
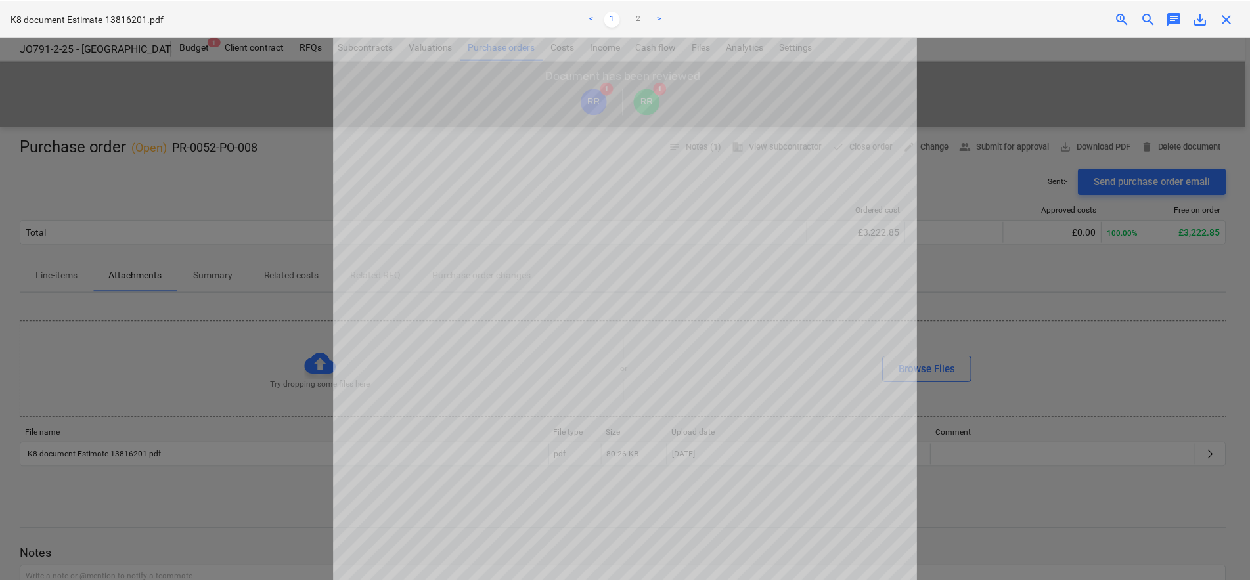
scroll to position [0, 0]
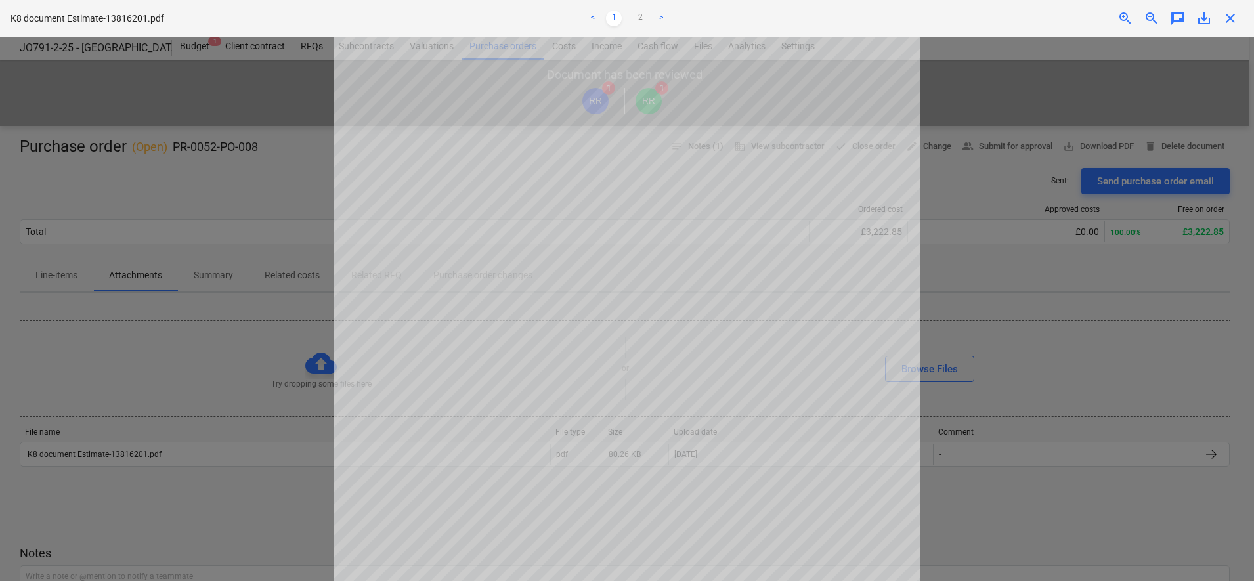
click at [1231, 17] on span "close" at bounding box center [1231, 19] width 16 height 16
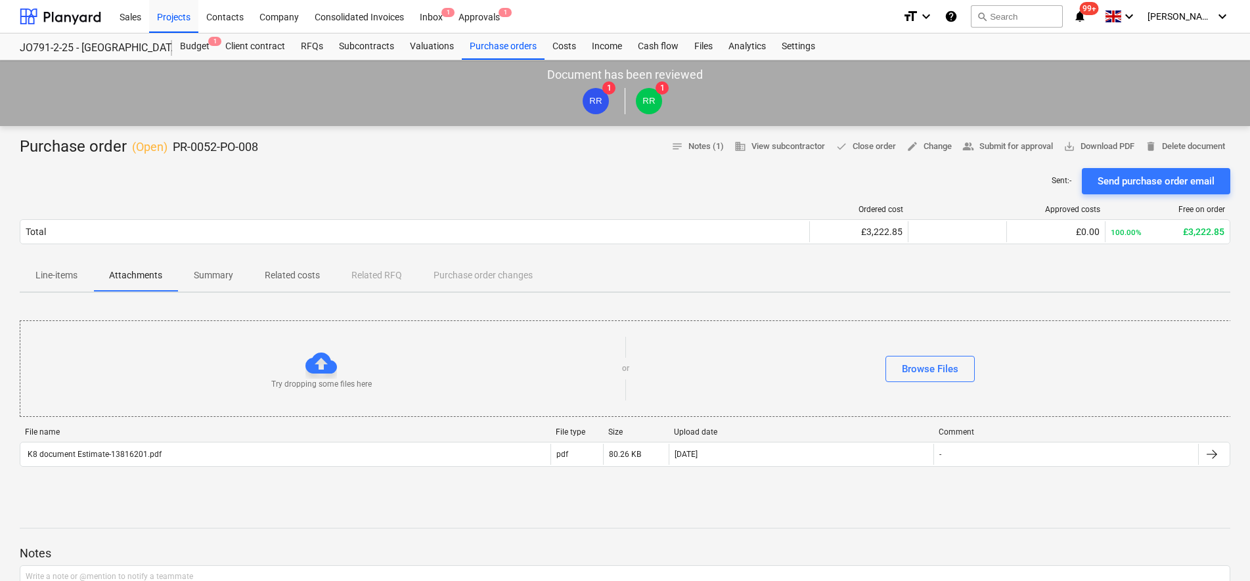
click at [72, 276] on p "Line-items" at bounding box center [56, 276] width 42 height 14
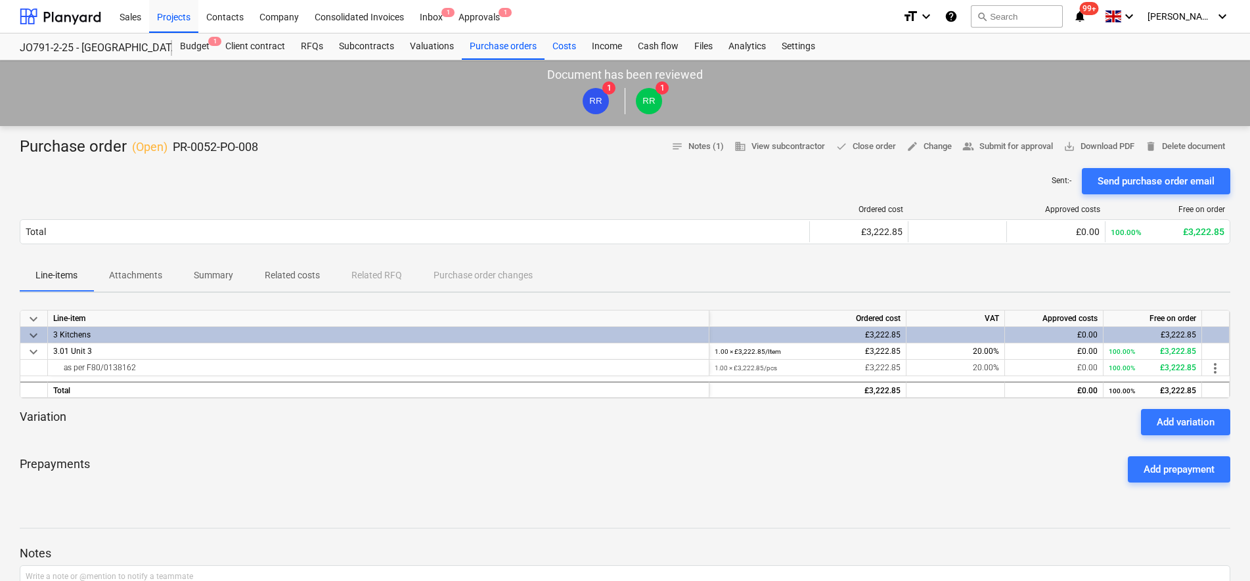
click at [569, 38] on div "Costs" at bounding box center [563, 46] width 39 height 26
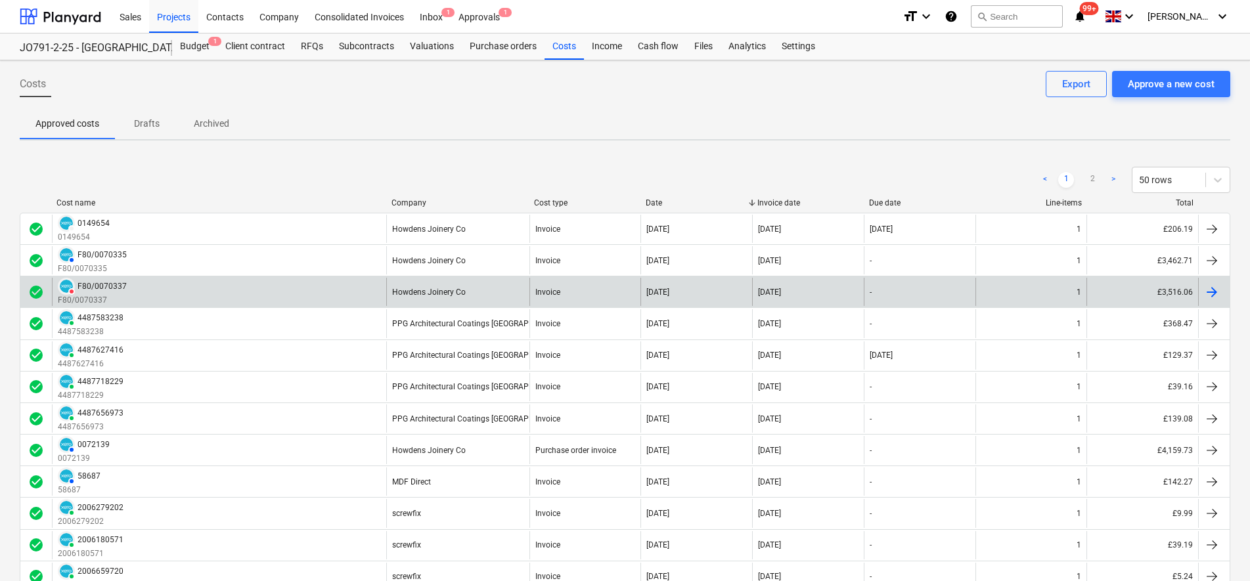
click at [186, 301] on div "DELETED F80/0070337 F80/0070337" at bounding box center [219, 292] width 334 height 28
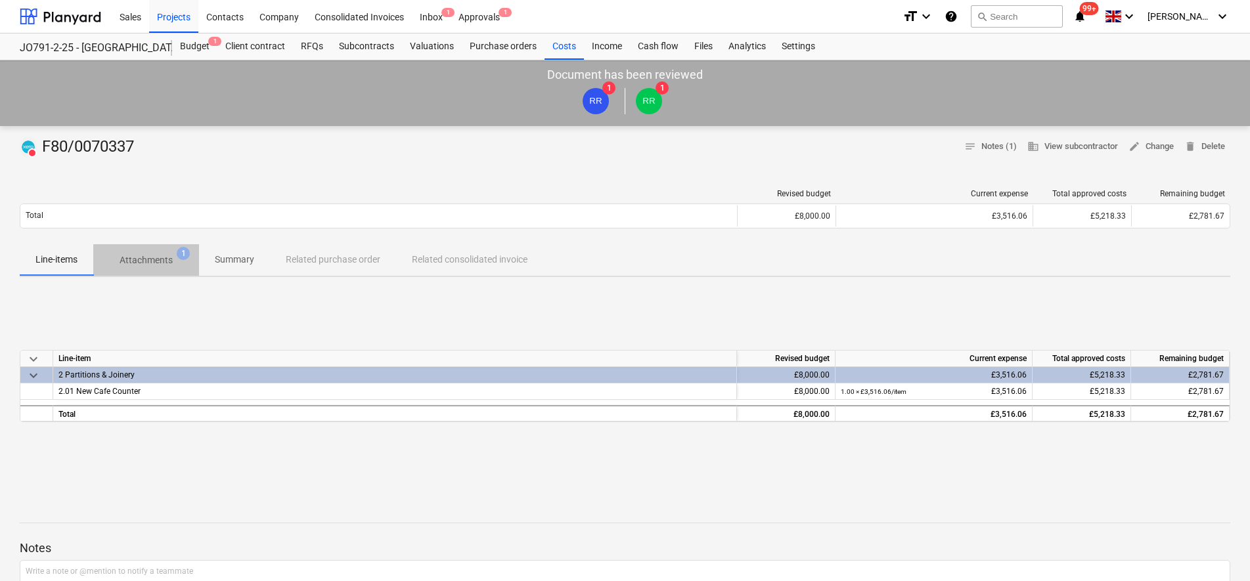
click at [157, 261] on p "Attachments" at bounding box center [146, 260] width 53 height 14
click at [503, 43] on div "Purchase orders" at bounding box center [503, 46] width 83 height 26
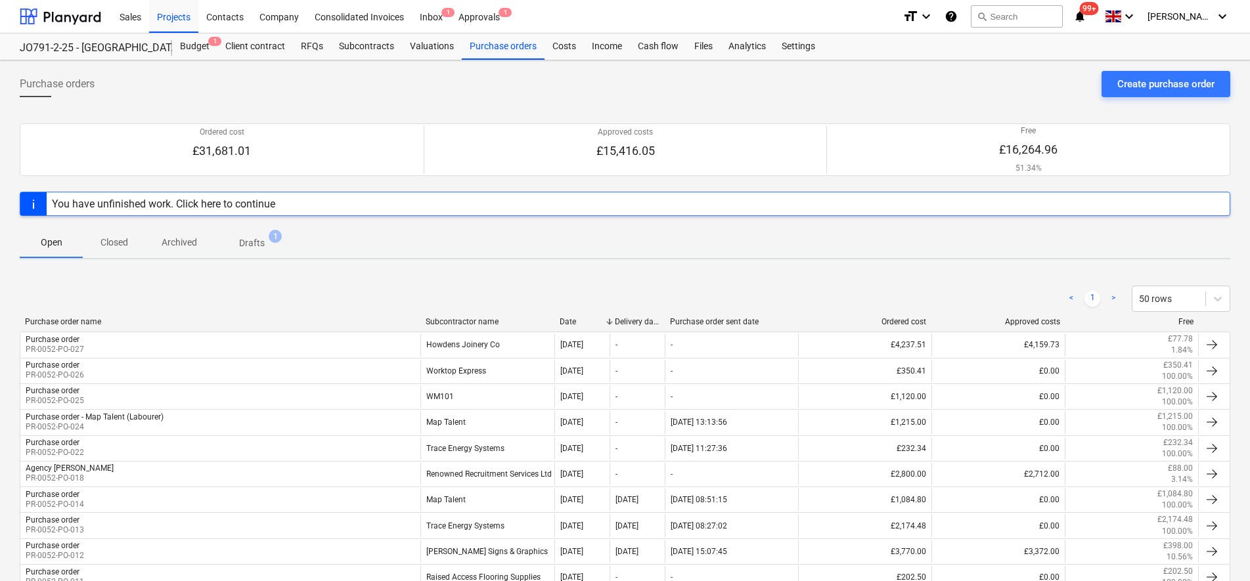
click at [267, 248] on span "Drafts 1" at bounding box center [252, 243] width 47 height 14
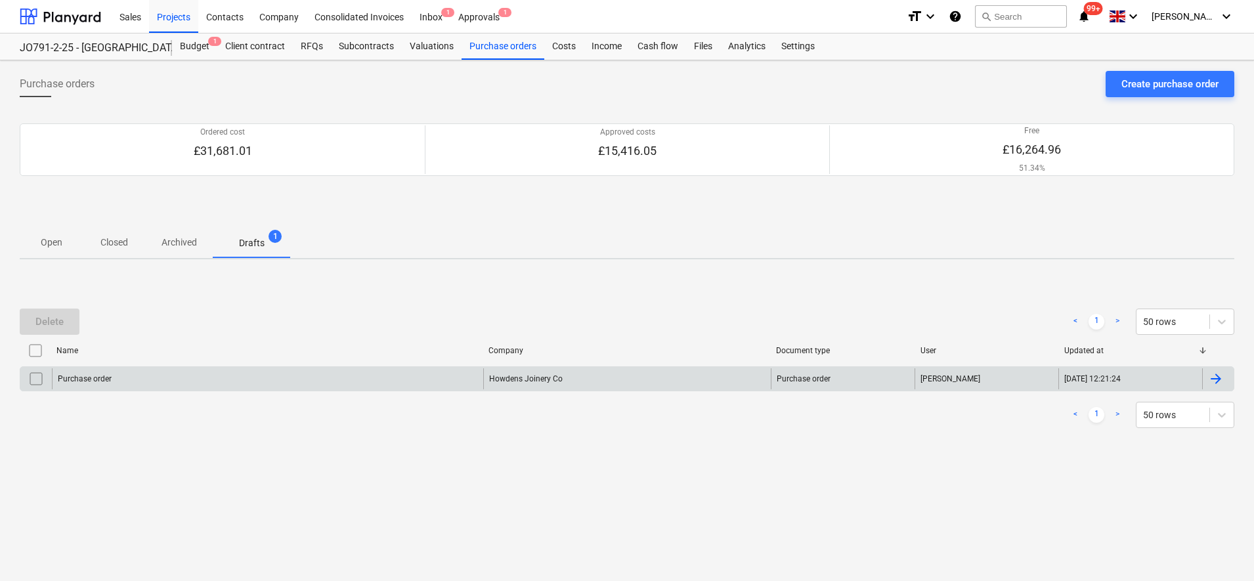
click at [36, 383] on input "checkbox" at bounding box center [36, 378] width 21 height 21
click at [50, 329] on div "Delete" at bounding box center [49, 321] width 28 height 17
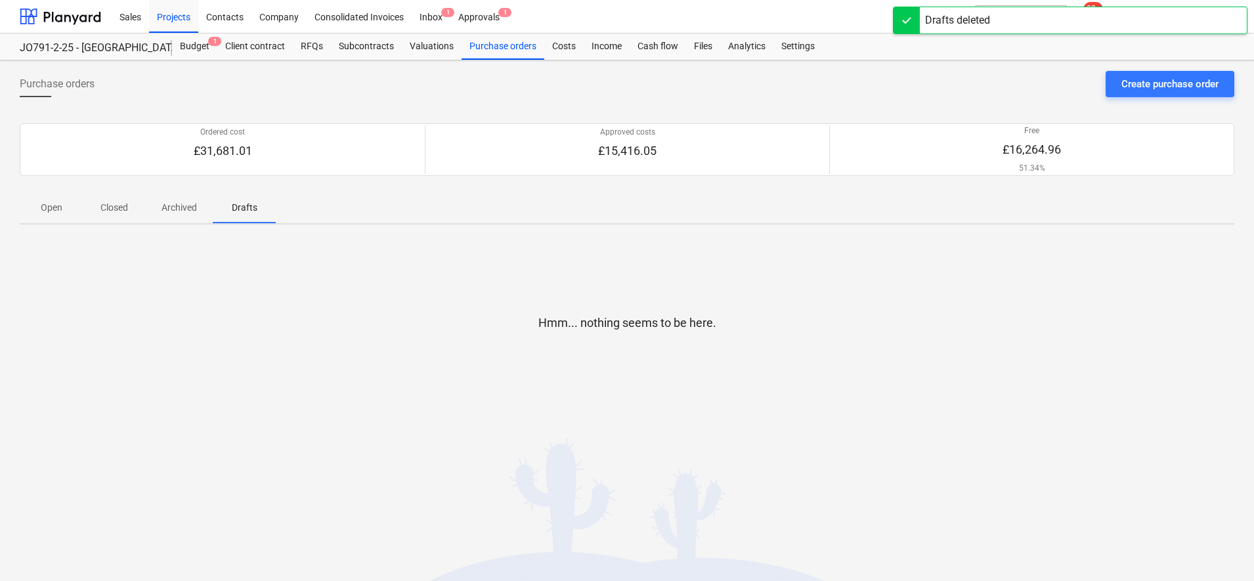
click at [53, 208] on p "Open" at bounding box center [51, 208] width 32 height 14
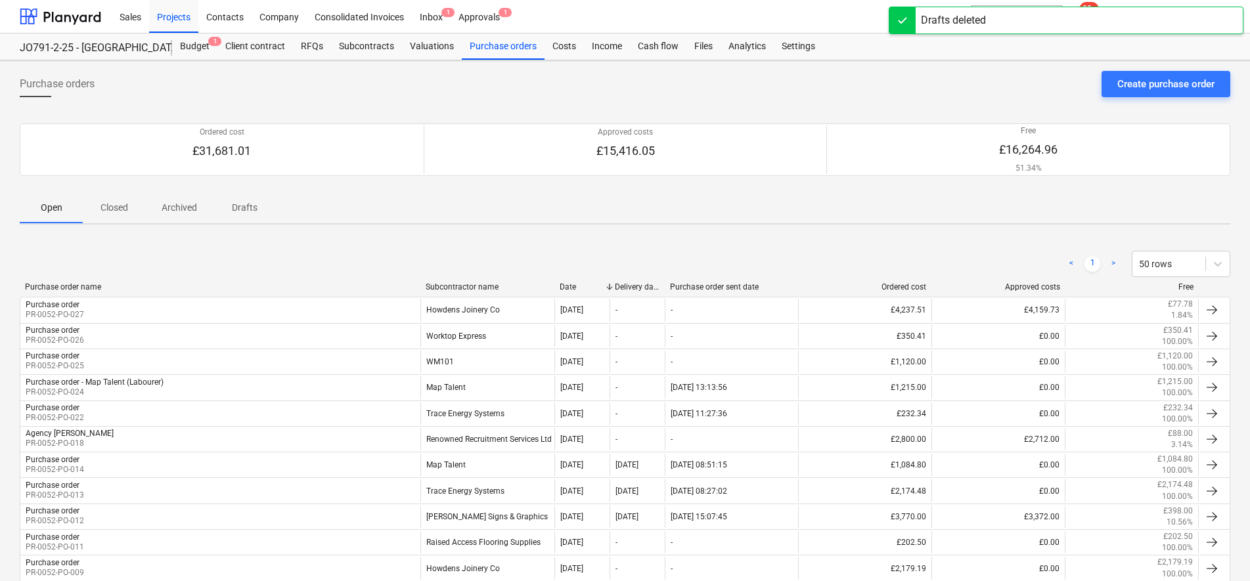
click at [120, 204] on p "Closed" at bounding box center [114, 208] width 32 height 14
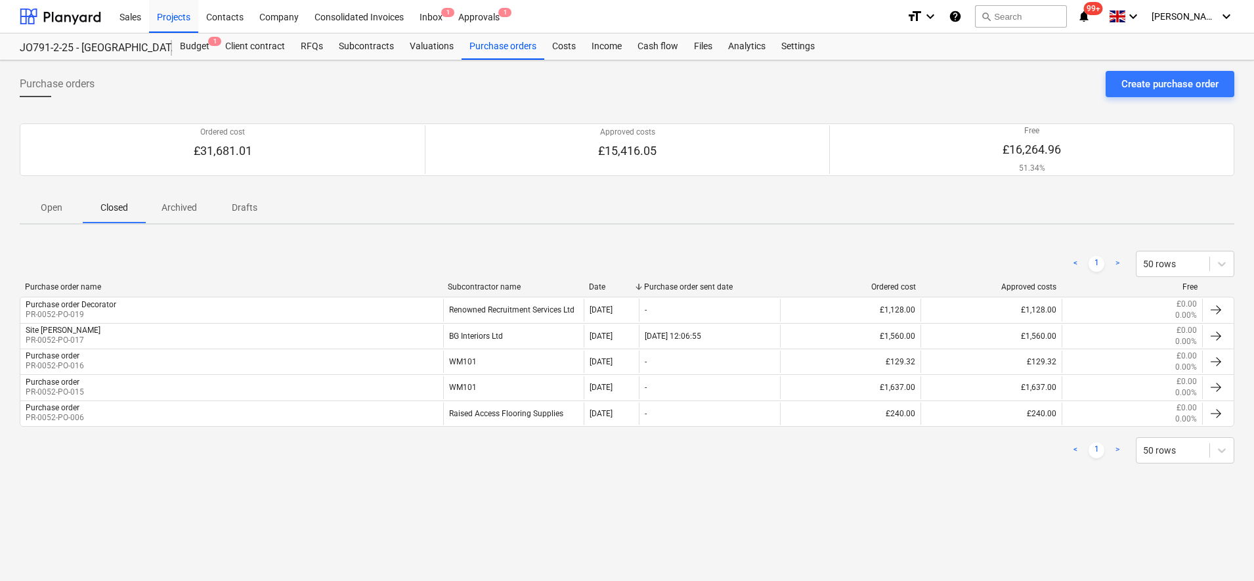
click at [59, 211] on p "Open" at bounding box center [51, 208] width 32 height 14
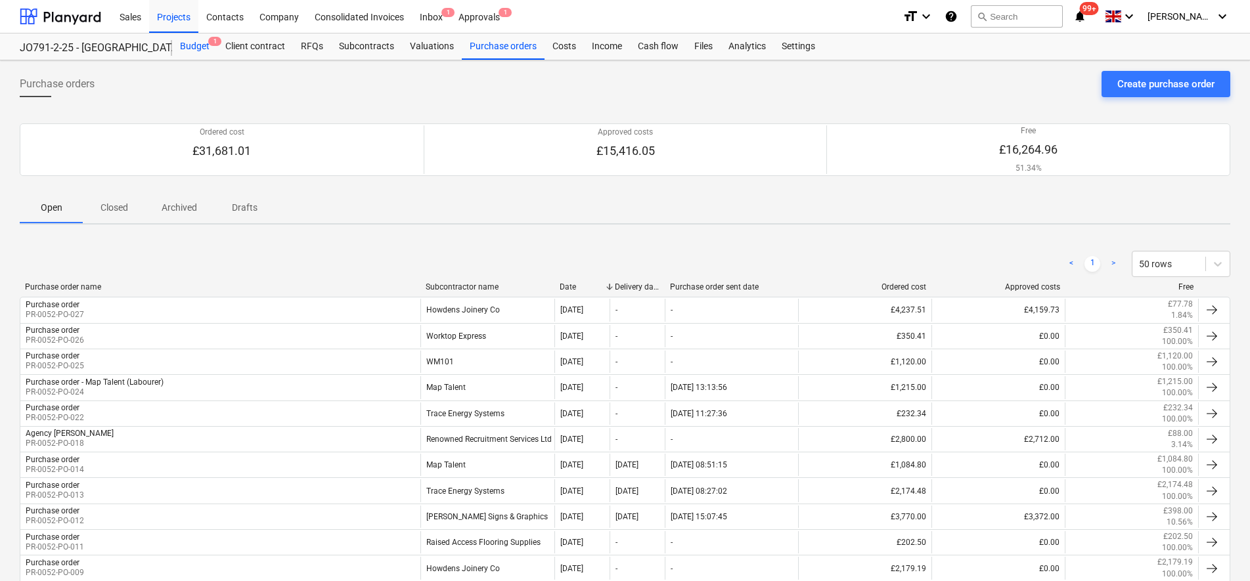
click at [207, 41] on div "Budget 1" at bounding box center [194, 46] width 45 height 26
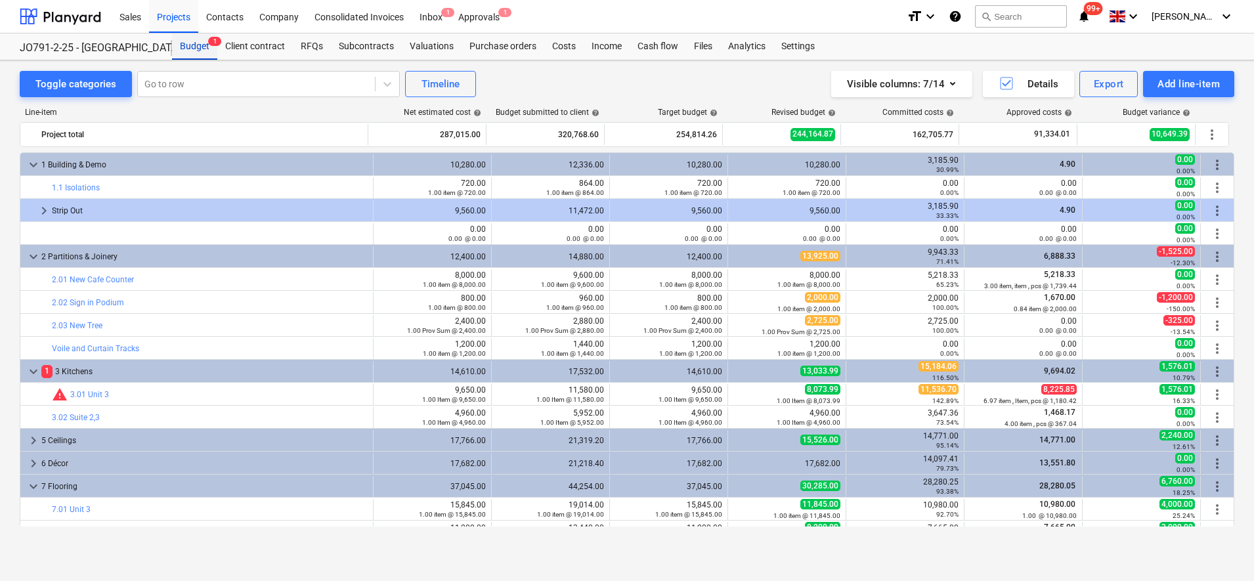
click at [183, 55] on div "Budget 1" at bounding box center [194, 46] width 45 height 26
click at [531, 52] on div "Purchase orders" at bounding box center [503, 46] width 83 height 26
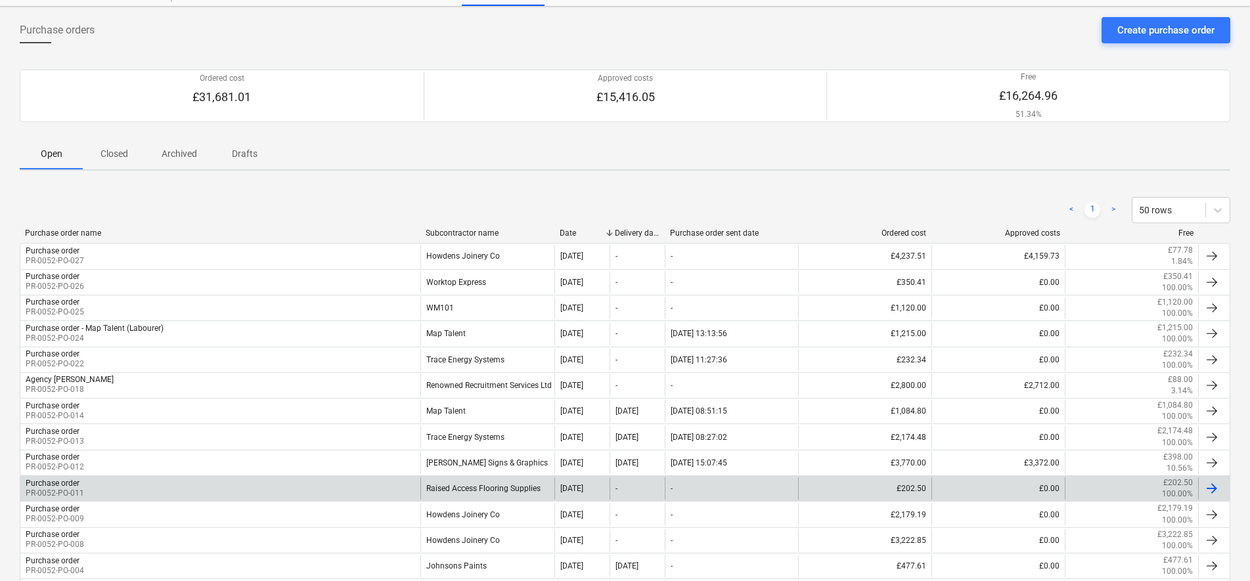
scroll to position [82, 0]
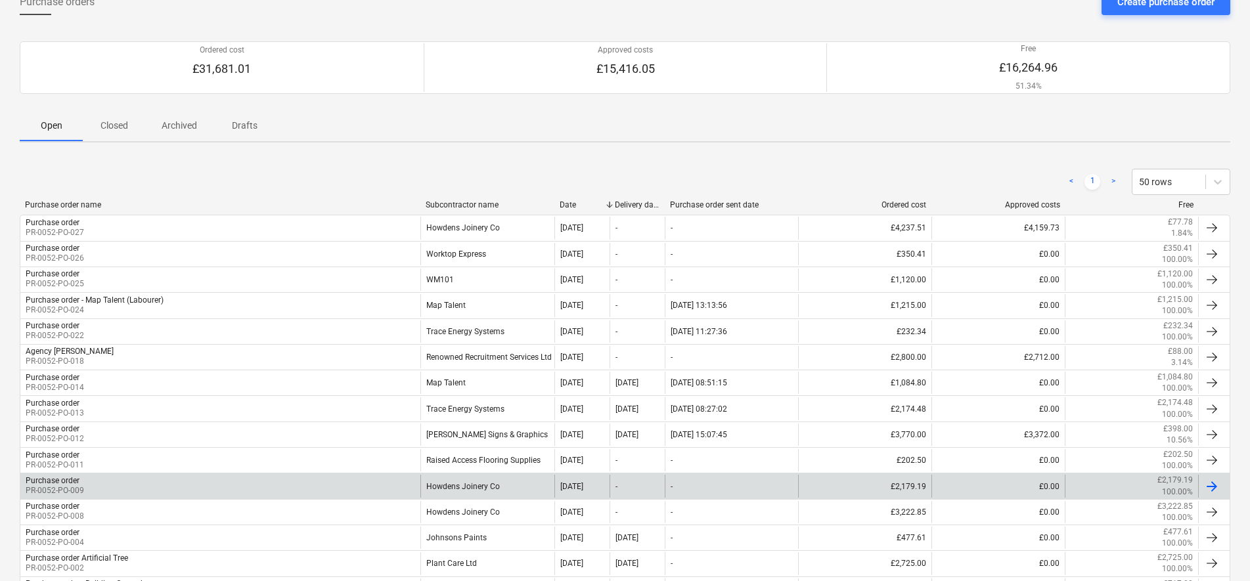
click at [414, 480] on div "Purchase order PR-0052-PO-009" at bounding box center [220, 486] width 400 height 22
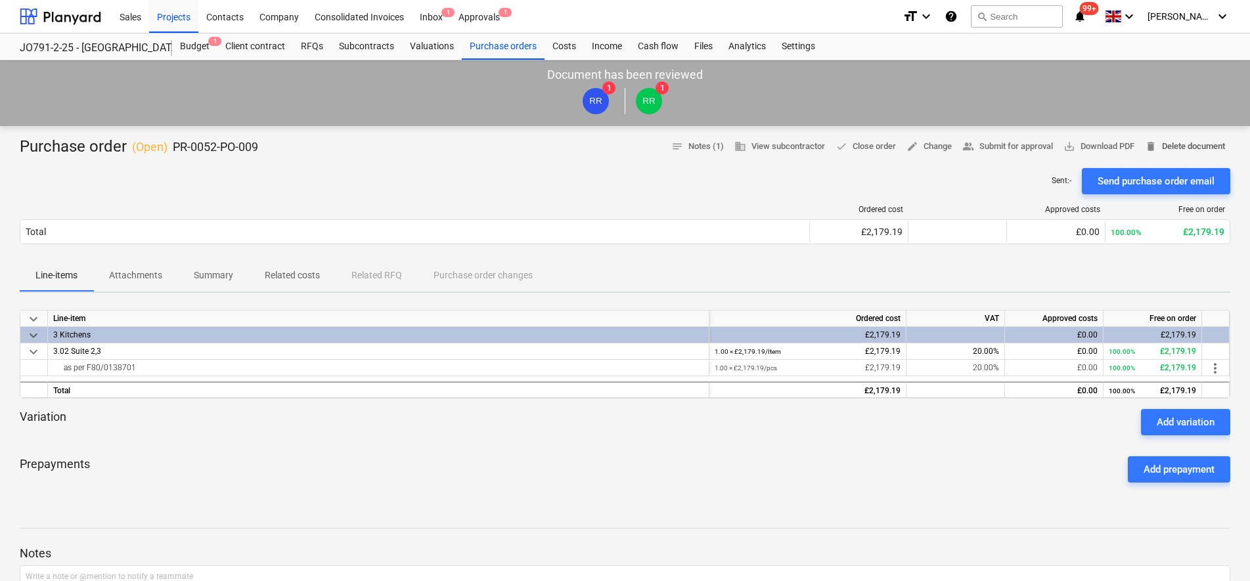
click at [1173, 150] on span "delete Delete document" at bounding box center [1185, 146] width 80 height 15
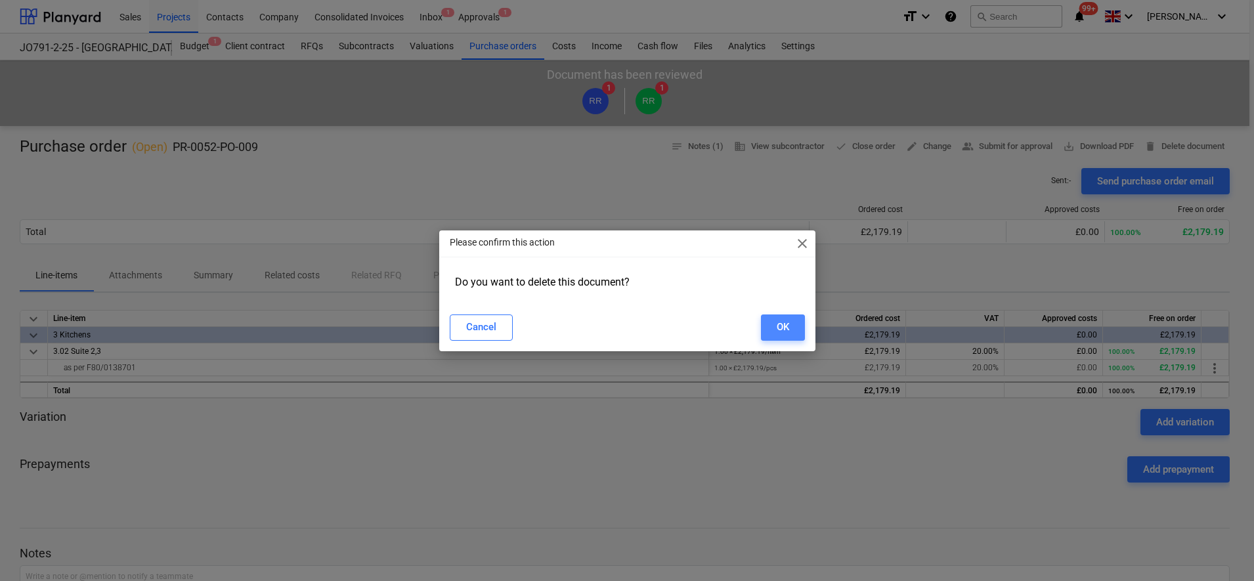
click at [786, 327] on div "OK" at bounding box center [783, 326] width 12 height 17
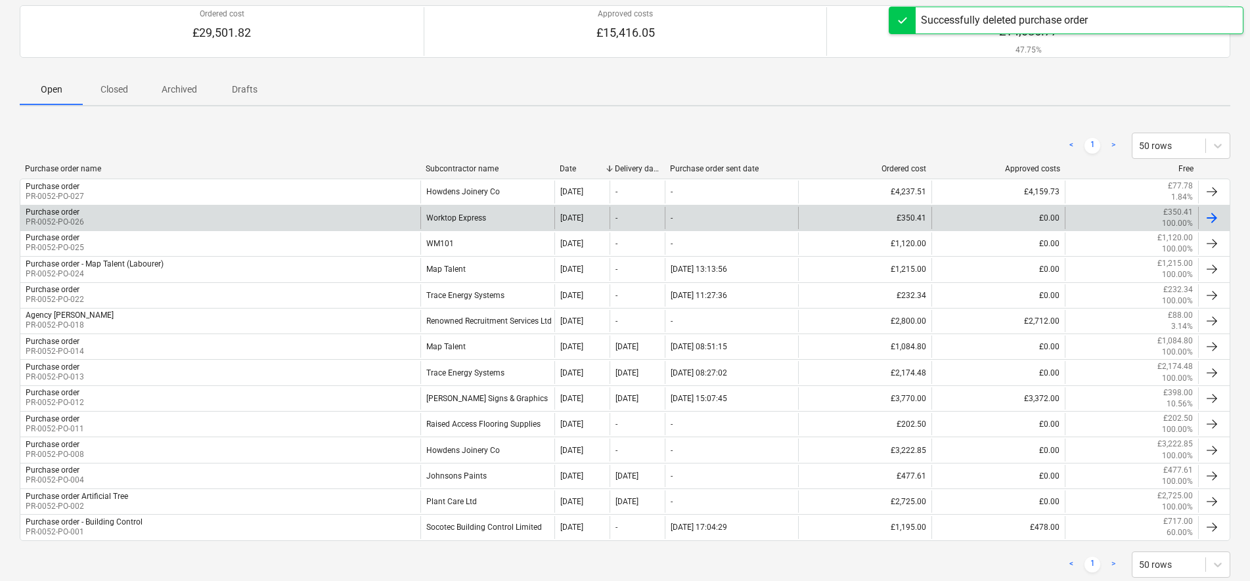
scroll to position [152, 0]
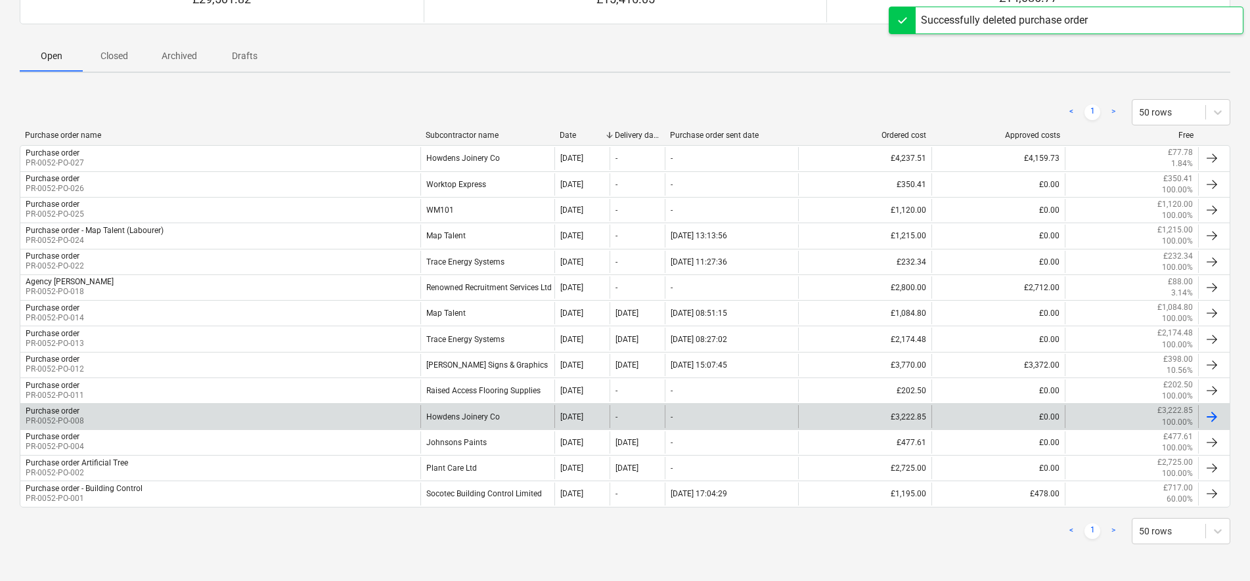
click at [335, 418] on div "Purchase order PR-0052-PO-008" at bounding box center [220, 416] width 400 height 22
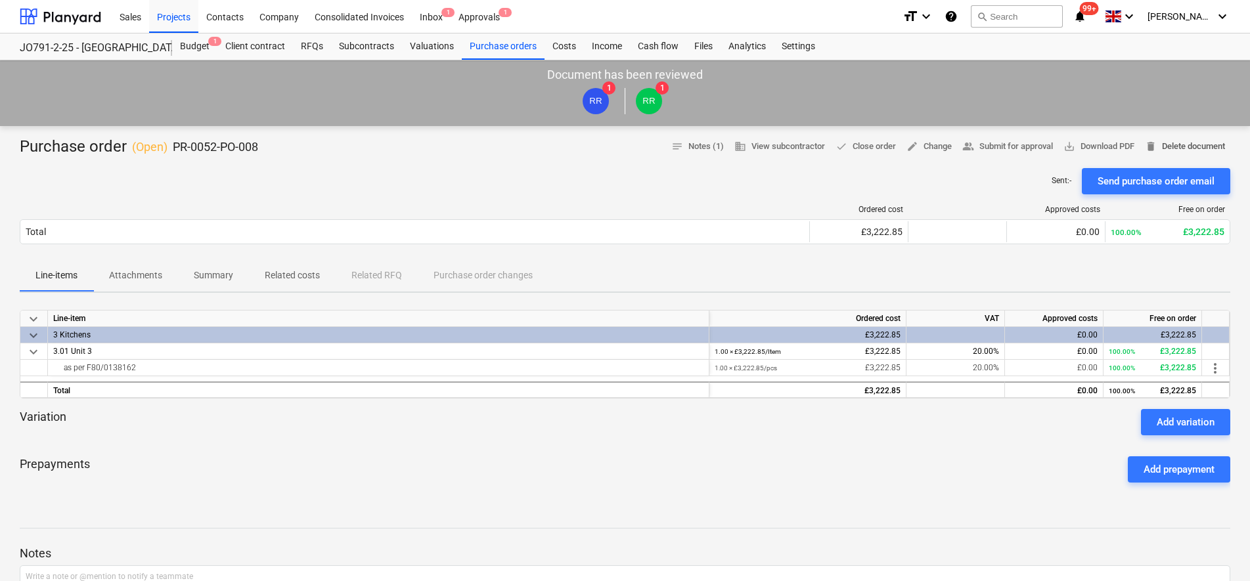
click at [1180, 148] on span "delete Delete document" at bounding box center [1185, 146] width 80 height 15
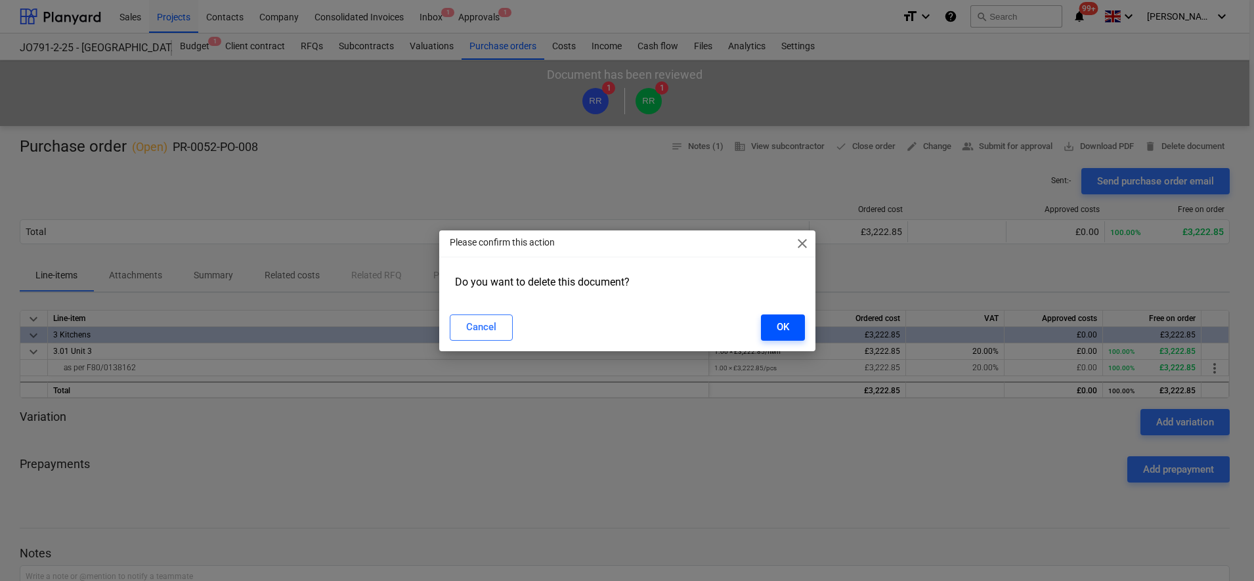
click at [796, 329] on button "OK" at bounding box center [783, 328] width 44 height 26
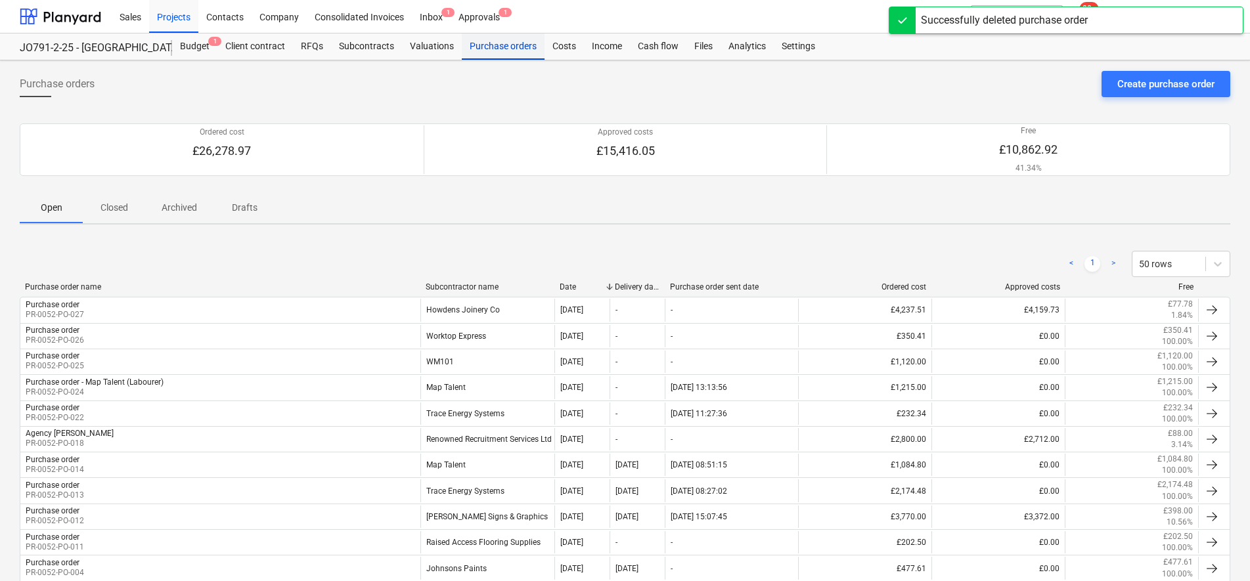
click at [515, 45] on div "Purchase orders" at bounding box center [503, 46] width 83 height 26
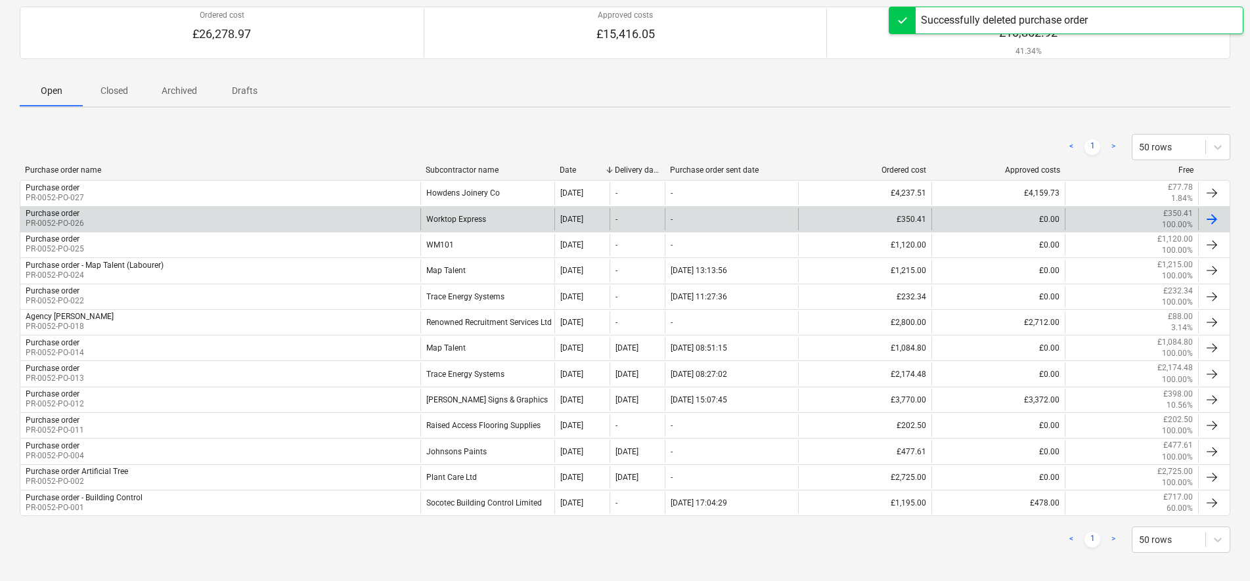
scroll to position [125, 0]
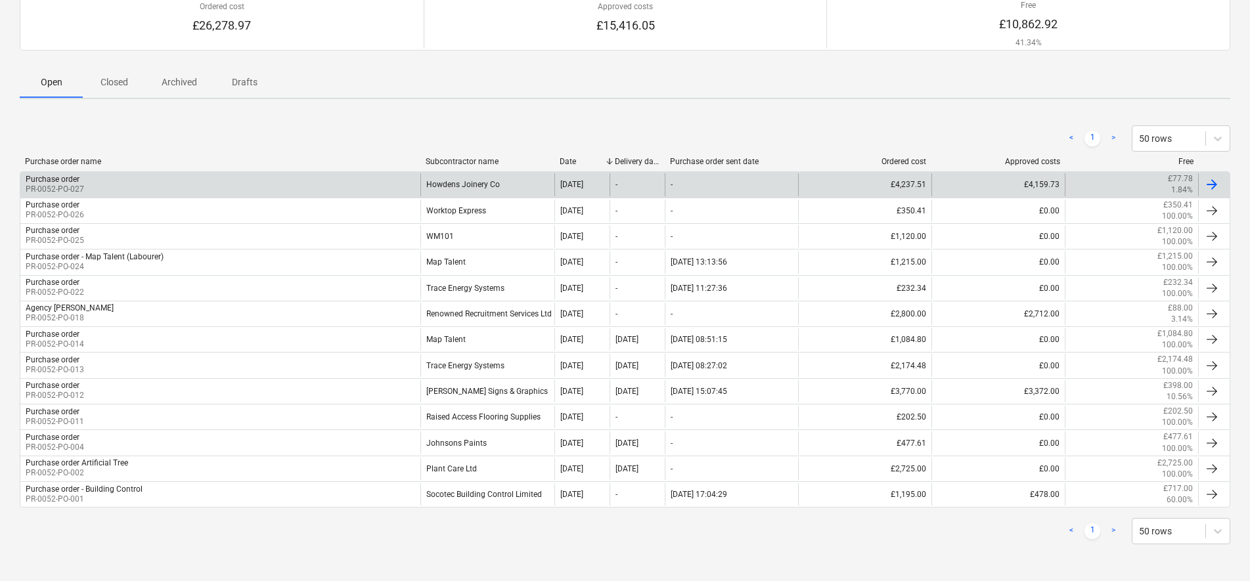
click at [460, 188] on div "Howdens Joinery Co" at bounding box center [486, 184] width 133 height 22
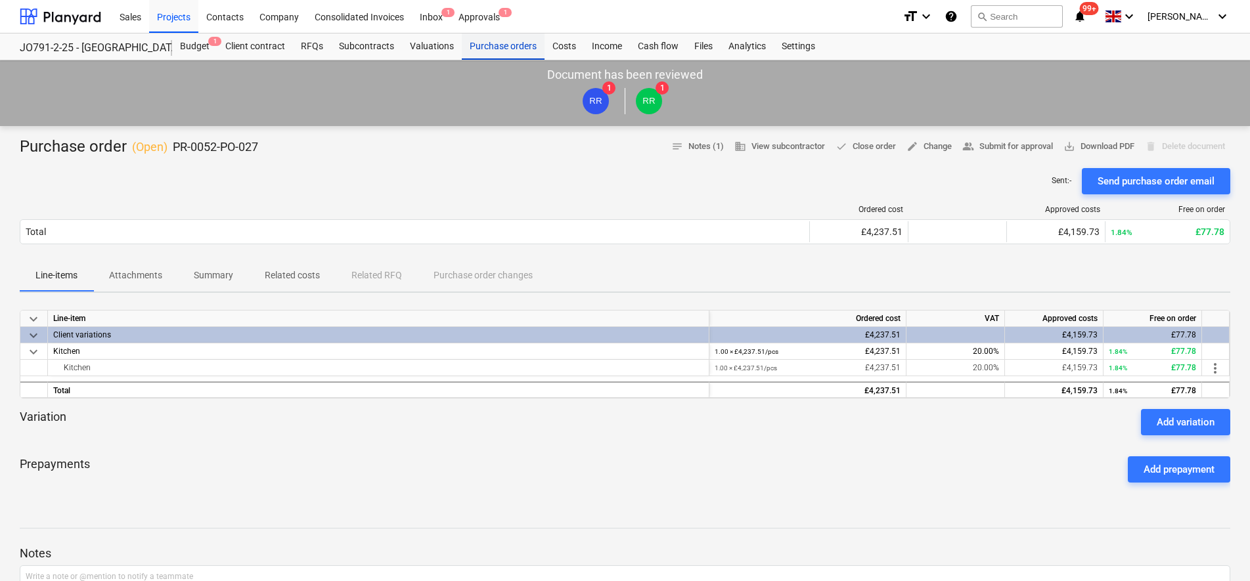
click at [506, 54] on div "Purchase orders" at bounding box center [503, 46] width 83 height 26
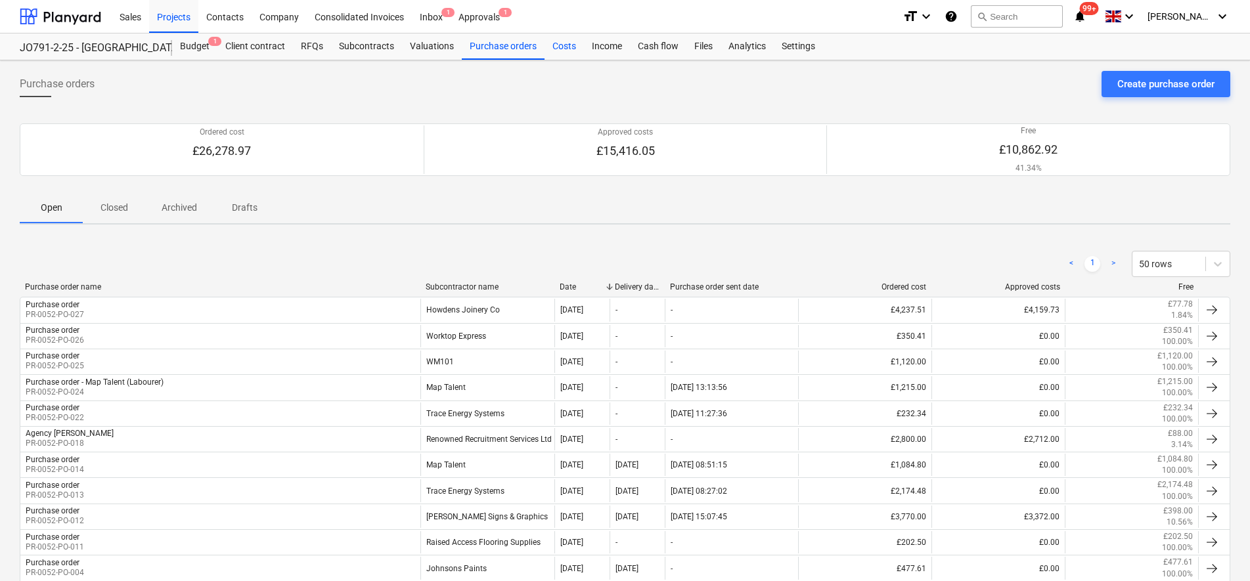
click at [564, 45] on div "Costs" at bounding box center [563, 46] width 39 height 26
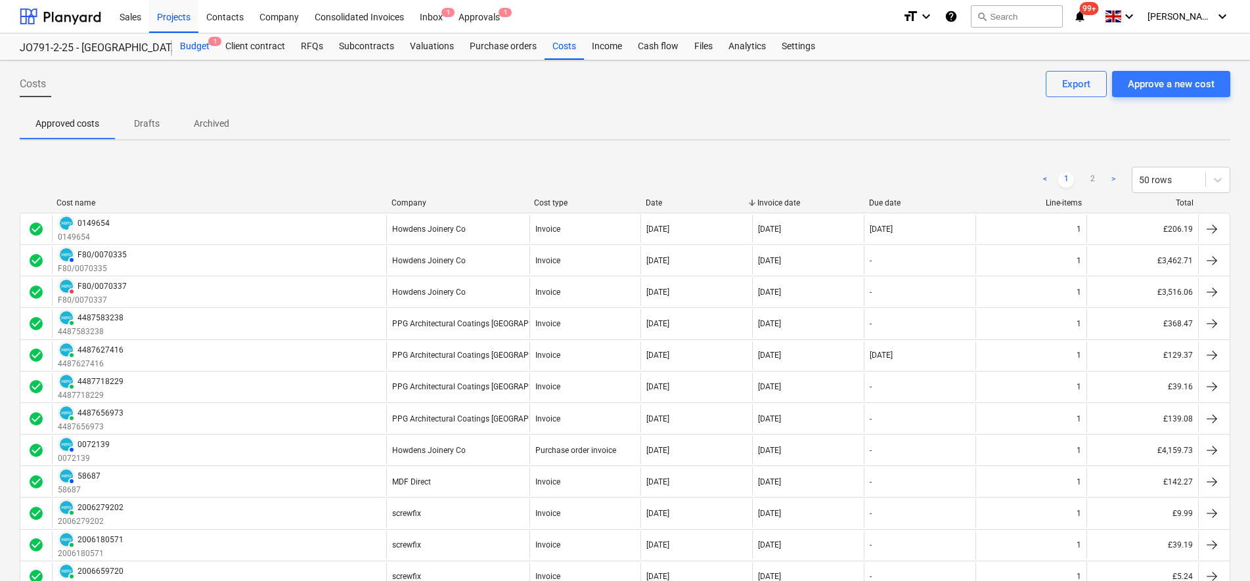
click at [198, 43] on div "Budget 1" at bounding box center [194, 46] width 45 height 26
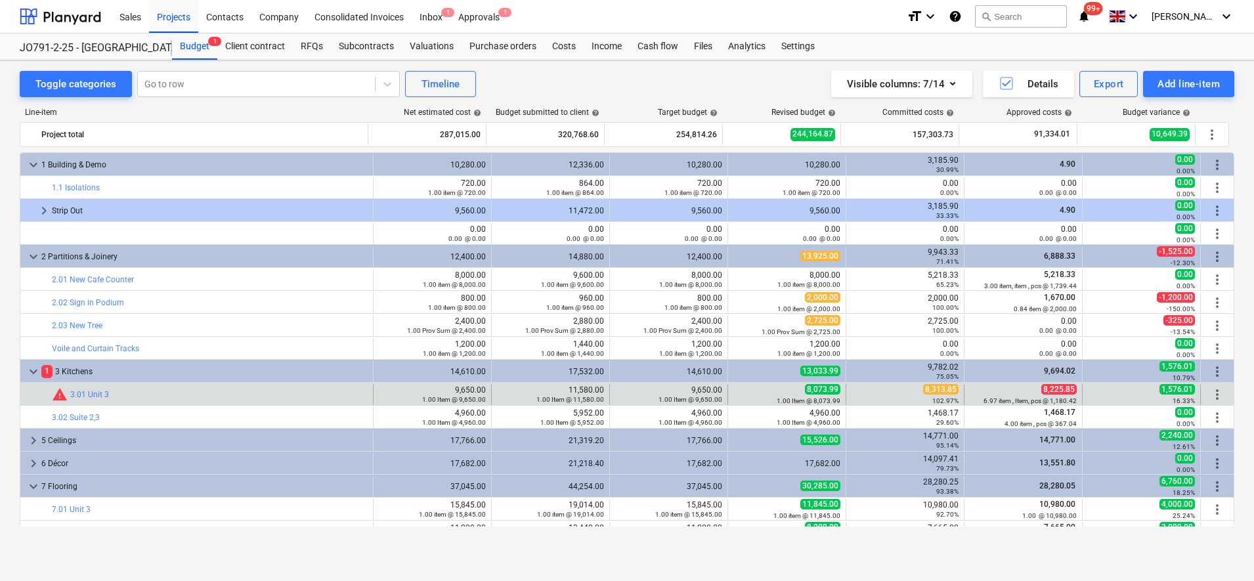
click at [117, 403] on div "bar_chart warning 3.01 Unit 3" at bounding box center [210, 394] width 316 height 21
click at [114, 393] on div "bar_chart warning 3.01 Unit 3" at bounding box center [210, 395] width 316 height 16
click at [86, 391] on link "3.01 Unit 3" at bounding box center [89, 394] width 39 height 9
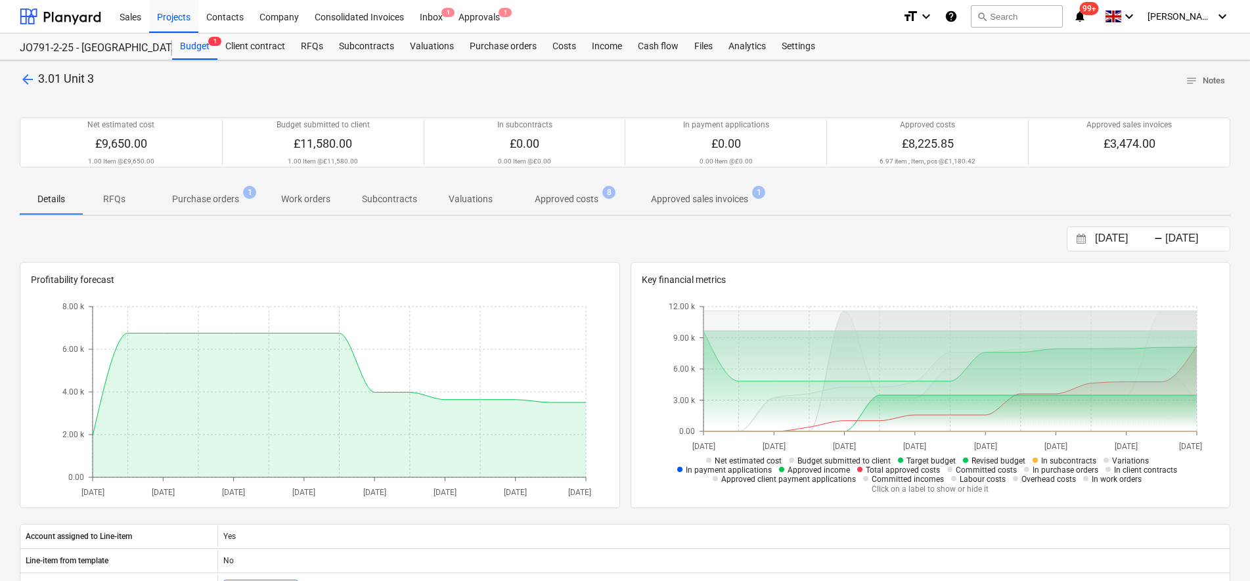
click at [206, 208] on span "Purchase orders 1" at bounding box center [206, 199] width 120 height 24
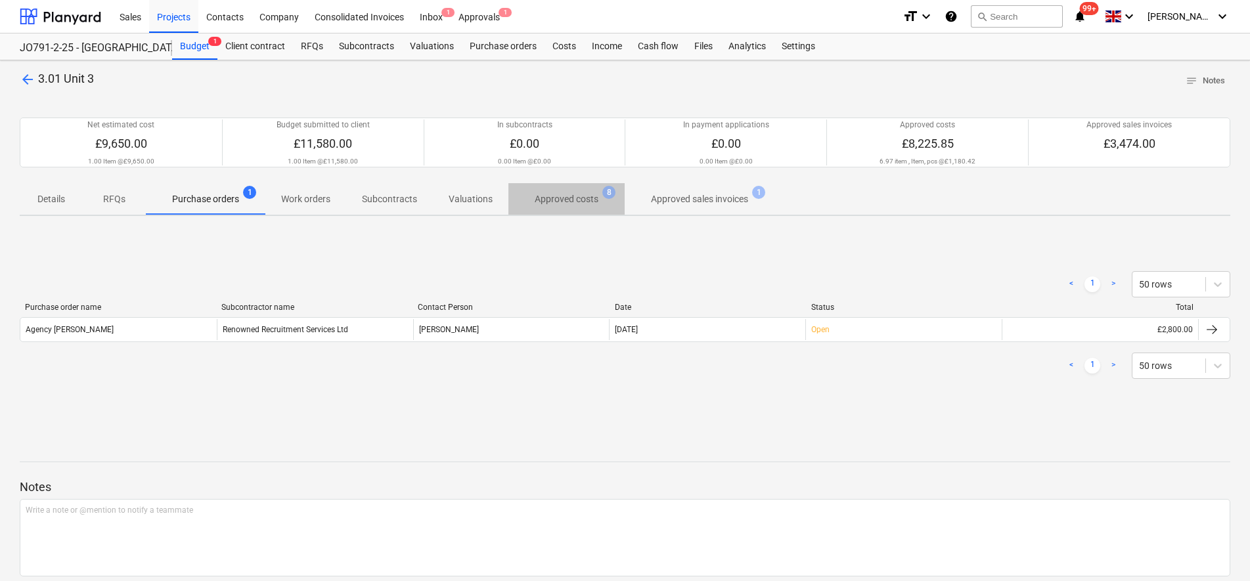
click at [561, 201] on p "Approved costs" at bounding box center [567, 199] width 64 height 14
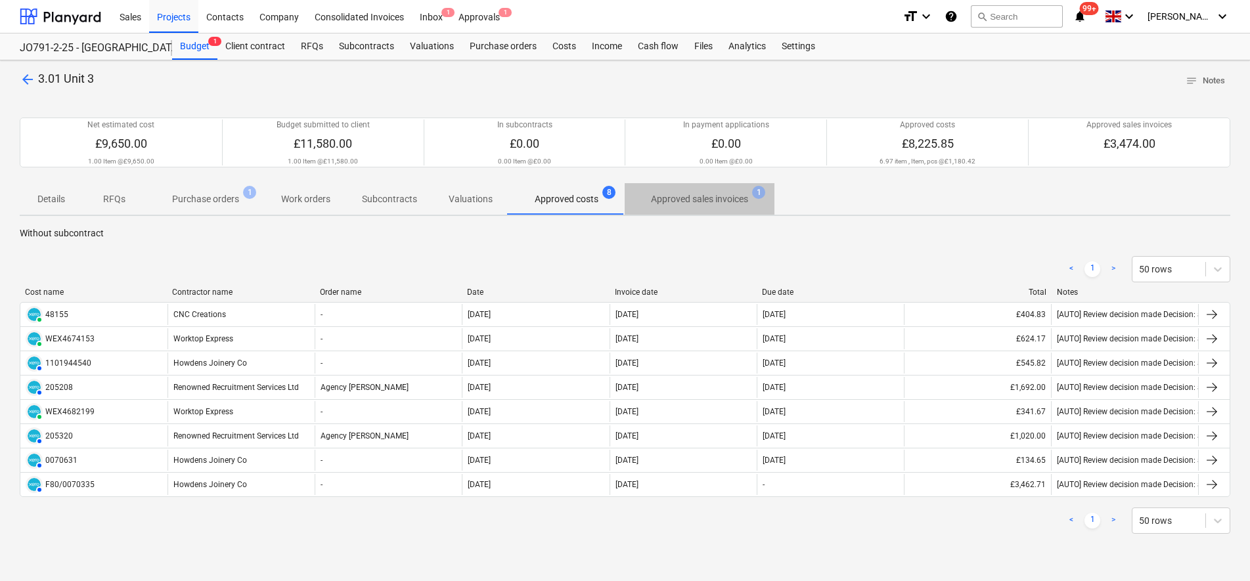
click at [686, 200] on p "Approved sales invoices" at bounding box center [699, 199] width 97 height 14
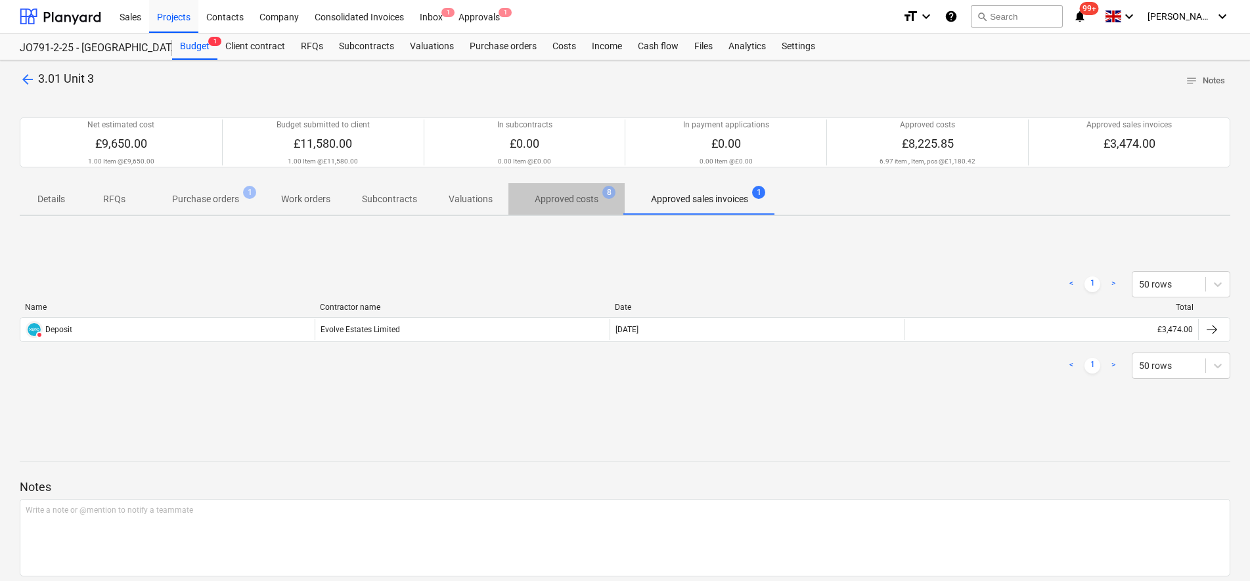
click at [623, 201] on span "Approved costs 8" at bounding box center [566, 199] width 116 height 24
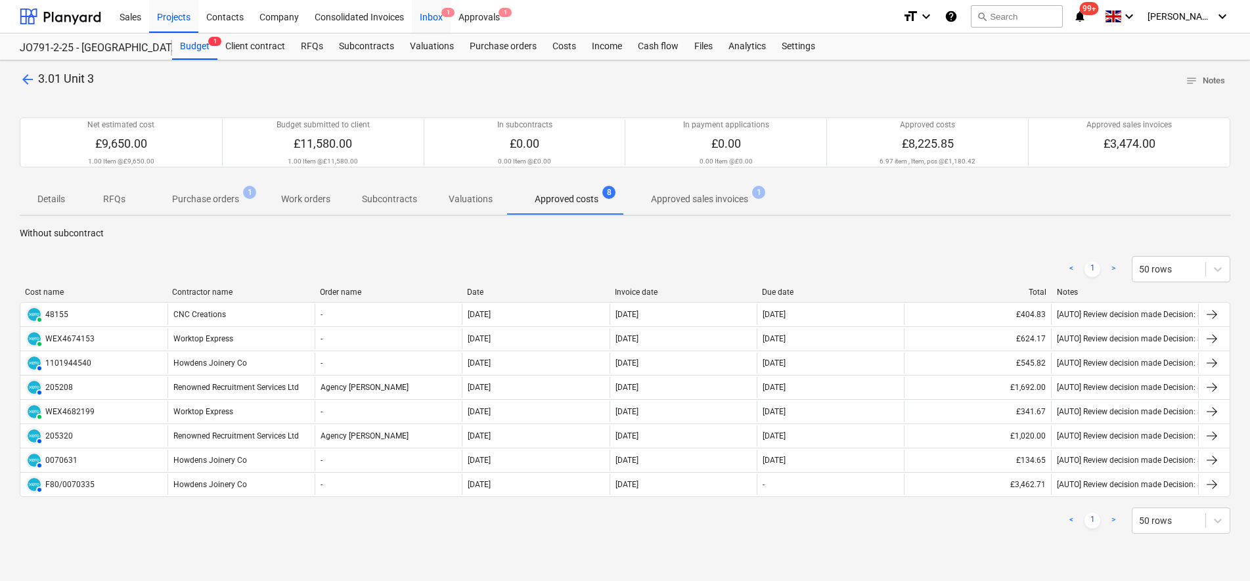
click at [430, 9] on div "Inbox 1" at bounding box center [431, 15] width 39 height 33
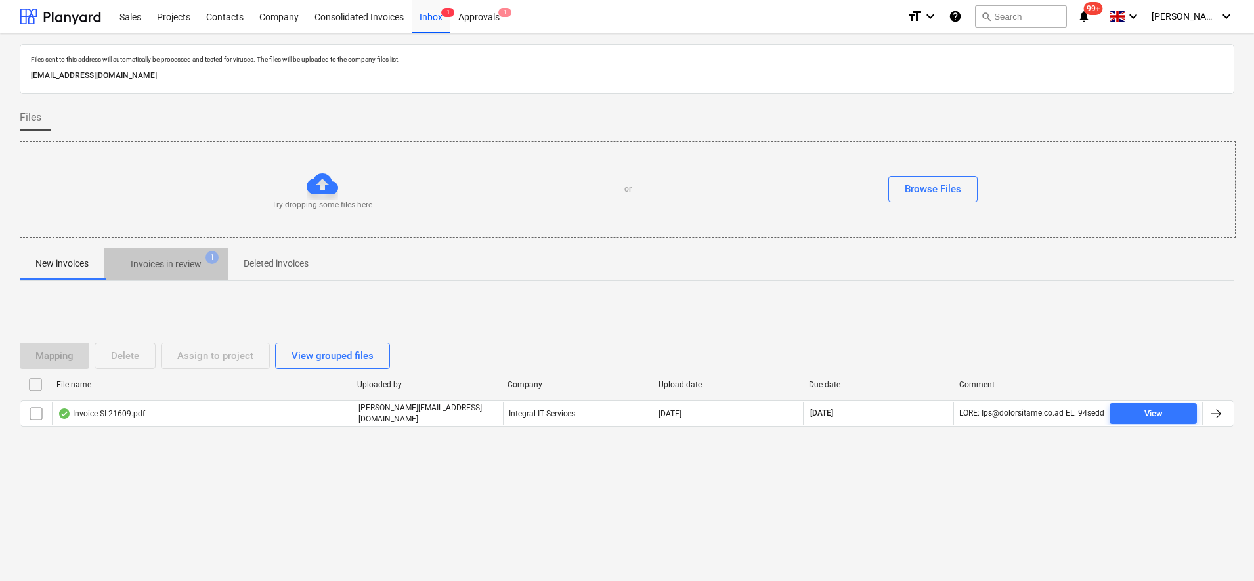
click at [144, 270] on p "Invoices in review" at bounding box center [166, 264] width 71 height 14
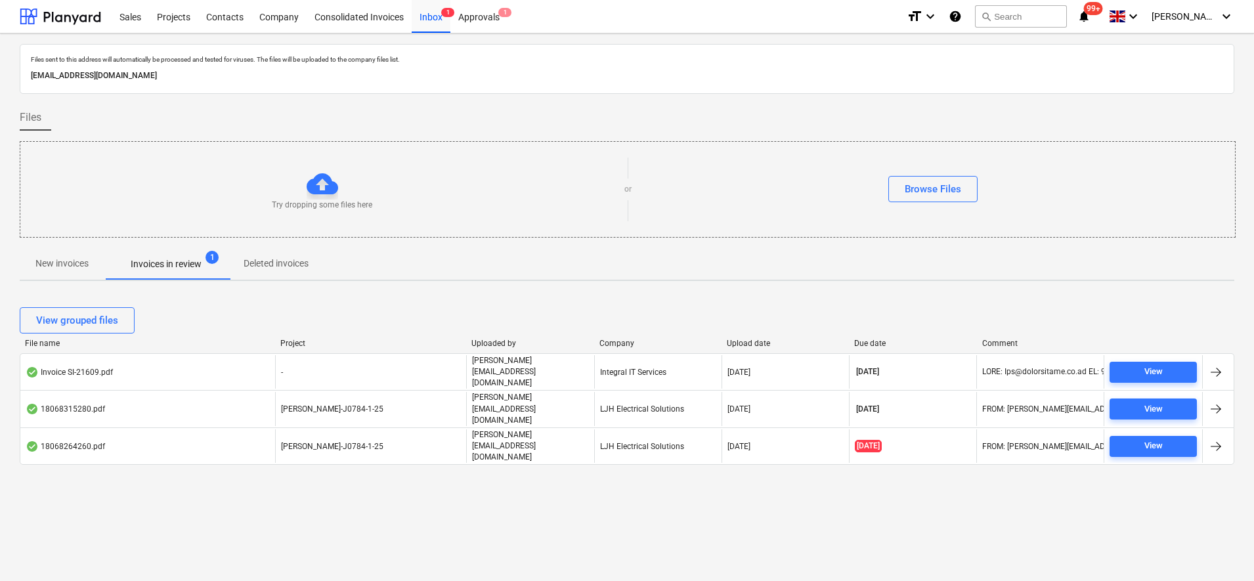
click at [61, 250] on button "New invoices" at bounding box center [62, 264] width 85 height 32
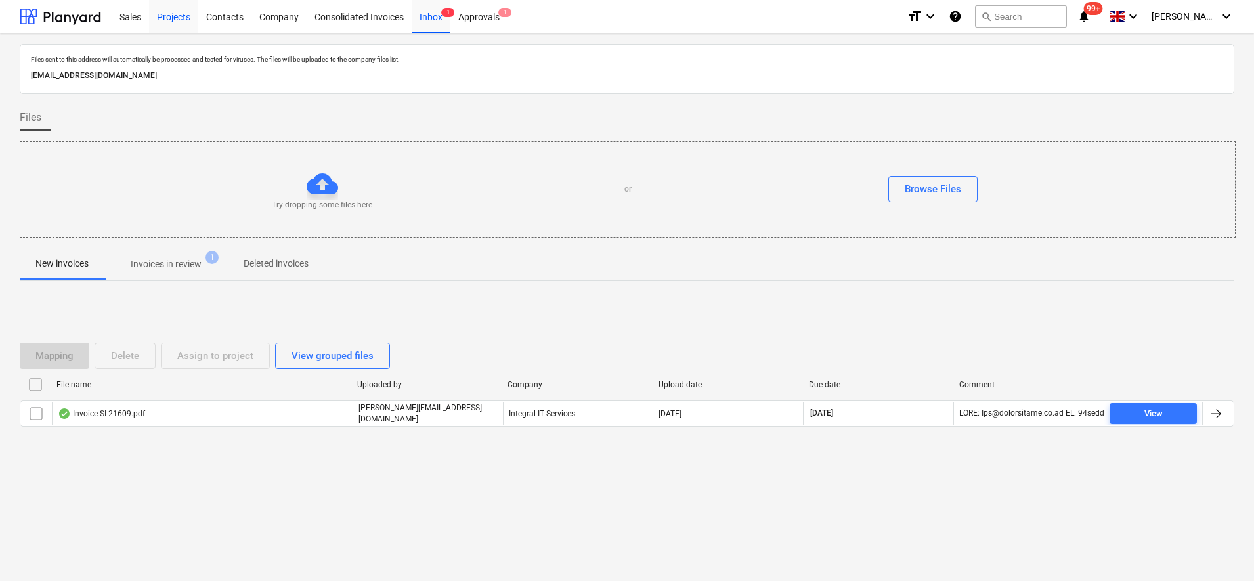
click at [168, 28] on div "Projects" at bounding box center [173, 15] width 49 height 33
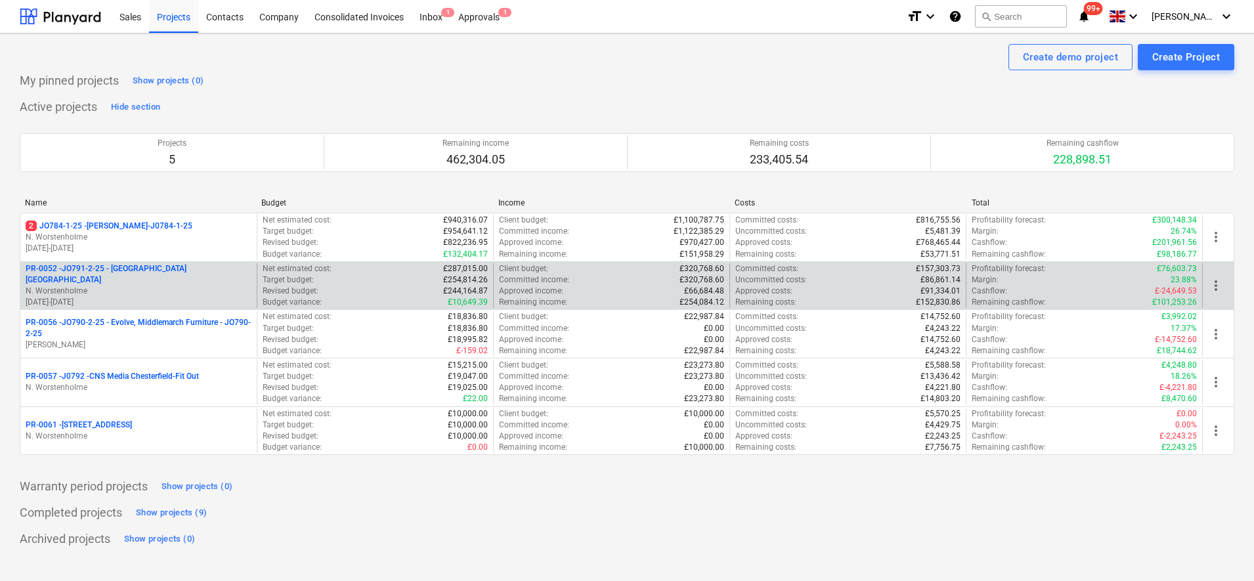
click at [152, 298] on p "[DATE] - [DATE]" at bounding box center [139, 302] width 226 height 11
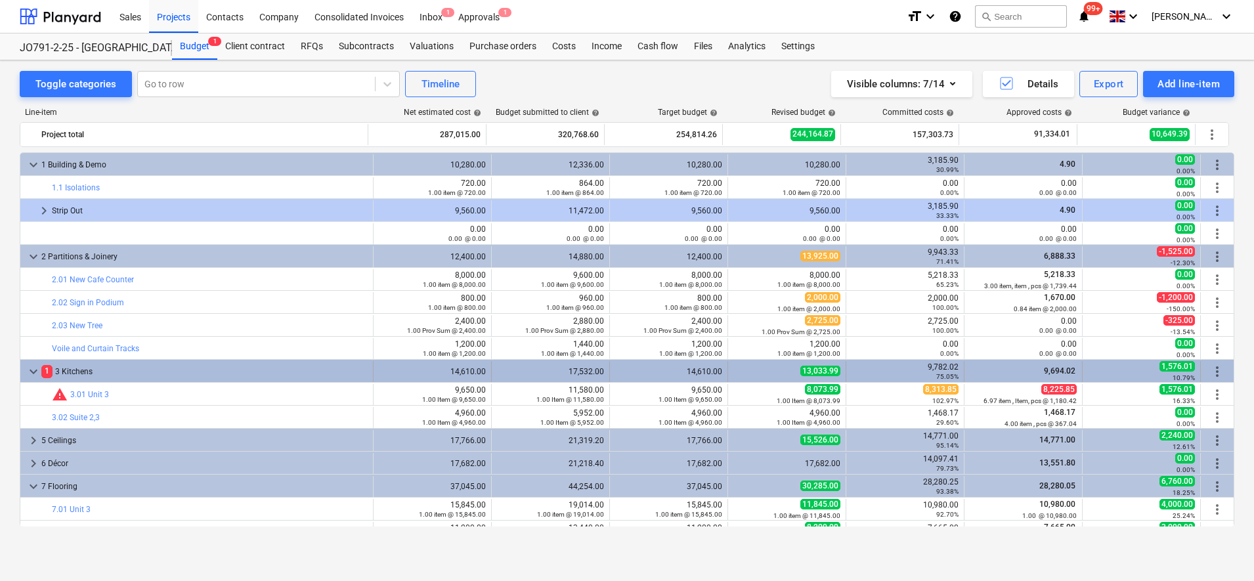
click at [48, 370] on span "1" at bounding box center [46, 371] width 11 height 12
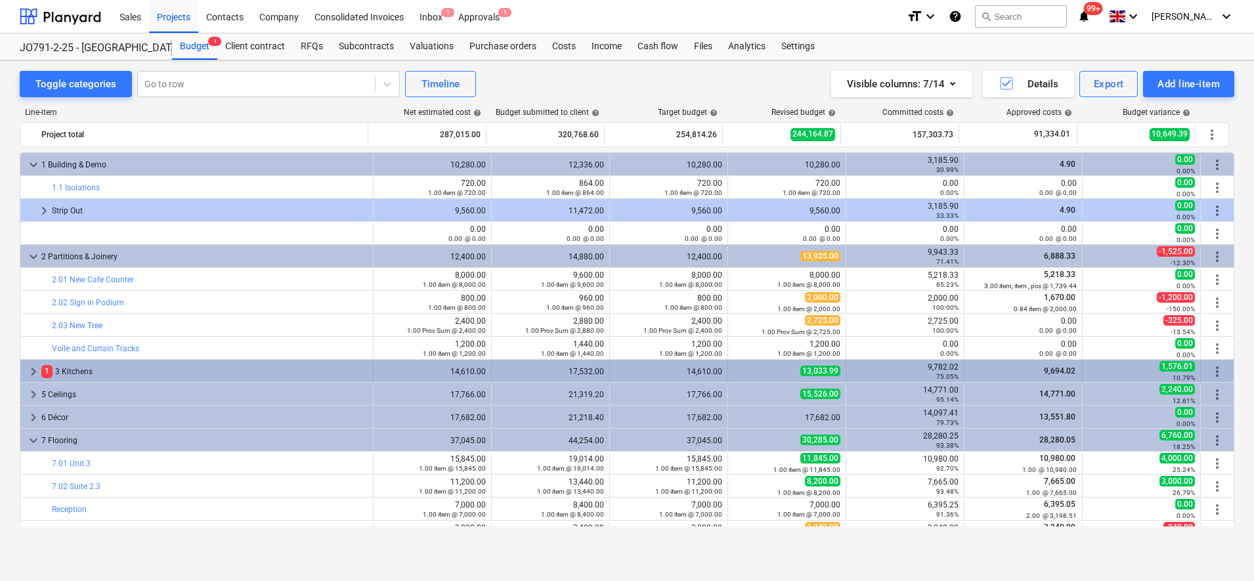
click at [92, 364] on div "1 3 Kitchens" at bounding box center [204, 371] width 326 height 21
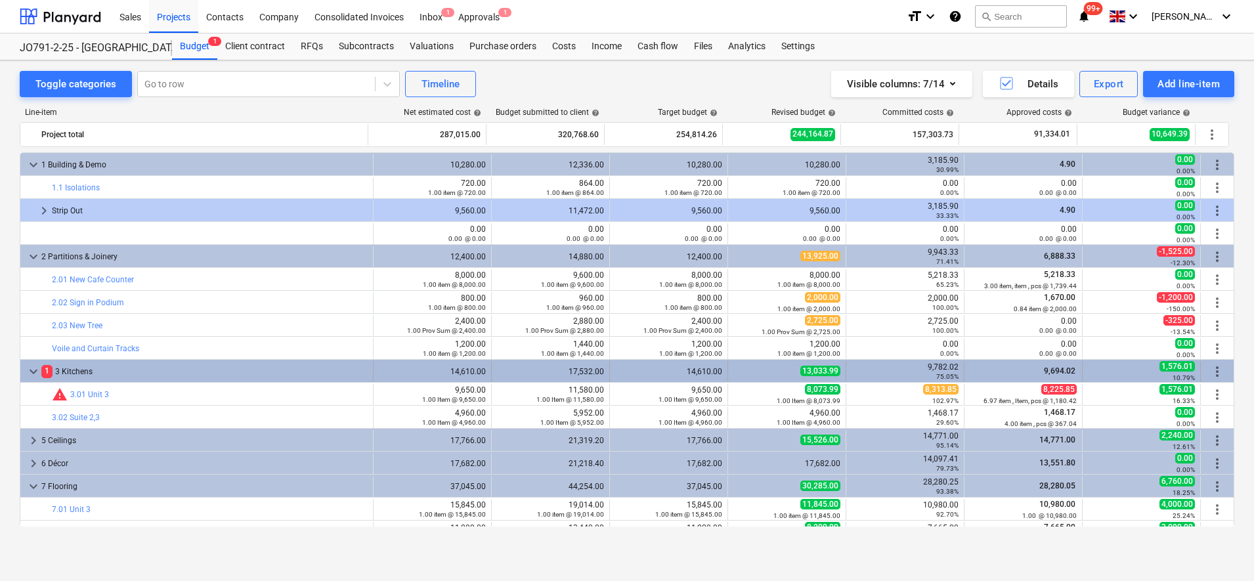
click at [83, 368] on div "1 3 Kitchens" at bounding box center [204, 371] width 326 height 21
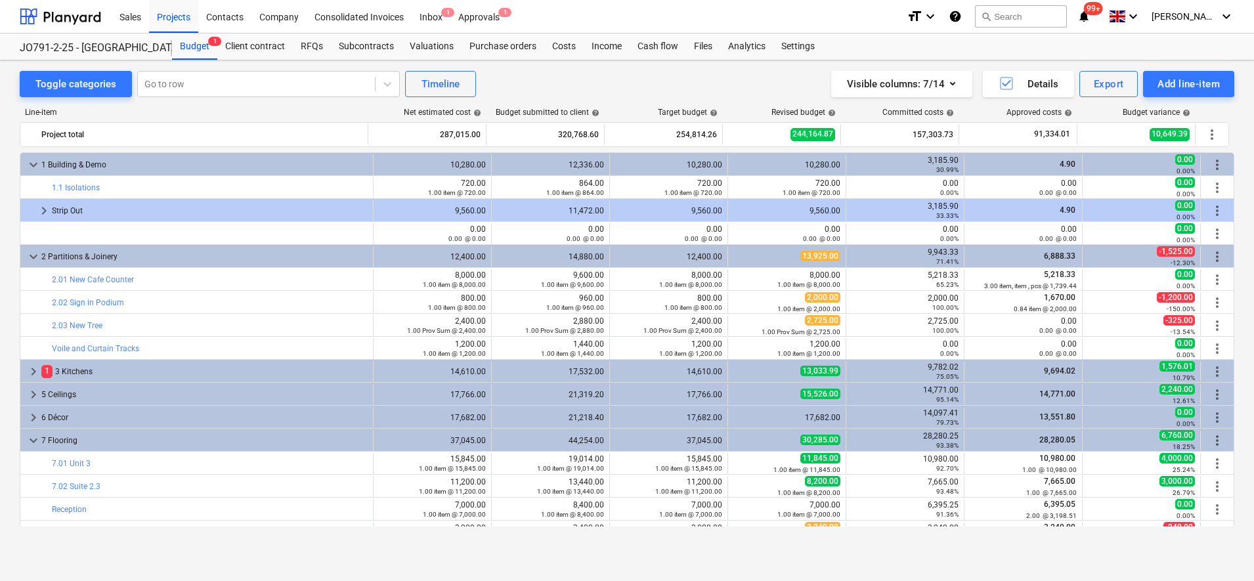
click at [83, 368] on div "1 3 Kitchens" at bounding box center [204, 371] width 326 height 21
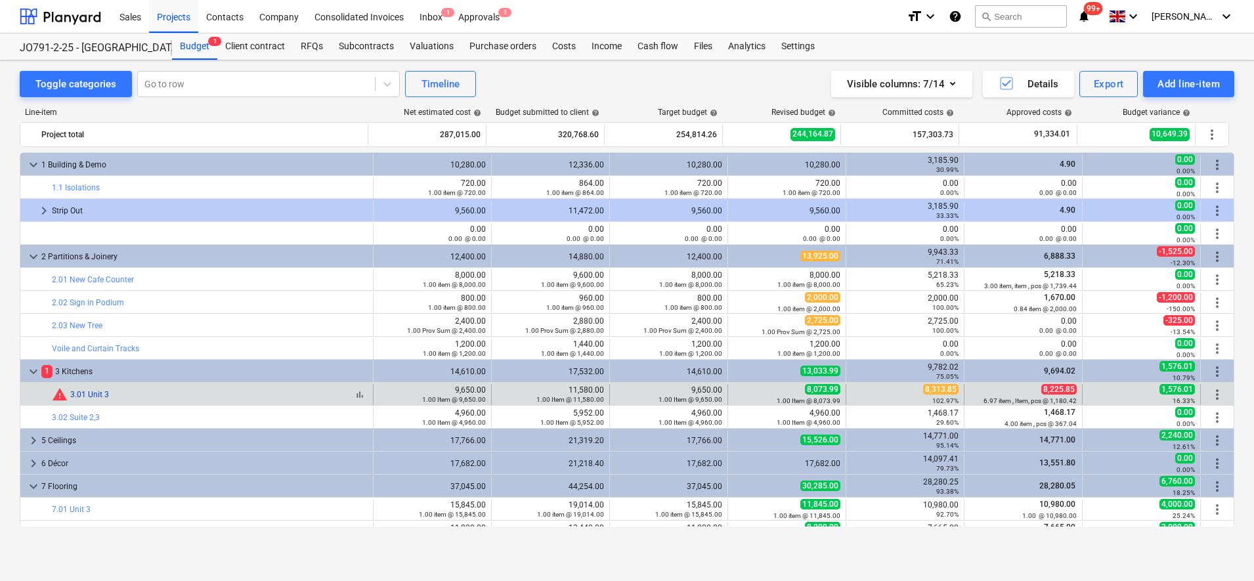
click at [89, 393] on link "3.01 Unit 3" at bounding box center [89, 394] width 39 height 9
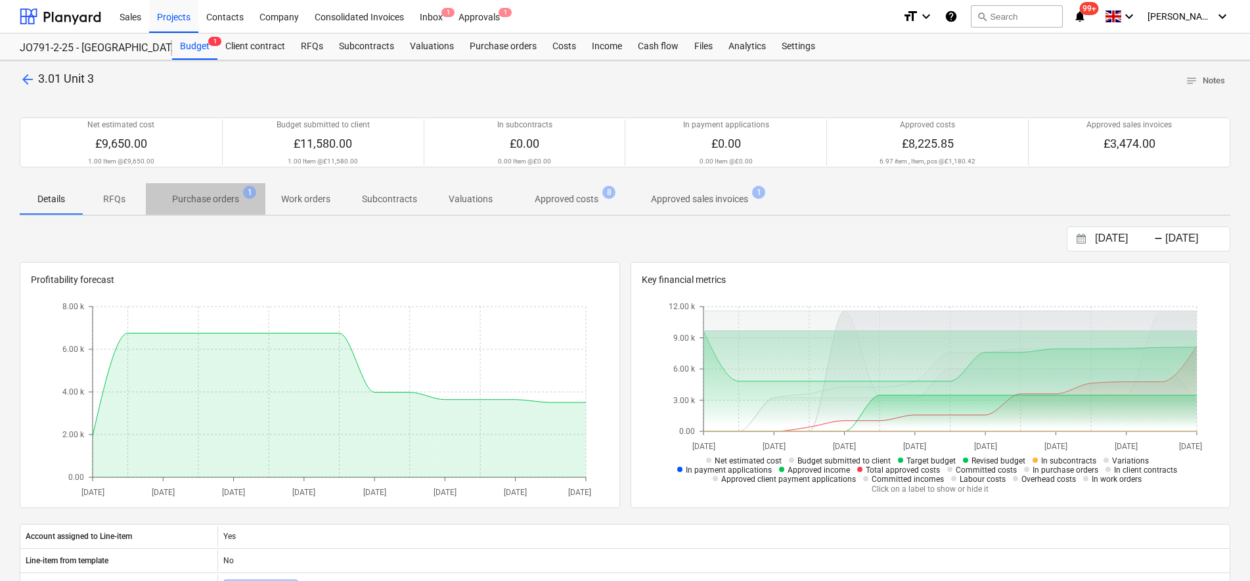
click at [232, 203] on p "Purchase orders" at bounding box center [205, 199] width 67 height 14
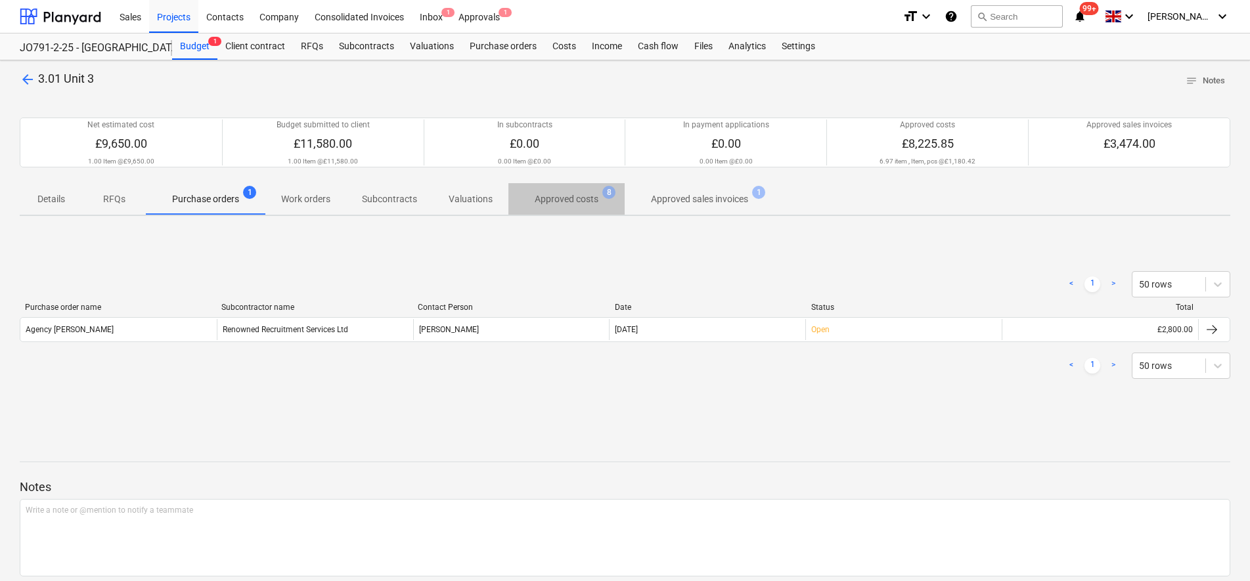
click at [575, 200] on p "Approved costs" at bounding box center [567, 199] width 64 height 14
